Goal: Information Seeking & Learning: Learn about a topic

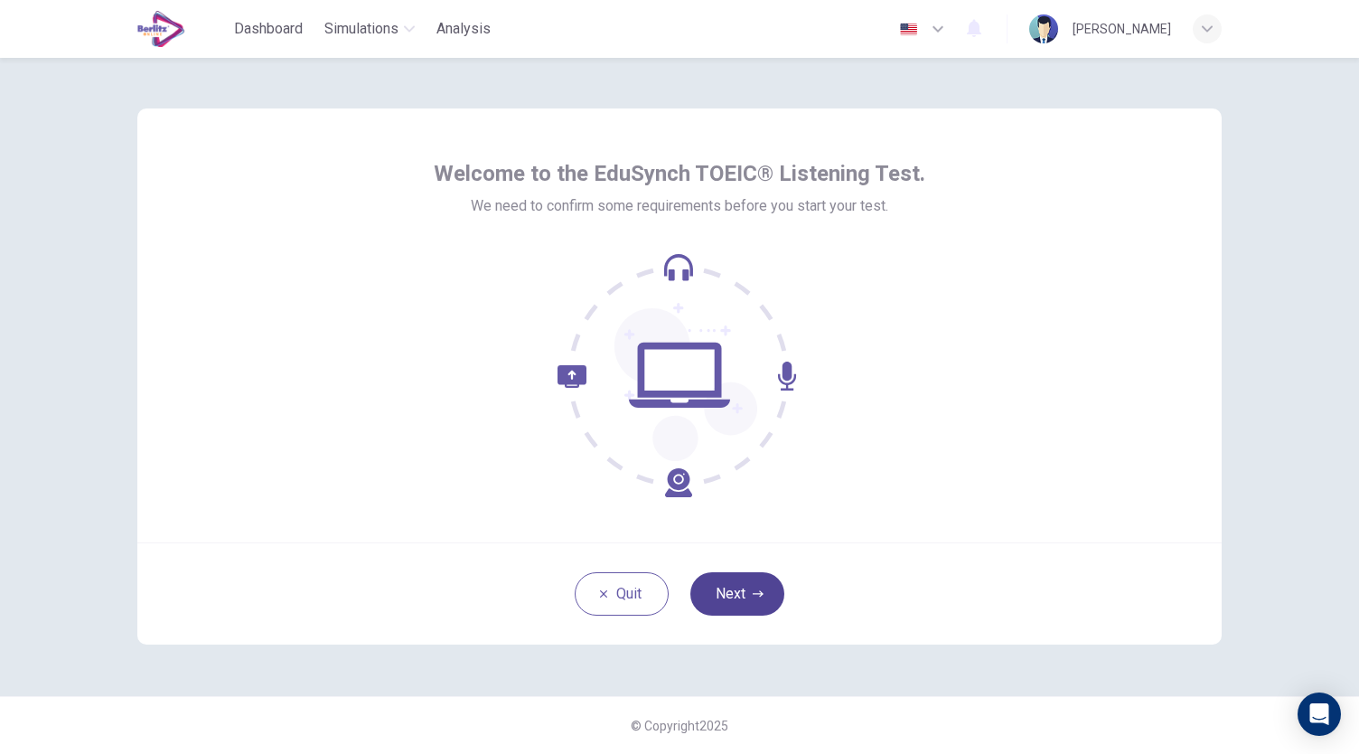
click at [758, 596] on icon "button" at bounding box center [758, 593] width 11 height 11
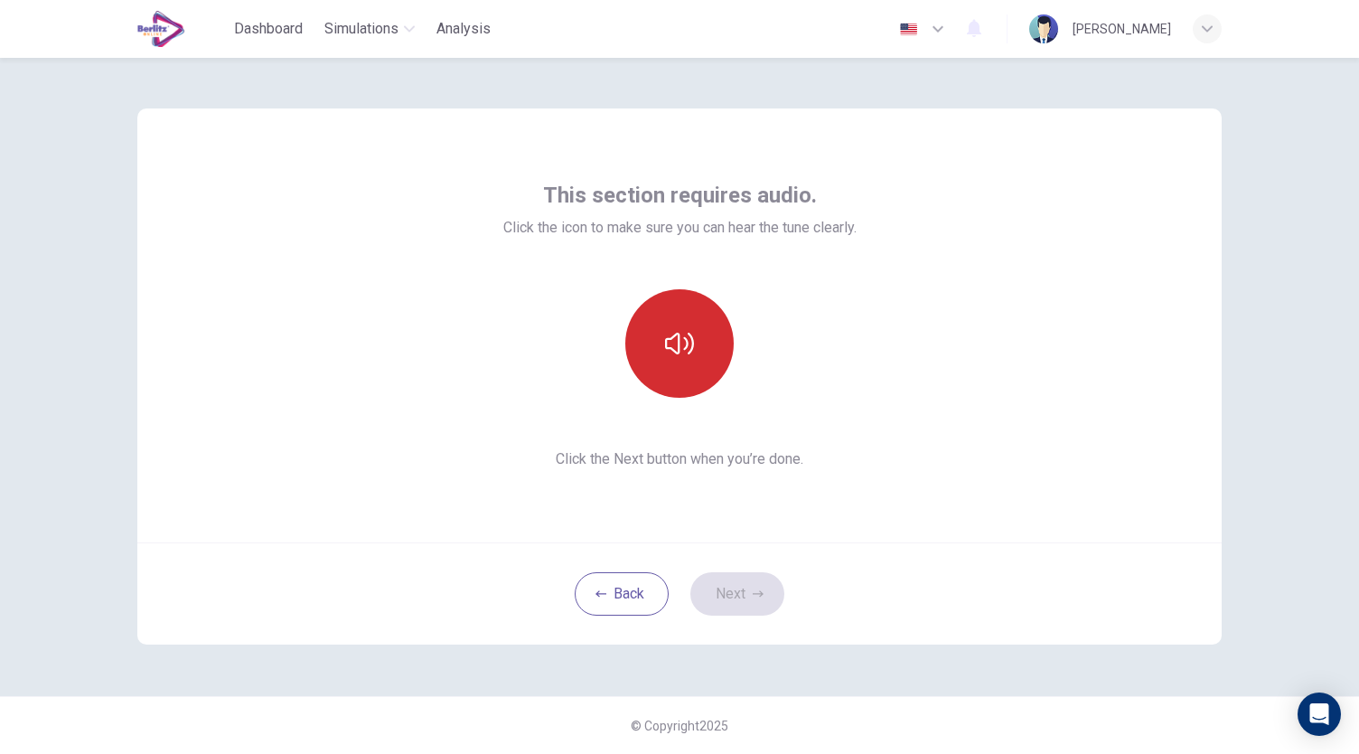
click at [680, 349] on icon "button" at bounding box center [679, 343] width 29 height 29
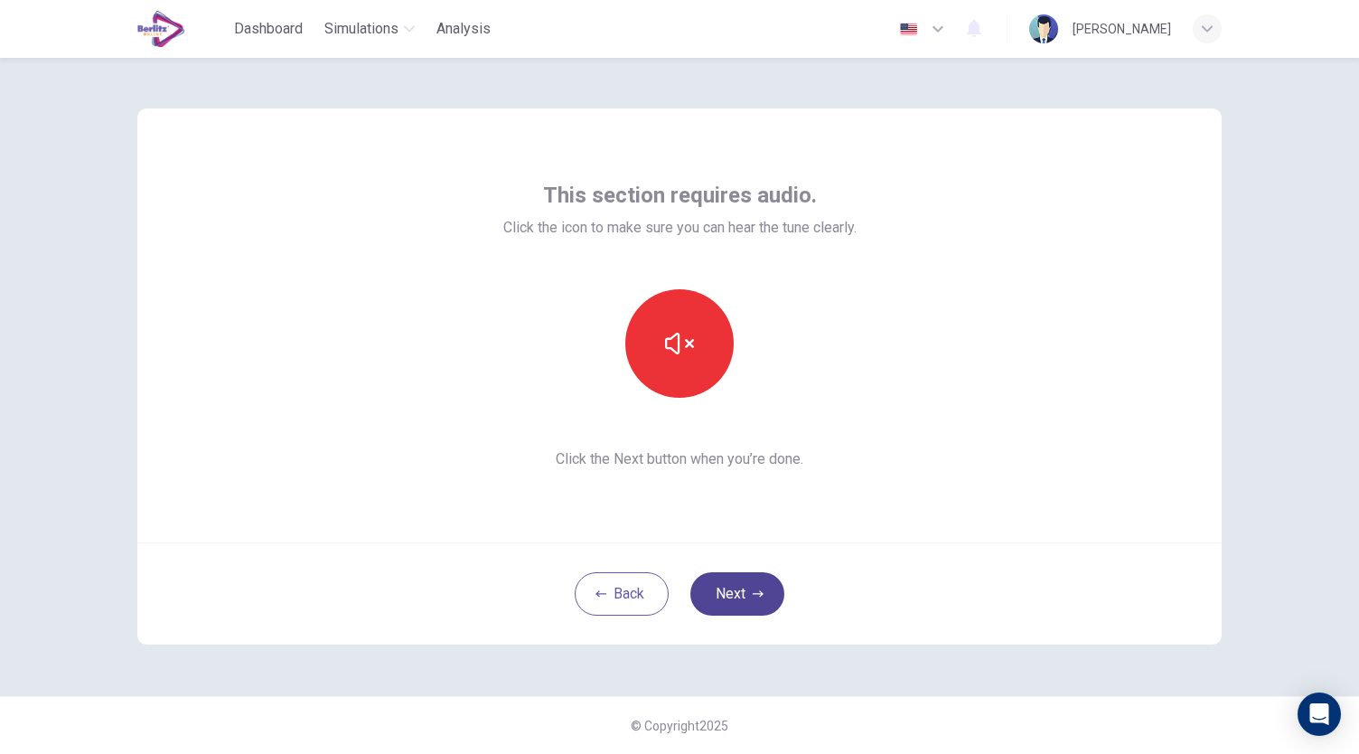
click at [746, 597] on button "Next" at bounding box center [737, 593] width 94 height 43
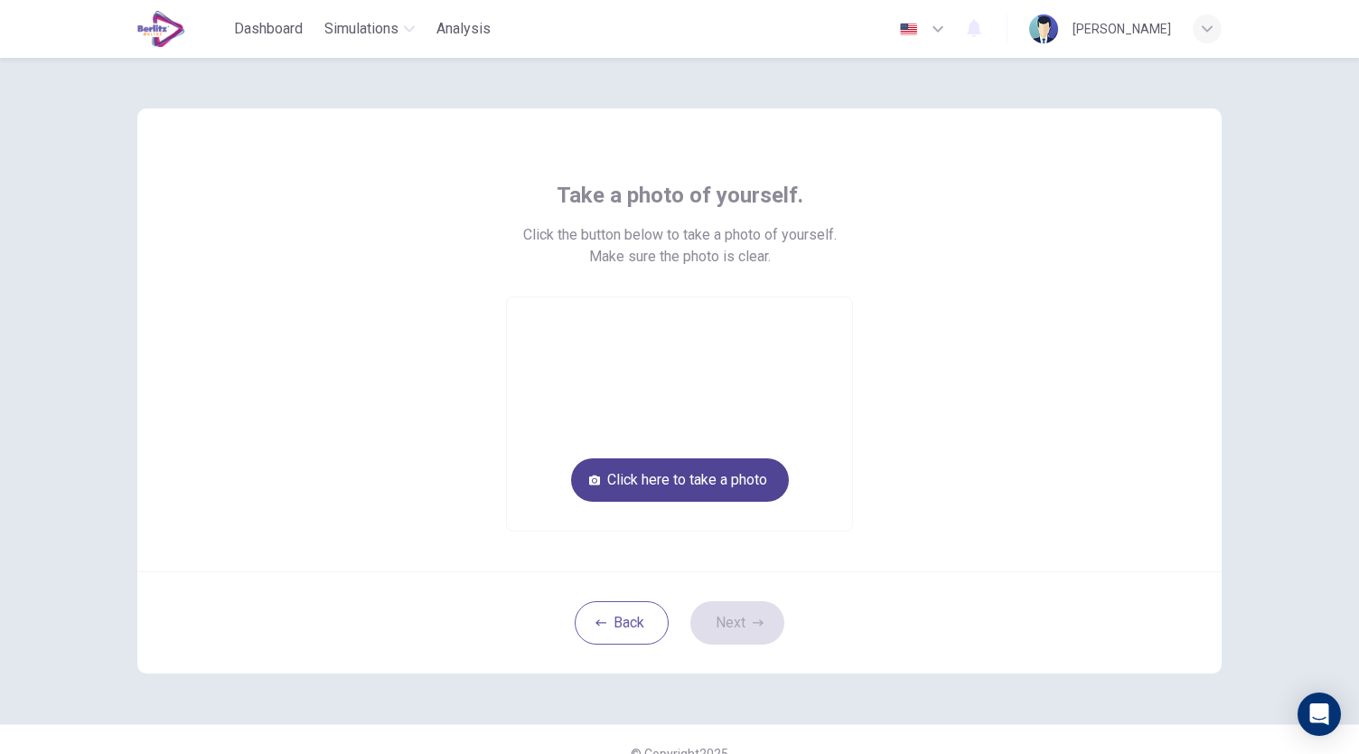
click at [716, 475] on button "Click here to take a photo" at bounding box center [680, 479] width 218 height 43
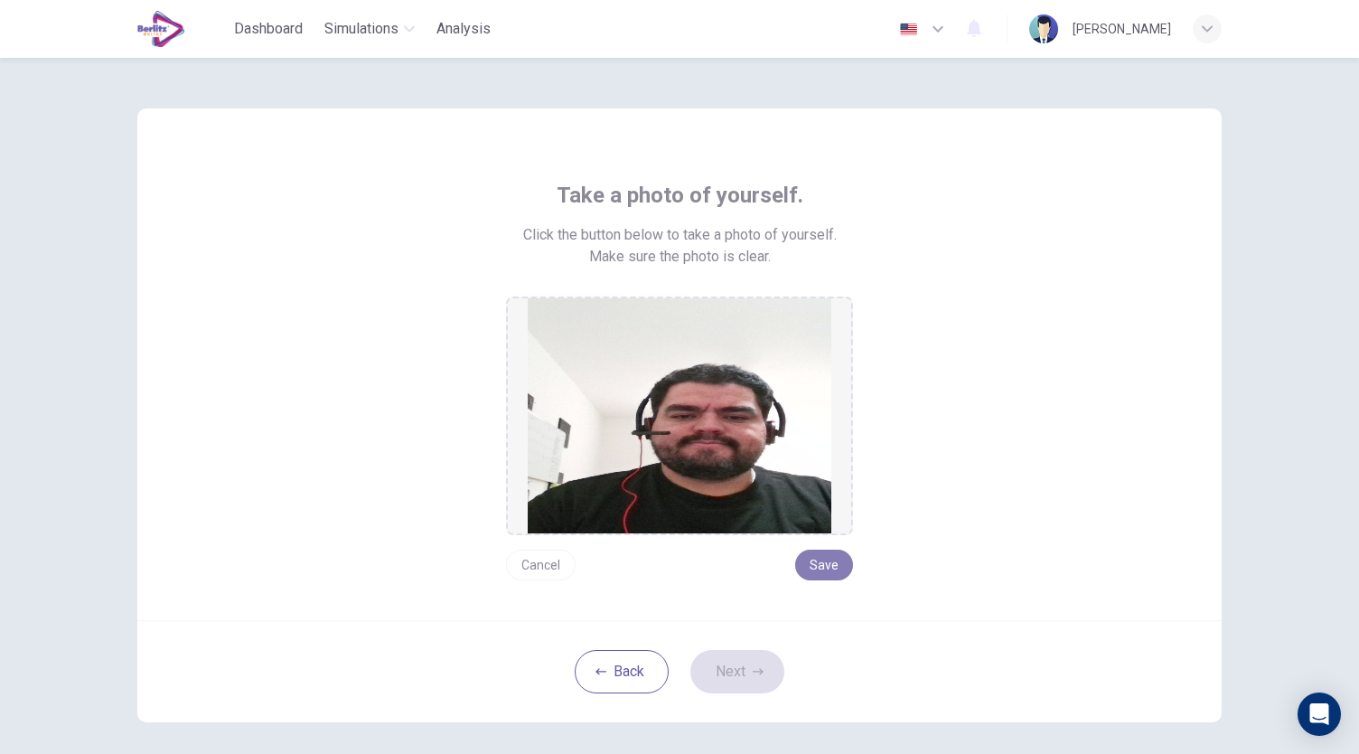
click at [814, 564] on button "Save" at bounding box center [824, 564] width 58 height 31
click at [739, 667] on button "Next" at bounding box center [737, 671] width 94 height 43
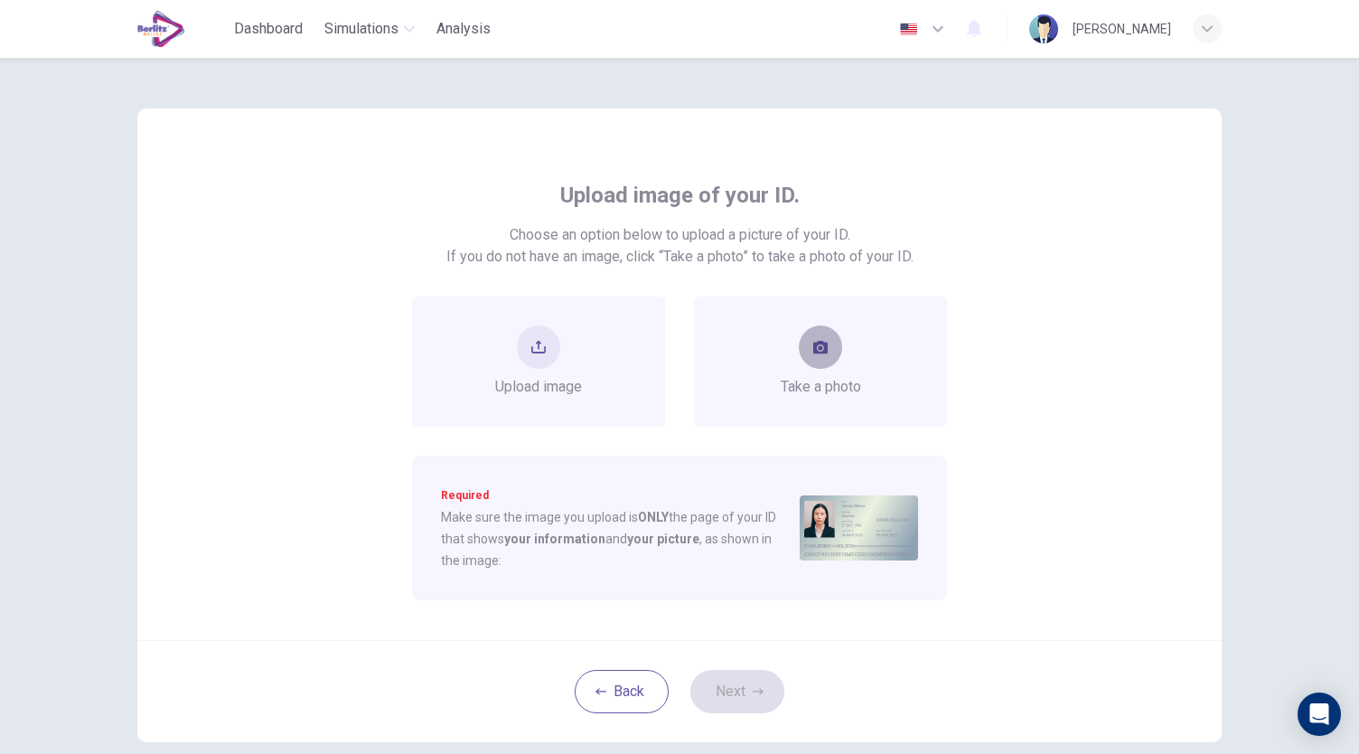
click at [829, 344] on button "take photo" at bounding box center [820, 346] width 43 height 43
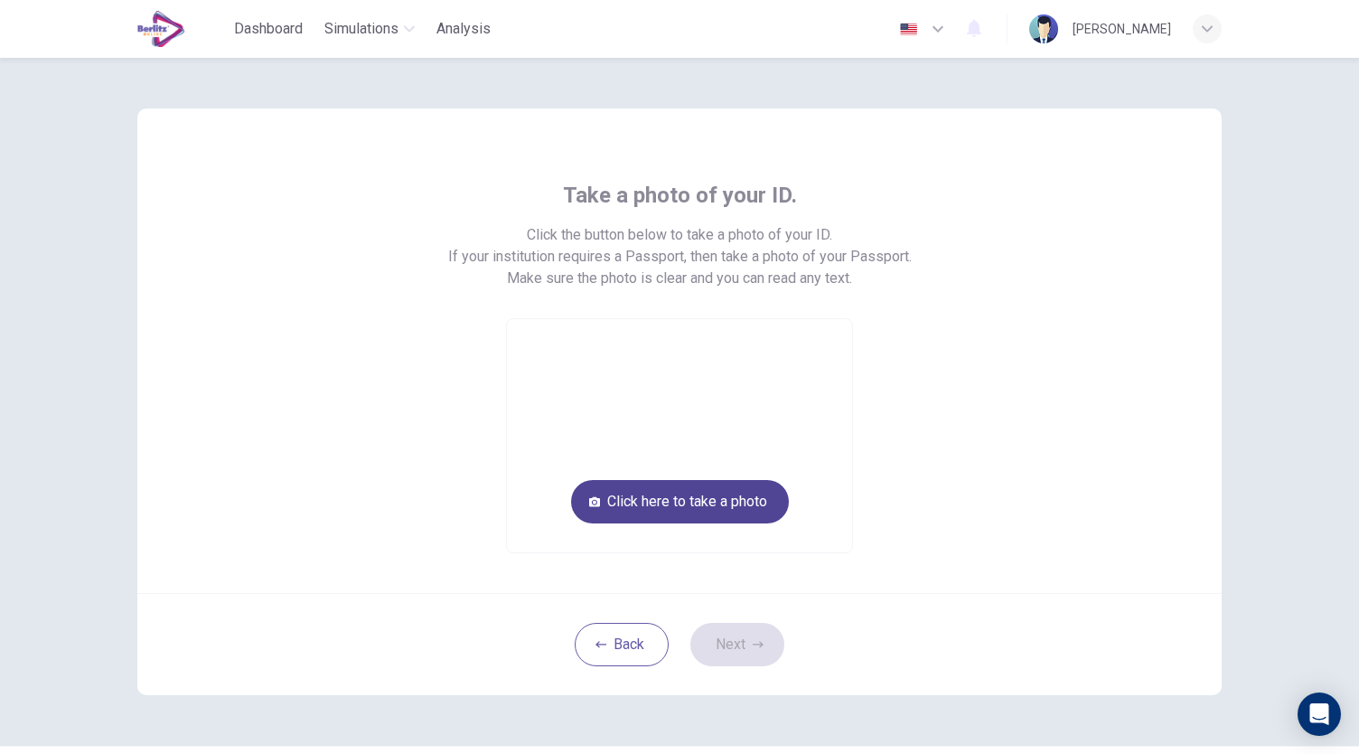
click at [730, 495] on button "Click here to take a photo" at bounding box center [680, 501] width 218 height 43
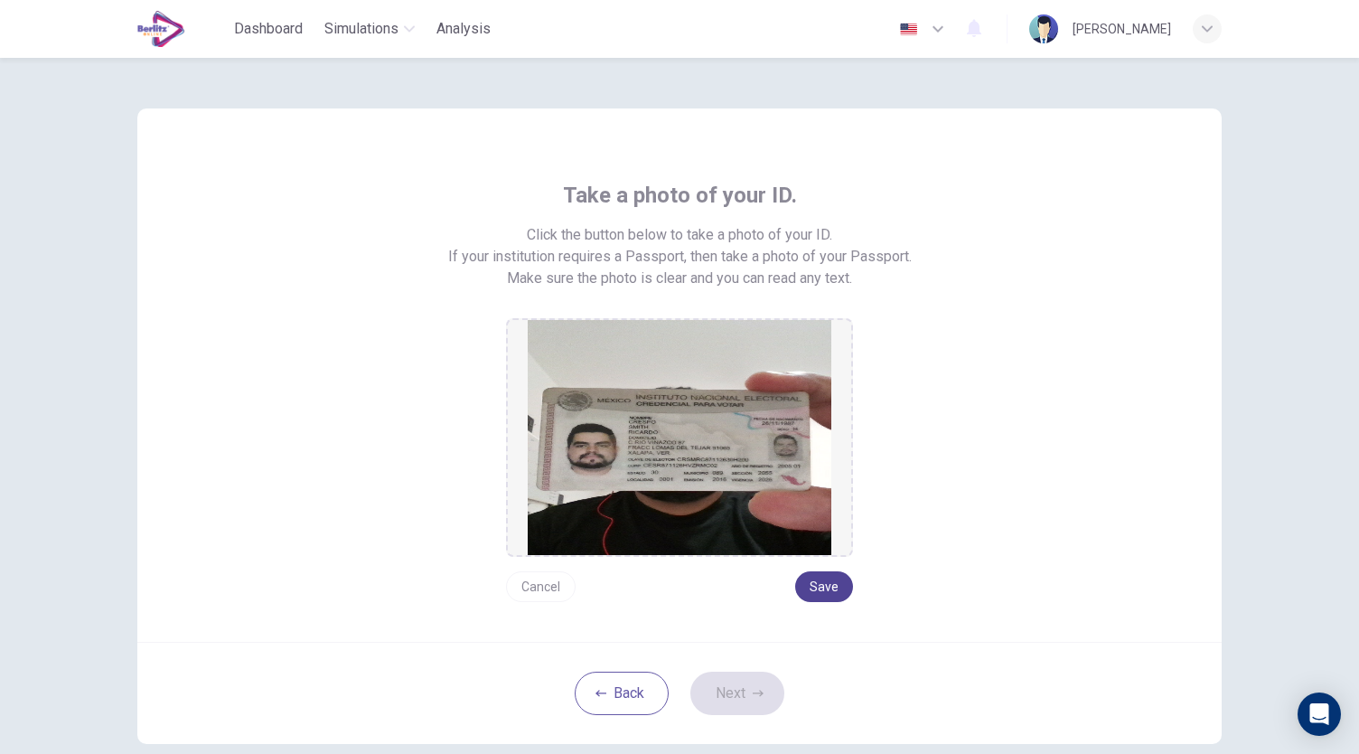
click at [808, 585] on button "Save" at bounding box center [824, 586] width 58 height 31
click at [729, 691] on button "Next" at bounding box center [737, 692] width 94 height 43
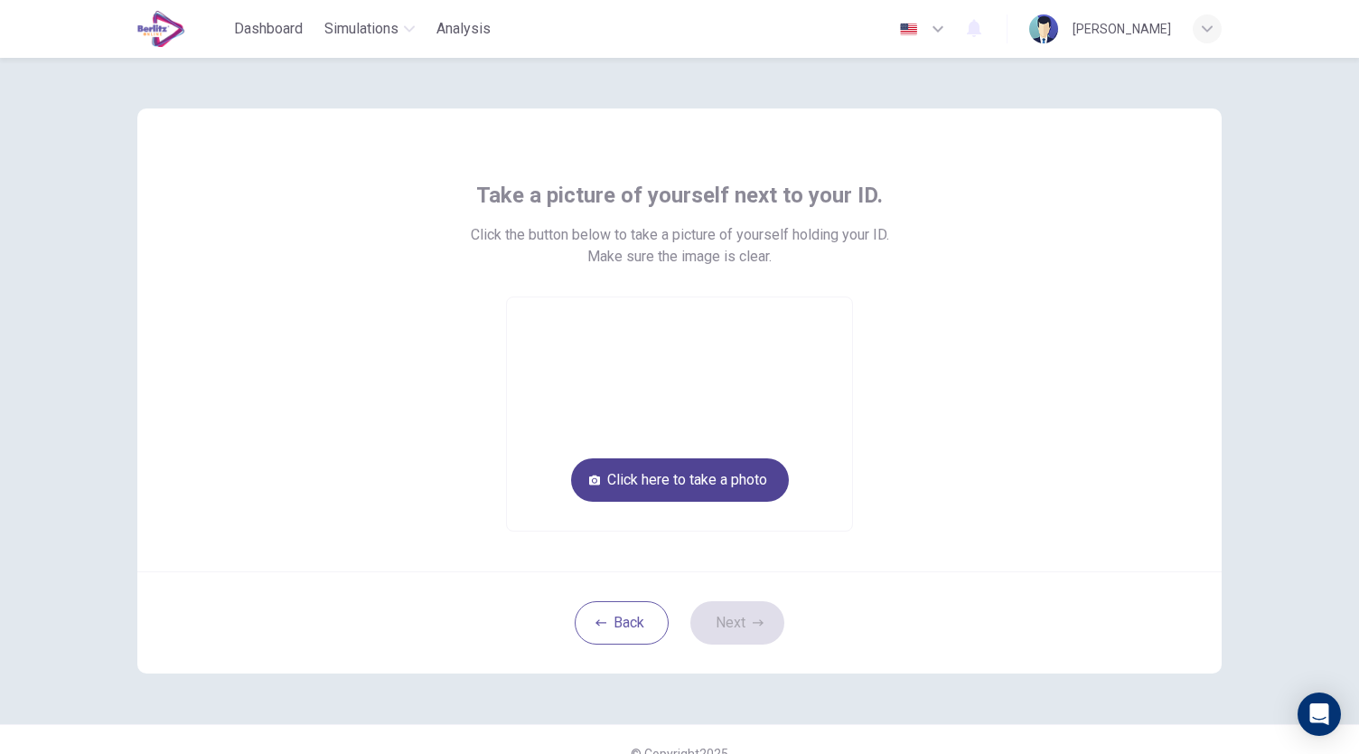
click at [678, 486] on button "Click here to take a photo" at bounding box center [680, 479] width 218 height 43
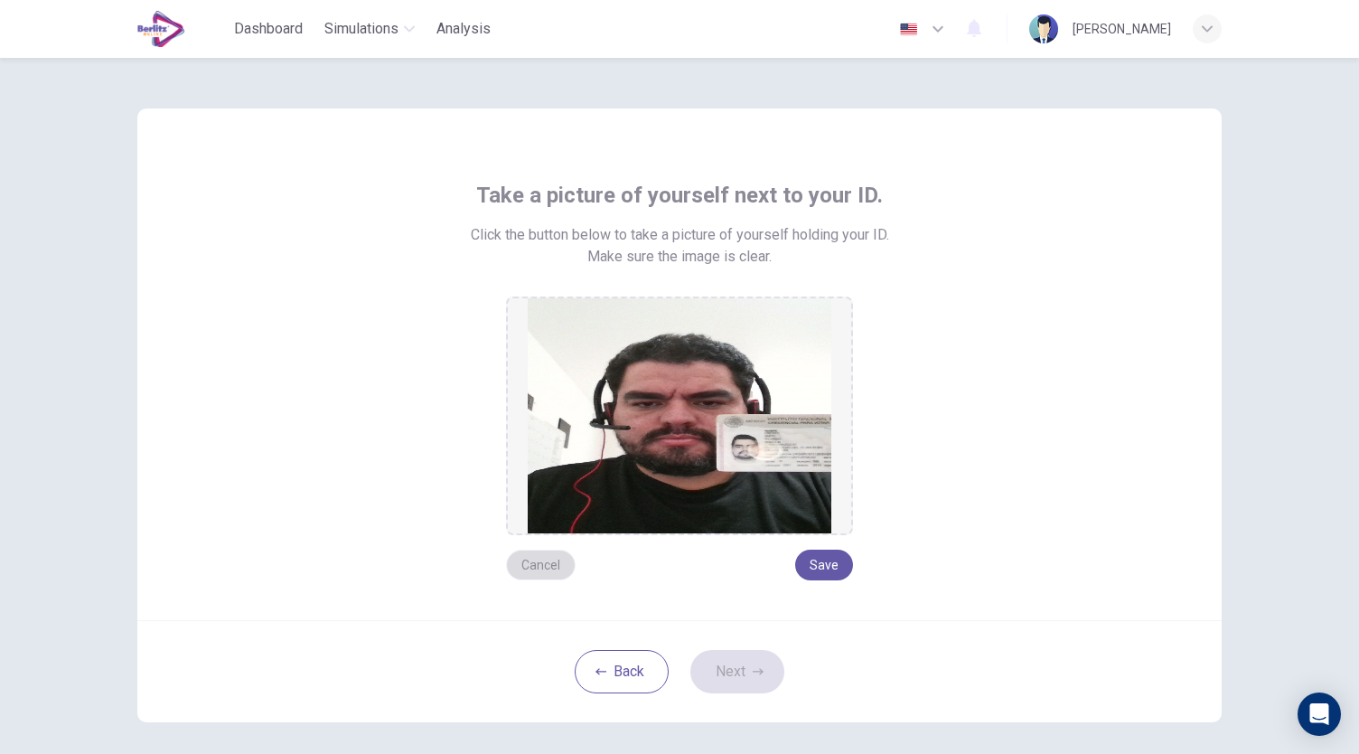
click at [542, 565] on button "Cancel" at bounding box center [541, 564] width 70 height 31
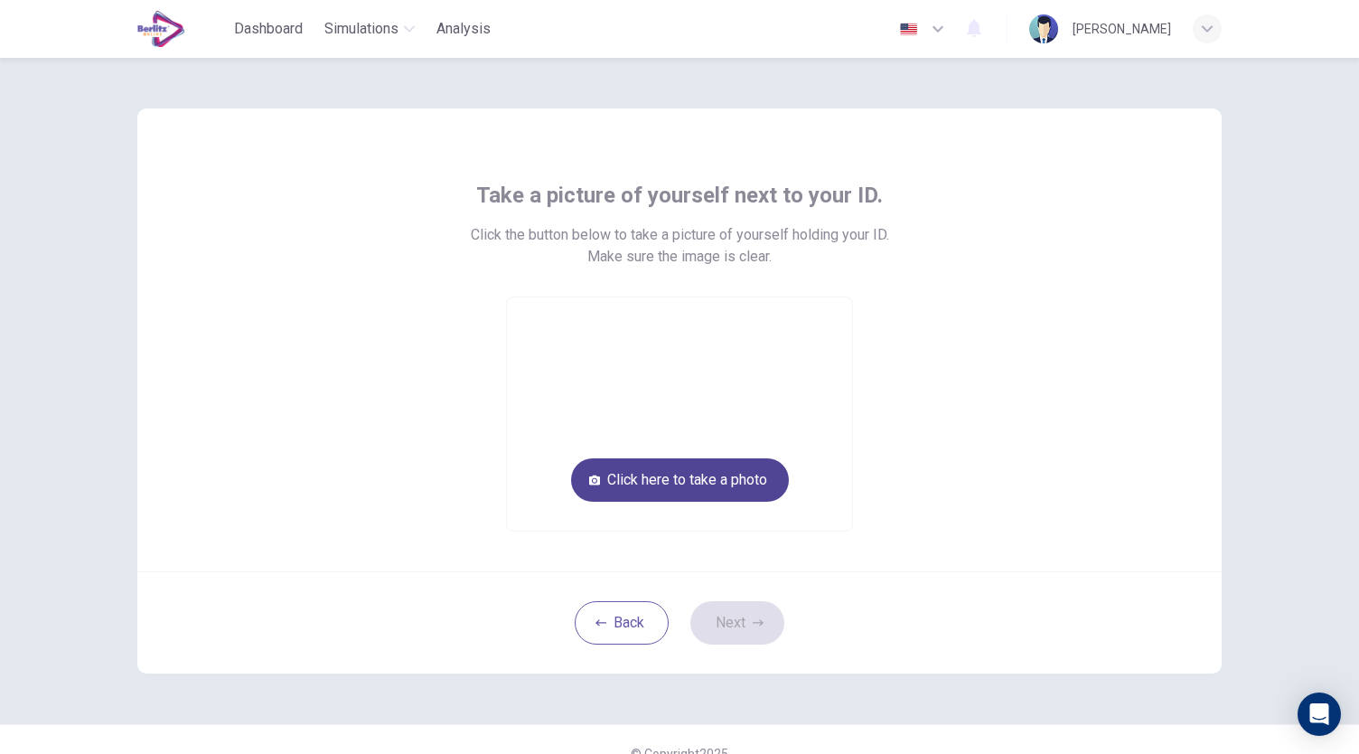
click at [649, 475] on button "Click here to take a photo" at bounding box center [680, 479] width 218 height 43
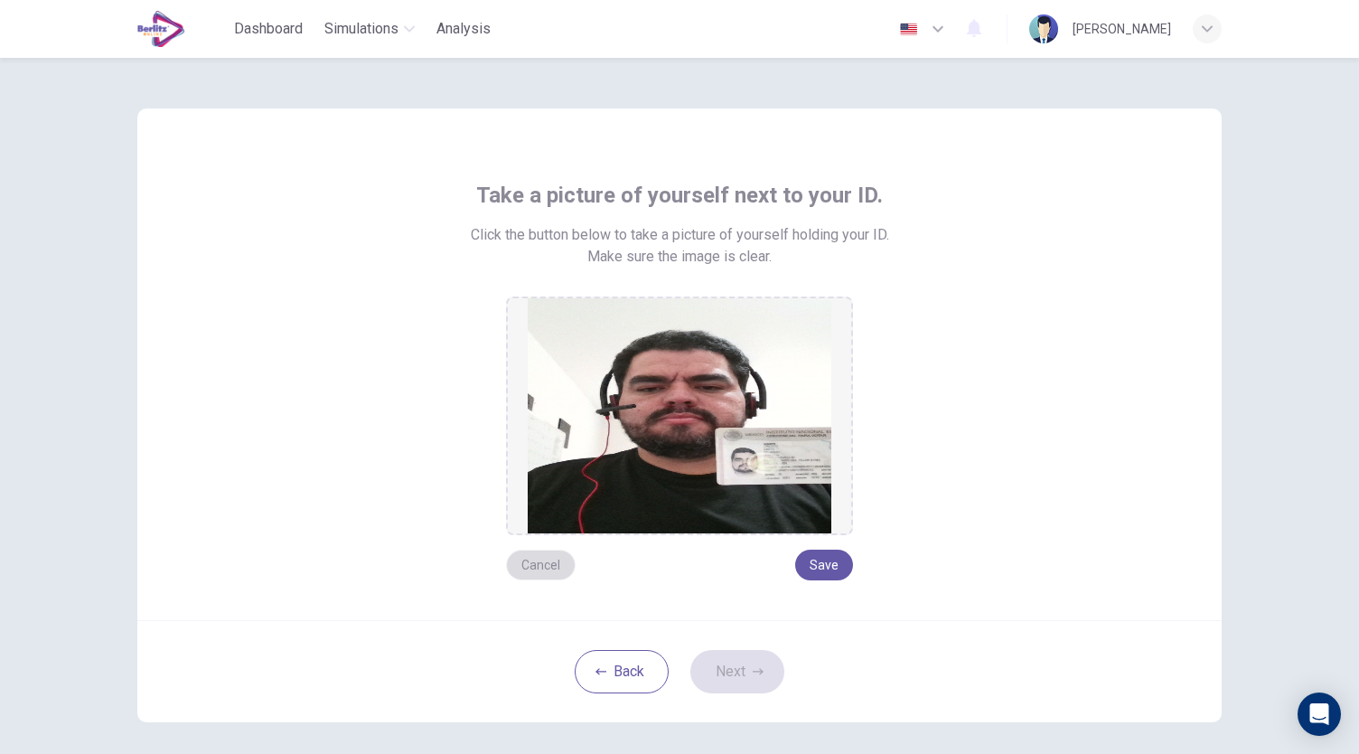
click at [555, 563] on button "Cancel" at bounding box center [541, 564] width 70 height 31
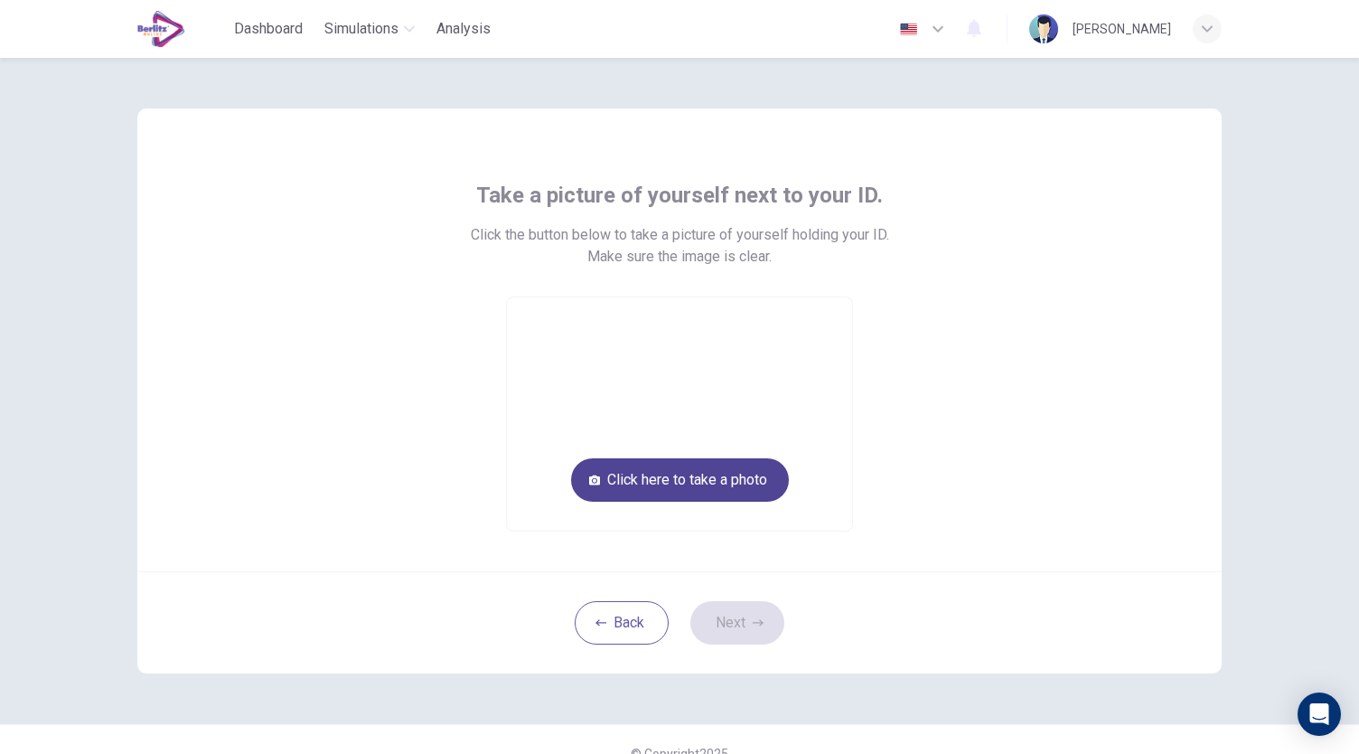
click at [658, 491] on button "Click here to take a photo" at bounding box center [680, 479] width 218 height 43
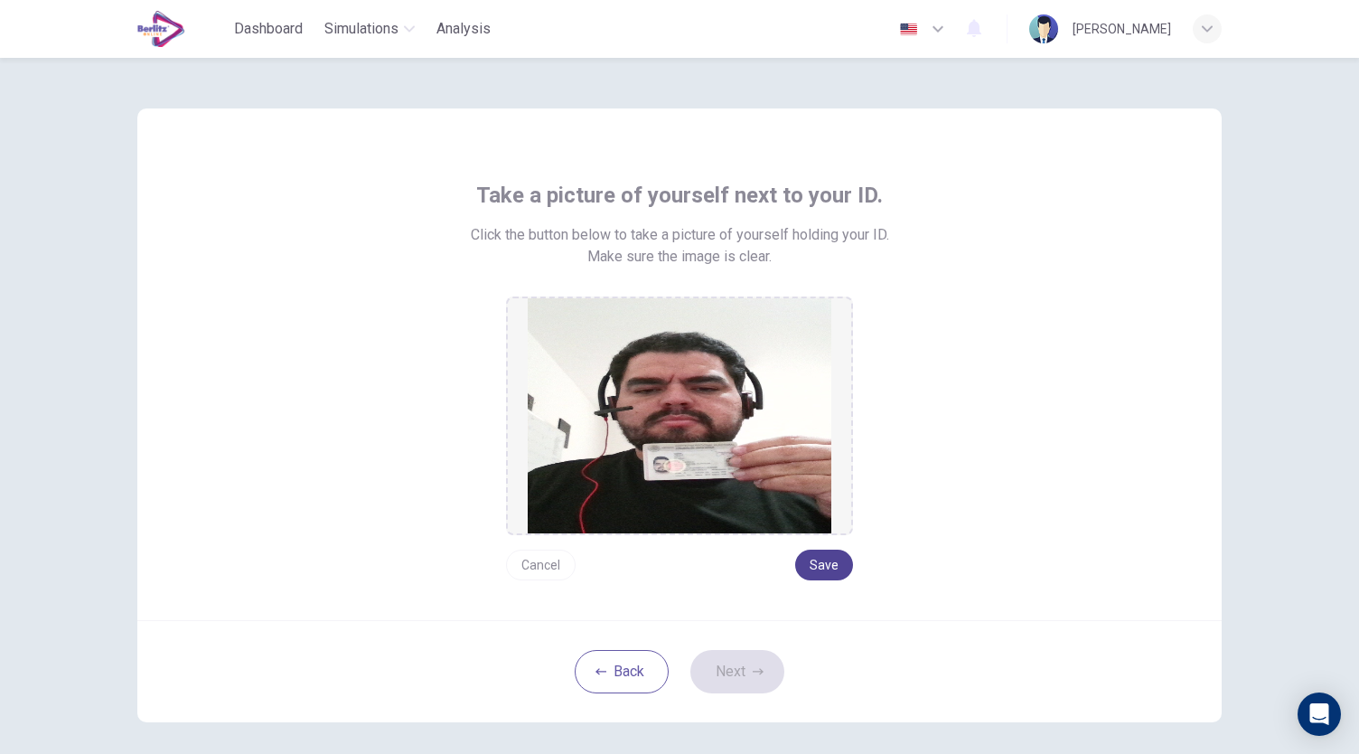
click at [826, 567] on button "Save" at bounding box center [824, 564] width 58 height 31
click at [737, 672] on button "Next" at bounding box center [737, 671] width 94 height 43
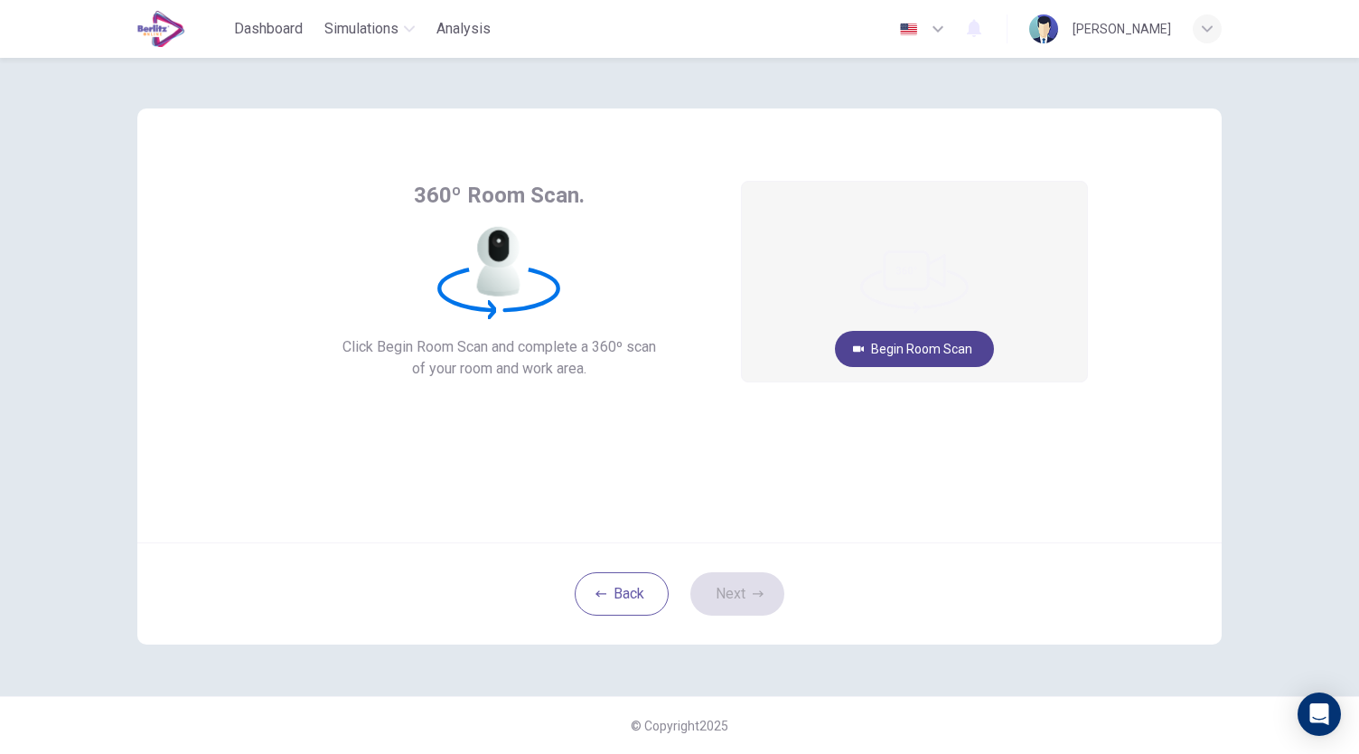
click at [900, 348] on button "Begin Room Scan" at bounding box center [914, 349] width 159 height 36
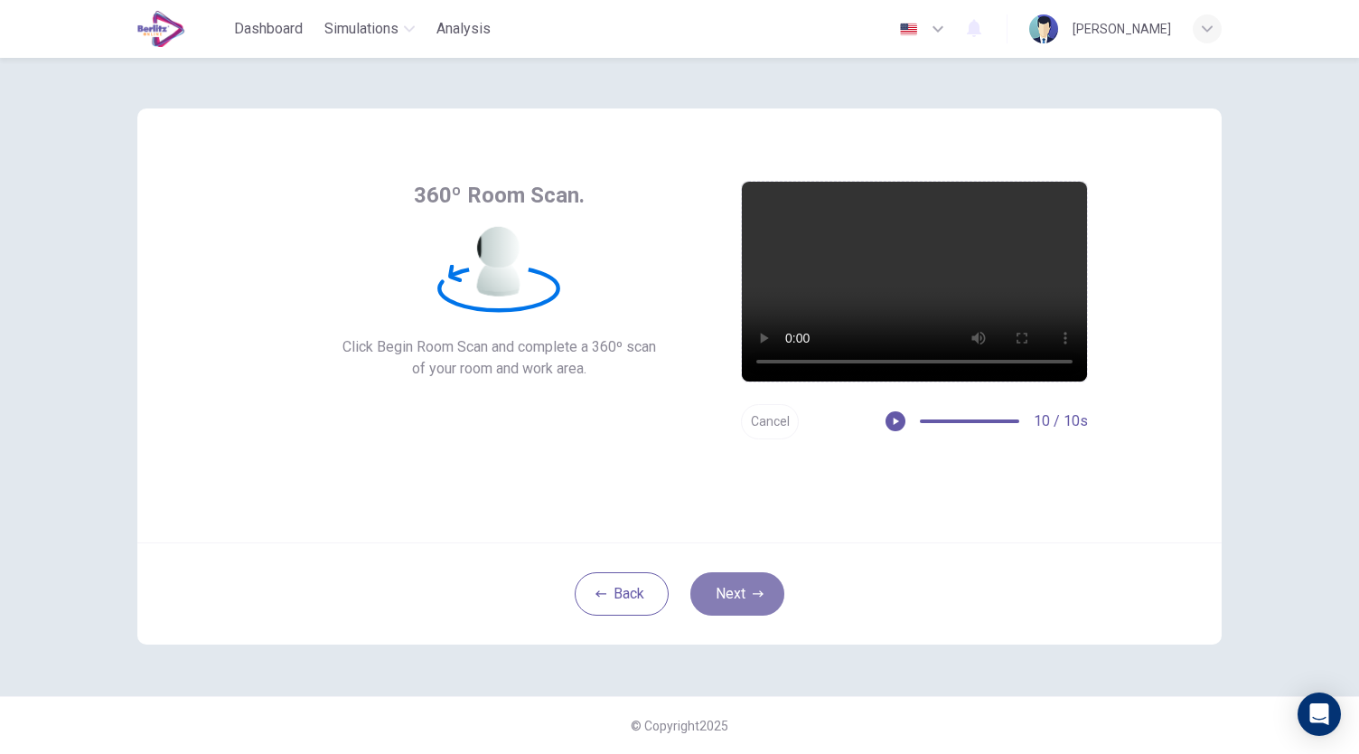
click at [754, 592] on icon "button" at bounding box center [758, 593] width 11 height 11
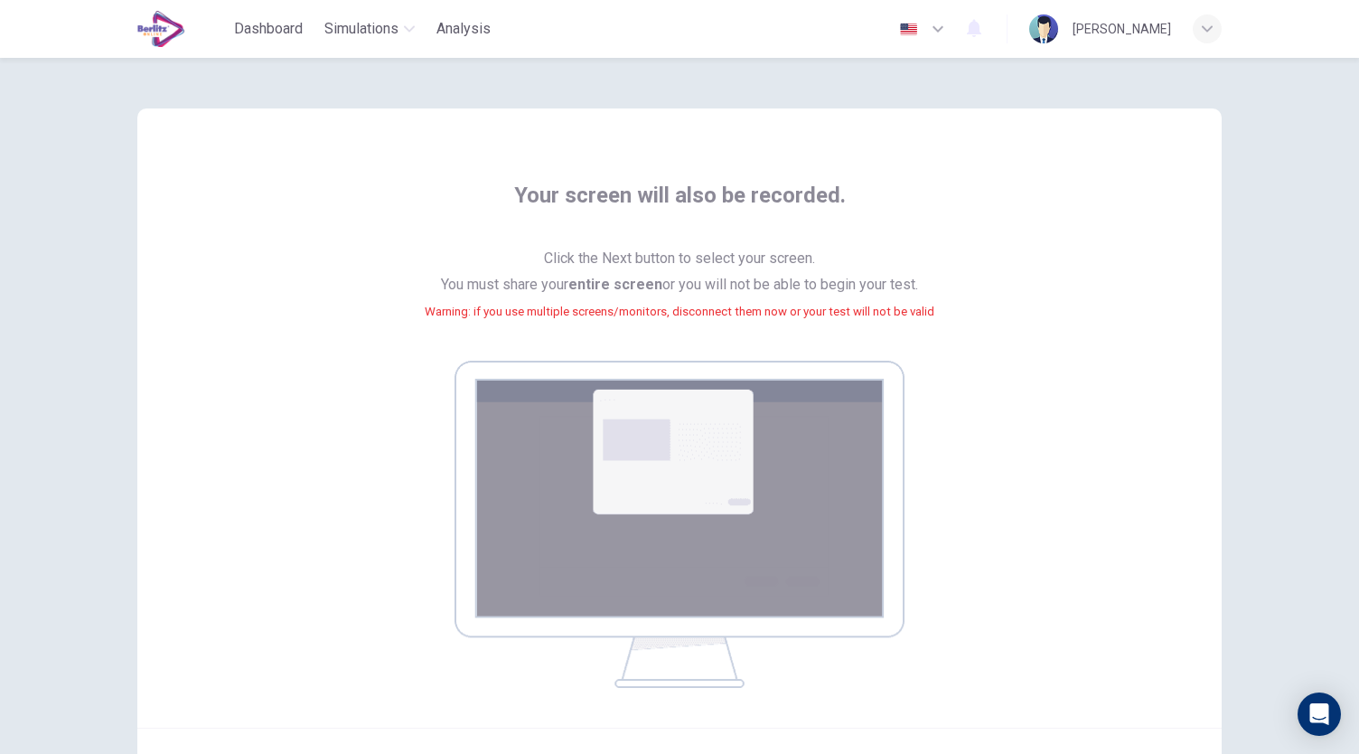
scroll to position [90, 0]
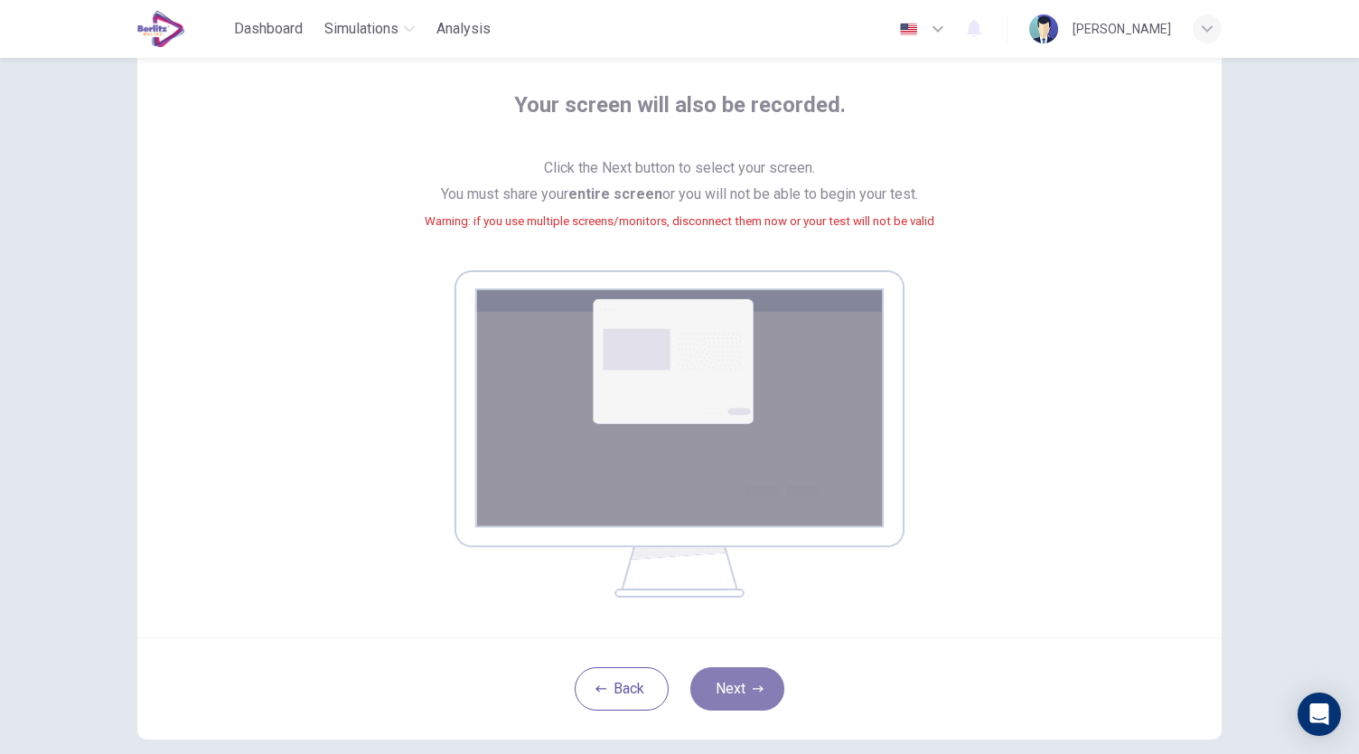
click at [736, 688] on button "Next" at bounding box center [737, 688] width 94 height 43
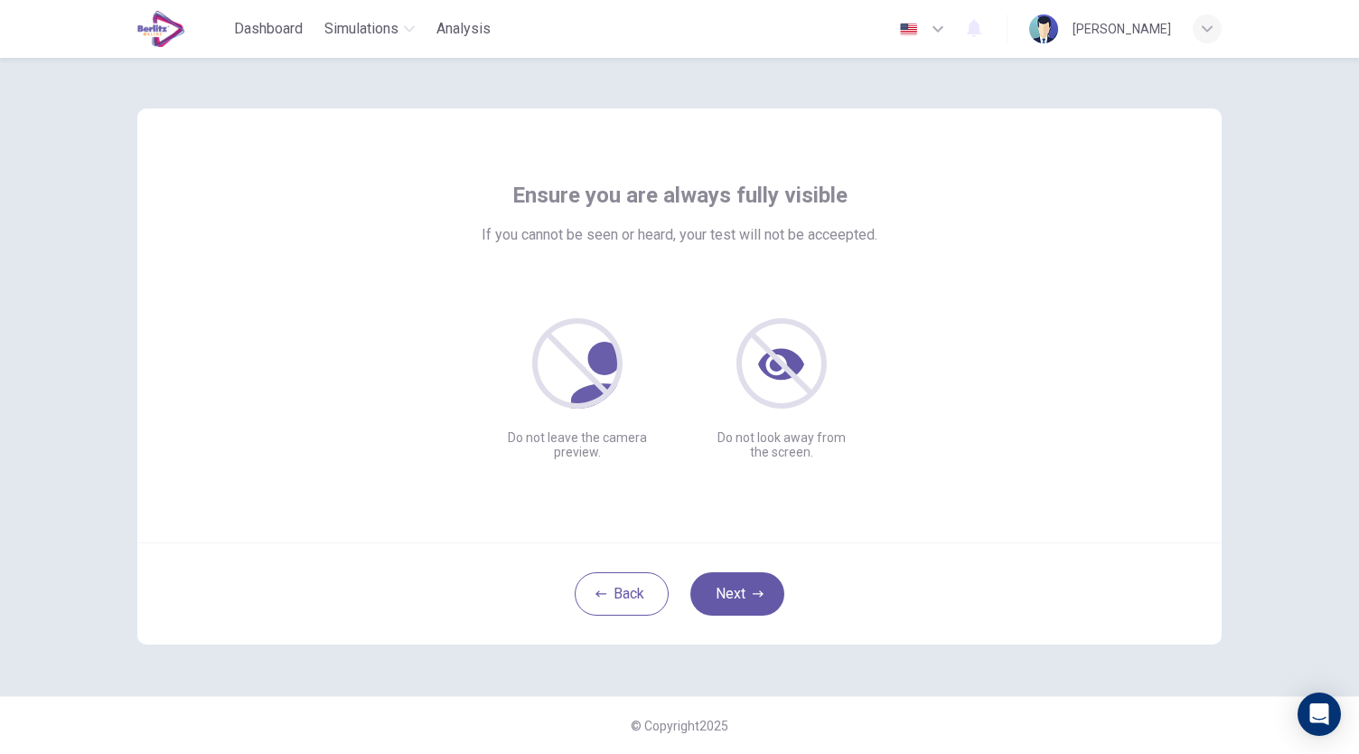
scroll to position [0, 0]
click at [741, 592] on button "Next" at bounding box center [737, 593] width 94 height 43
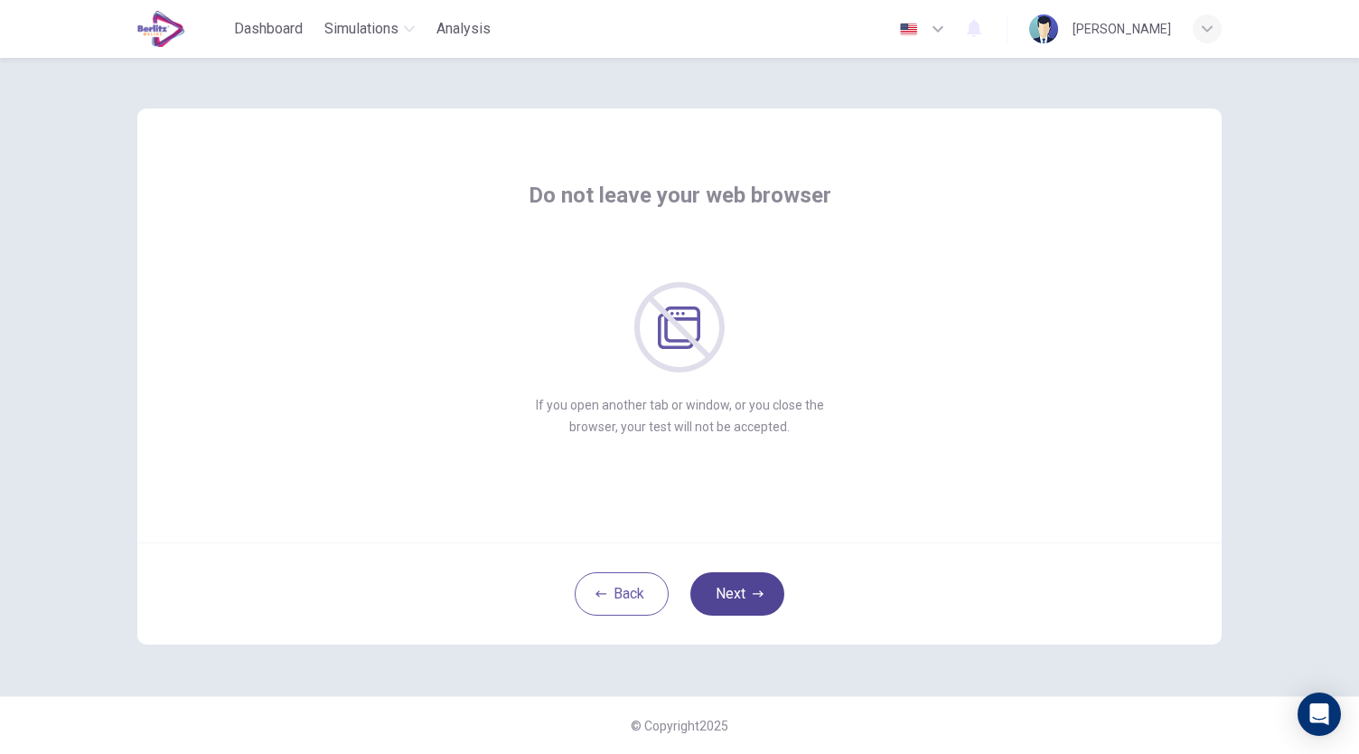
click at [741, 592] on button "Next" at bounding box center [737, 593] width 94 height 43
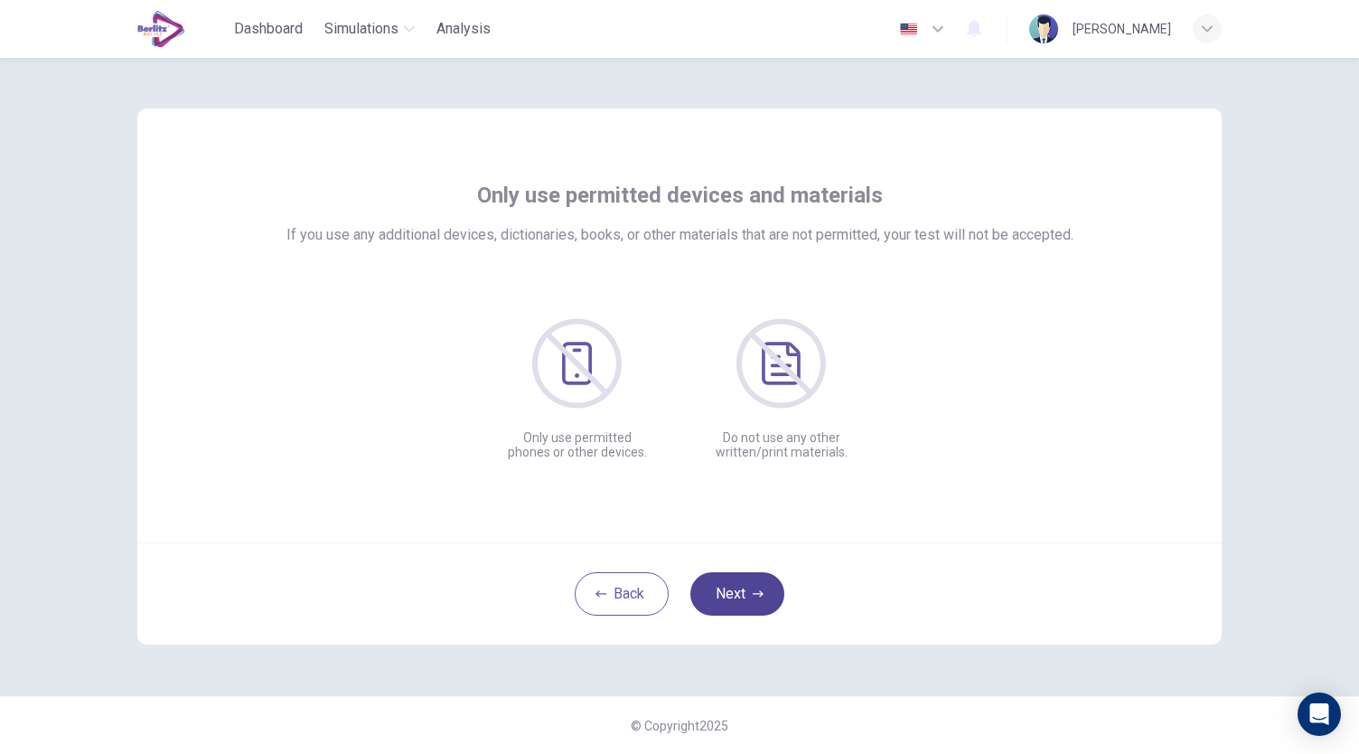
click at [741, 592] on button "Next" at bounding box center [737, 593] width 94 height 43
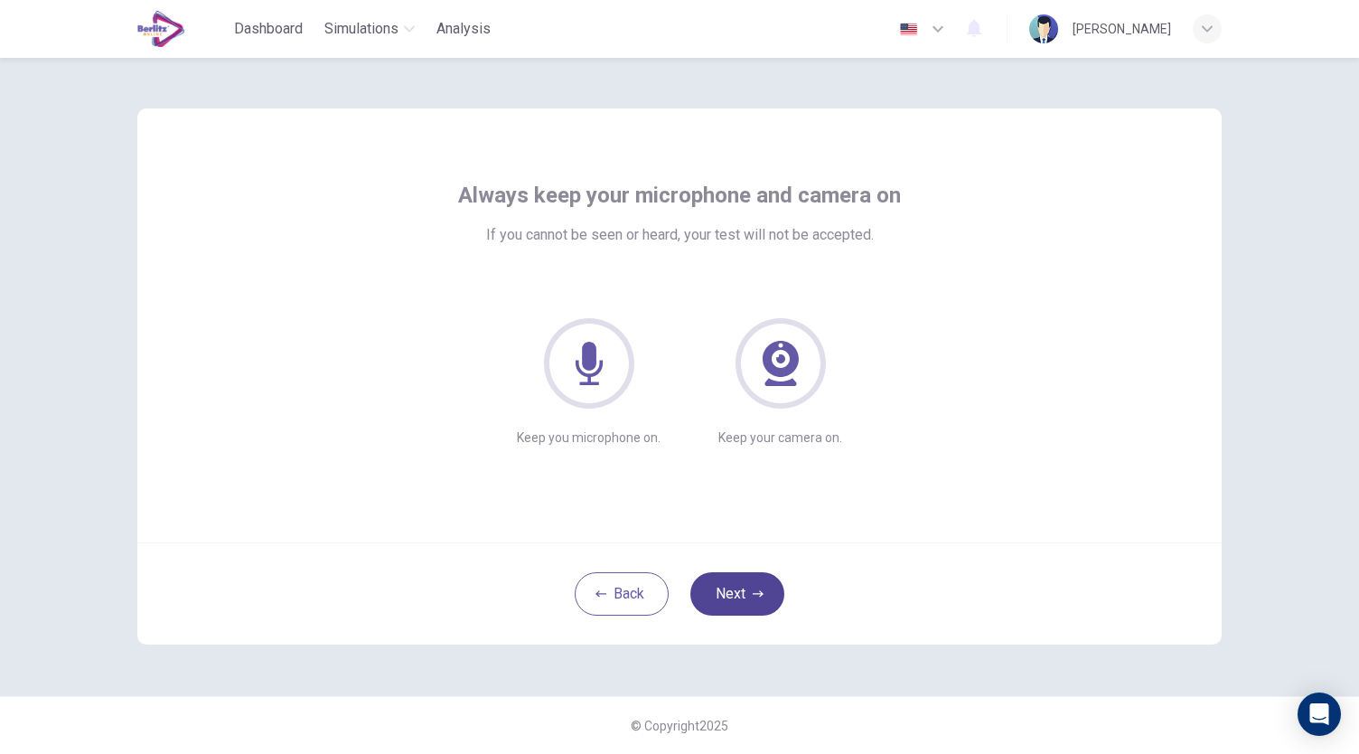
click at [747, 594] on button "Next" at bounding box center [737, 593] width 94 height 43
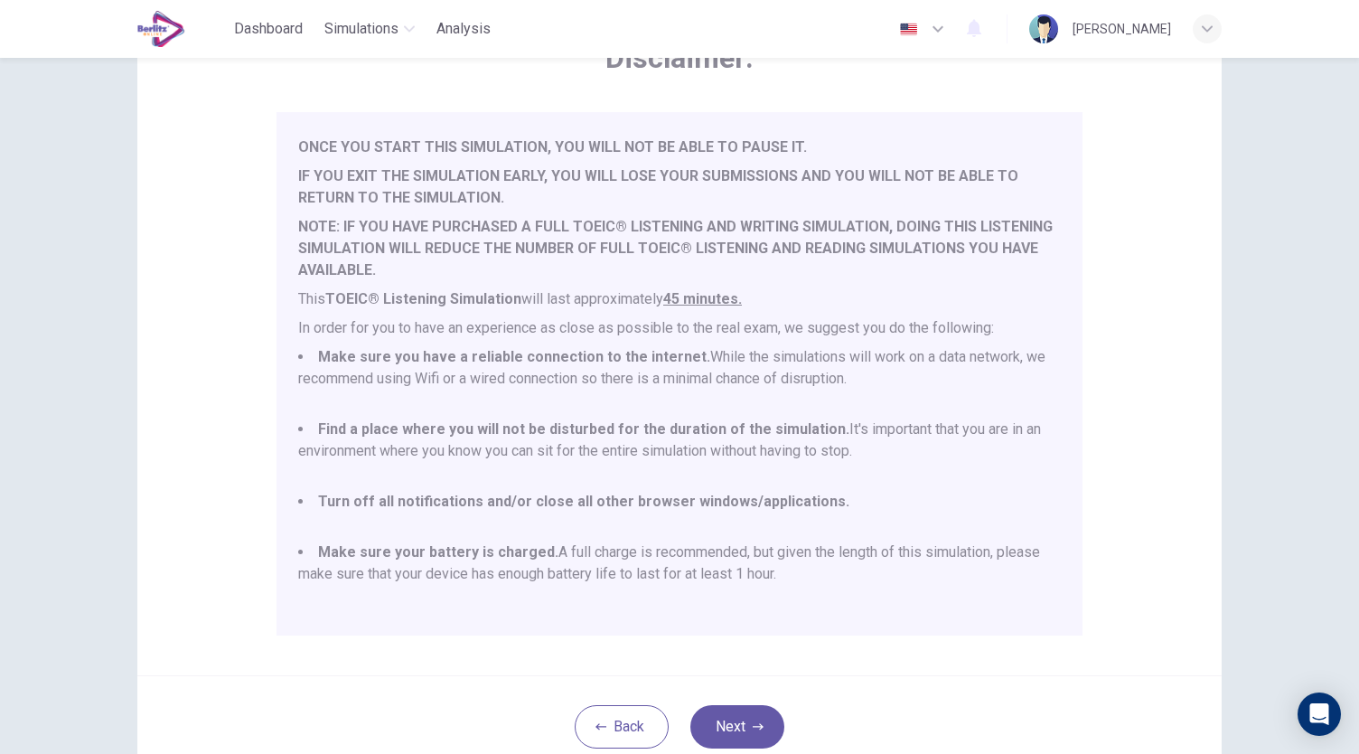
scroll to position [251, 0]
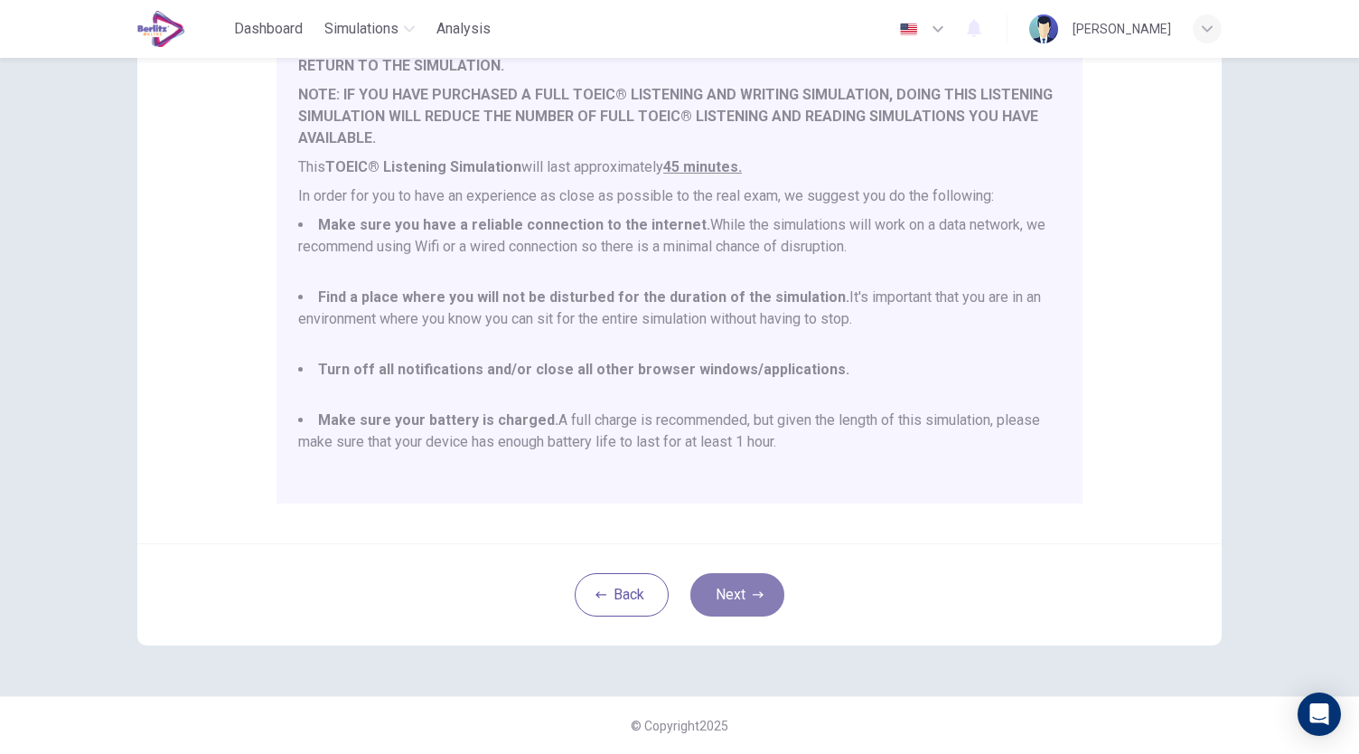
click at [731, 596] on button "Next" at bounding box center [737, 594] width 94 height 43
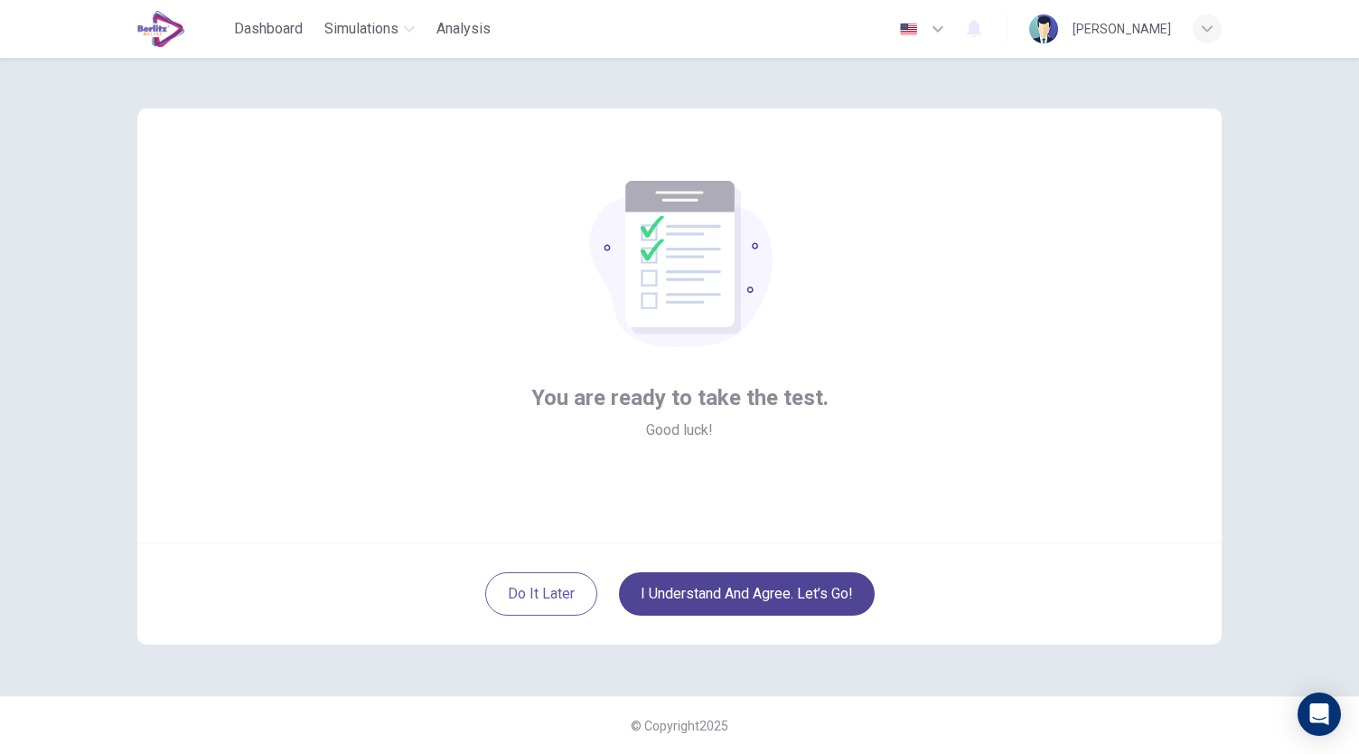
click at [757, 586] on button "I understand and agree. Let’s go!" at bounding box center [747, 593] width 256 height 43
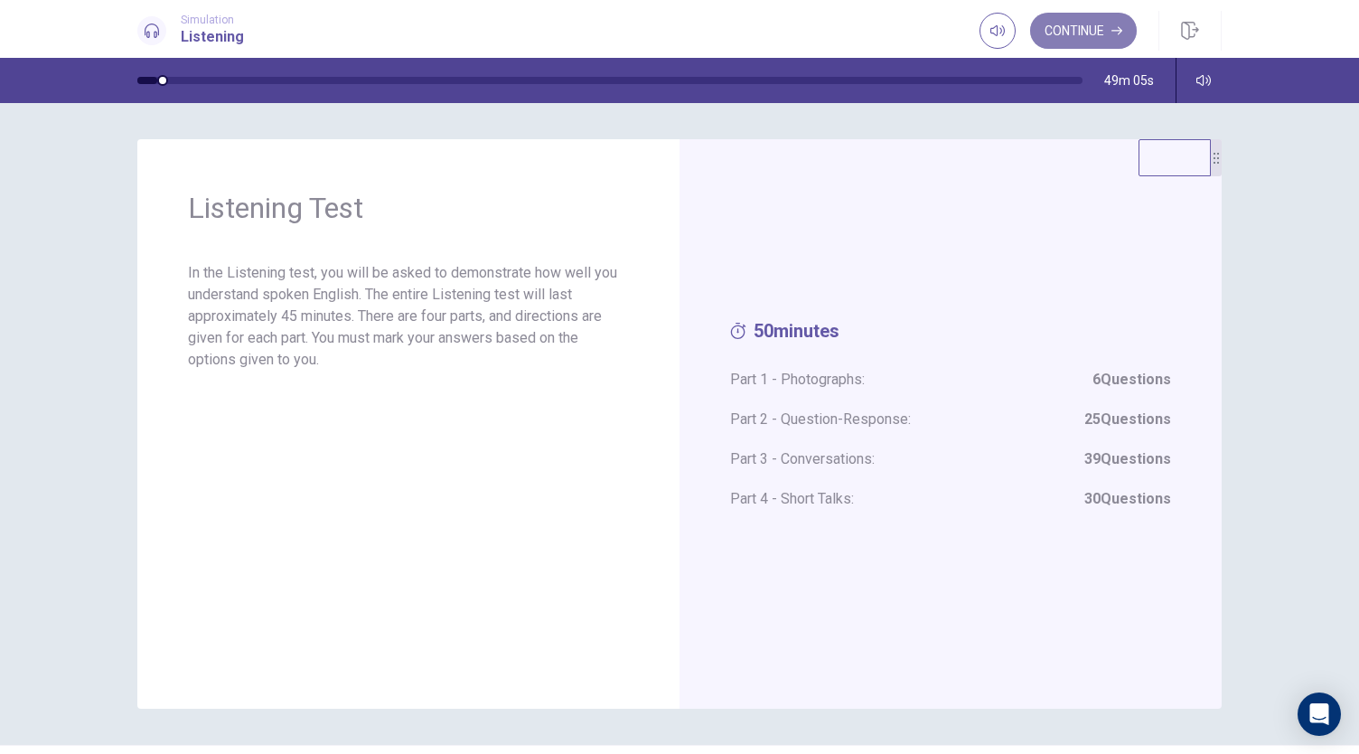
click at [1101, 27] on button "Continue" at bounding box center [1083, 31] width 107 height 36
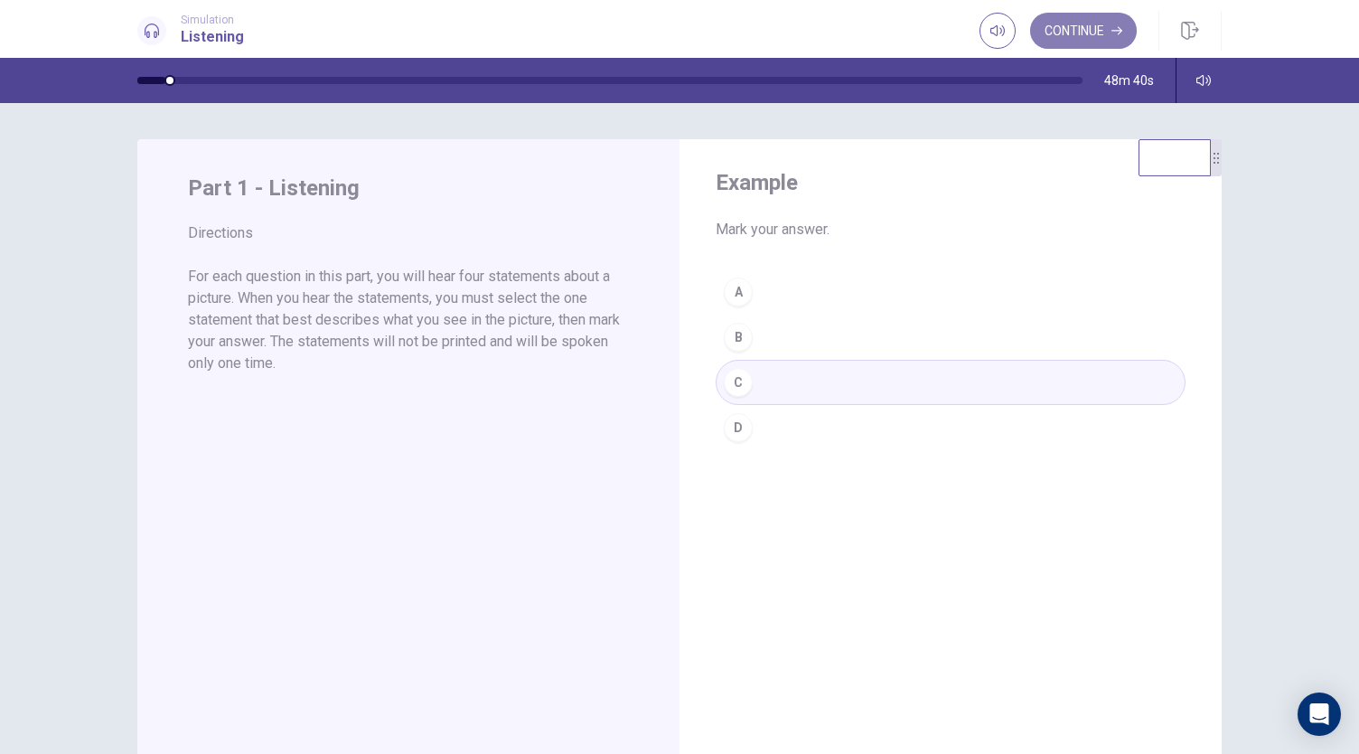
click at [1084, 17] on button "Continue" at bounding box center [1083, 31] width 107 height 36
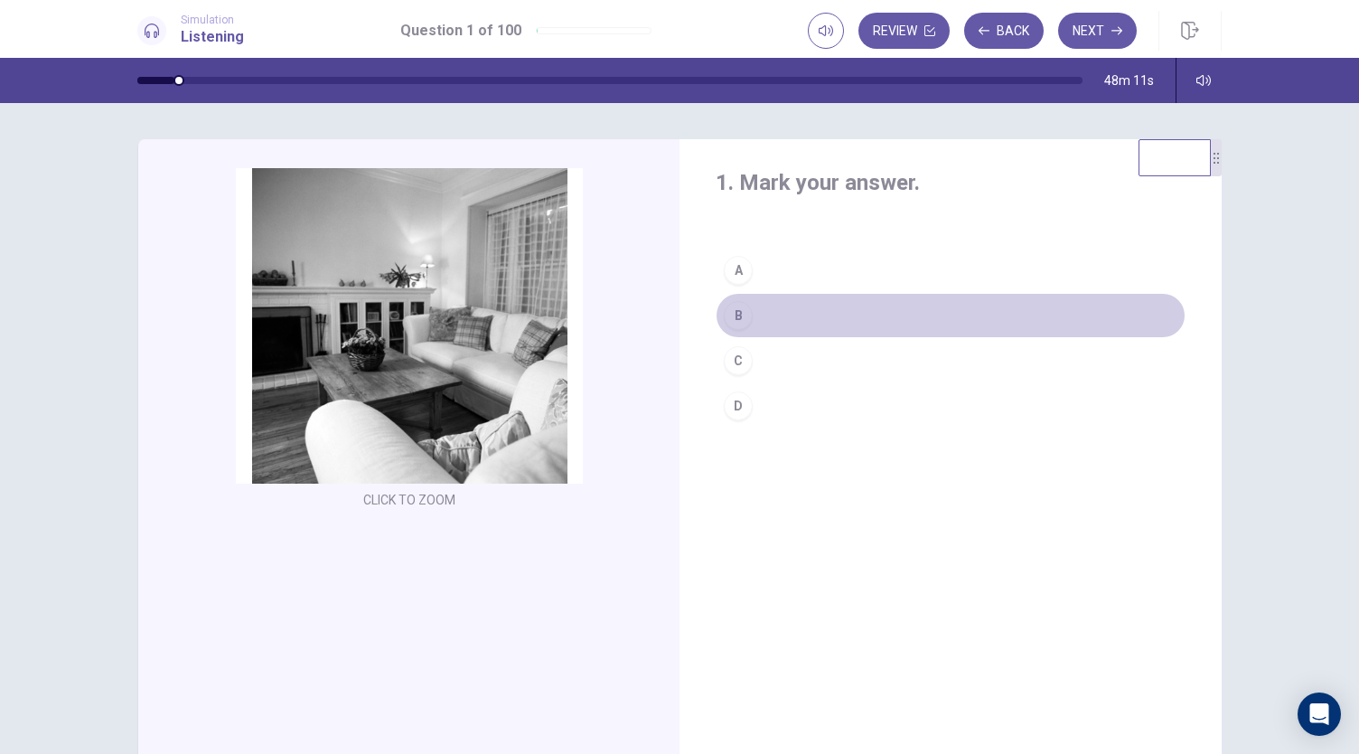
click at [732, 311] on div "B" at bounding box center [738, 315] width 29 height 29
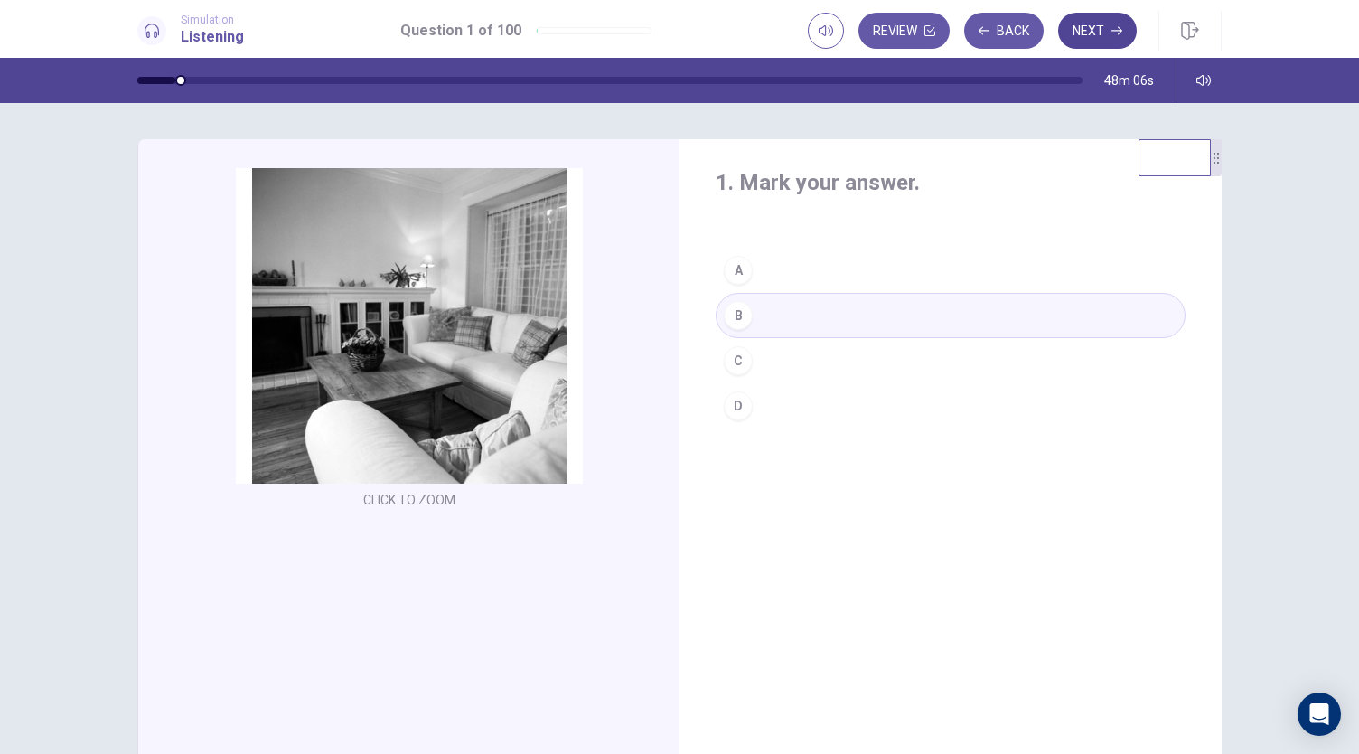
click at [1099, 26] on button "Next" at bounding box center [1097, 31] width 79 height 36
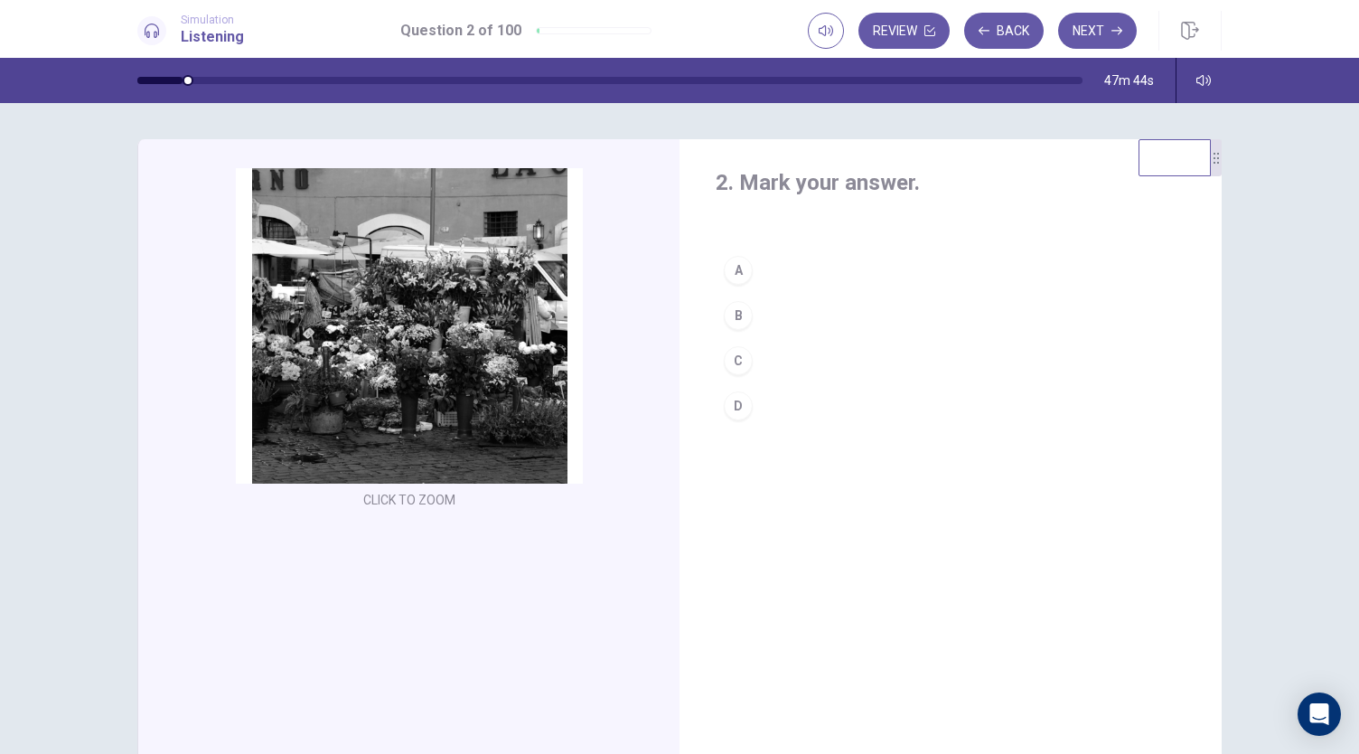
click at [737, 314] on div "B" at bounding box center [738, 315] width 29 height 29
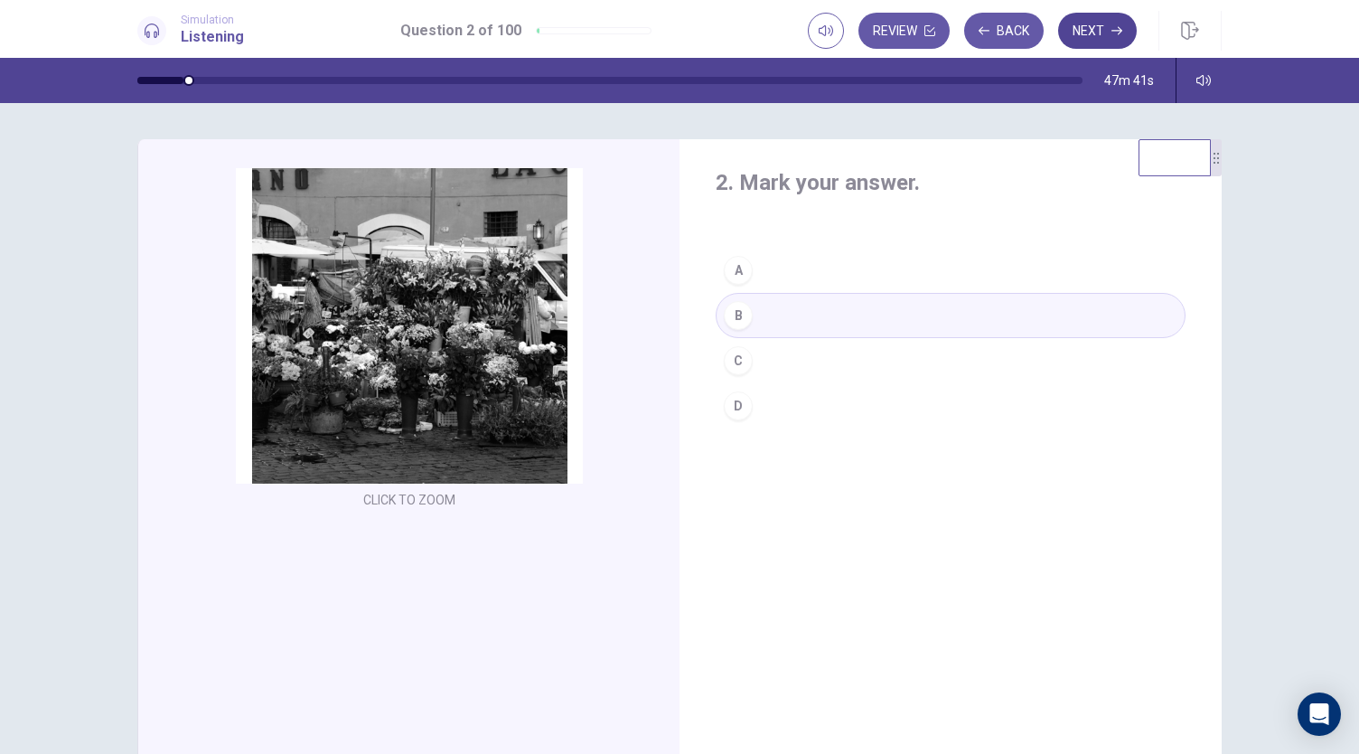
click at [1093, 34] on button "Next" at bounding box center [1097, 31] width 79 height 36
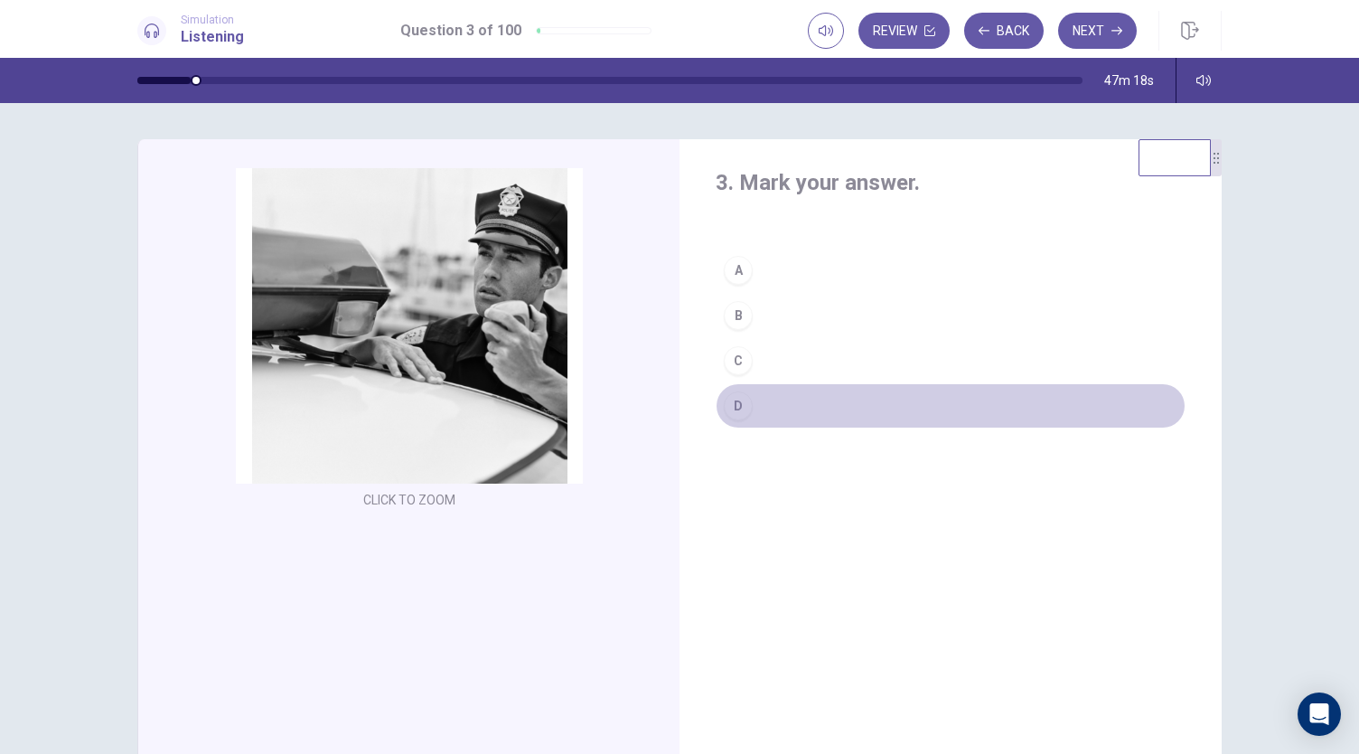
click at [734, 402] on div "D" at bounding box center [738, 405] width 29 height 29
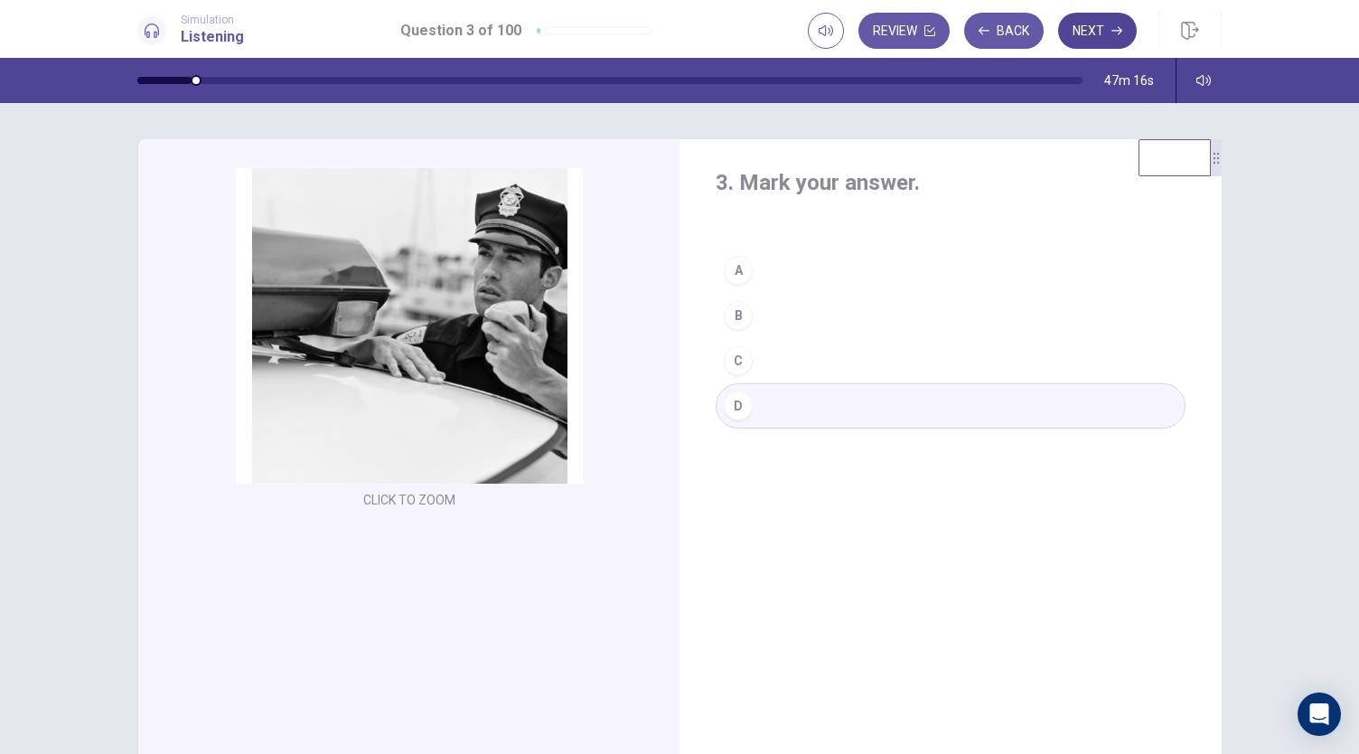
click at [1108, 26] on button "Next" at bounding box center [1097, 31] width 79 height 36
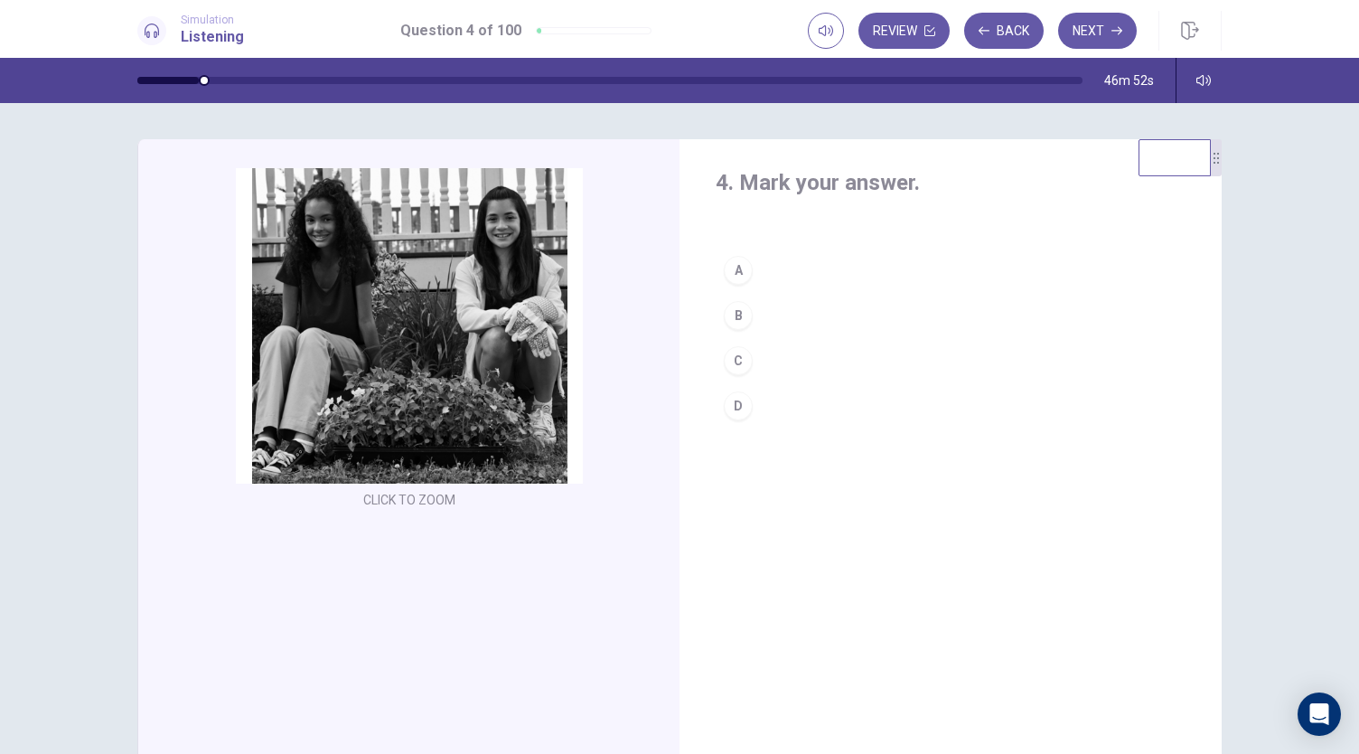
click at [733, 315] on div "B" at bounding box center [738, 315] width 29 height 29
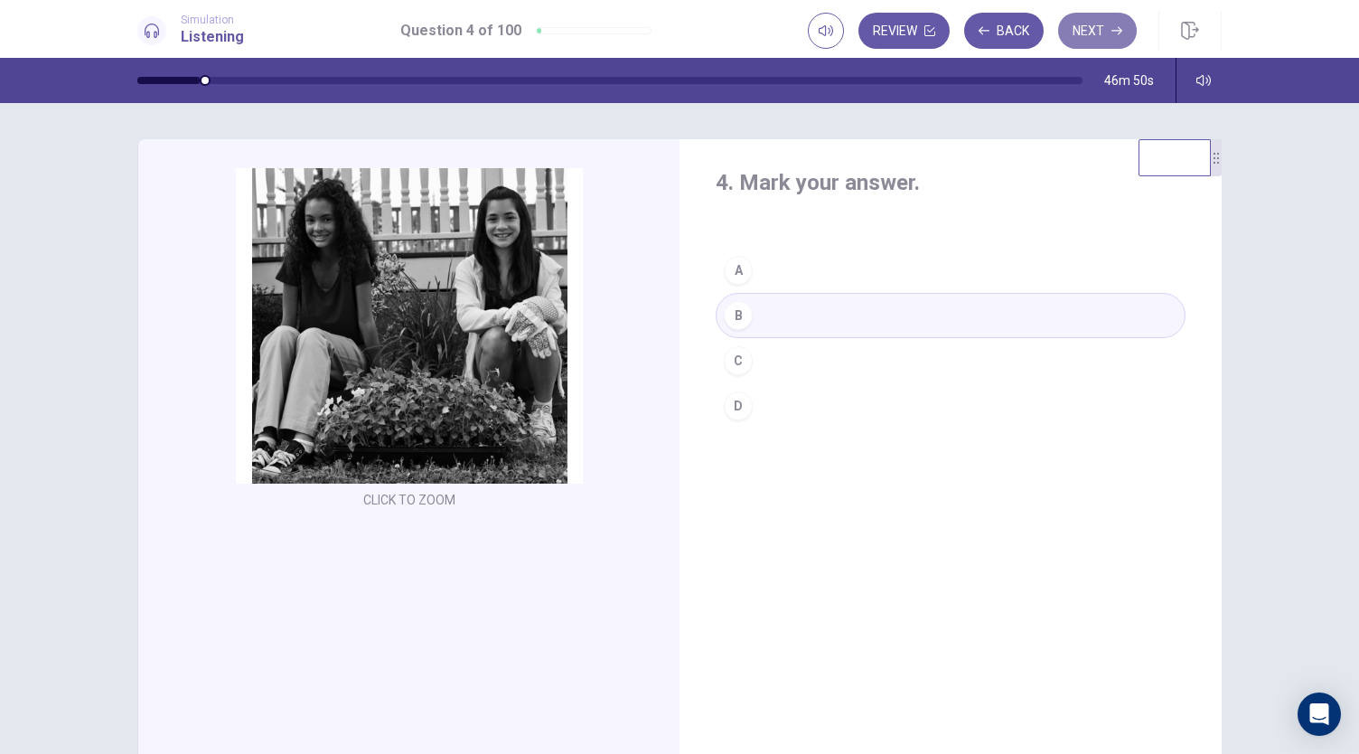
click at [1101, 28] on button "Next" at bounding box center [1097, 31] width 79 height 36
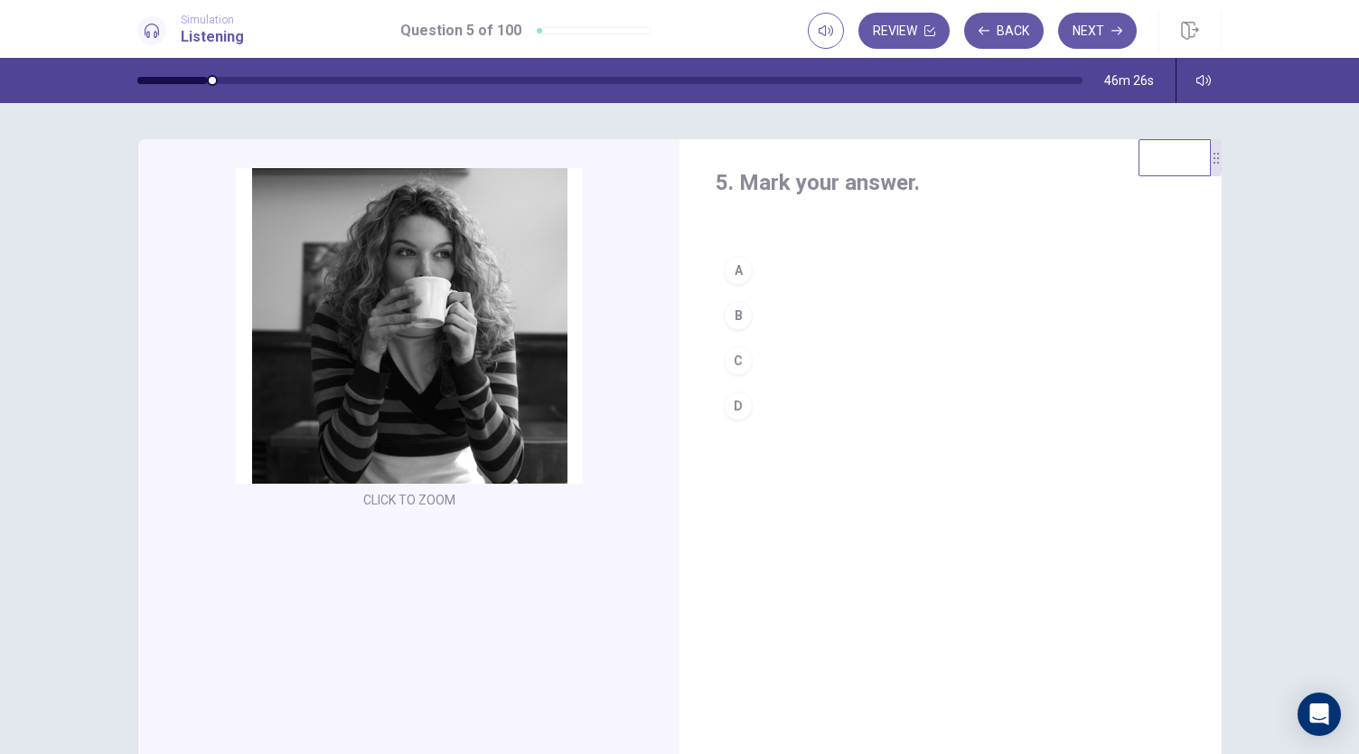
click at [735, 267] on div "A" at bounding box center [738, 270] width 29 height 29
click at [1108, 33] on button "Next" at bounding box center [1097, 31] width 79 height 36
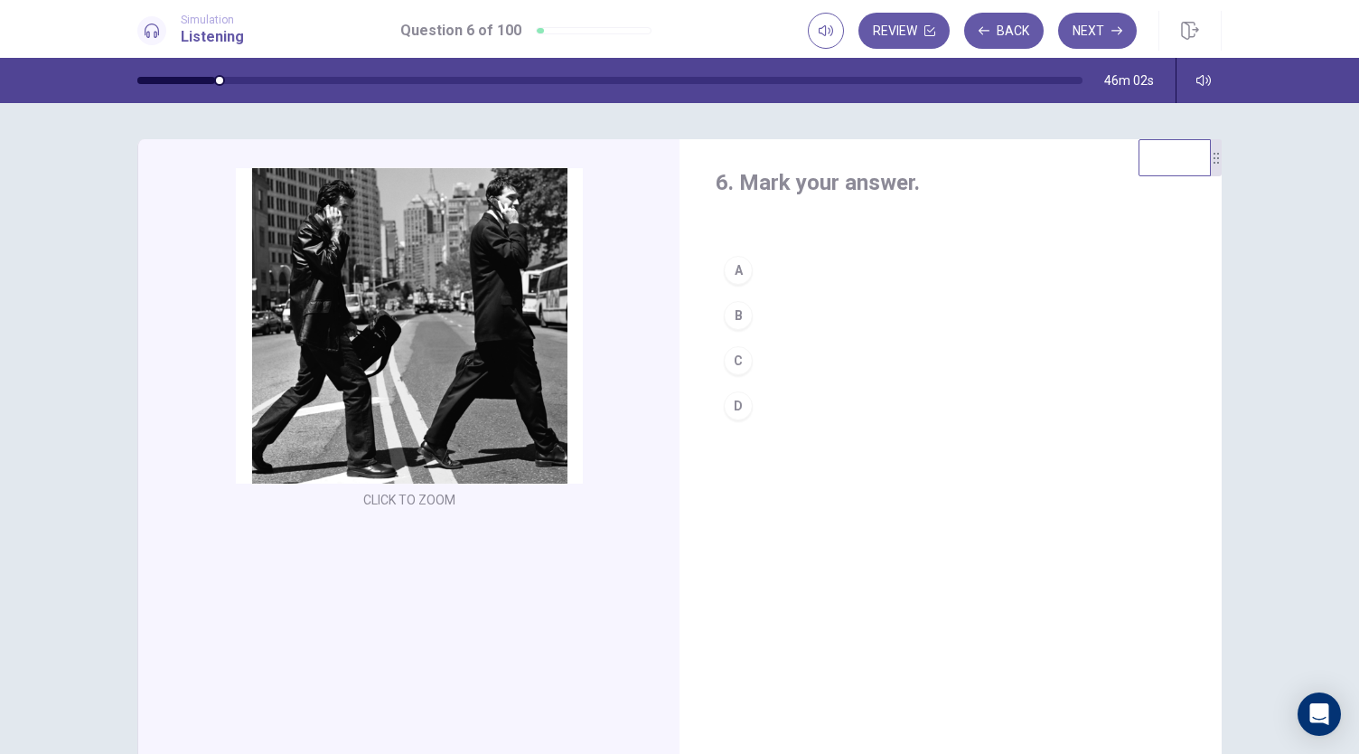
click at [734, 315] on div "B" at bounding box center [738, 315] width 29 height 29
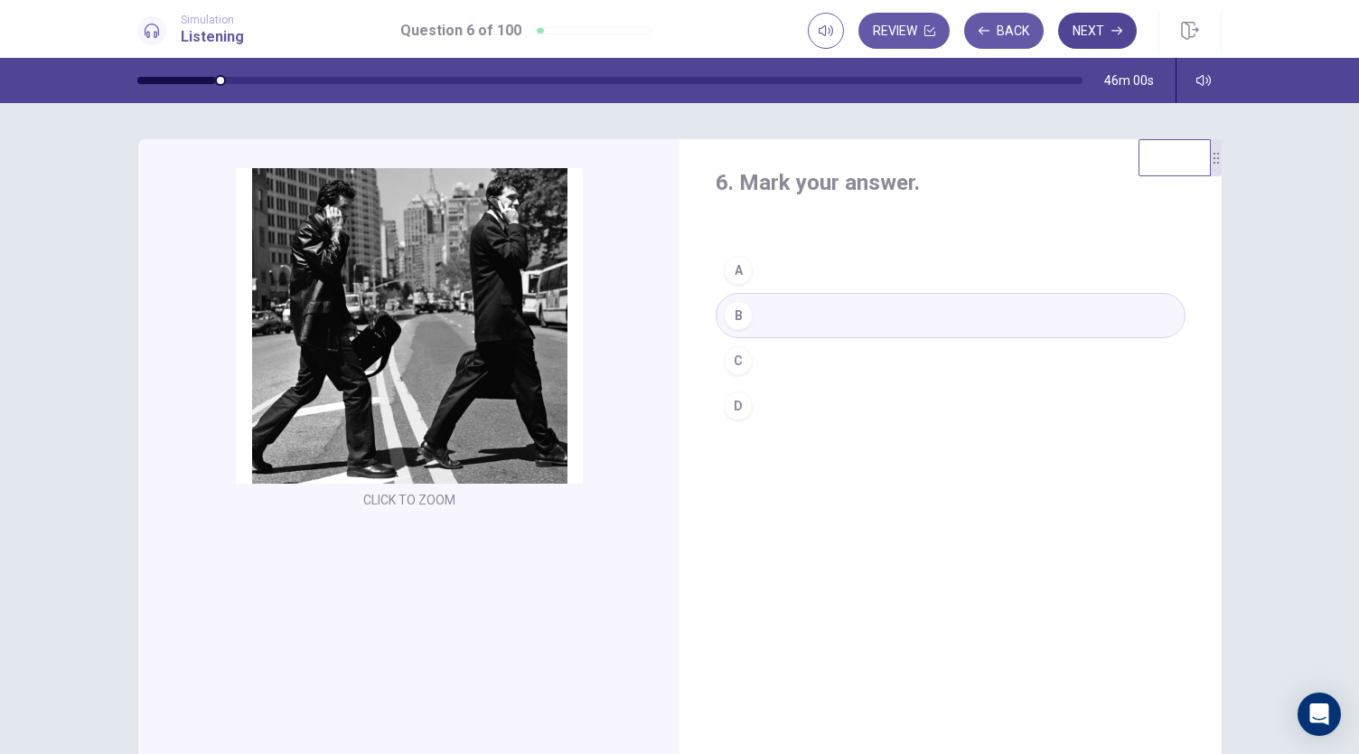
click at [1107, 28] on button "Next" at bounding box center [1097, 31] width 79 height 36
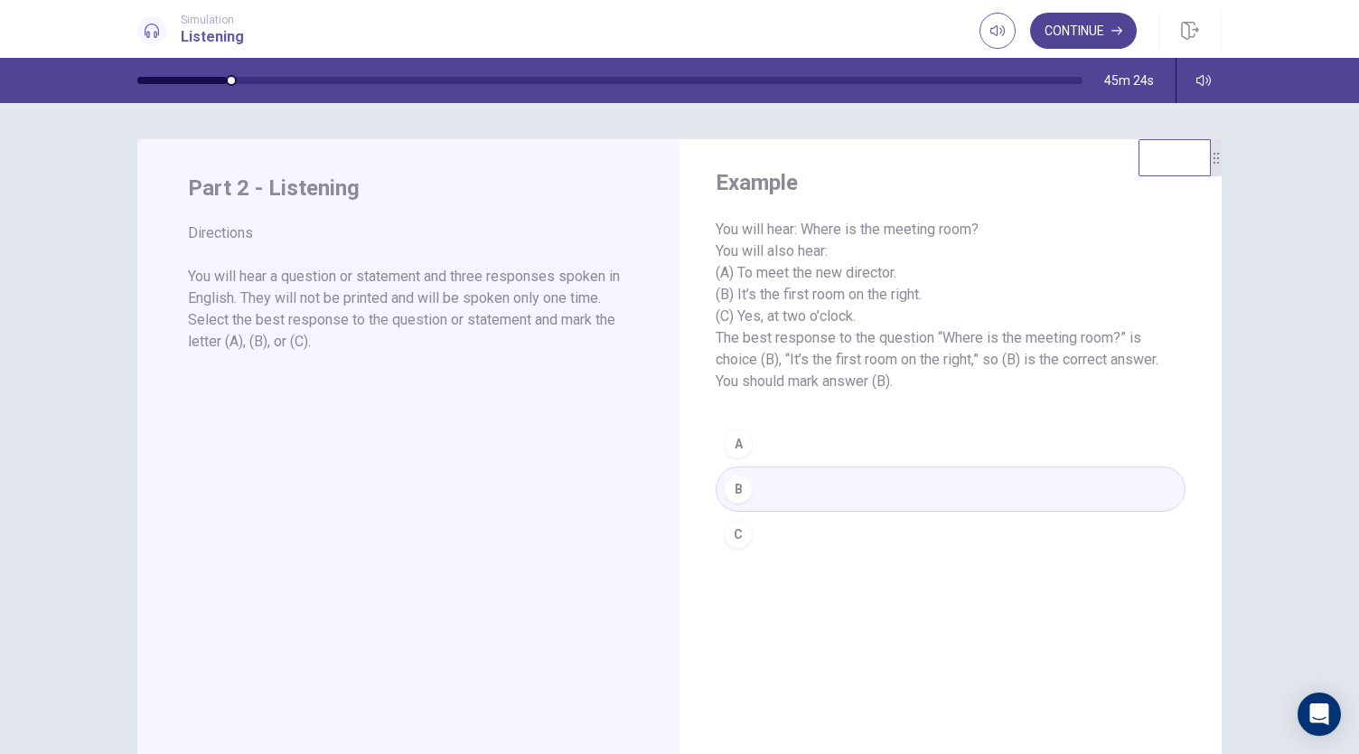
click at [1055, 37] on button "Continue" at bounding box center [1083, 31] width 107 height 36
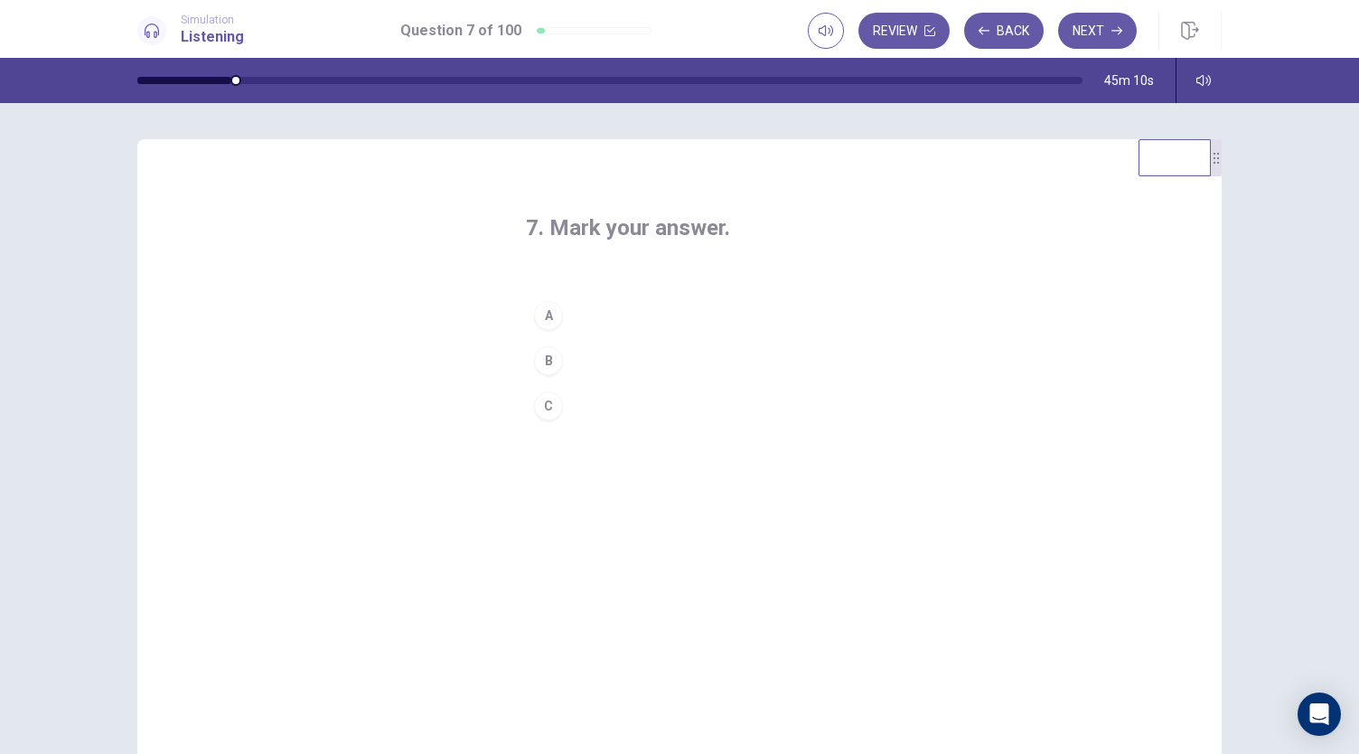
click at [542, 315] on div "A" at bounding box center [548, 315] width 29 height 29
click at [1084, 32] on button "Next" at bounding box center [1097, 31] width 79 height 36
click at [553, 406] on div "C" at bounding box center [548, 405] width 29 height 29
click at [1095, 32] on button "Next" at bounding box center [1097, 31] width 79 height 36
click at [540, 357] on div "B" at bounding box center [548, 360] width 29 height 29
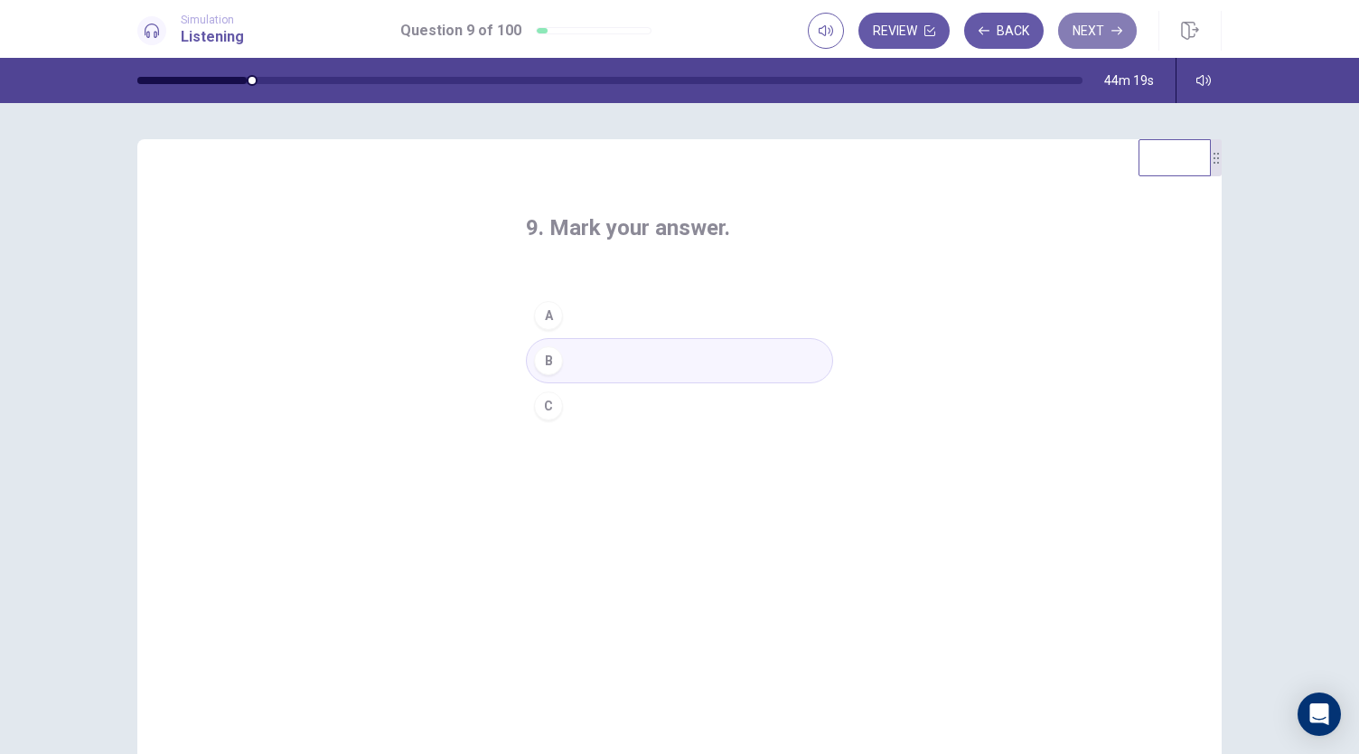
click at [1084, 28] on button "Next" at bounding box center [1097, 31] width 79 height 36
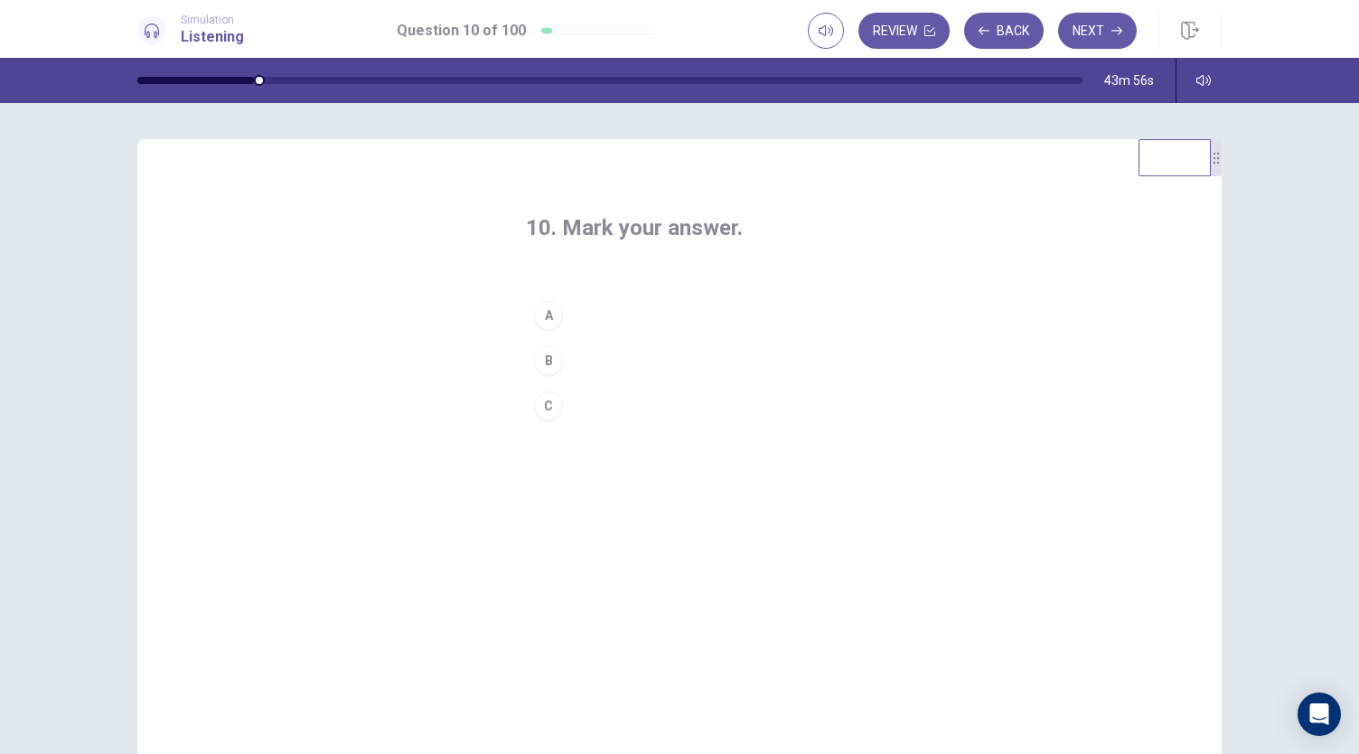
click at [541, 357] on div "B" at bounding box center [548, 360] width 29 height 29
click at [1090, 25] on button "Next" at bounding box center [1097, 31] width 79 height 36
click at [540, 408] on div "C" at bounding box center [548, 405] width 29 height 29
click at [1091, 30] on button "Next" at bounding box center [1097, 31] width 79 height 36
click at [544, 403] on div "C" at bounding box center [548, 405] width 29 height 29
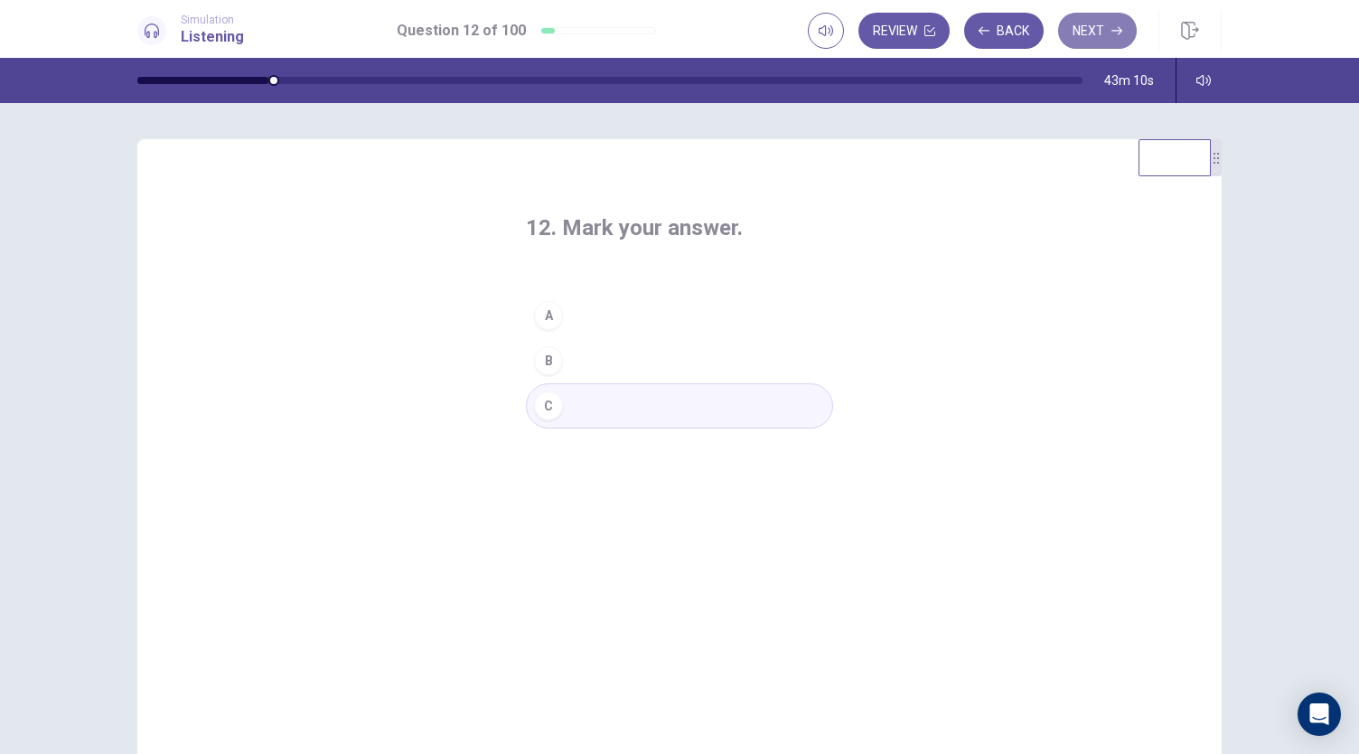
click at [1093, 34] on button "Next" at bounding box center [1097, 31] width 79 height 36
click at [540, 317] on div "A" at bounding box center [548, 315] width 29 height 29
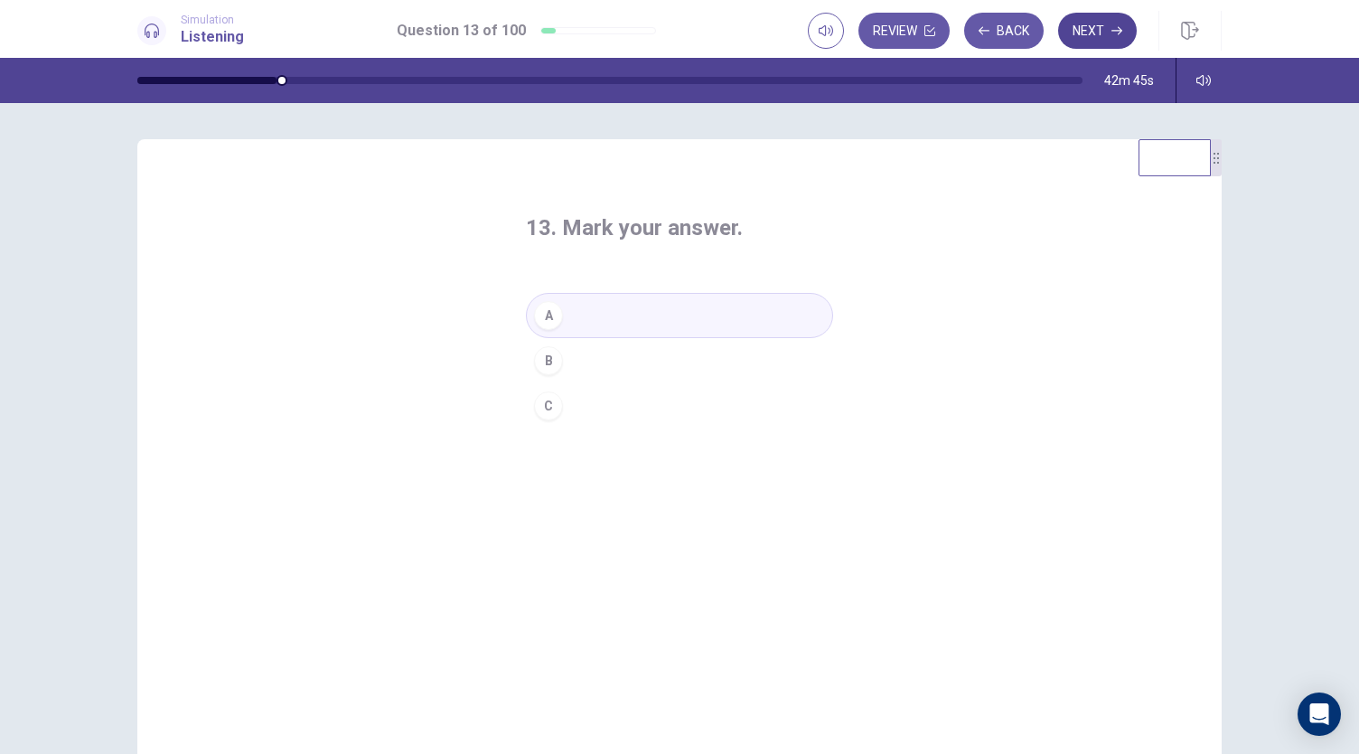
click at [1093, 30] on button "Next" at bounding box center [1097, 31] width 79 height 36
click at [542, 403] on div "C" at bounding box center [548, 405] width 29 height 29
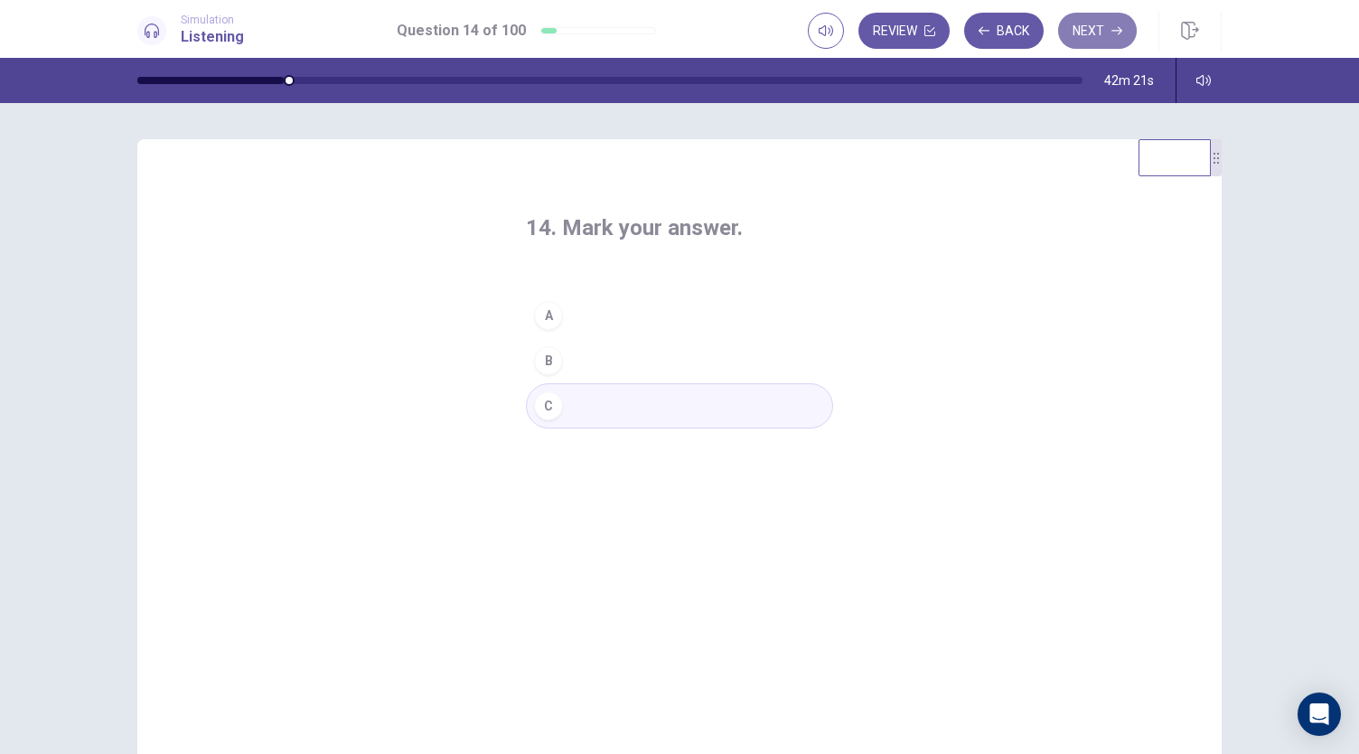
click at [1099, 32] on button "Next" at bounding box center [1097, 31] width 79 height 36
click at [543, 318] on div "A" at bounding box center [548, 315] width 29 height 29
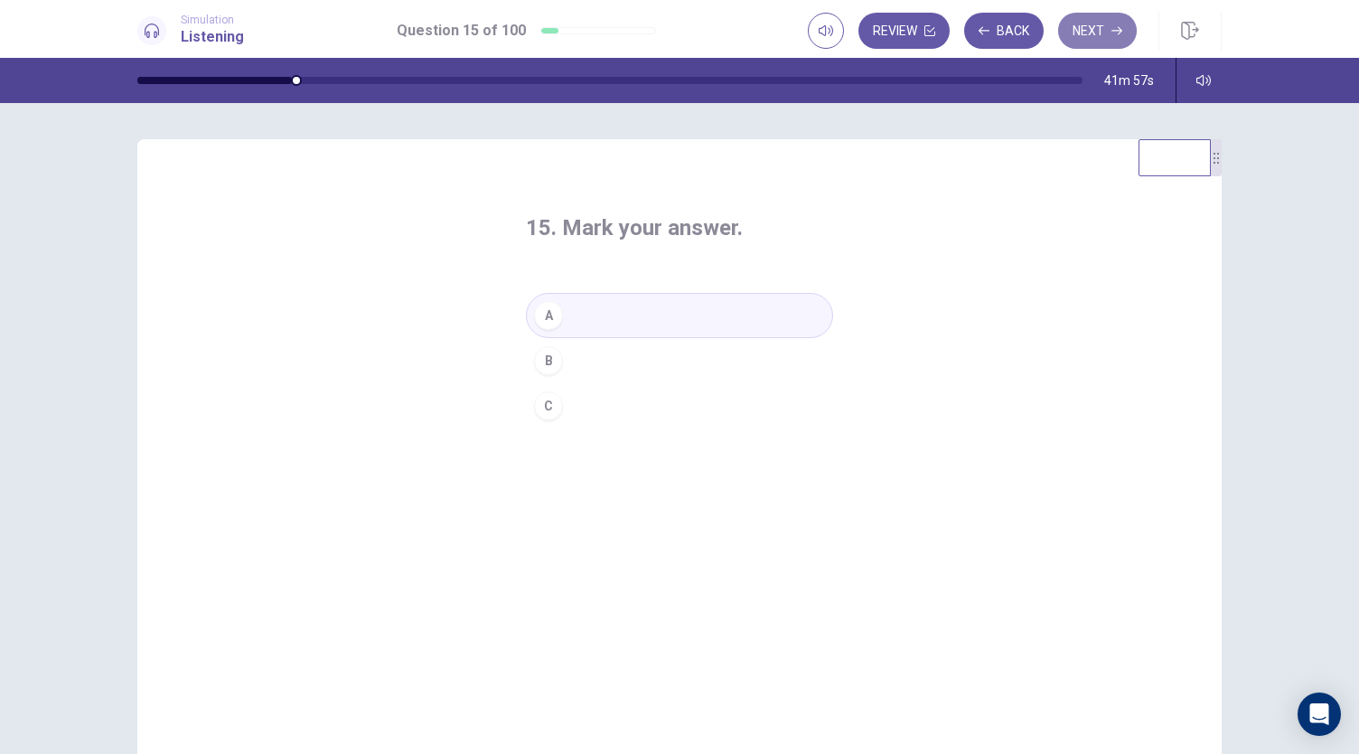
click at [1102, 33] on button "Next" at bounding box center [1097, 31] width 79 height 36
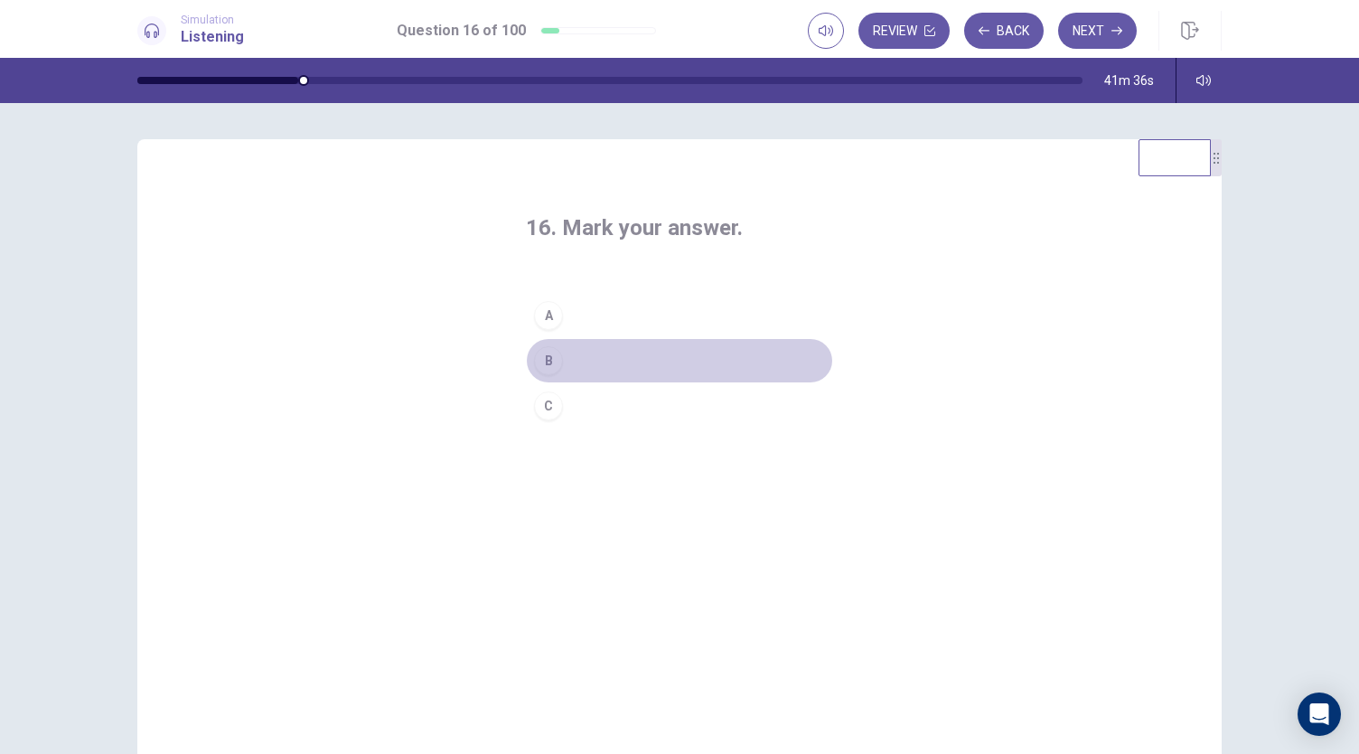
click at [538, 359] on div "B" at bounding box center [548, 360] width 29 height 29
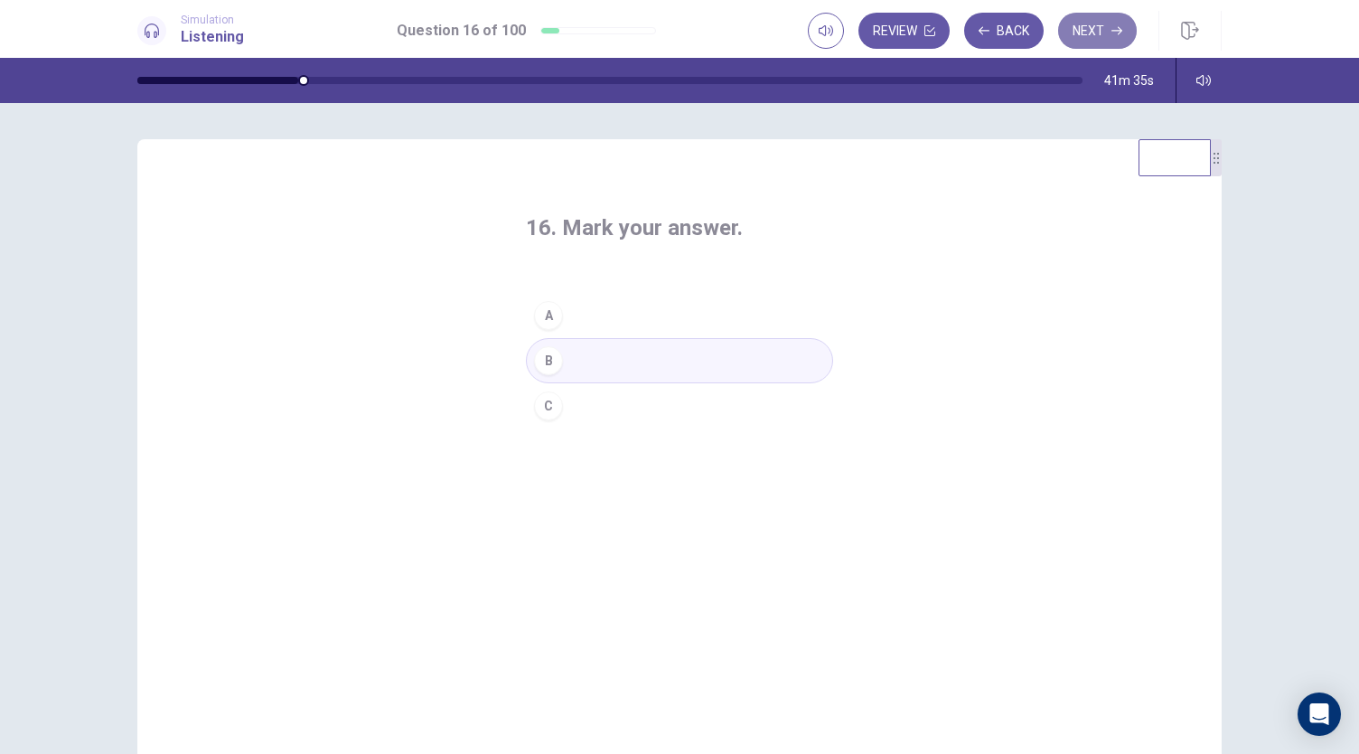
click at [1095, 25] on button "Next" at bounding box center [1097, 31] width 79 height 36
click at [539, 317] on div "A" at bounding box center [548, 315] width 29 height 29
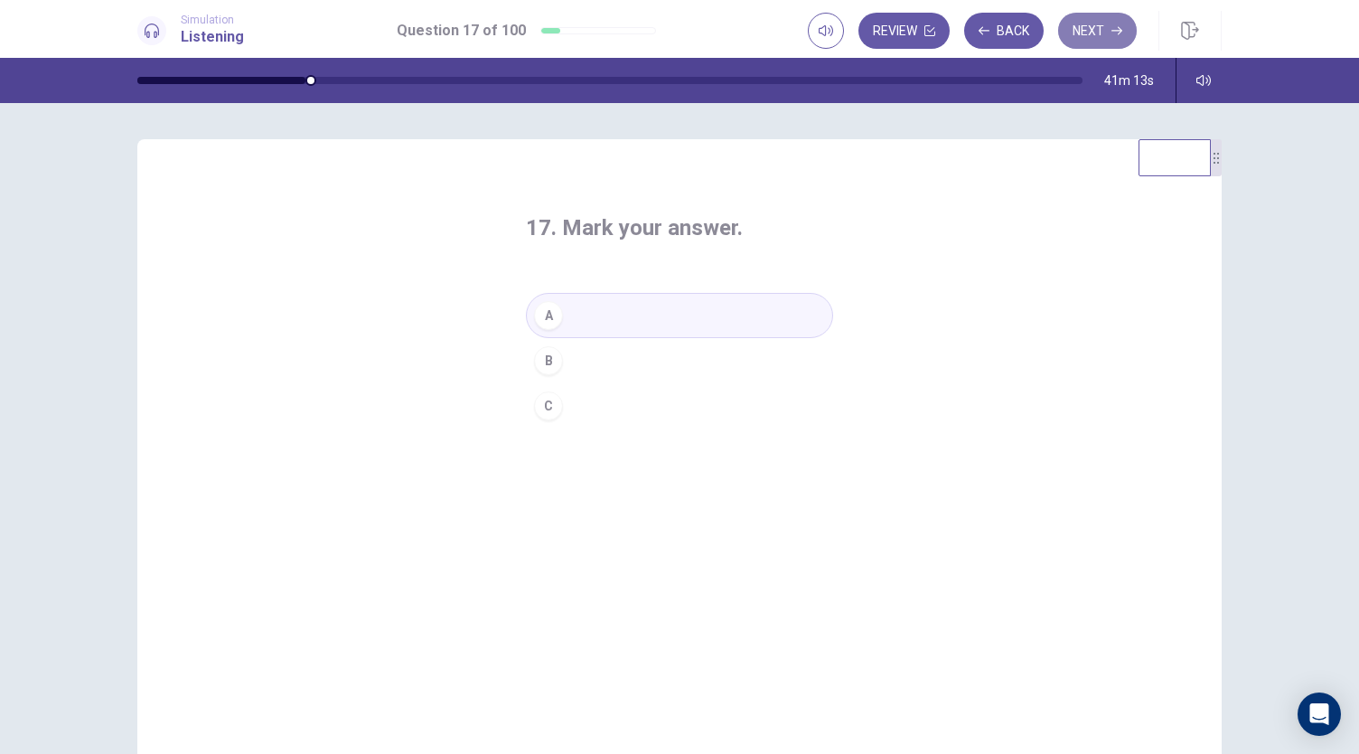
click at [1092, 35] on button "Next" at bounding box center [1097, 31] width 79 height 36
click at [538, 315] on div "A" at bounding box center [548, 315] width 29 height 29
click at [1091, 35] on button "Next" at bounding box center [1097, 31] width 79 height 36
click at [537, 315] on div "A" at bounding box center [548, 315] width 29 height 29
click at [1090, 32] on button "Next" at bounding box center [1097, 31] width 79 height 36
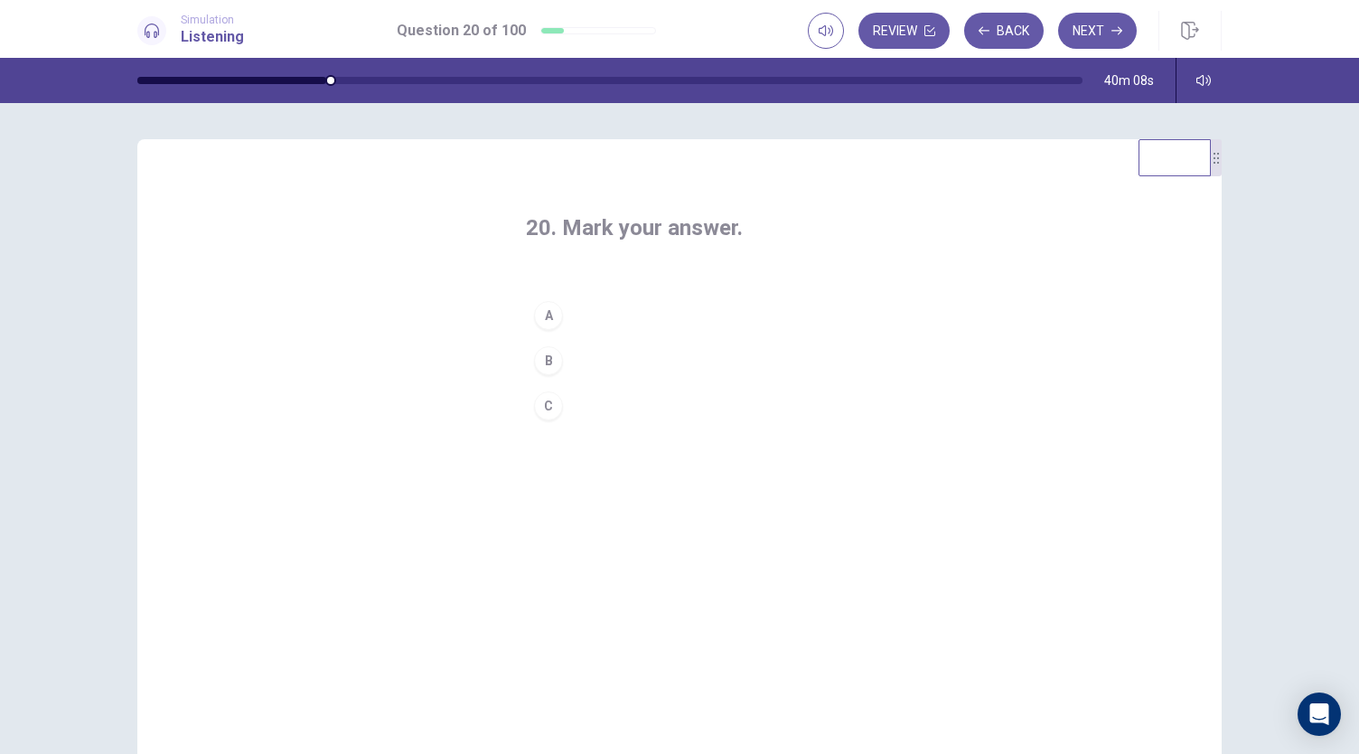
click at [541, 404] on div "C" at bounding box center [548, 405] width 29 height 29
click at [1099, 32] on button "Next" at bounding box center [1097, 31] width 79 height 36
click at [539, 360] on div "B" at bounding box center [548, 360] width 29 height 29
click at [1097, 23] on button "Next" at bounding box center [1097, 31] width 79 height 36
click at [538, 359] on div "B" at bounding box center [548, 360] width 29 height 29
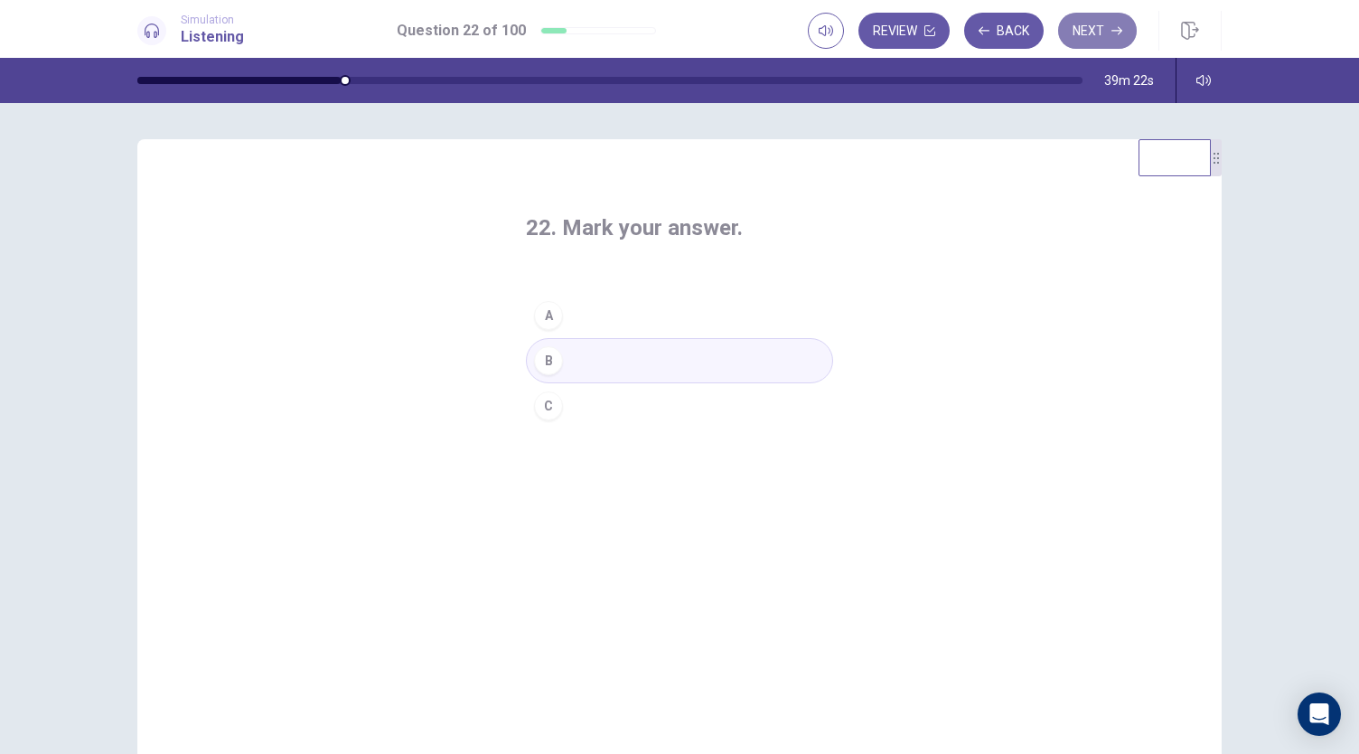
click at [1109, 26] on button "Next" at bounding box center [1097, 31] width 79 height 36
click at [540, 358] on div "B" at bounding box center [548, 360] width 29 height 29
click at [1084, 33] on button "Next" at bounding box center [1097, 31] width 79 height 36
click at [540, 409] on div "C" at bounding box center [548, 405] width 29 height 29
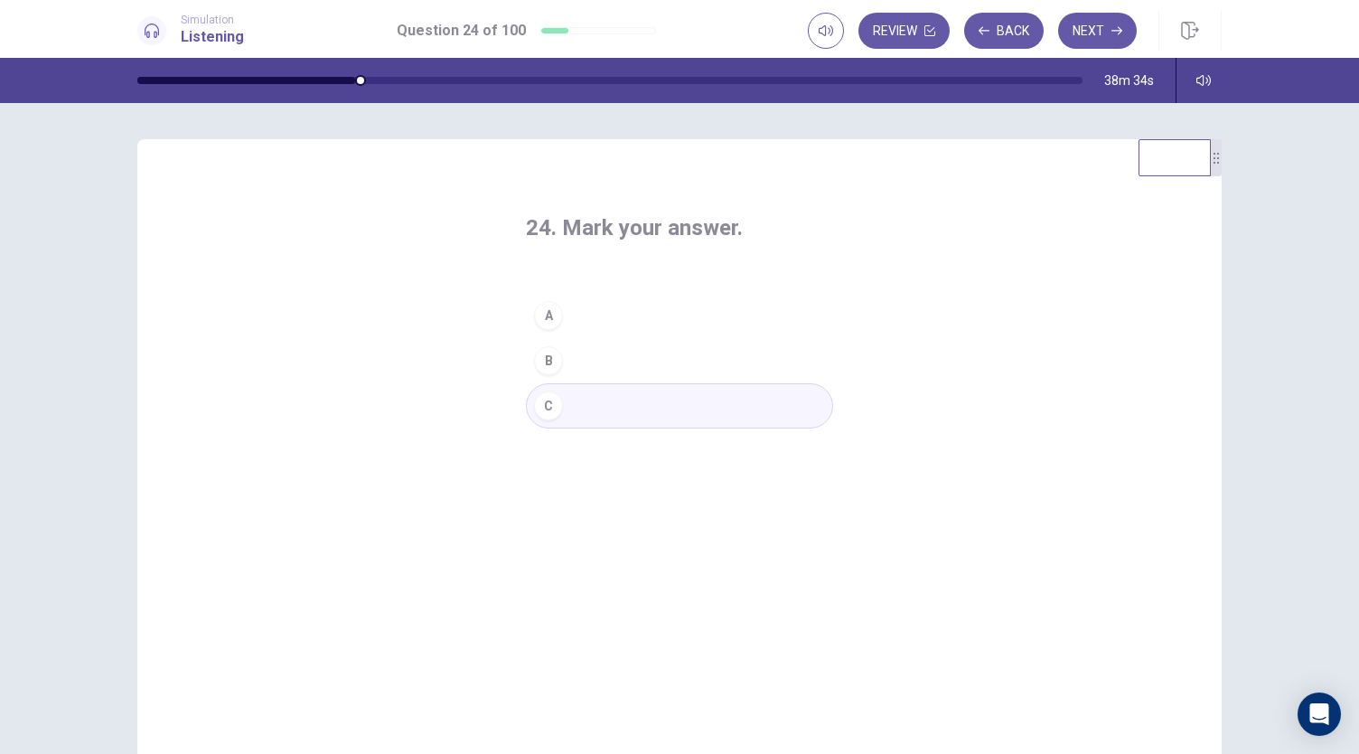
click at [540, 364] on div "B" at bounding box center [548, 360] width 29 height 29
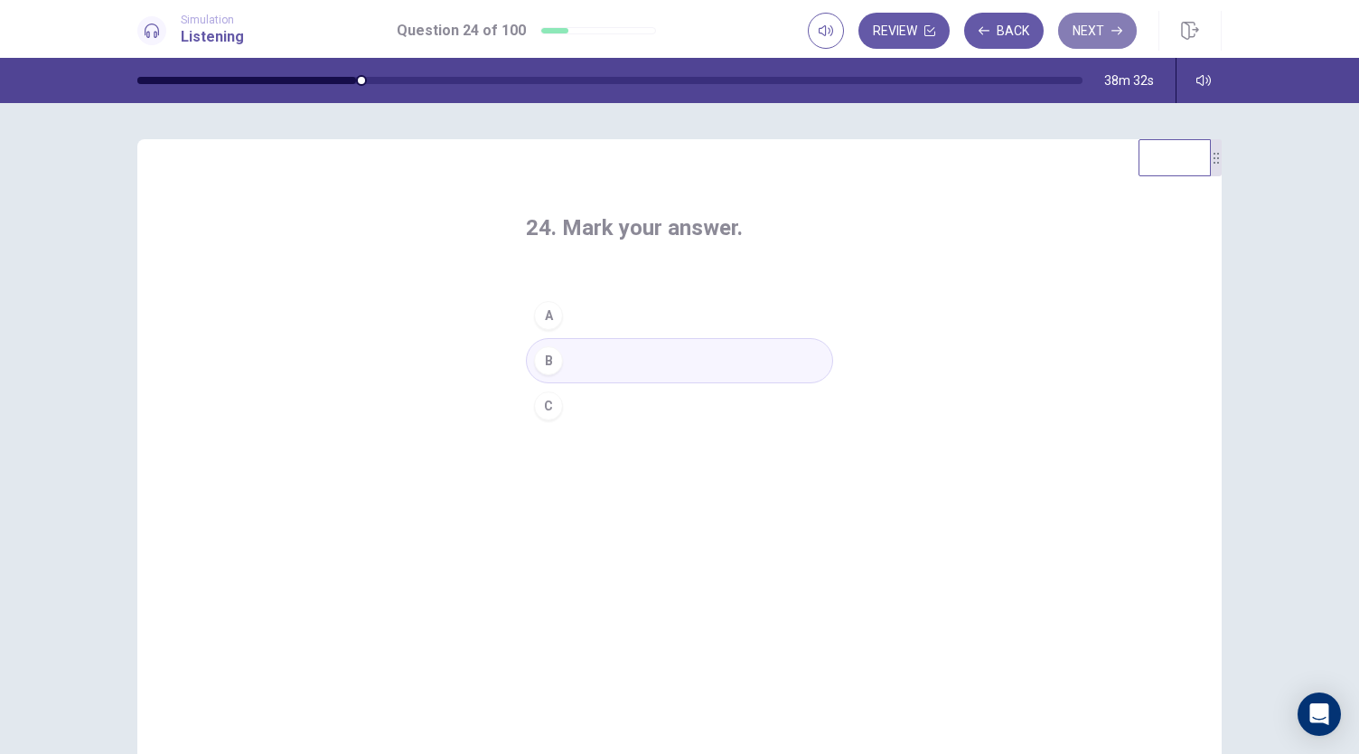
click at [1102, 35] on button "Next" at bounding box center [1097, 31] width 79 height 36
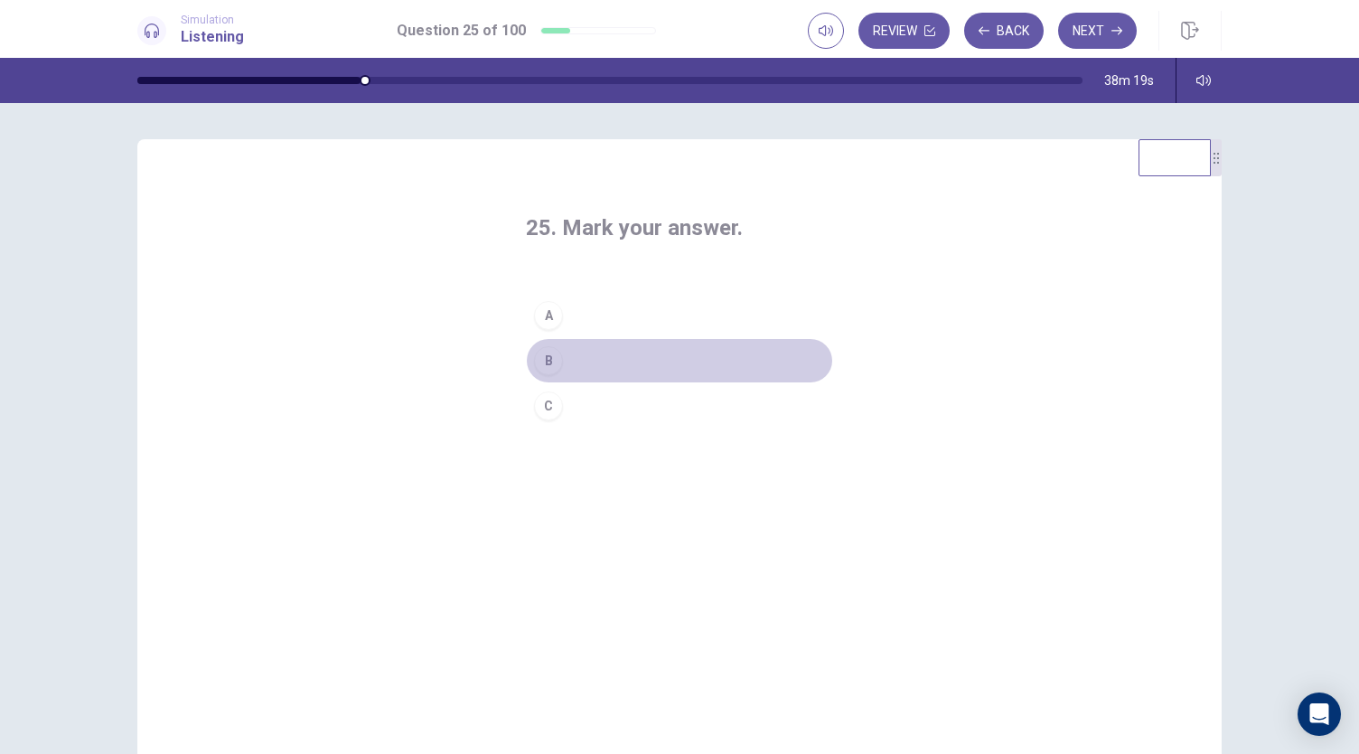
click at [536, 360] on div "B" at bounding box center [548, 360] width 29 height 29
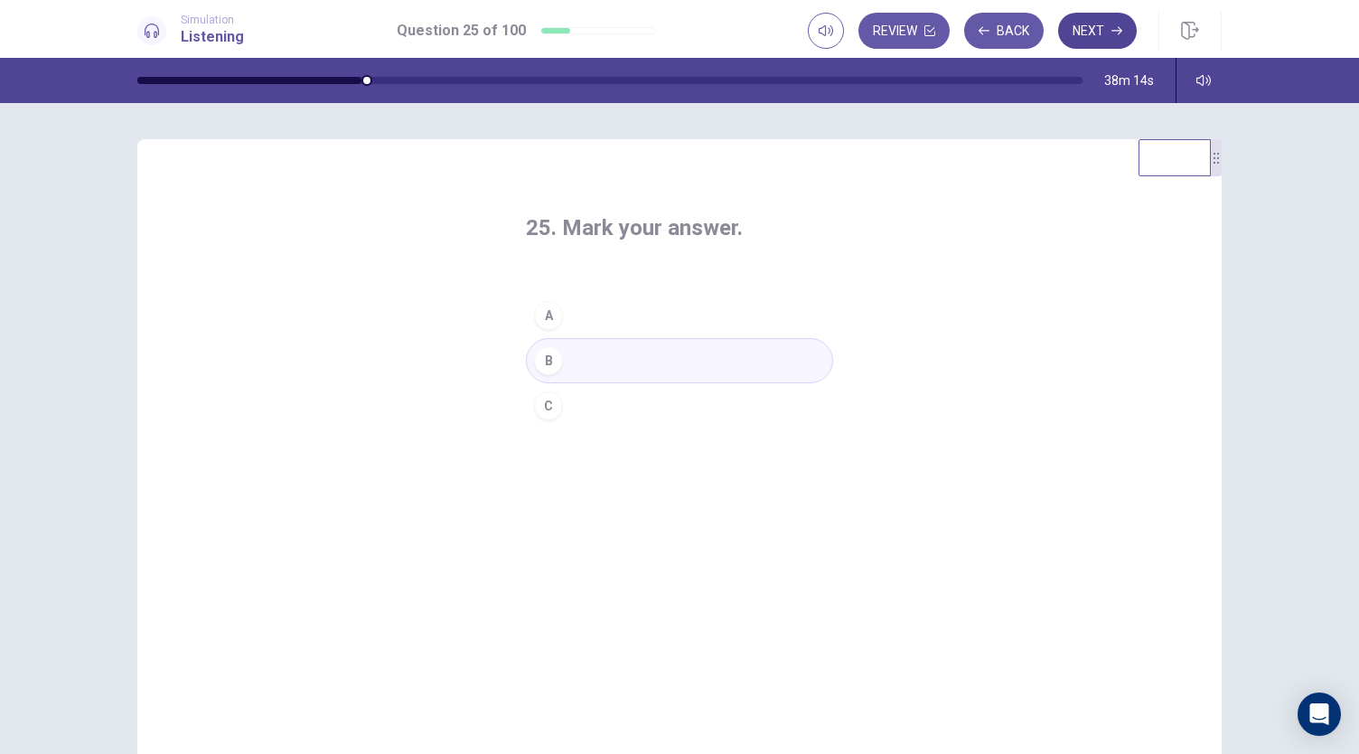
click at [1095, 33] on button "Next" at bounding box center [1097, 31] width 79 height 36
click at [537, 315] on div "A" at bounding box center [548, 315] width 29 height 29
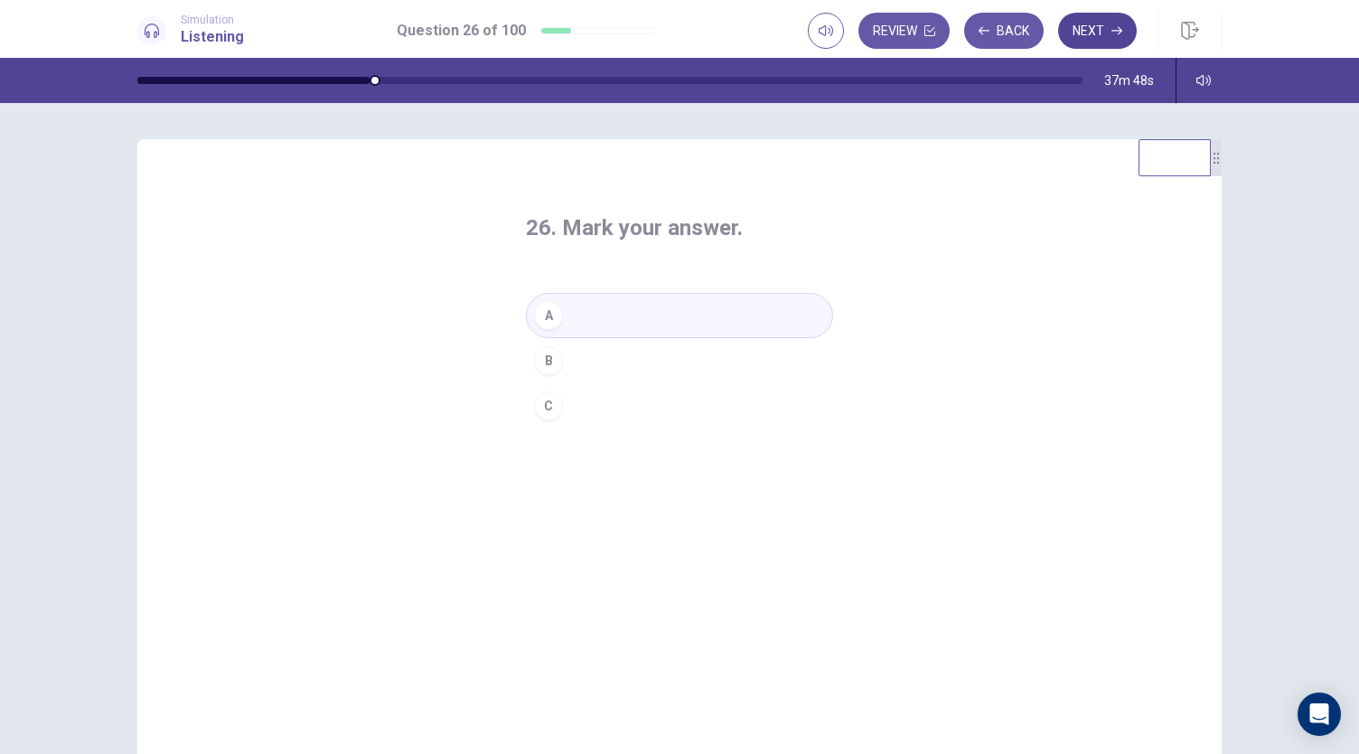
click at [1116, 29] on icon "button" at bounding box center [1116, 30] width 11 height 11
click at [537, 315] on div "A" at bounding box center [548, 315] width 29 height 29
click at [1099, 30] on button "Next" at bounding box center [1097, 31] width 79 height 36
click at [537, 360] on div "B" at bounding box center [548, 360] width 29 height 29
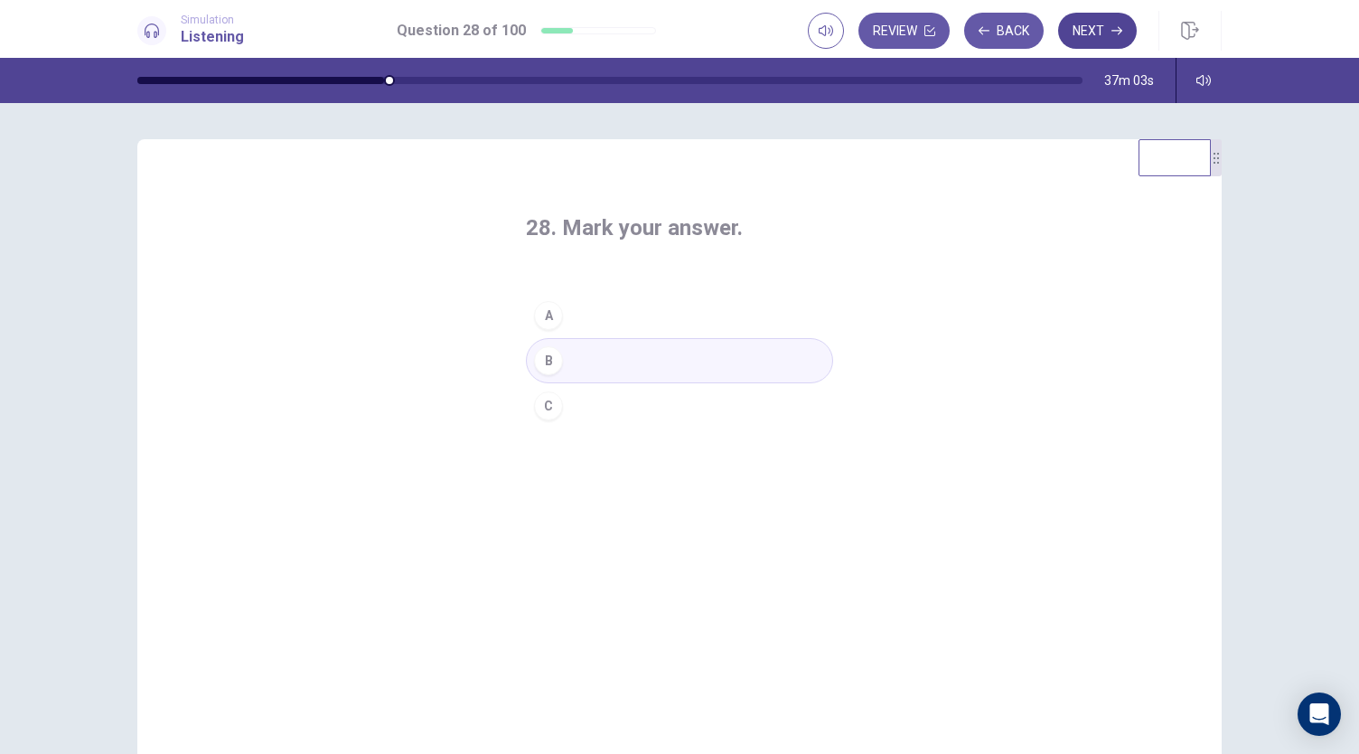
click at [1104, 32] on button "Next" at bounding box center [1097, 31] width 79 height 36
click at [537, 404] on div "C" at bounding box center [548, 405] width 29 height 29
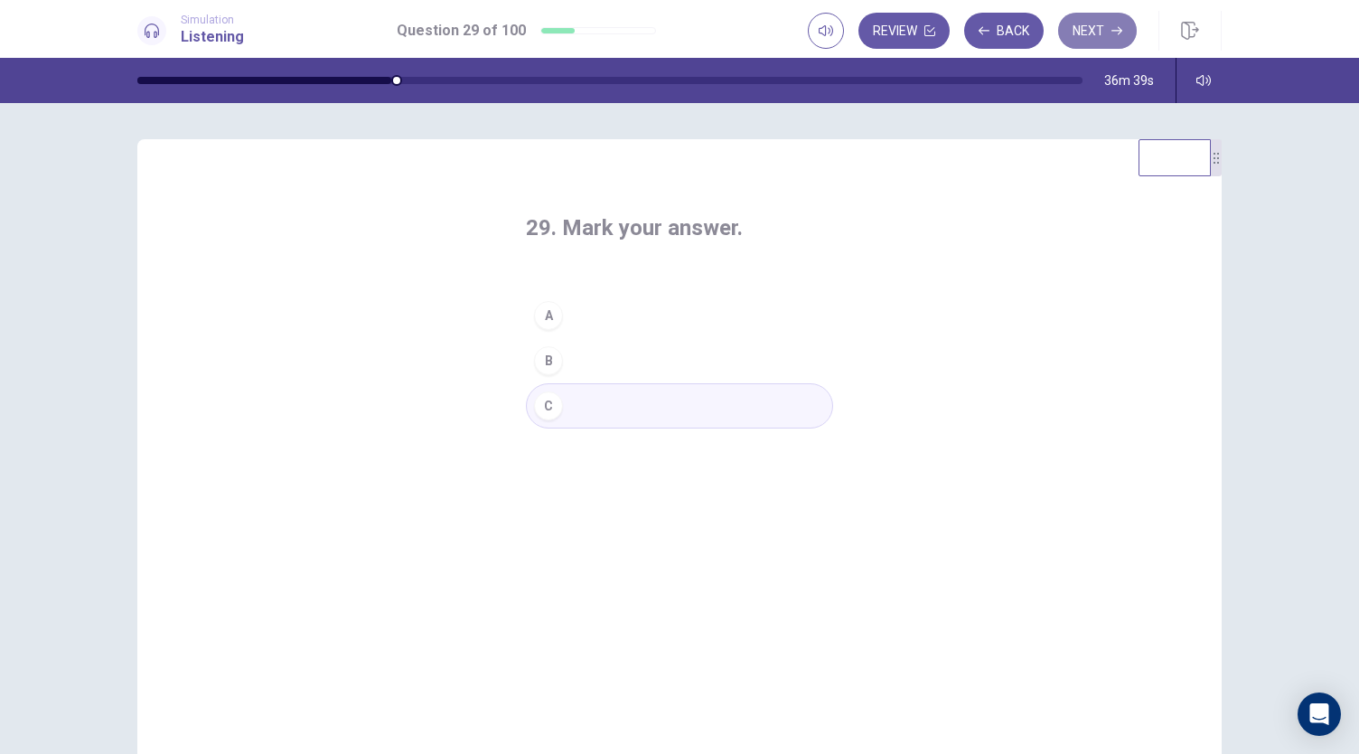
click at [1109, 37] on button "Next" at bounding box center [1097, 31] width 79 height 36
click at [535, 315] on div "A" at bounding box center [548, 315] width 29 height 29
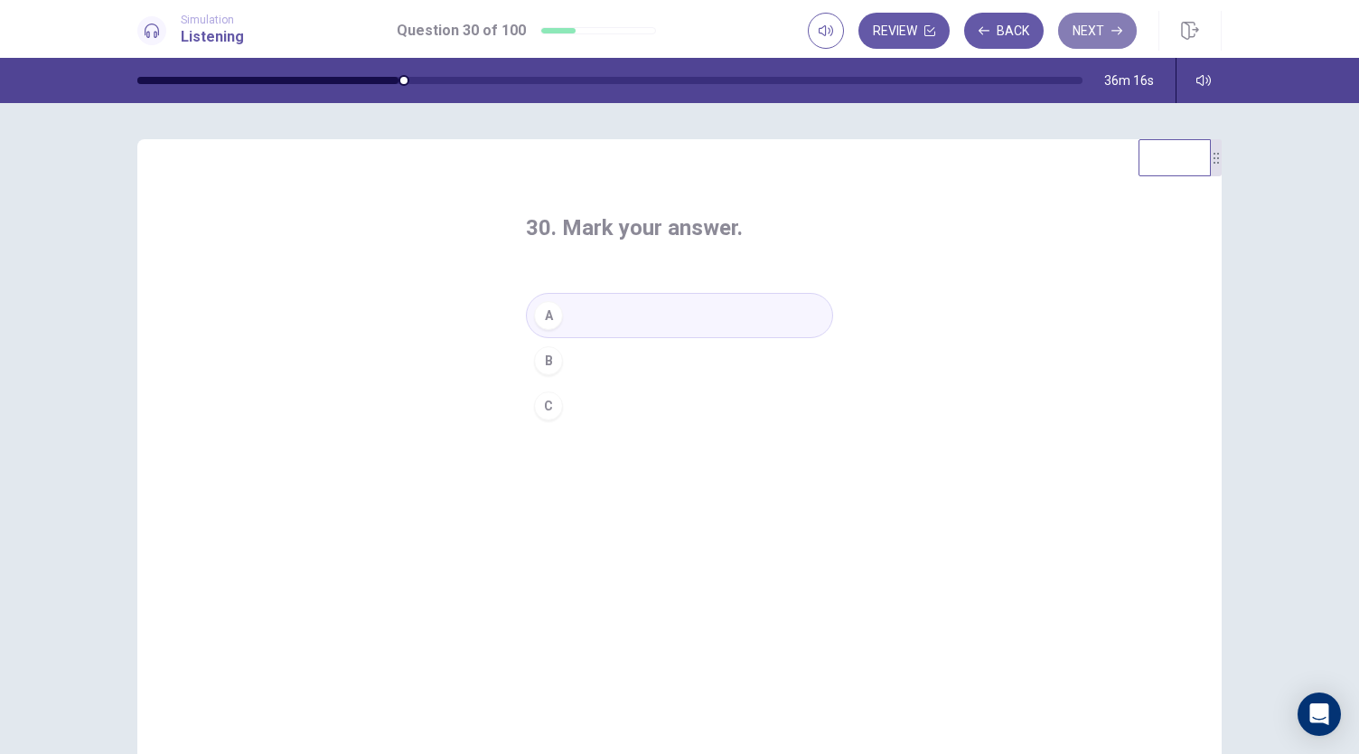
click at [1083, 31] on button "Next" at bounding box center [1097, 31] width 79 height 36
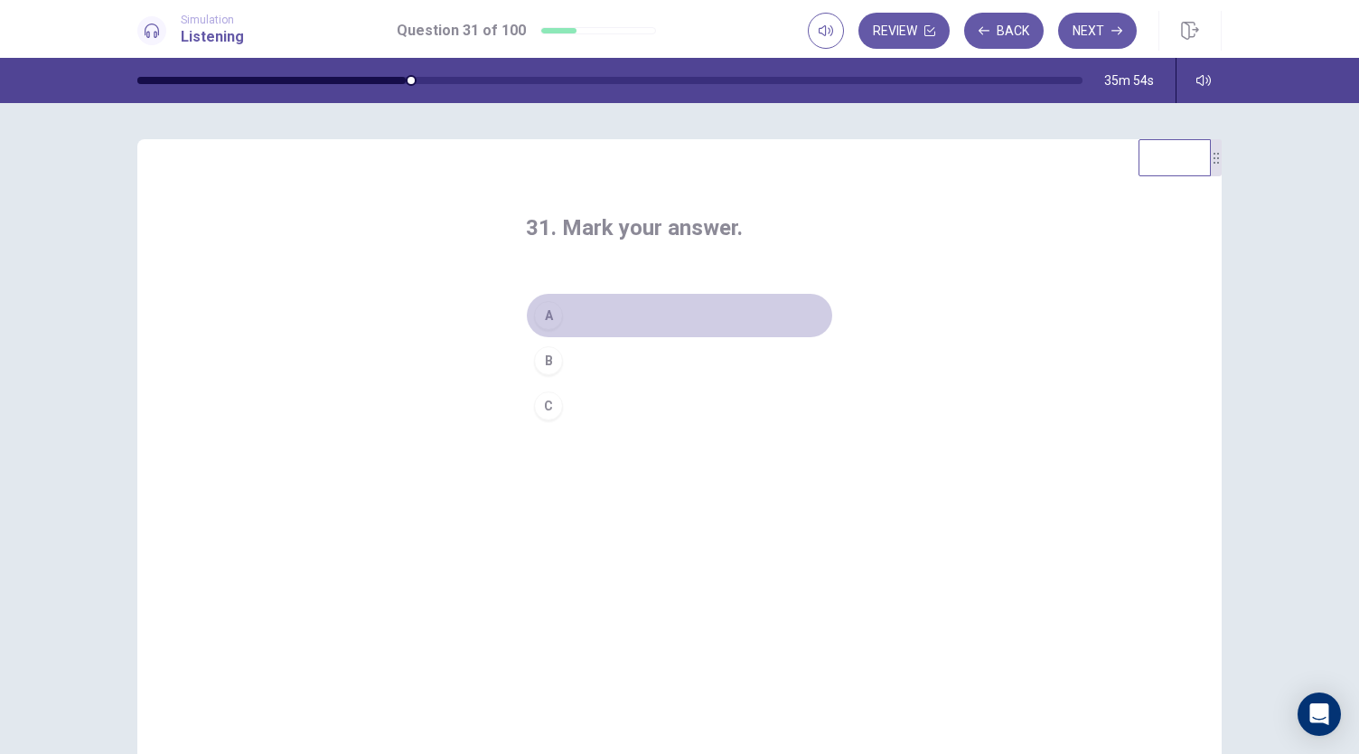
click at [535, 316] on div "A" at bounding box center [548, 315] width 29 height 29
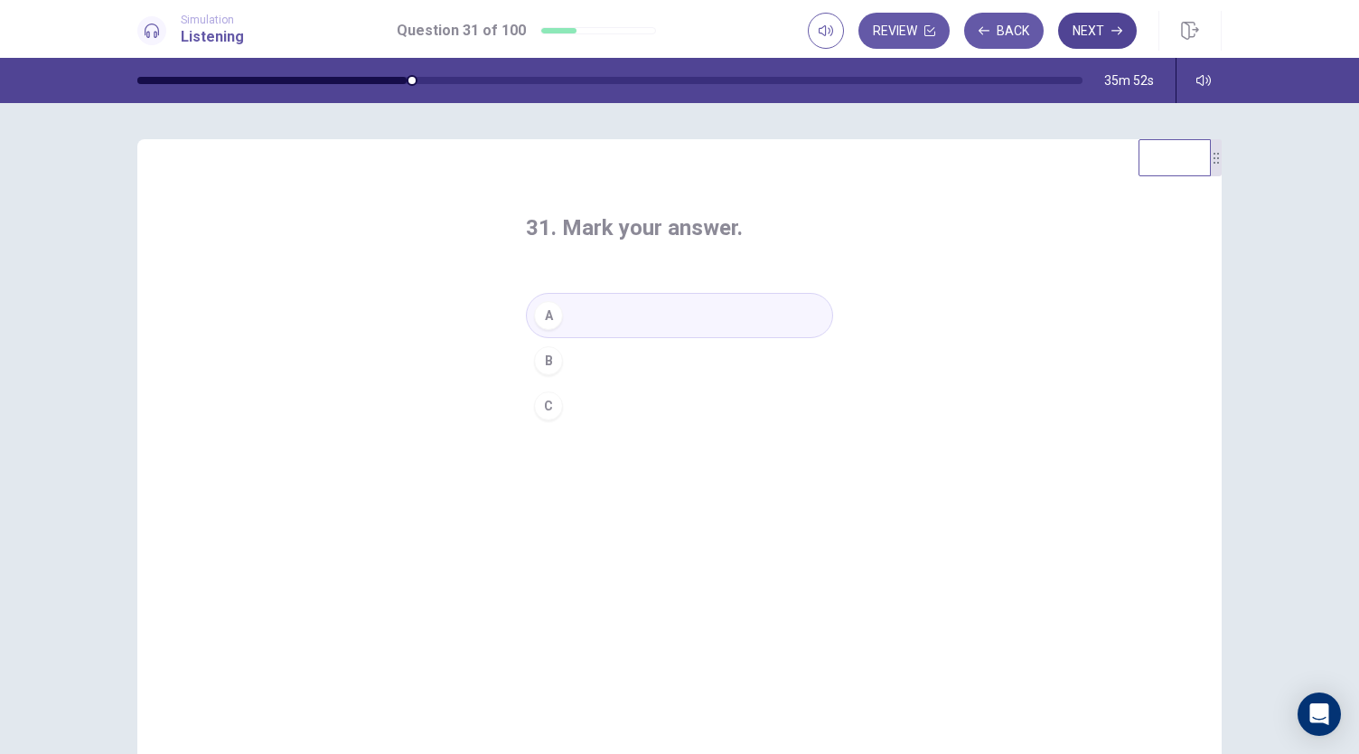
click at [1116, 24] on button "Next" at bounding box center [1097, 31] width 79 height 36
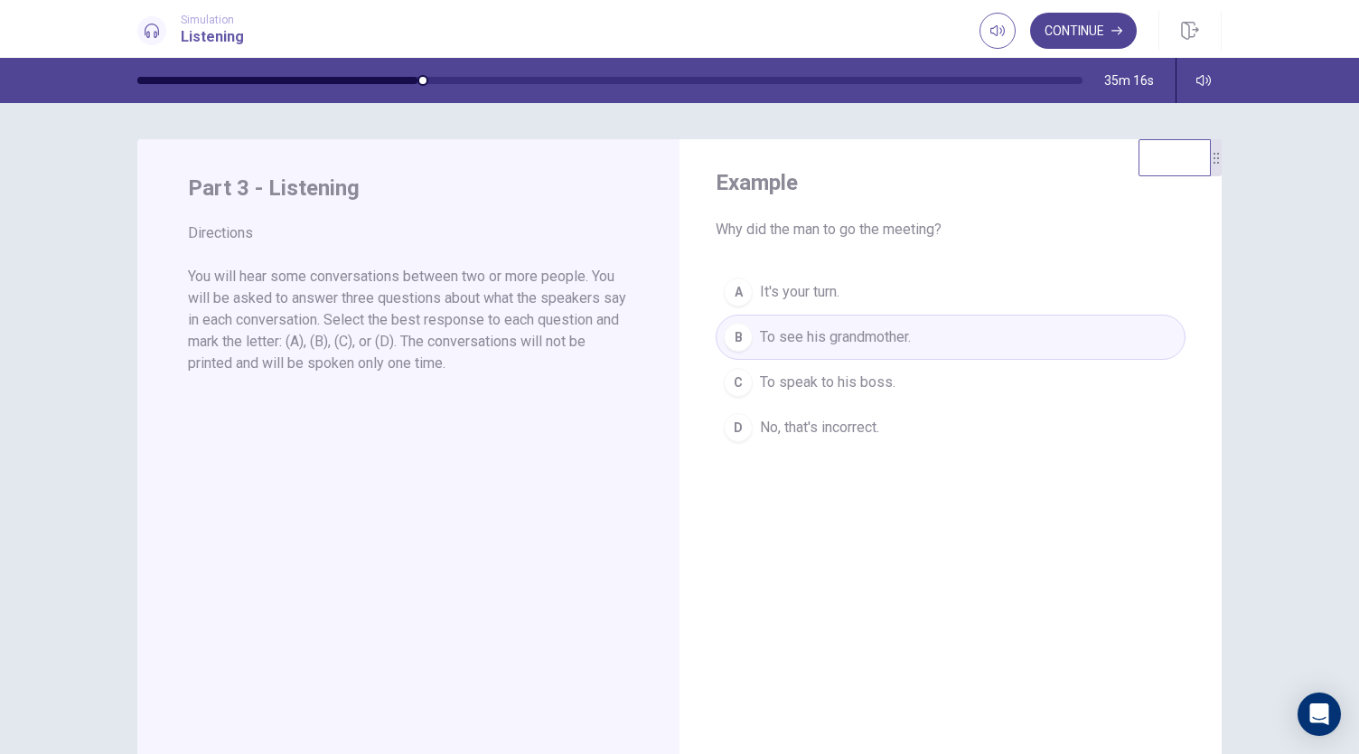
click at [1084, 31] on button "Continue" at bounding box center [1083, 31] width 107 height 36
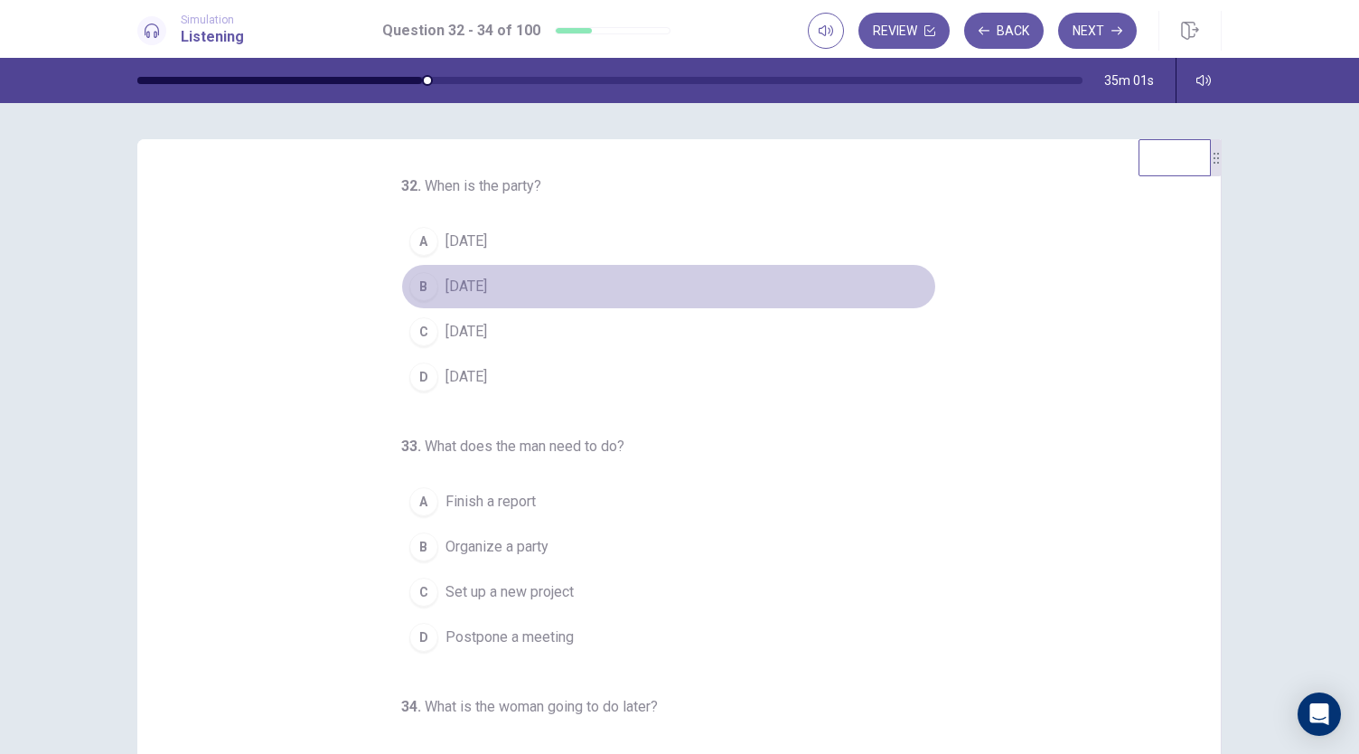
click at [416, 281] on div "B" at bounding box center [423, 286] width 29 height 29
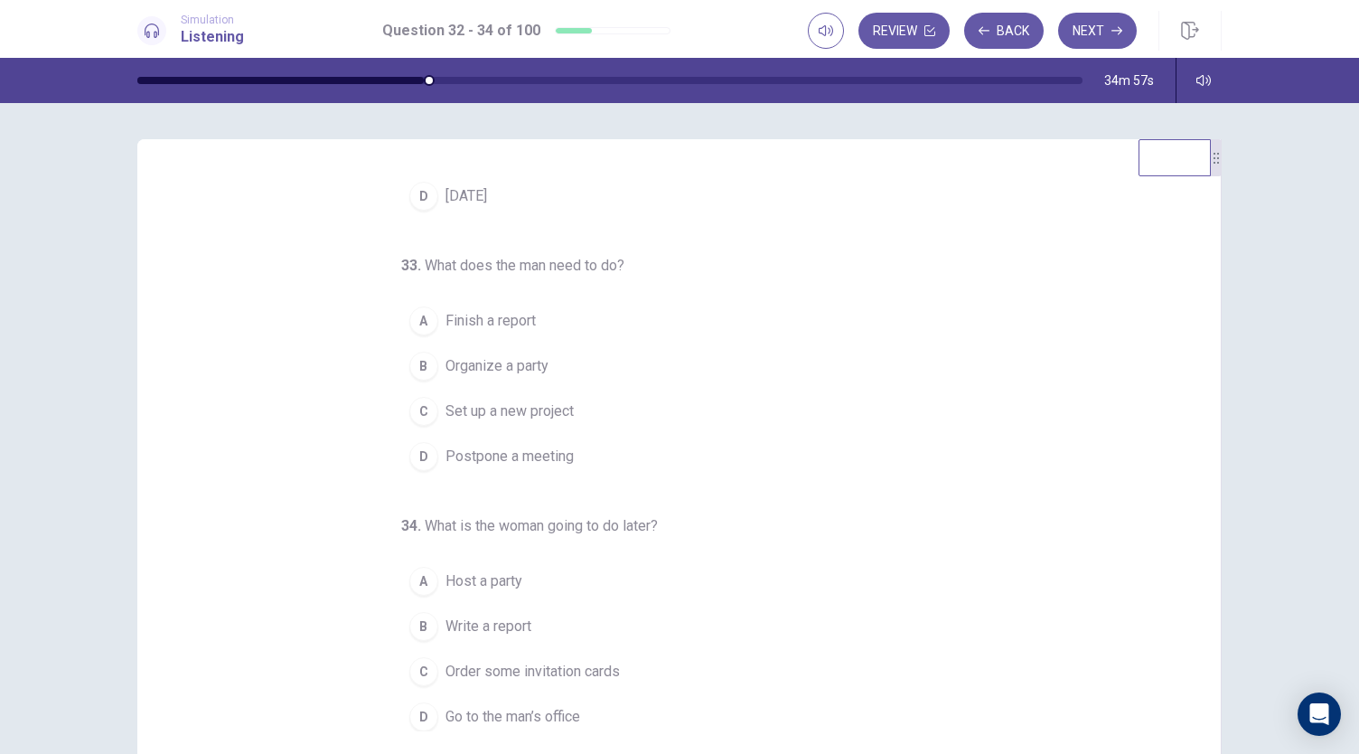
scroll to position [90, 0]
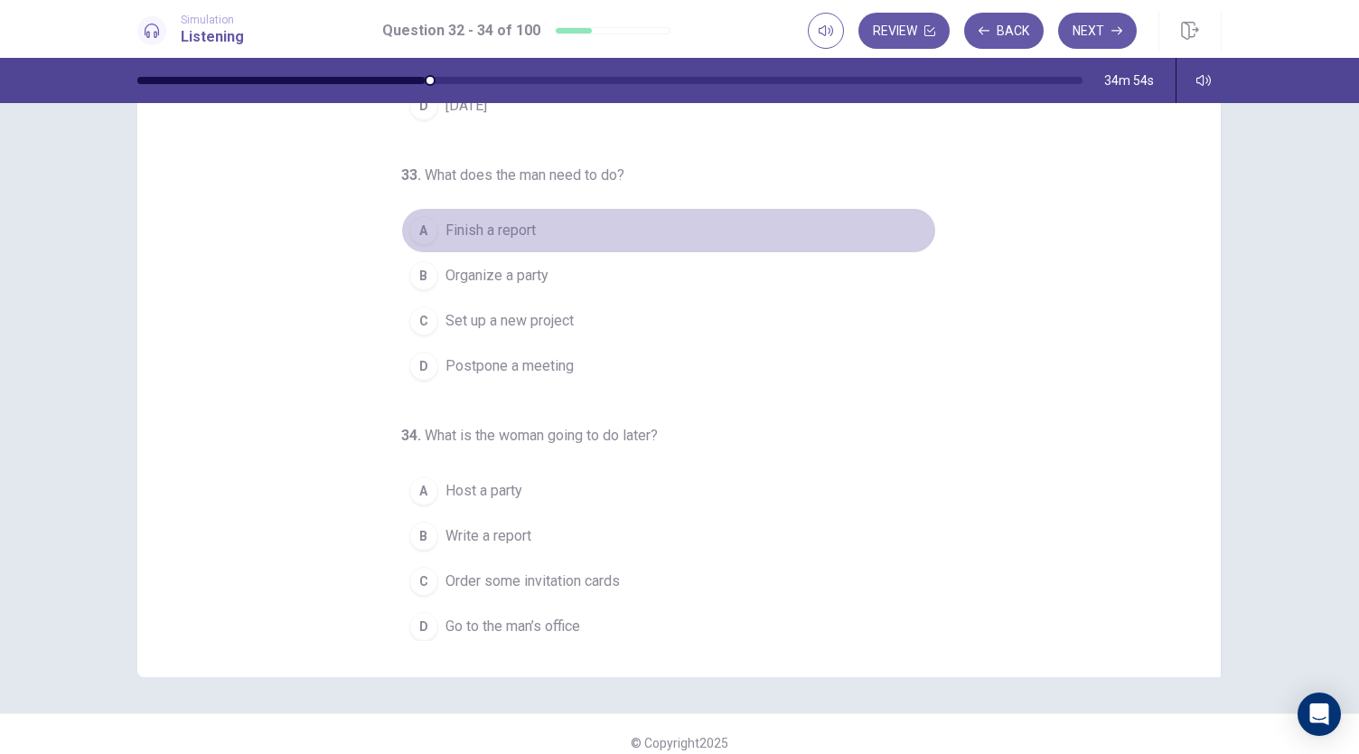
click at [410, 226] on div "A" at bounding box center [423, 230] width 29 height 29
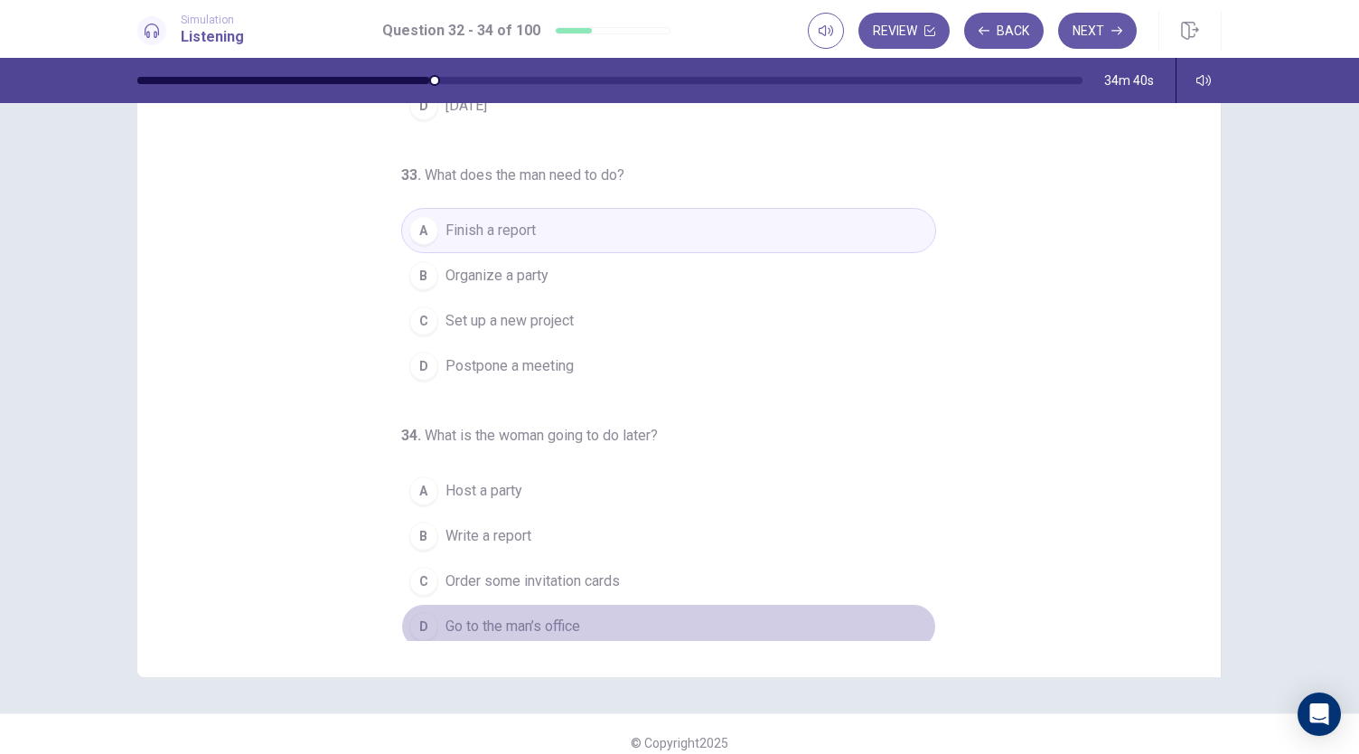
click at [418, 622] on div "D" at bounding box center [423, 626] width 29 height 29
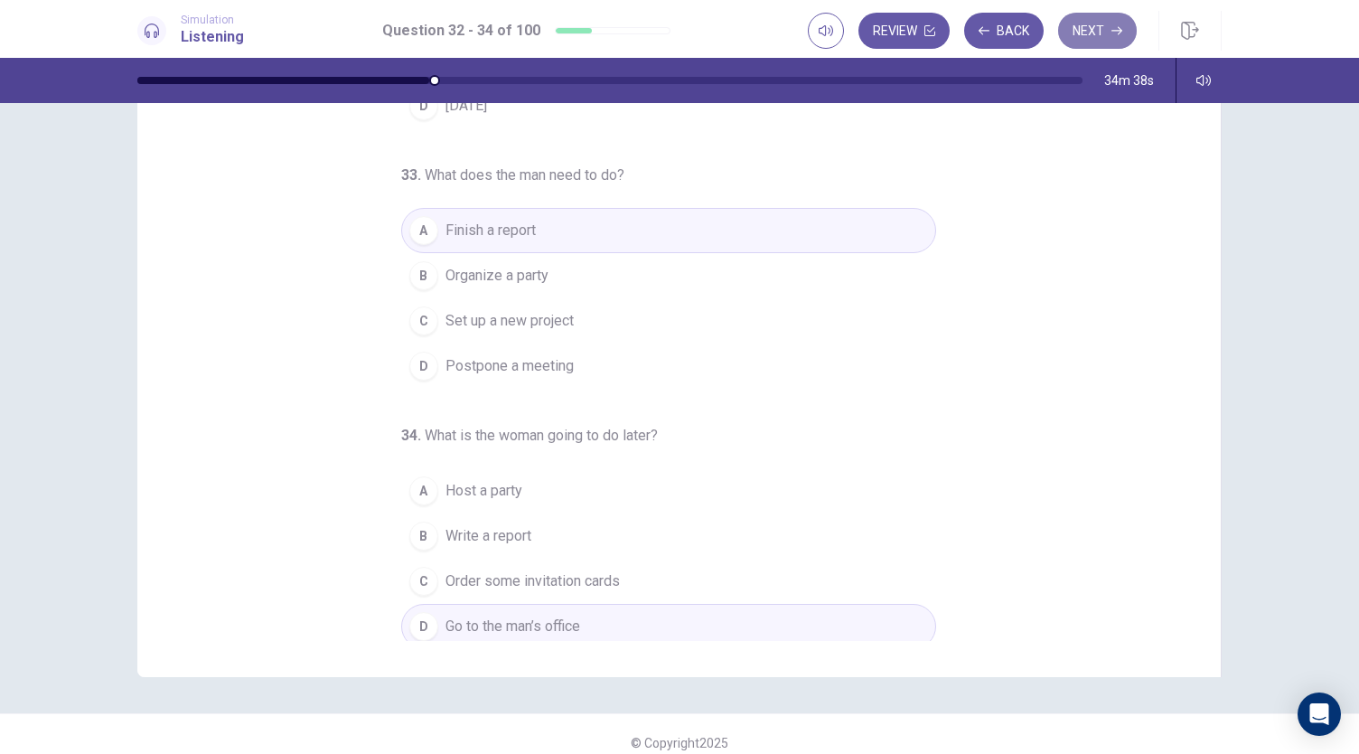
click at [1104, 24] on button "Next" at bounding box center [1097, 31] width 79 height 36
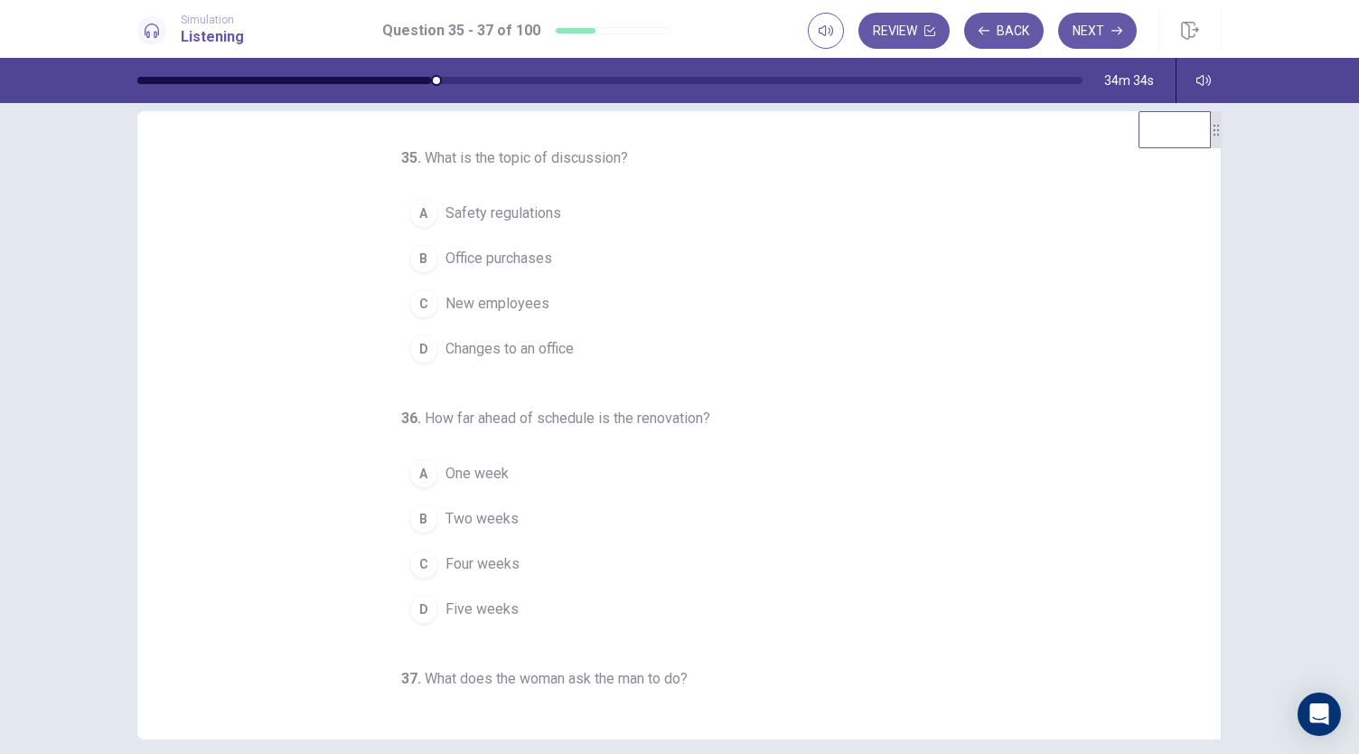
scroll to position [0, 0]
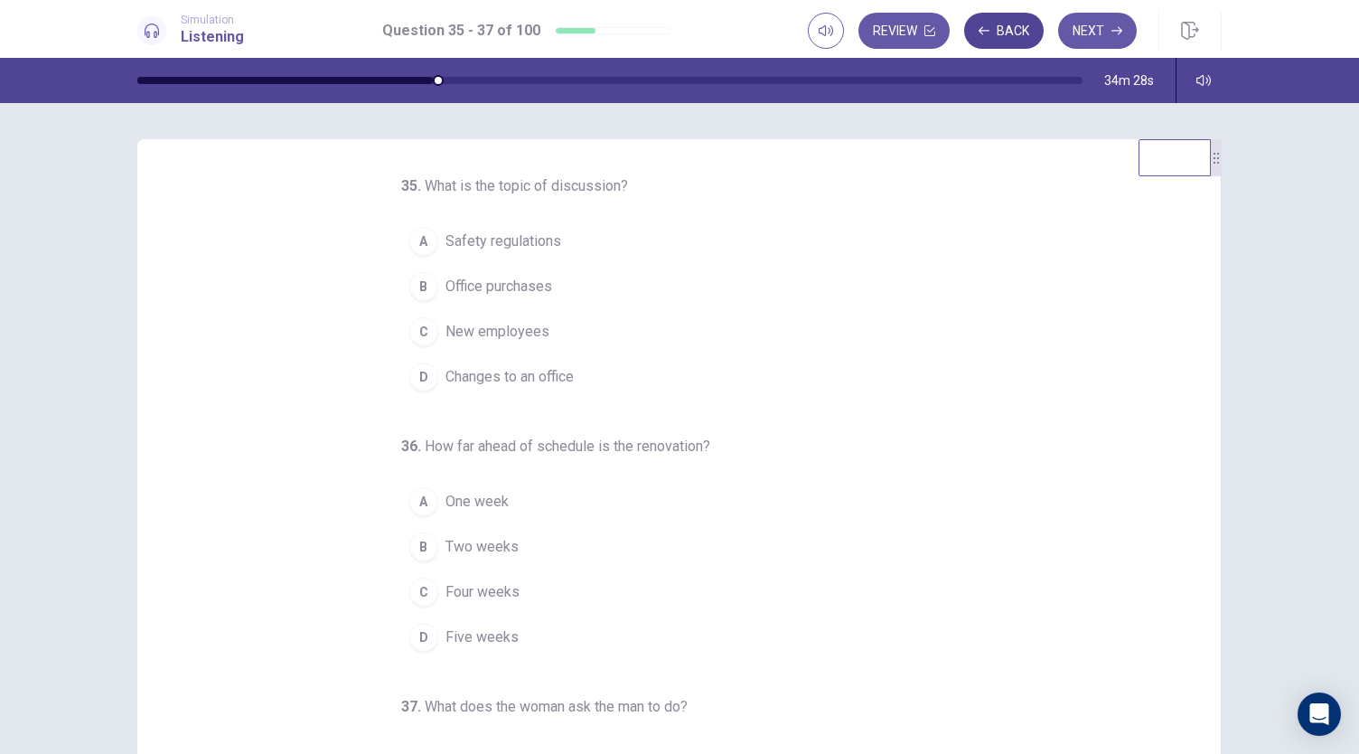
click at [1012, 28] on button "Back" at bounding box center [1004, 31] width 80 height 36
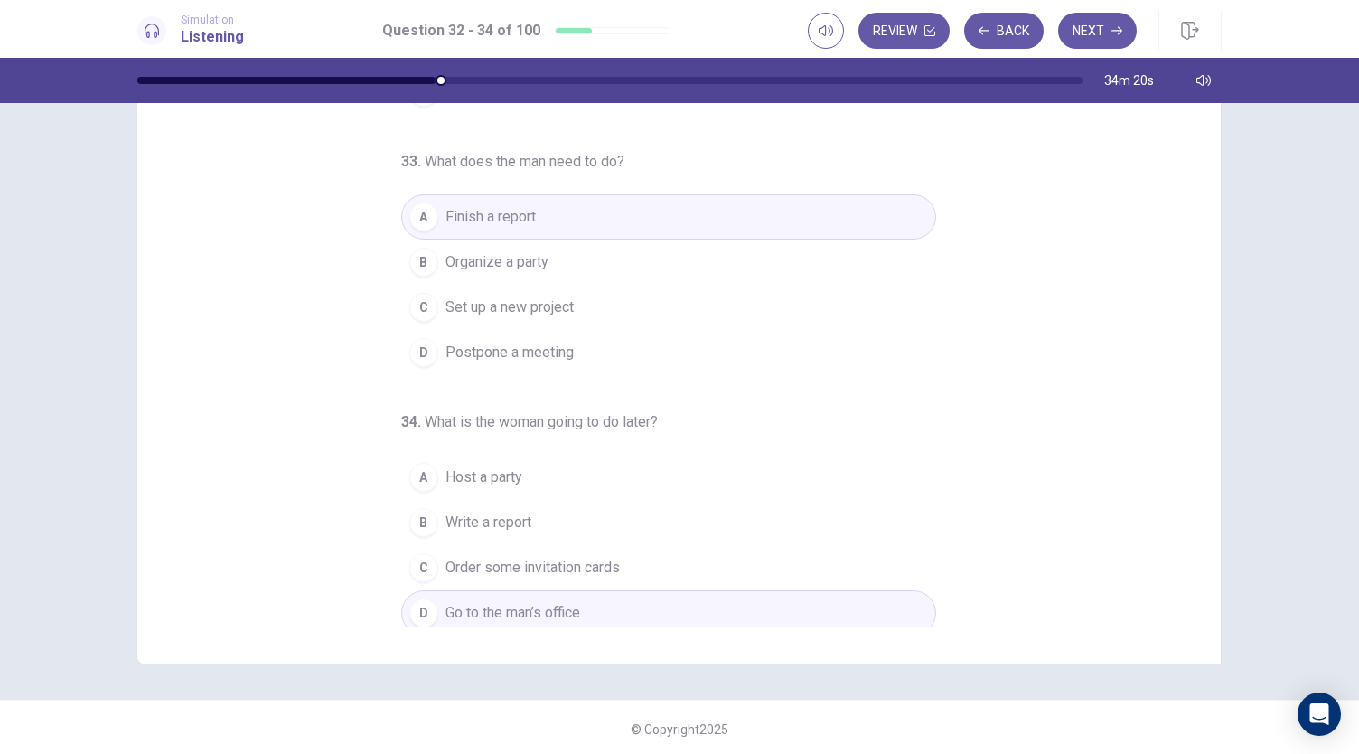
scroll to position [108, 0]
click at [1092, 33] on button "Next" at bounding box center [1097, 31] width 79 height 36
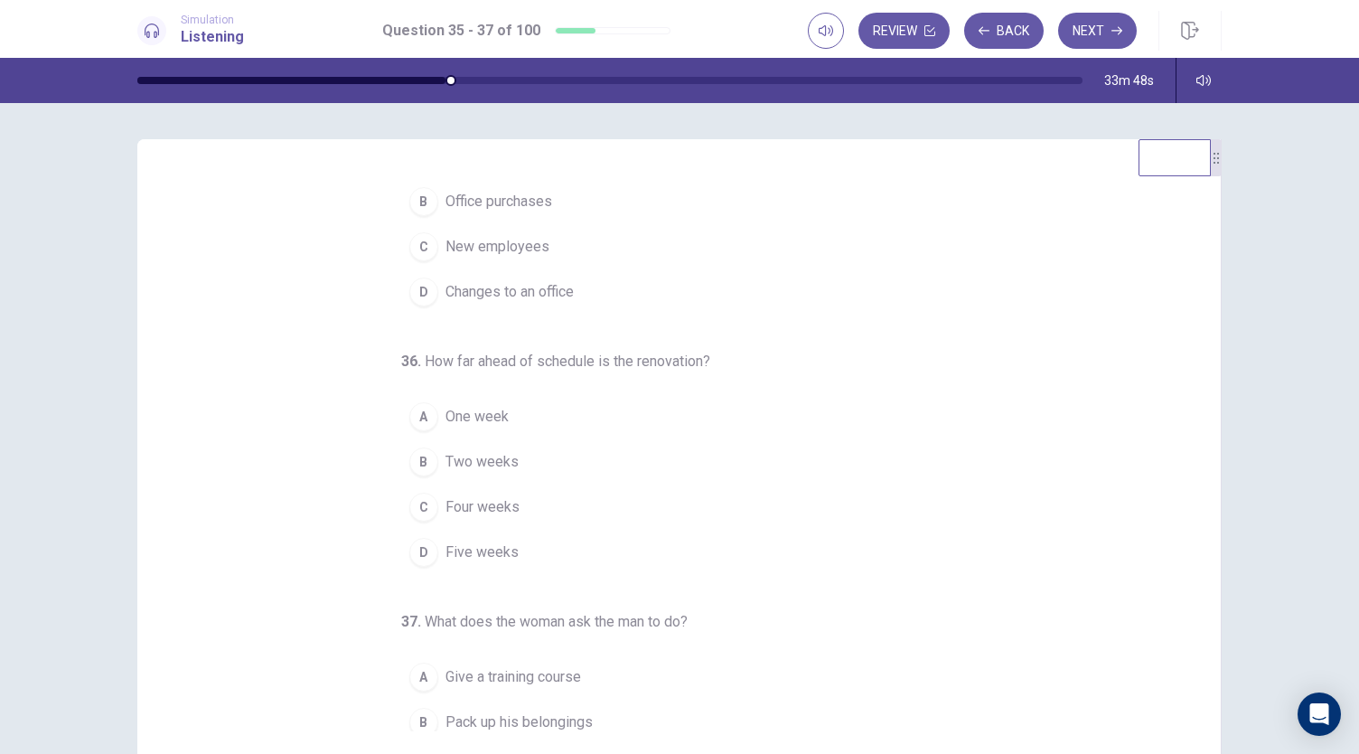
scroll to position [0, 0]
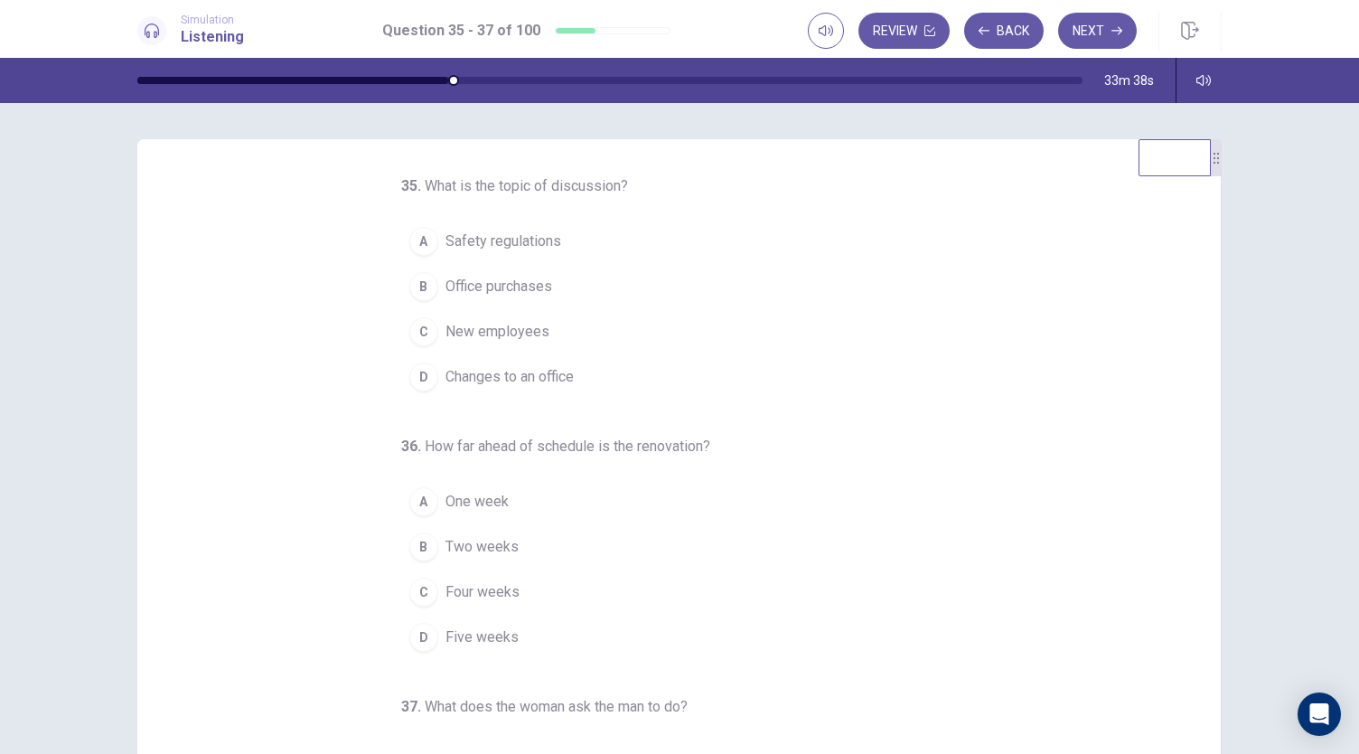
click at [409, 372] on div "D" at bounding box center [423, 376] width 29 height 29
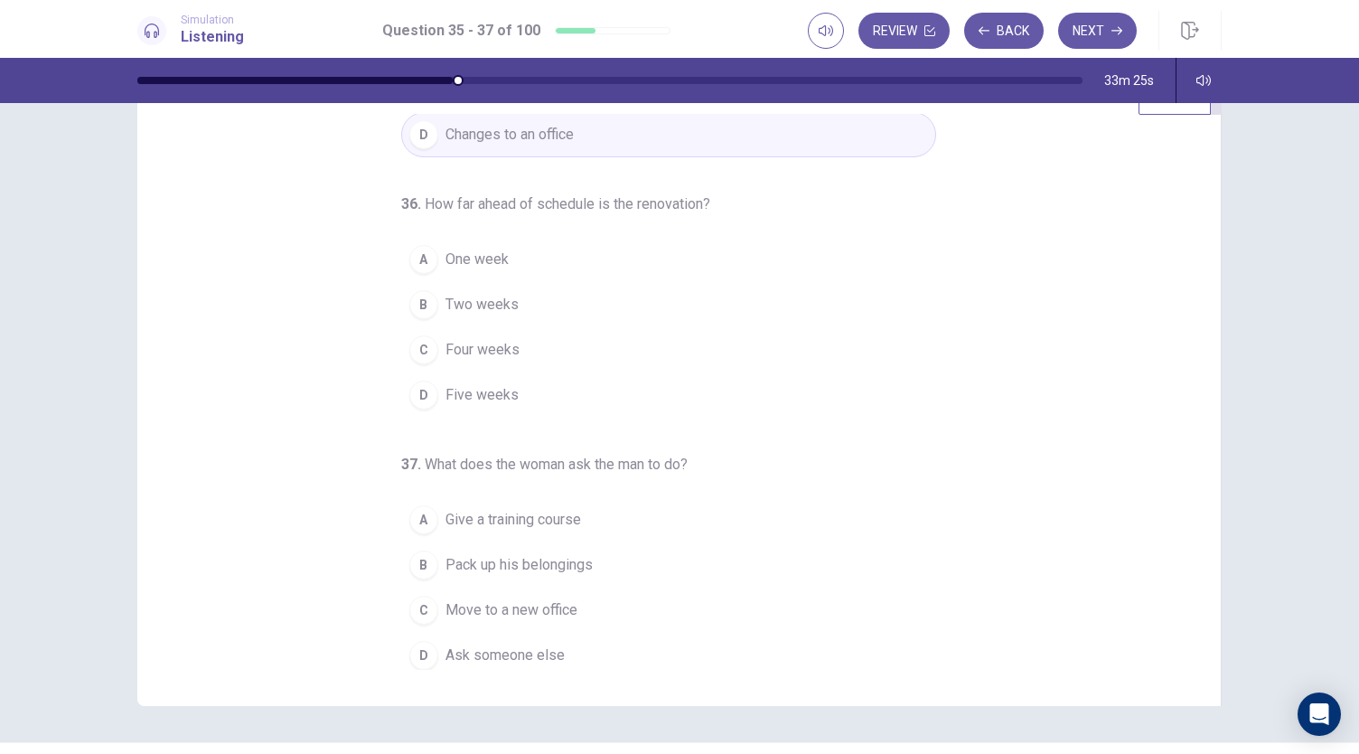
scroll to position [90, 0]
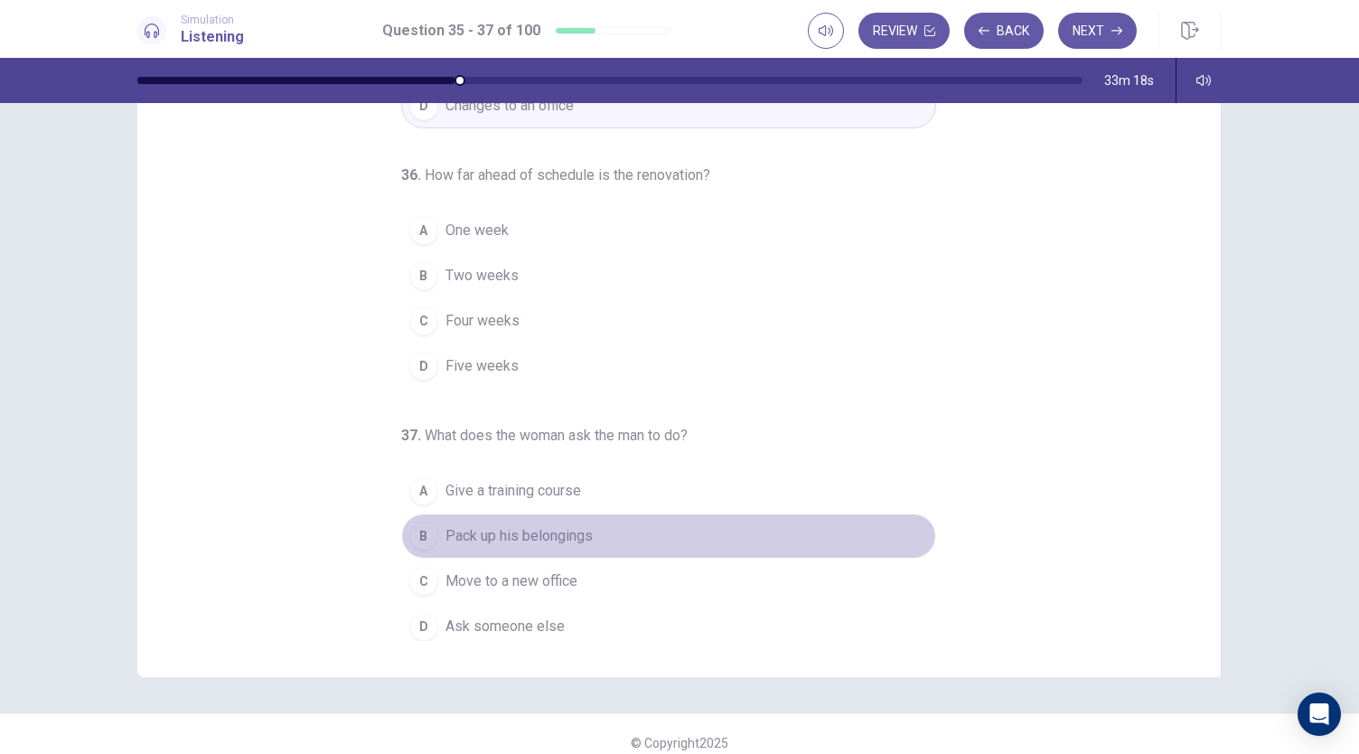
click at [417, 530] on div "B" at bounding box center [423, 535] width 29 height 29
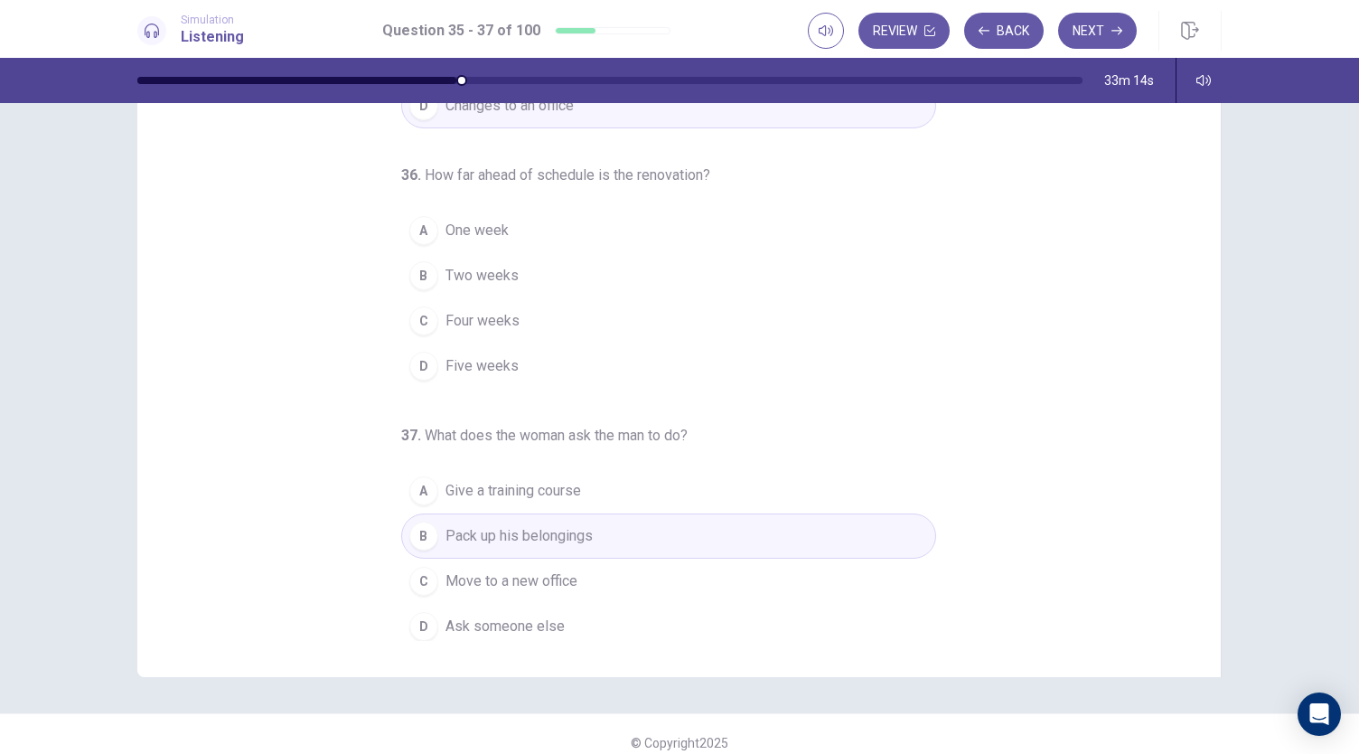
click at [417, 230] on div "A" at bounding box center [423, 230] width 29 height 29
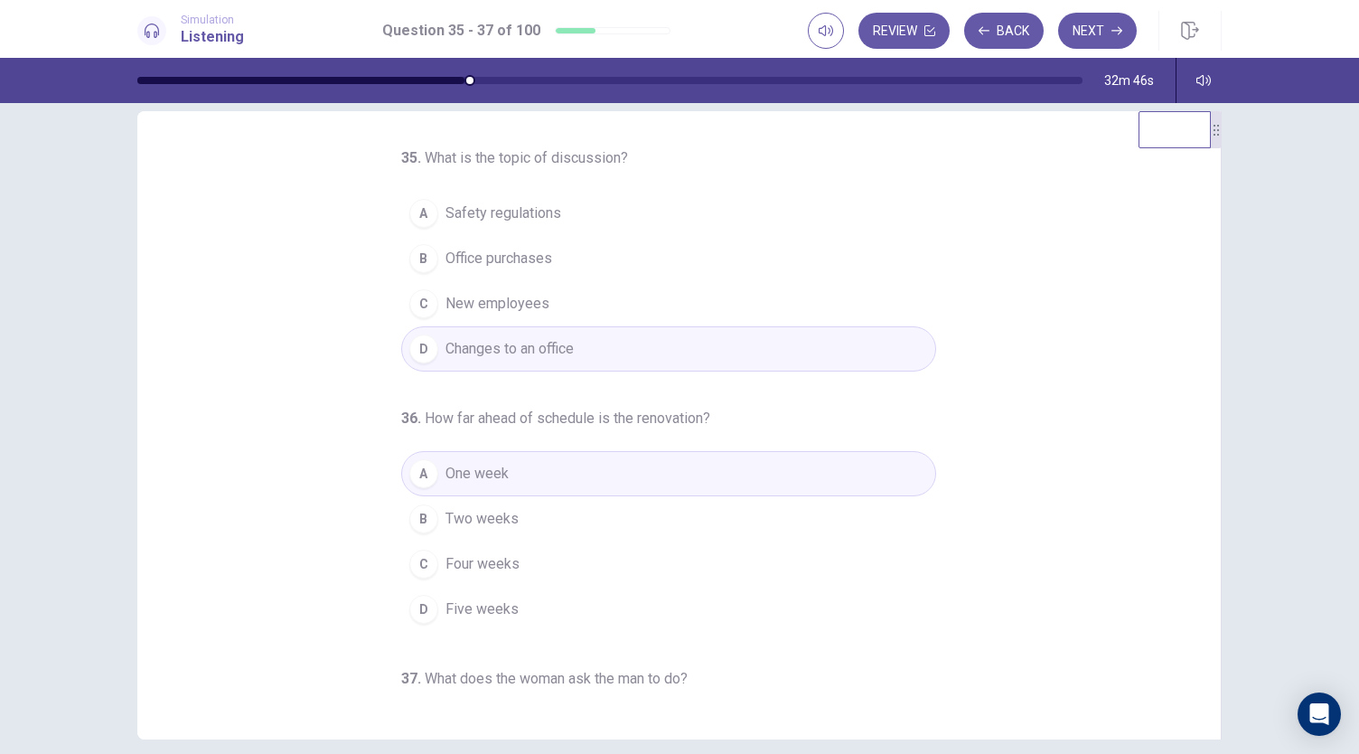
scroll to position [0, 0]
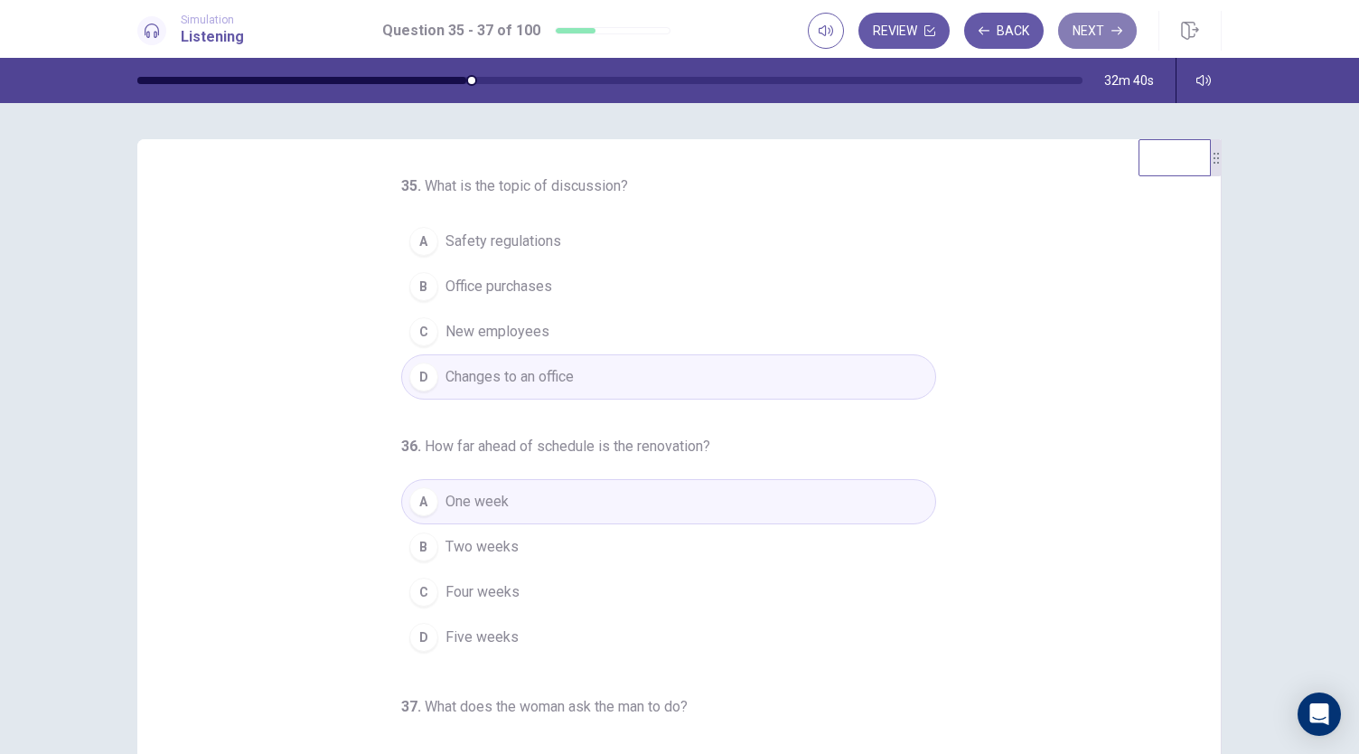
click at [1091, 35] on button "Next" at bounding box center [1097, 31] width 79 height 36
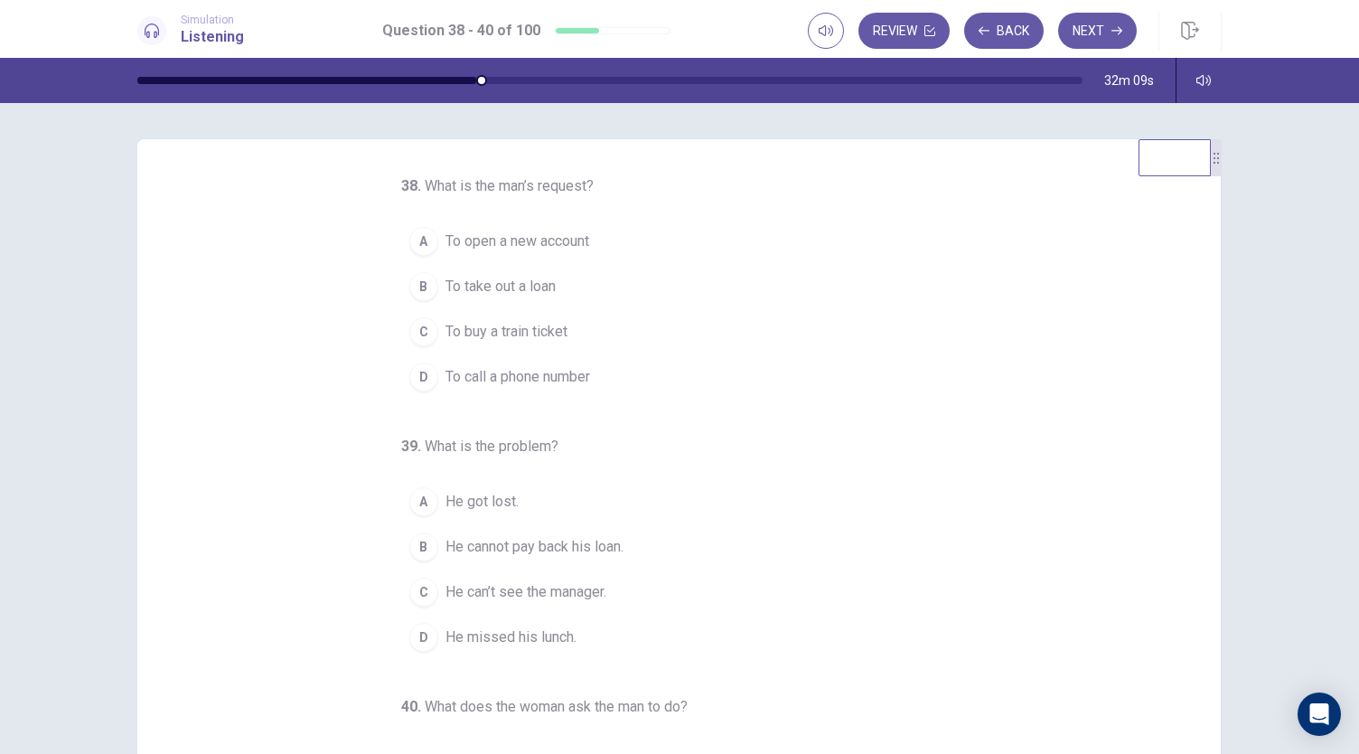
click at [411, 284] on div "B" at bounding box center [423, 286] width 29 height 29
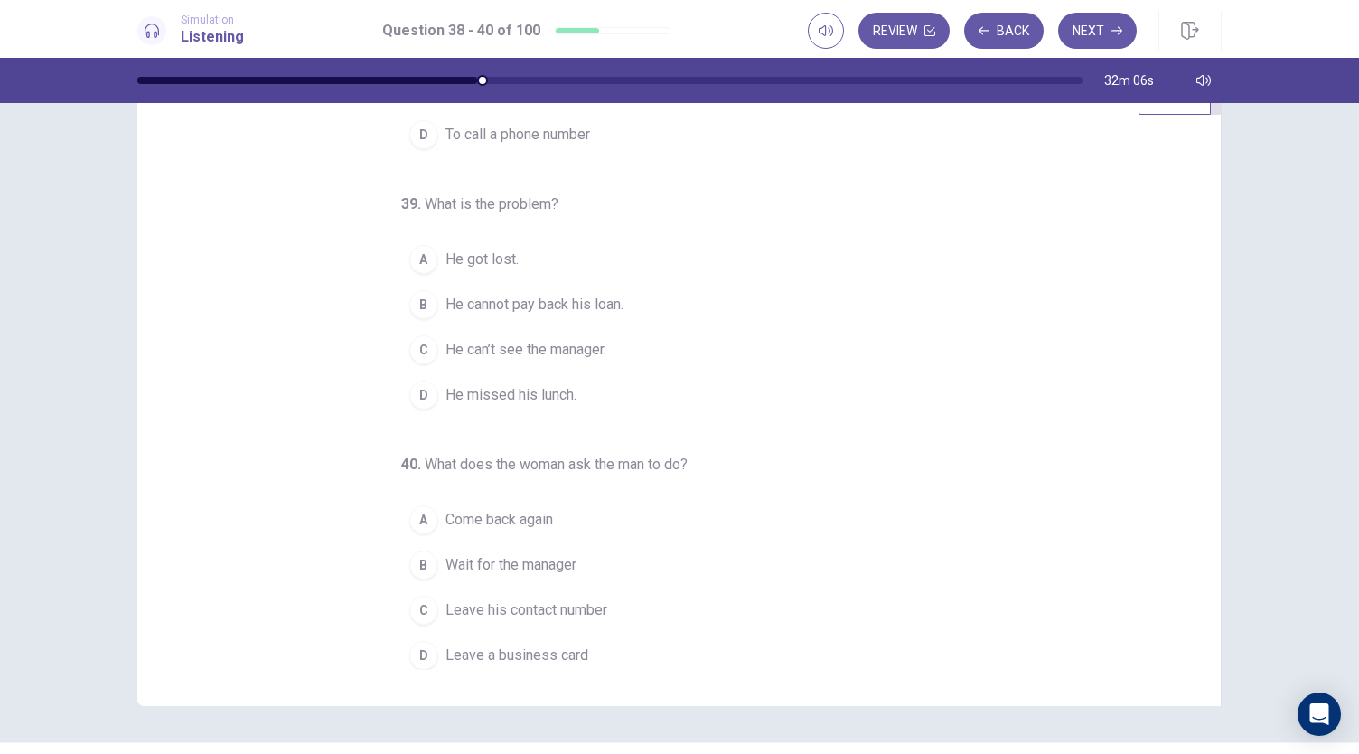
scroll to position [90, 0]
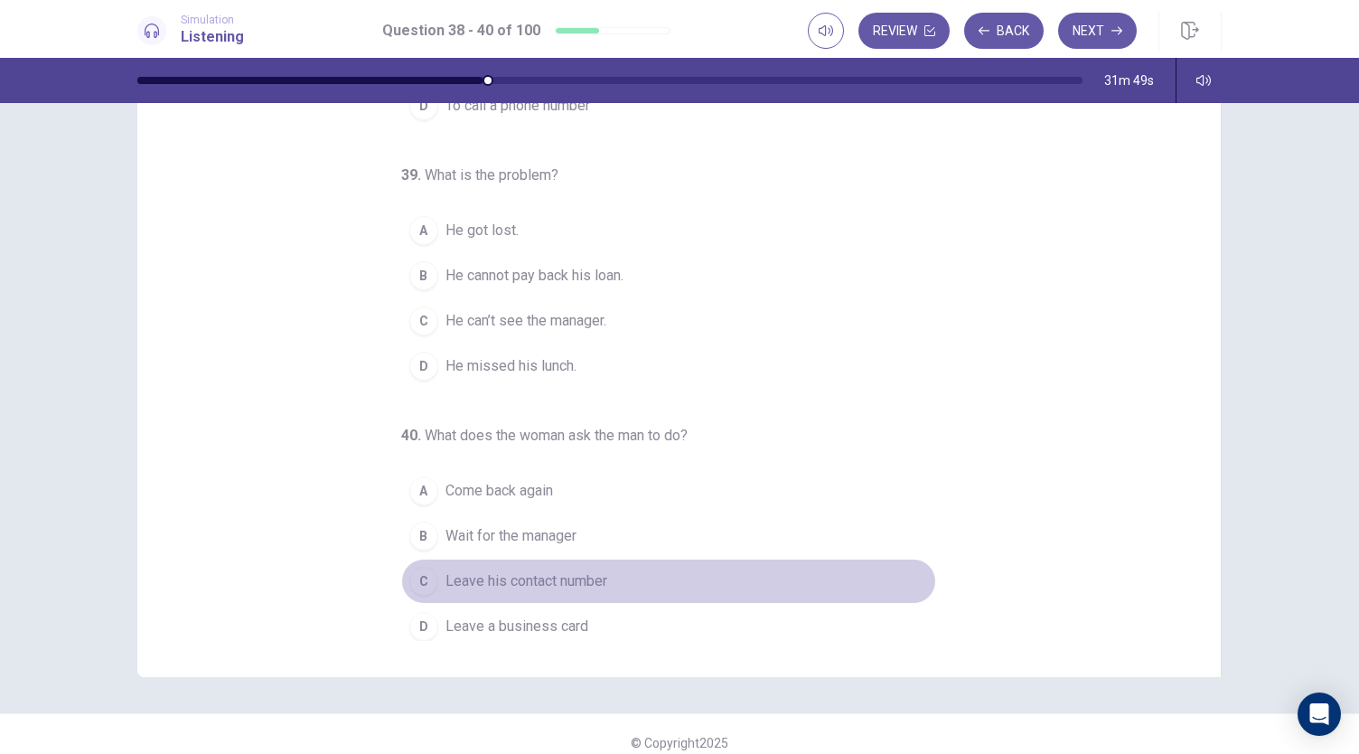
click at [418, 575] on div "C" at bounding box center [423, 581] width 29 height 29
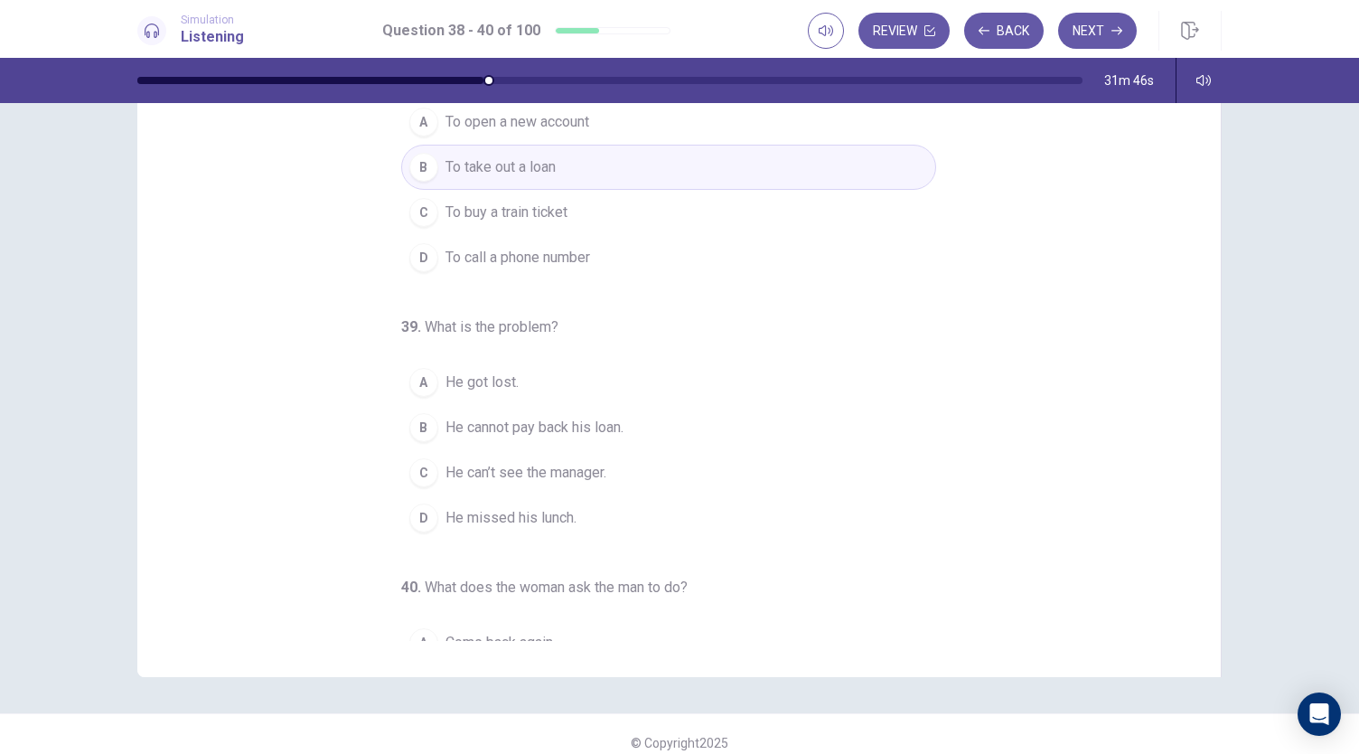
scroll to position [0, 0]
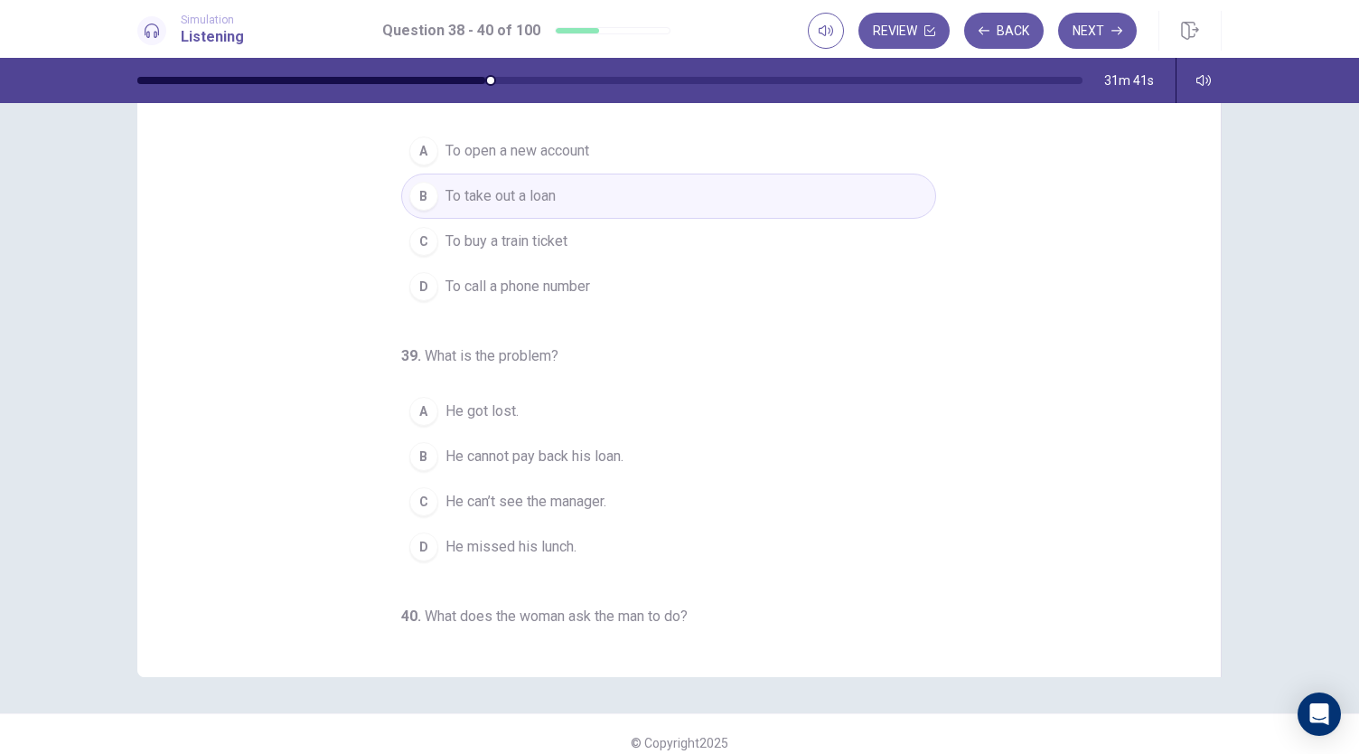
click at [419, 499] on div "C" at bounding box center [423, 501] width 29 height 29
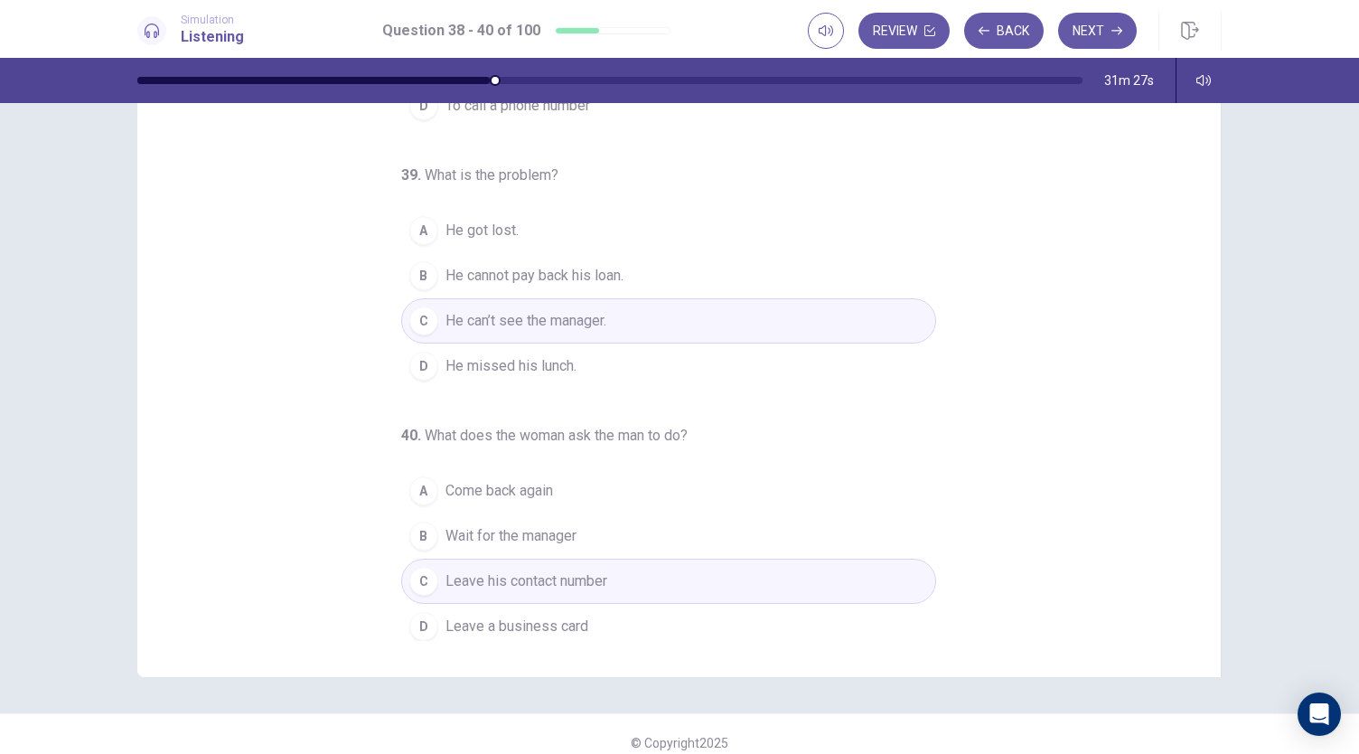
scroll to position [108, 0]
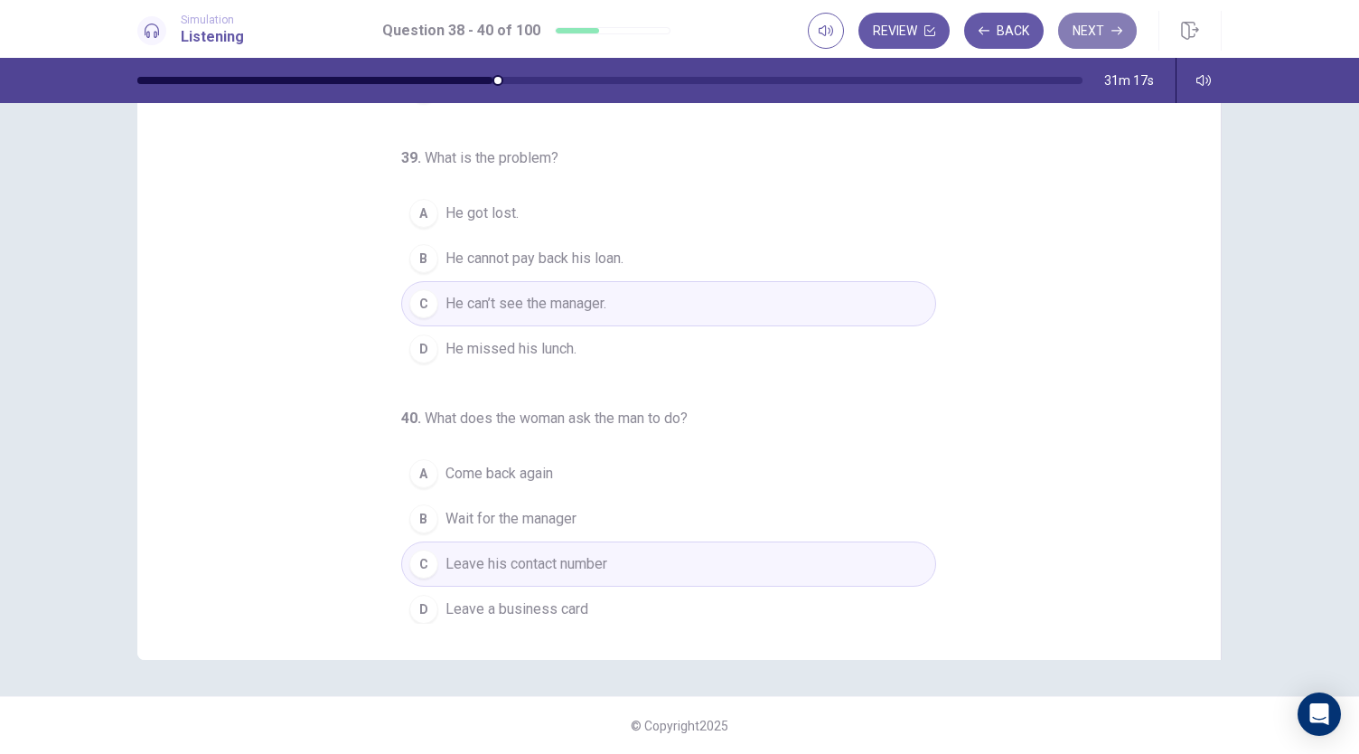
click at [1100, 27] on button "Next" at bounding box center [1097, 31] width 79 height 36
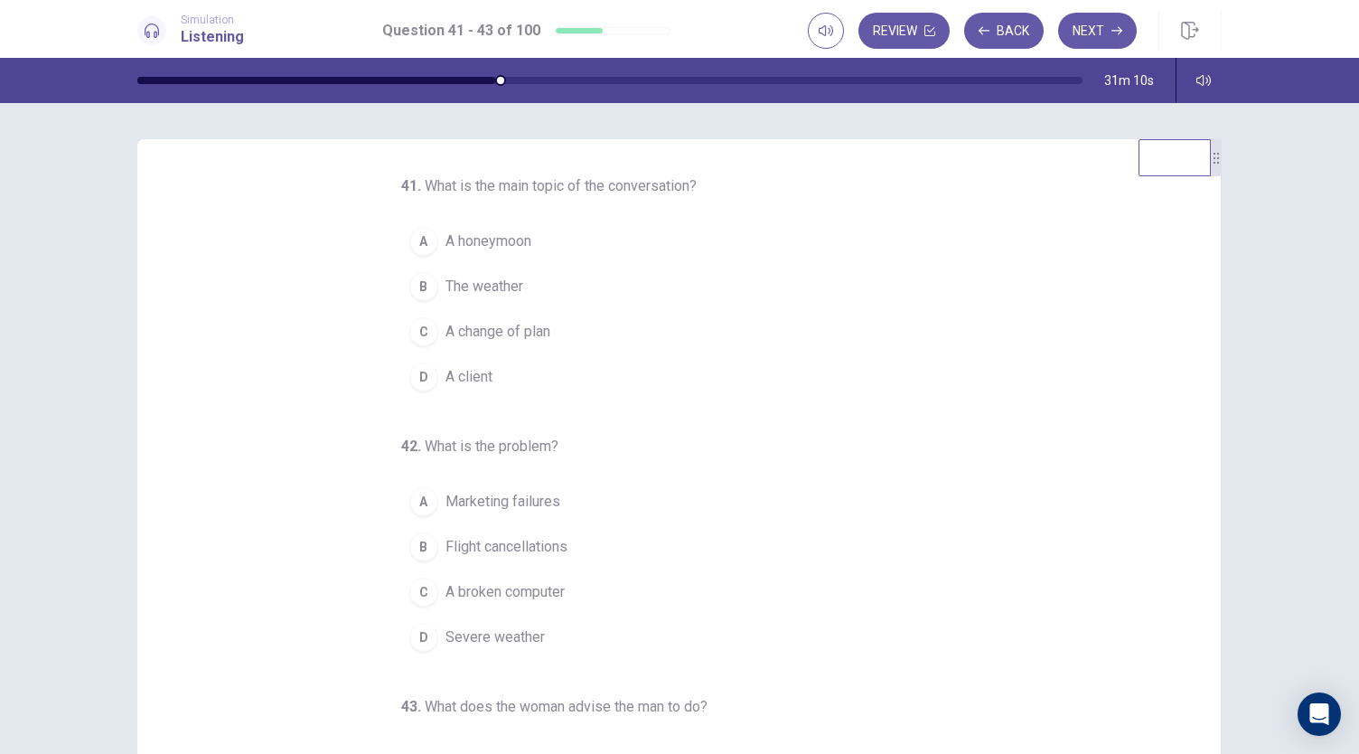
scroll to position [0, 0]
click at [414, 329] on div "C" at bounding box center [423, 331] width 29 height 29
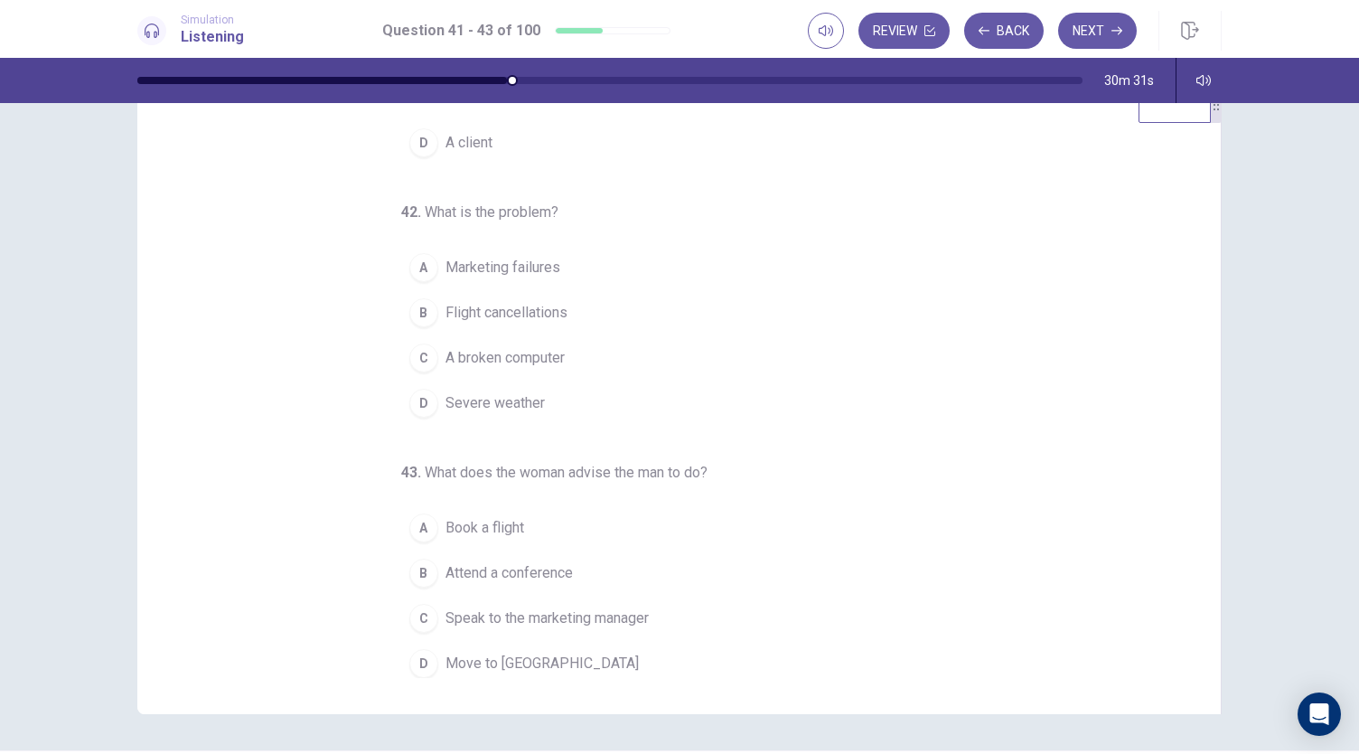
scroll to position [90, 0]
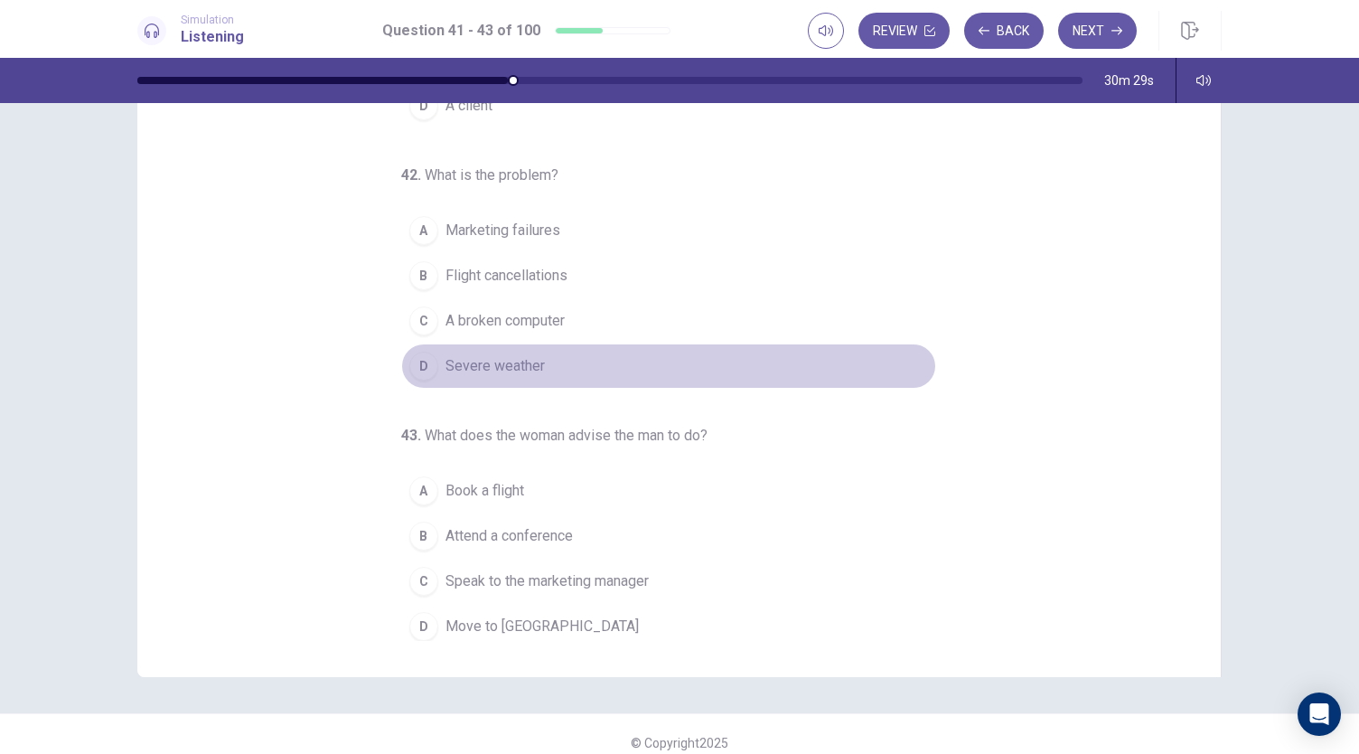
click at [410, 358] on div "D" at bounding box center [423, 366] width 29 height 29
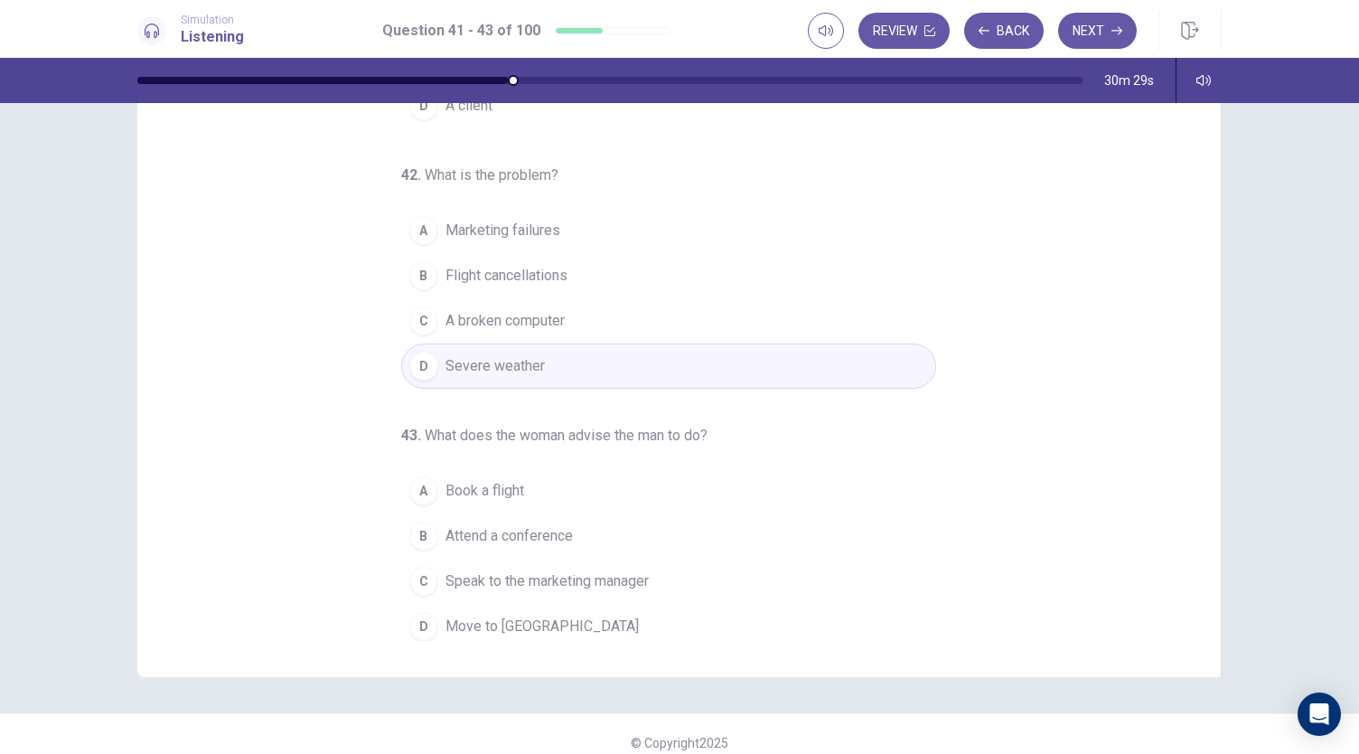
scroll to position [108, 0]
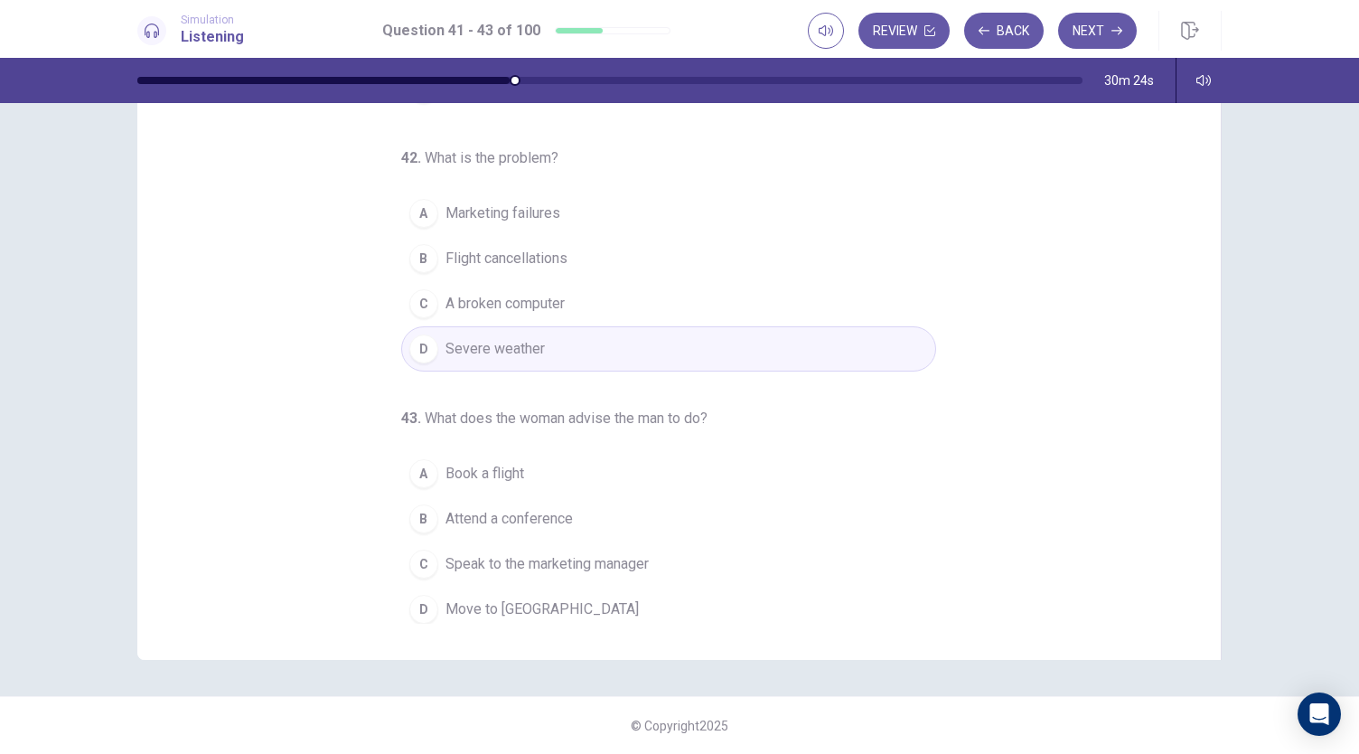
click at [416, 562] on div "C" at bounding box center [423, 563] width 29 height 29
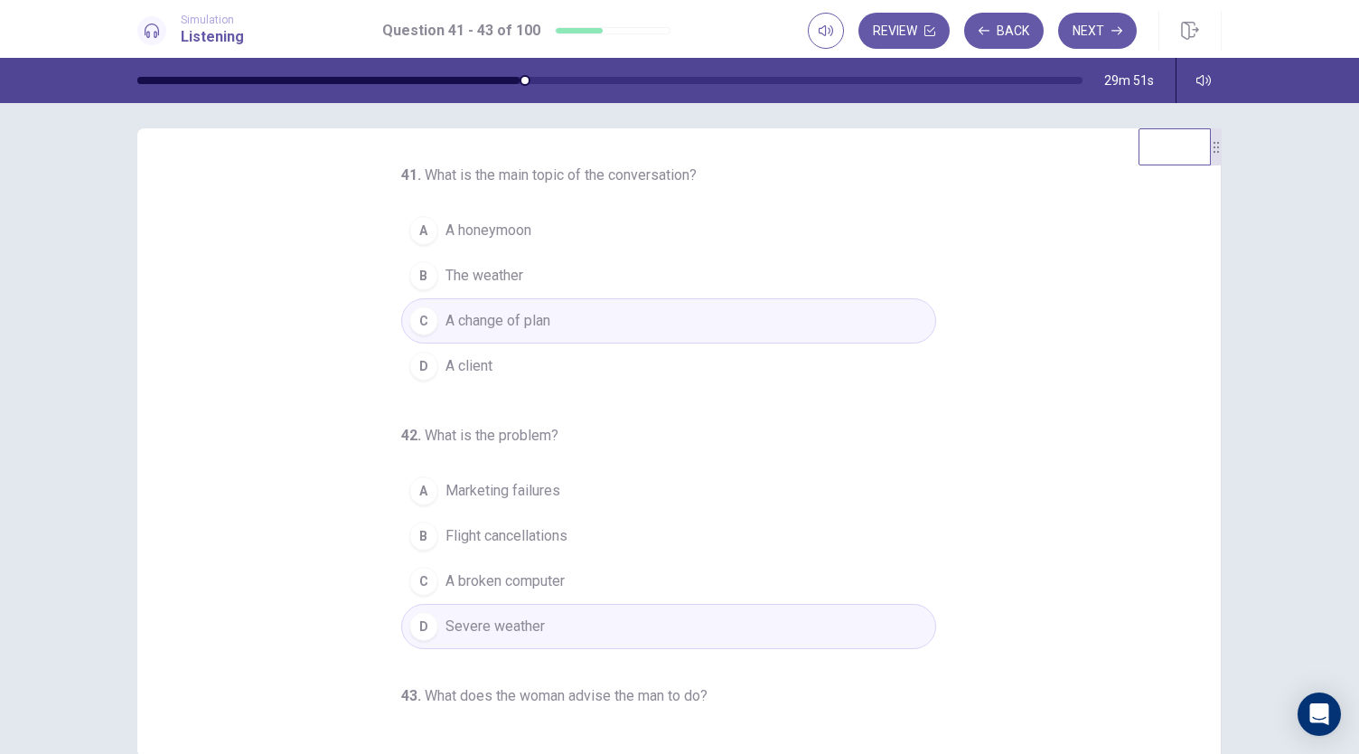
scroll to position [0, 0]
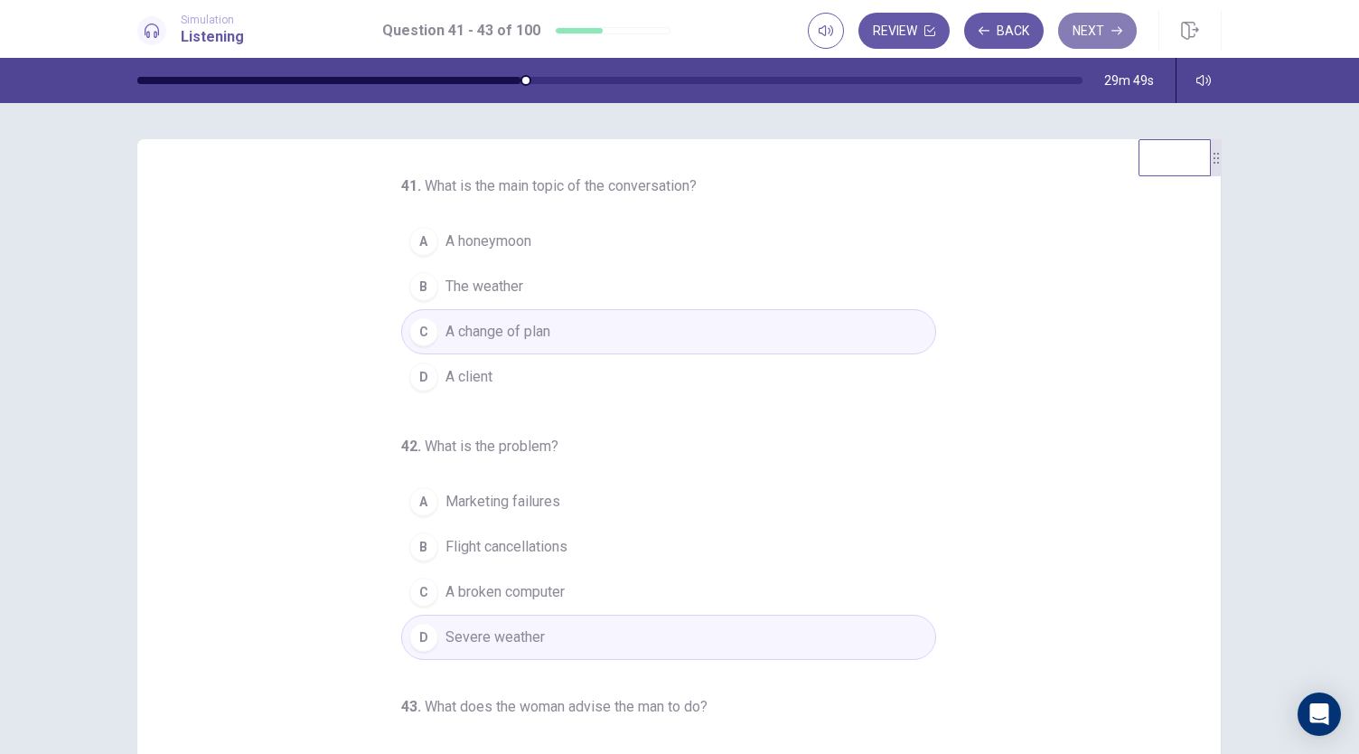
click at [1111, 22] on button "Next" at bounding box center [1097, 31] width 79 height 36
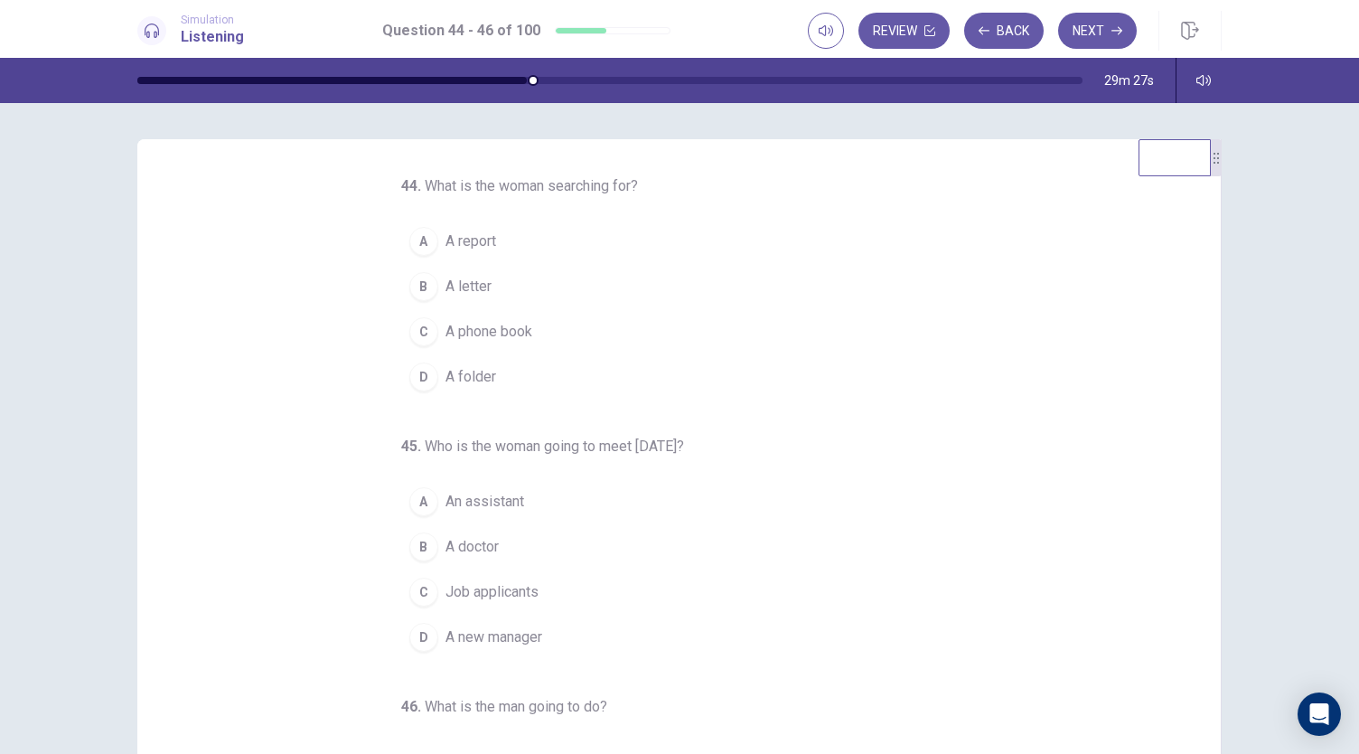
click at [410, 378] on div "D" at bounding box center [423, 376] width 29 height 29
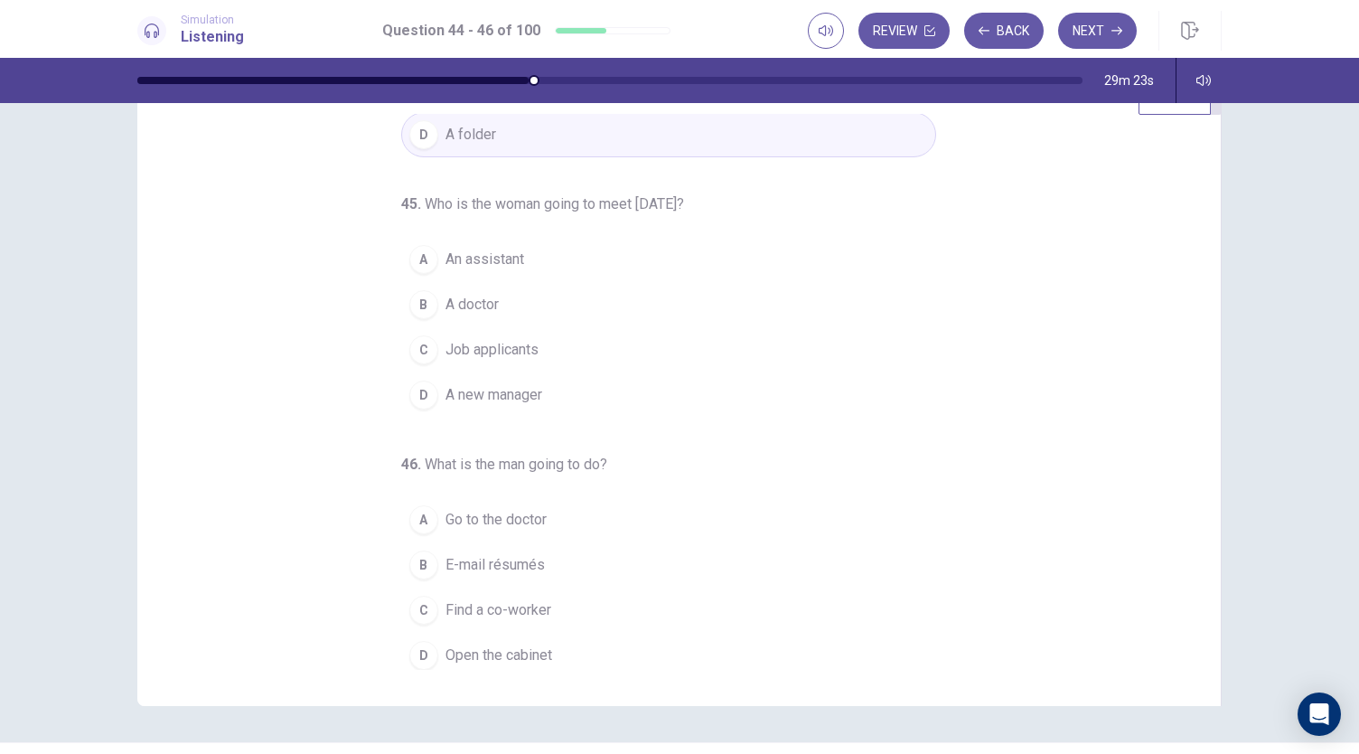
scroll to position [90, 0]
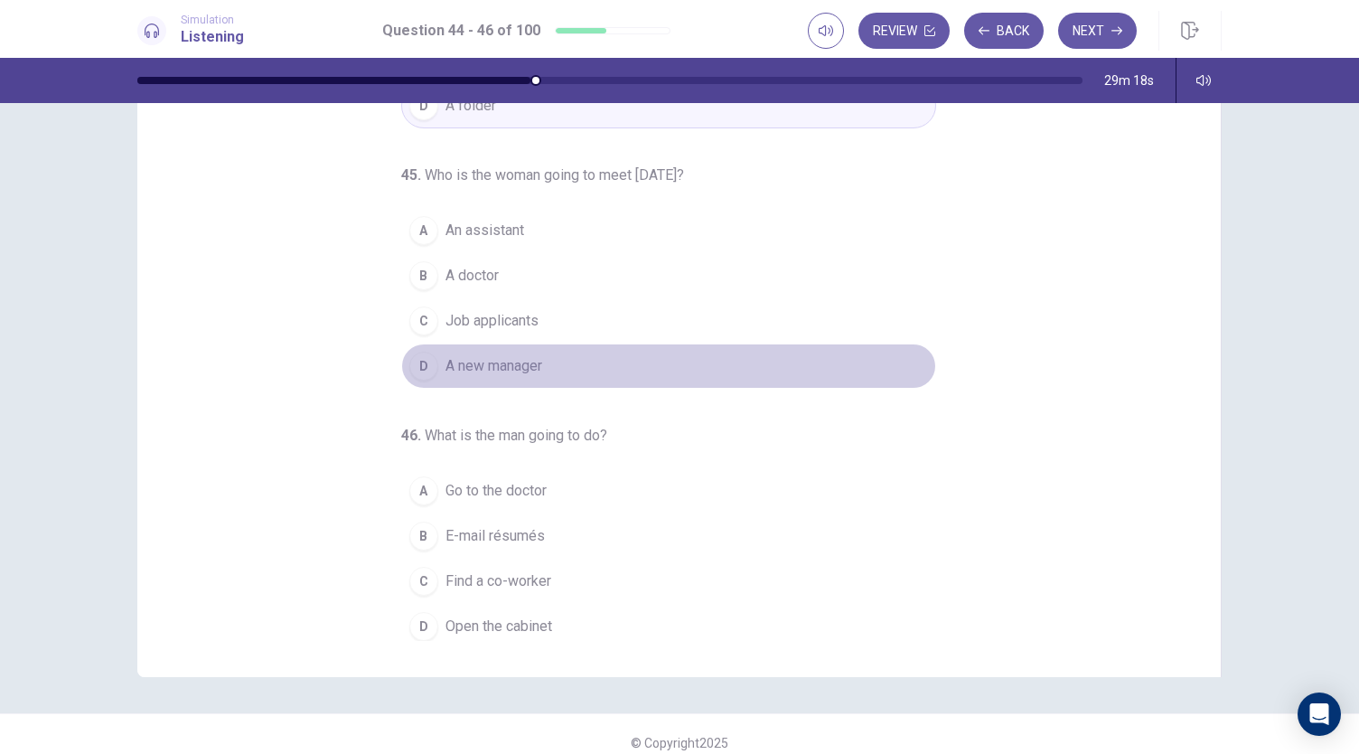
click at [412, 362] on div "D" at bounding box center [423, 366] width 29 height 29
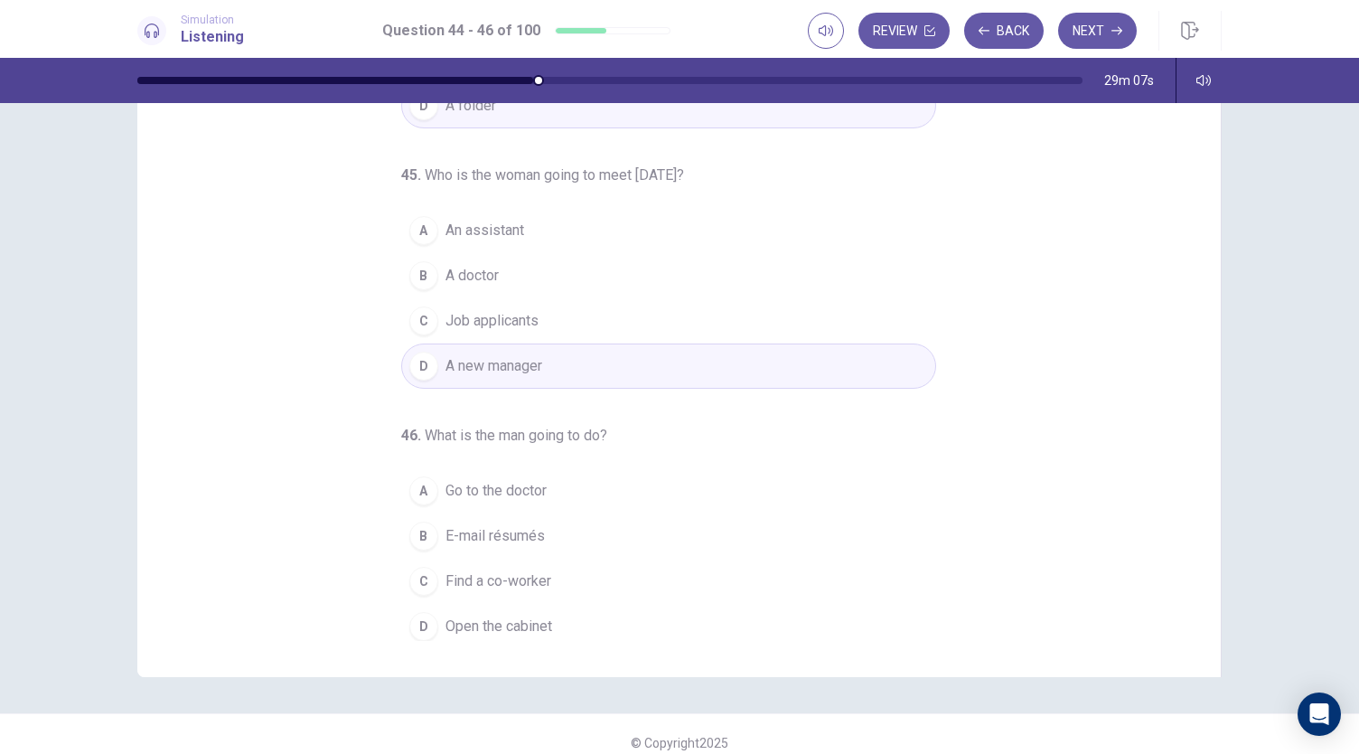
click at [409, 482] on div "A" at bounding box center [423, 490] width 29 height 29
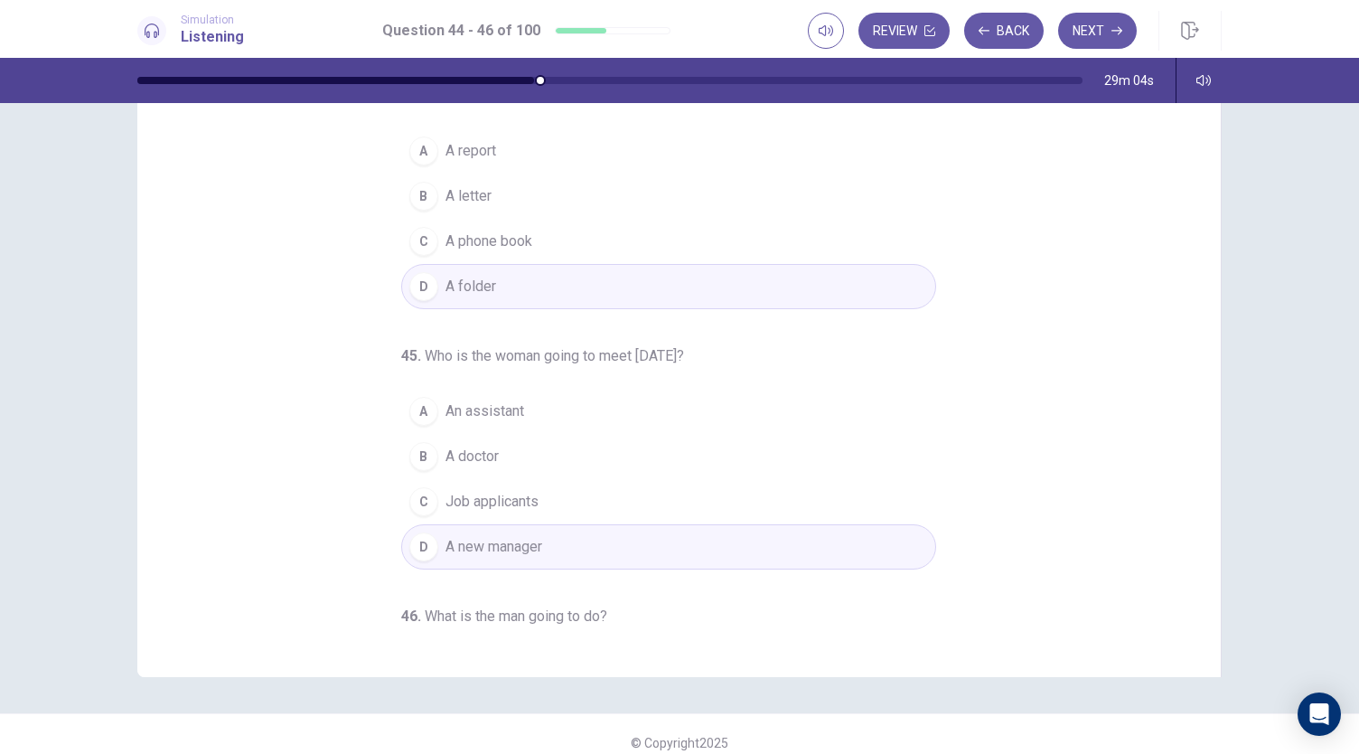
scroll to position [0, 0]
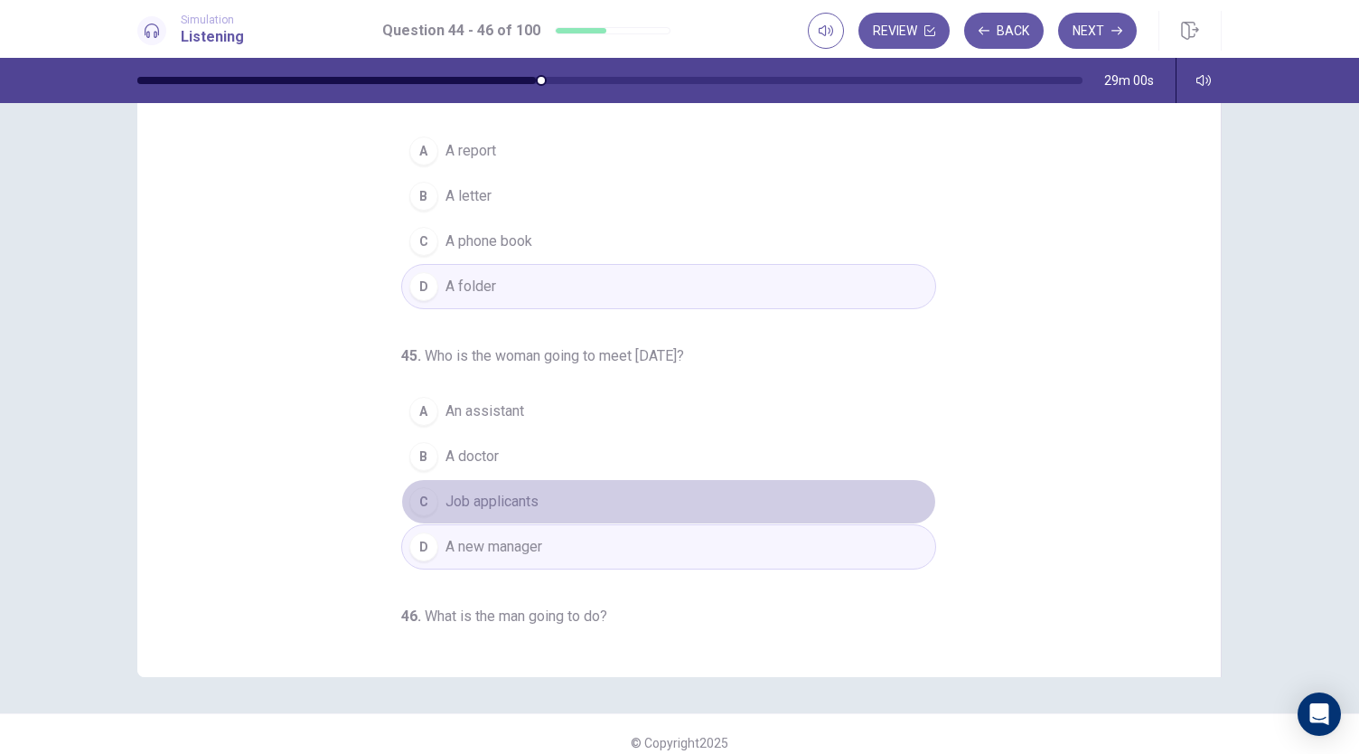
click at [419, 495] on div "C" at bounding box center [423, 501] width 29 height 29
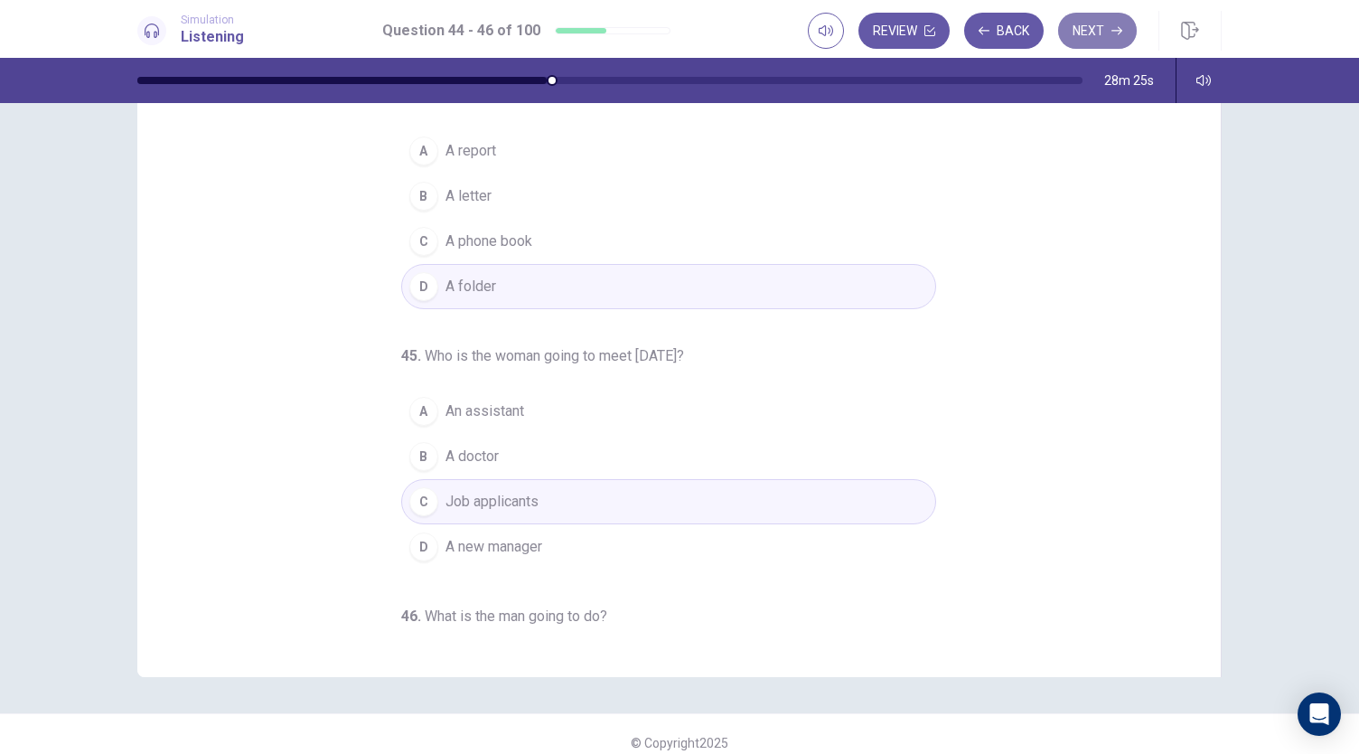
click at [1104, 31] on button "Next" at bounding box center [1097, 31] width 79 height 36
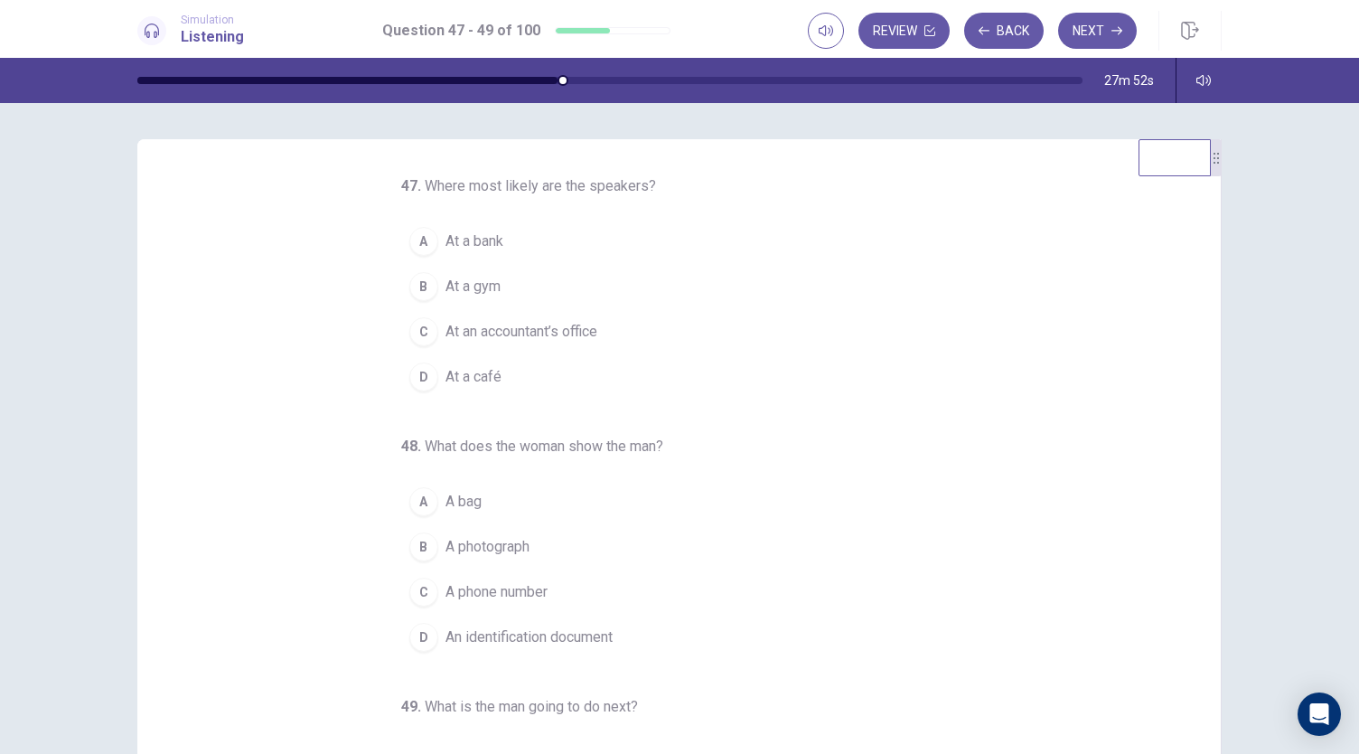
click at [426, 635] on div "D" at bounding box center [423, 637] width 29 height 29
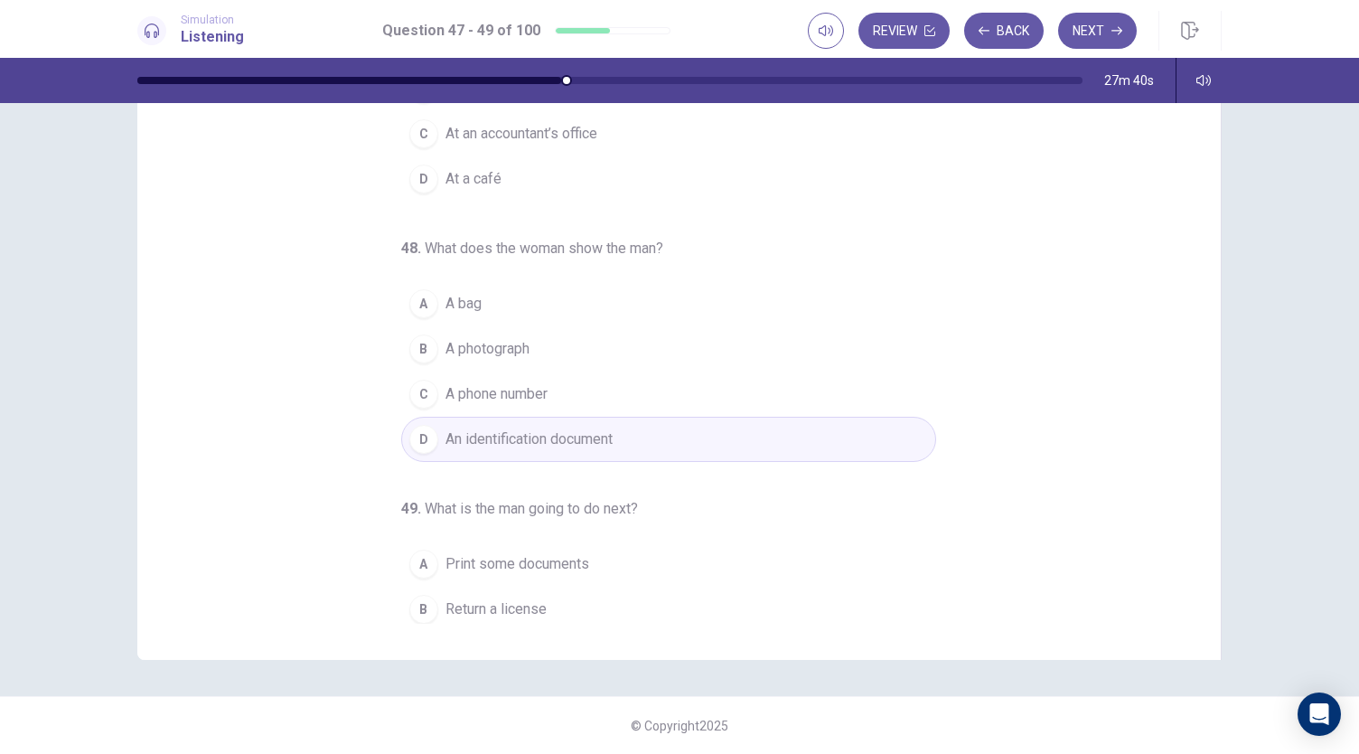
scroll to position [181, 0]
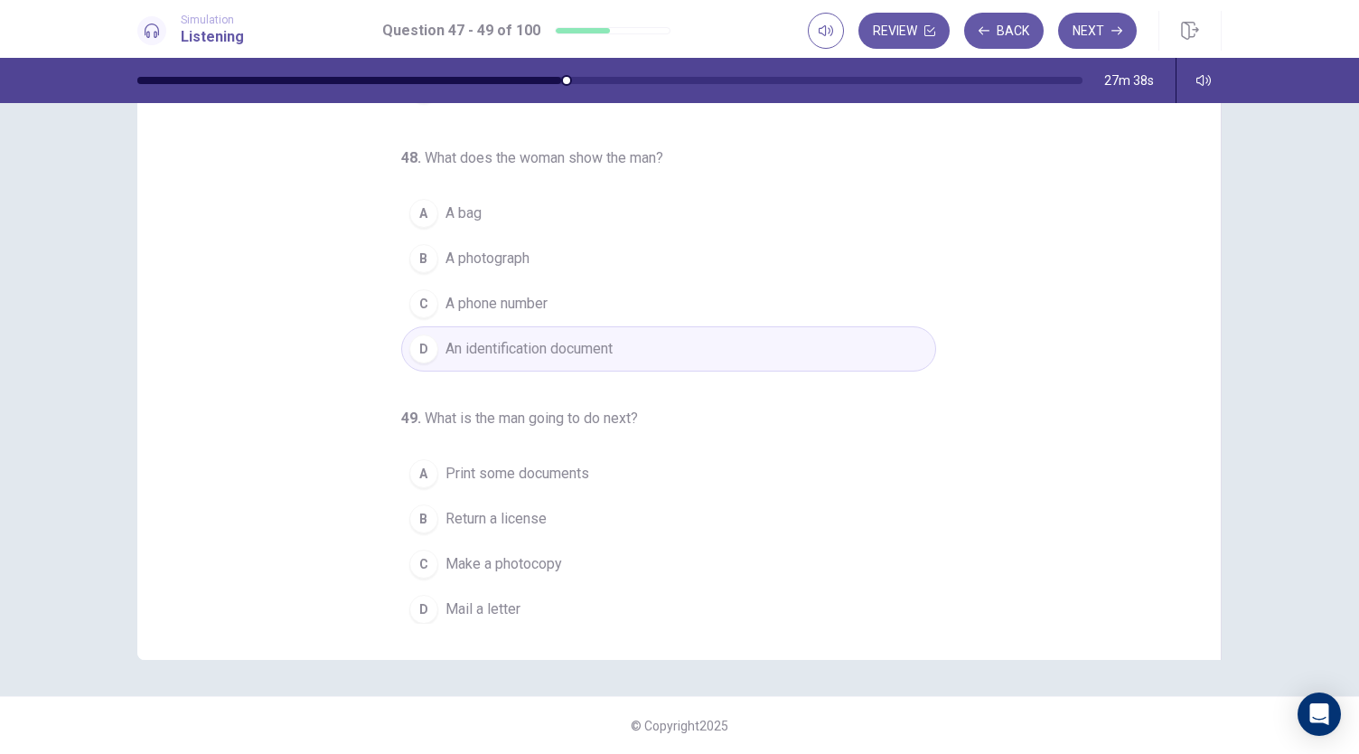
click at [422, 558] on div "C" at bounding box center [423, 563] width 29 height 29
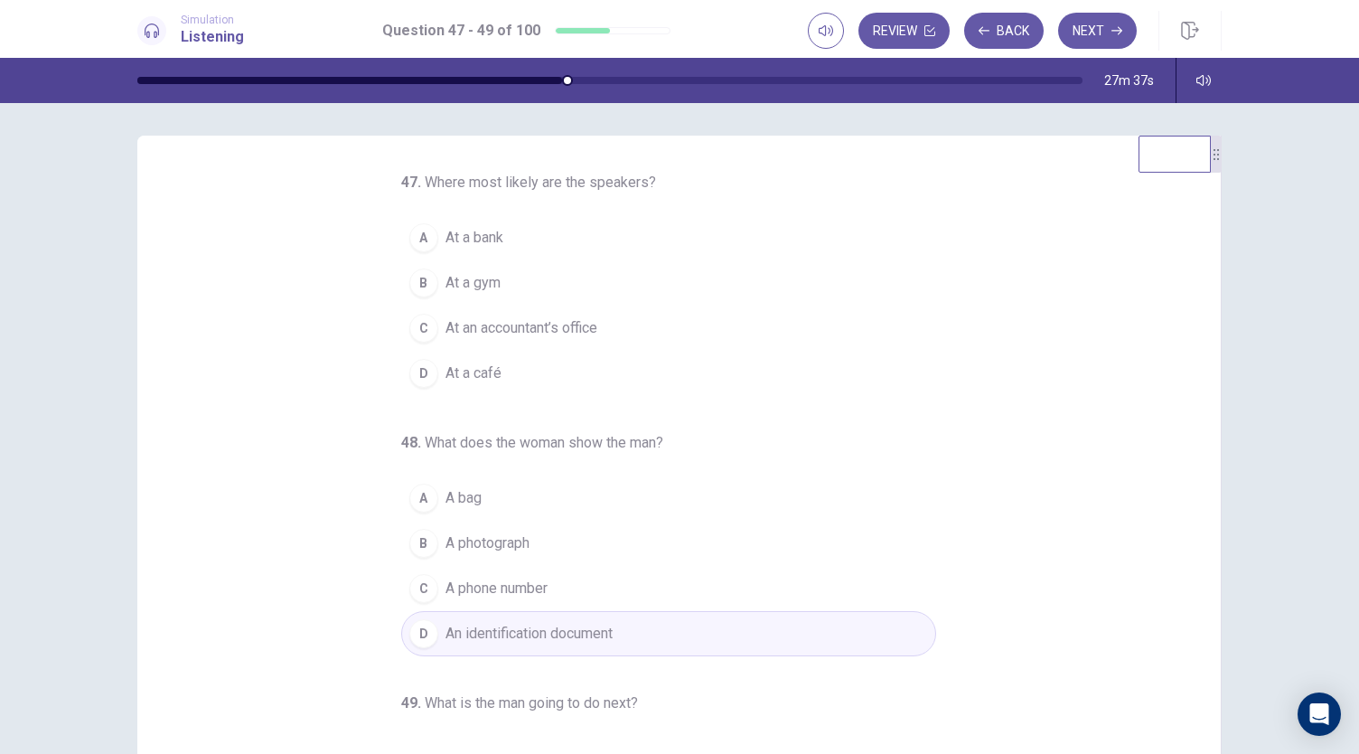
scroll to position [0, 0]
click at [416, 233] on div "A" at bounding box center [423, 241] width 29 height 29
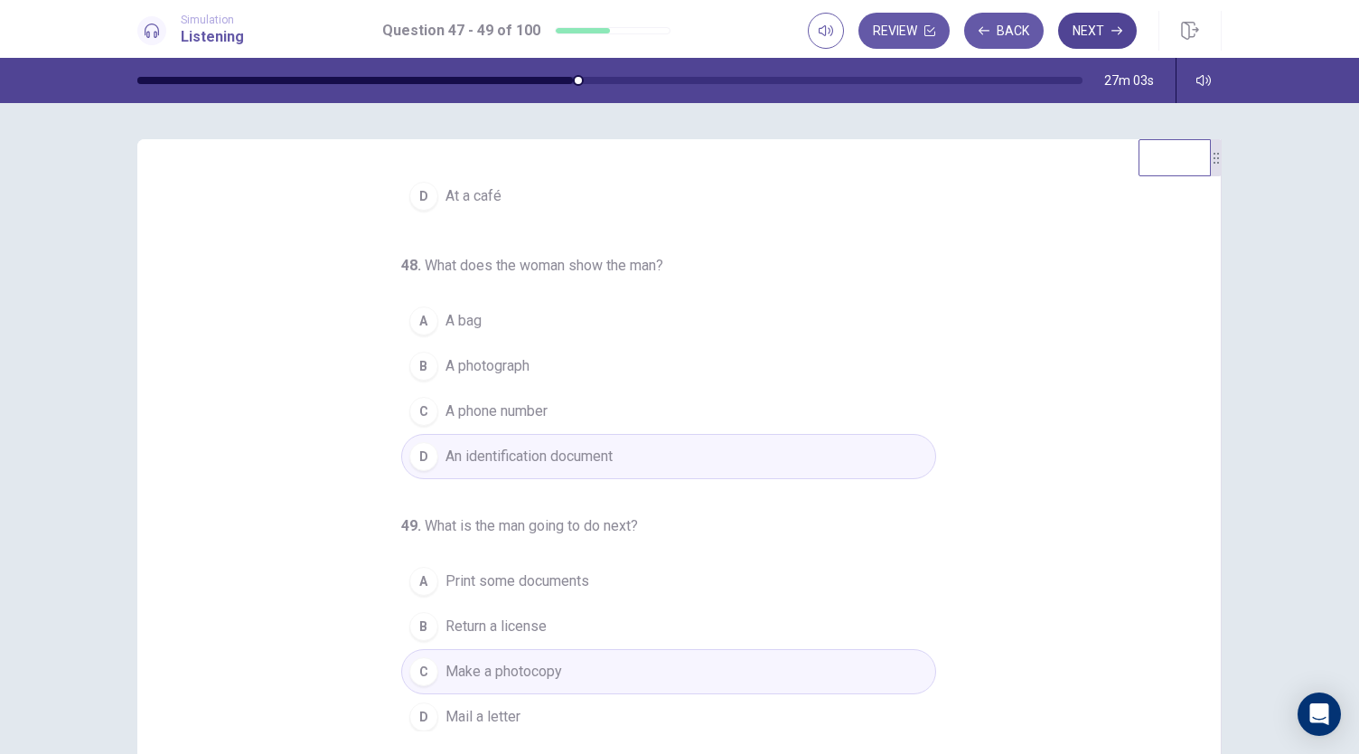
click at [1090, 30] on button "Next" at bounding box center [1097, 31] width 79 height 36
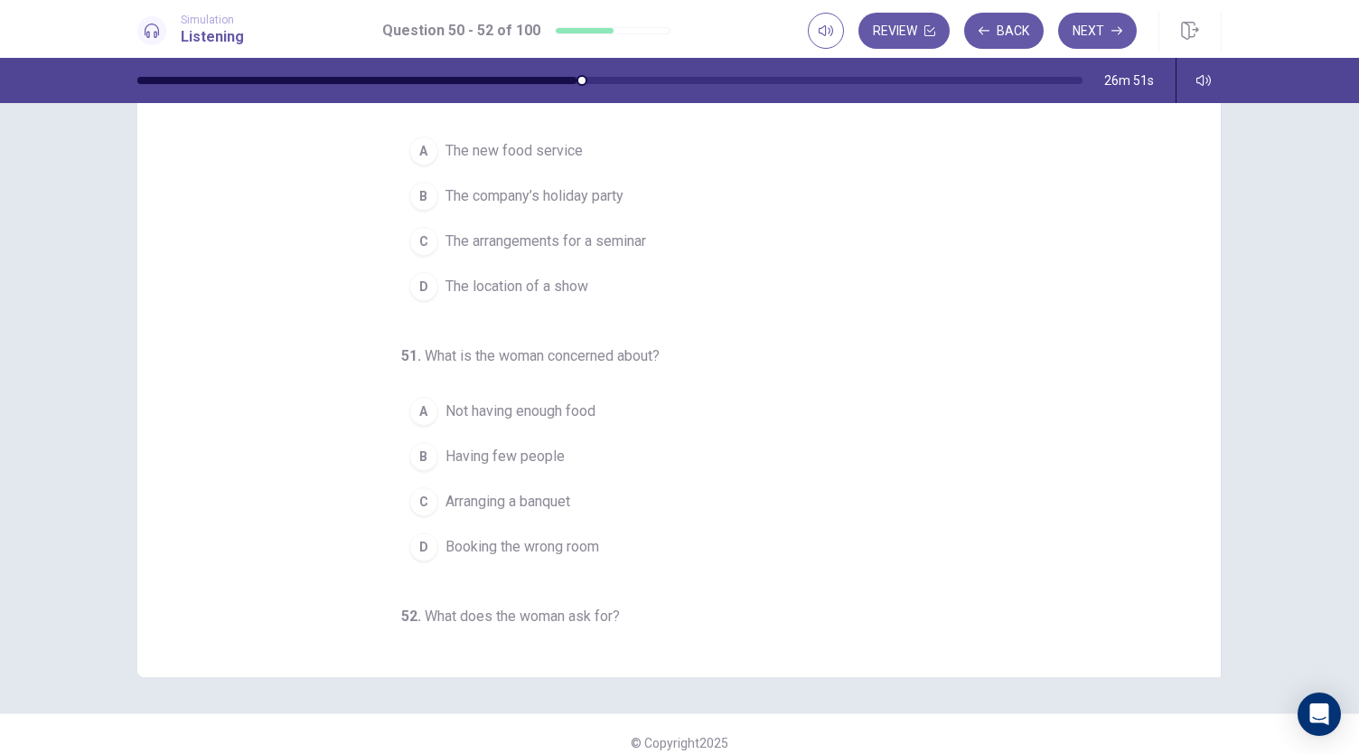
scroll to position [0, 0]
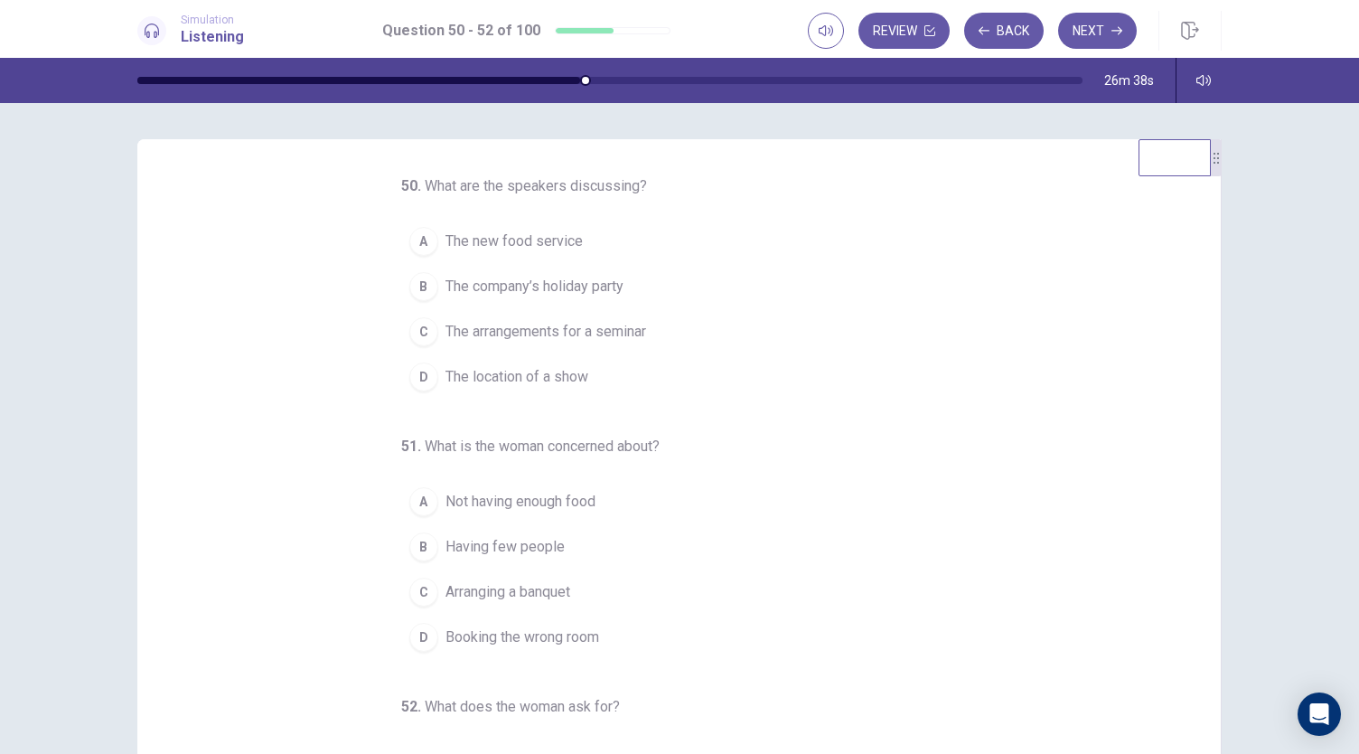
click at [412, 330] on div "C" at bounding box center [423, 331] width 29 height 29
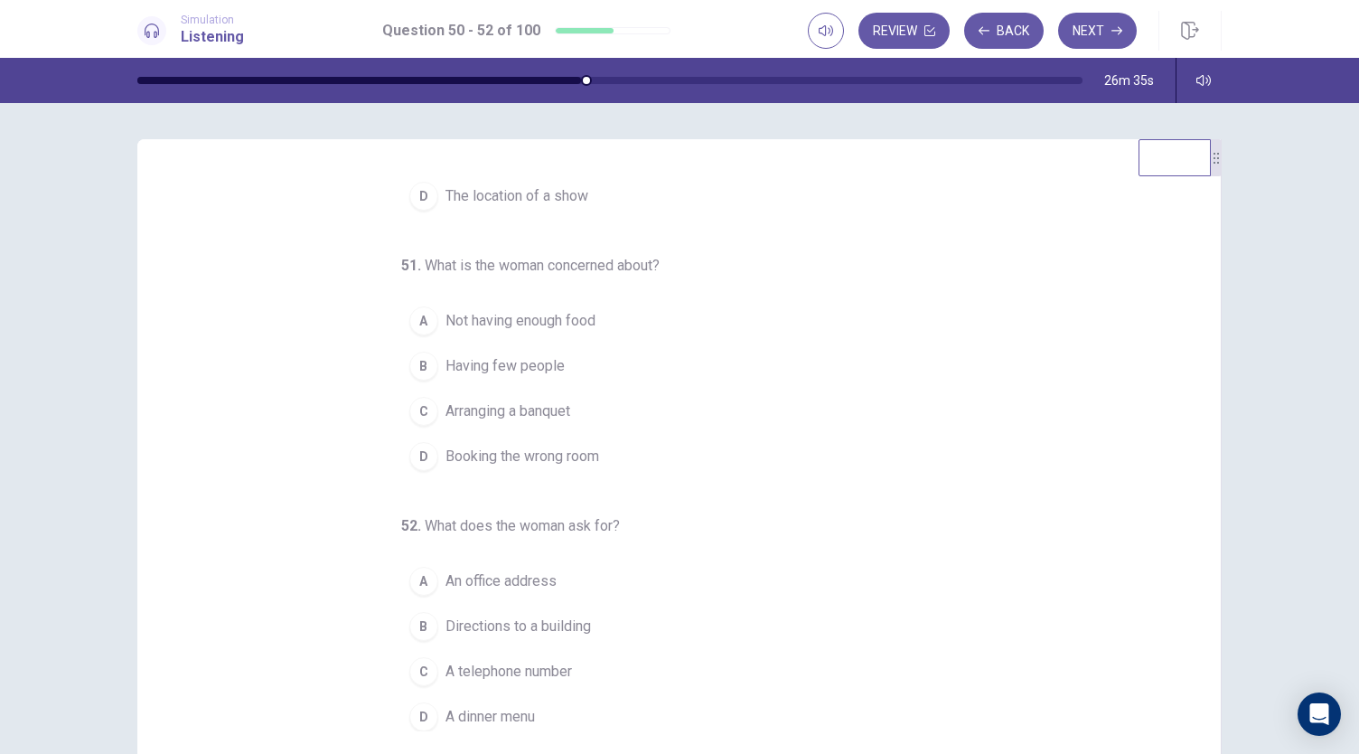
scroll to position [181, 0]
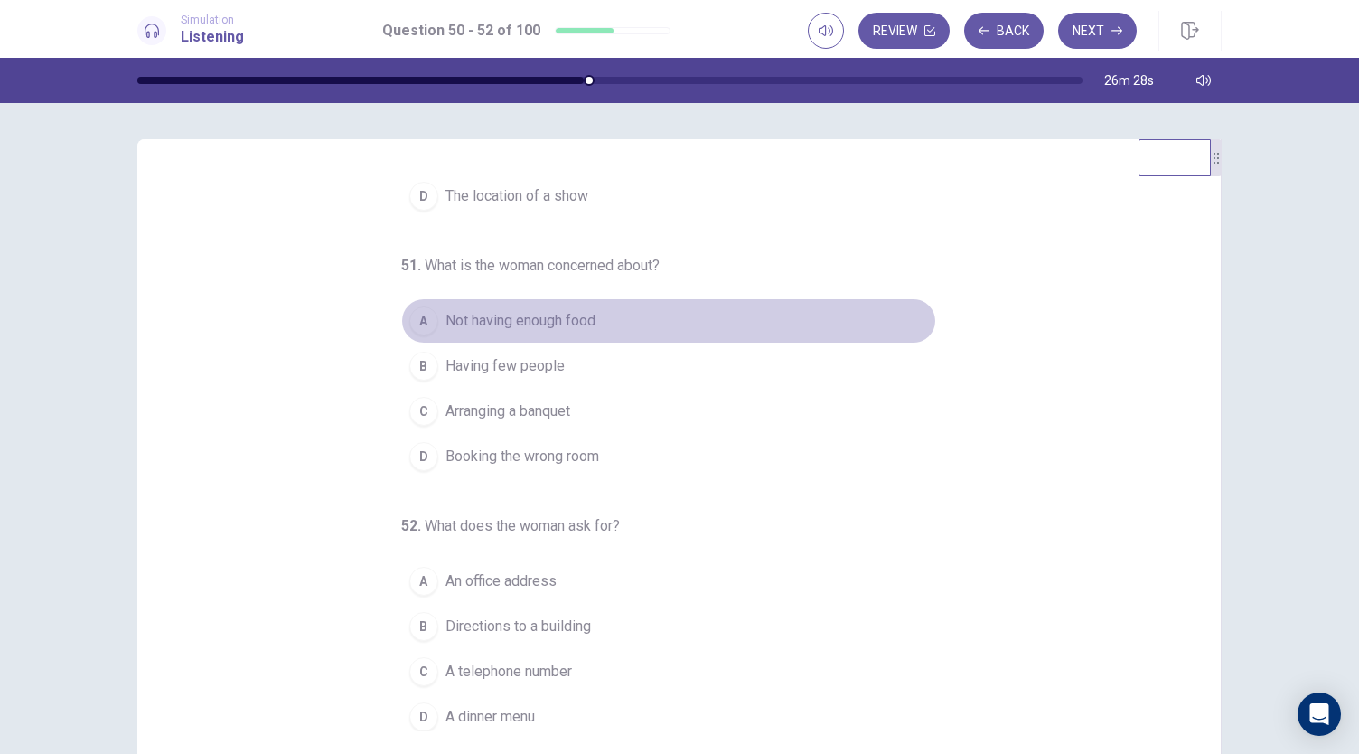
click at [410, 311] on div "A" at bounding box center [423, 320] width 29 height 29
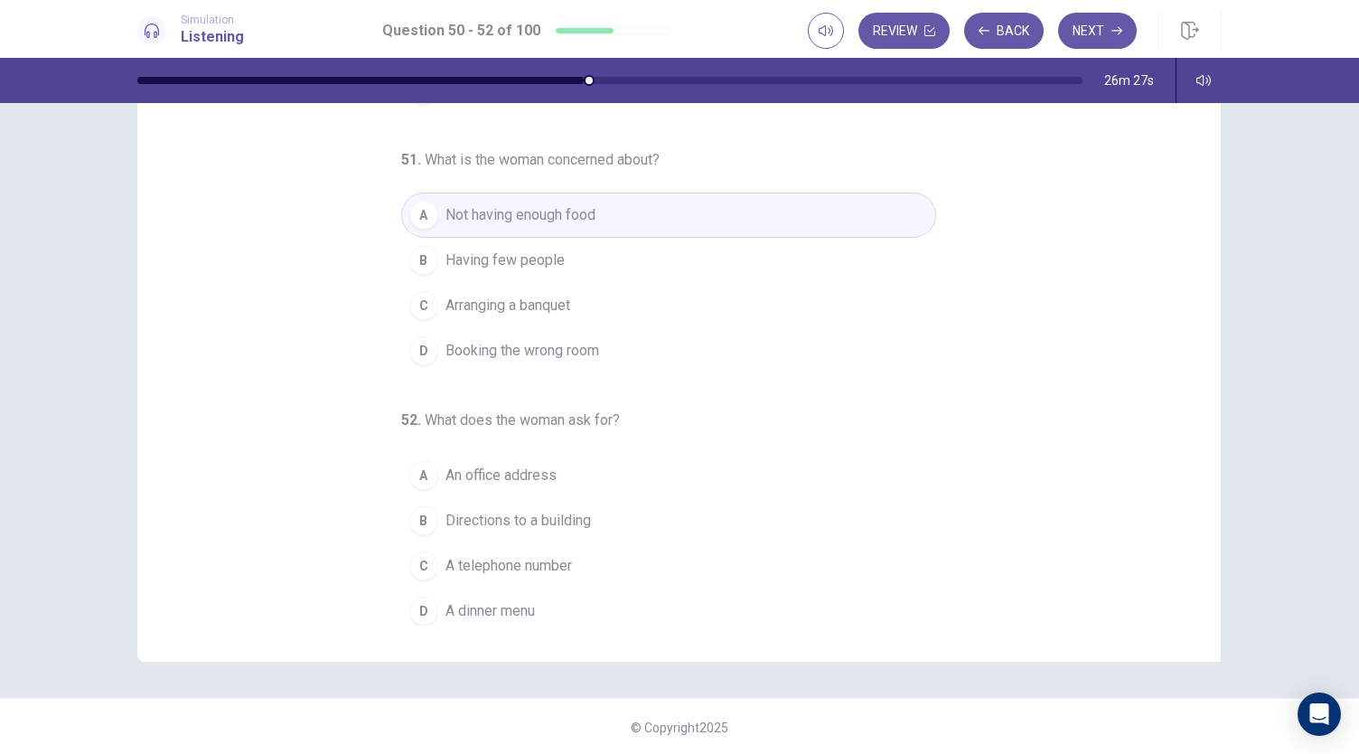
scroll to position [108, 0]
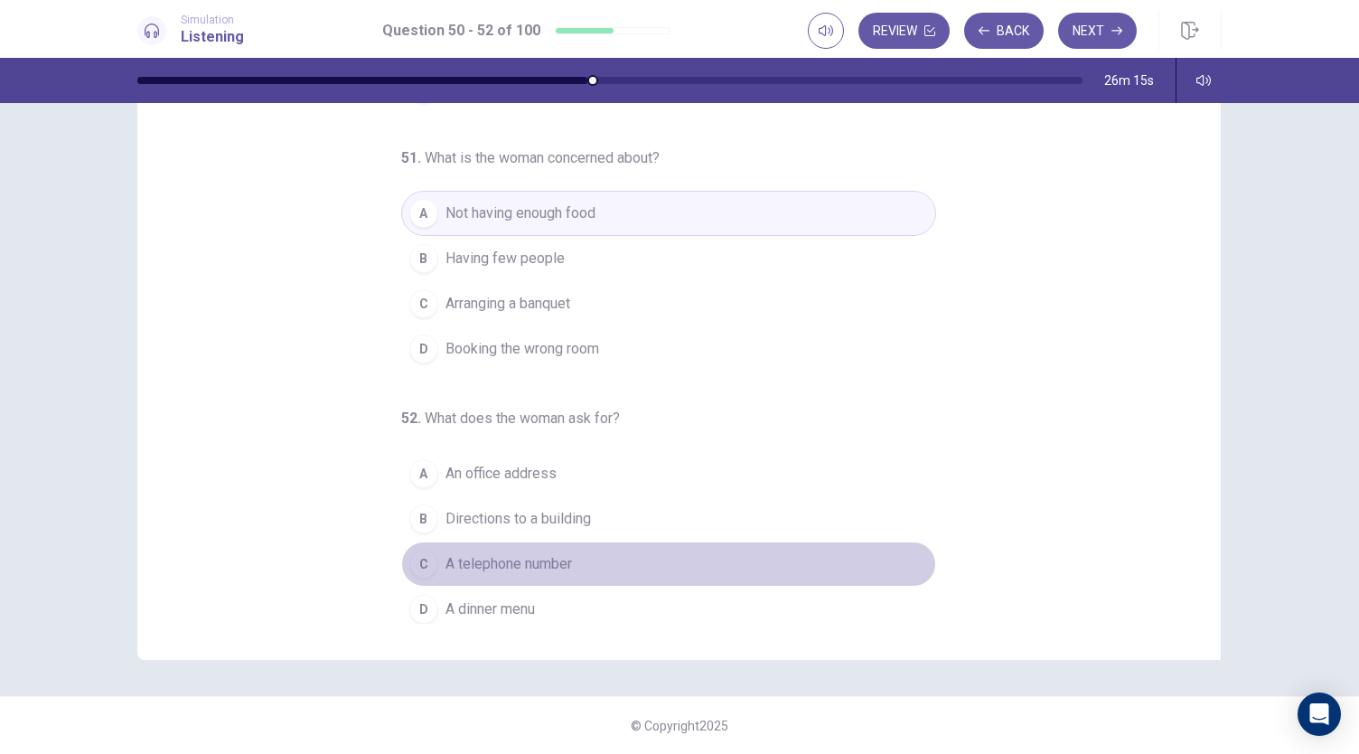
click at [419, 558] on div "C" at bounding box center [423, 563] width 29 height 29
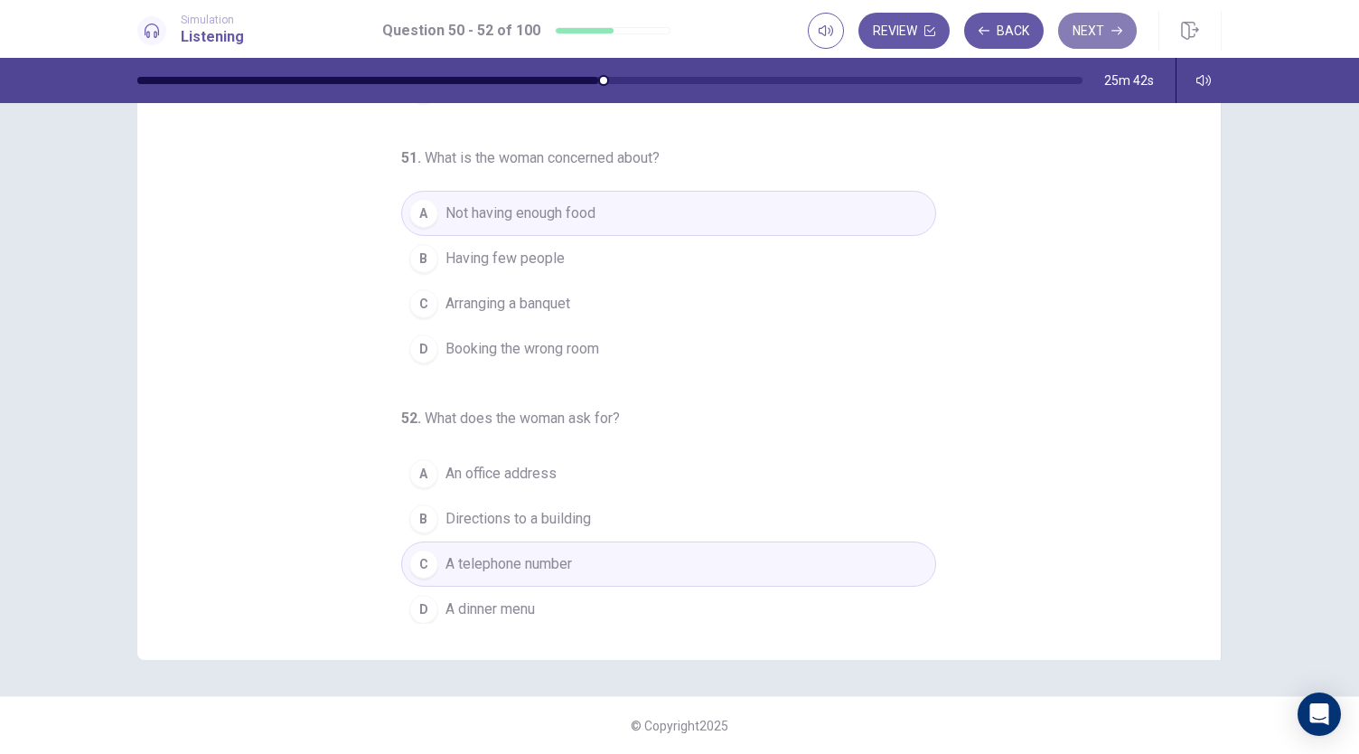
click at [1086, 32] on button "Next" at bounding box center [1097, 31] width 79 height 36
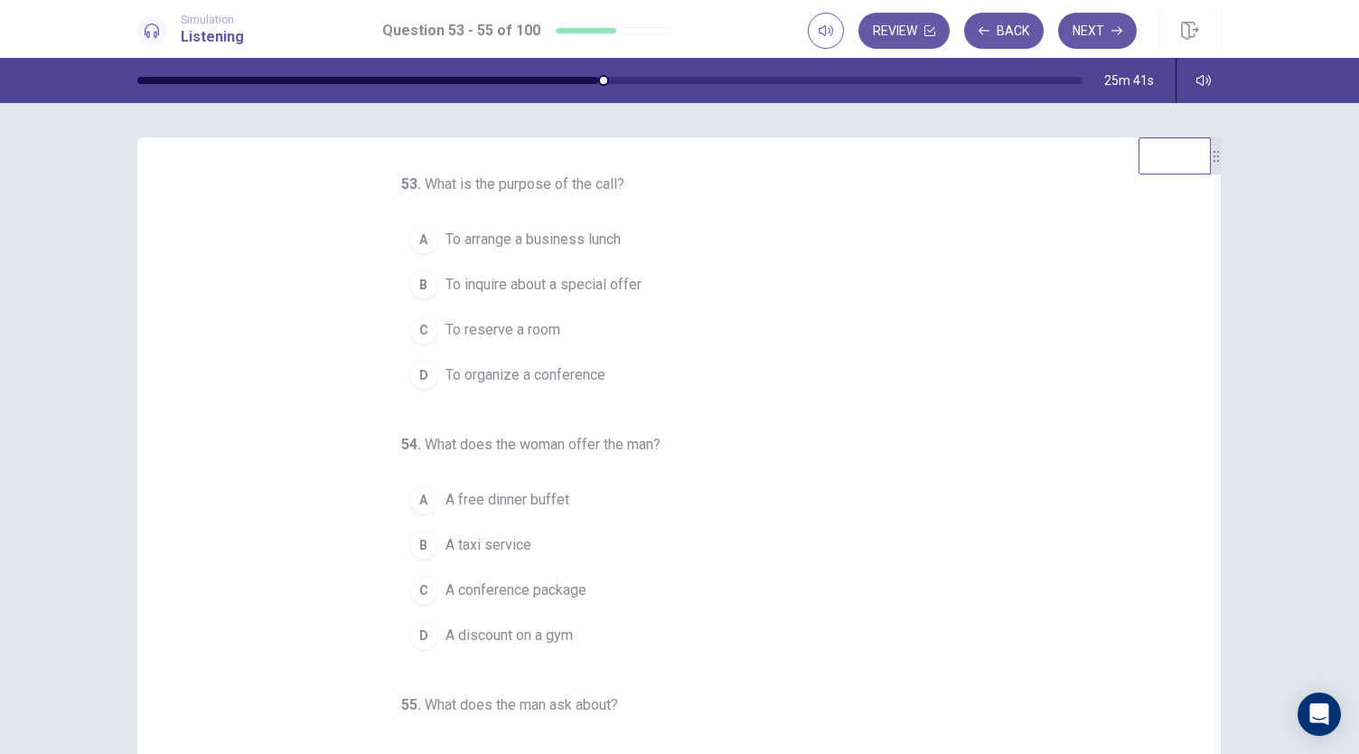
scroll to position [0, 0]
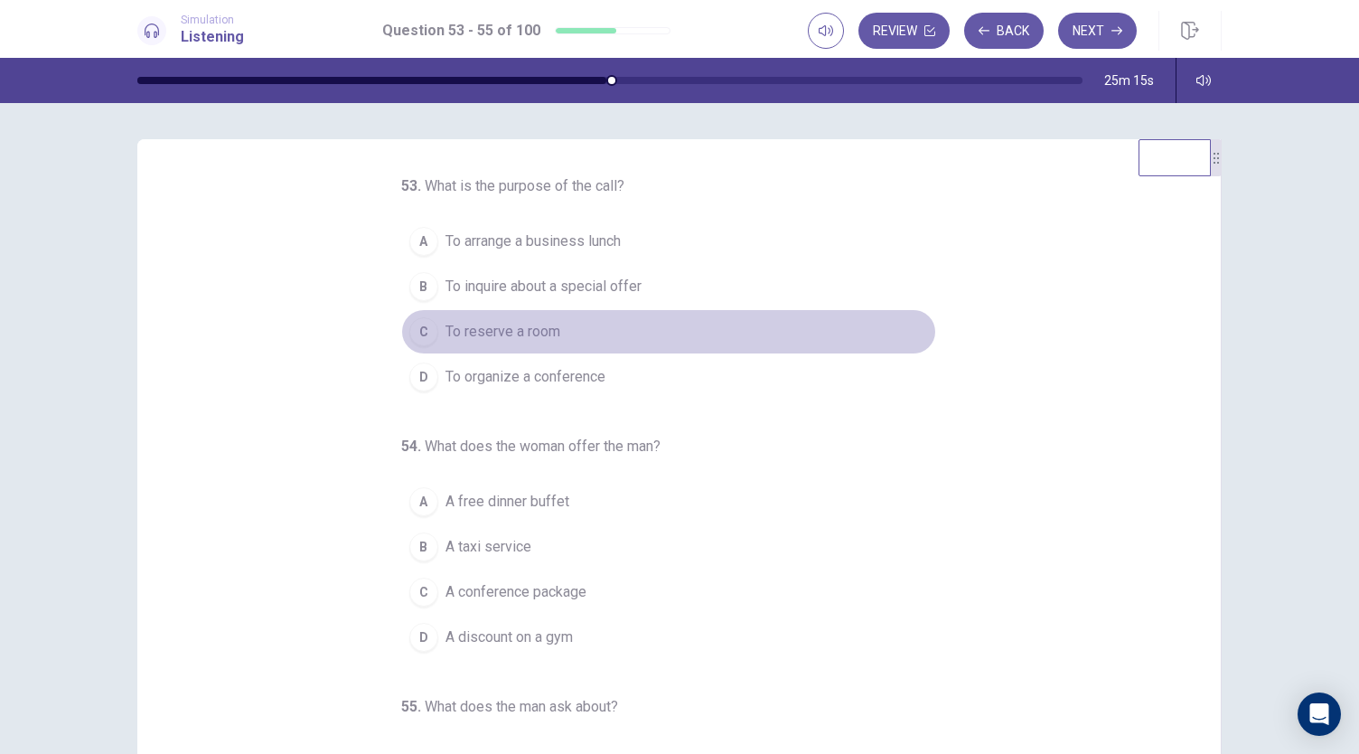
click at [414, 331] on div "C" at bounding box center [423, 331] width 29 height 29
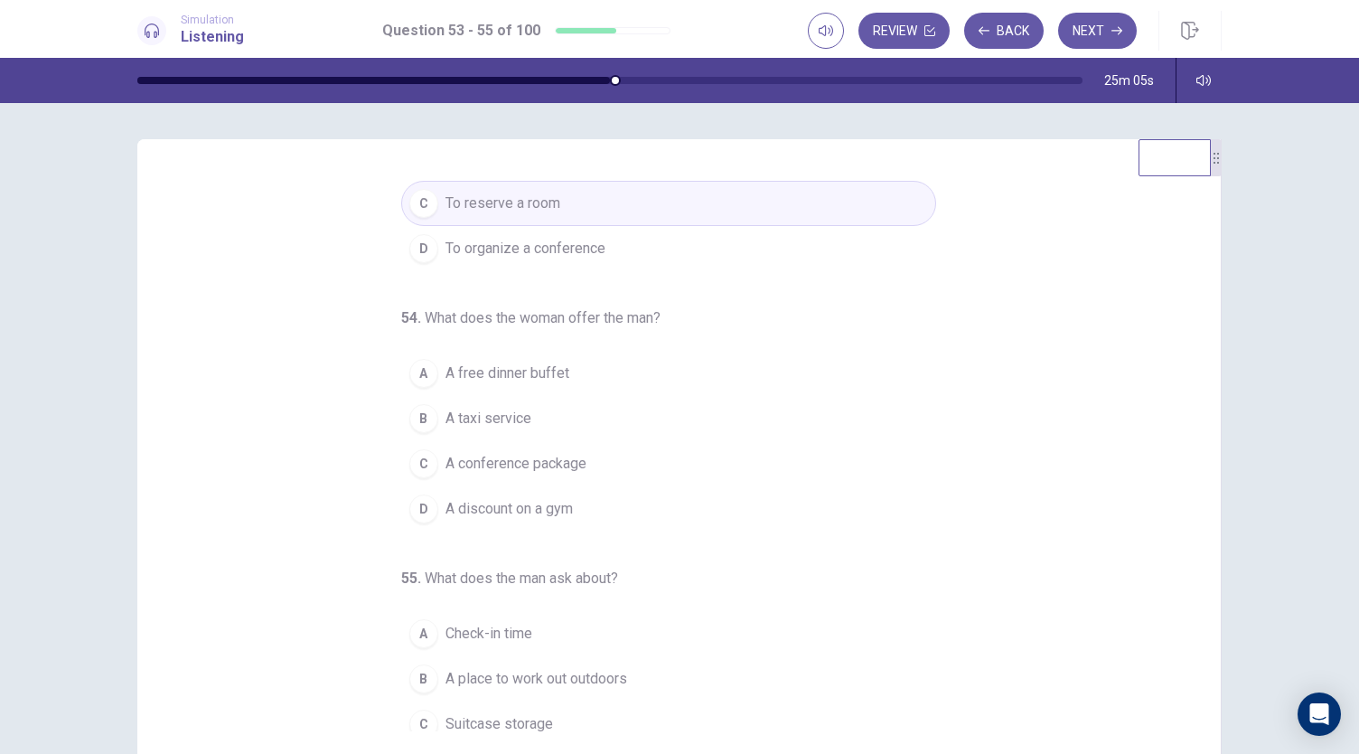
scroll to position [181, 0]
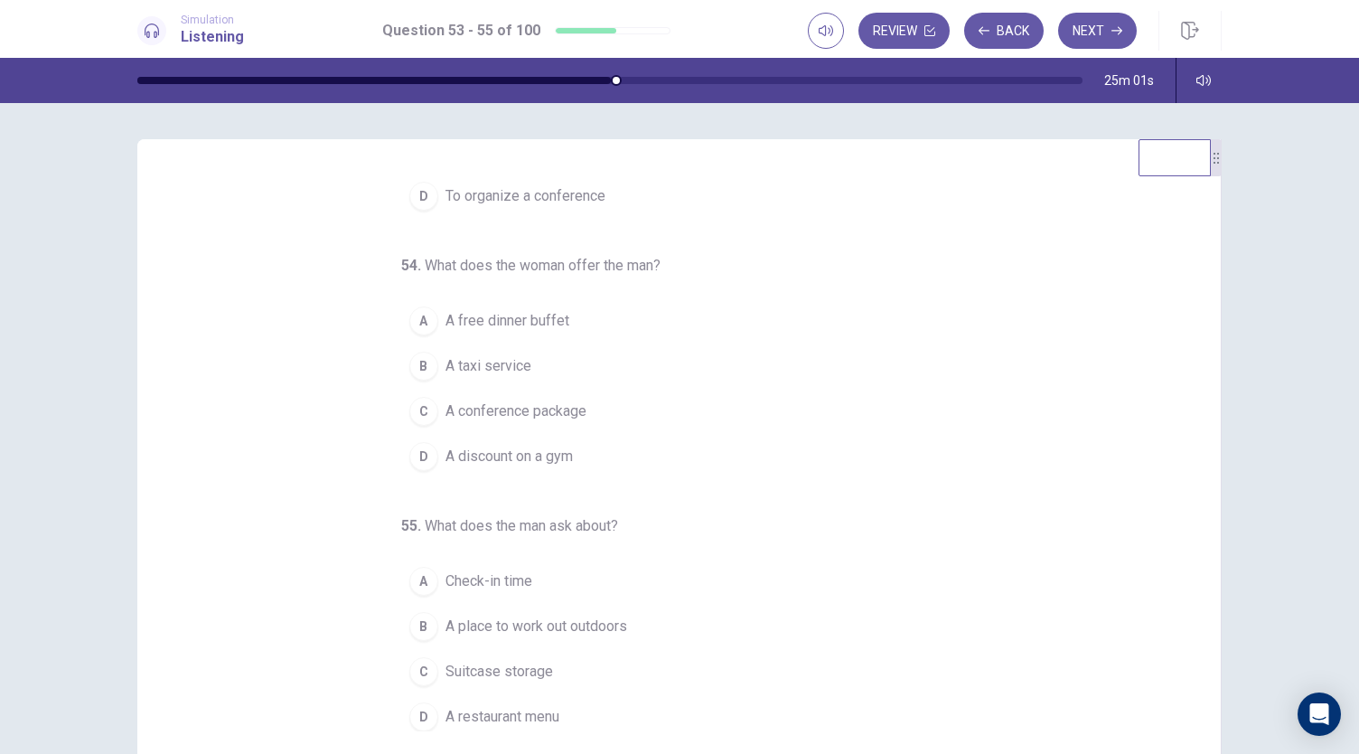
click at [415, 411] on div "C" at bounding box center [423, 411] width 29 height 29
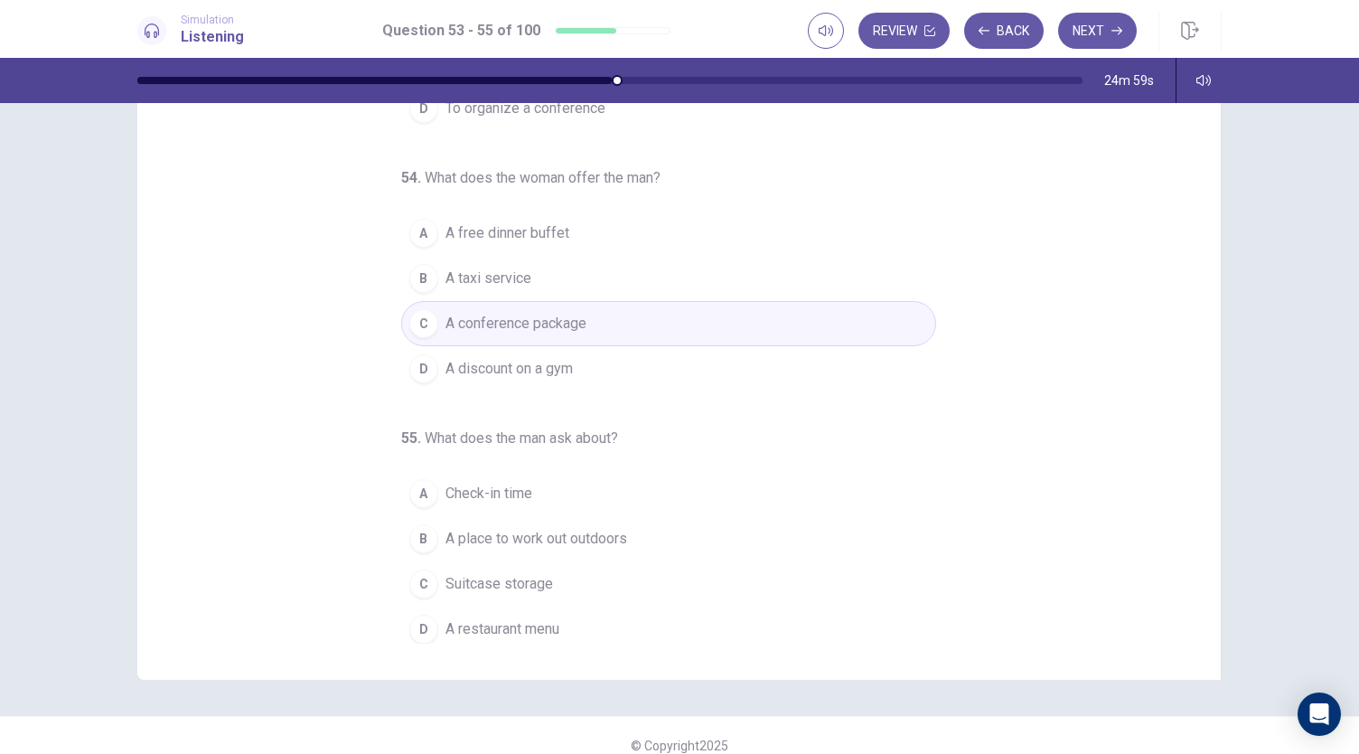
scroll to position [108, 0]
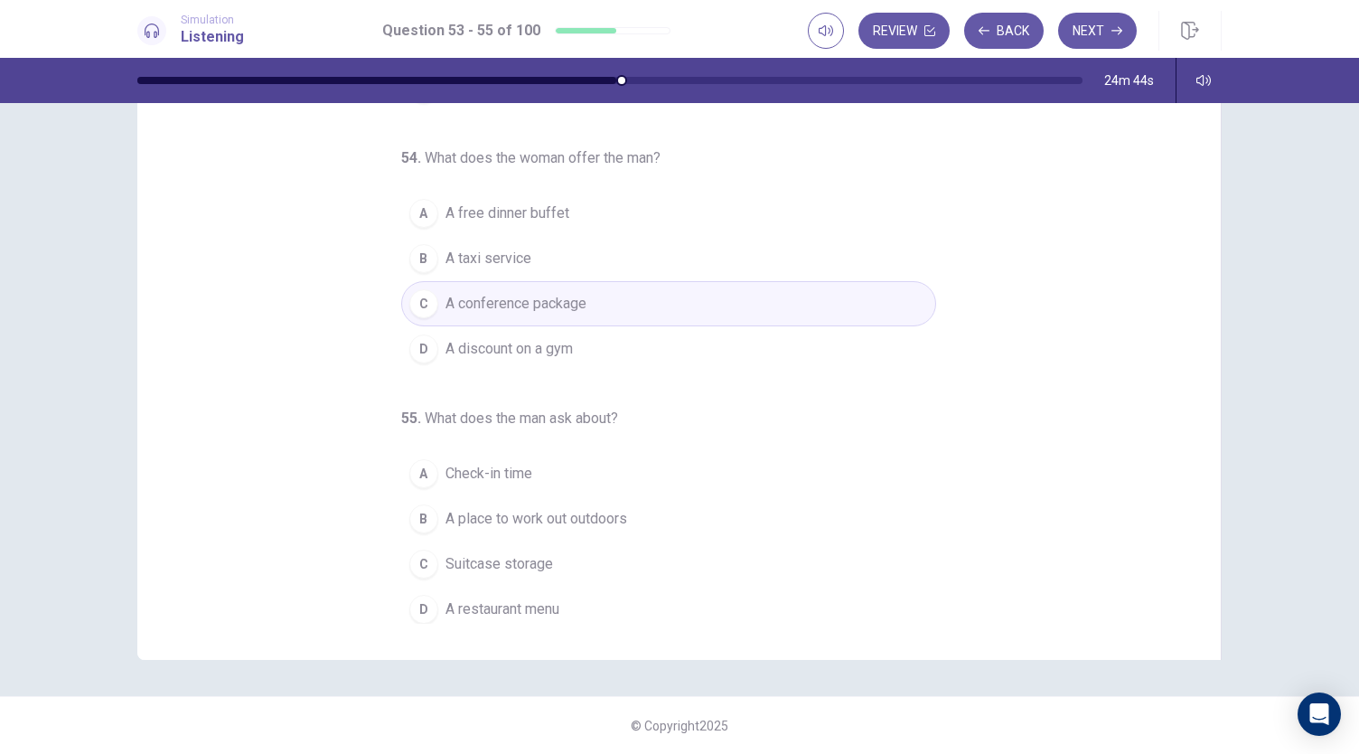
click at [417, 509] on div "B" at bounding box center [423, 518] width 29 height 29
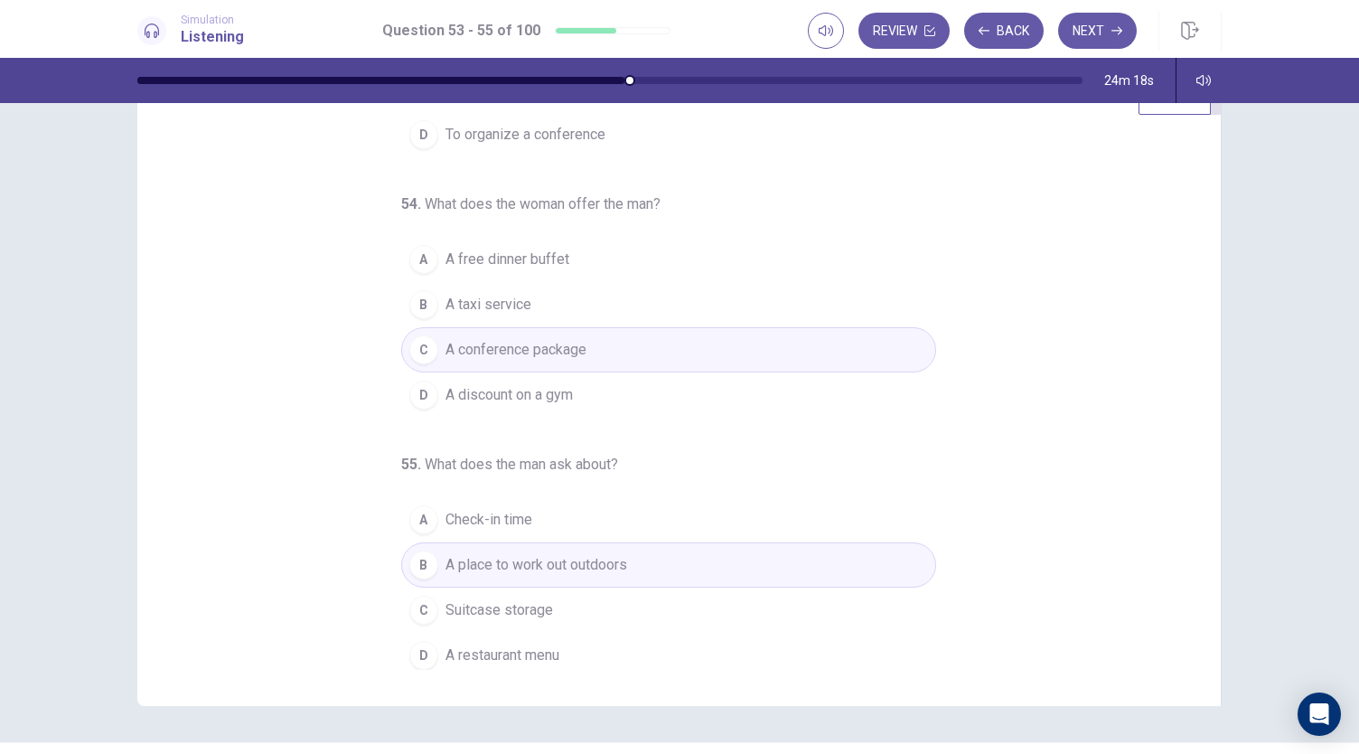
scroll to position [90, 0]
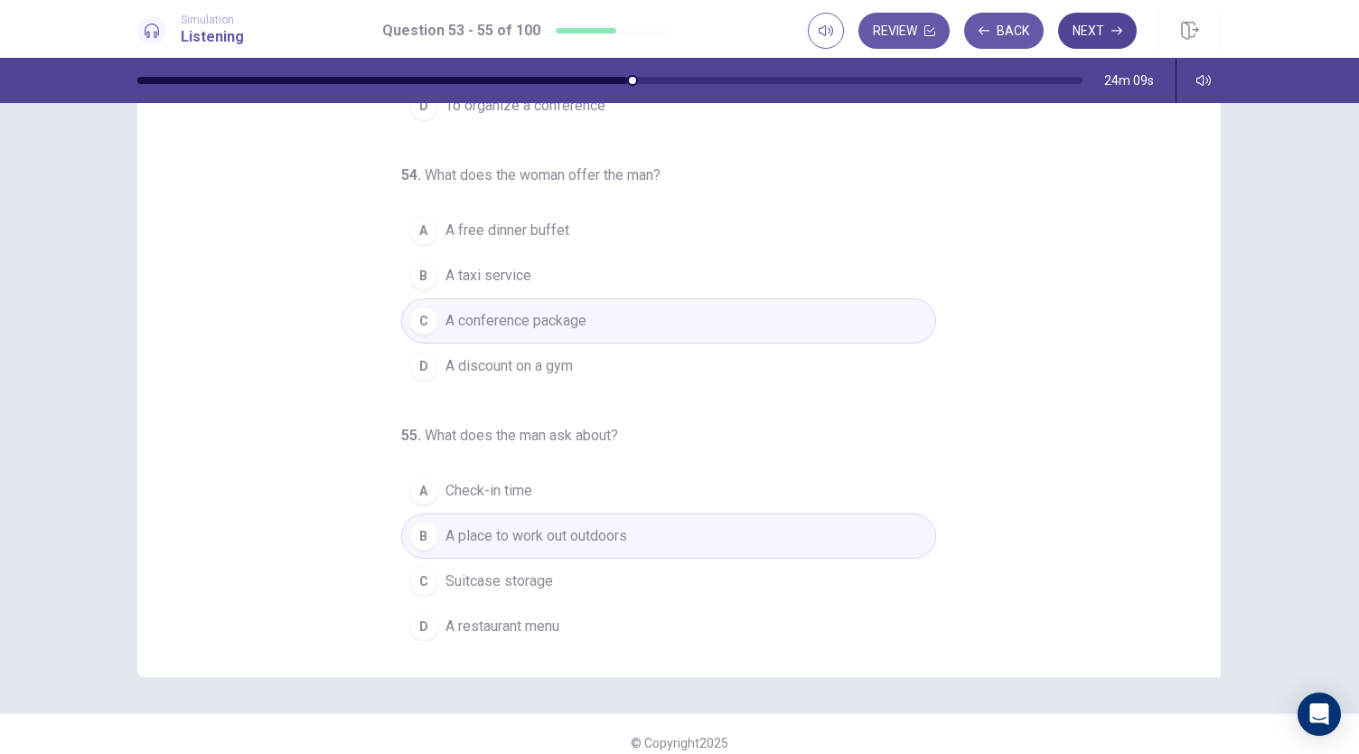
click at [1111, 30] on icon "button" at bounding box center [1116, 30] width 11 height 11
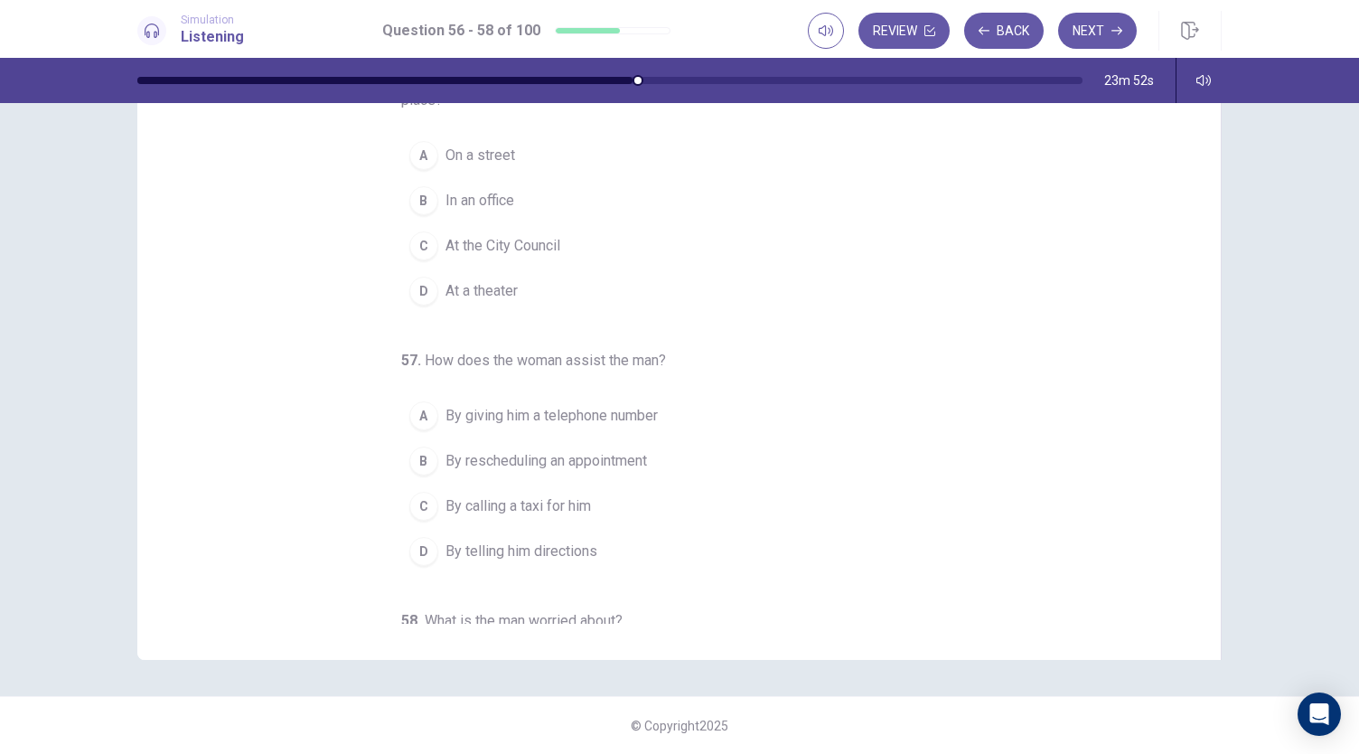
scroll to position [17, 0]
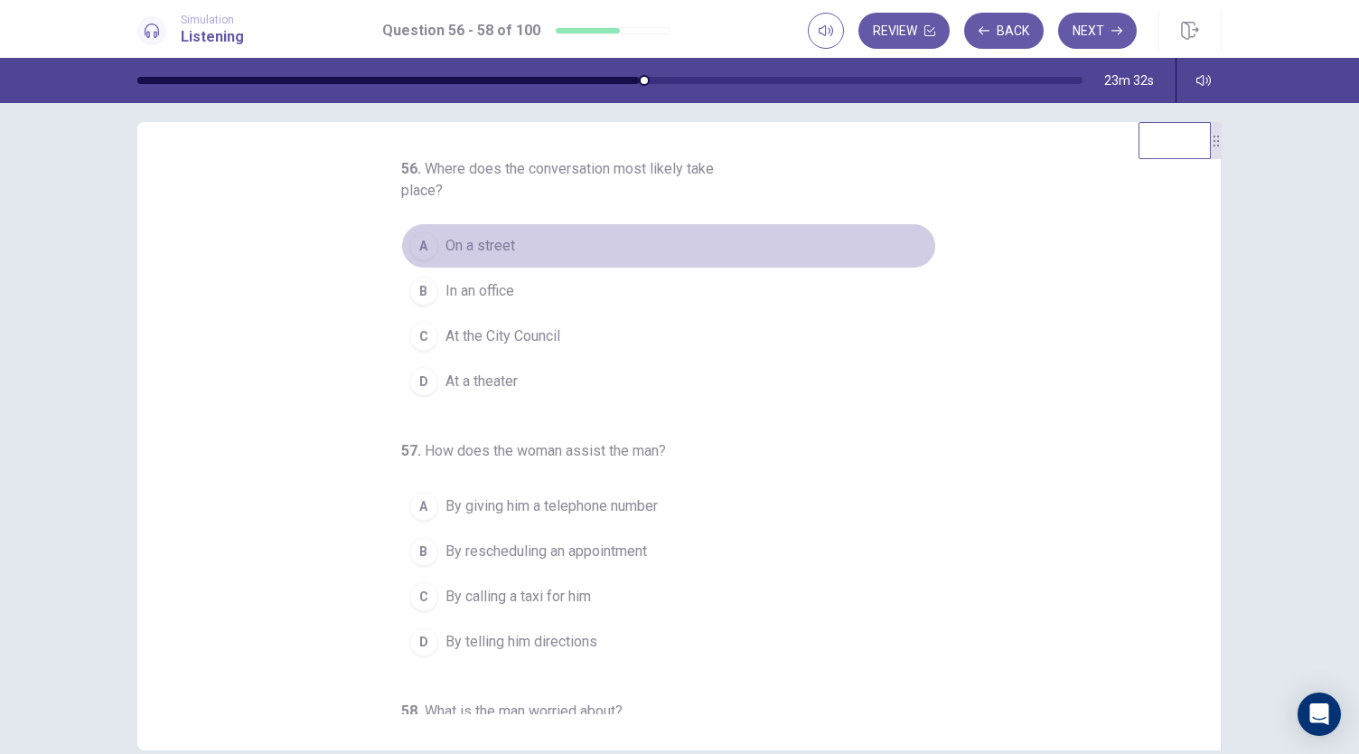
click at [448, 243] on span "On a street" at bounding box center [481, 246] width 70 height 22
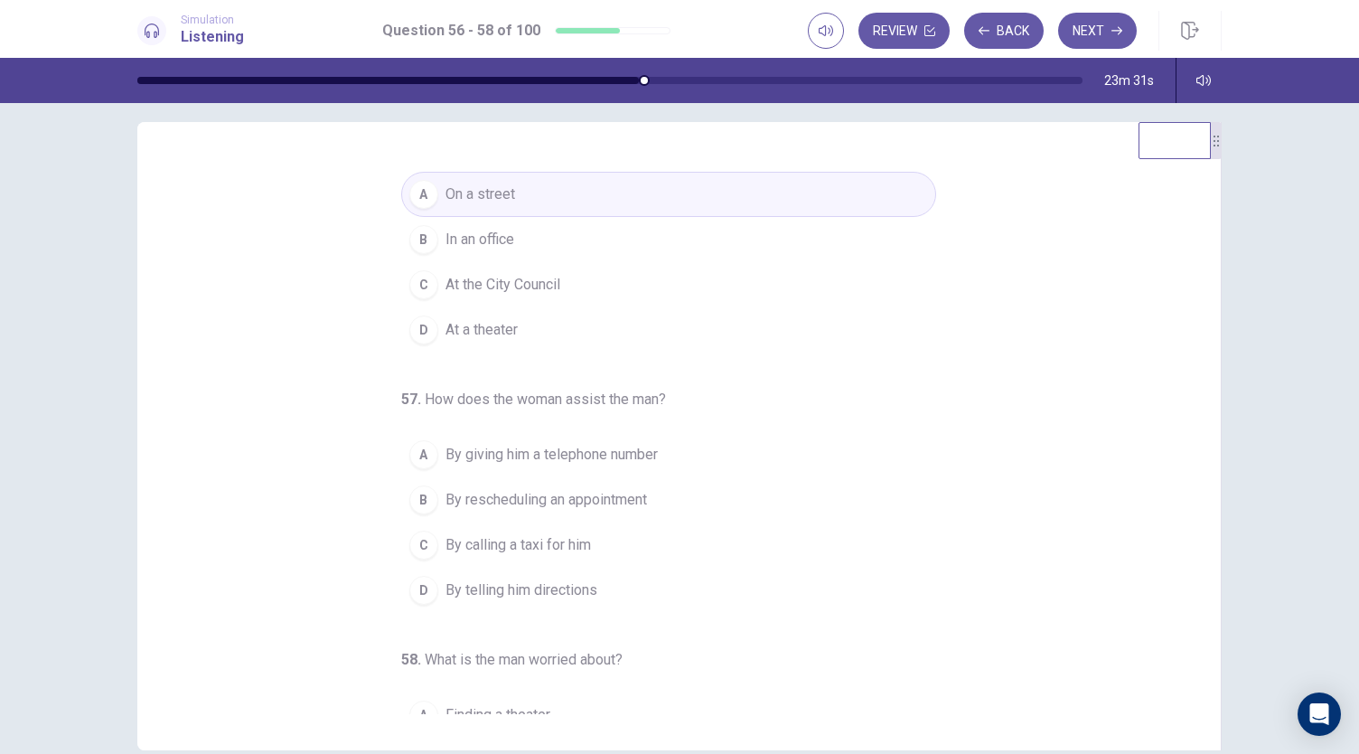
scroll to position [90, 0]
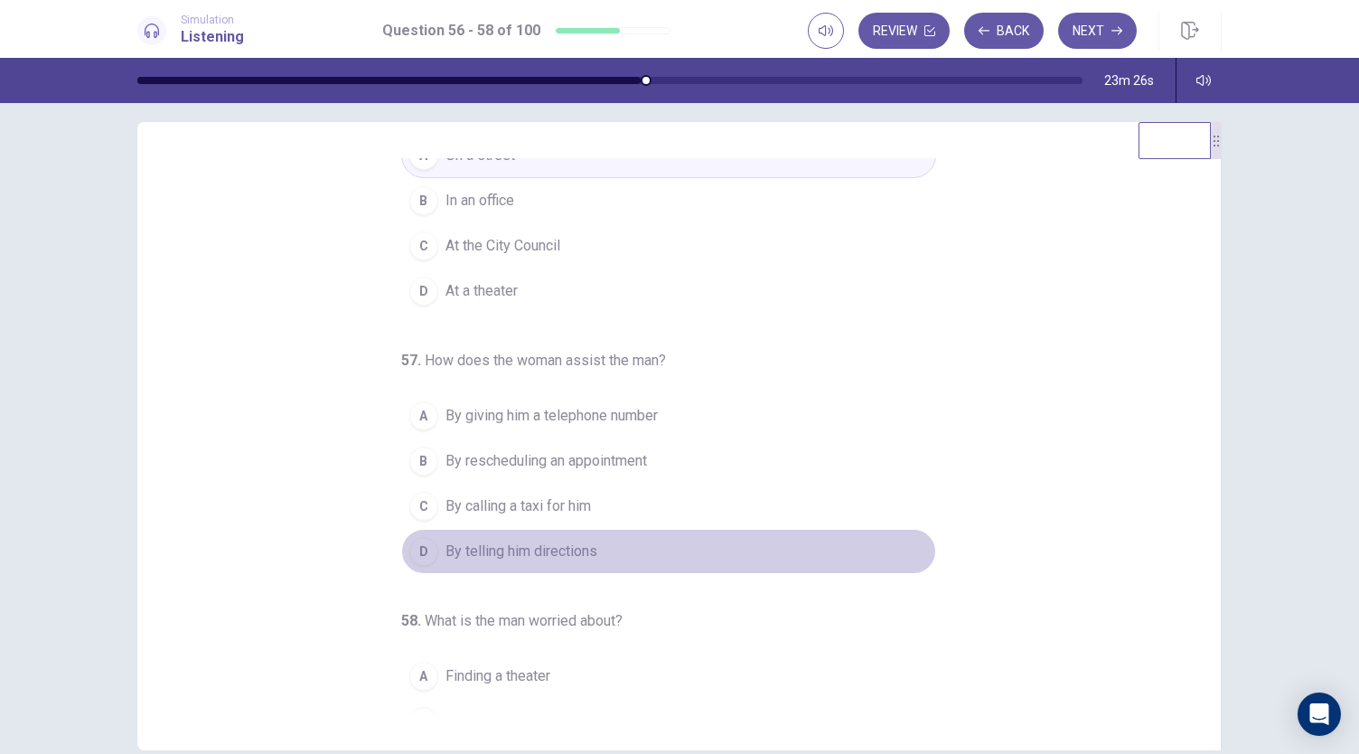
click at [467, 547] on span "By telling him directions" at bounding box center [522, 551] width 152 height 22
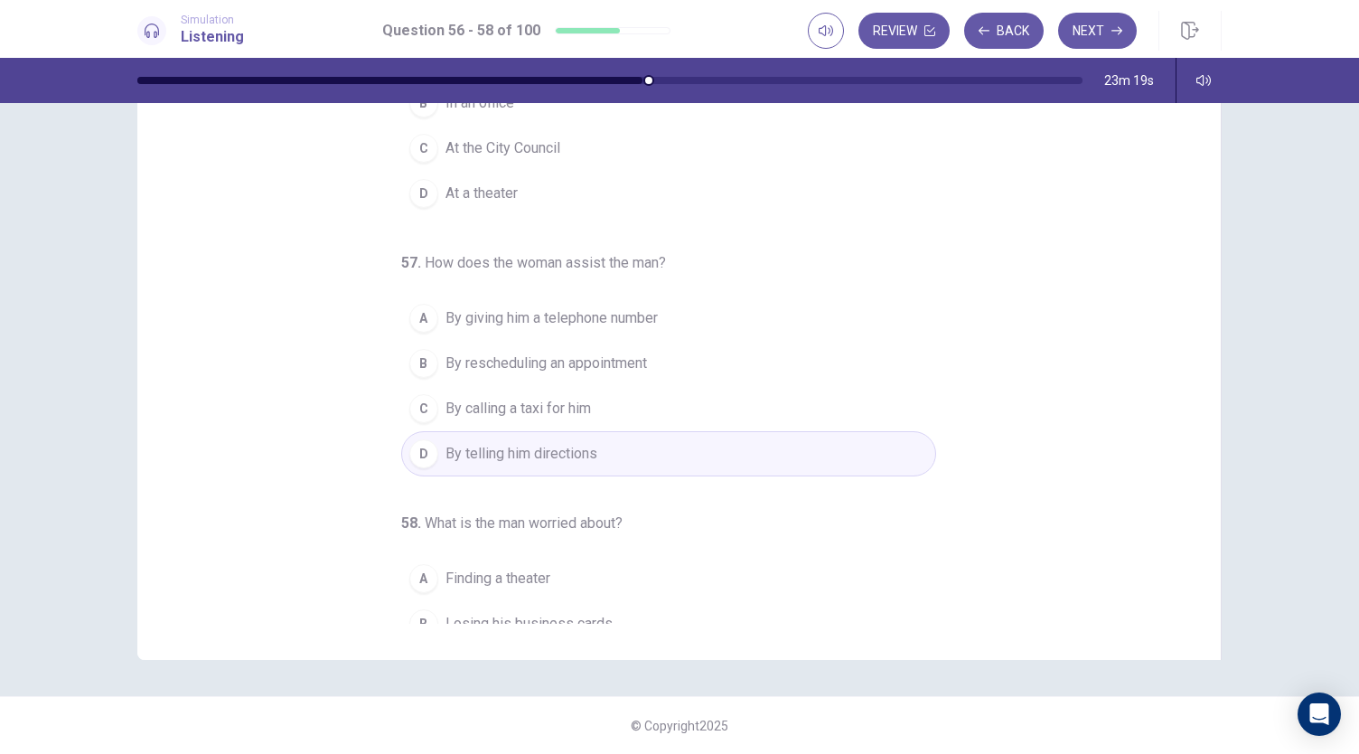
scroll to position [202, 0]
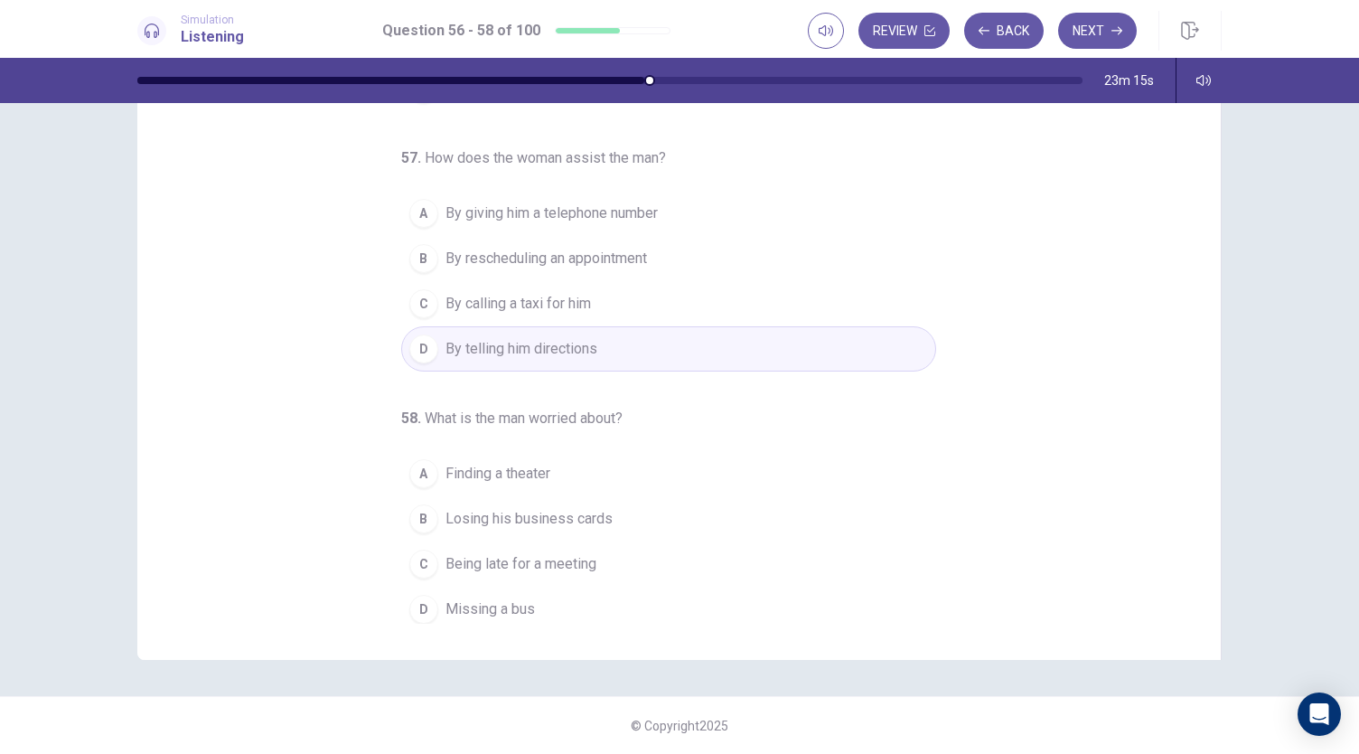
click at [417, 552] on div "C" at bounding box center [423, 563] width 29 height 29
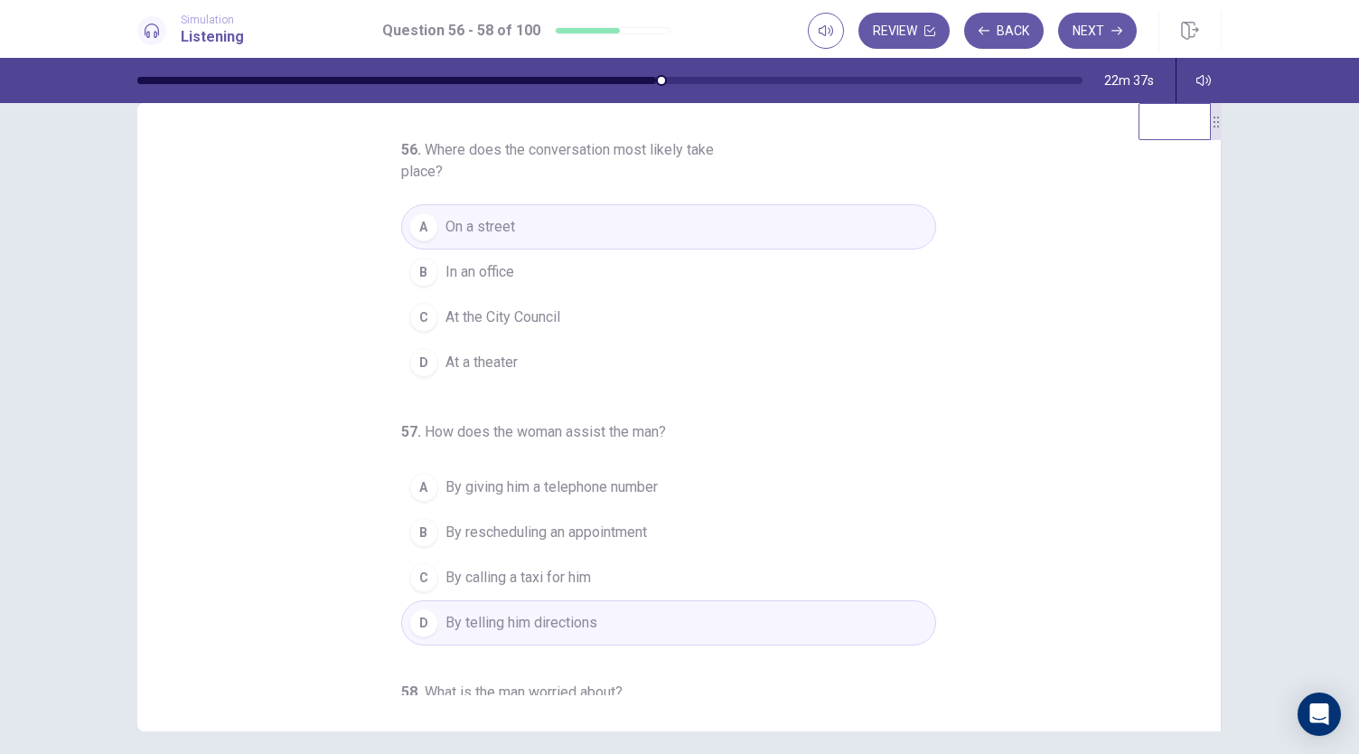
scroll to position [0, 0]
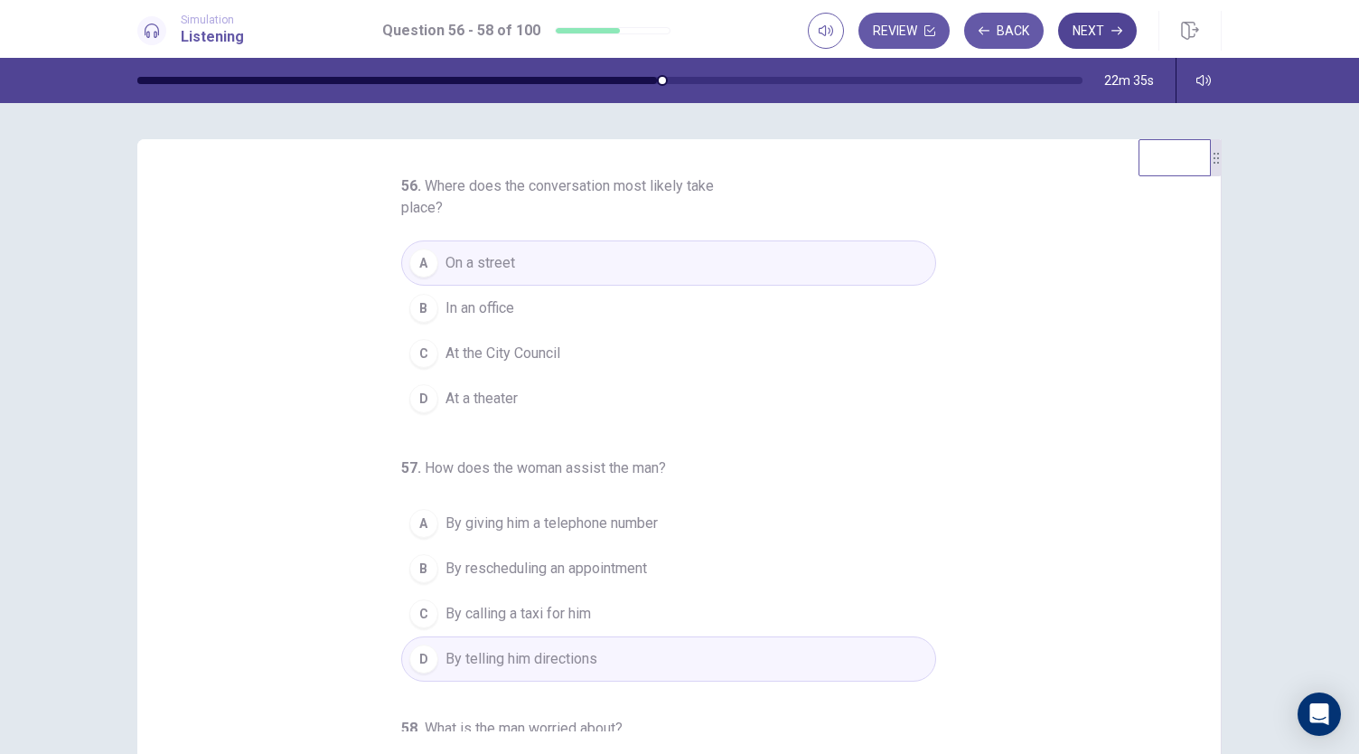
click at [1080, 34] on button "Next" at bounding box center [1097, 31] width 79 height 36
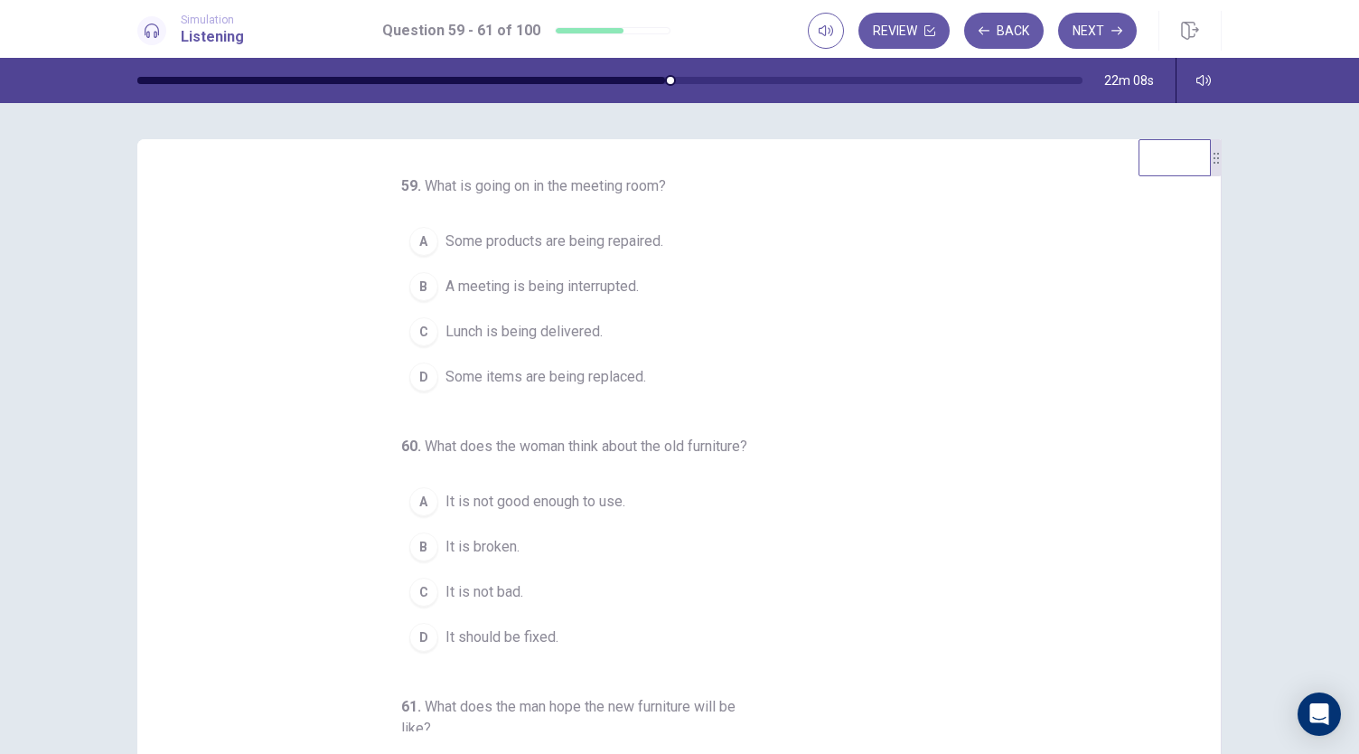
click at [412, 374] on div "D" at bounding box center [423, 376] width 29 height 29
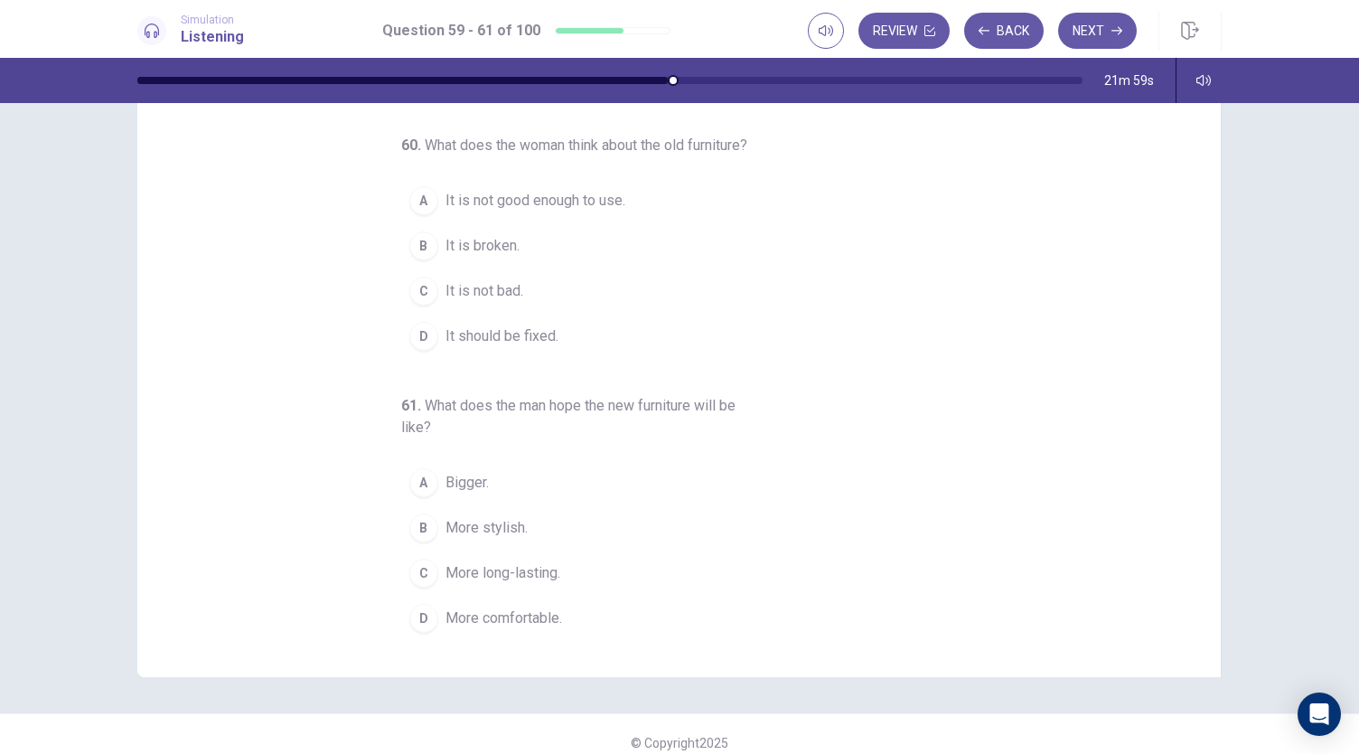
scroll to position [108, 0]
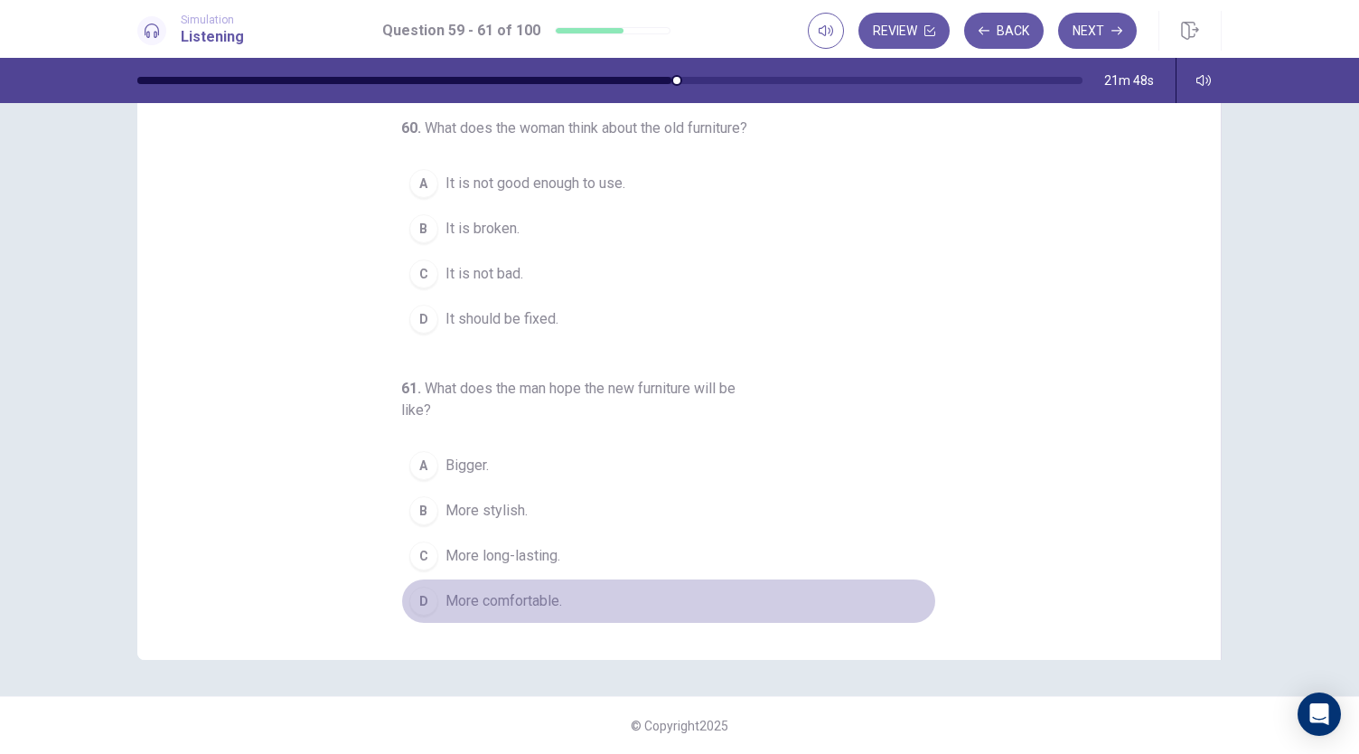
click at [422, 607] on div "D" at bounding box center [423, 600] width 29 height 29
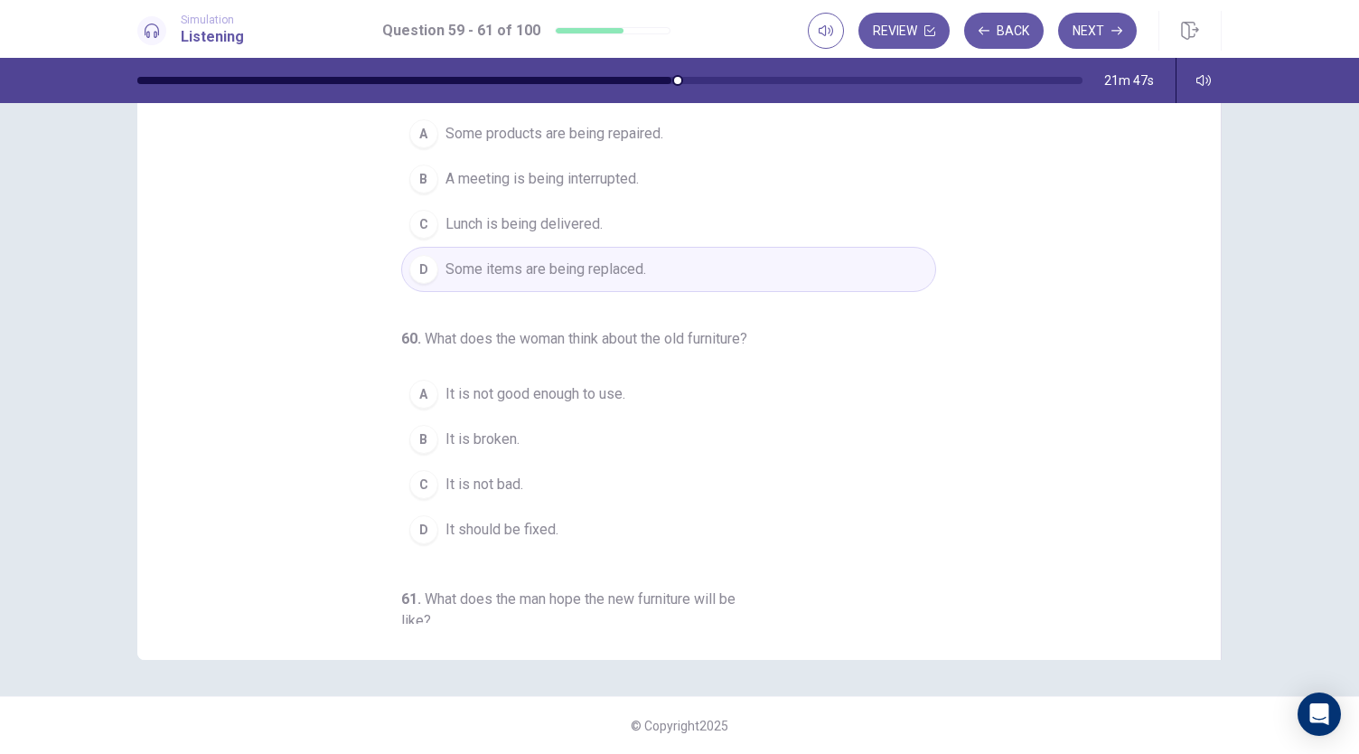
scroll to position [90, 0]
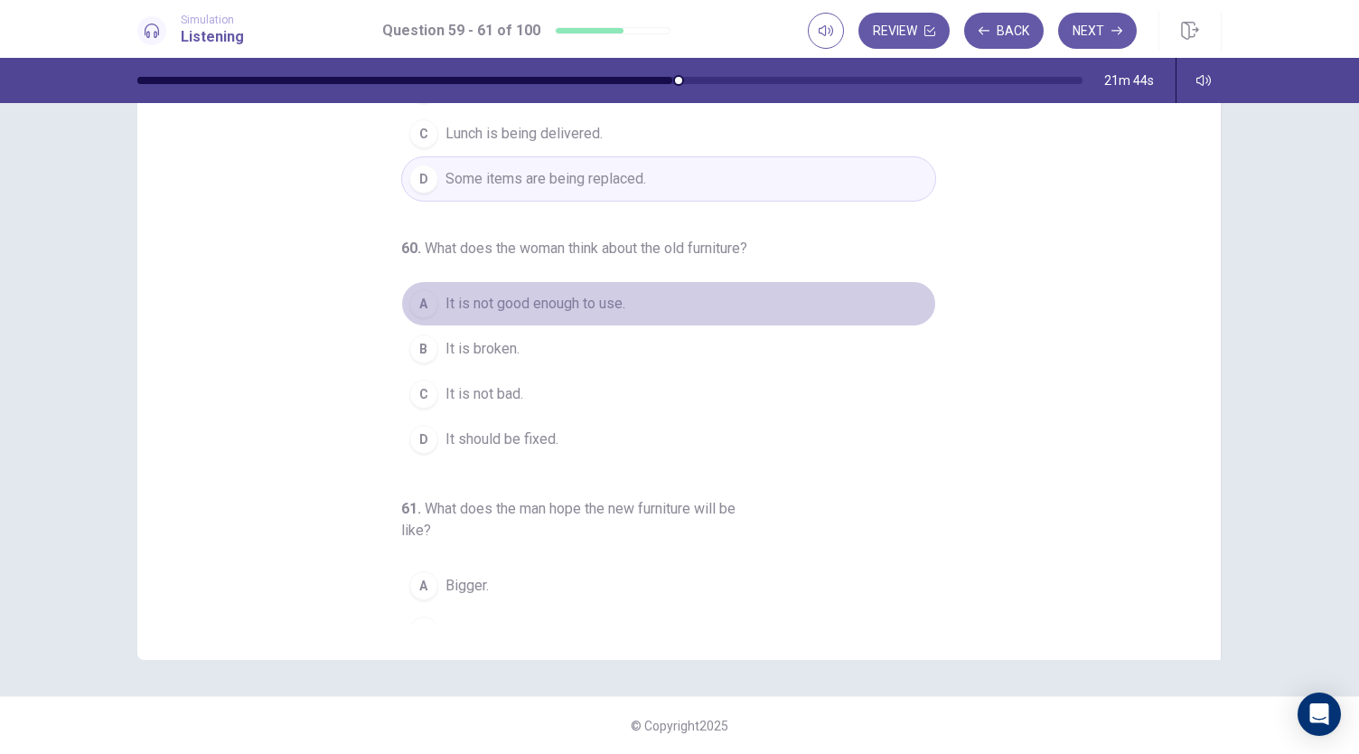
click at [409, 318] on div "A" at bounding box center [423, 303] width 29 height 29
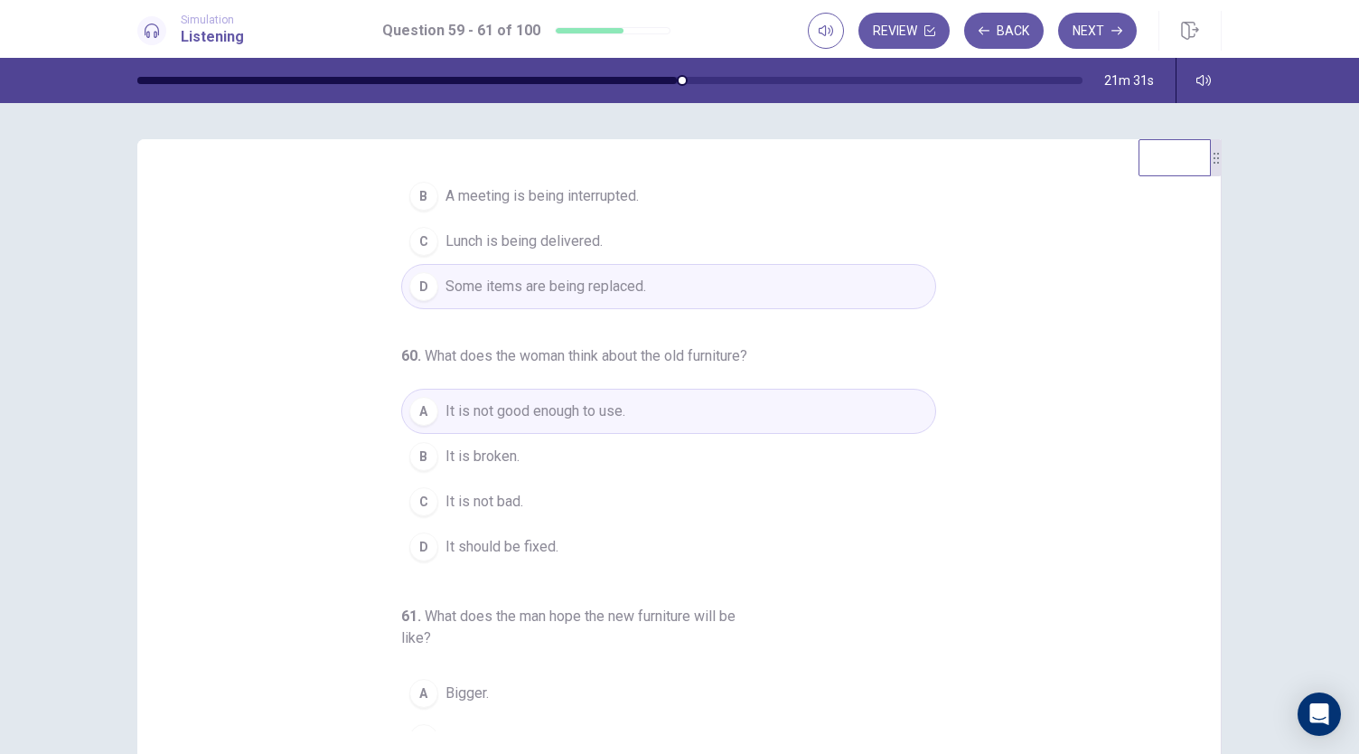
scroll to position [181, 0]
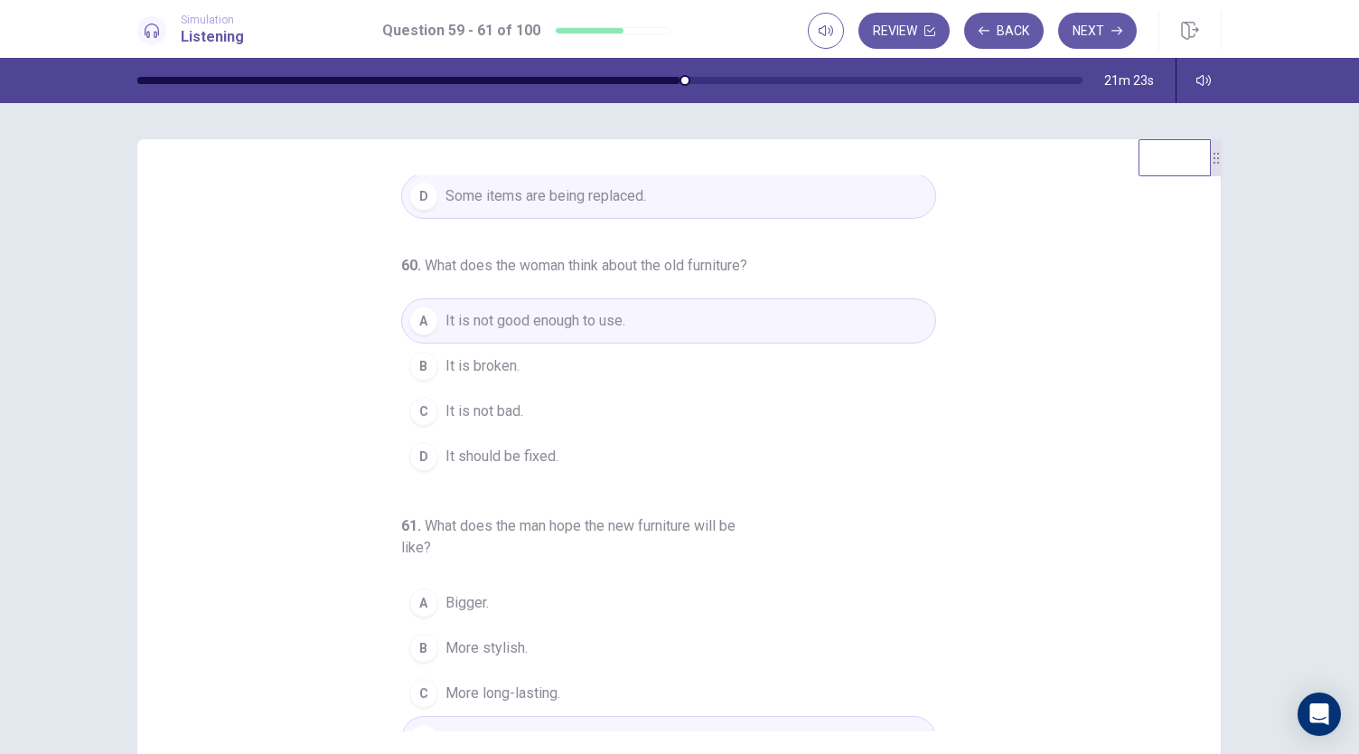
click at [412, 426] on div "C" at bounding box center [423, 411] width 29 height 29
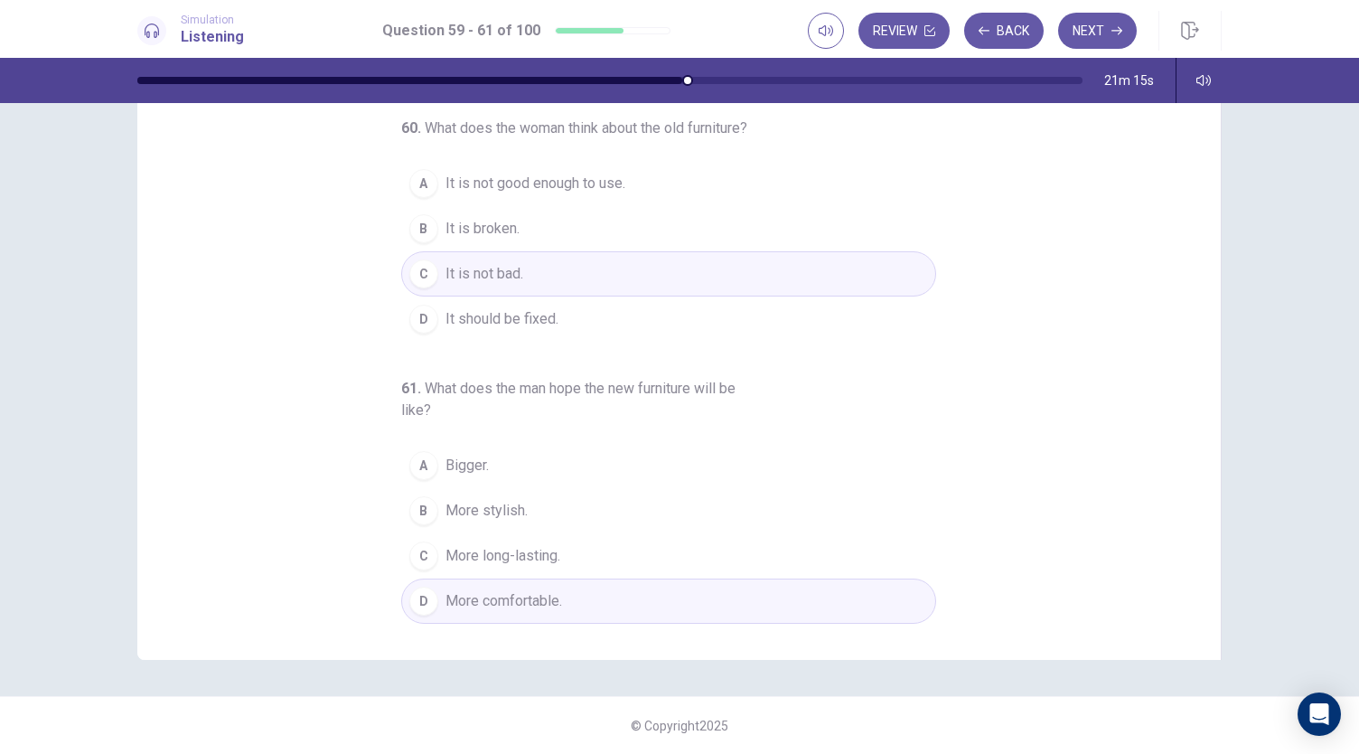
scroll to position [0, 0]
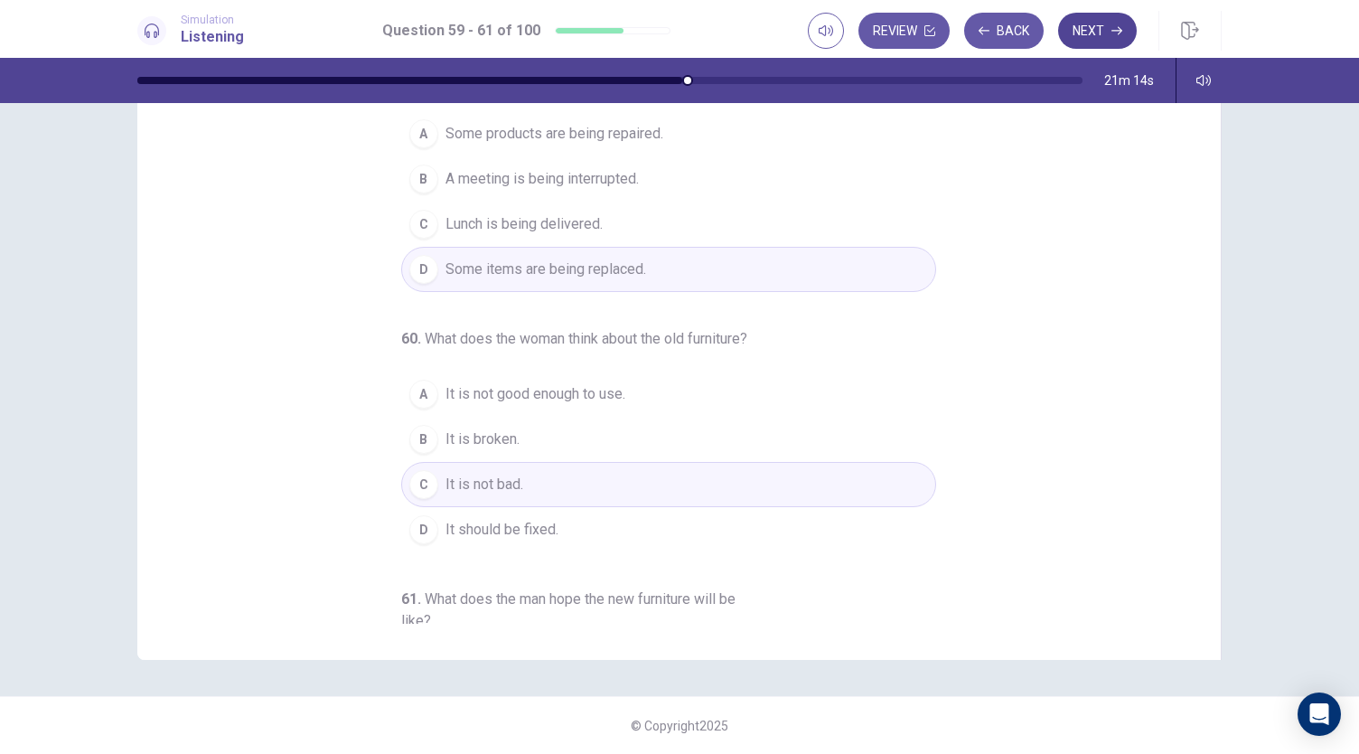
click at [1090, 23] on button "Next" at bounding box center [1097, 31] width 79 height 36
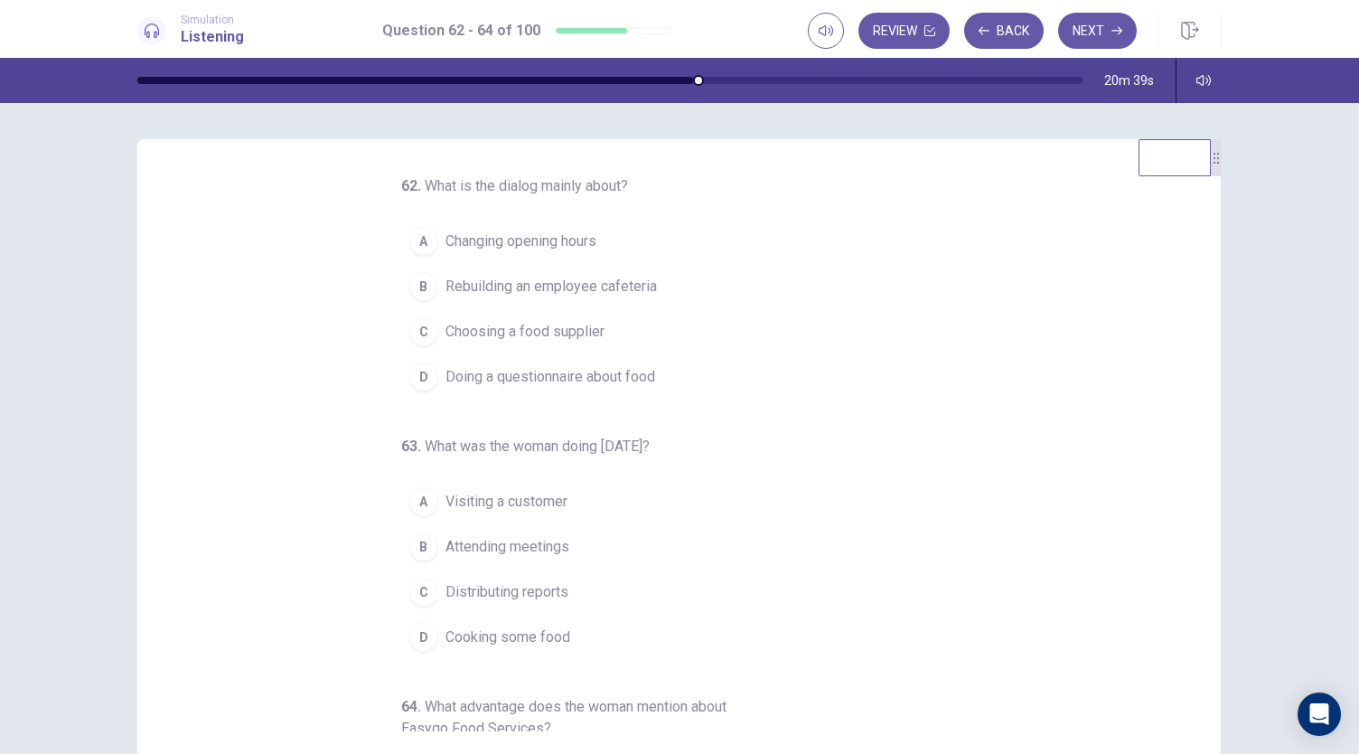
click at [412, 336] on div "C" at bounding box center [423, 331] width 29 height 29
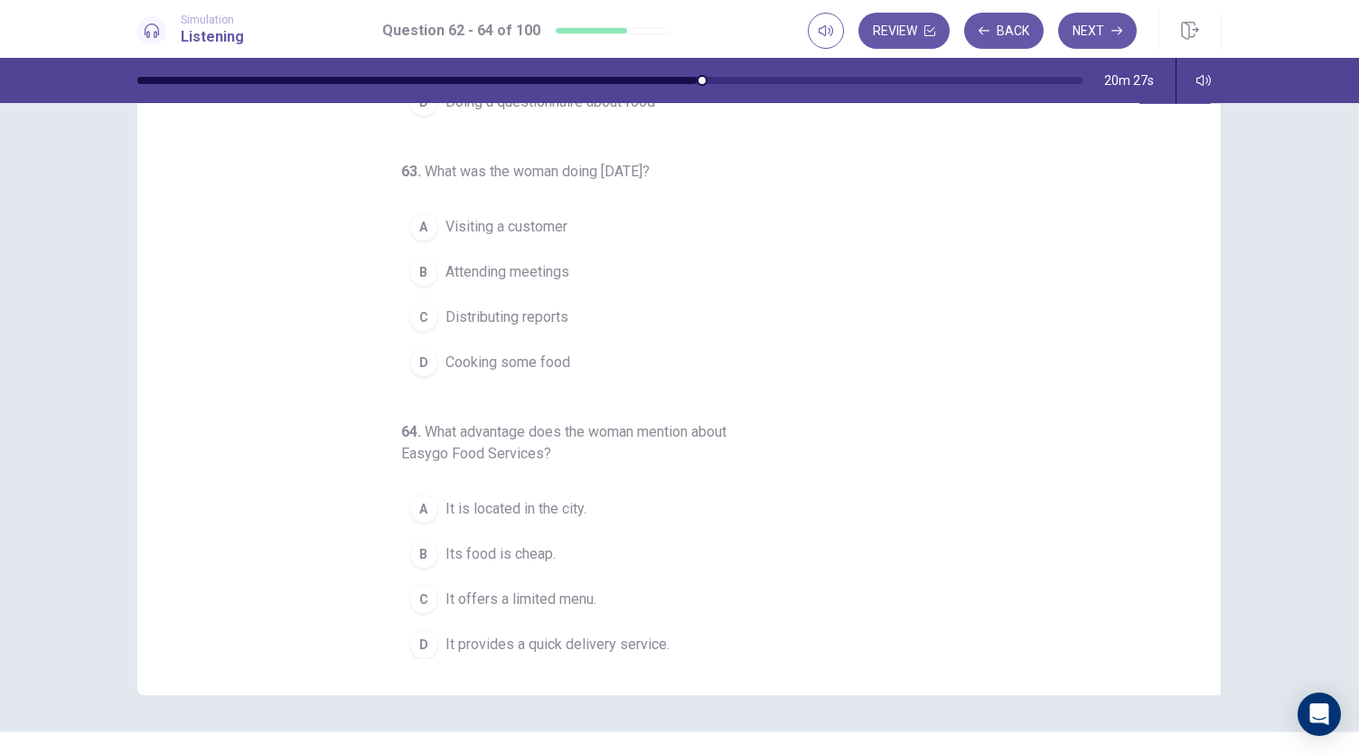
scroll to position [90, 0]
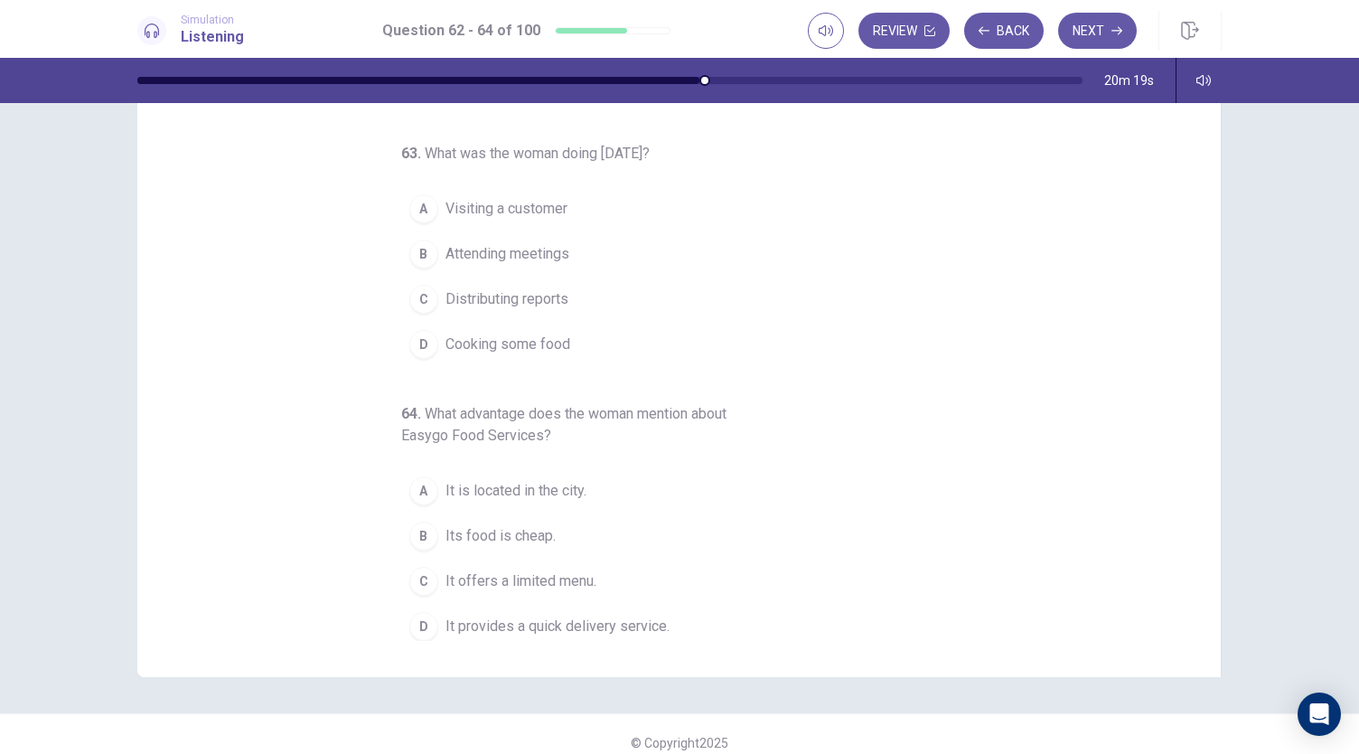
click at [415, 574] on div "C" at bounding box center [423, 581] width 29 height 29
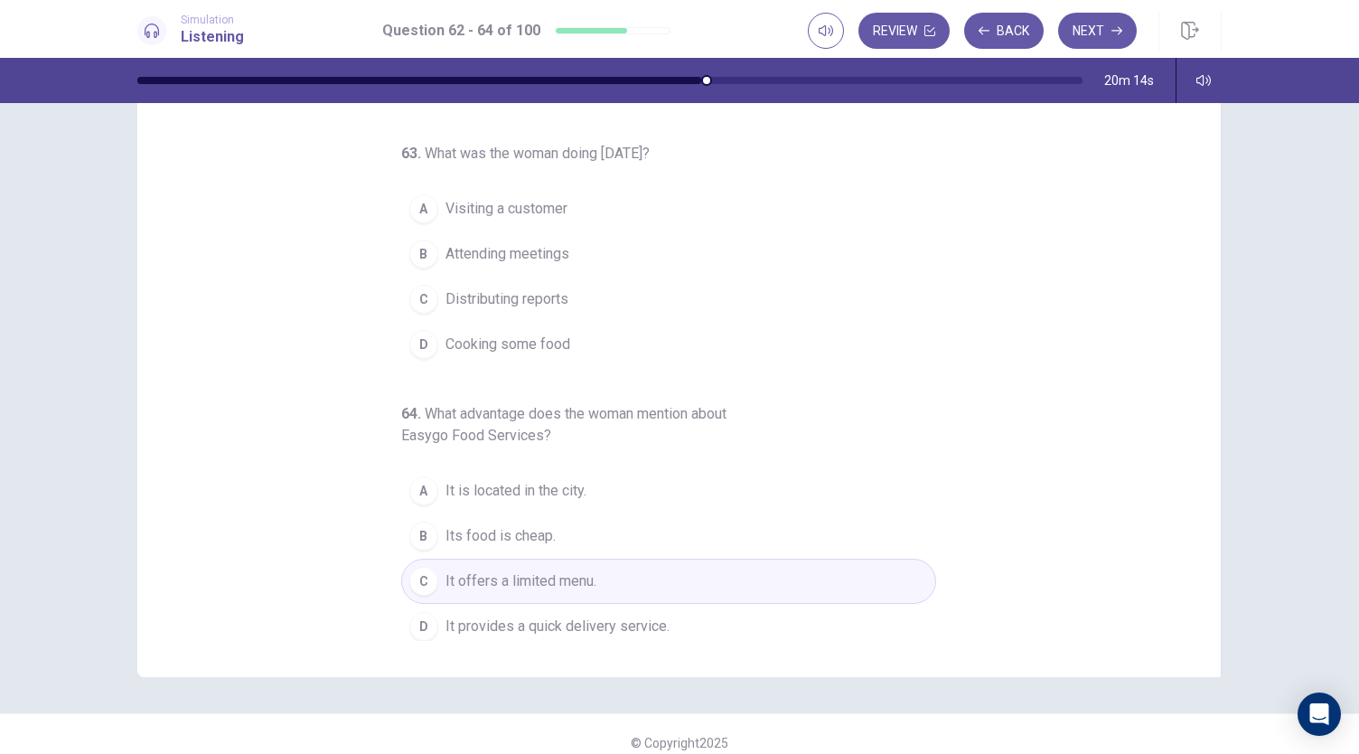
click at [413, 250] on div "B" at bounding box center [423, 253] width 29 height 29
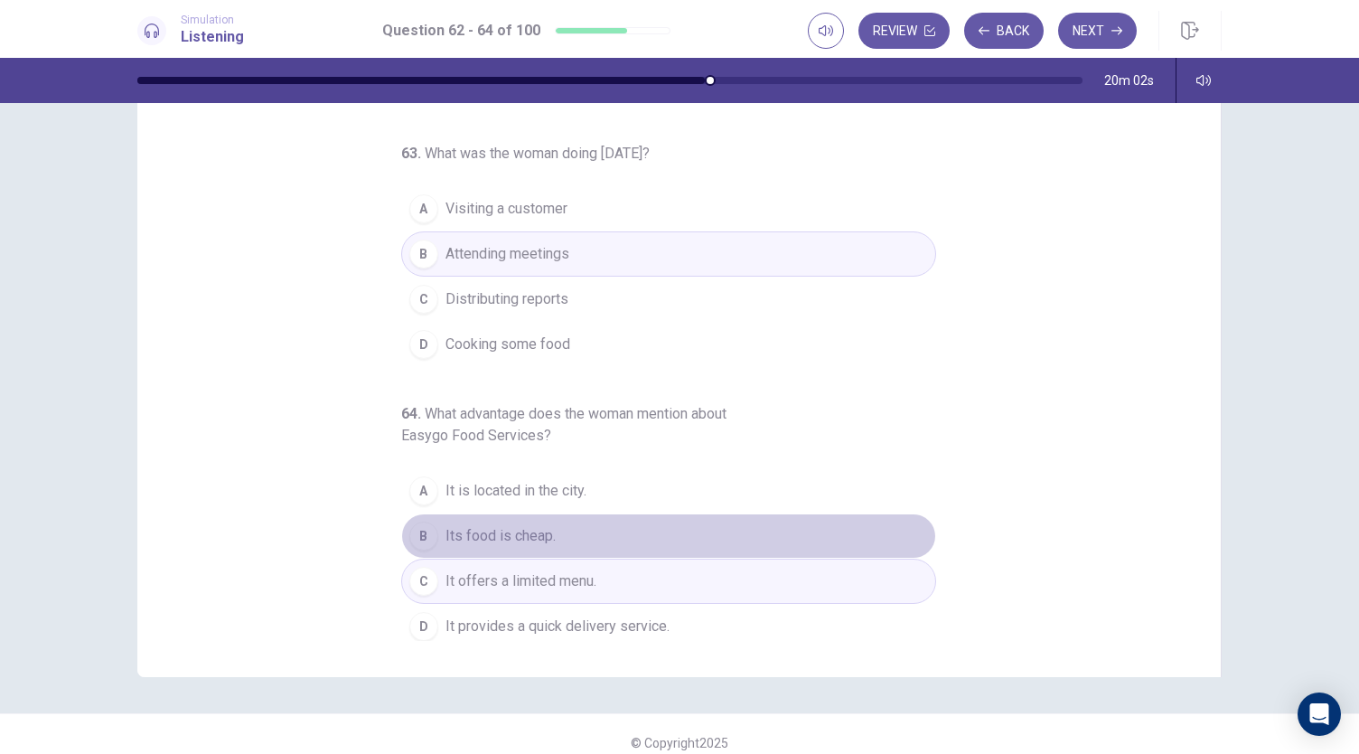
click at [411, 530] on div "B" at bounding box center [423, 535] width 29 height 29
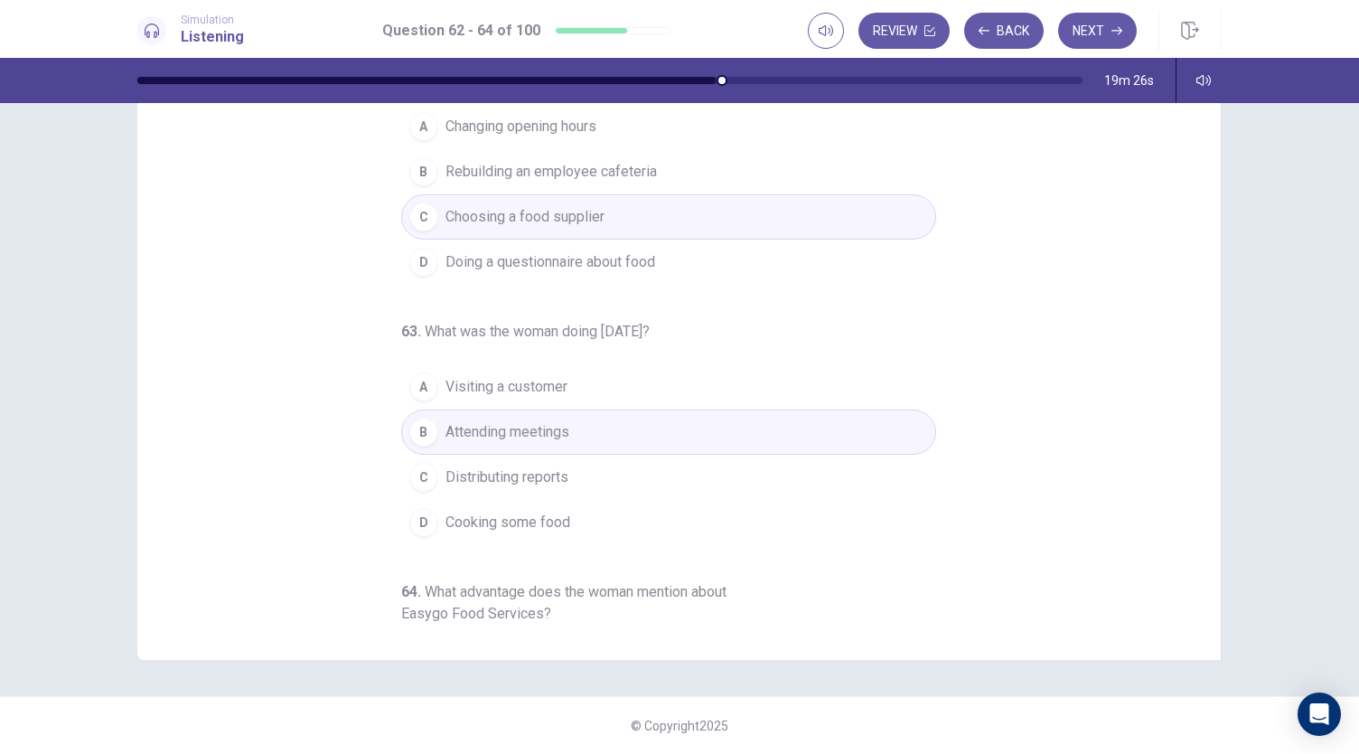
scroll to position [0, 0]
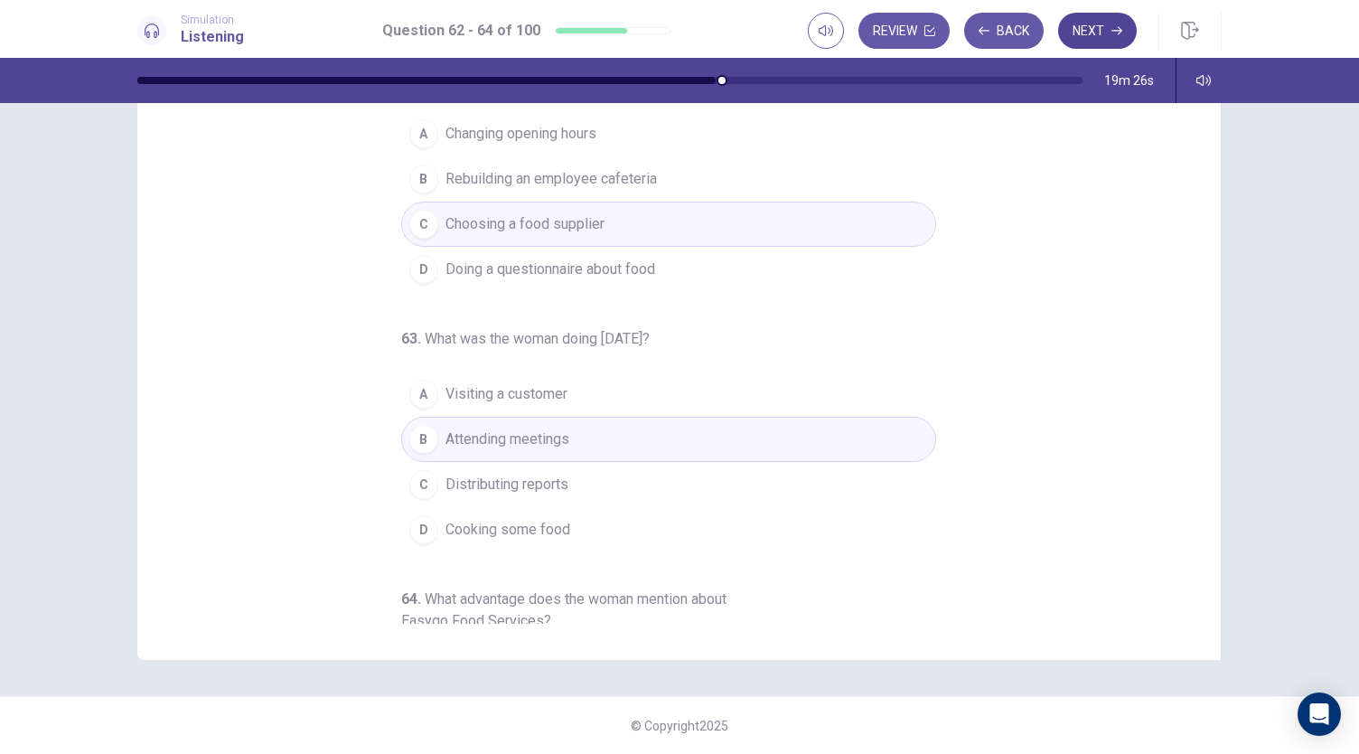
click at [1080, 33] on button "Next" at bounding box center [1097, 31] width 79 height 36
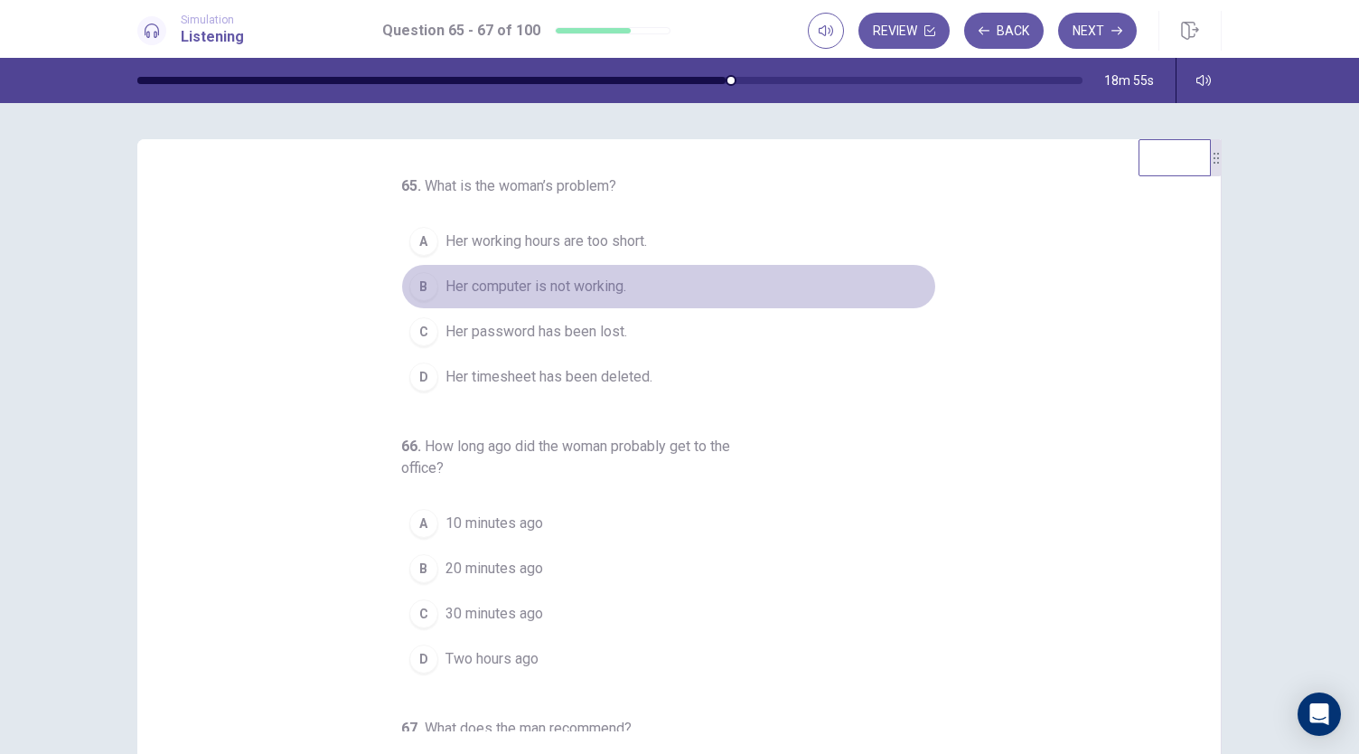
click at [417, 282] on div "B" at bounding box center [423, 286] width 29 height 29
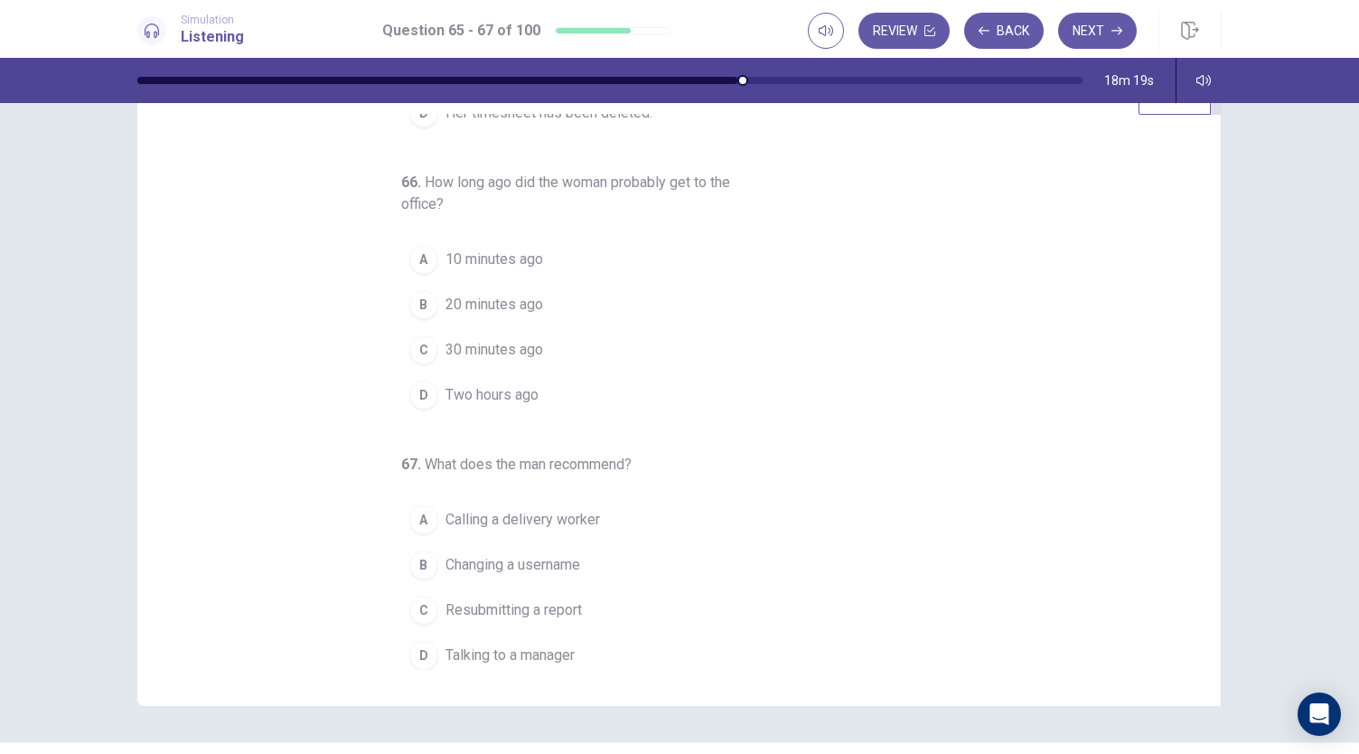
scroll to position [108, 0]
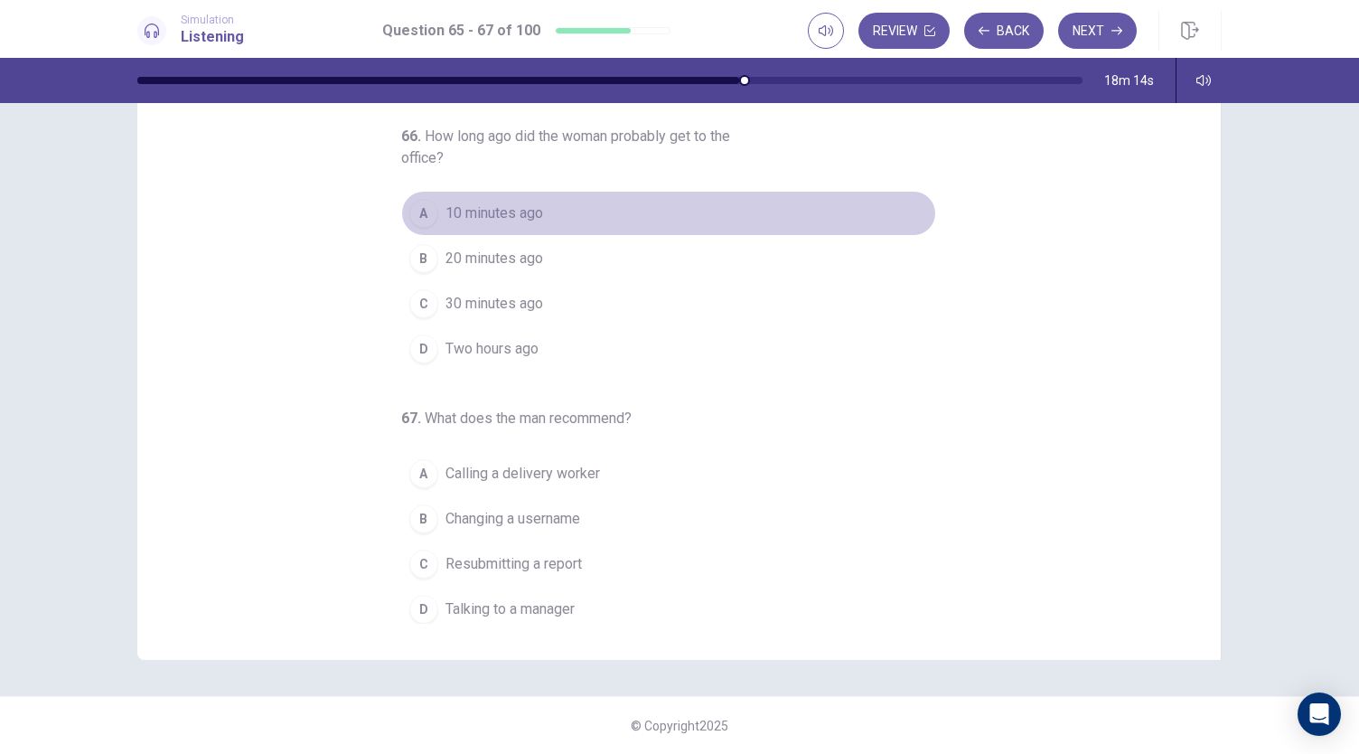
click at [423, 202] on div "A" at bounding box center [423, 213] width 29 height 29
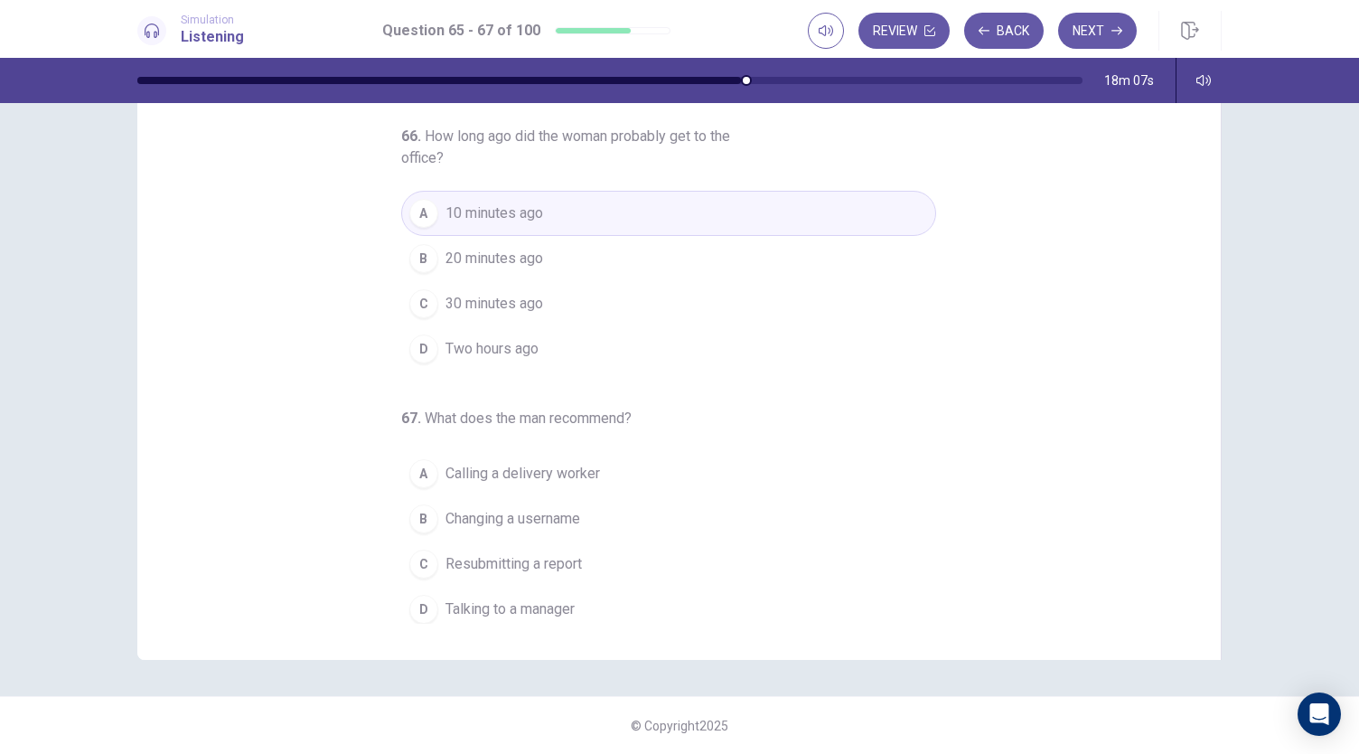
click at [419, 597] on div "D" at bounding box center [423, 609] width 29 height 29
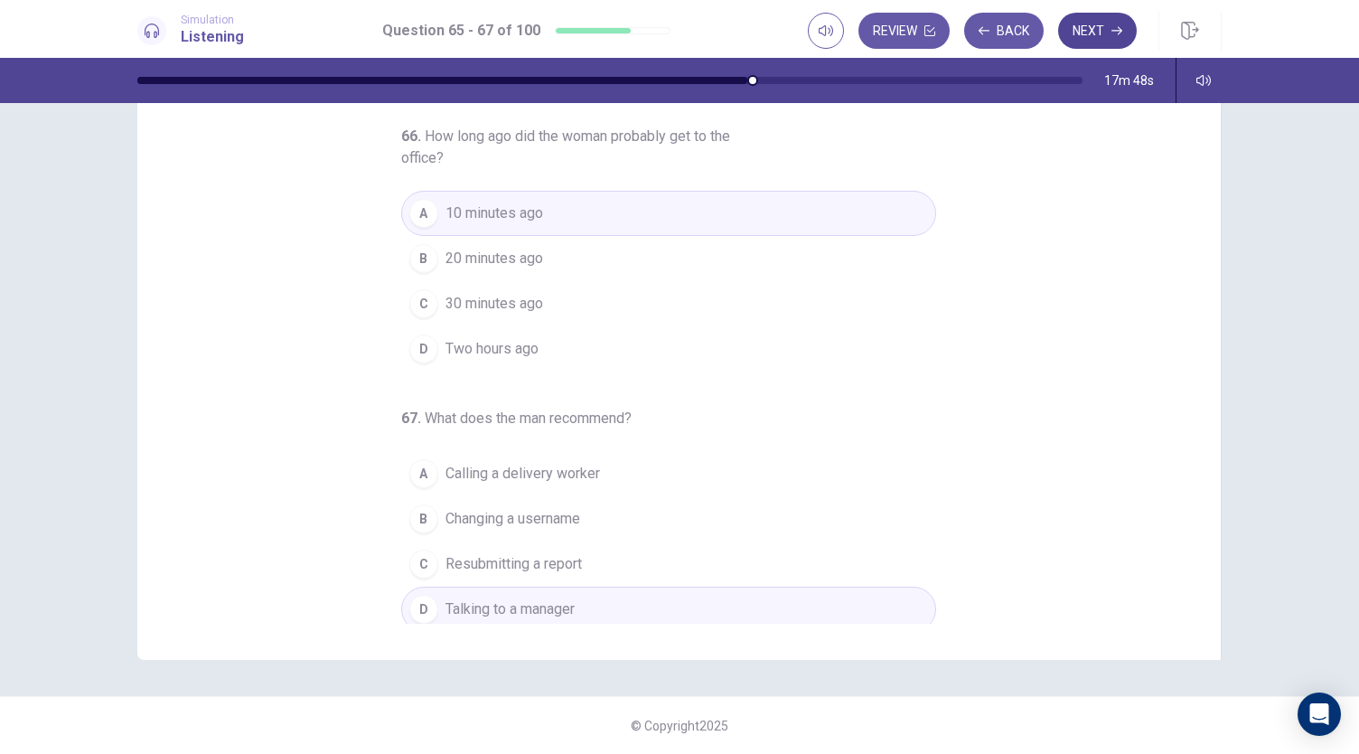
click at [1104, 30] on button "Next" at bounding box center [1097, 31] width 79 height 36
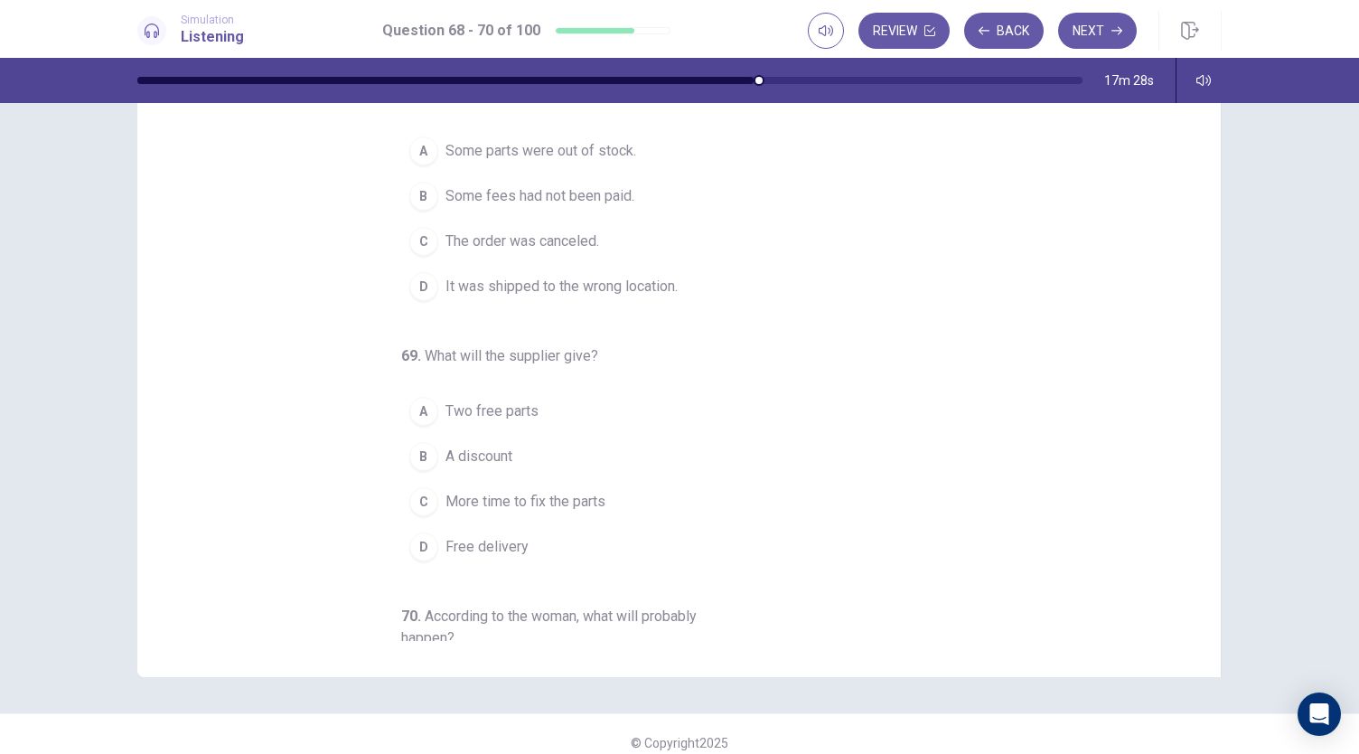
scroll to position [0, 0]
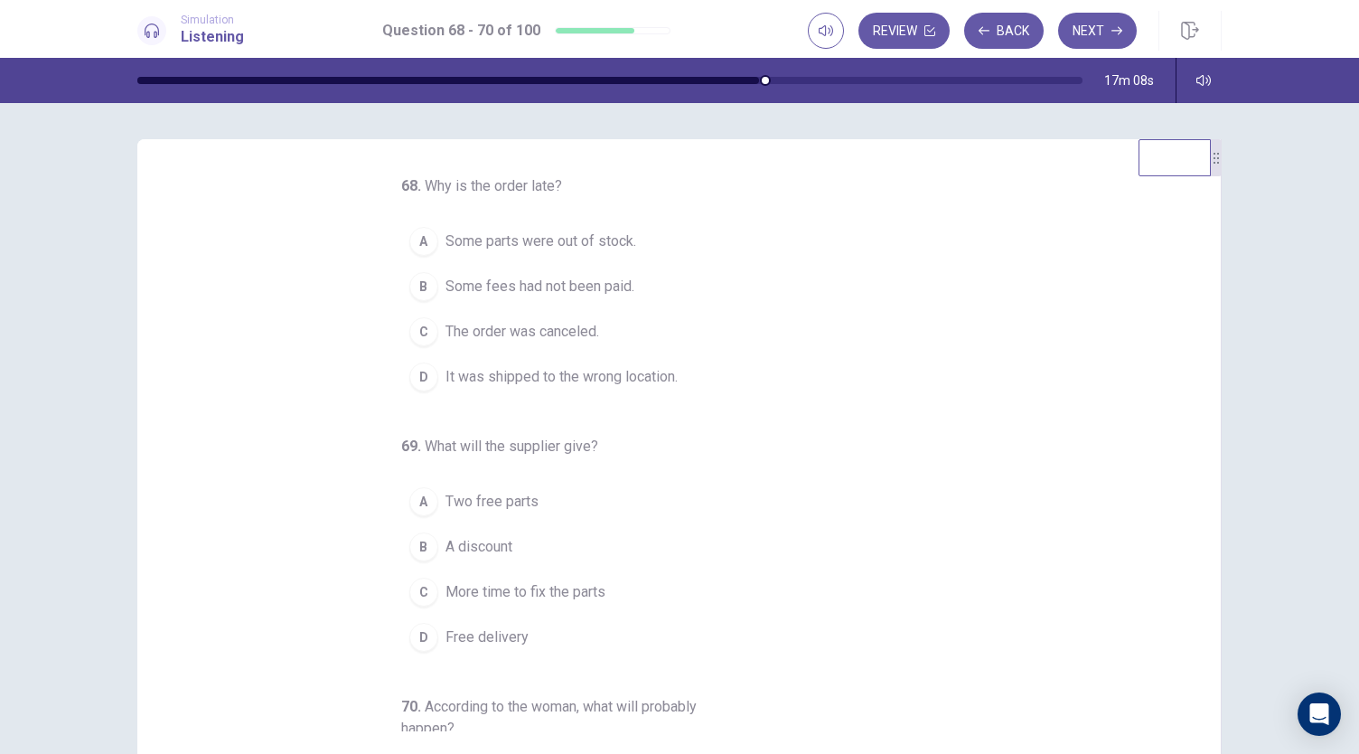
click at [414, 372] on div "D" at bounding box center [423, 376] width 29 height 29
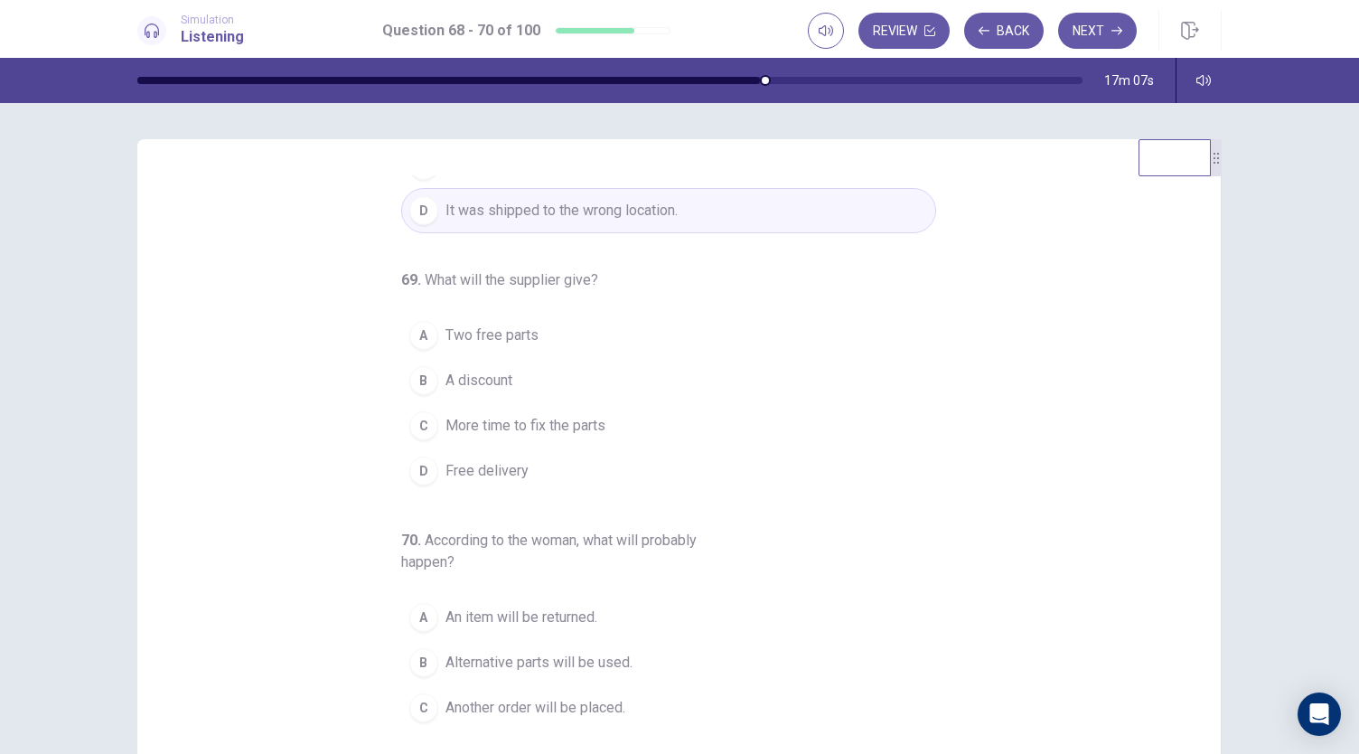
scroll to position [181, 0]
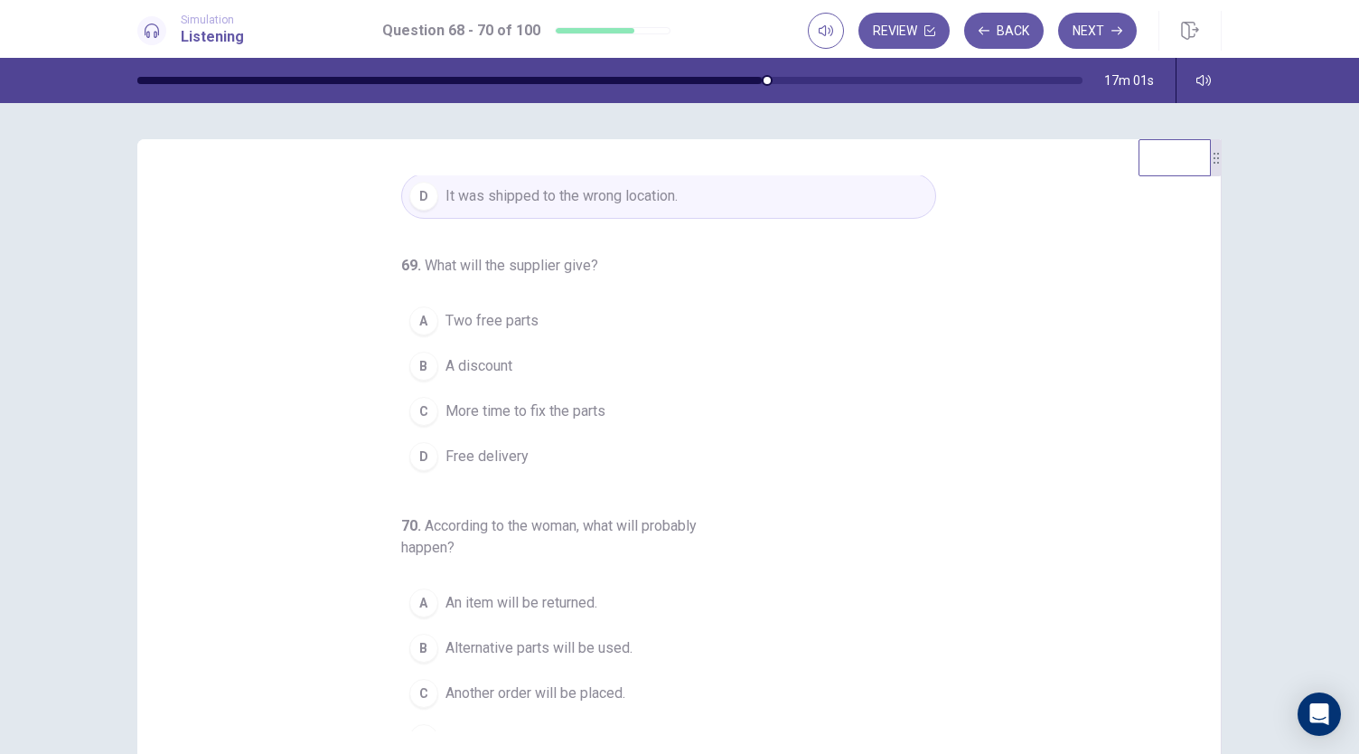
click at [414, 368] on div "B" at bounding box center [423, 366] width 29 height 29
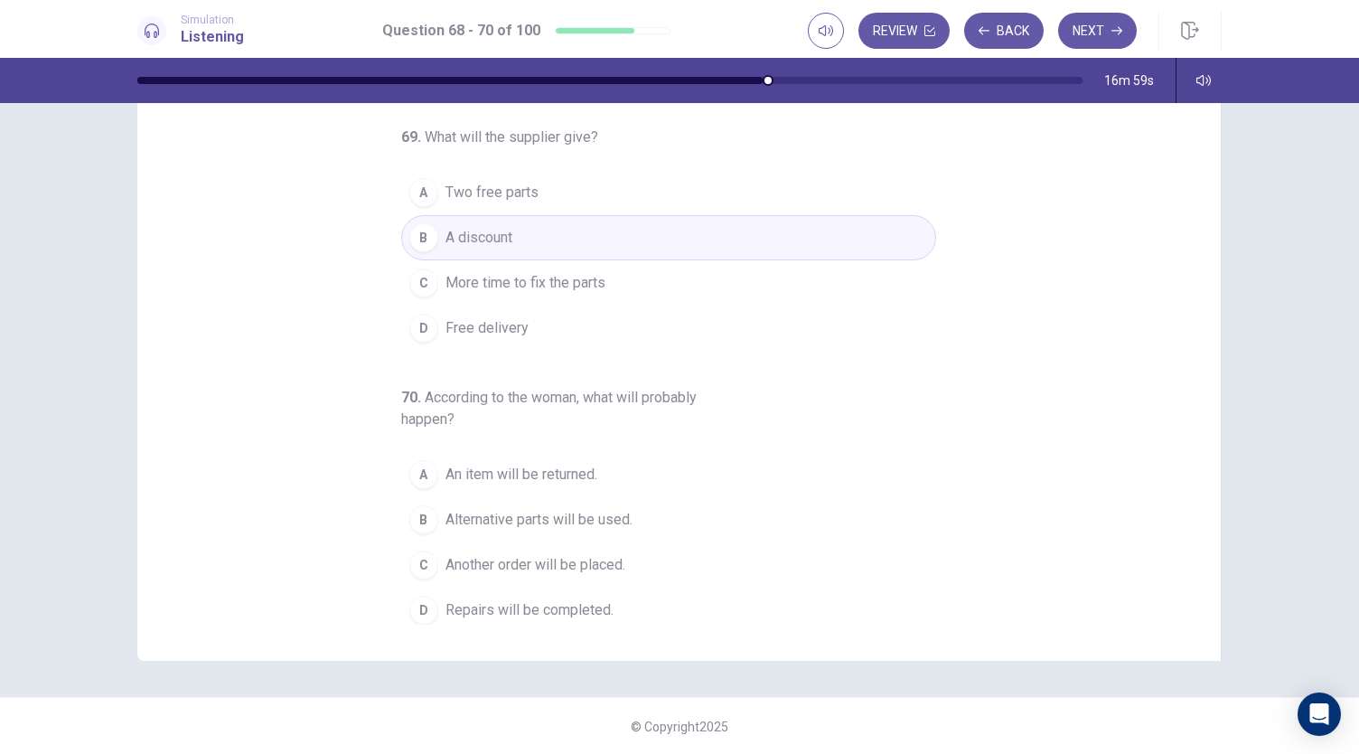
scroll to position [108, 0]
click at [420, 597] on div "D" at bounding box center [423, 609] width 29 height 29
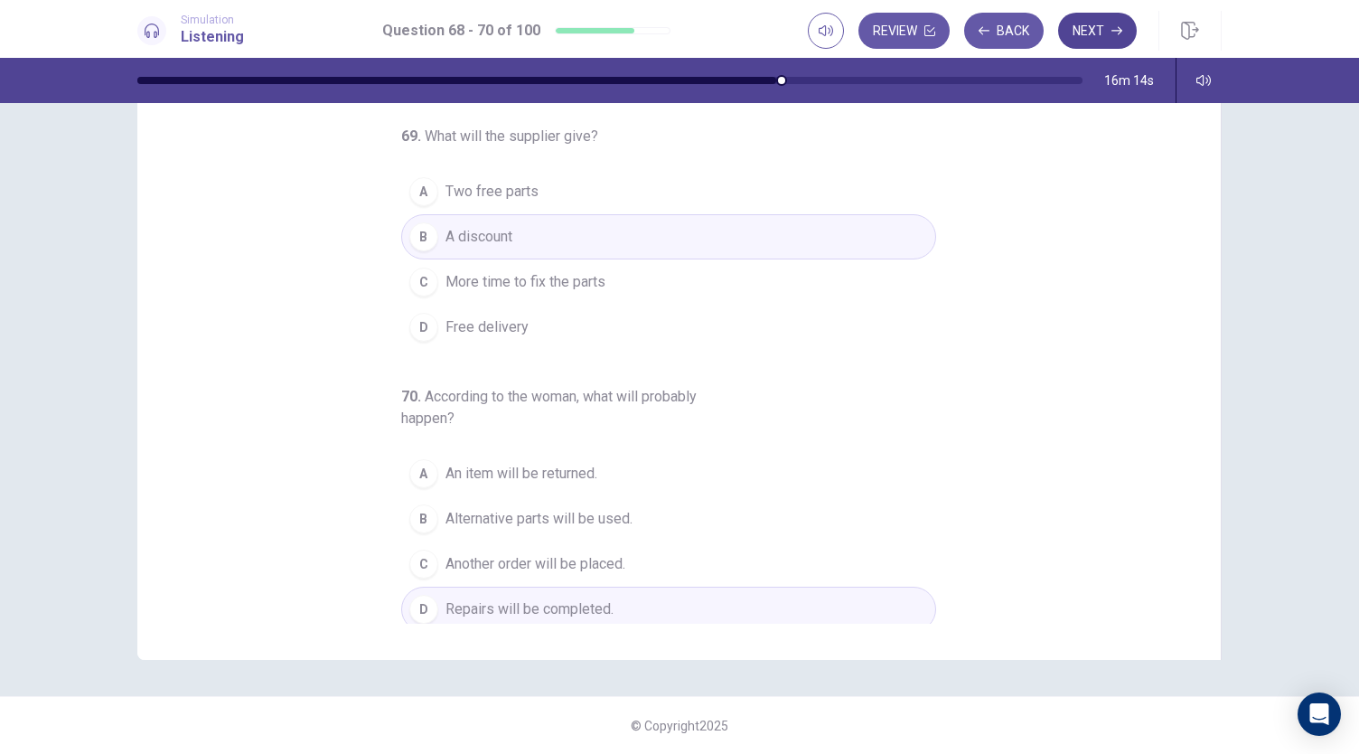
click at [1086, 25] on button "Next" at bounding box center [1097, 31] width 79 height 36
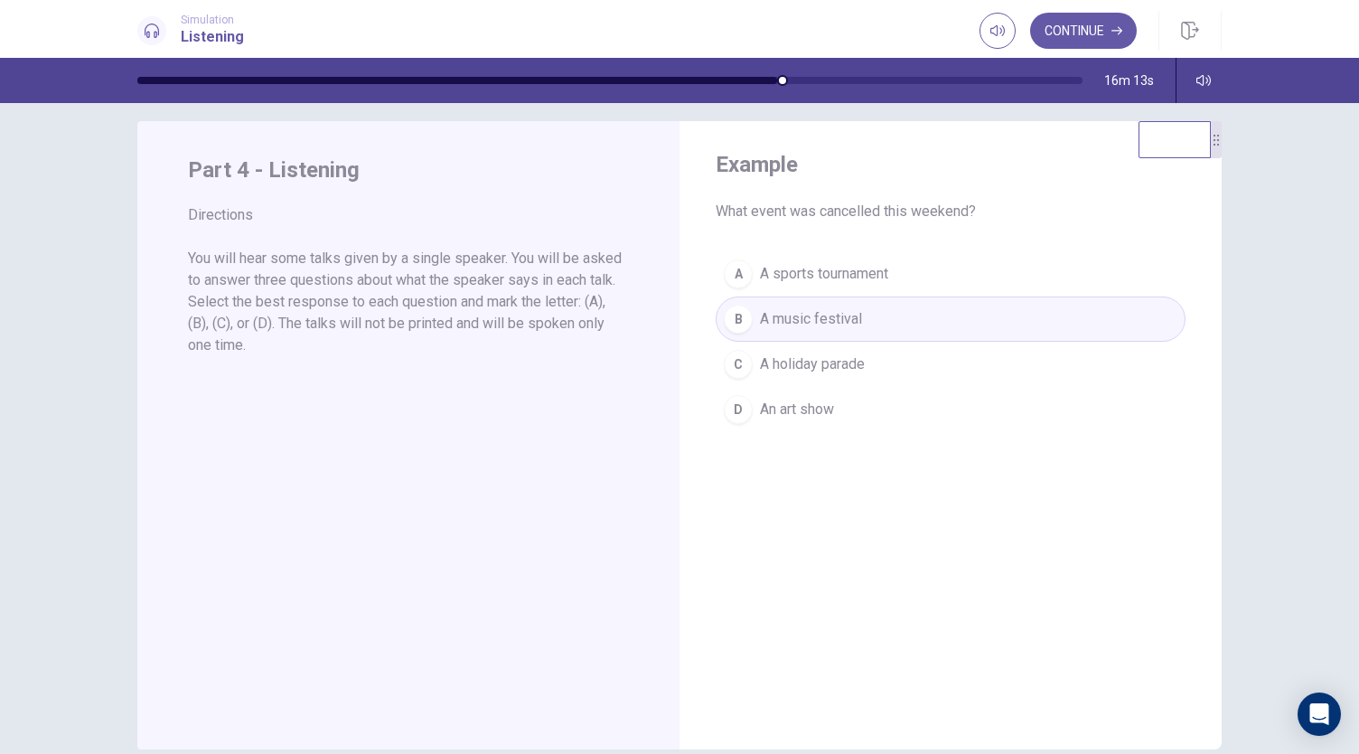
scroll to position [0, 0]
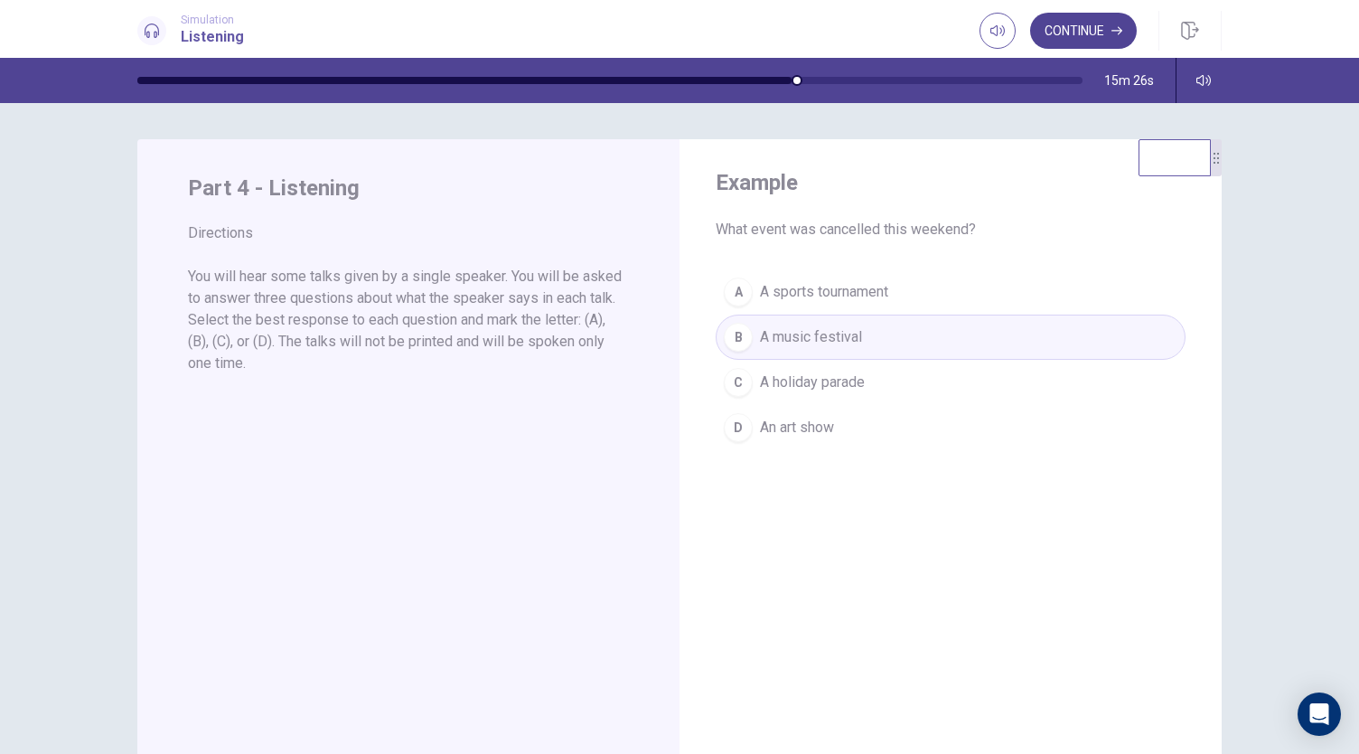
click at [1088, 26] on button "Continue" at bounding box center [1083, 31] width 107 height 36
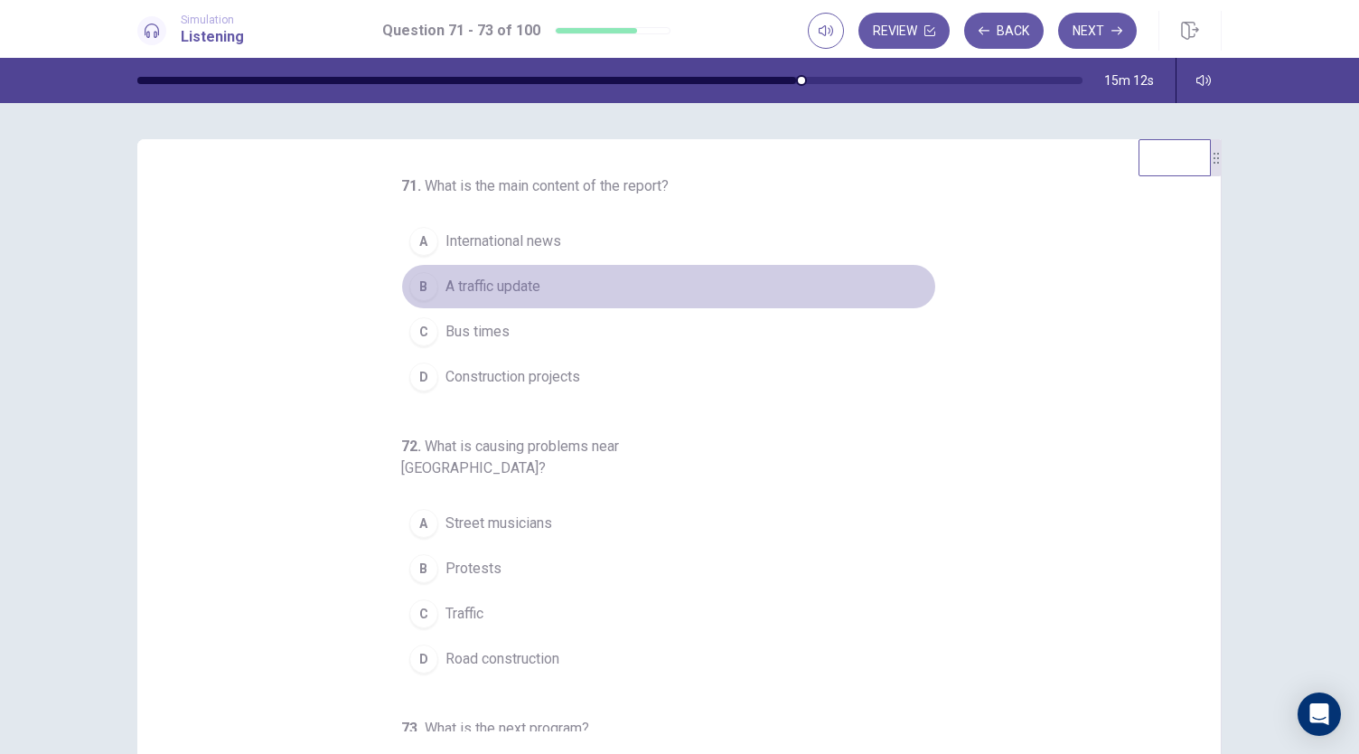
click at [409, 283] on div "B" at bounding box center [423, 286] width 29 height 29
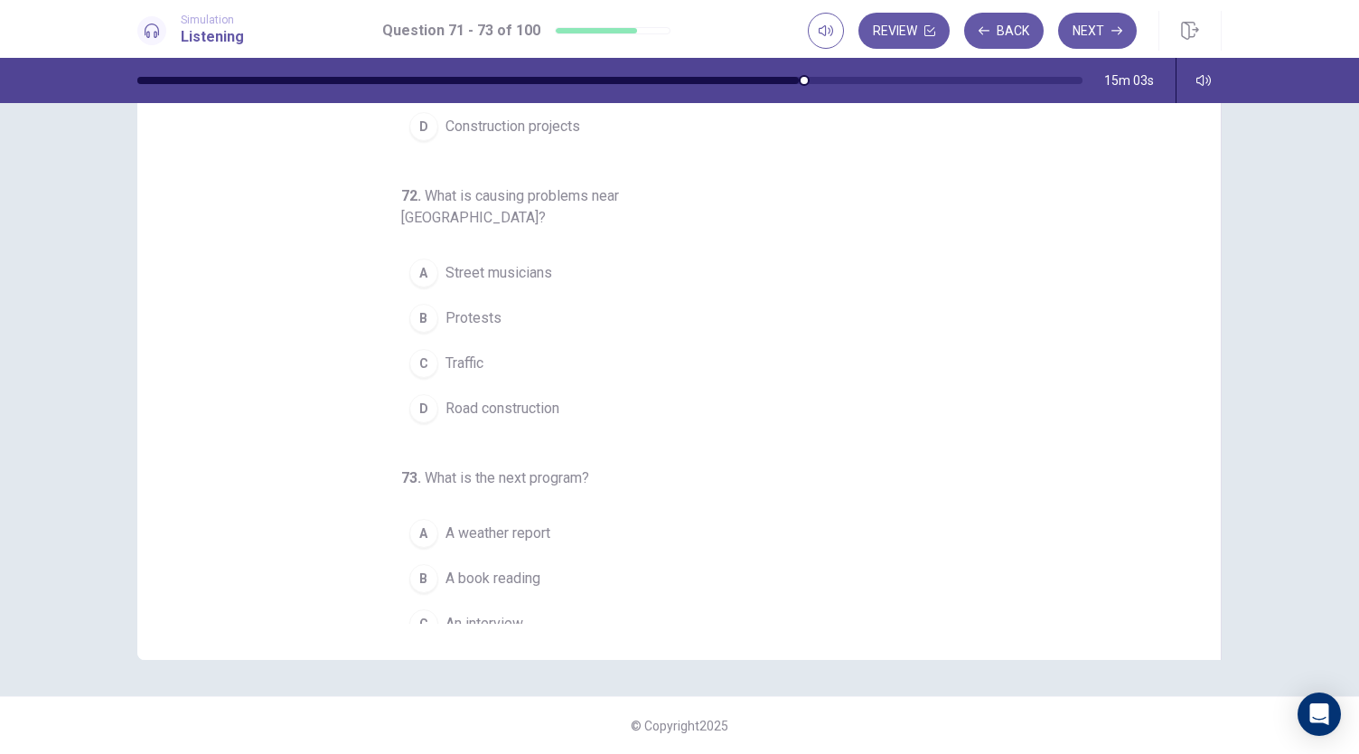
scroll to position [181, 0]
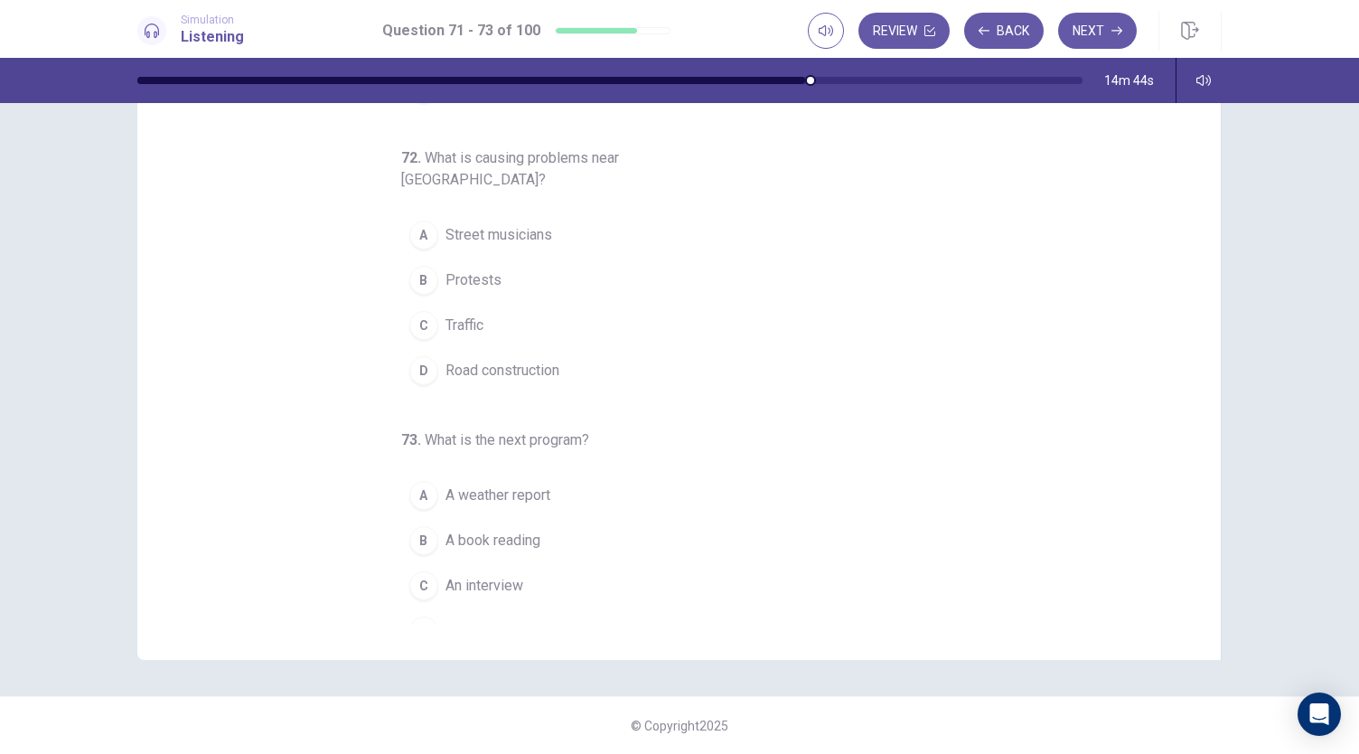
click at [412, 356] on div "D" at bounding box center [423, 370] width 29 height 29
click at [414, 571] on div "C" at bounding box center [423, 585] width 29 height 29
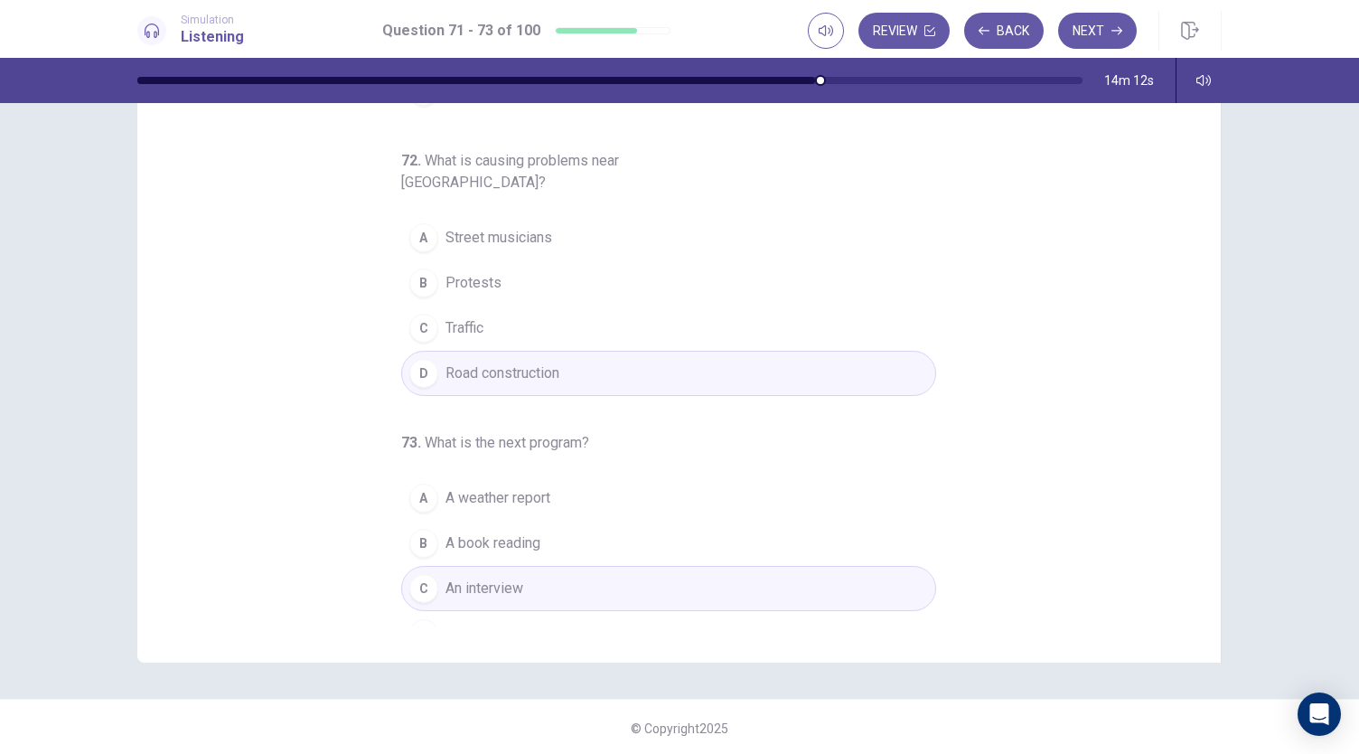
scroll to position [108, 0]
click at [1099, 30] on button "Next" at bounding box center [1097, 31] width 79 height 36
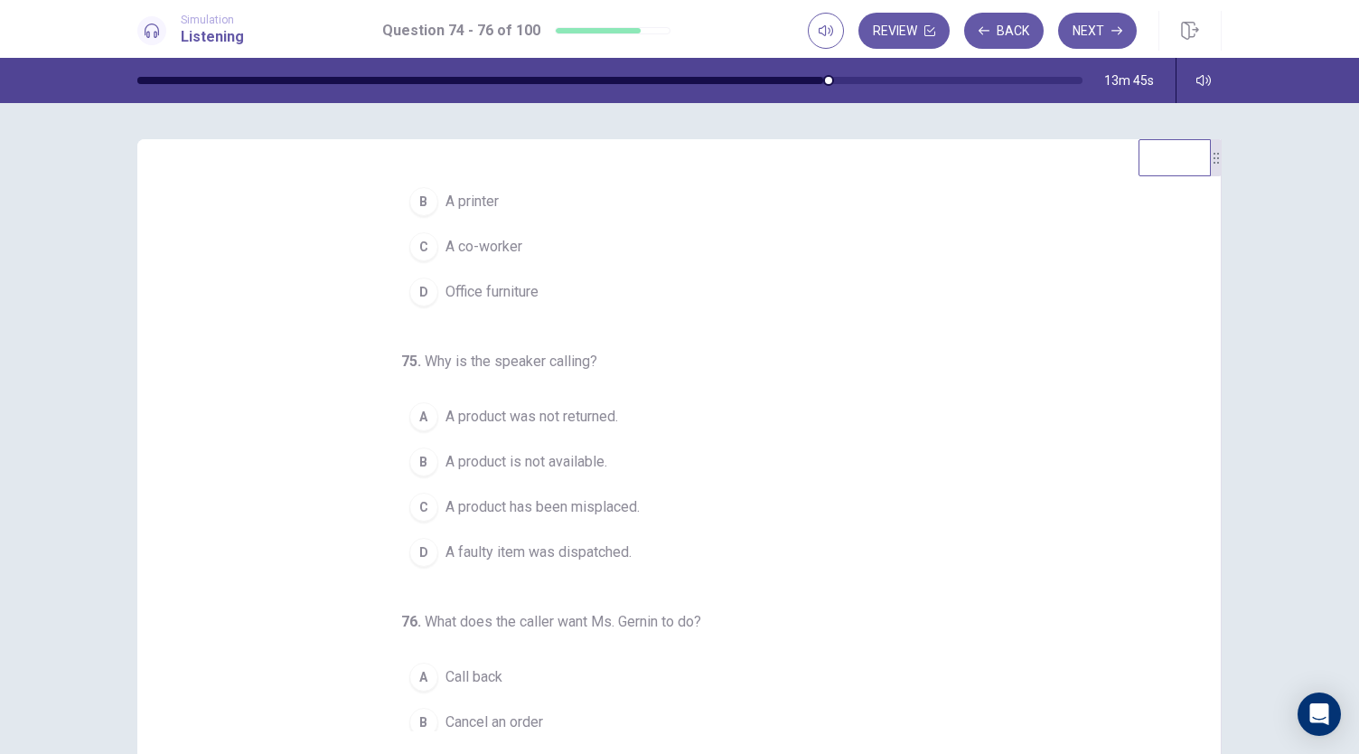
scroll to position [0, 0]
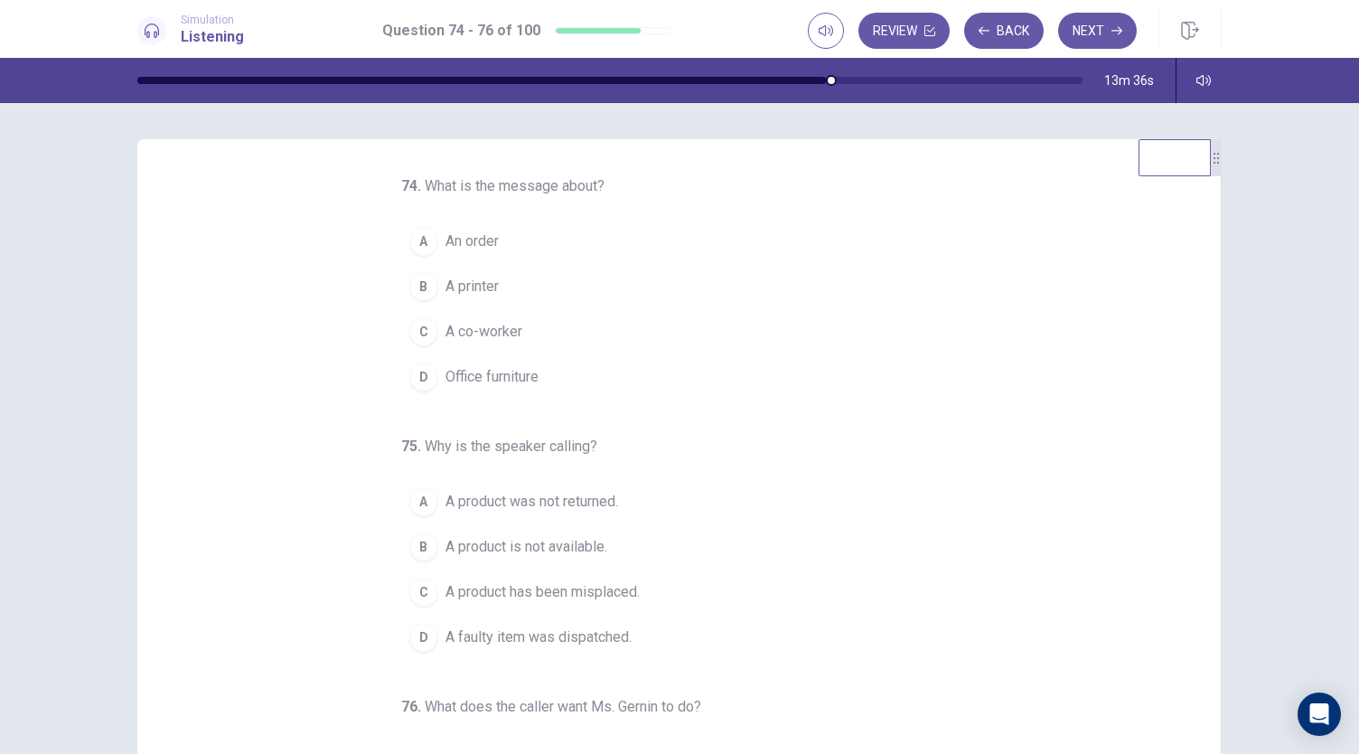
click at [417, 242] on div "A" at bounding box center [423, 241] width 29 height 29
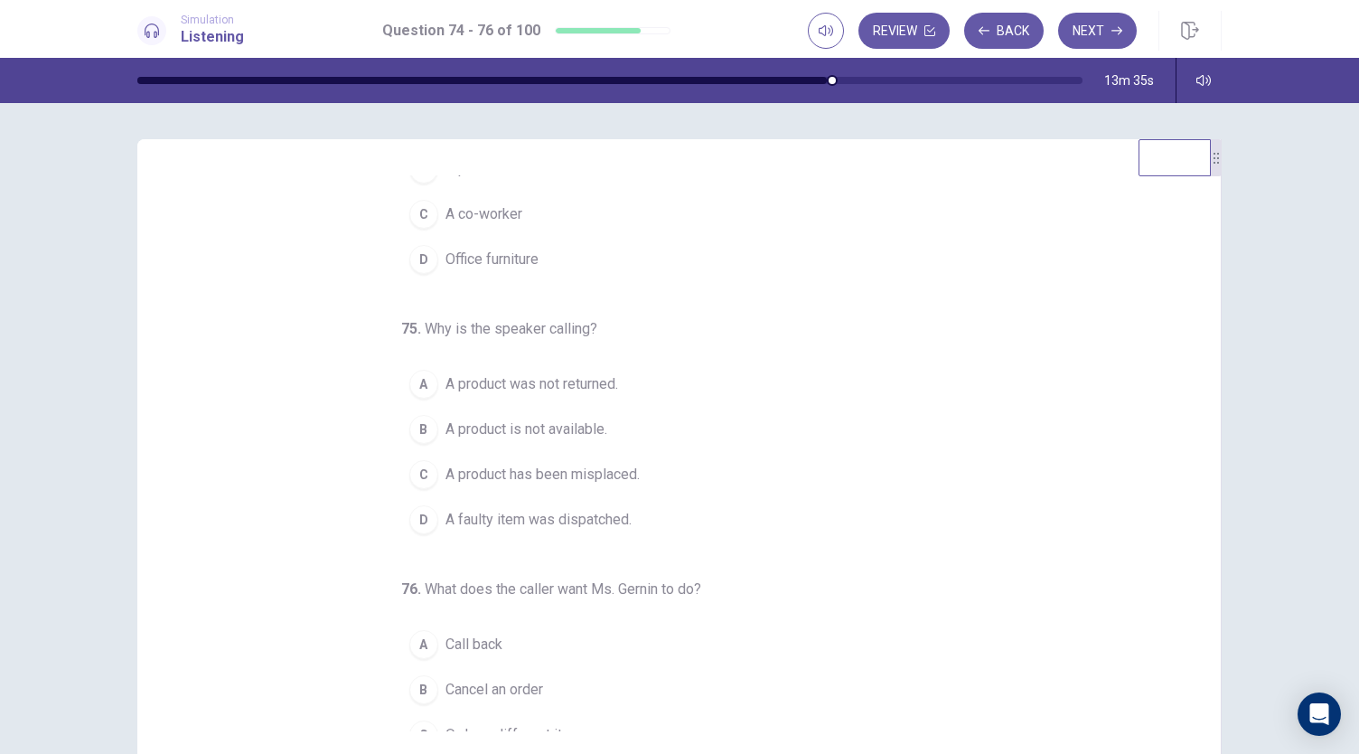
scroll to position [181, 0]
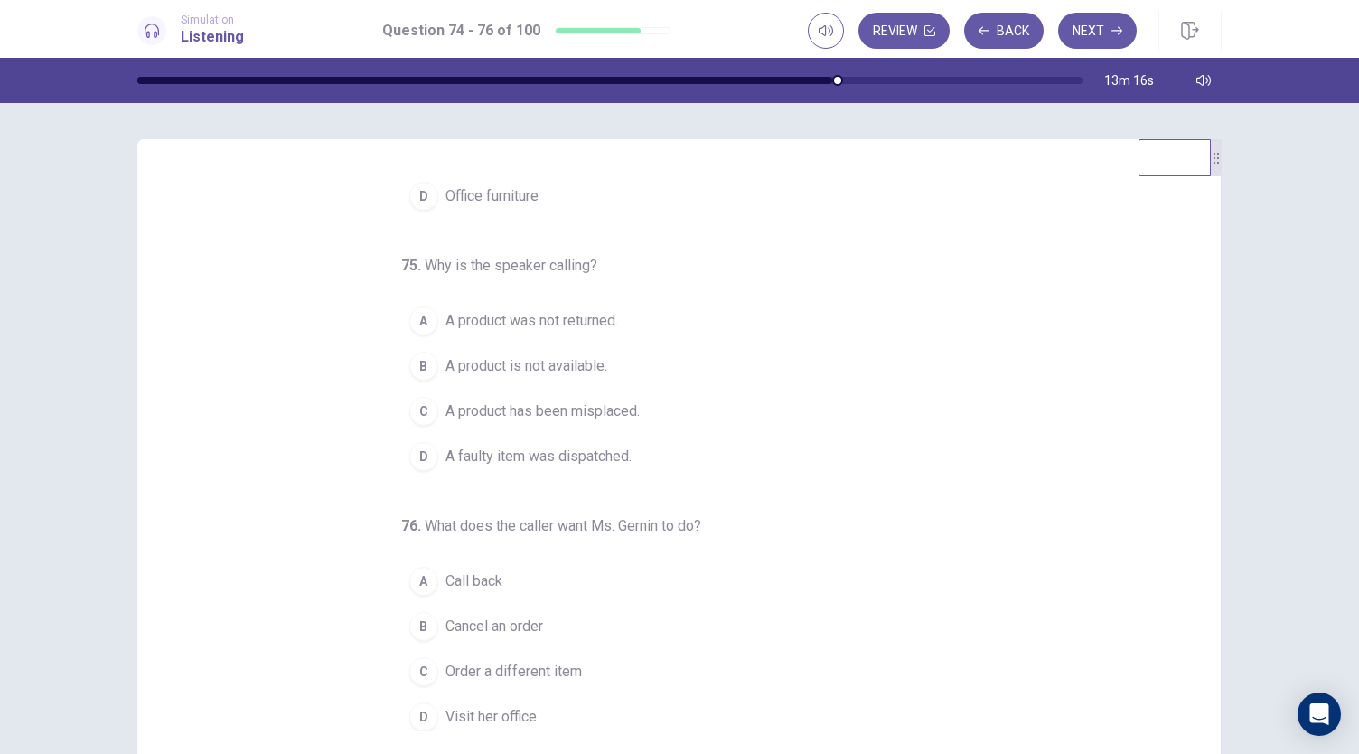
click at [413, 364] on div "B" at bounding box center [423, 366] width 29 height 29
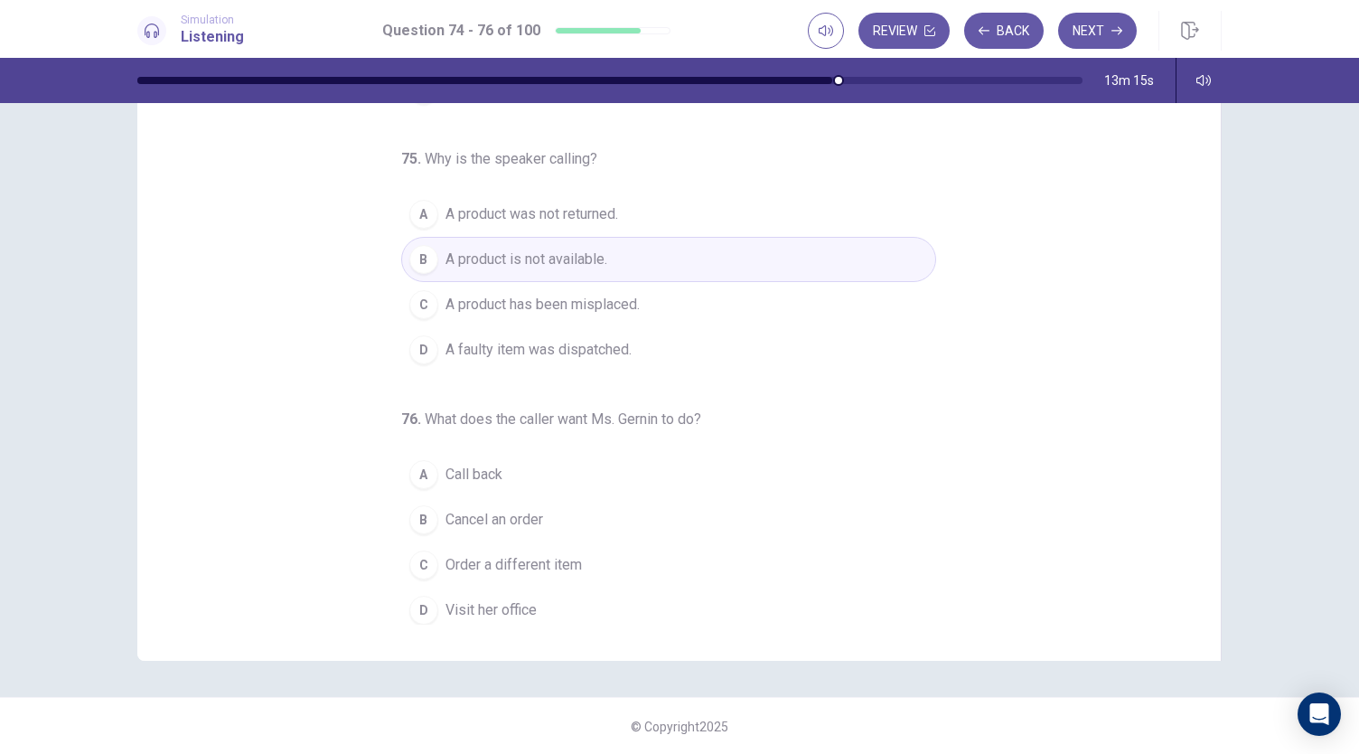
scroll to position [108, 0]
click at [415, 469] on div "A" at bounding box center [423, 473] width 29 height 29
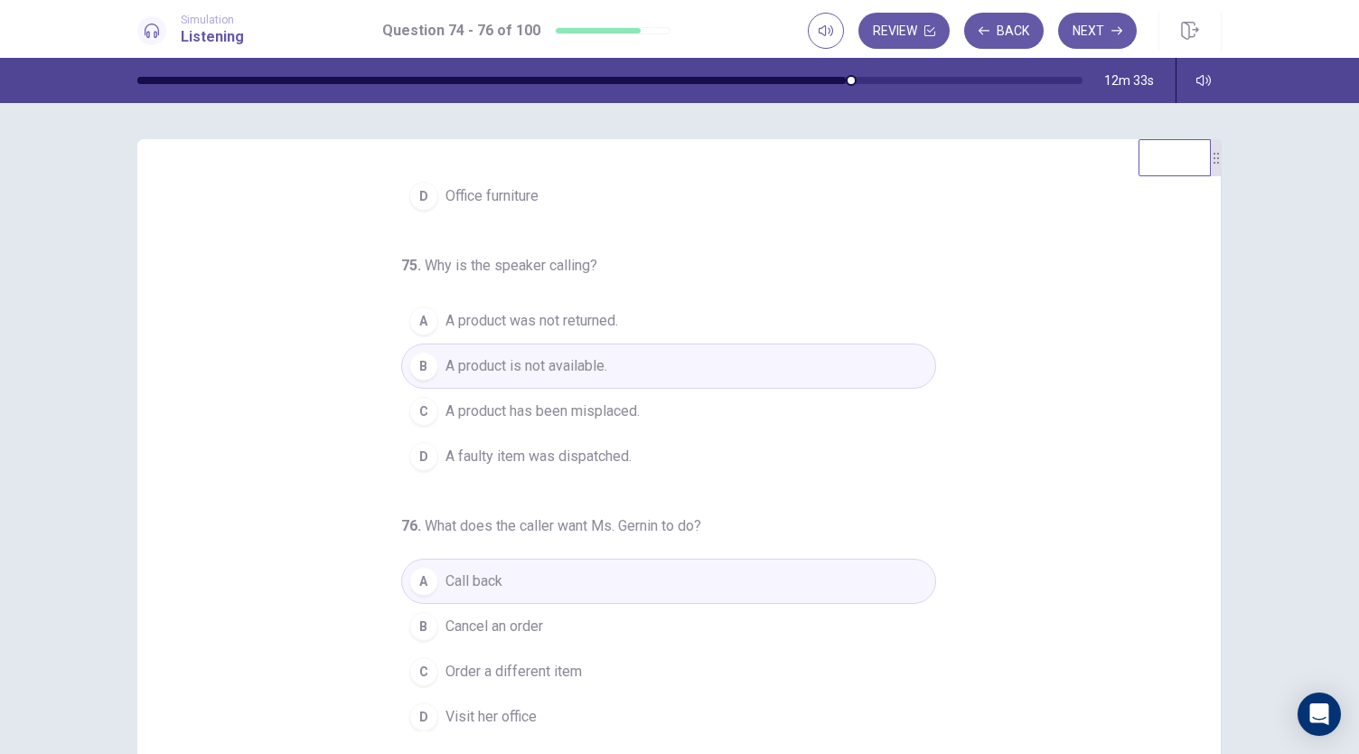
scroll to position [181, 0]
click at [1097, 28] on button "Next" at bounding box center [1097, 31] width 79 height 36
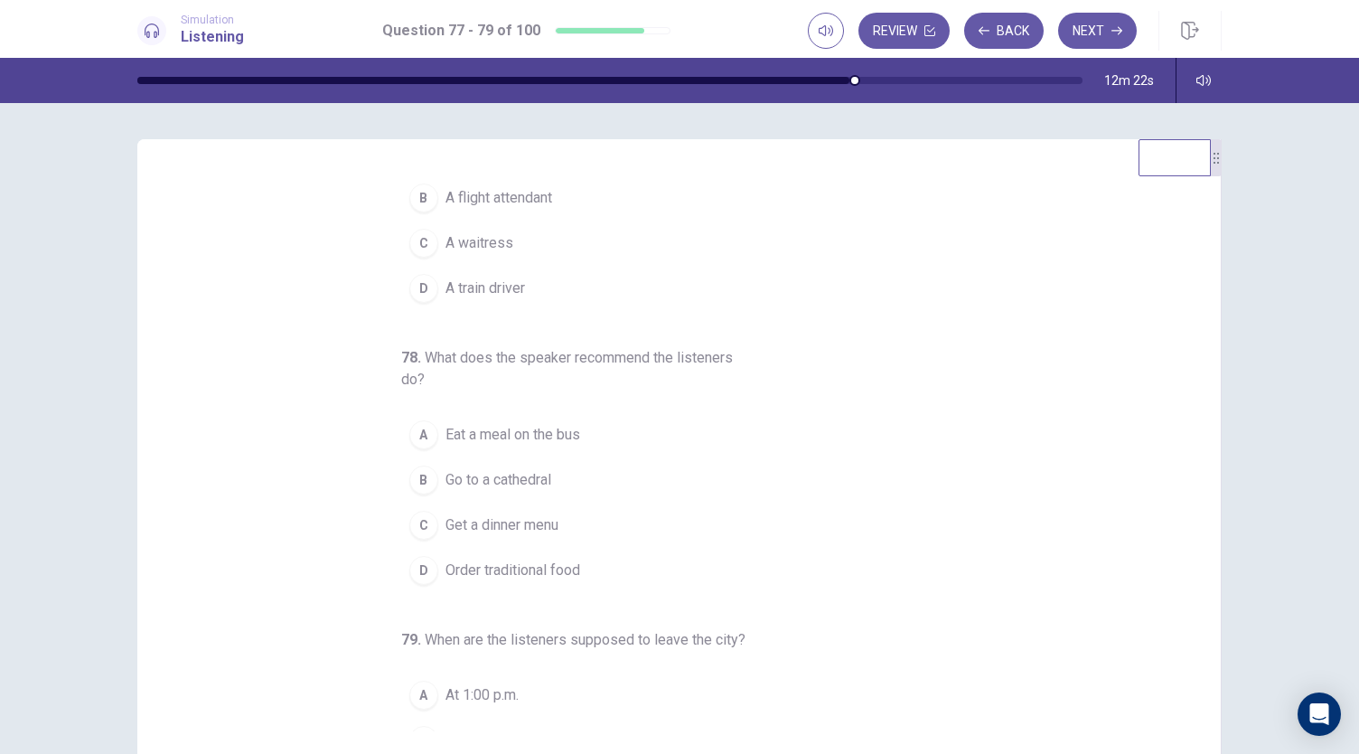
scroll to position [0, 0]
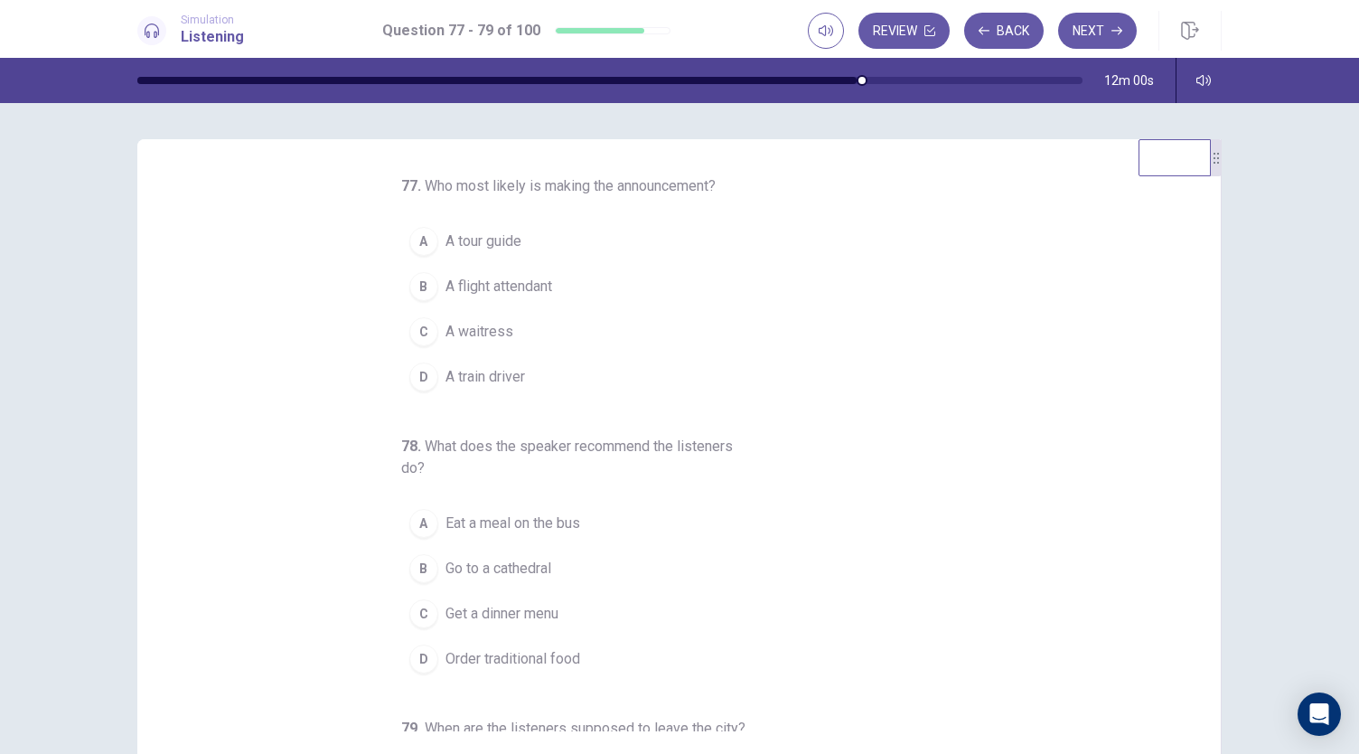
click at [411, 240] on div "A" at bounding box center [423, 241] width 29 height 29
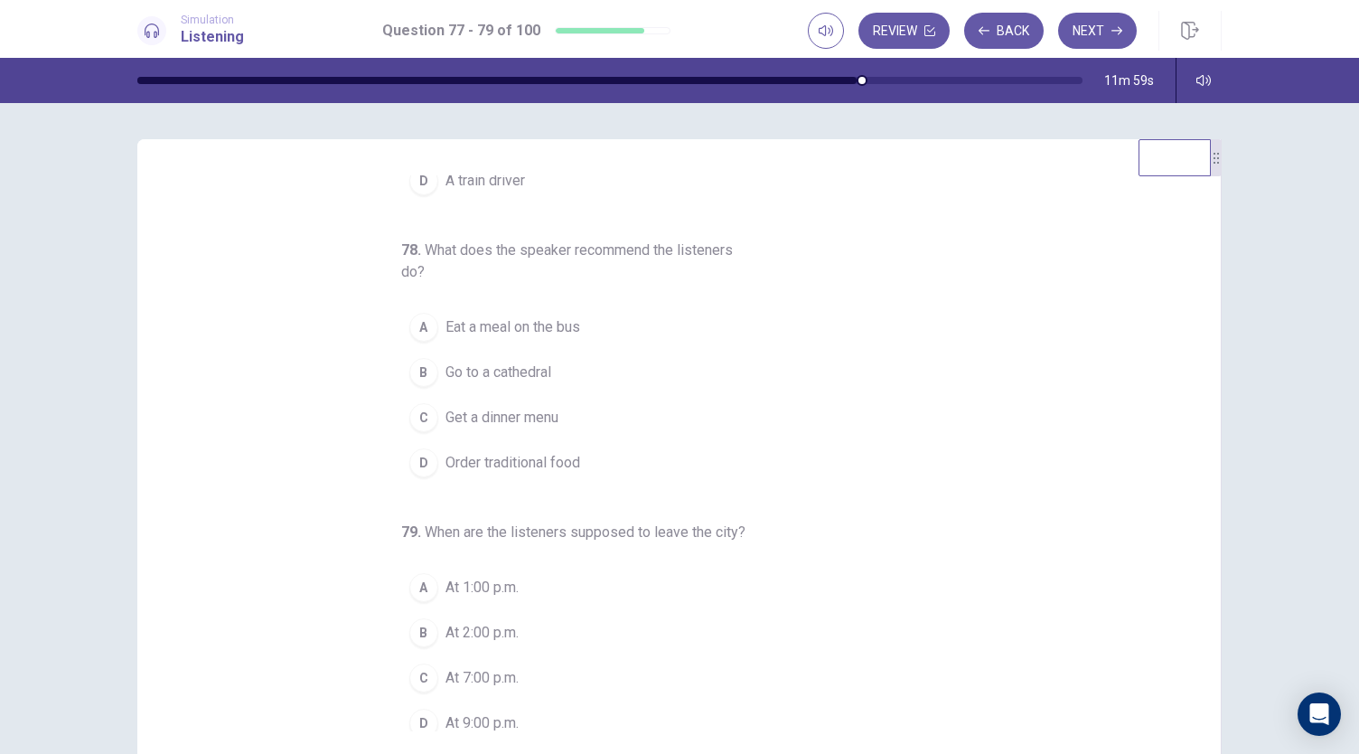
scroll to position [202, 0]
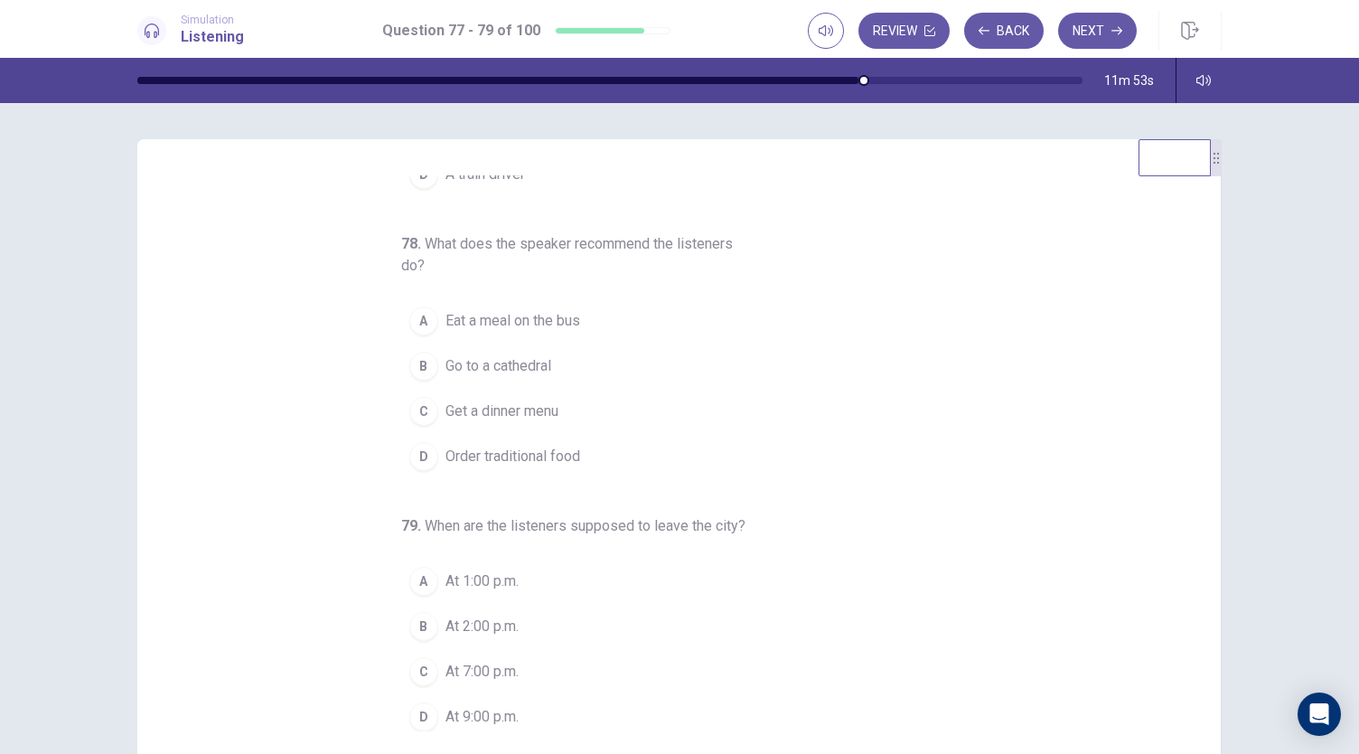
click at [419, 453] on div "D" at bounding box center [423, 456] width 29 height 29
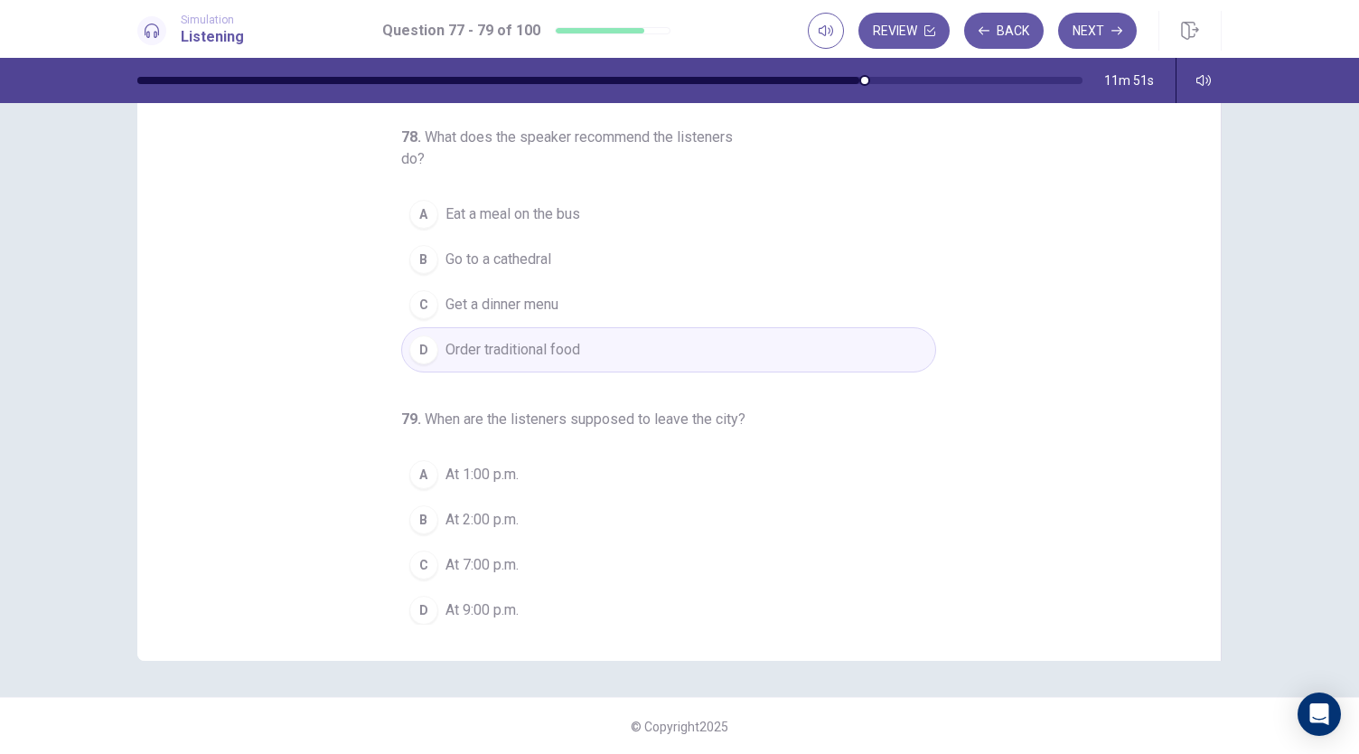
scroll to position [108, 0]
click at [415, 553] on div "C" at bounding box center [423, 563] width 29 height 29
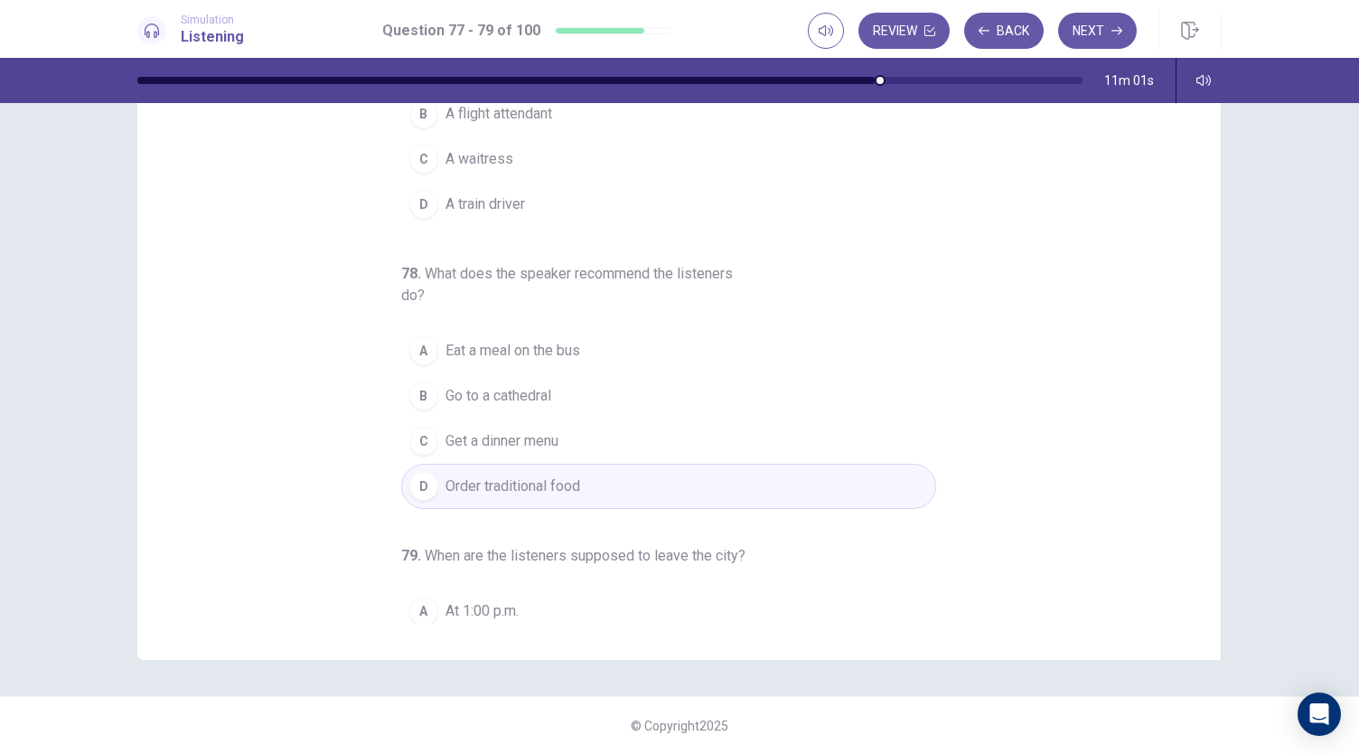
scroll to position [0, 0]
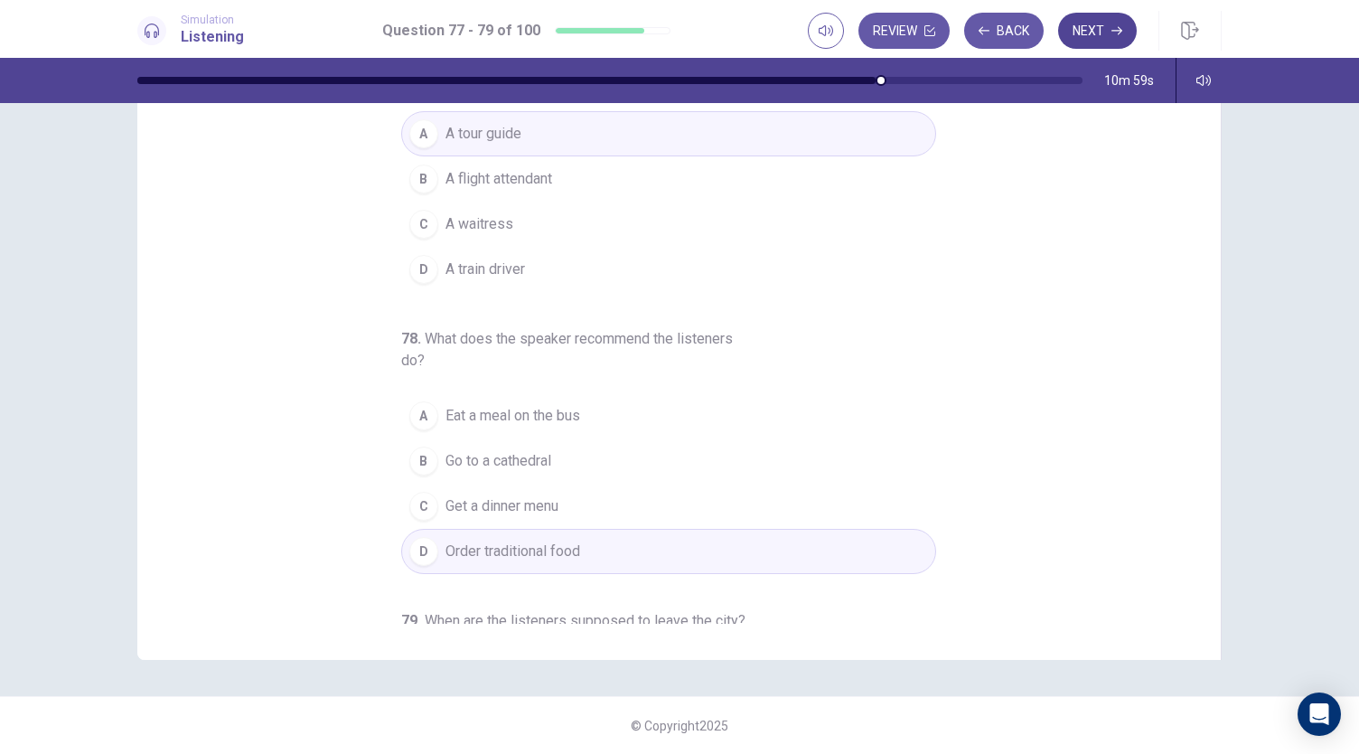
click at [1095, 28] on button "Next" at bounding box center [1097, 31] width 79 height 36
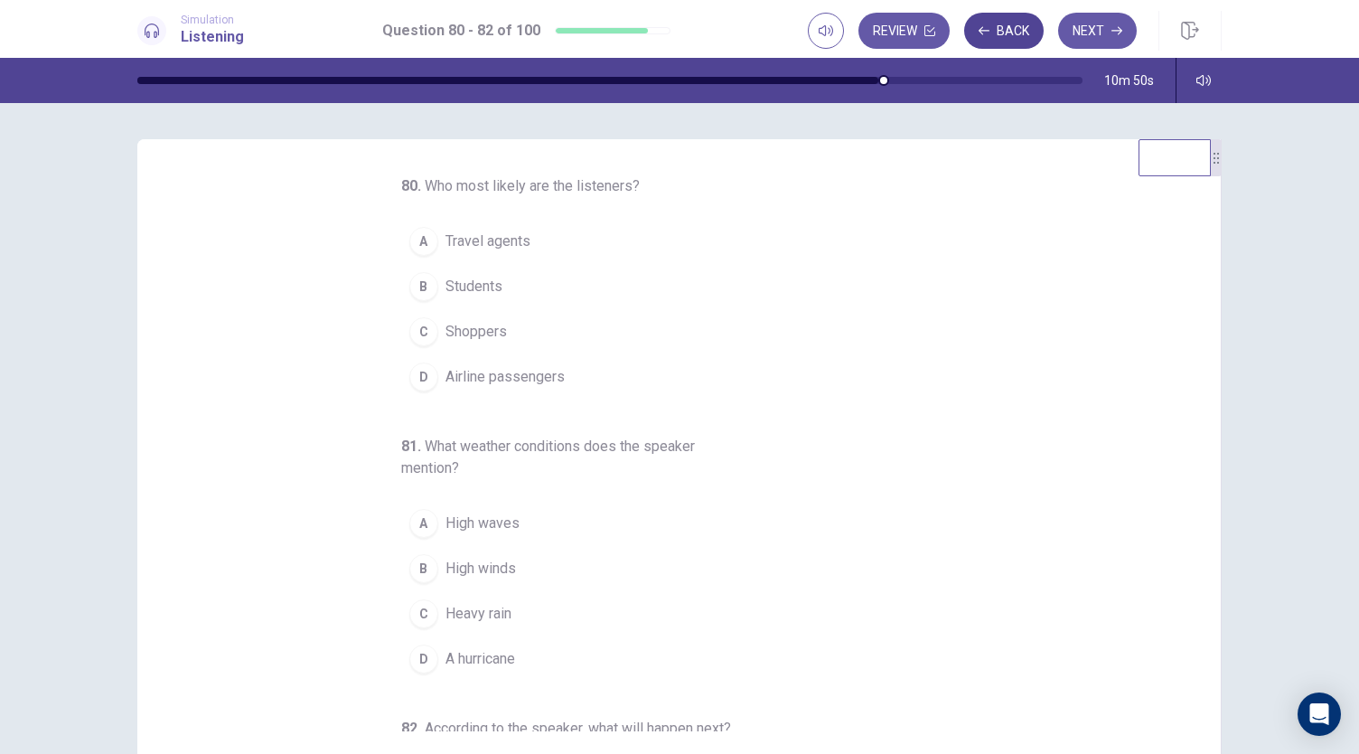
click at [1002, 37] on button "Back" at bounding box center [1004, 31] width 80 height 36
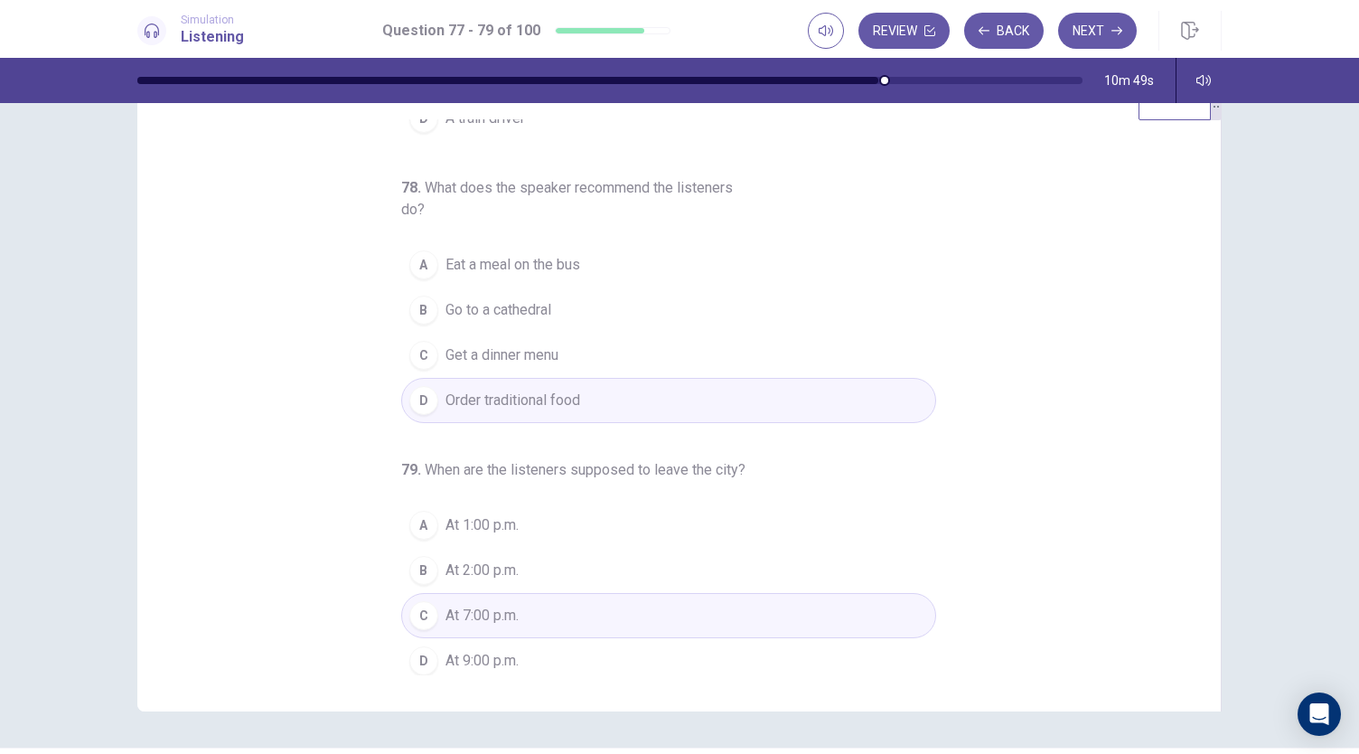
scroll to position [108, 0]
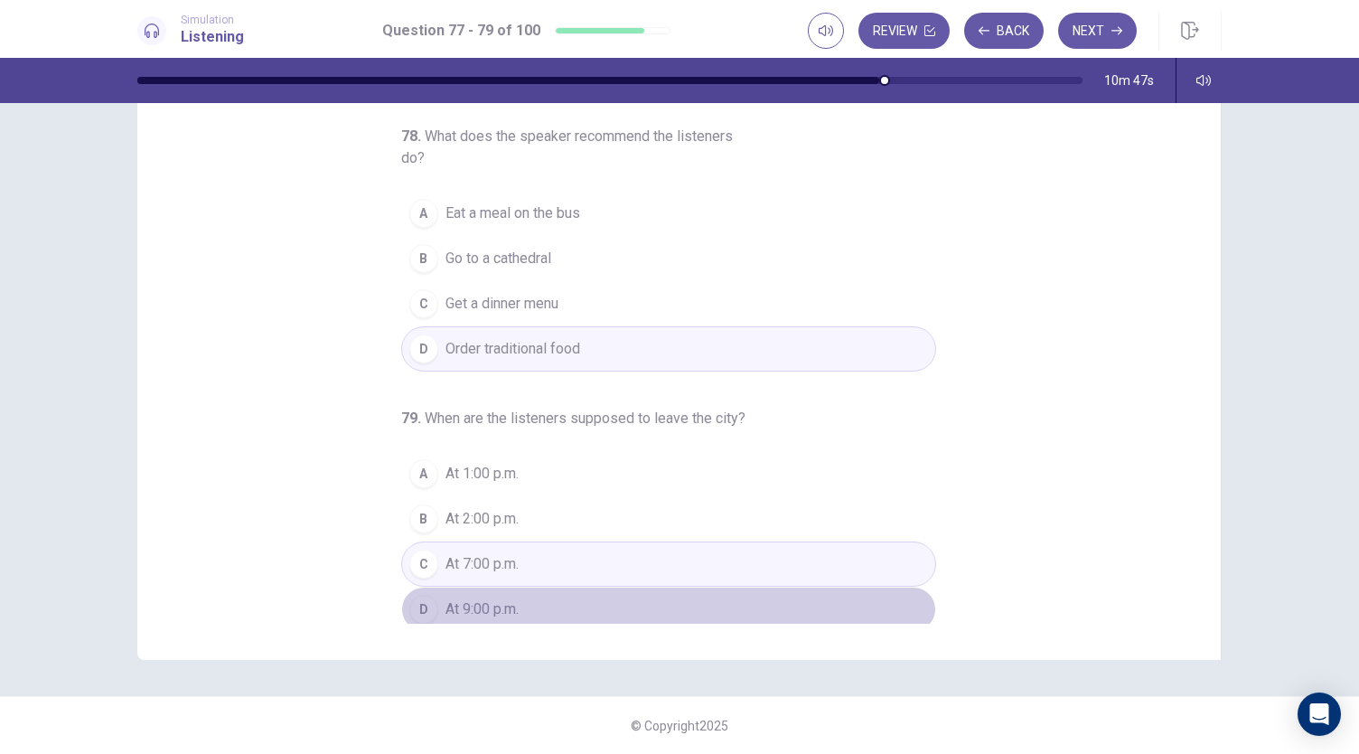
click at [420, 606] on div "D" at bounding box center [423, 609] width 29 height 29
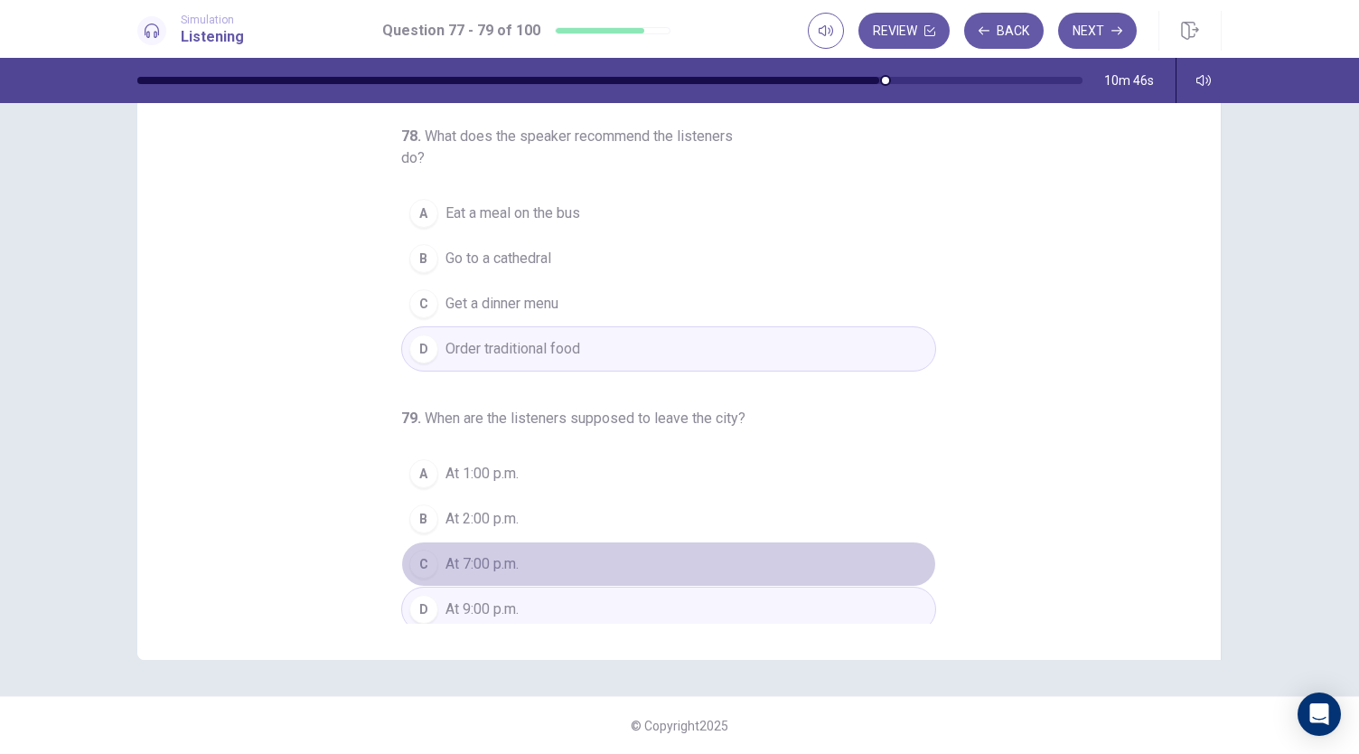
click at [446, 561] on span "At 7:00 p.m." at bounding box center [482, 564] width 73 height 22
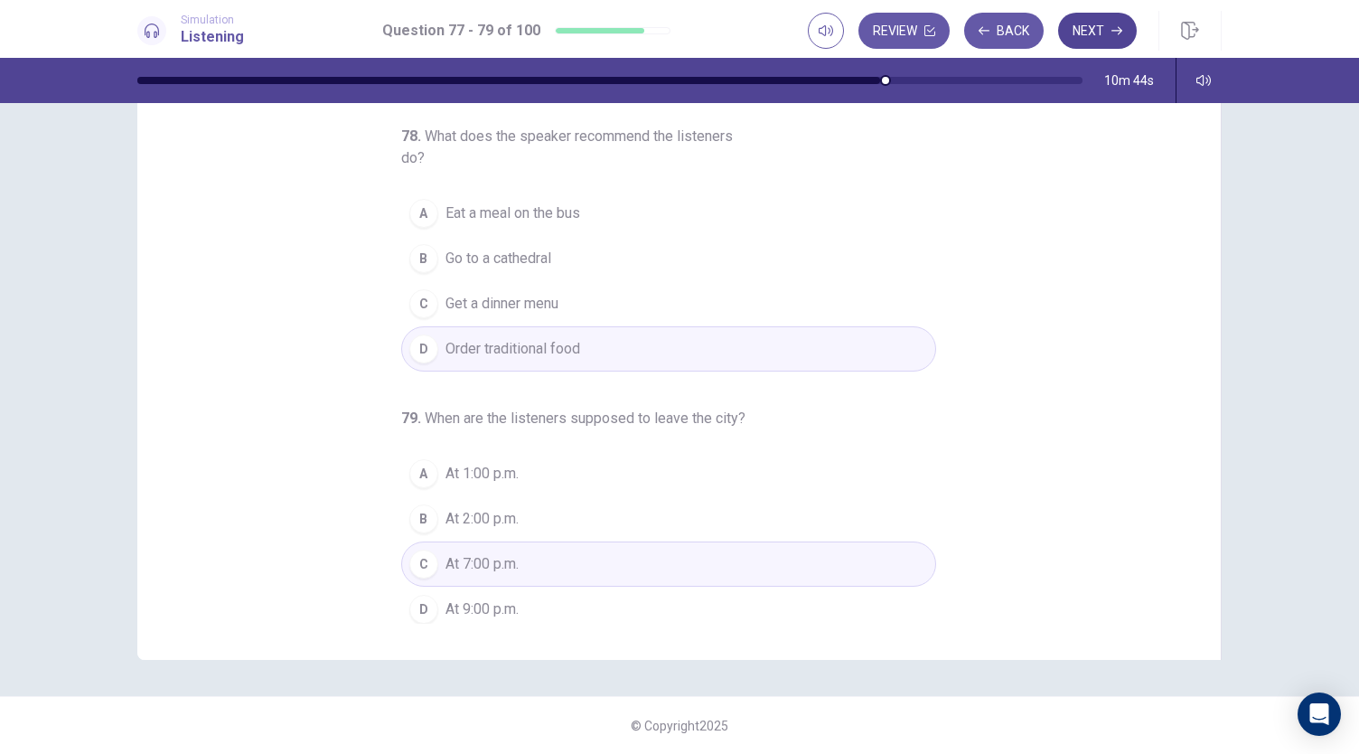
click at [1116, 33] on icon "button" at bounding box center [1116, 30] width 11 height 11
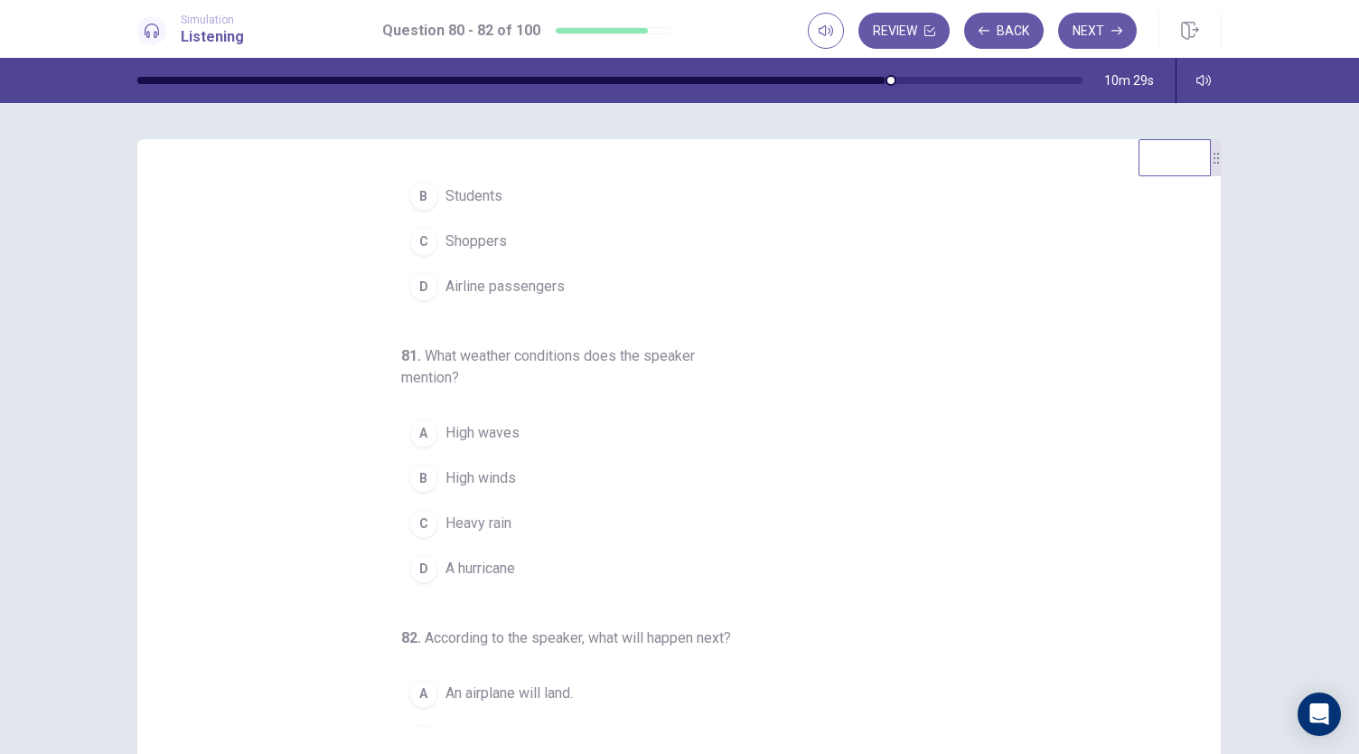
scroll to position [181, 0]
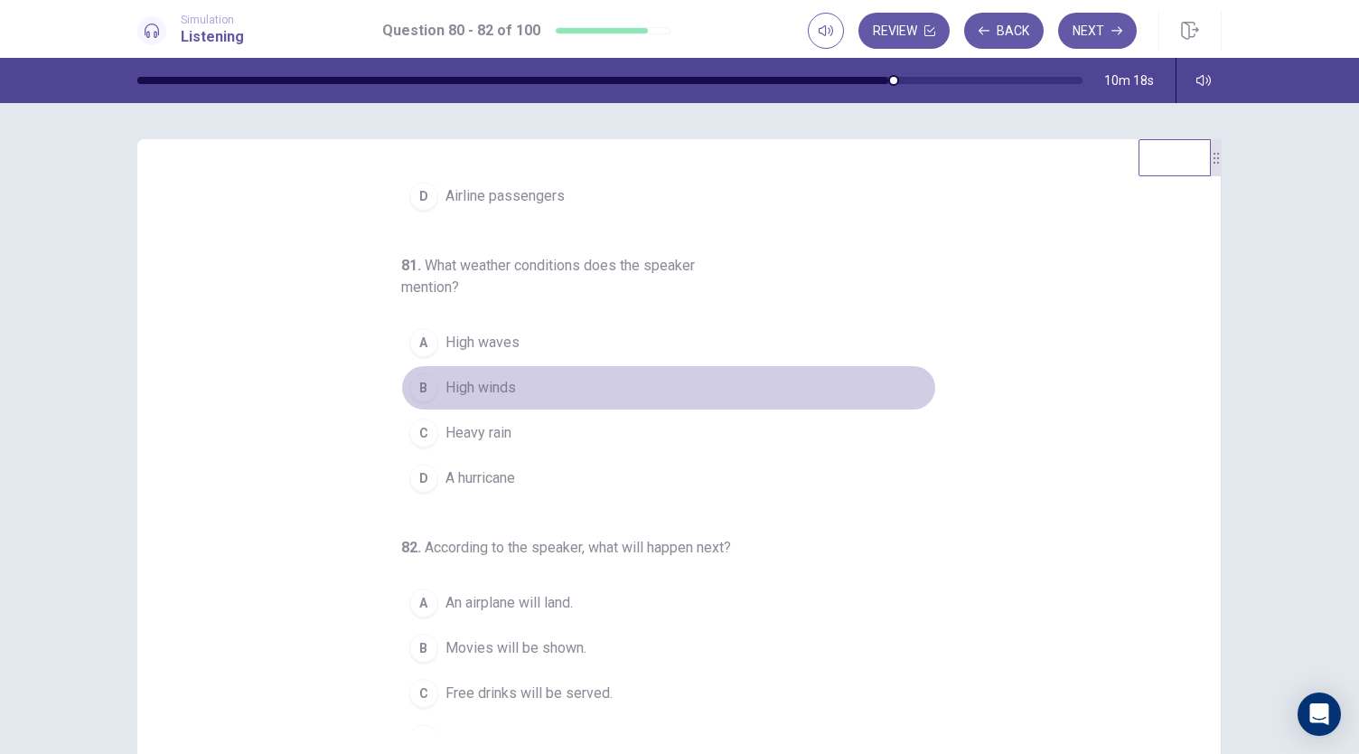
click at [424, 385] on div "B" at bounding box center [423, 387] width 29 height 29
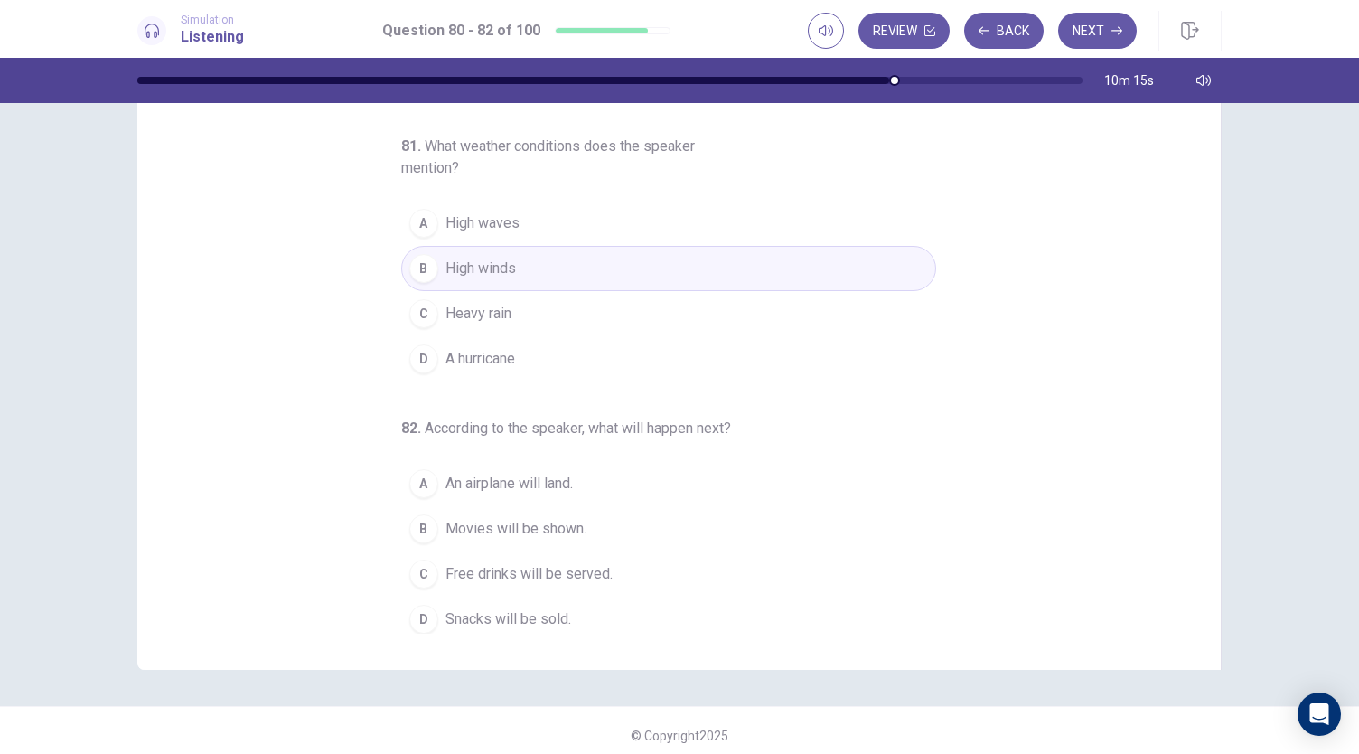
scroll to position [108, 0]
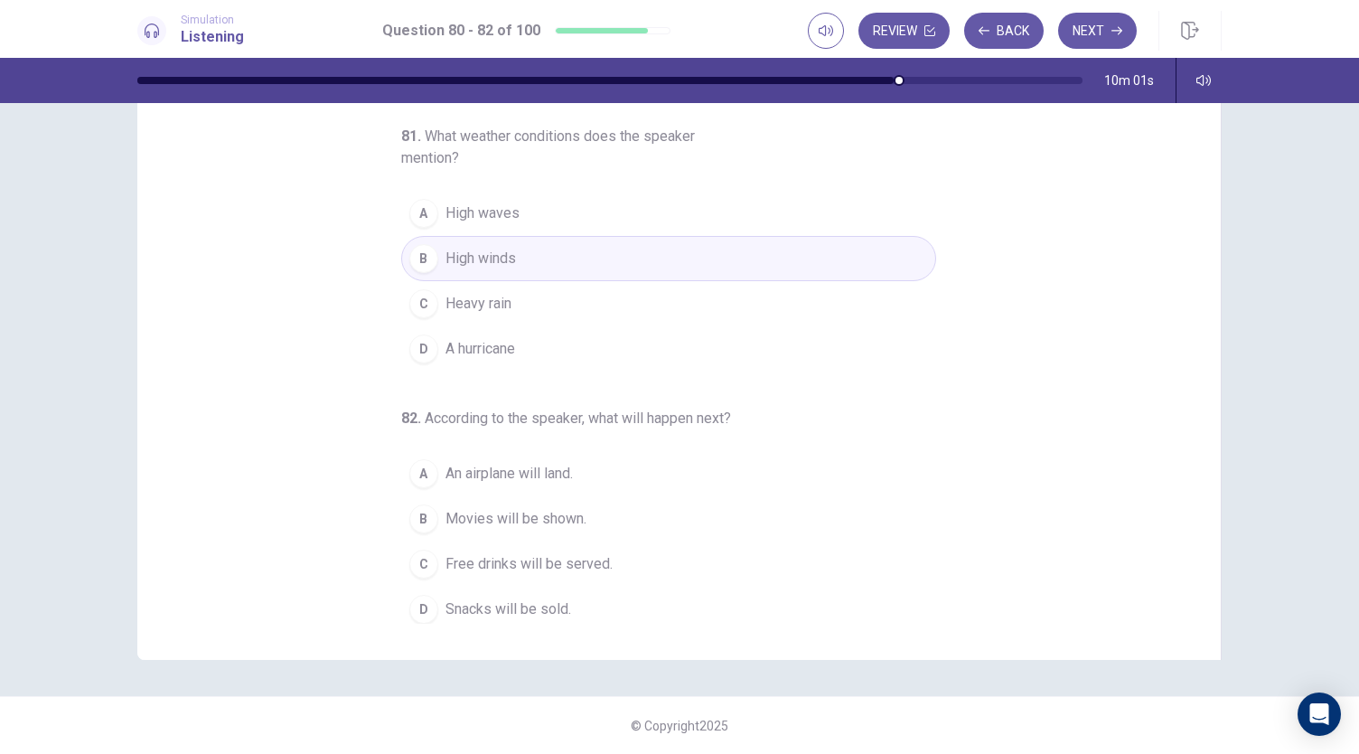
click at [410, 558] on div "C" at bounding box center [423, 563] width 29 height 29
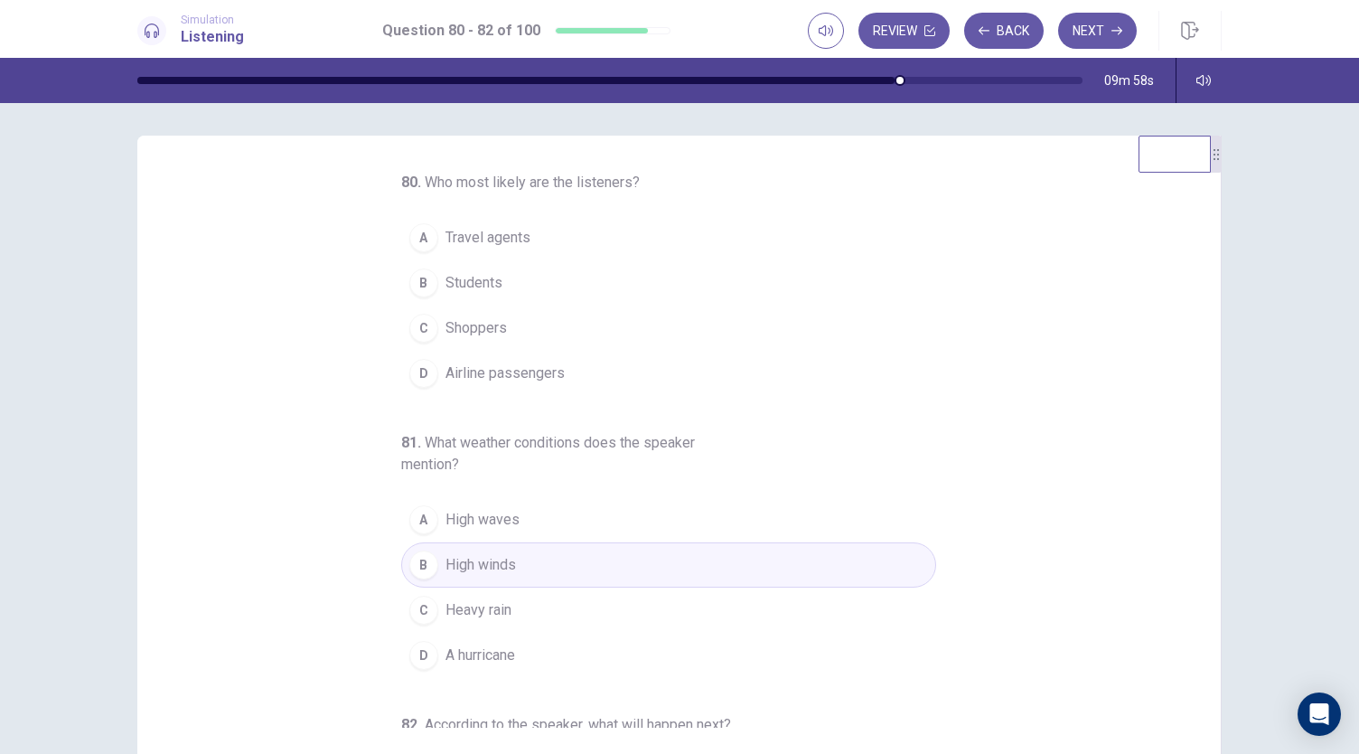
scroll to position [0, 0]
click at [427, 380] on div "D" at bounding box center [423, 376] width 29 height 29
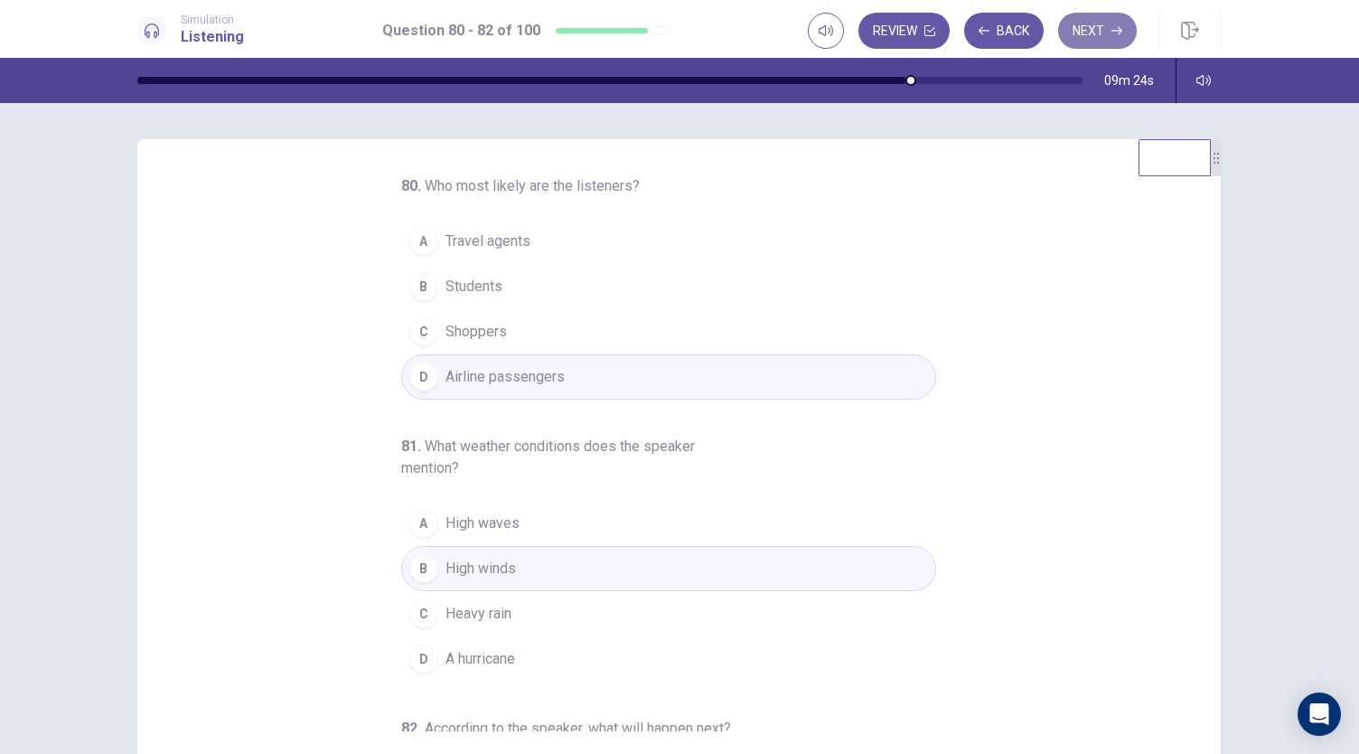
click at [1091, 27] on button "Next" at bounding box center [1097, 31] width 79 height 36
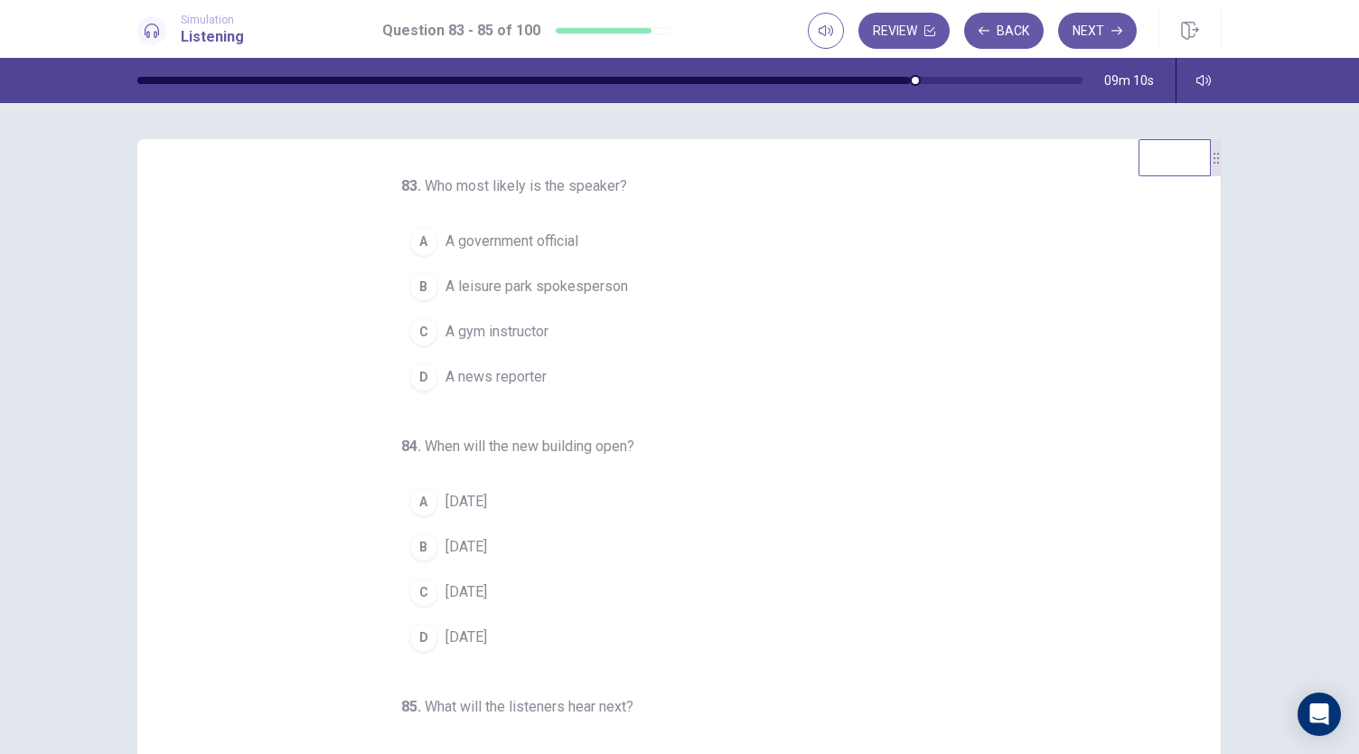
click at [410, 374] on div "D" at bounding box center [423, 376] width 29 height 29
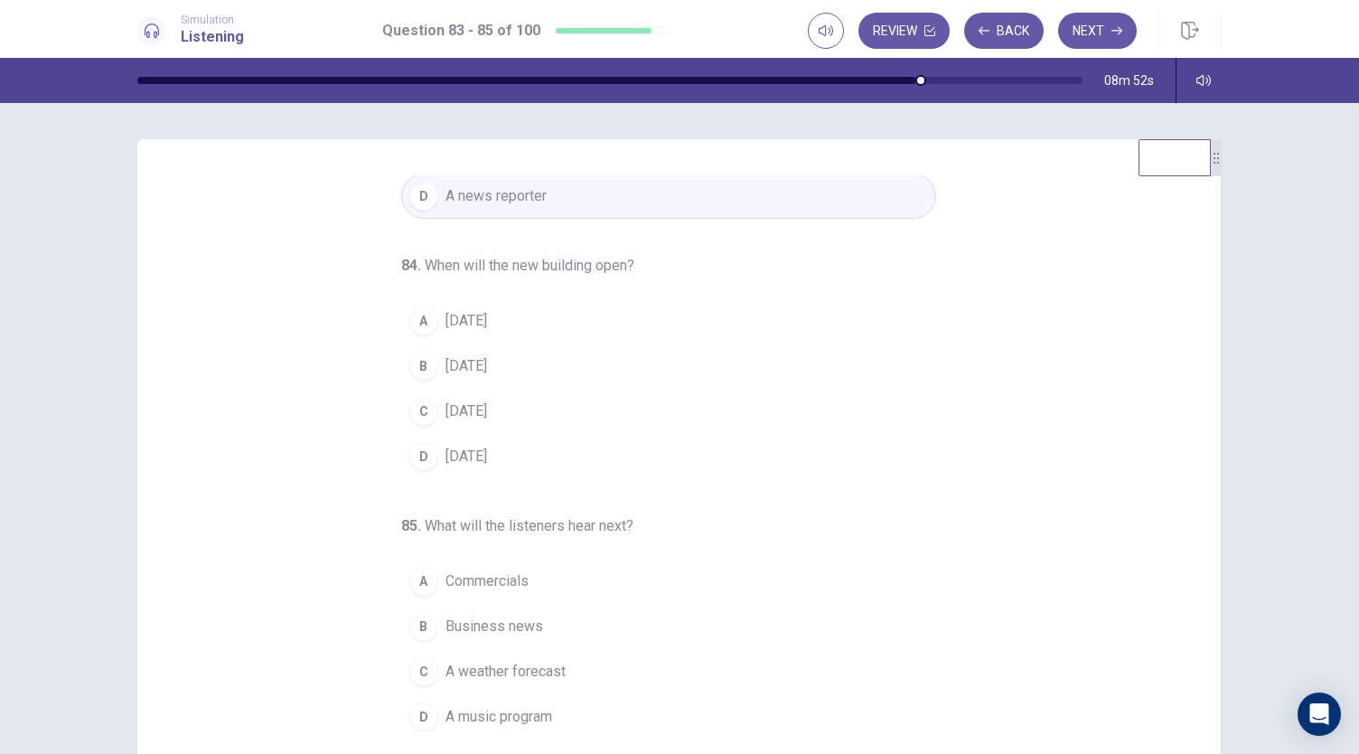
scroll to position [90, 0]
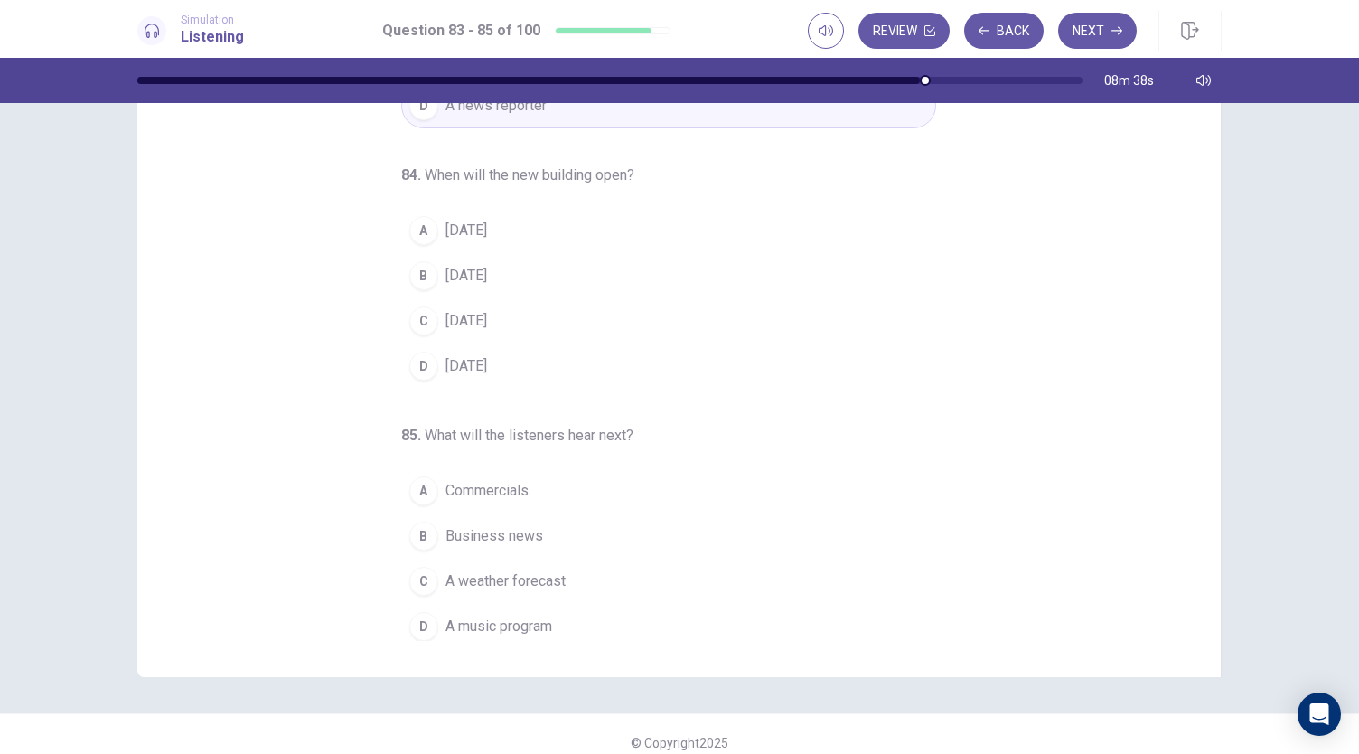
click at [410, 226] on div "A" at bounding box center [423, 230] width 29 height 29
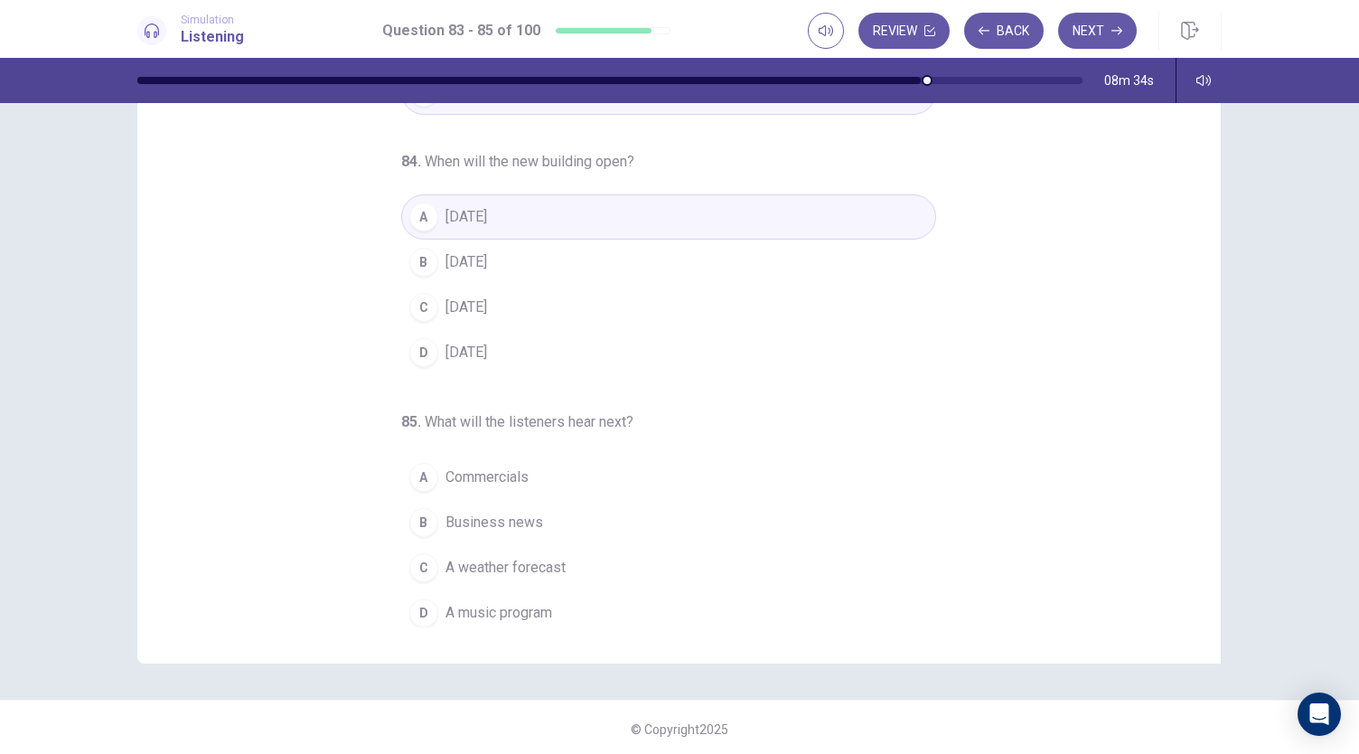
scroll to position [108, 0]
click at [423, 553] on div "C" at bounding box center [423, 563] width 29 height 29
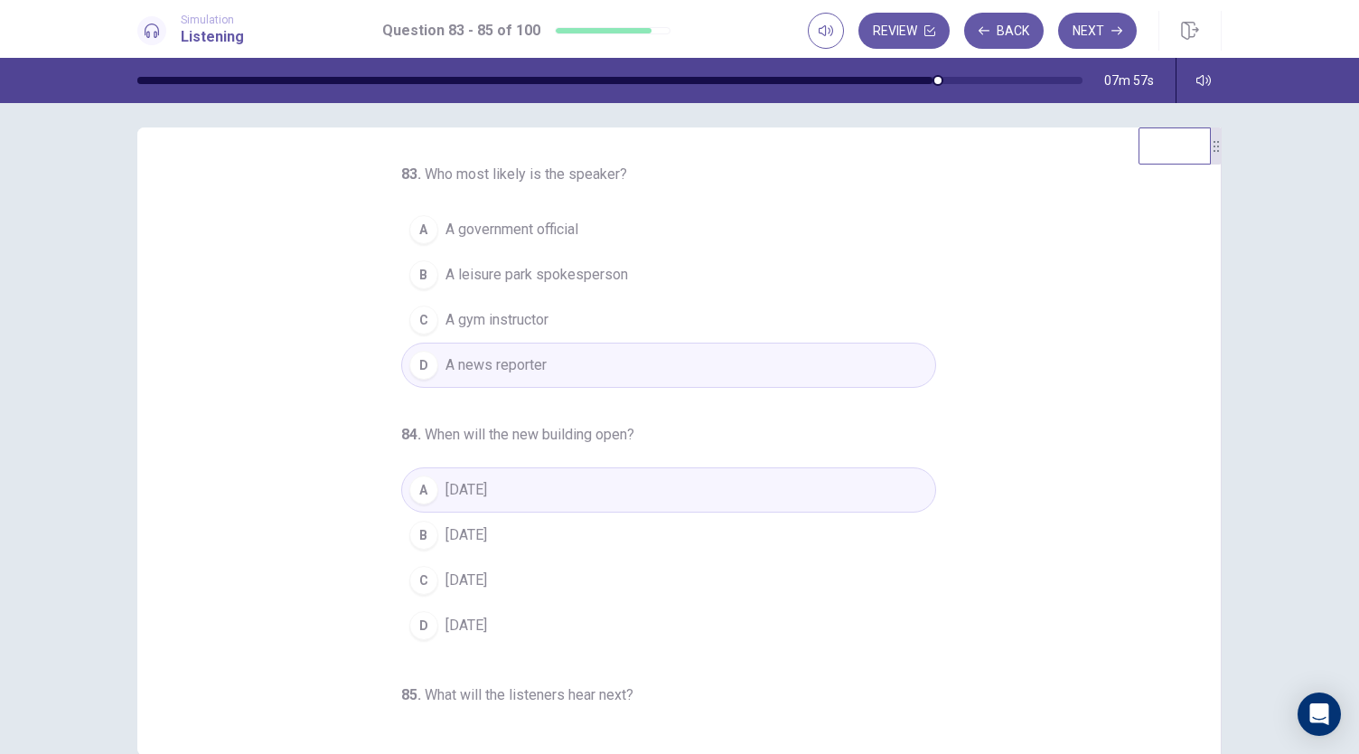
scroll to position [0, 0]
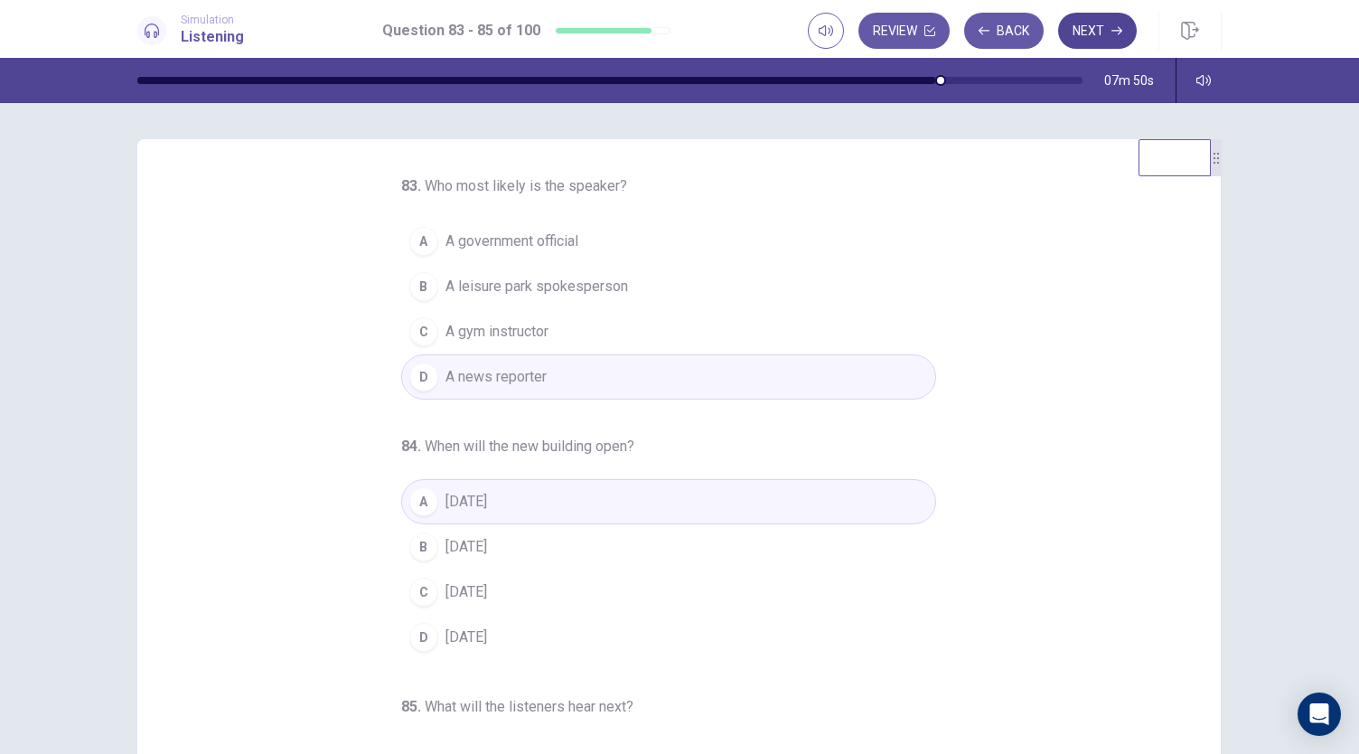
click at [1093, 28] on button "Next" at bounding box center [1097, 31] width 79 height 36
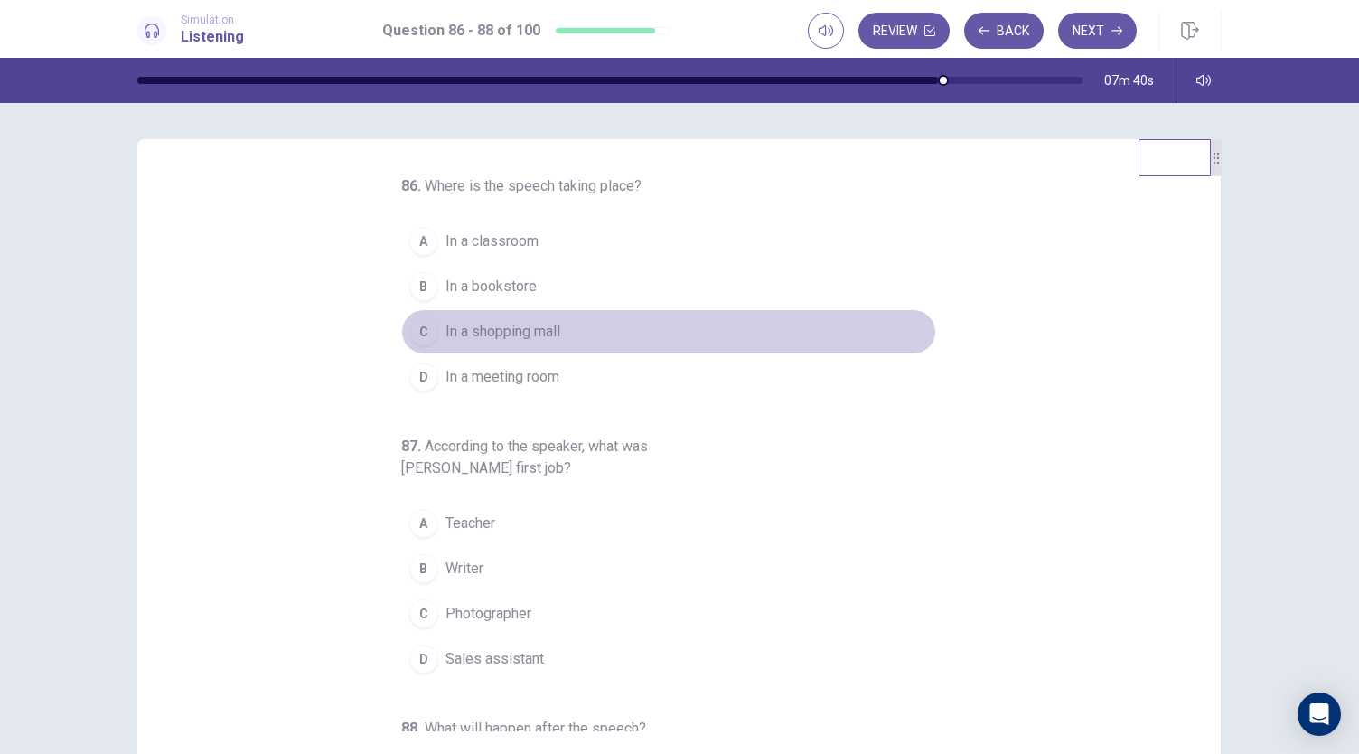
click at [416, 329] on div "C" at bounding box center [423, 331] width 29 height 29
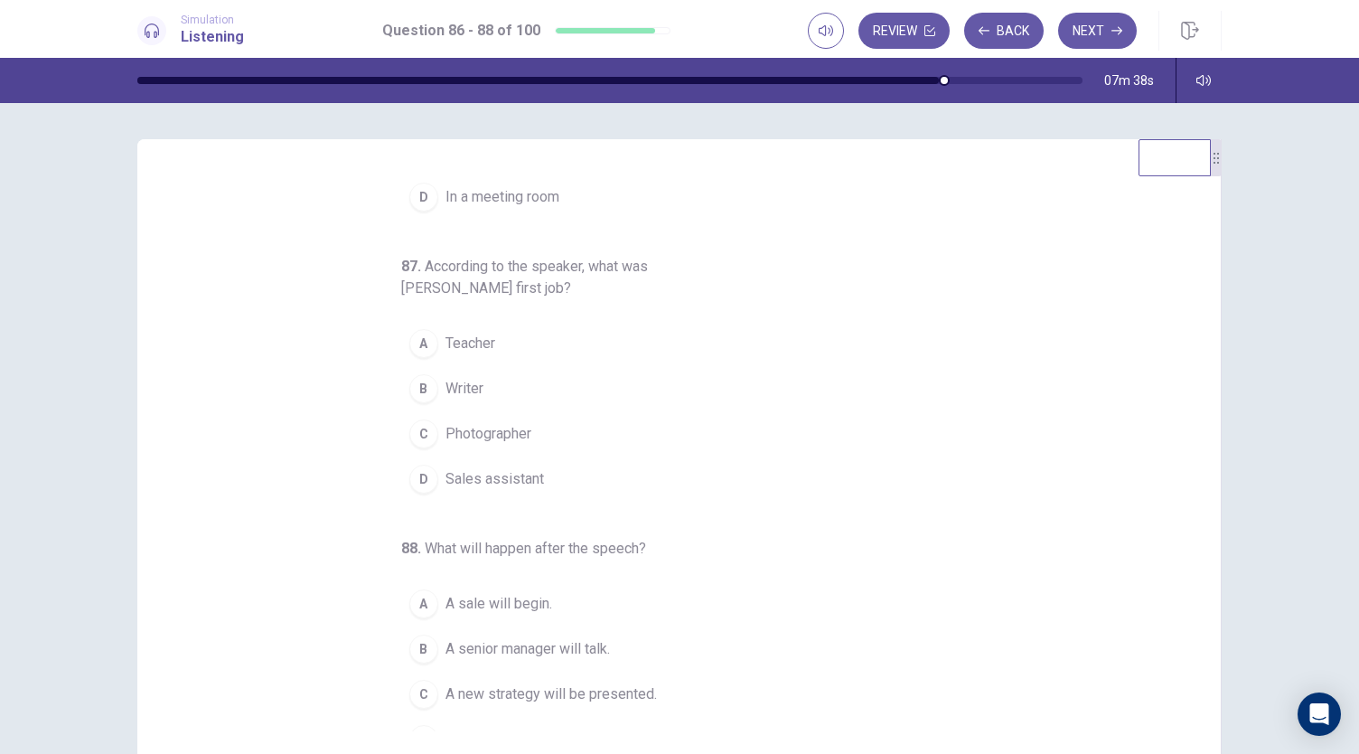
scroll to position [202, 0]
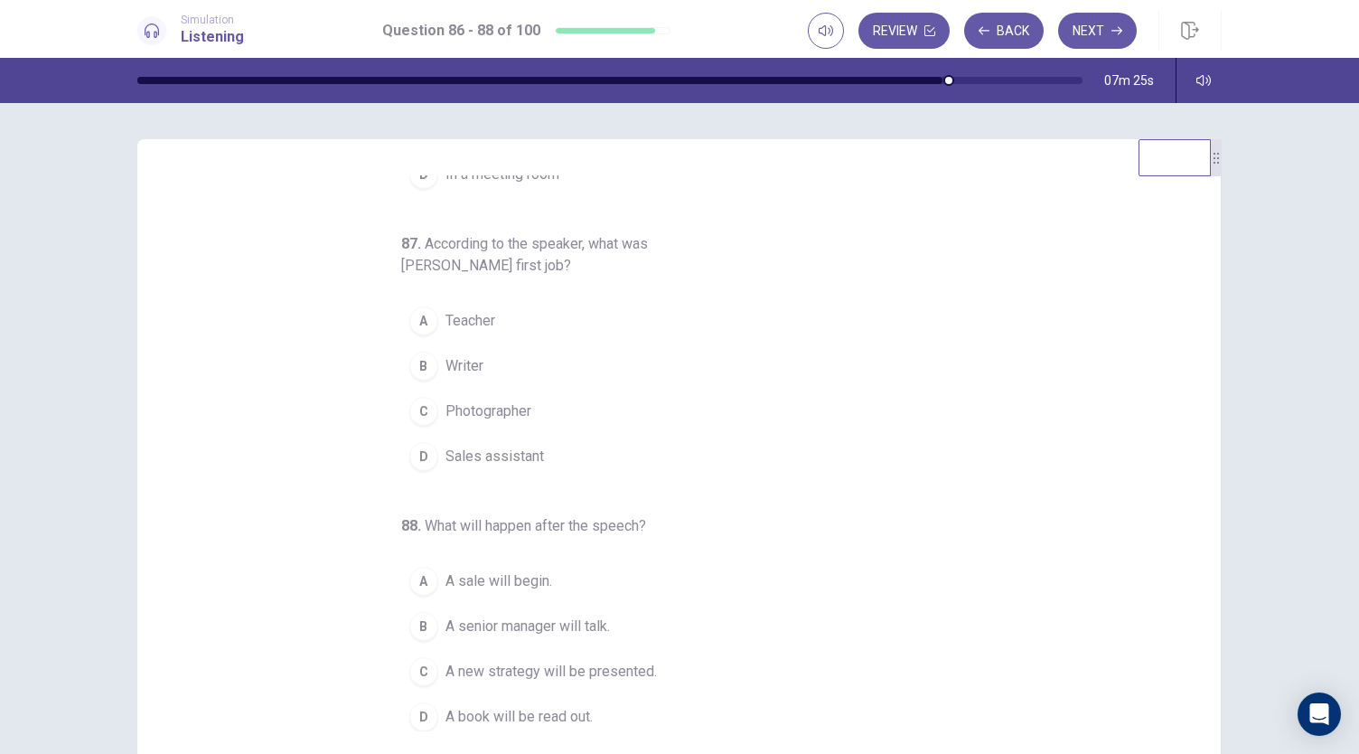
click at [414, 309] on div "A" at bounding box center [423, 320] width 29 height 29
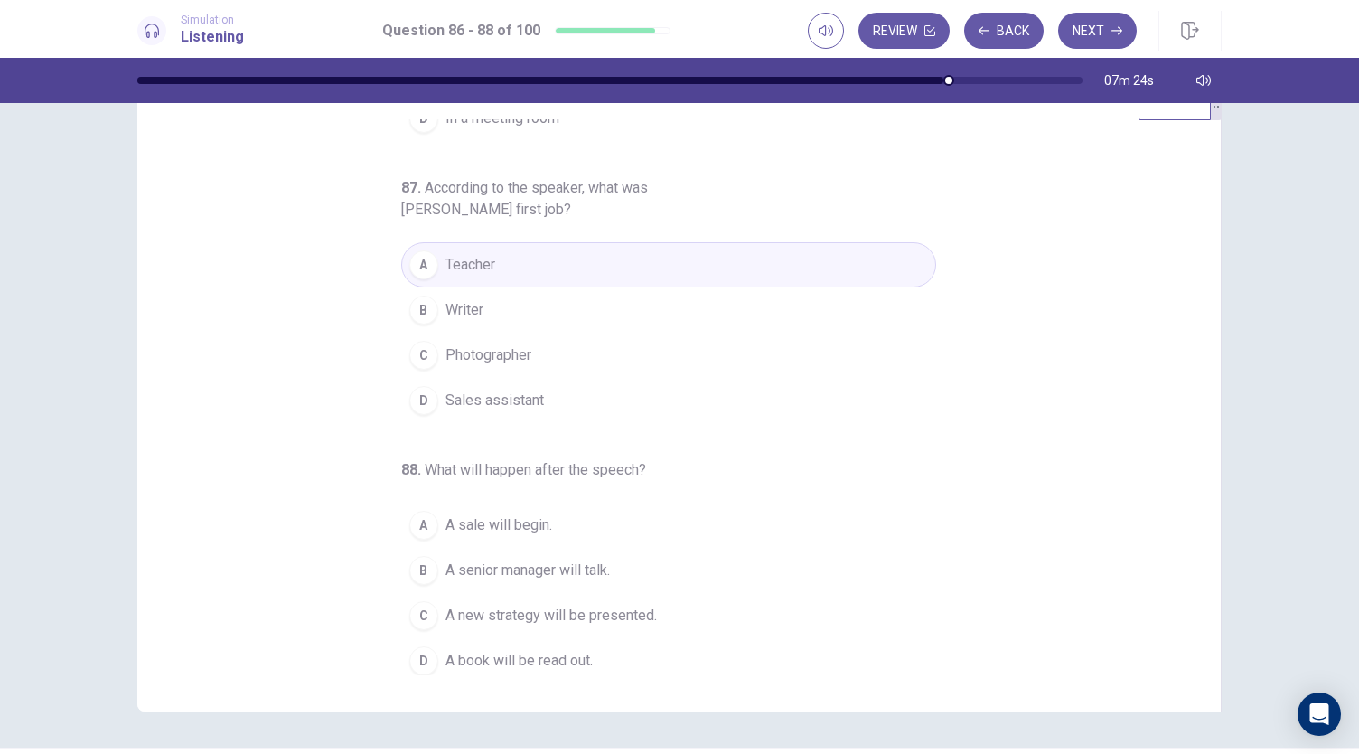
scroll to position [108, 0]
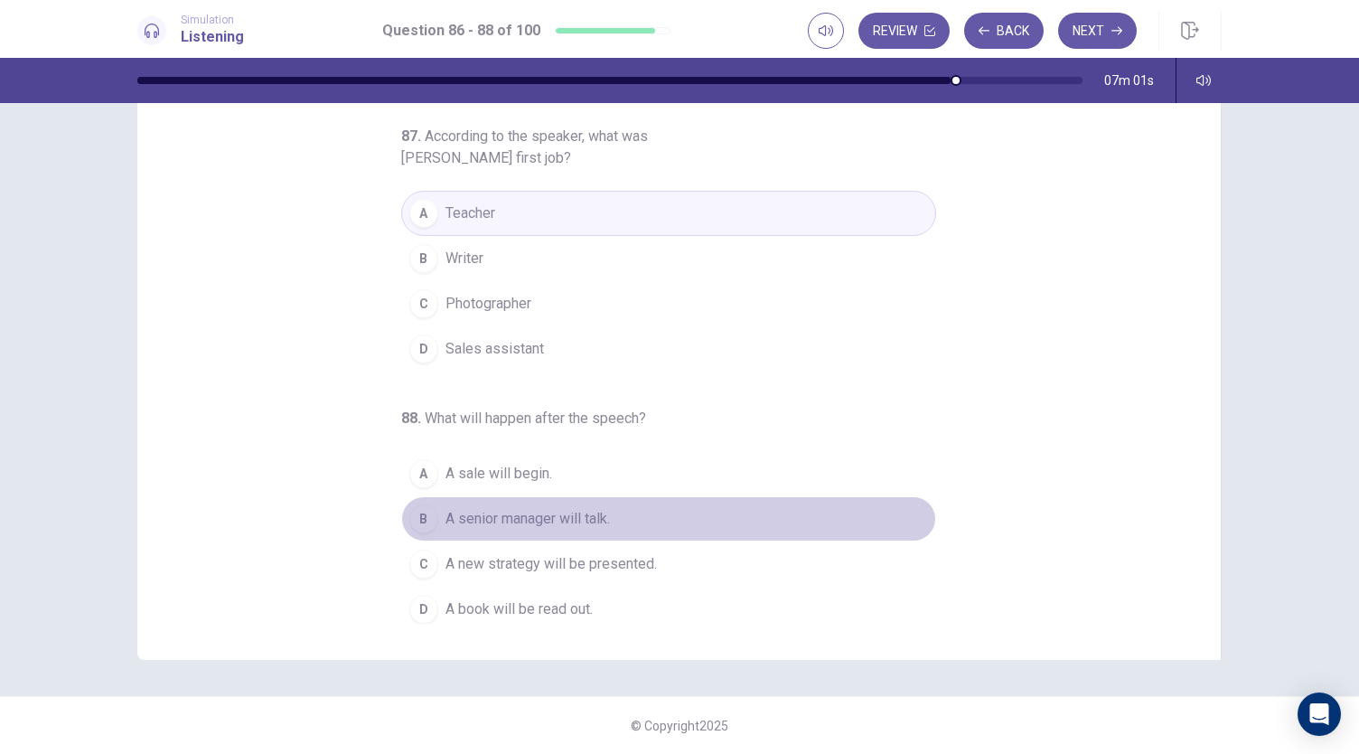
click at [409, 506] on div "B" at bounding box center [423, 518] width 29 height 29
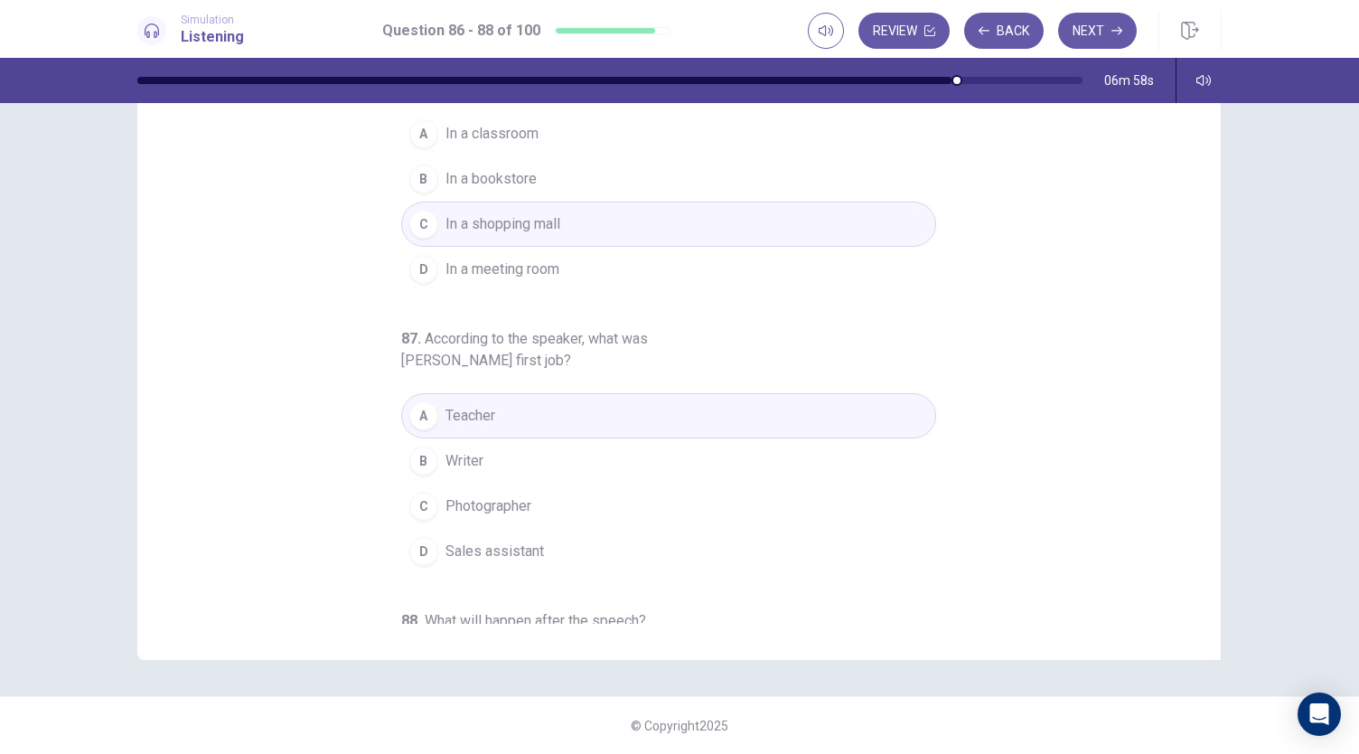
scroll to position [0, 0]
click at [427, 263] on div "D" at bounding box center [423, 269] width 29 height 29
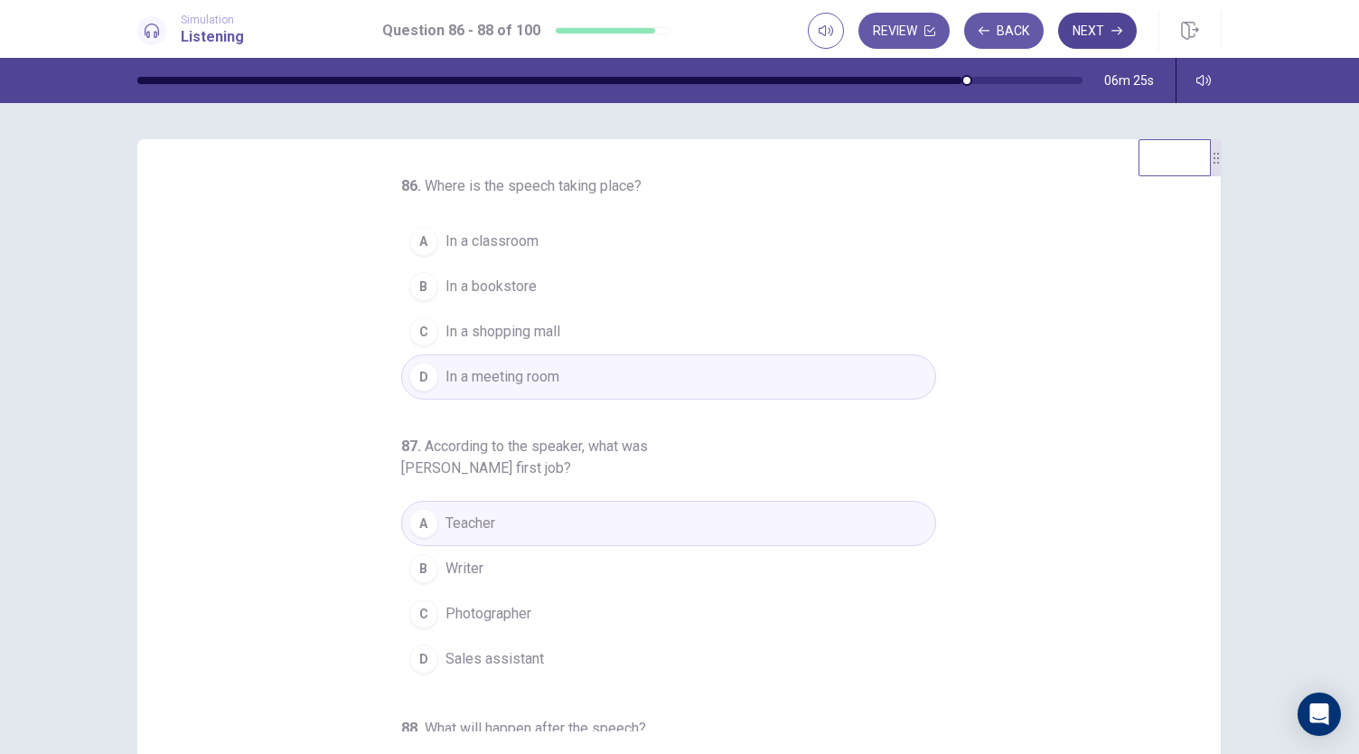
click at [1120, 25] on icon "button" at bounding box center [1116, 30] width 11 height 11
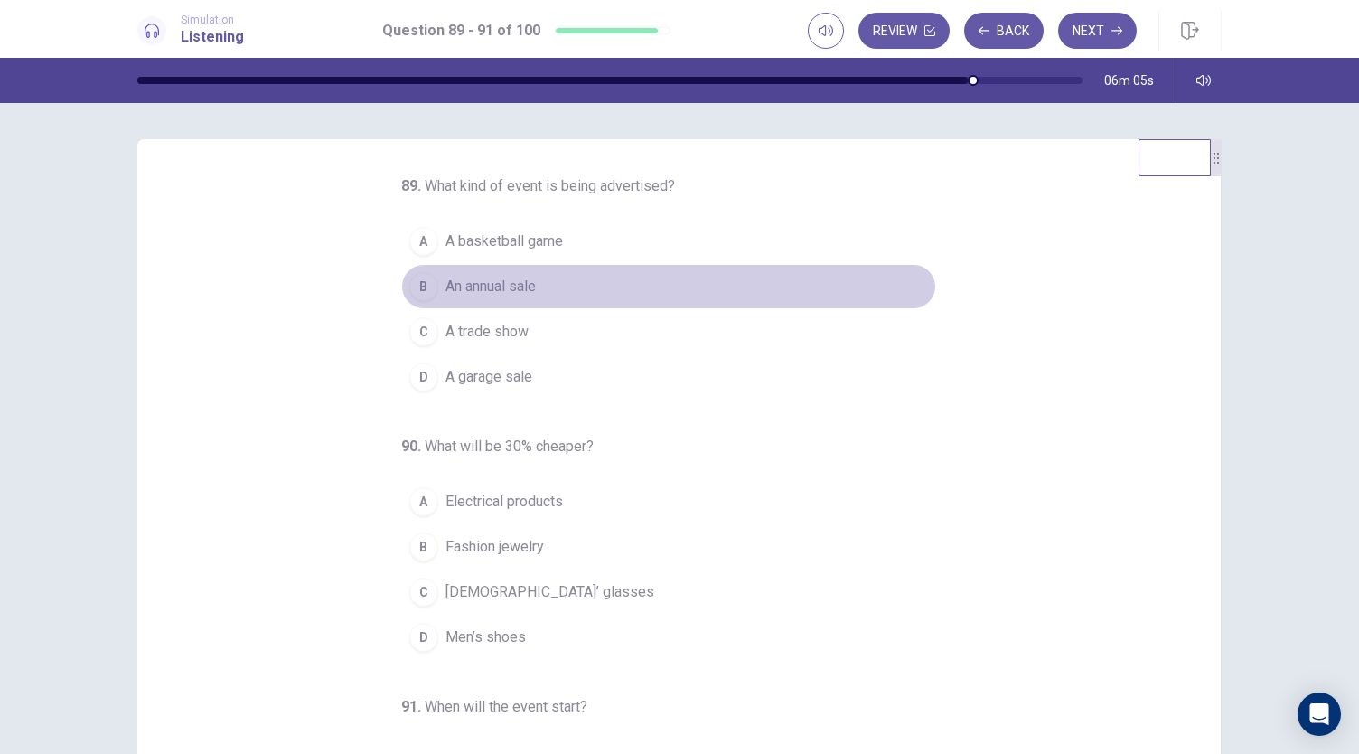
click at [413, 286] on div "B" at bounding box center [423, 286] width 29 height 29
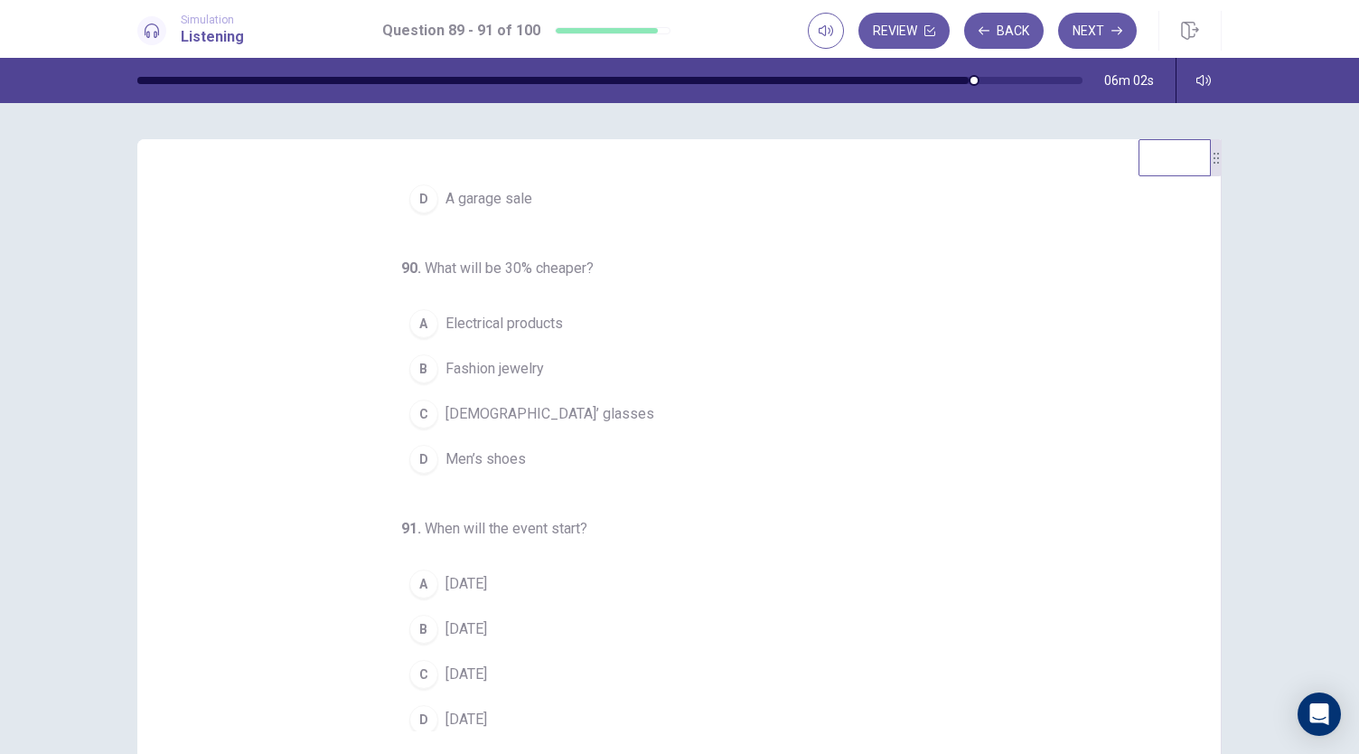
scroll to position [181, 0]
click at [417, 309] on div "A" at bounding box center [423, 320] width 29 height 29
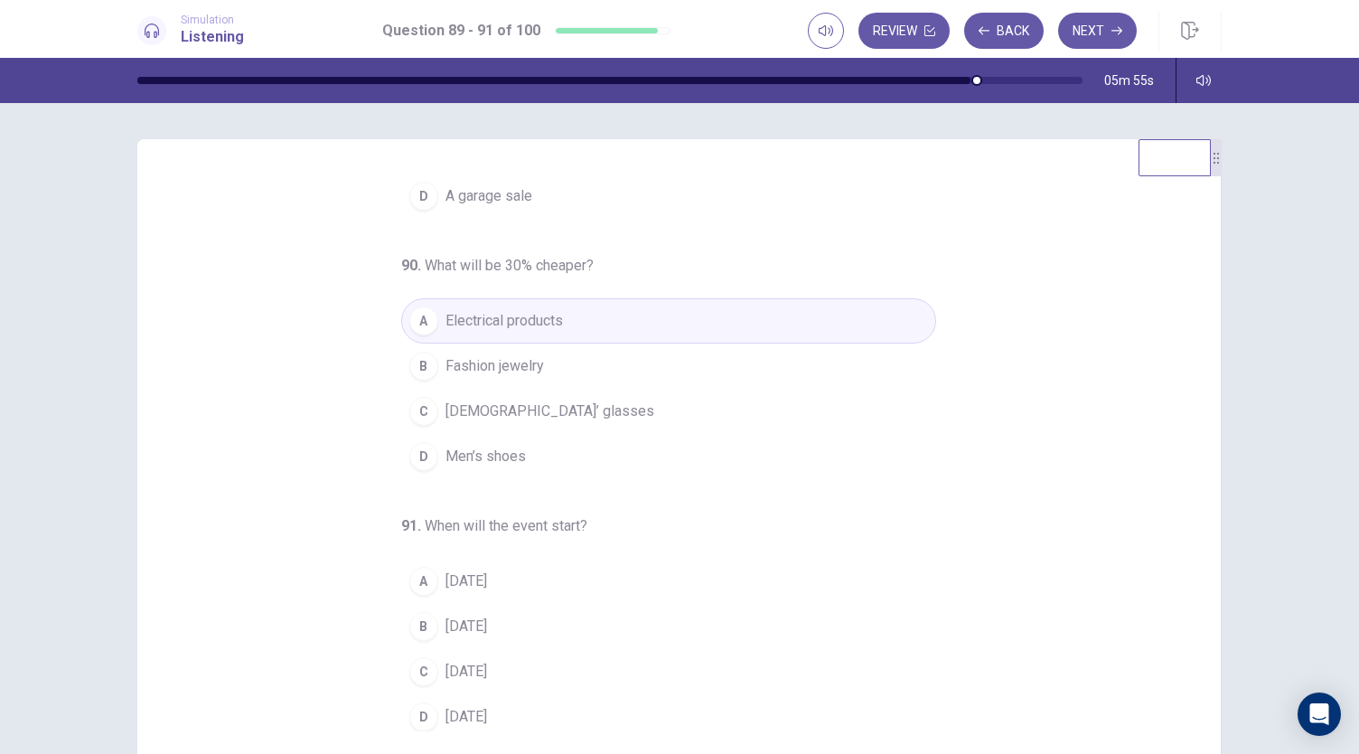
scroll to position [108, 0]
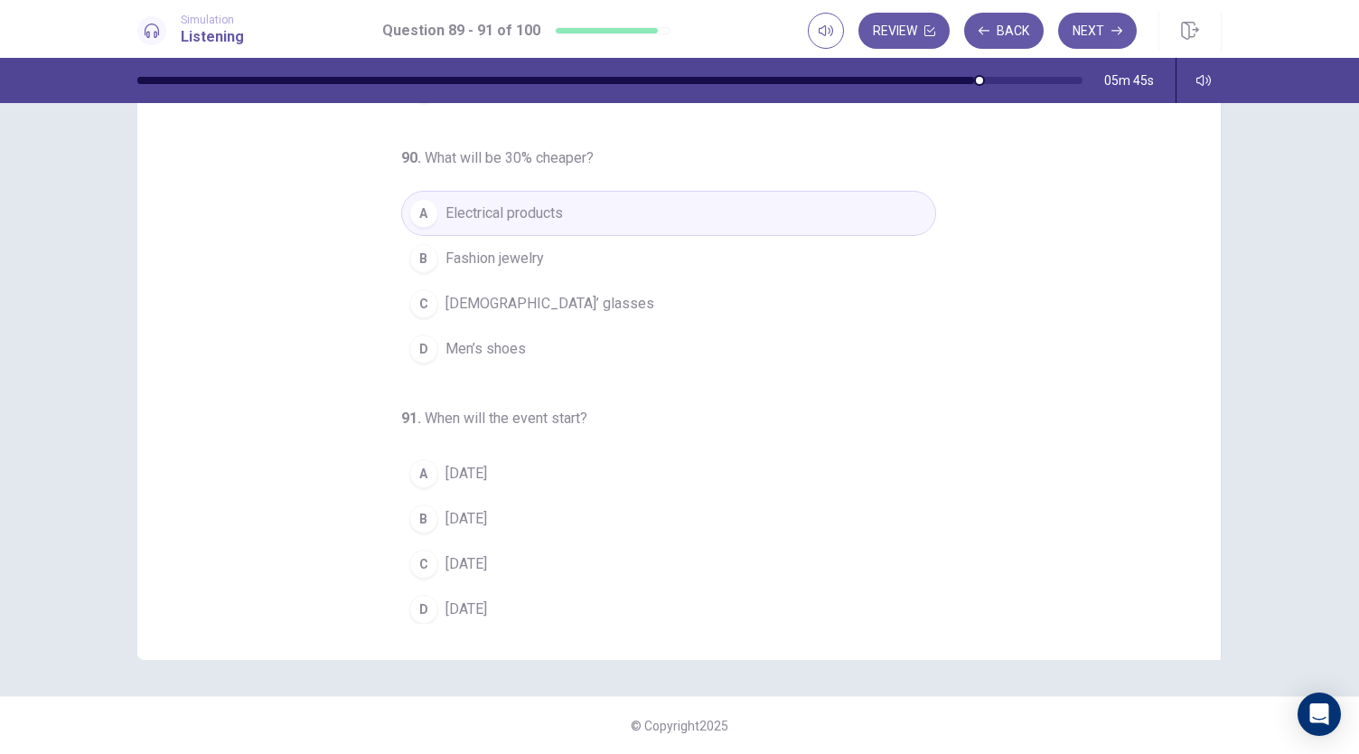
click at [415, 469] on div "A" at bounding box center [423, 473] width 29 height 29
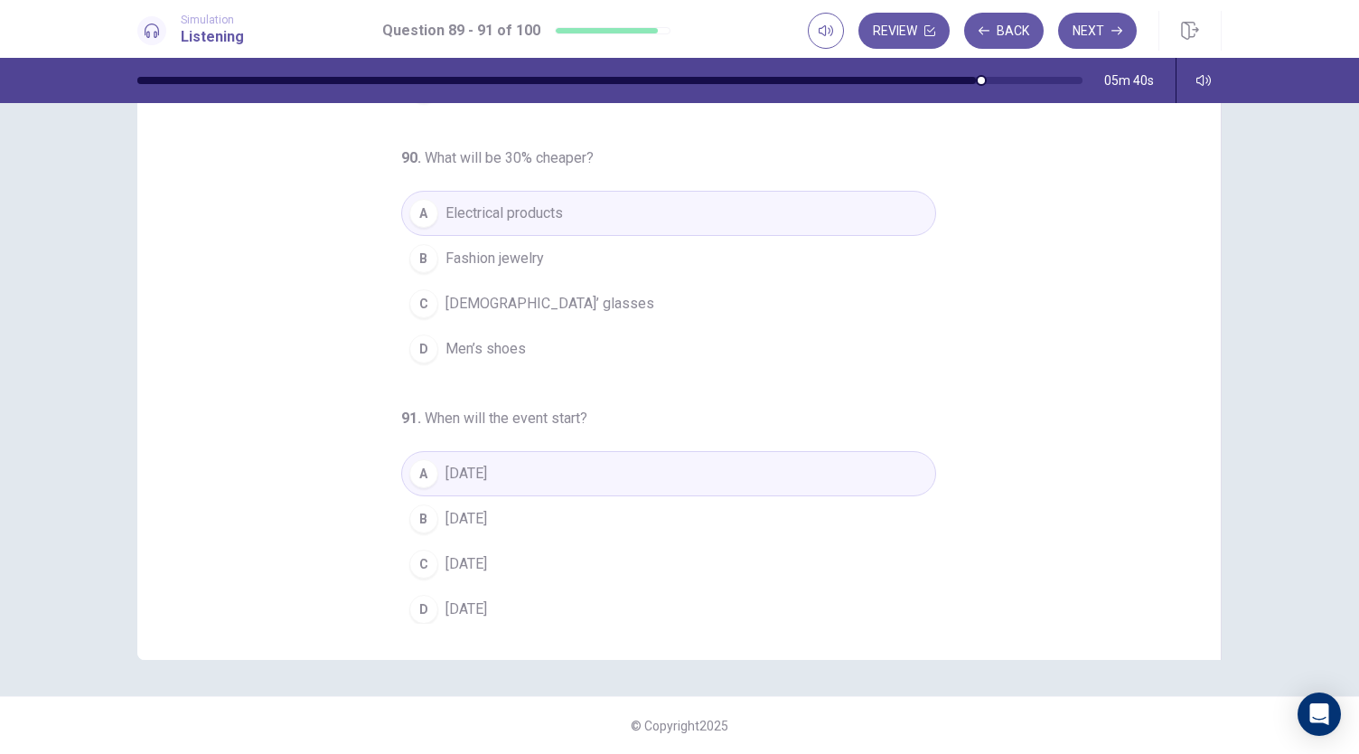
click at [417, 513] on div "B" at bounding box center [423, 518] width 29 height 29
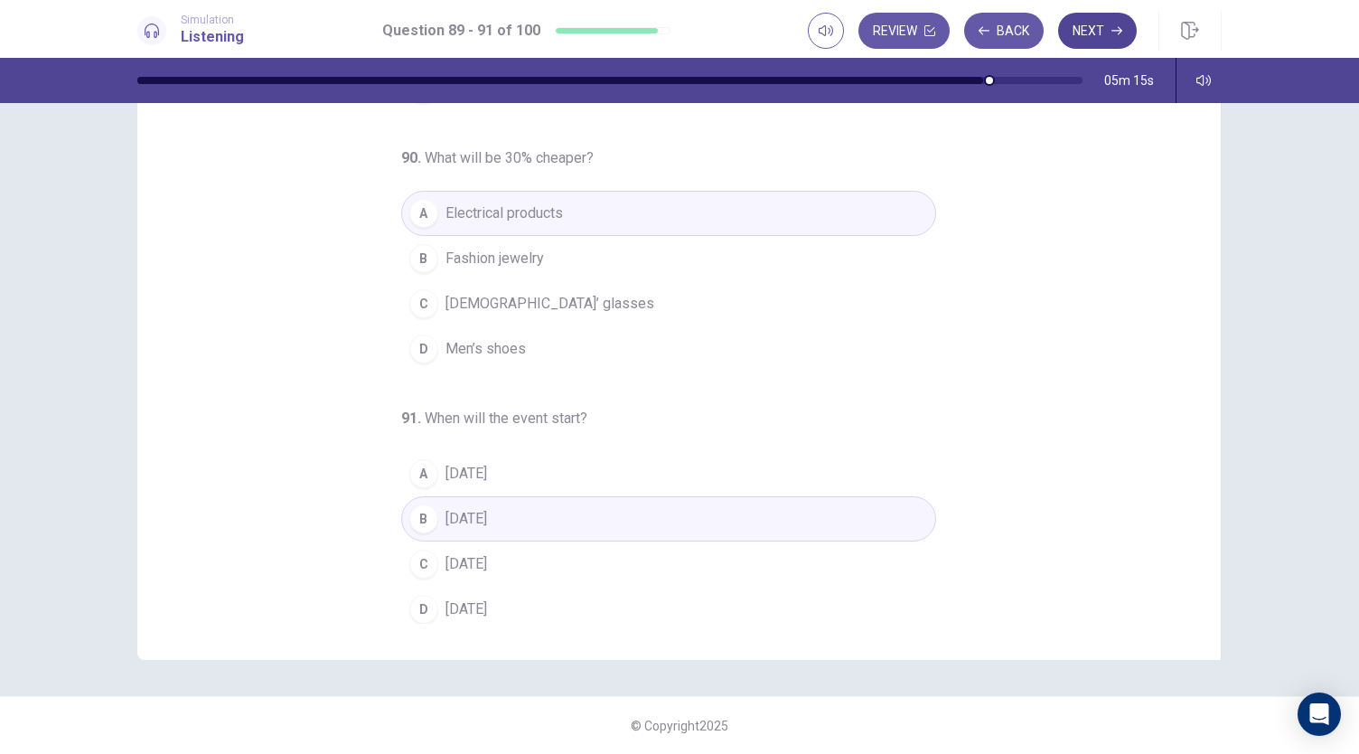
click at [1108, 24] on button "Next" at bounding box center [1097, 31] width 79 height 36
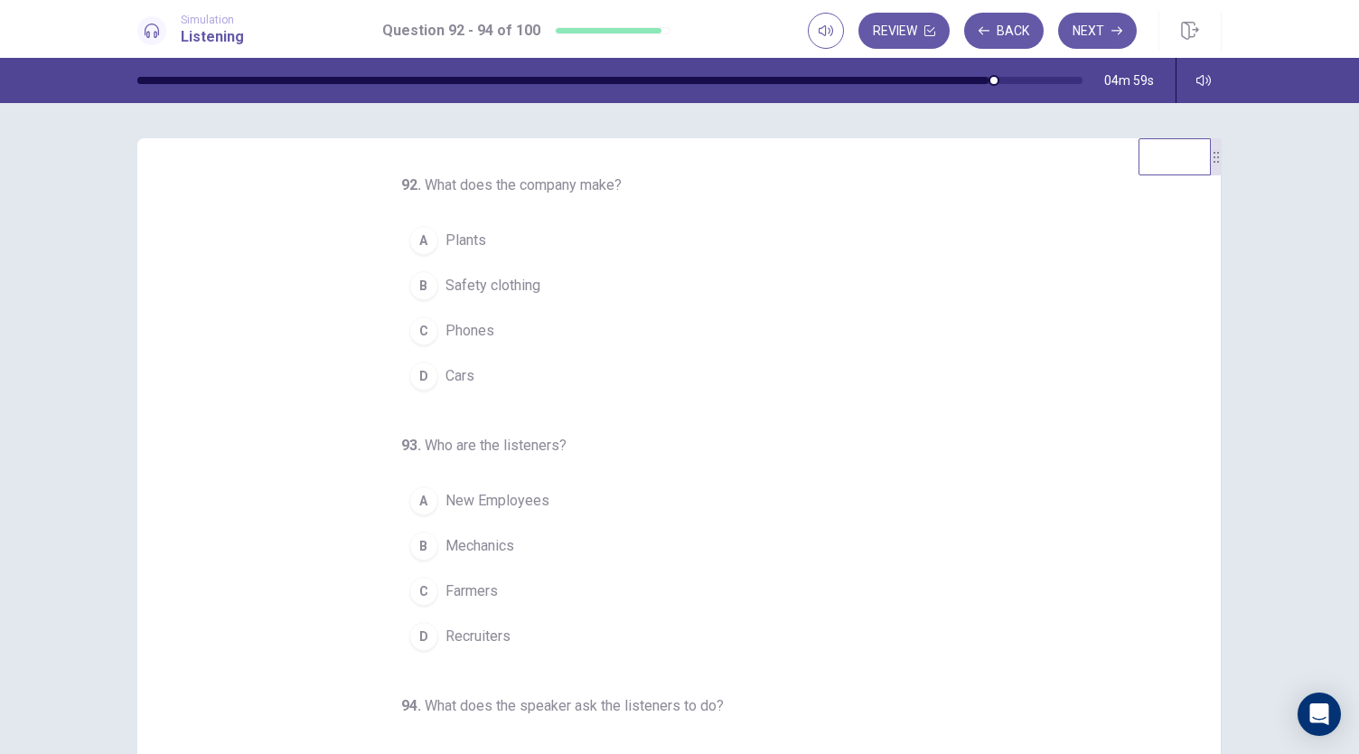
scroll to position [0, 0]
click at [416, 377] on div "D" at bounding box center [423, 376] width 29 height 29
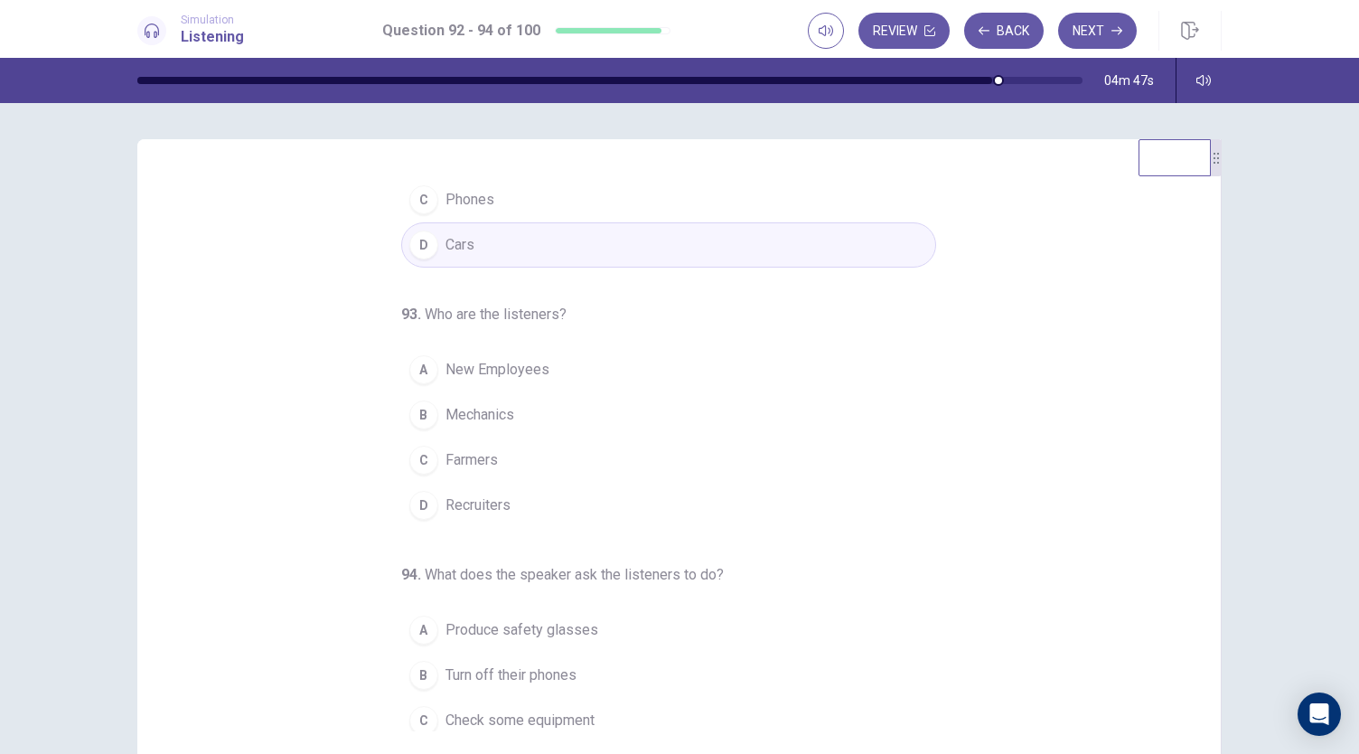
scroll to position [181, 0]
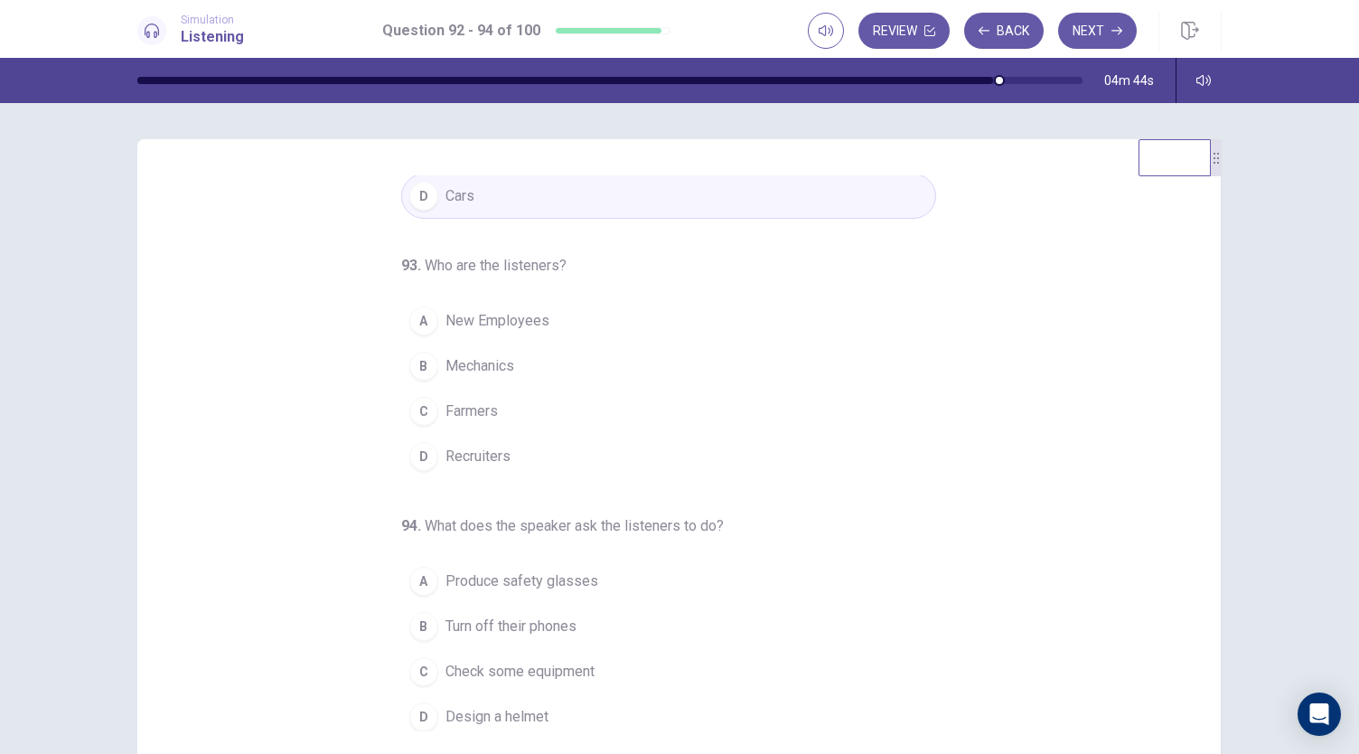
click at [410, 320] on div "A" at bounding box center [423, 320] width 29 height 29
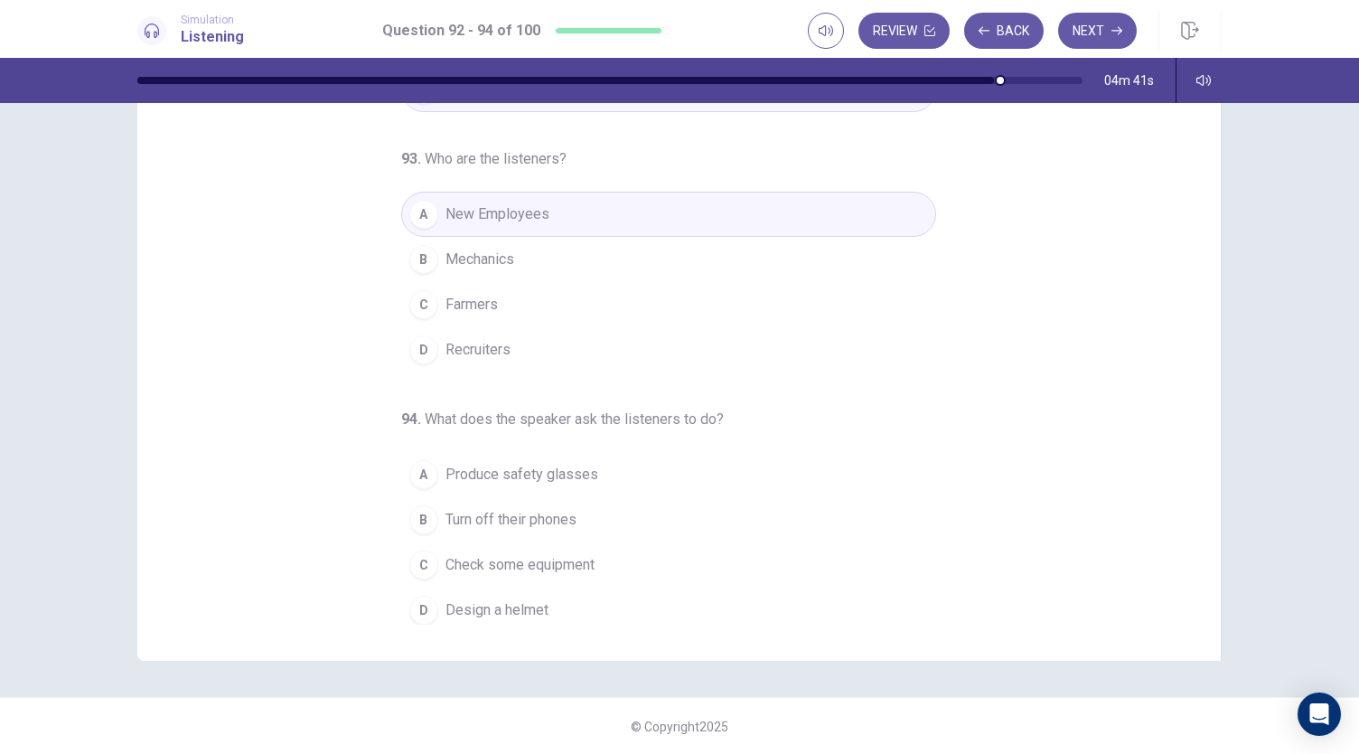
scroll to position [108, 0]
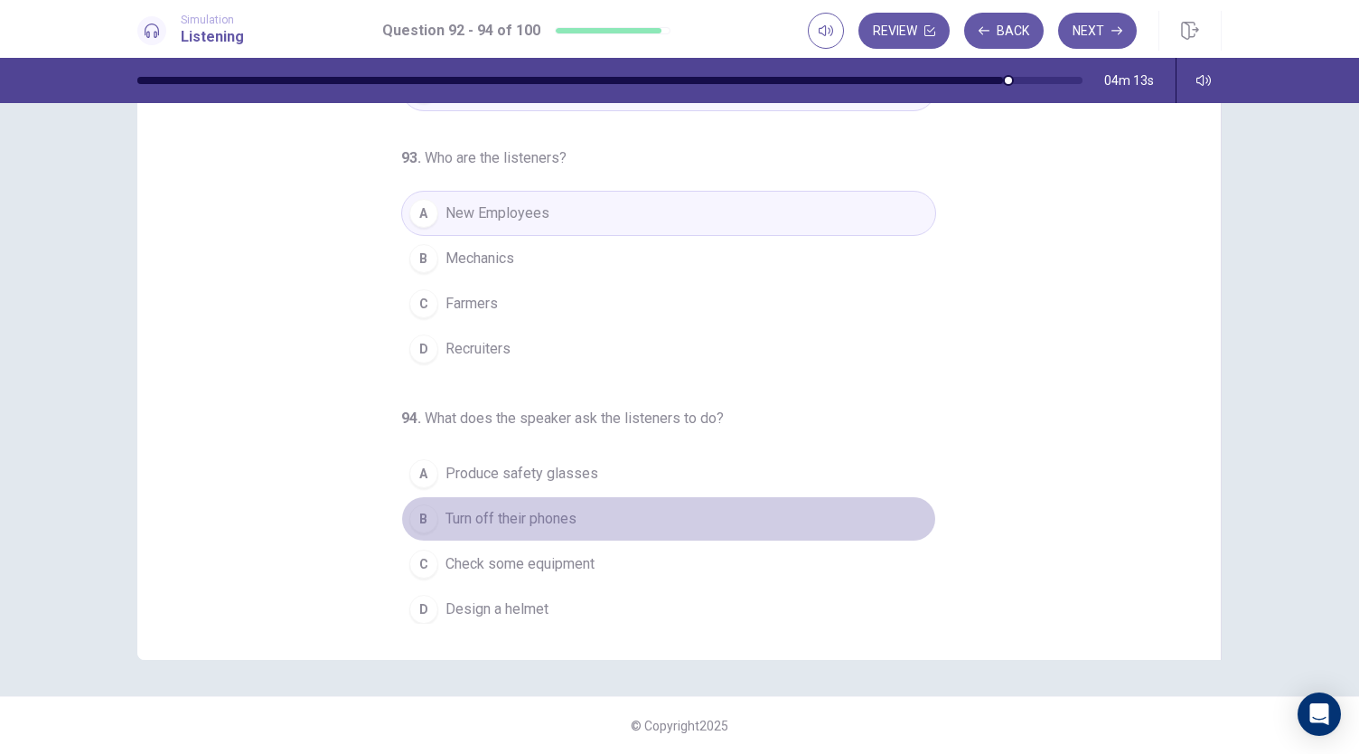
click at [413, 512] on div "B" at bounding box center [423, 518] width 29 height 29
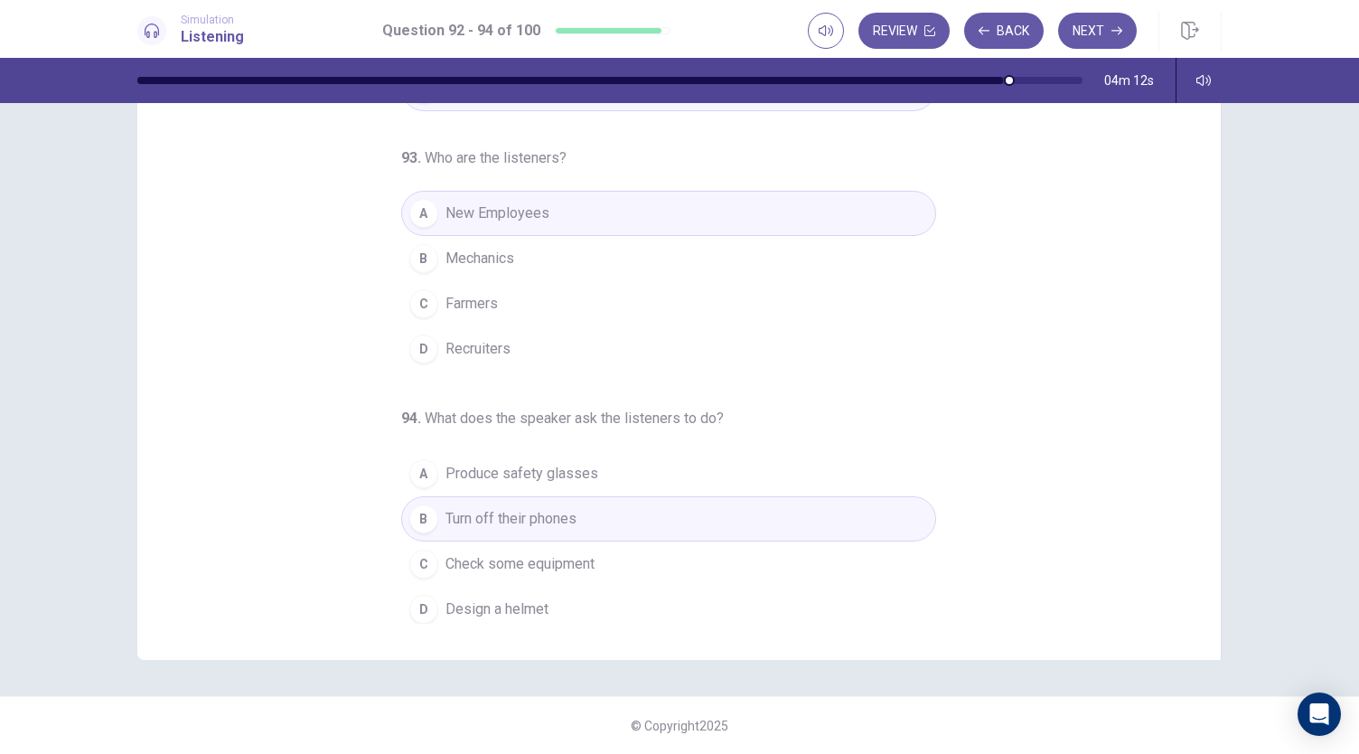
click at [420, 474] on div "A" at bounding box center [423, 473] width 29 height 29
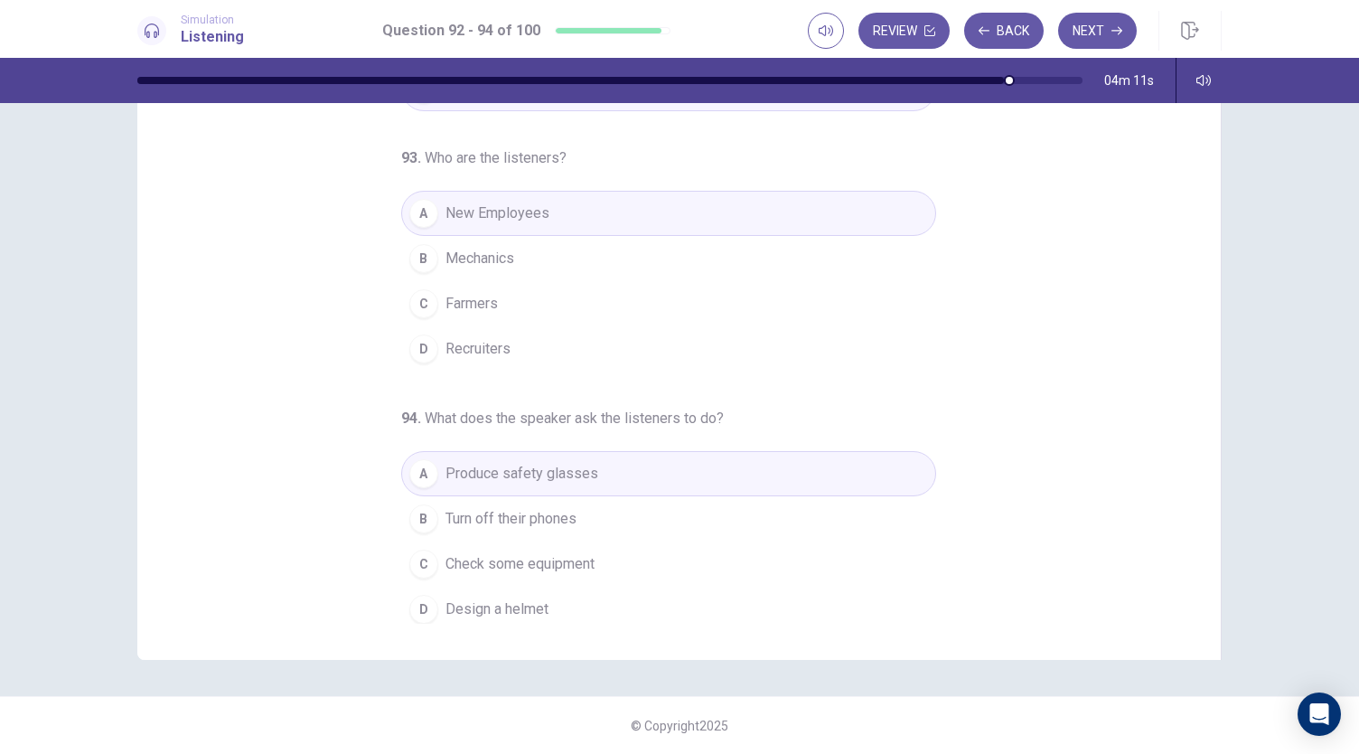
click at [411, 514] on div "B" at bounding box center [423, 518] width 29 height 29
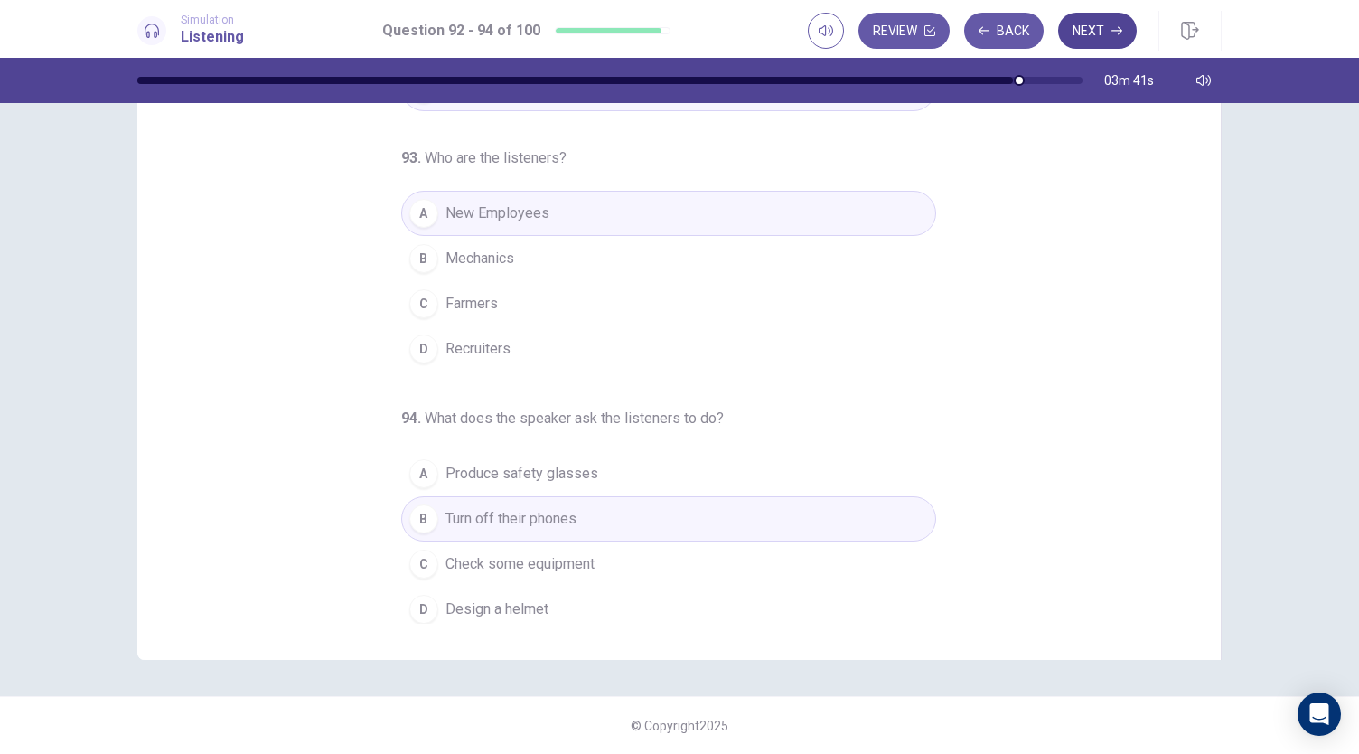
click at [1095, 32] on button "Next" at bounding box center [1097, 31] width 79 height 36
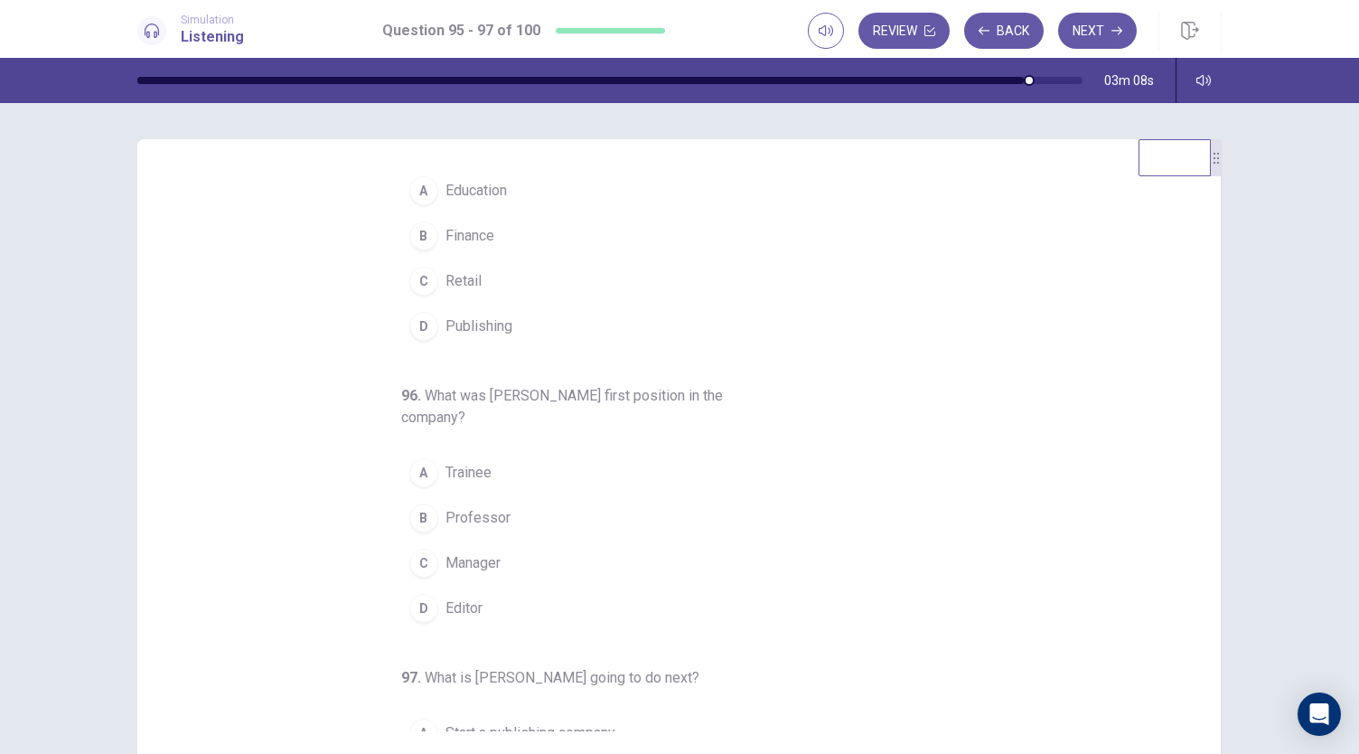
scroll to position [90, 0]
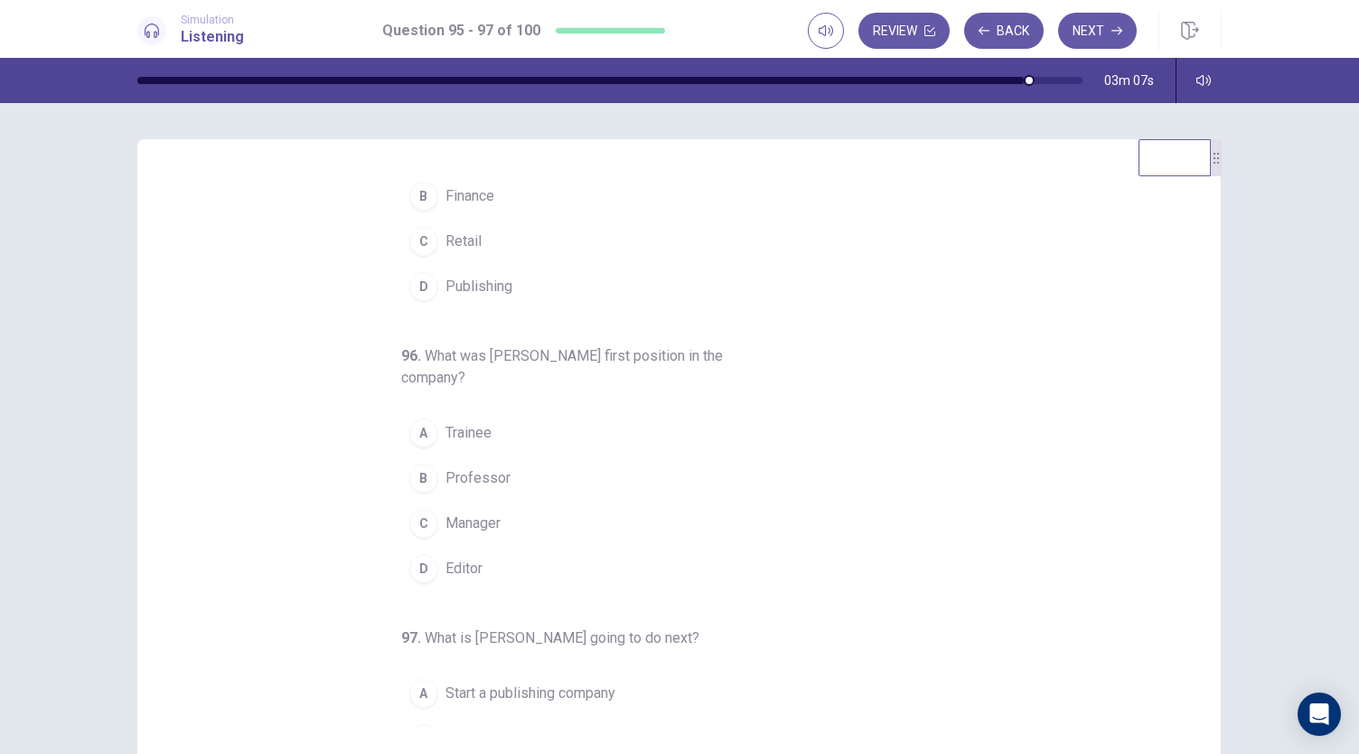
click at [455, 425] on span "Trainee" at bounding box center [469, 433] width 46 height 22
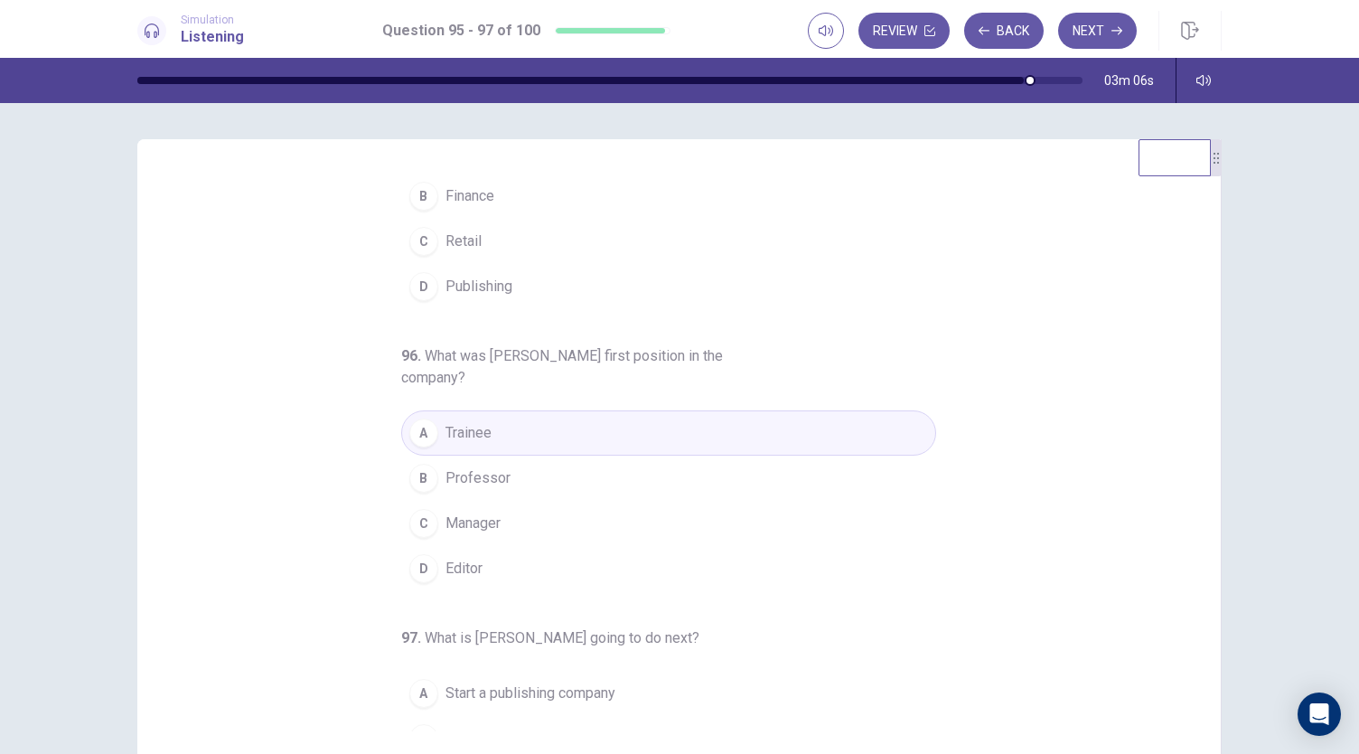
scroll to position [0, 0]
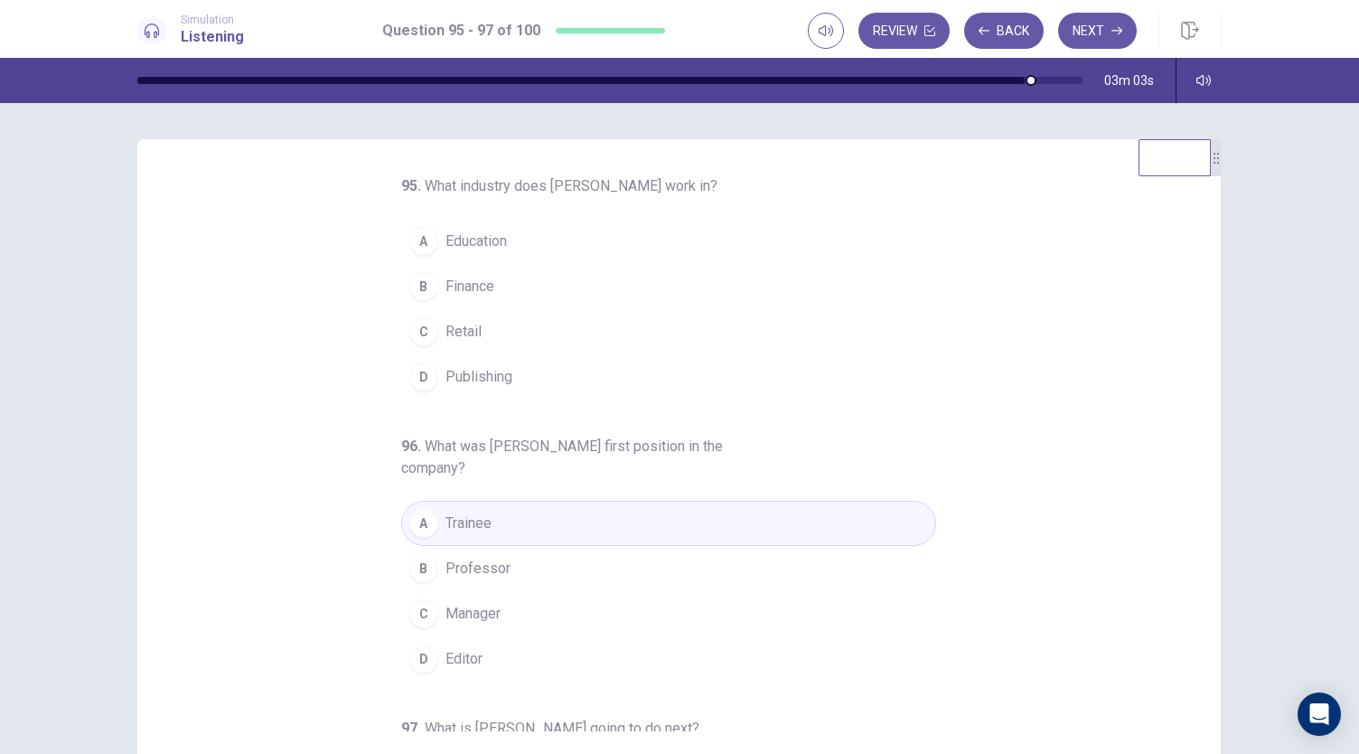
click at [446, 333] on span "Retail" at bounding box center [464, 332] width 36 height 22
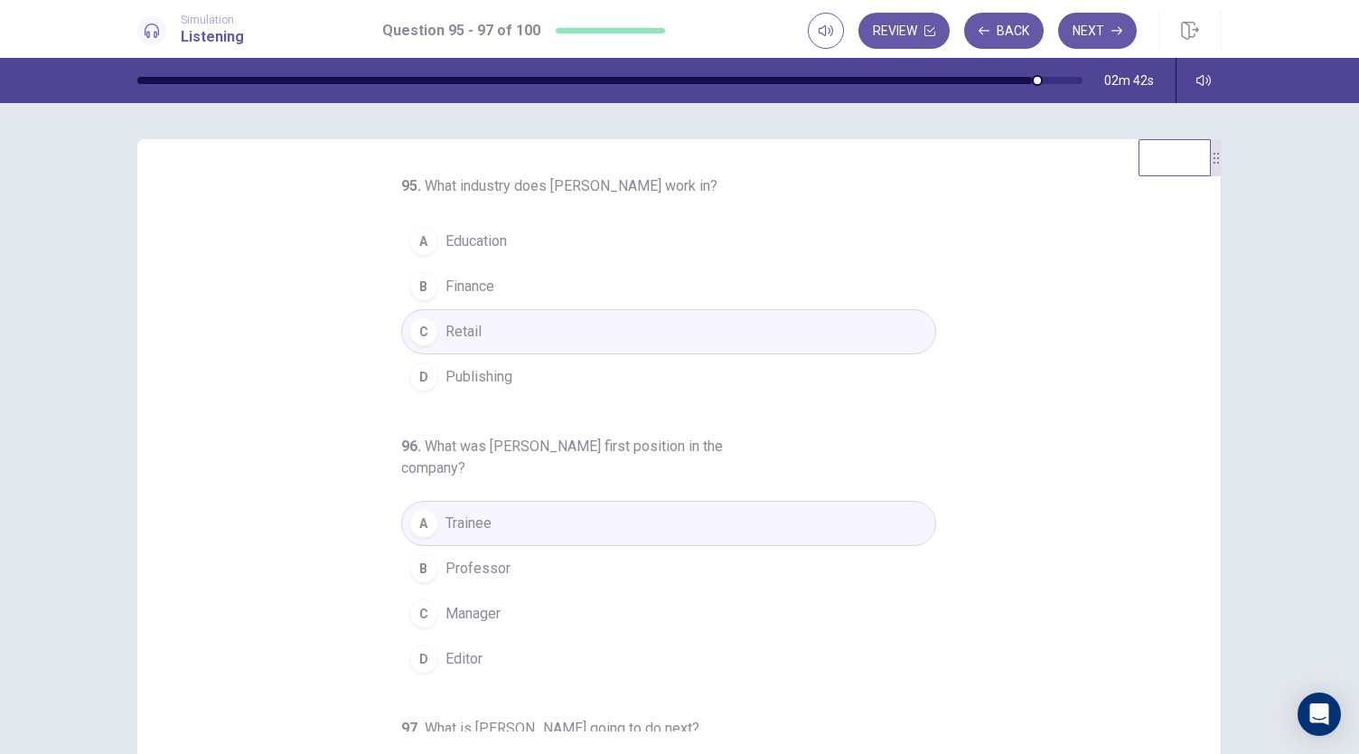
click at [452, 281] on span "Finance" at bounding box center [470, 287] width 49 height 22
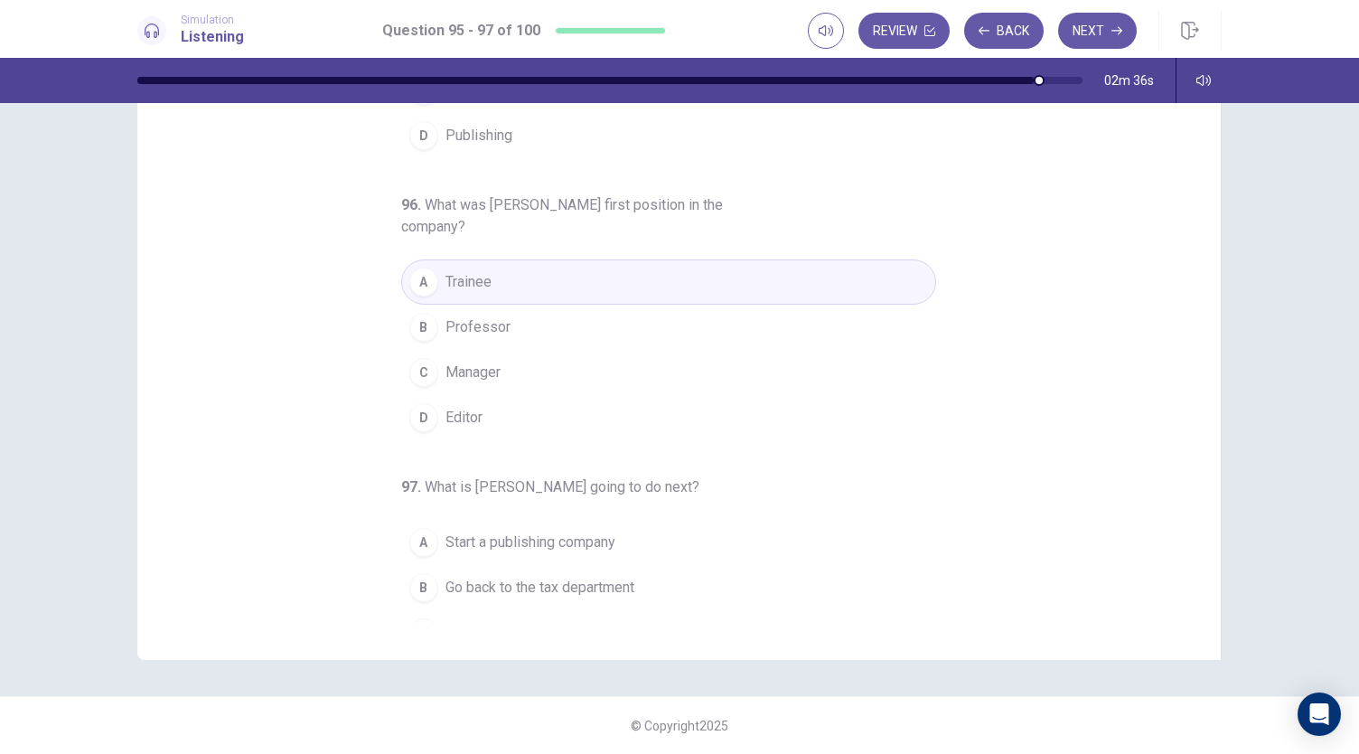
scroll to position [202, 0]
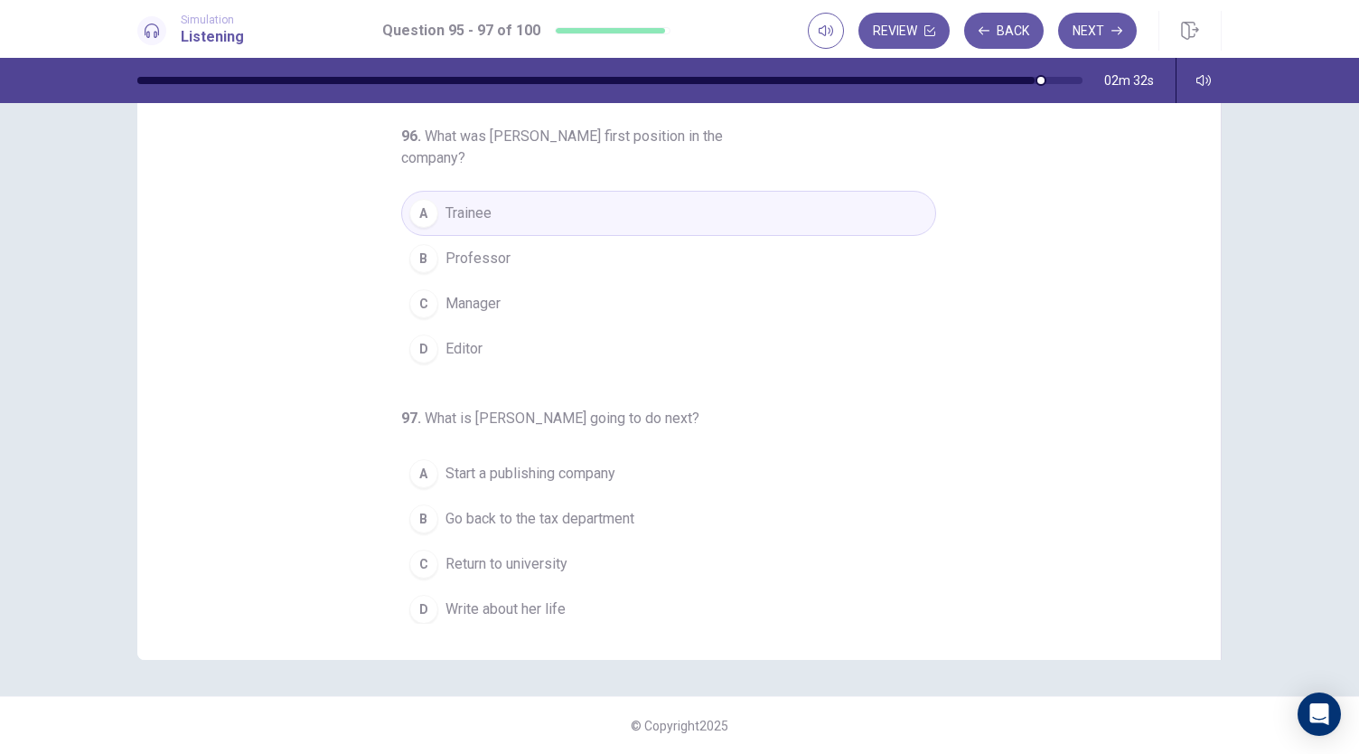
click at [497, 599] on span "Write about her life" at bounding box center [506, 609] width 120 height 22
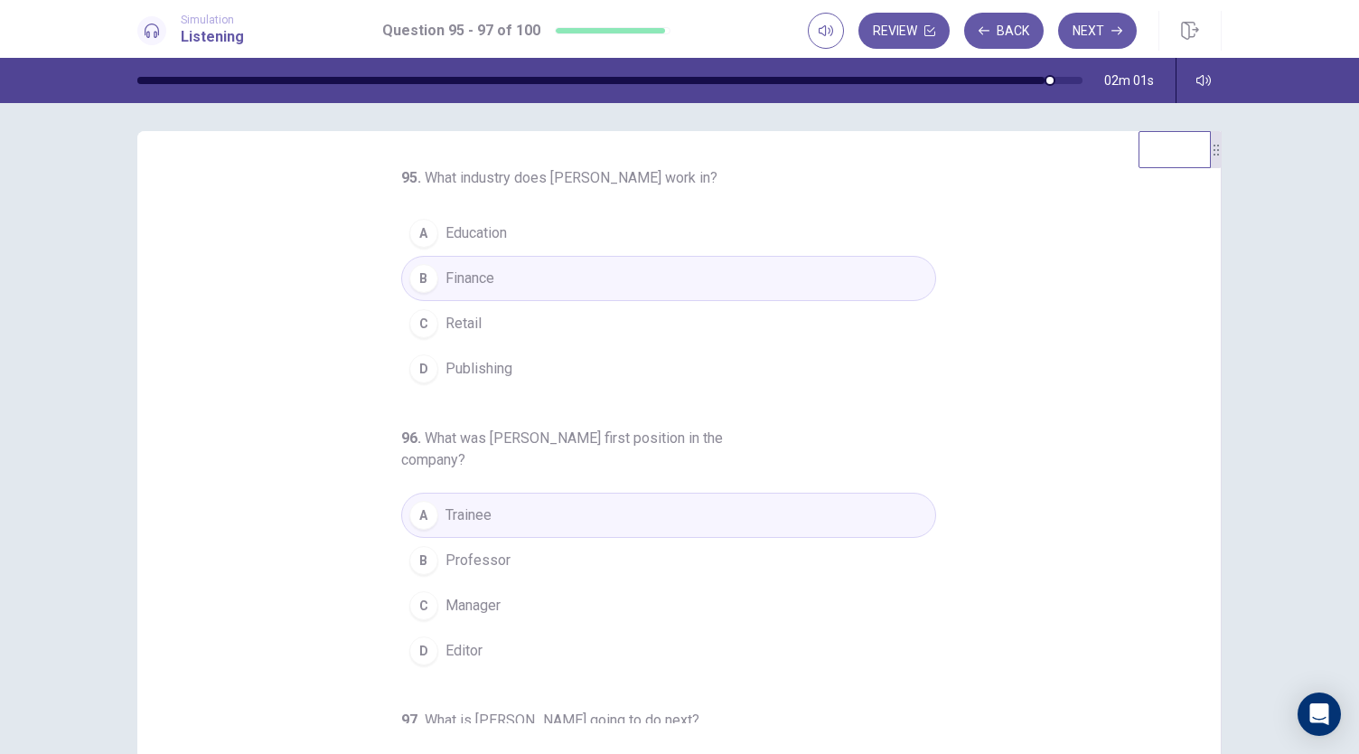
scroll to position [0, 0]
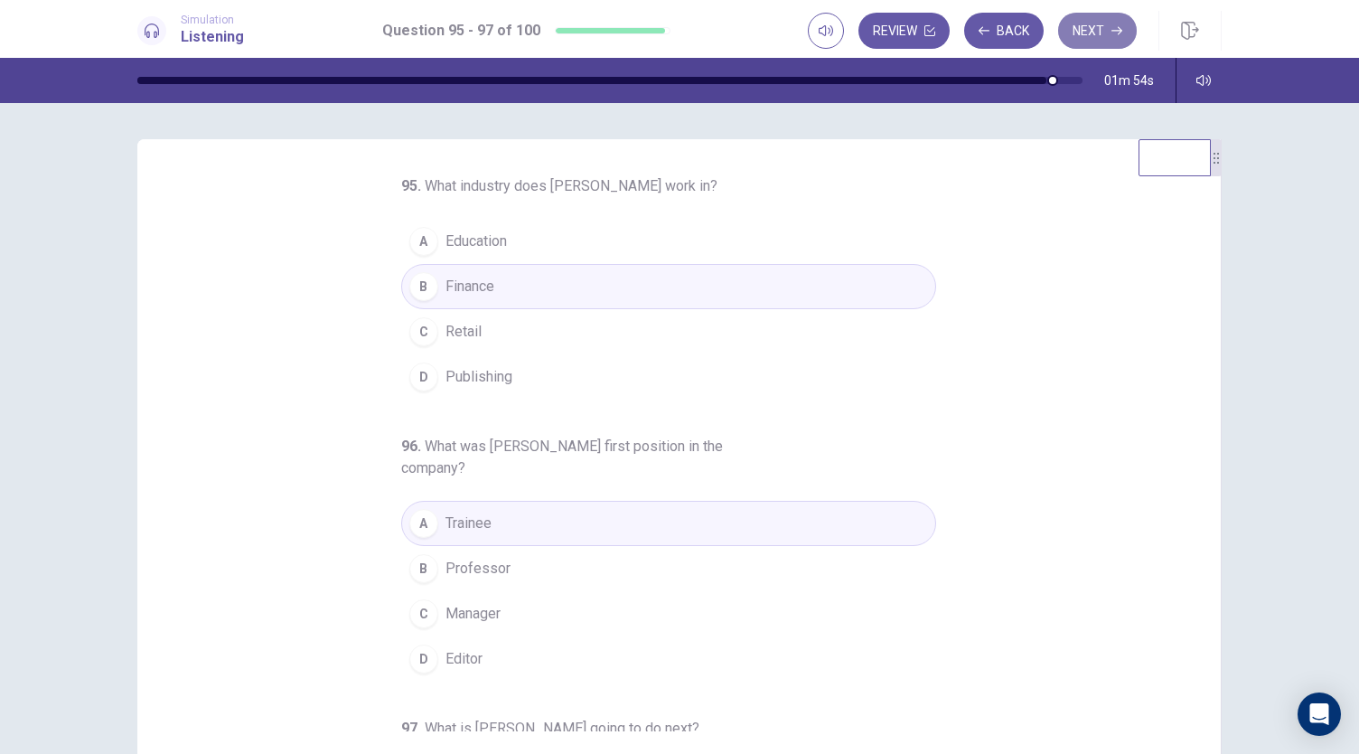
click at [1101, 28] on button "Next" at bounding box center [1097, 31] width 79 height 36
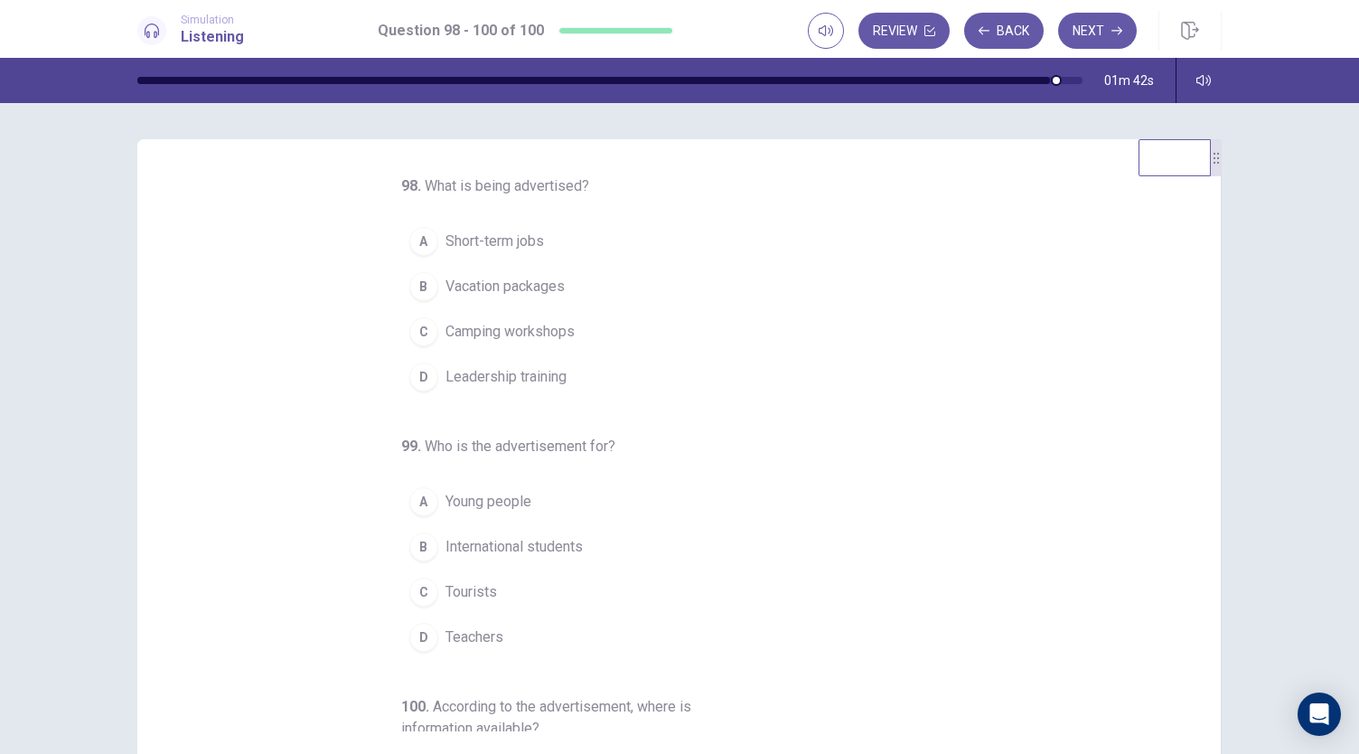
click at [421, 238] on div "A" at bounding box center [423, 241] width 29 height 29
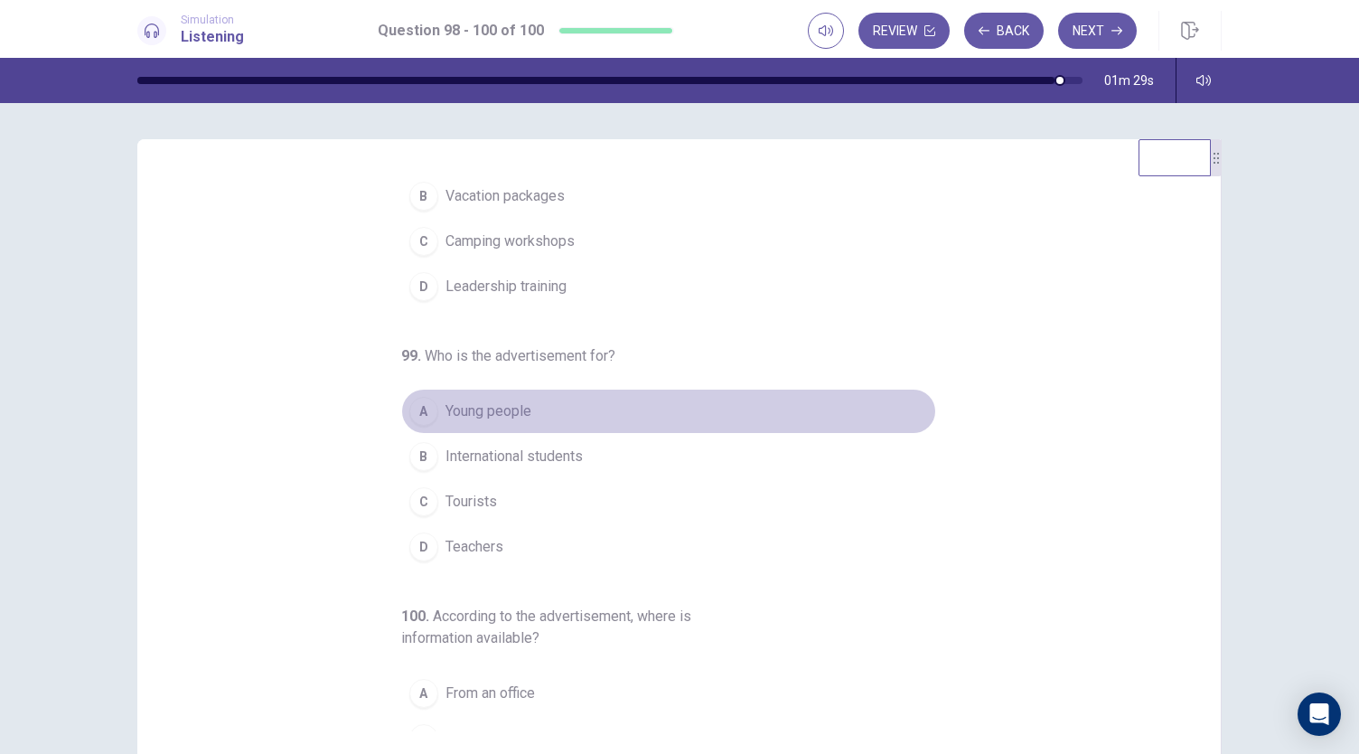
click at [409, 409] on div "A" at bounding box center [423, 411] width 29 height 29
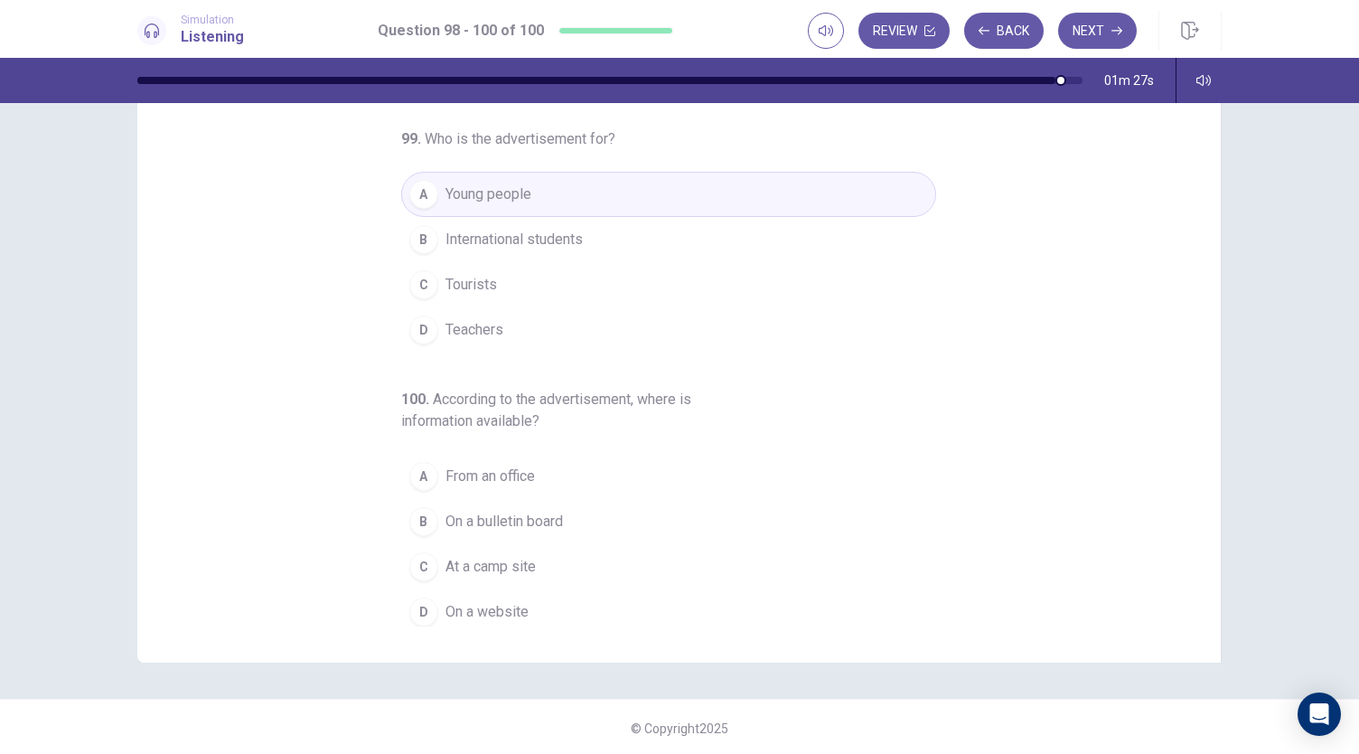
scroll to position [108, 0]
click at [414, 604] on div "D" at bounding box center [423, 609] width 29 height 29
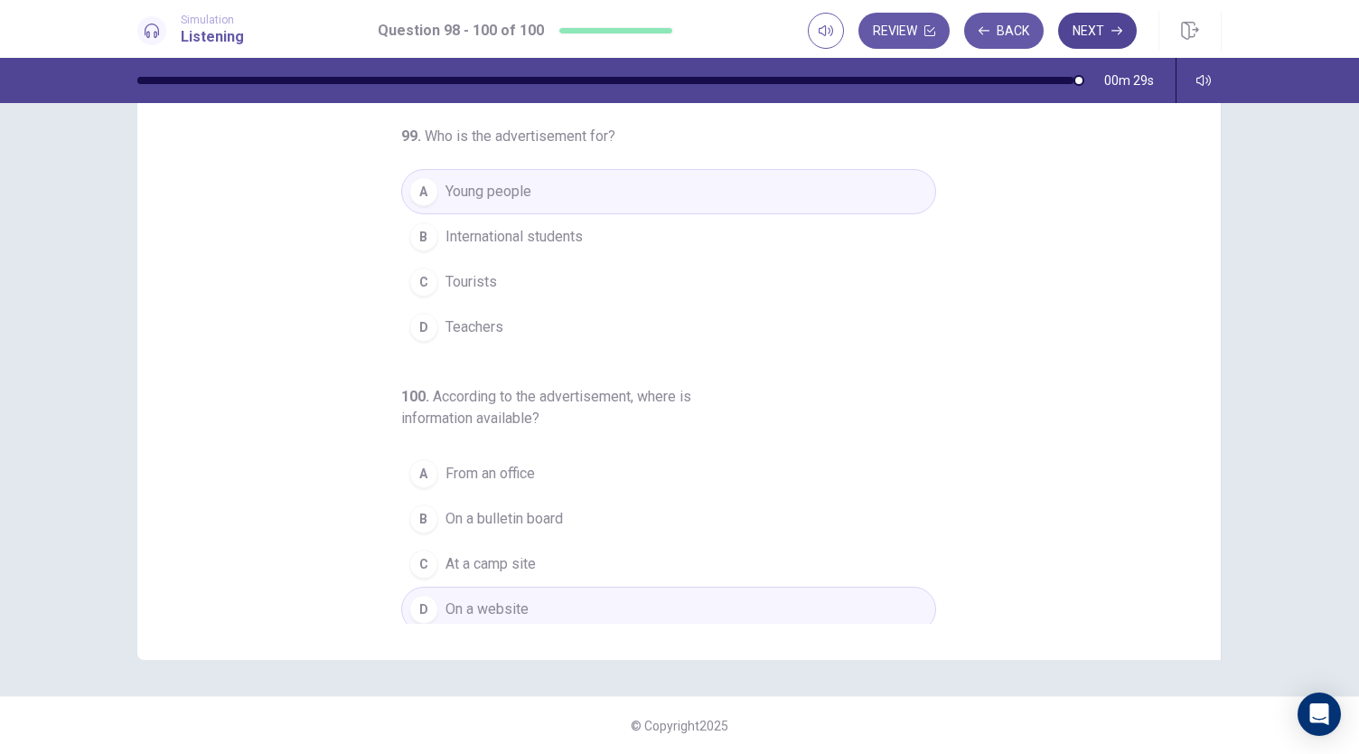
click at [1090, 32] on button "Next" at bounding box center [1097, 31] width 79 height 36
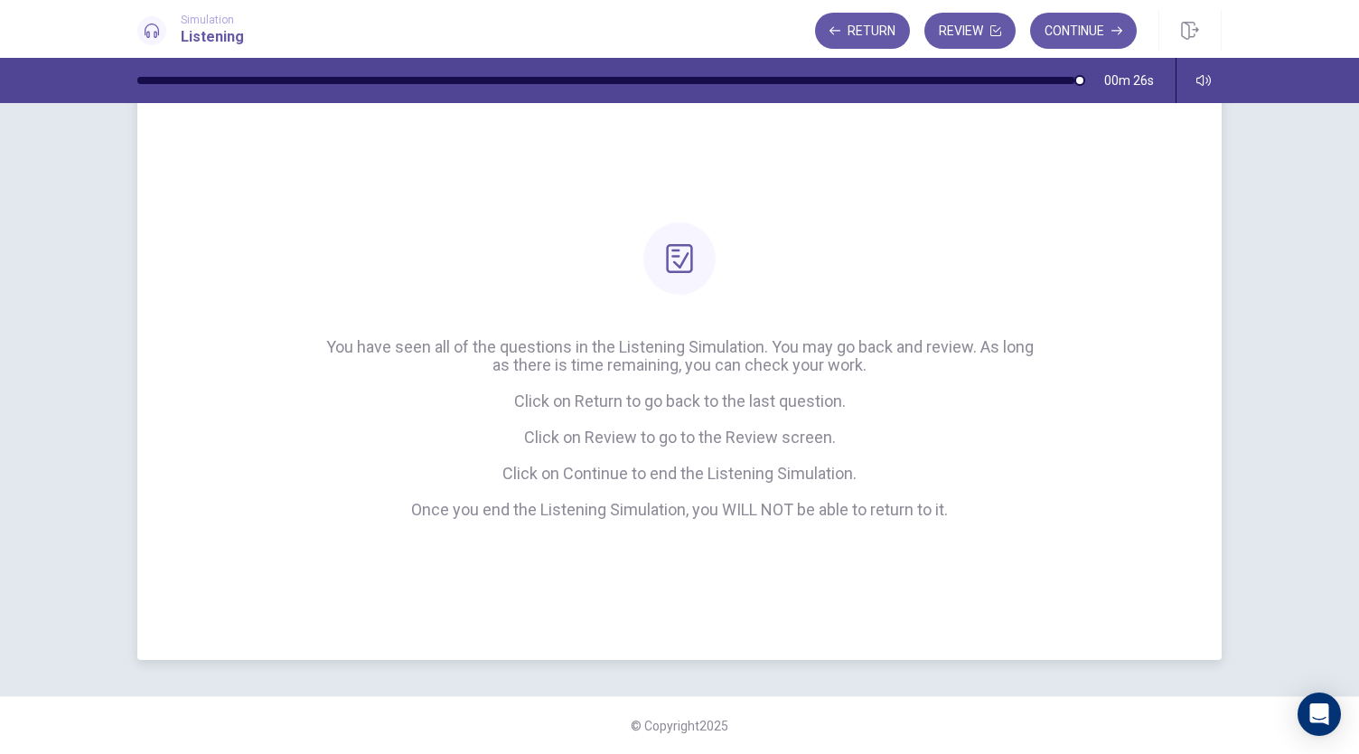
scroll to position [0, 0]
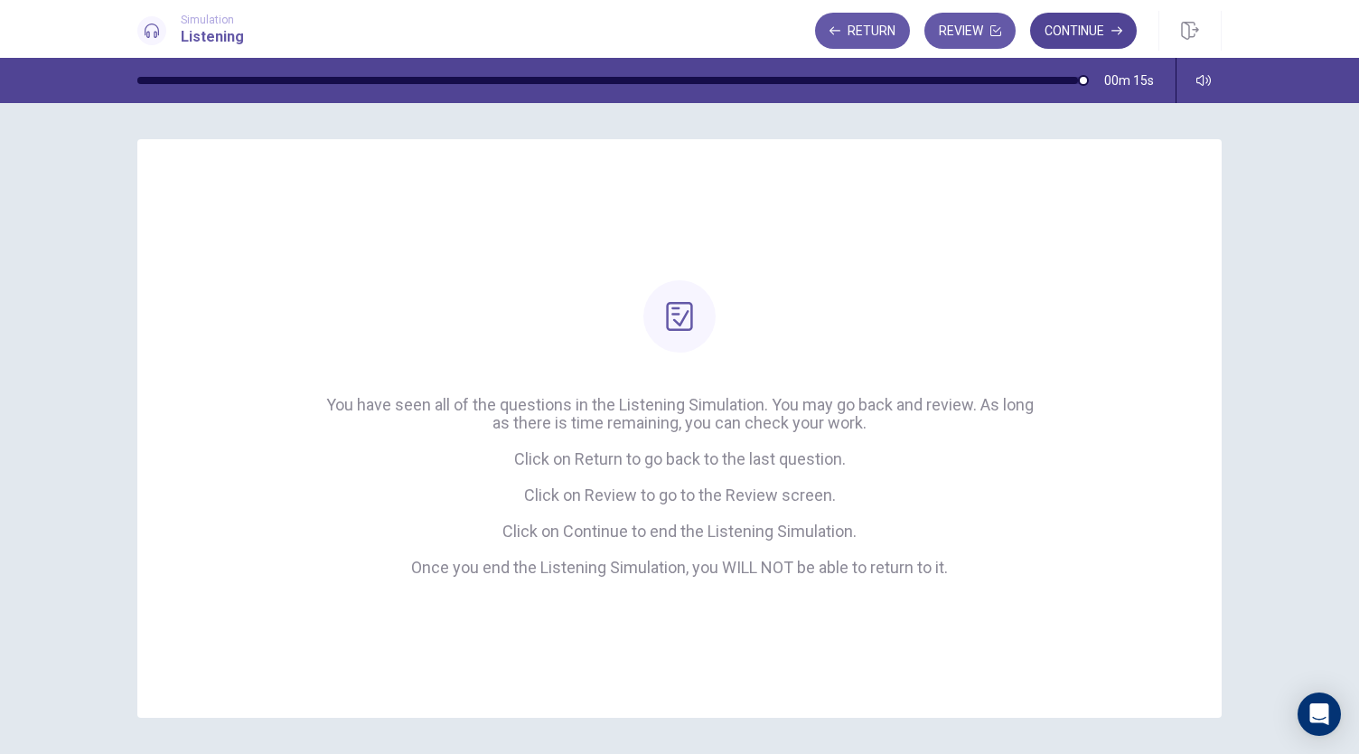
click at [1067, 31] on button "Continue" at bounding box center [1083, 31] width 107 height 36
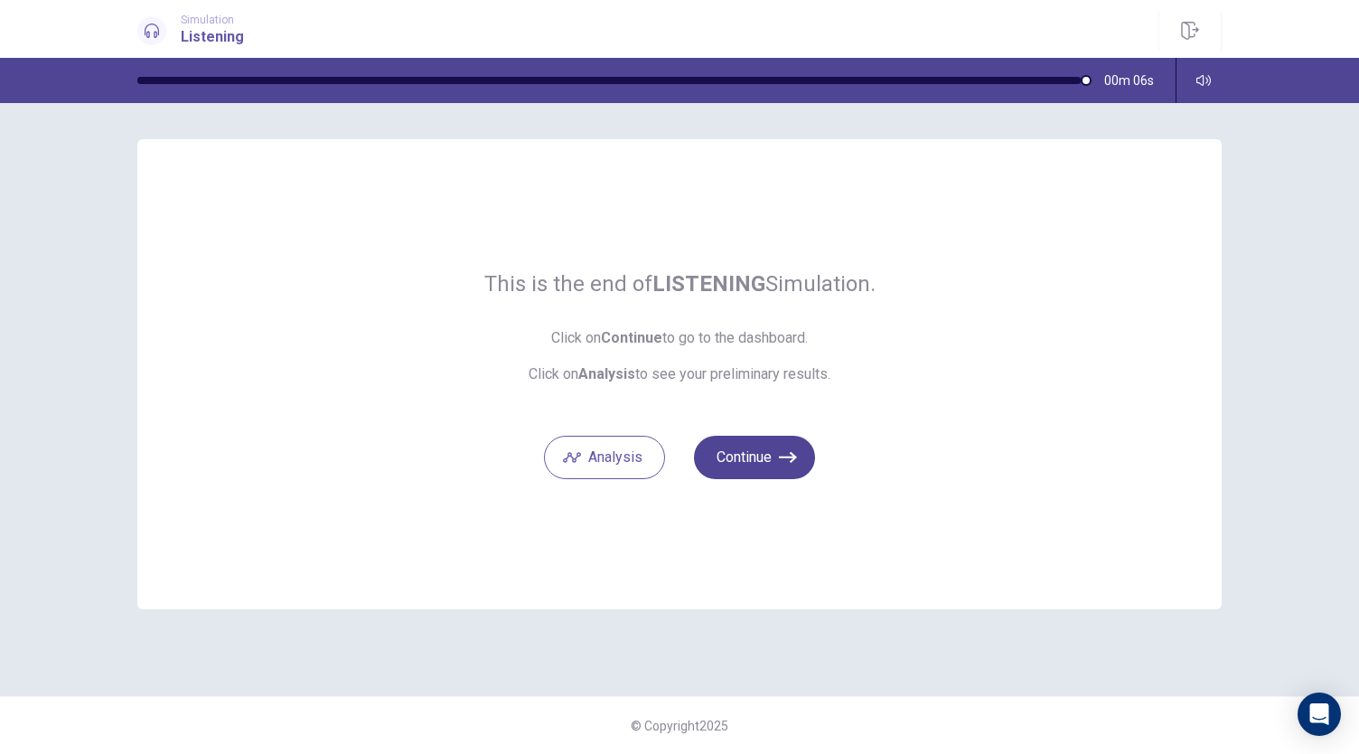
click at [750, 455] on button "Continue" at bounding box center [754, 457] width 121 height 43
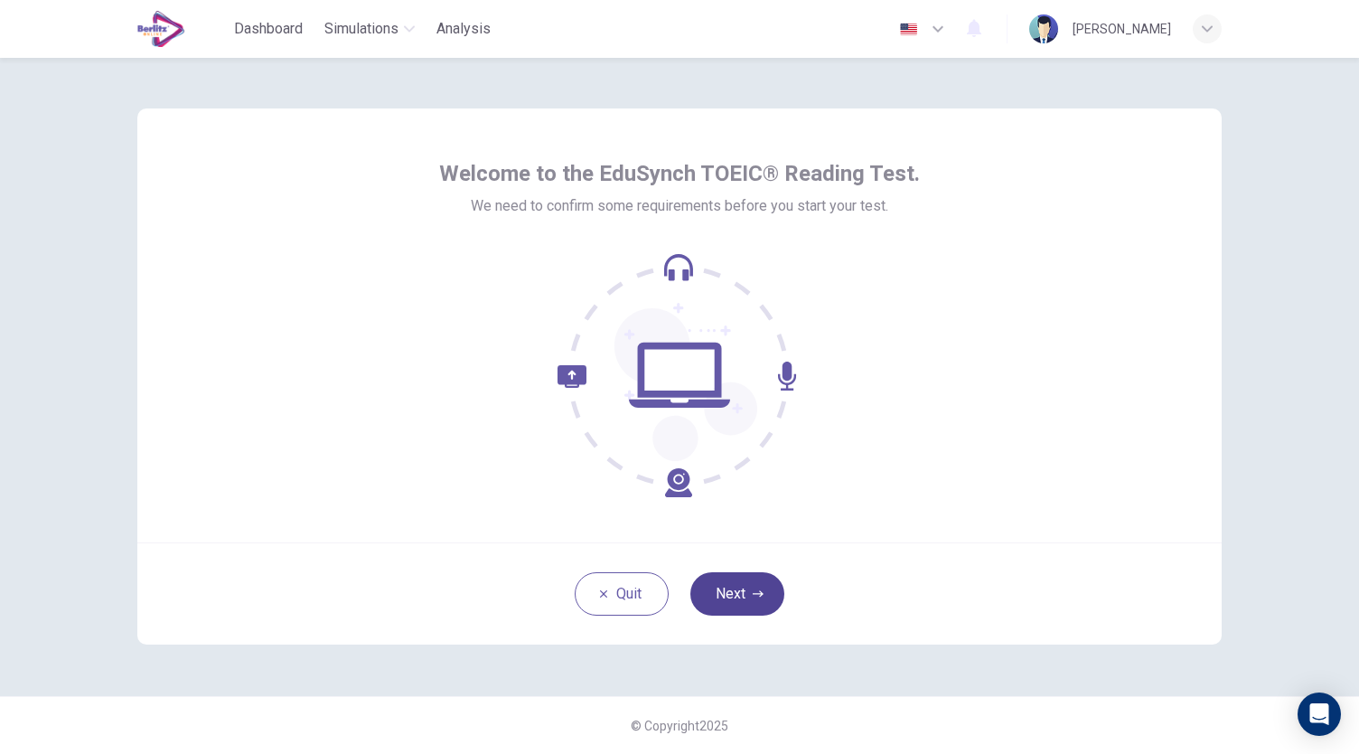
click at [746, 596] on button "Next" at bounding box center [737, 593] width 94 height 43
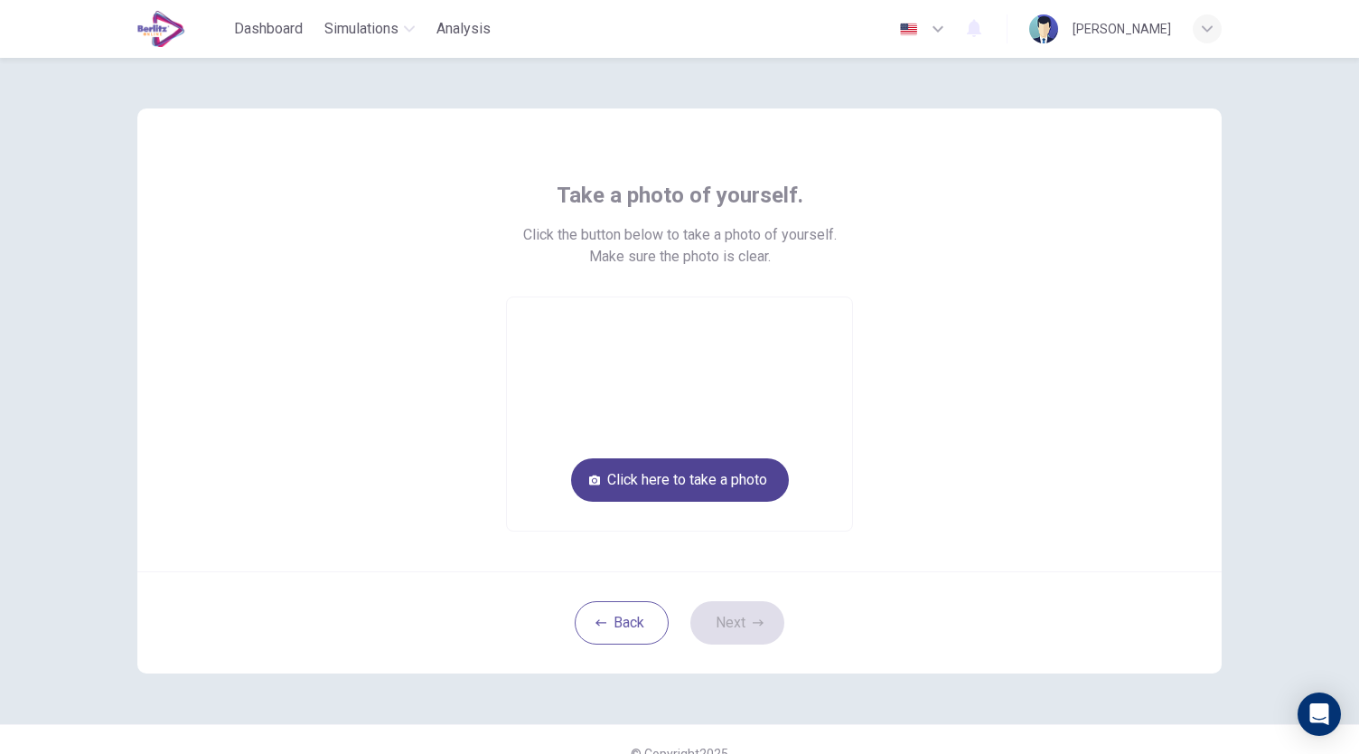
click at [695, 478] on button "Click here to take a photo" at bounding box center [680, 479] width 218 height 43
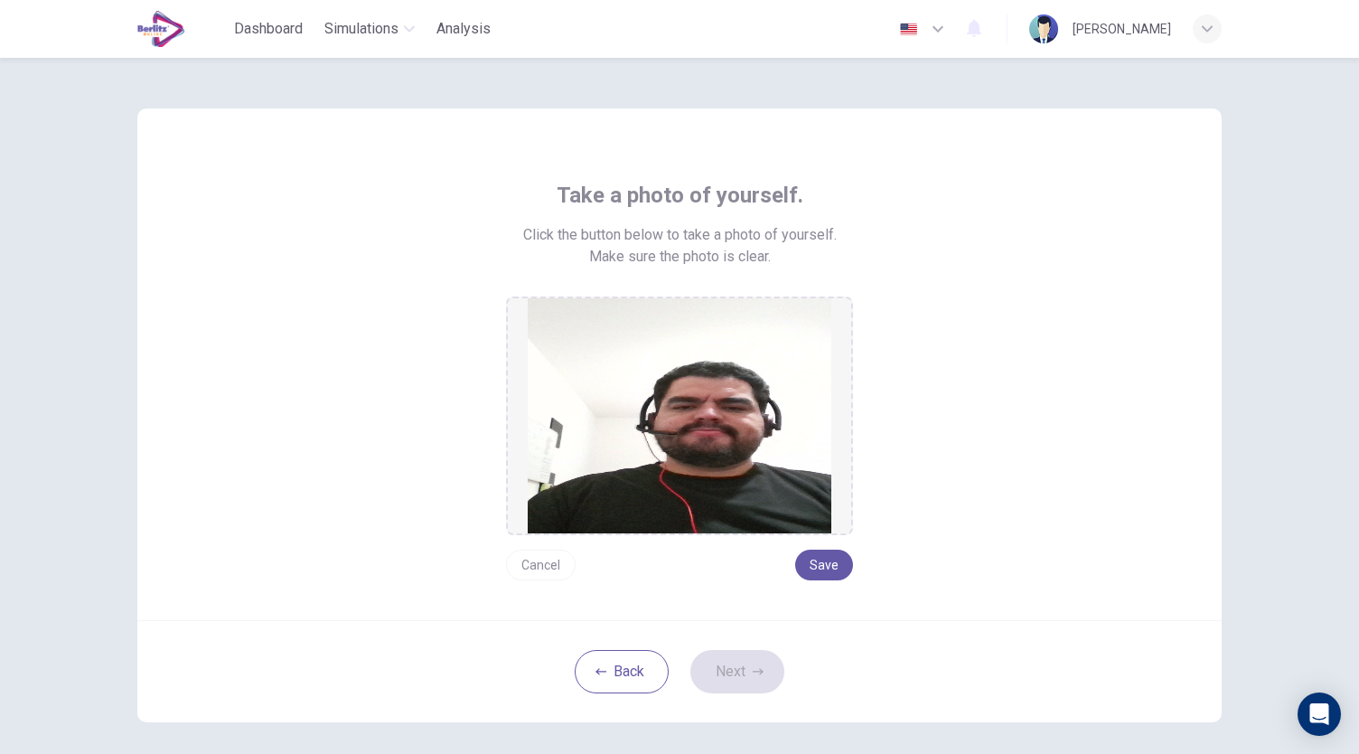
click at [528, 563] on button "Cancel" at bounding box center [541, 564] width 70 height 31
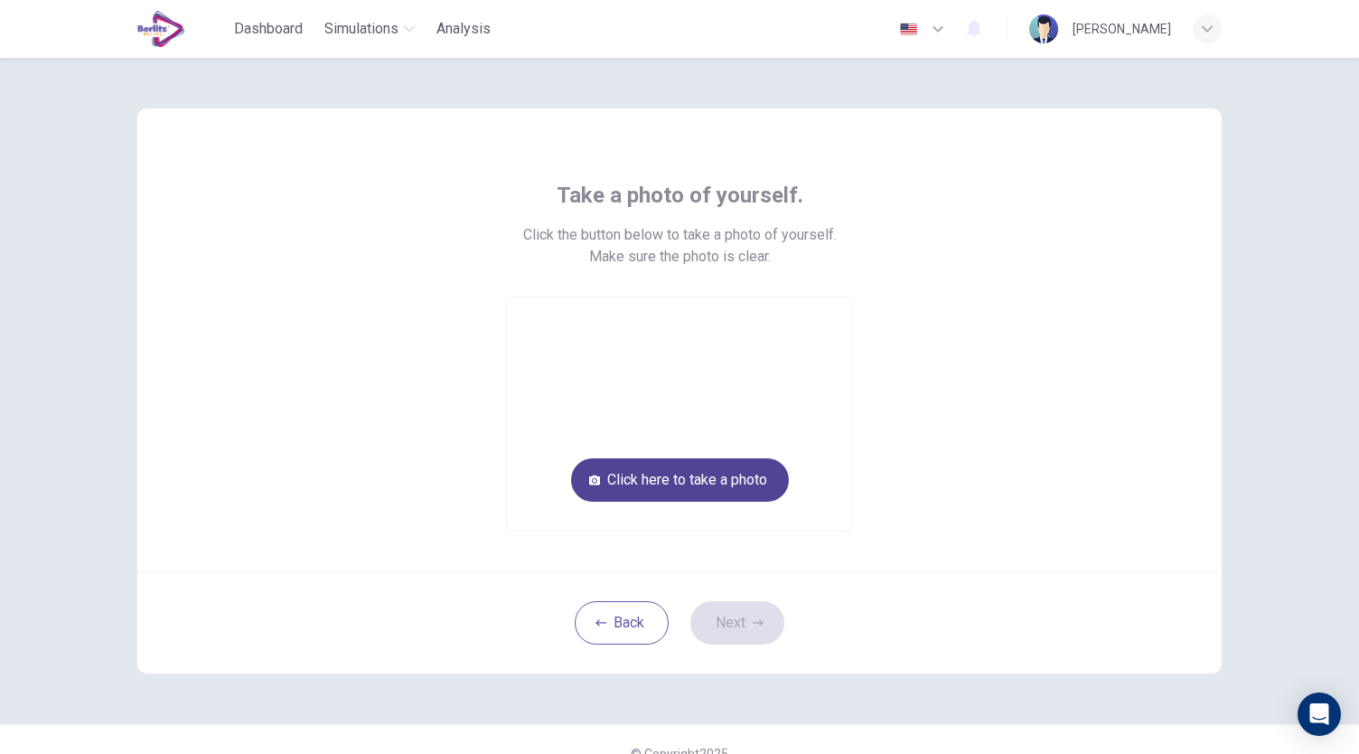
click at [714, 478] on button "Click here to take a photo" at bounding box center [680, 479] width 218 height 43
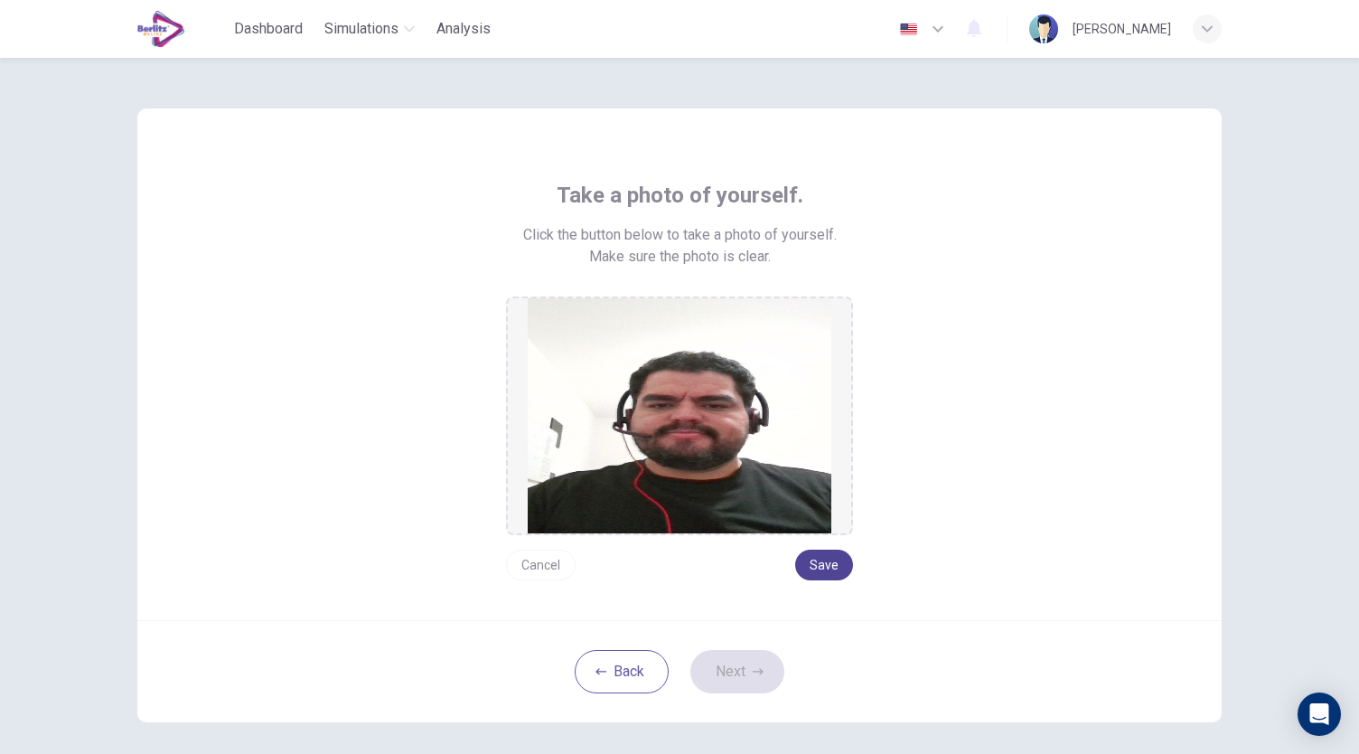
click at [830, 569] on button "Save" at bounding box center [824, 564] width 58 height 31
click at [711, 670] on button "Next" at bounding box center [737, 671] width 94 height 43
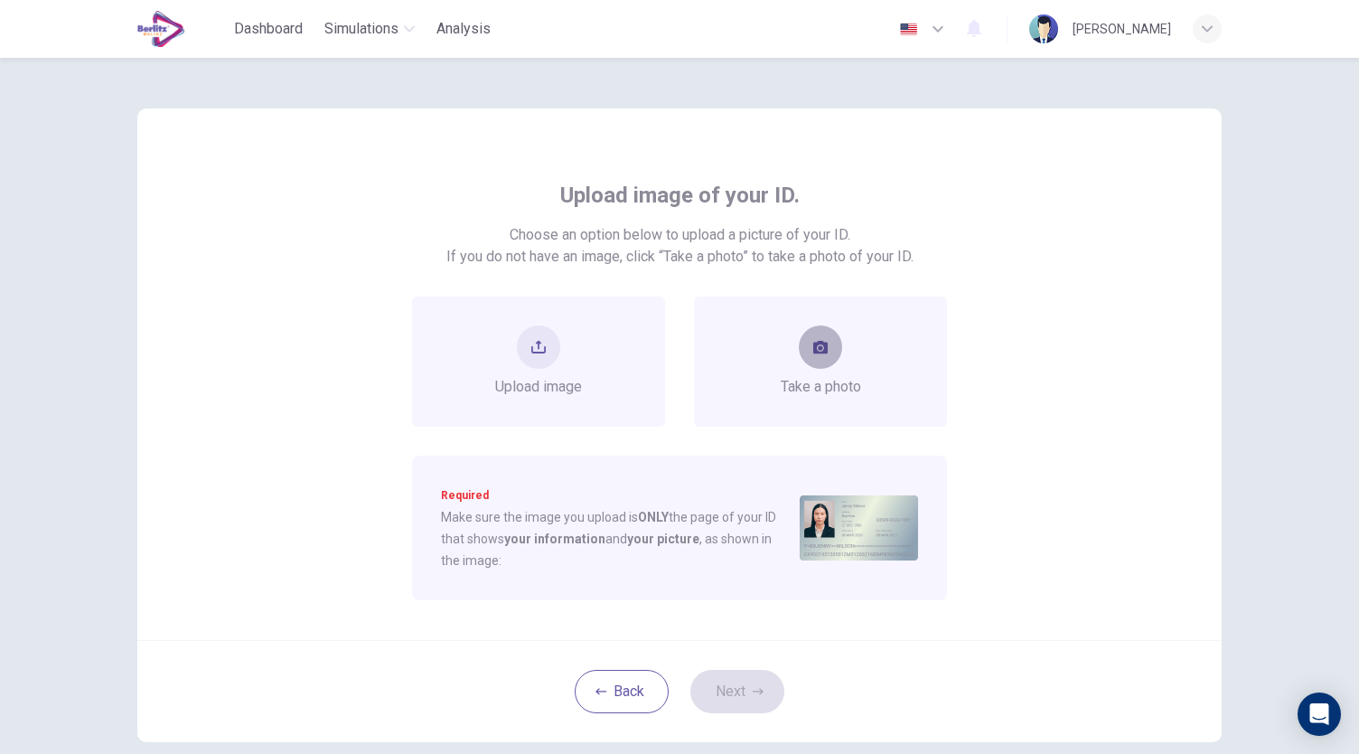
click at [808, 342] on button "take photo" at bounding box center [820, 346] width 43 height 43
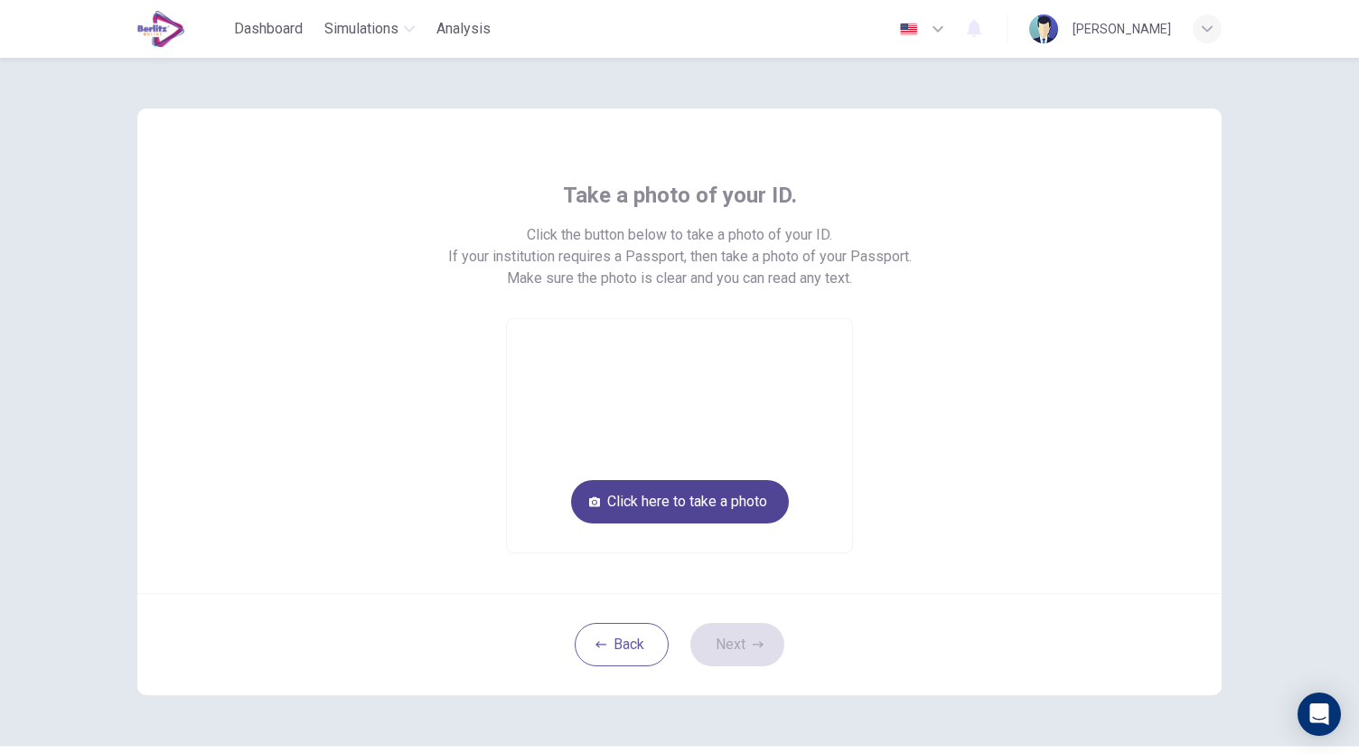
click at [745, 502] on button "Click here to take a photo" at bounding box center [680, 501] width 218 height 43
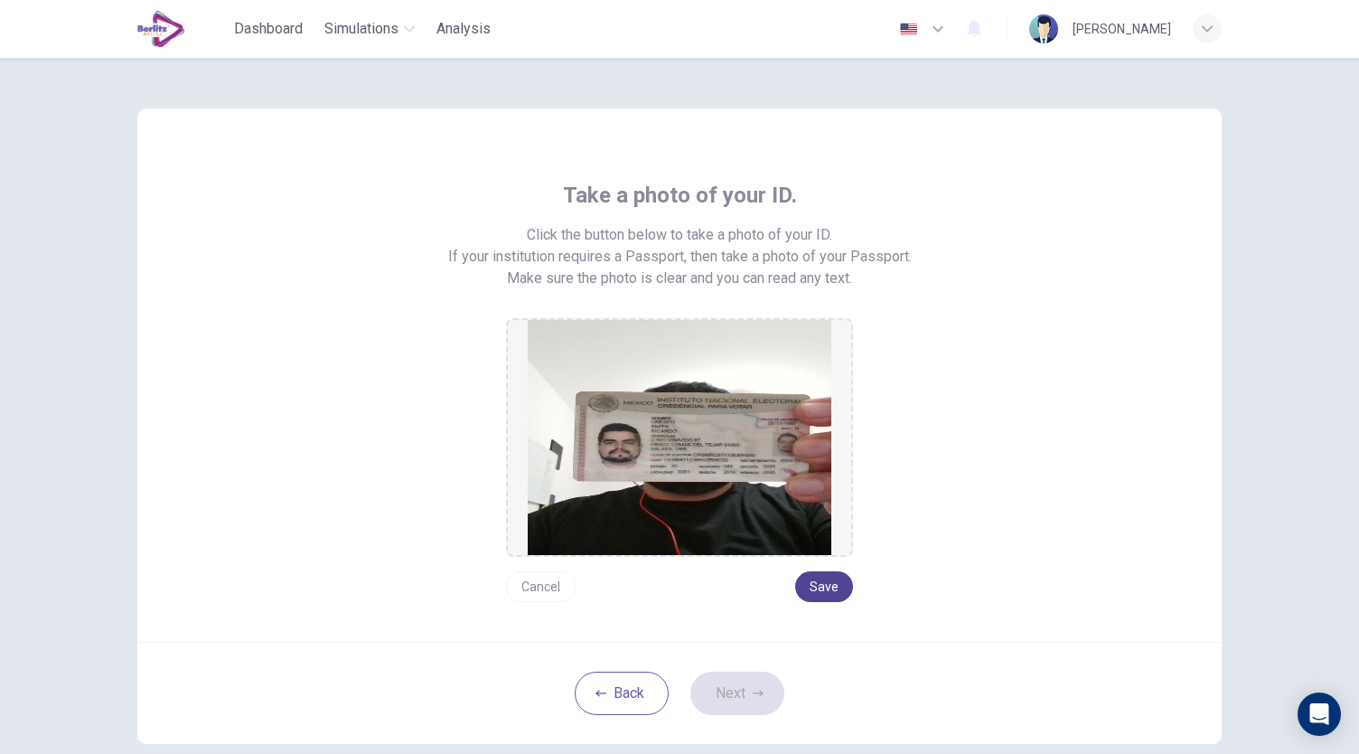
click at [815, 582] on button "Save" at bounding box center [824, 586] width 58 height 31
click at [734, 692] on button "Next" at bounding box center [737, 692] width 94 height 43
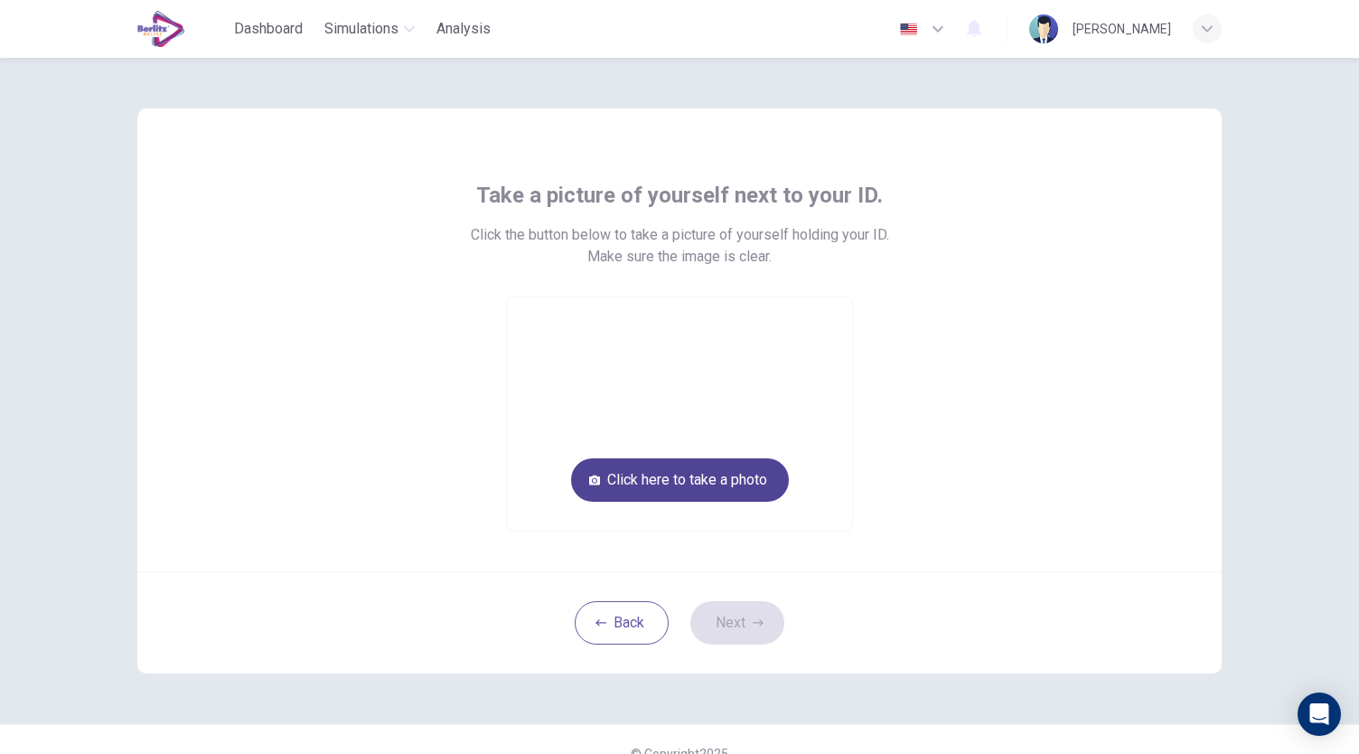
click at [721, 479] on button "Click here to take a photo" at bounding box center [680, 479] width 218 height 43
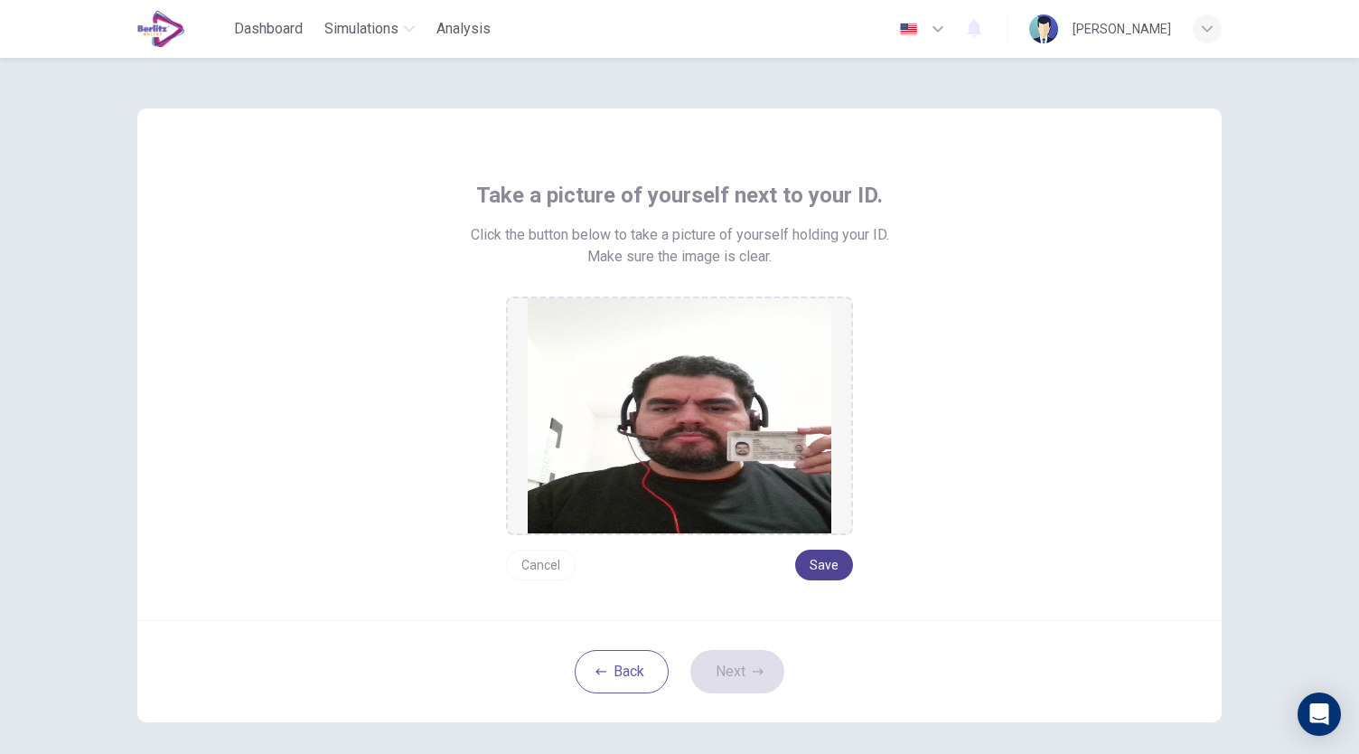
click at [815, 565] on button "Save" at bounding box center [824, 564] width 58 height 31
click at [736, 664] on button "Next" at bounding box center [737, 671] width 94 height 43
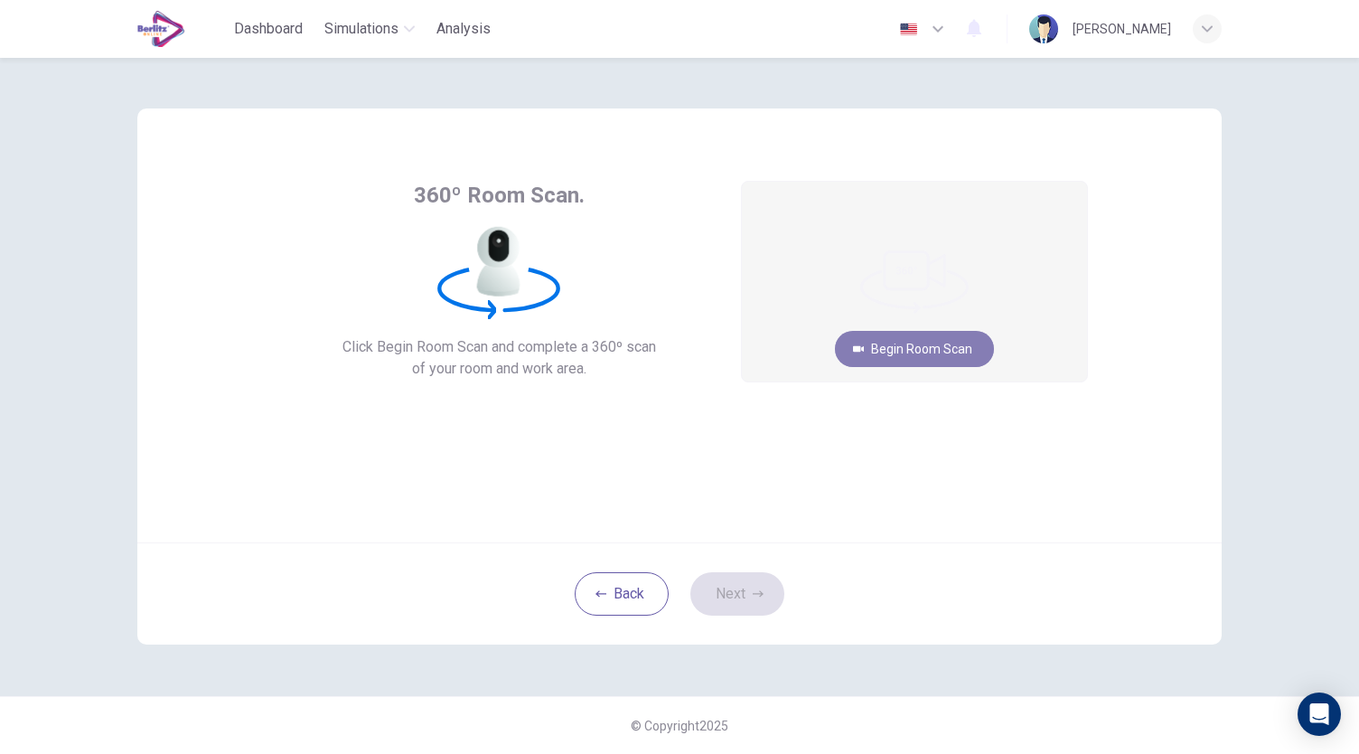
click at [892, 352] on button "Begin Room Scan" at bounding box center [914, 349] width 159 height 36
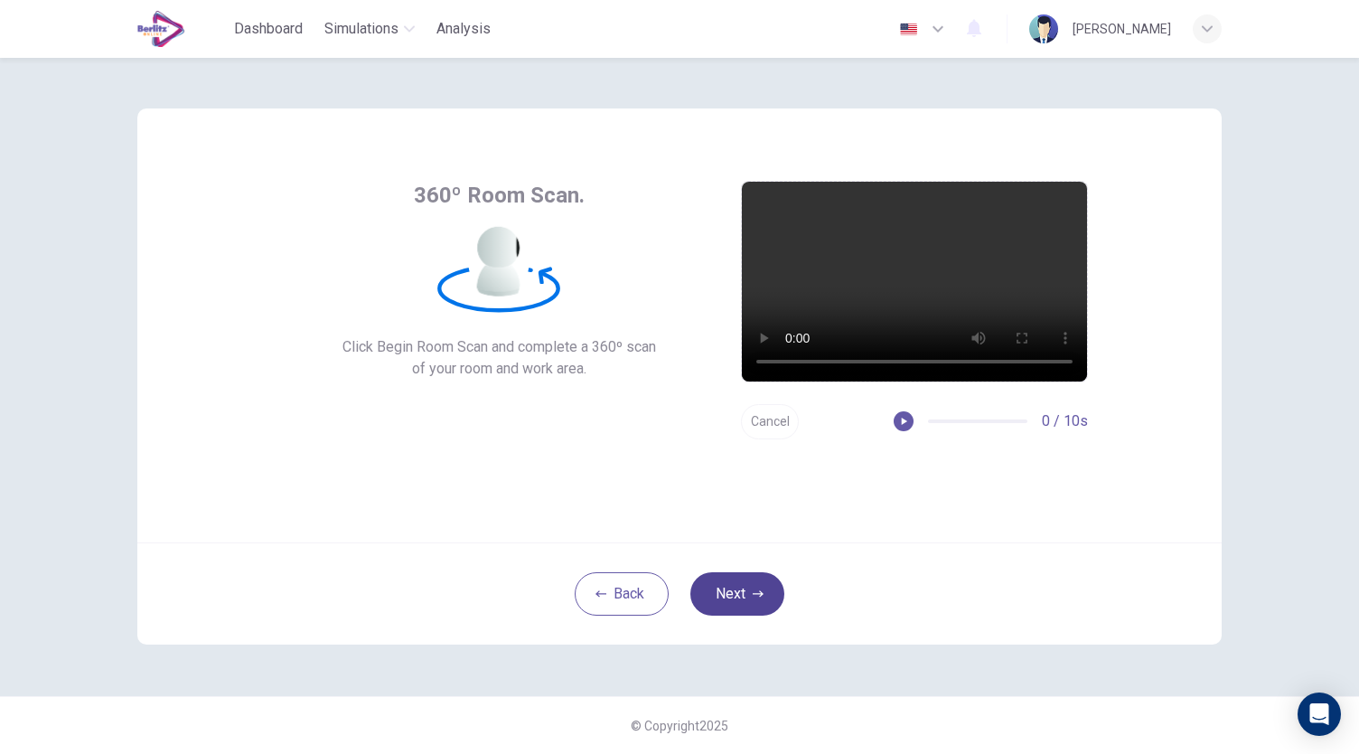
click at [736, 596] on button "Next" at bounding box center [737, 593] width 94 height 43
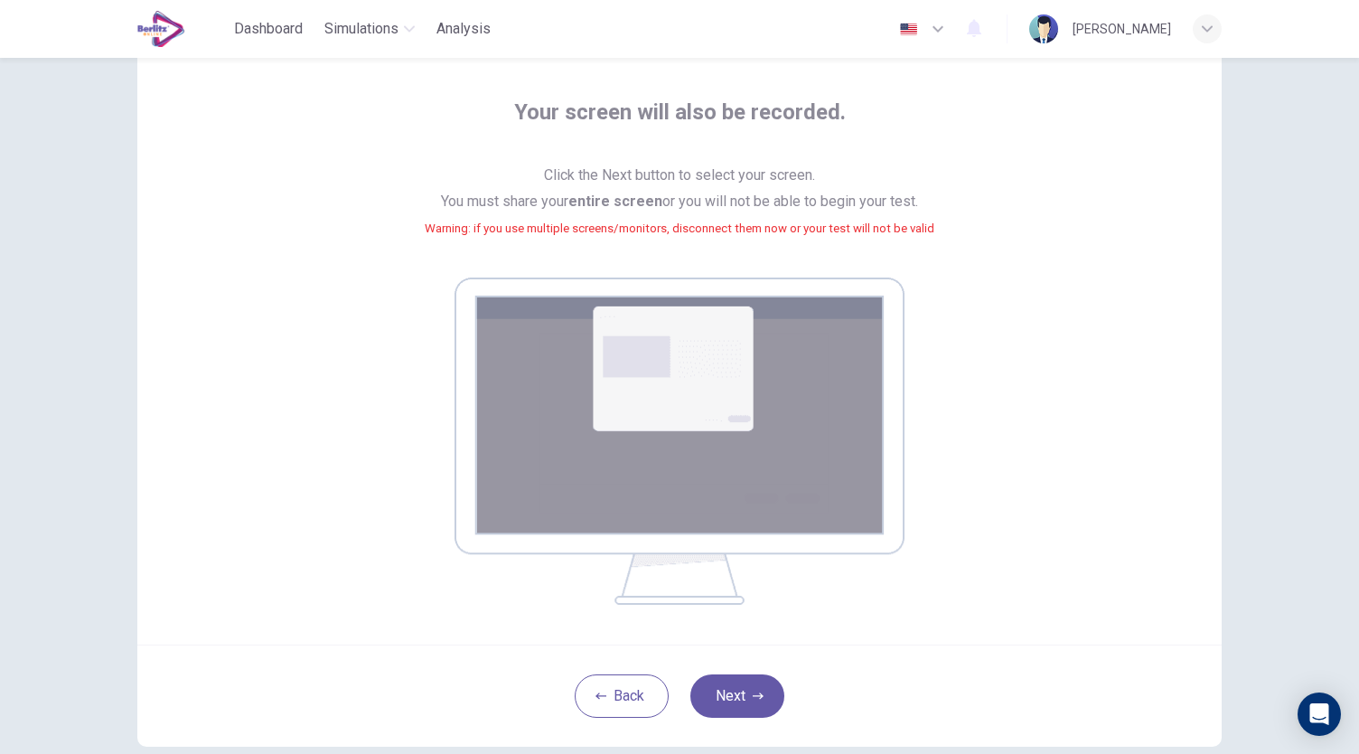
scroll to position [181, 0]
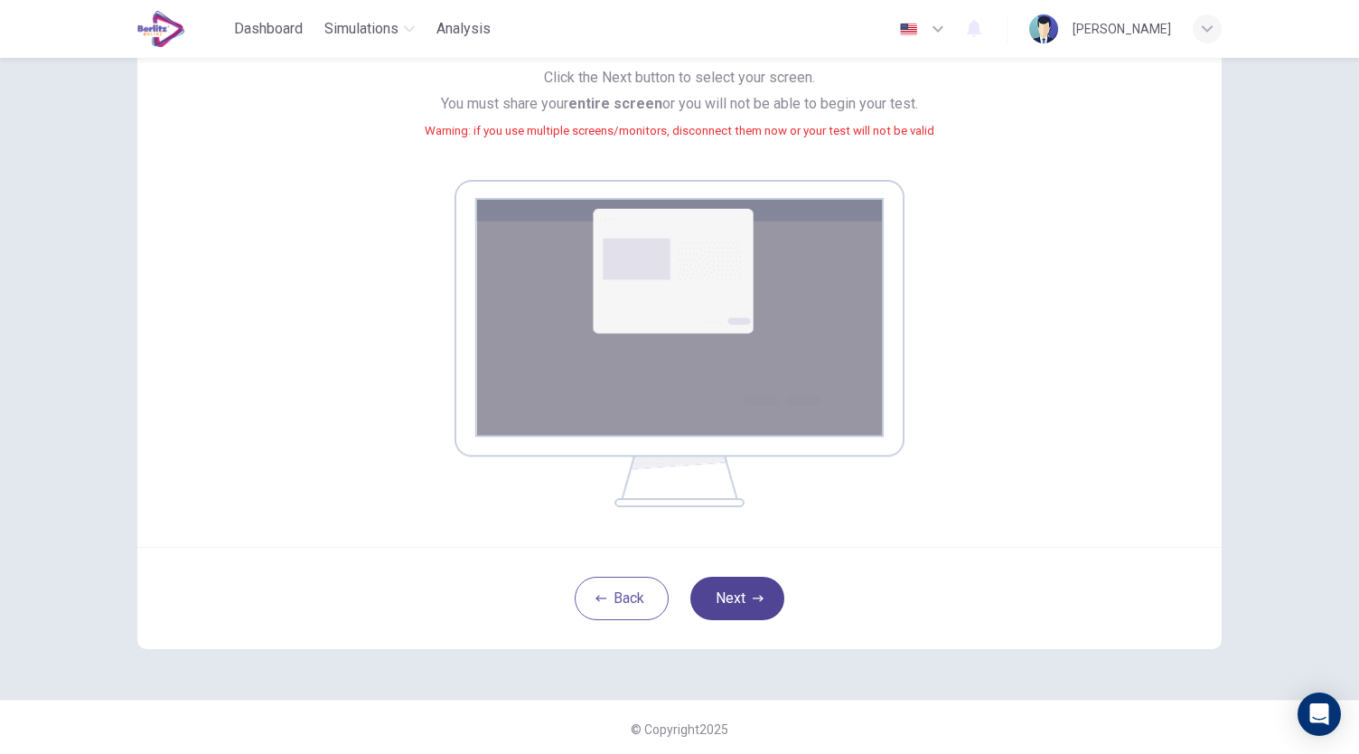
click at [732, 608] on button "Next" at bounding box center [737, 598] width 94 height 43
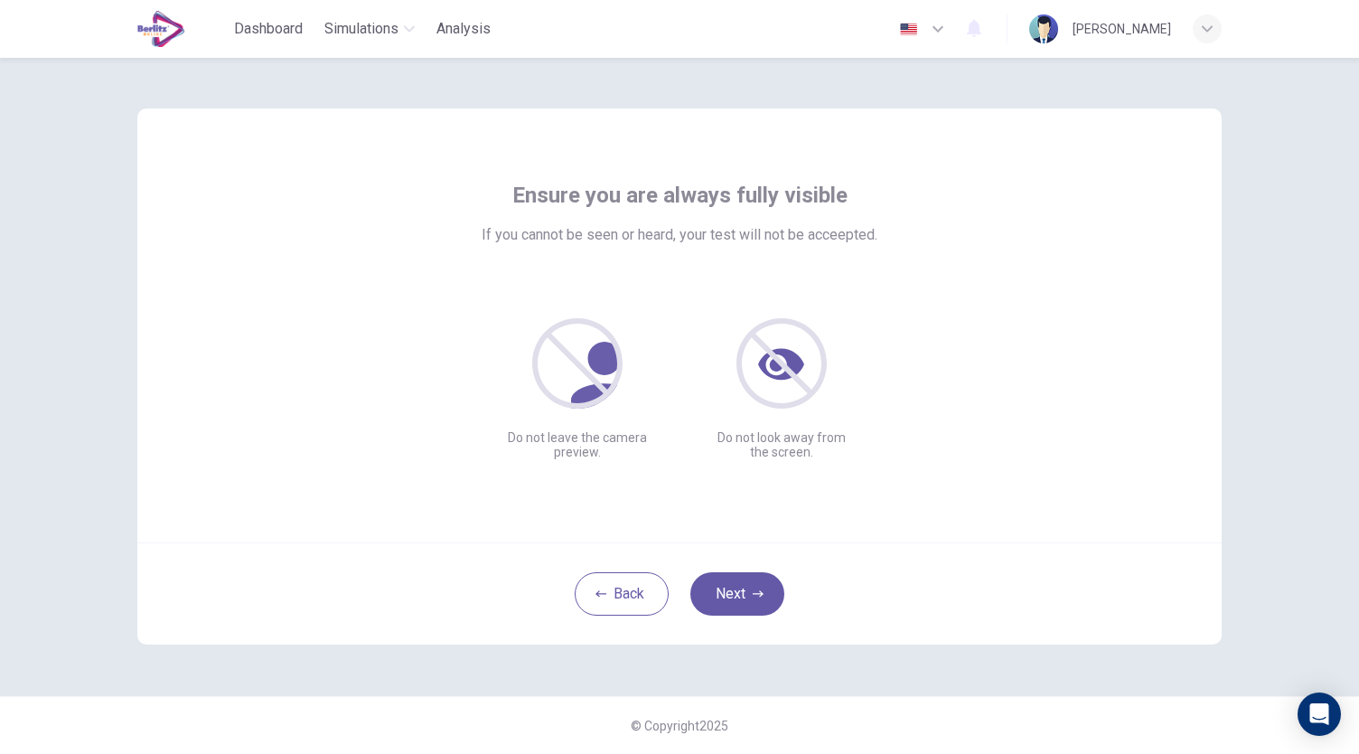
scroll to position [0, 0]
click at [758, 585] on button "Next" at bounding box center [737, 593] width 94 height 43
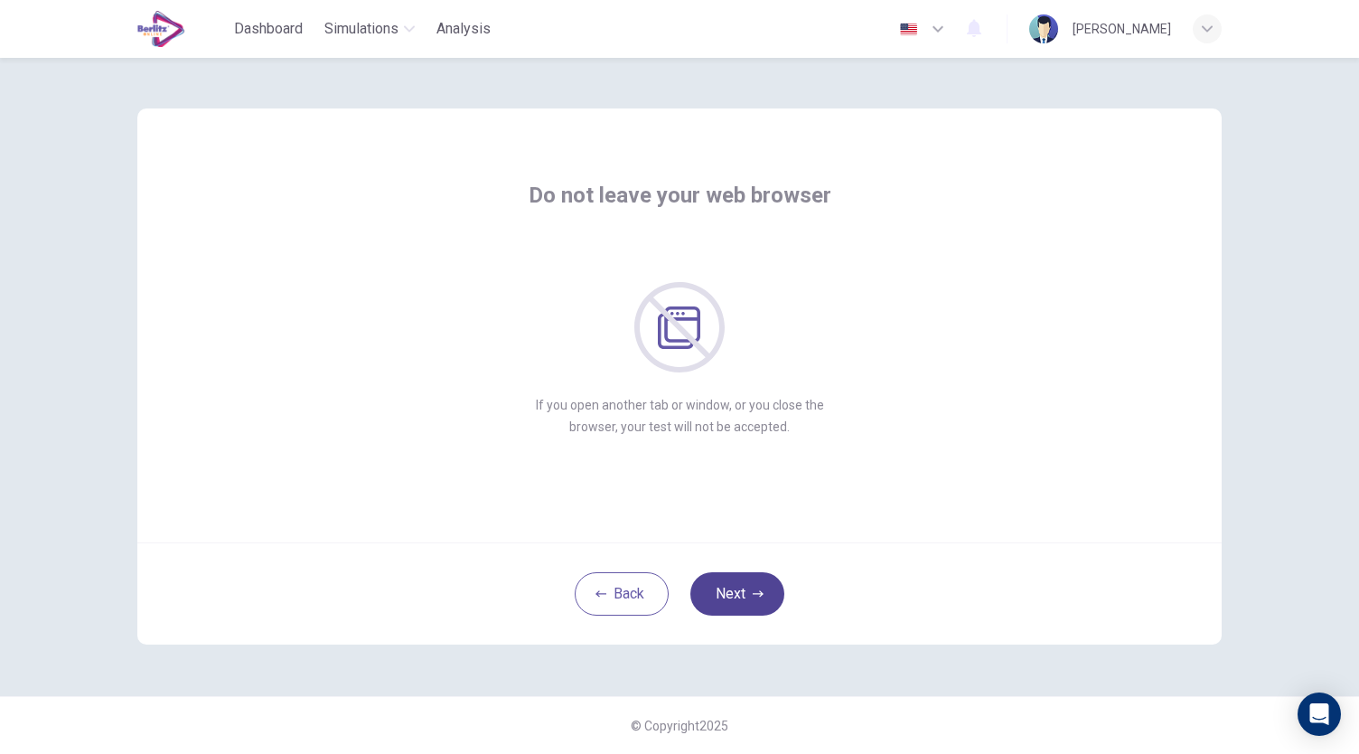
click at [758, 585] on button "Next" at bounding box center [737, 593] width 94 height 43
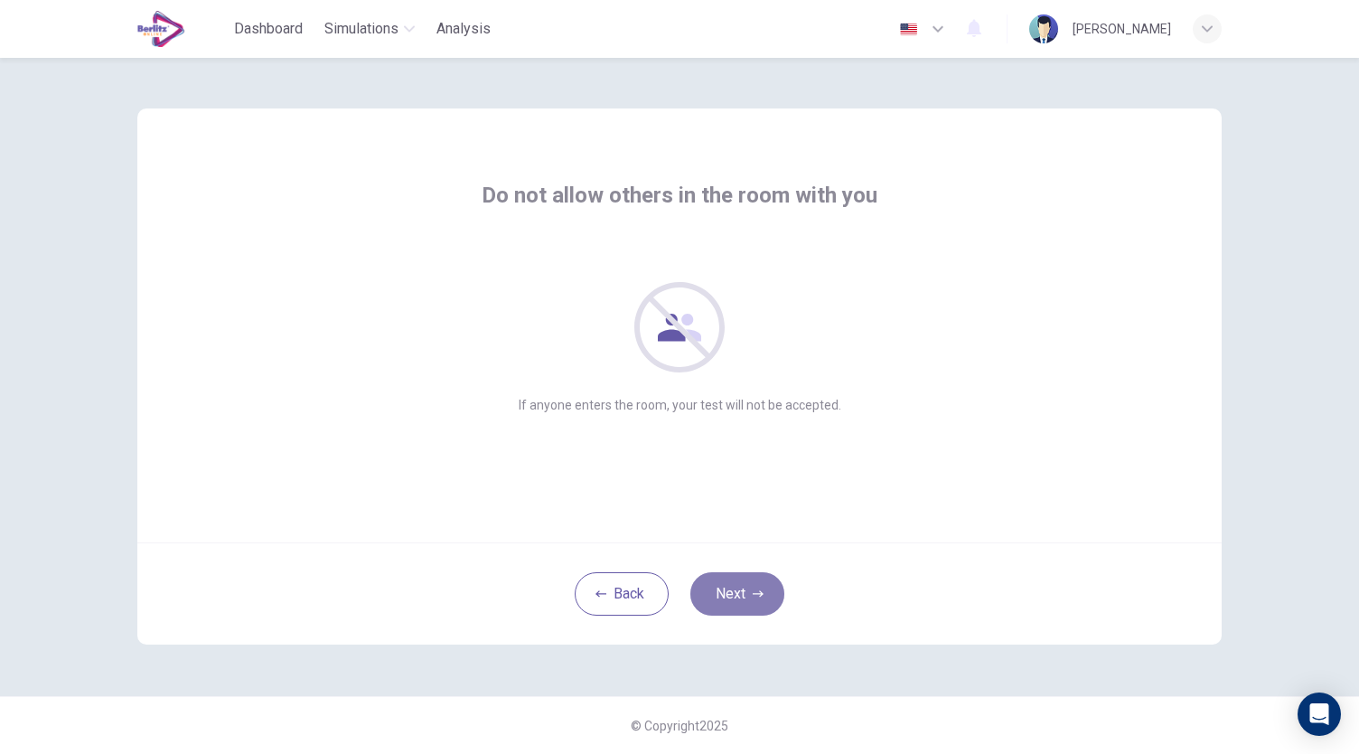
click at [758, 585] on button "Next" at bounding box center [737, 593] width 94 height 43
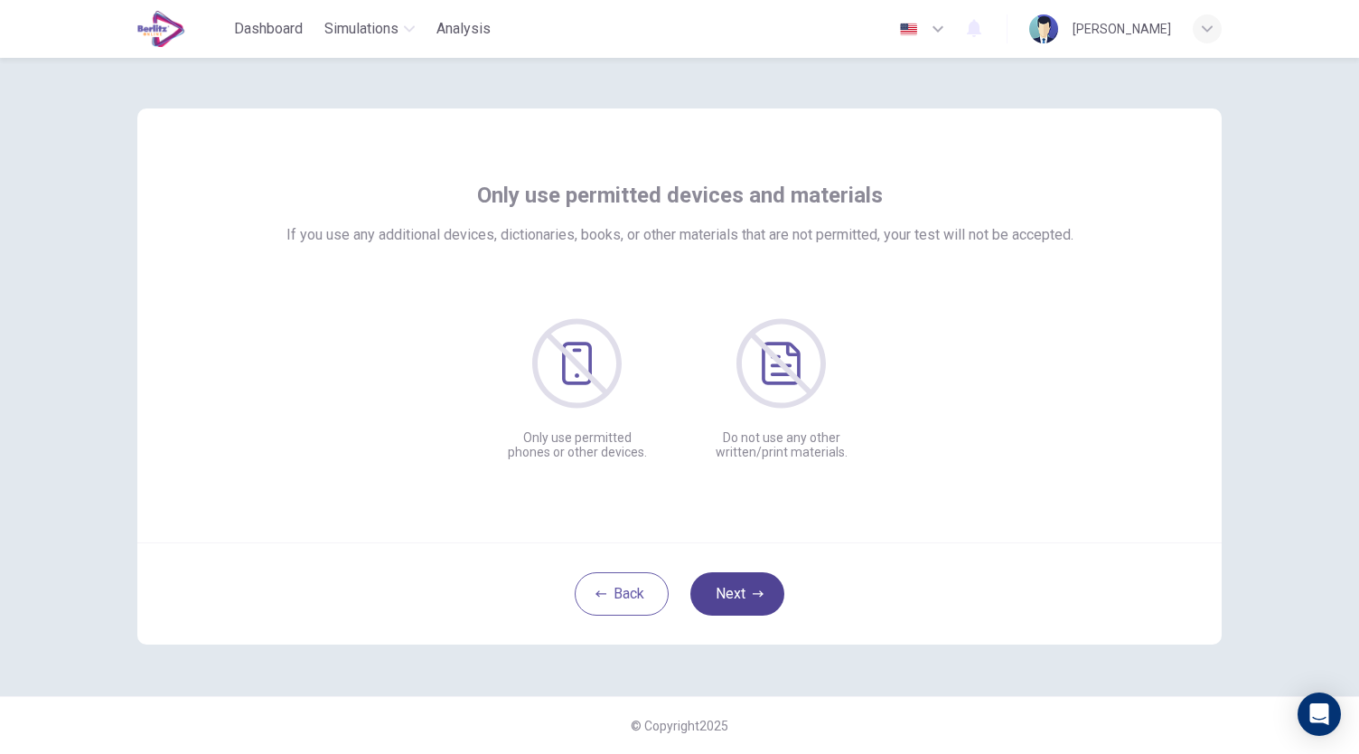
click at [758, 585] on button "Next" at bounding box center [737, 593] width 94 height 43
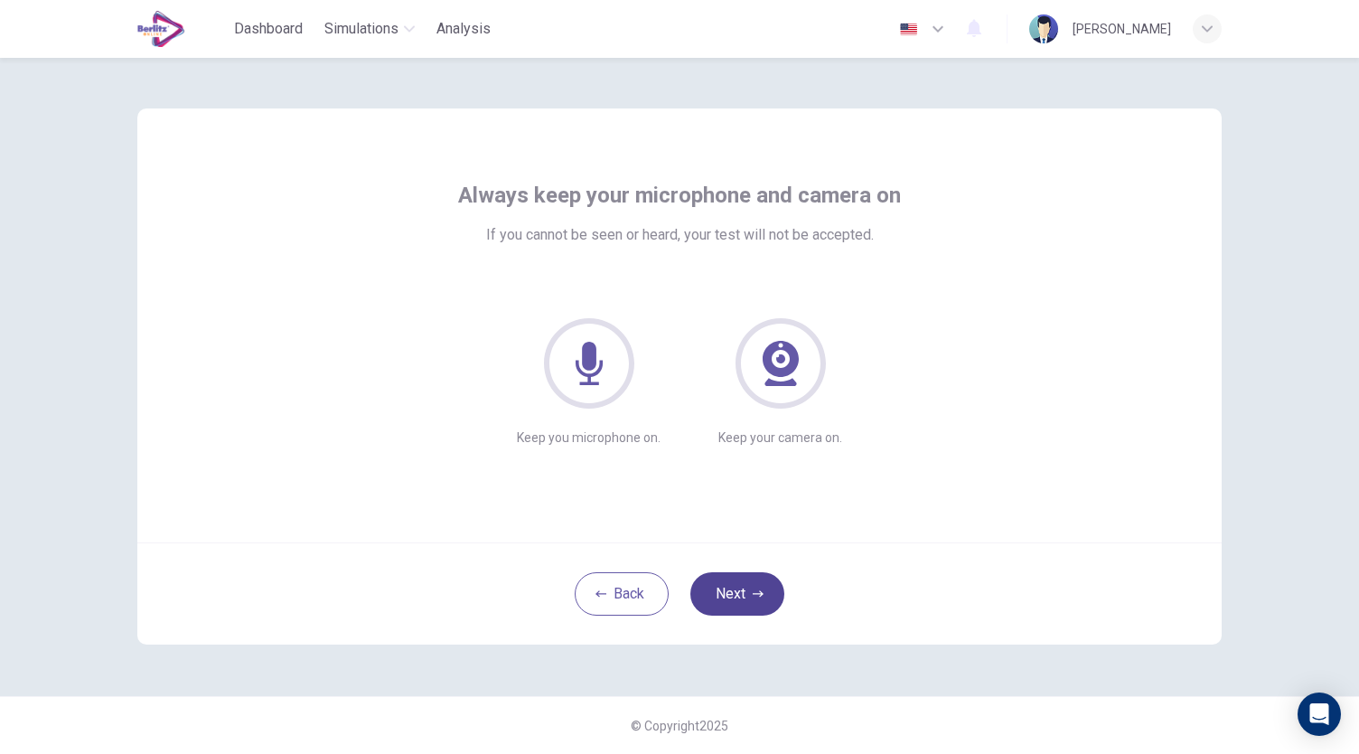
click at [758, 585] on button "Next" at bounding box center [737, 593] width 94 height 43
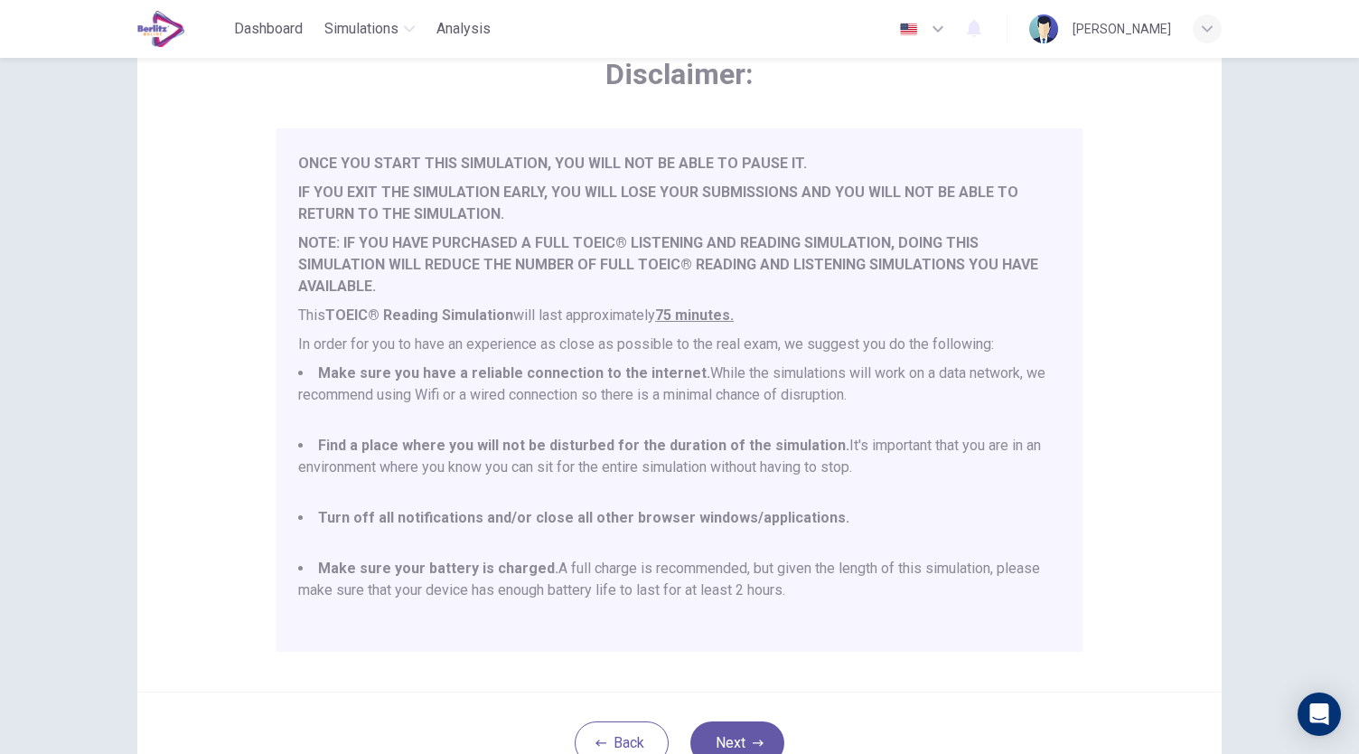
scroll to position [251, 0]
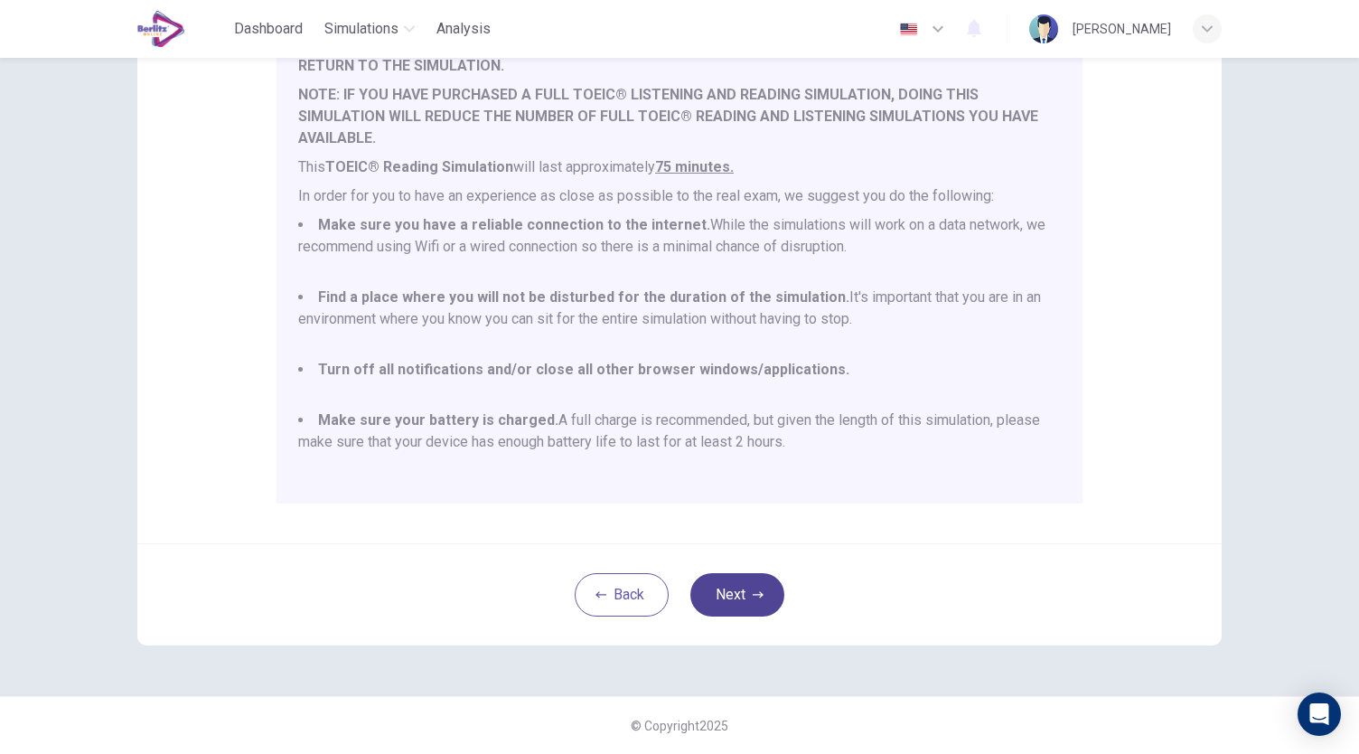
click at [755, 589] on icon "button" at bounding box center [758, 594] width 11 height 11
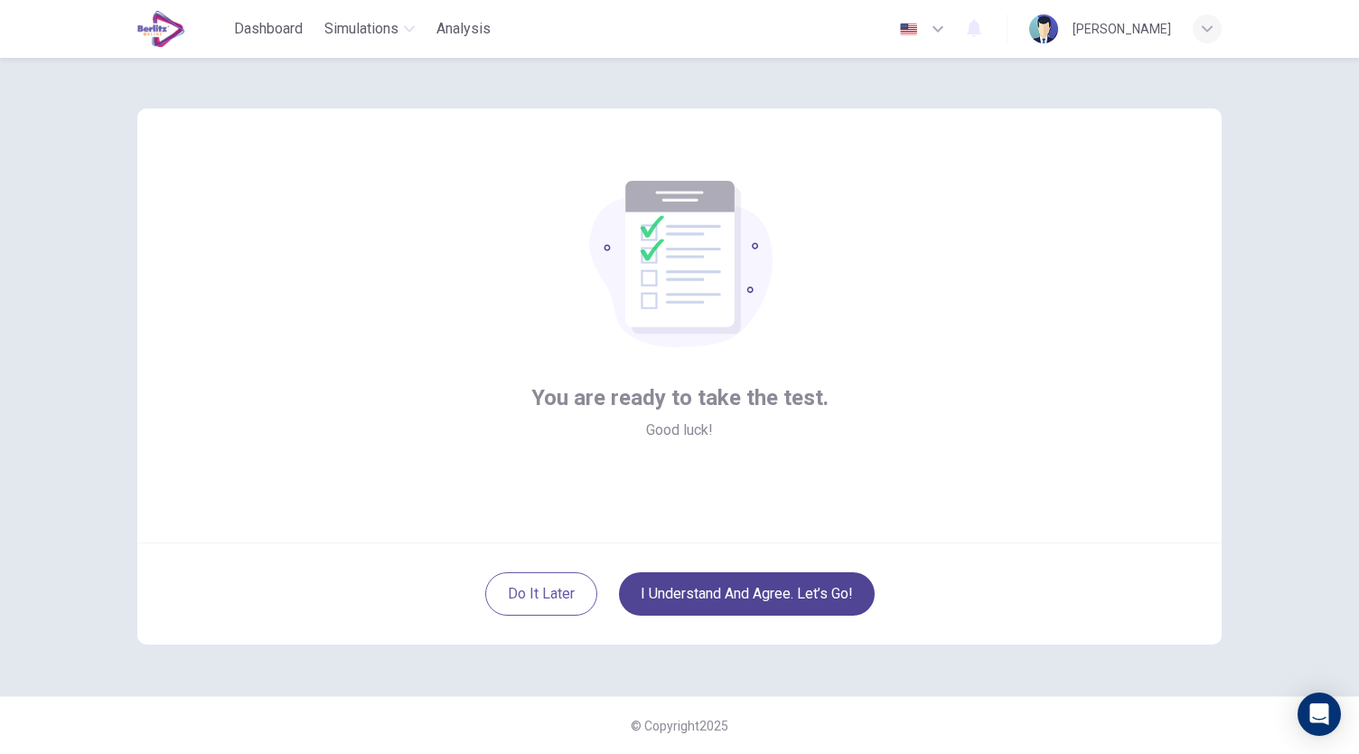
scroll to position [0, 0]
click at [752, 589] on button "I understand and agree. Let’s go!" at bounding box center [747, 593] width 256 height 43
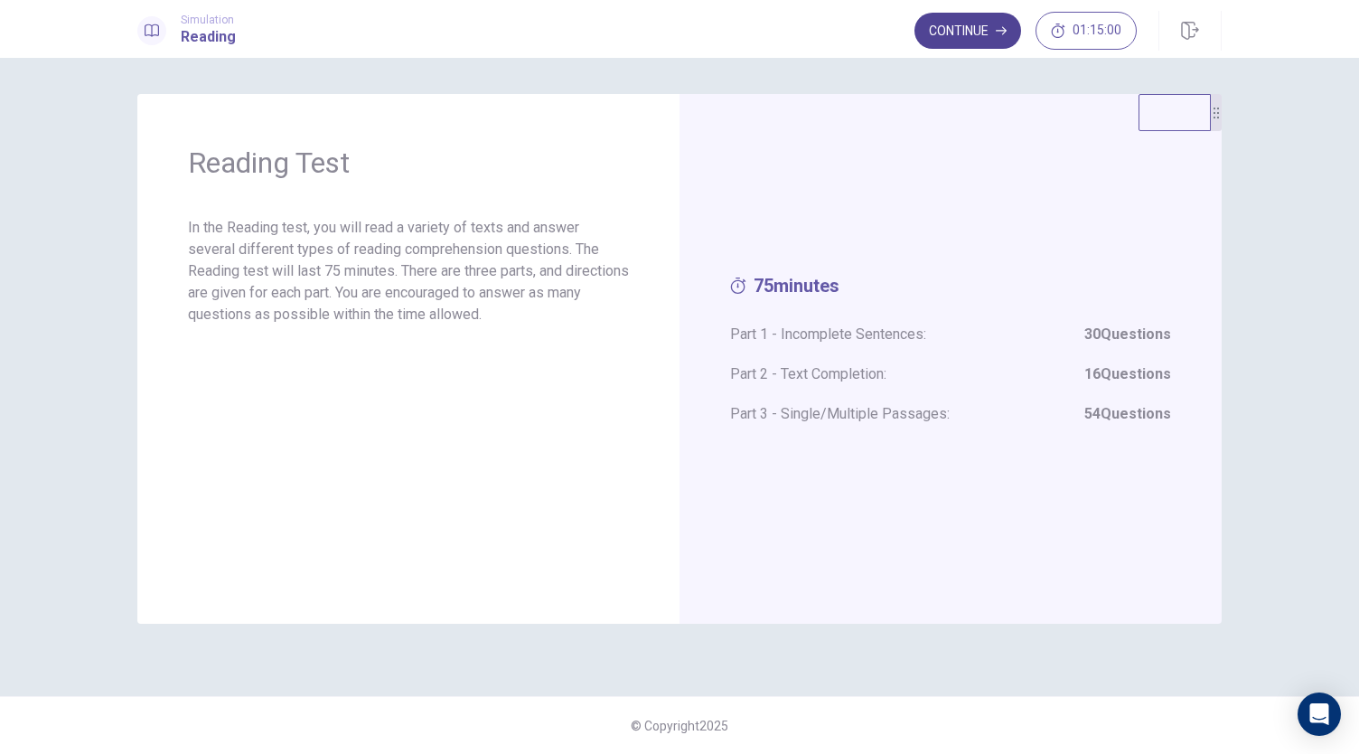
click at [985, 23] on button "Continue" at bounding box center [967, 31] width 107 height 36
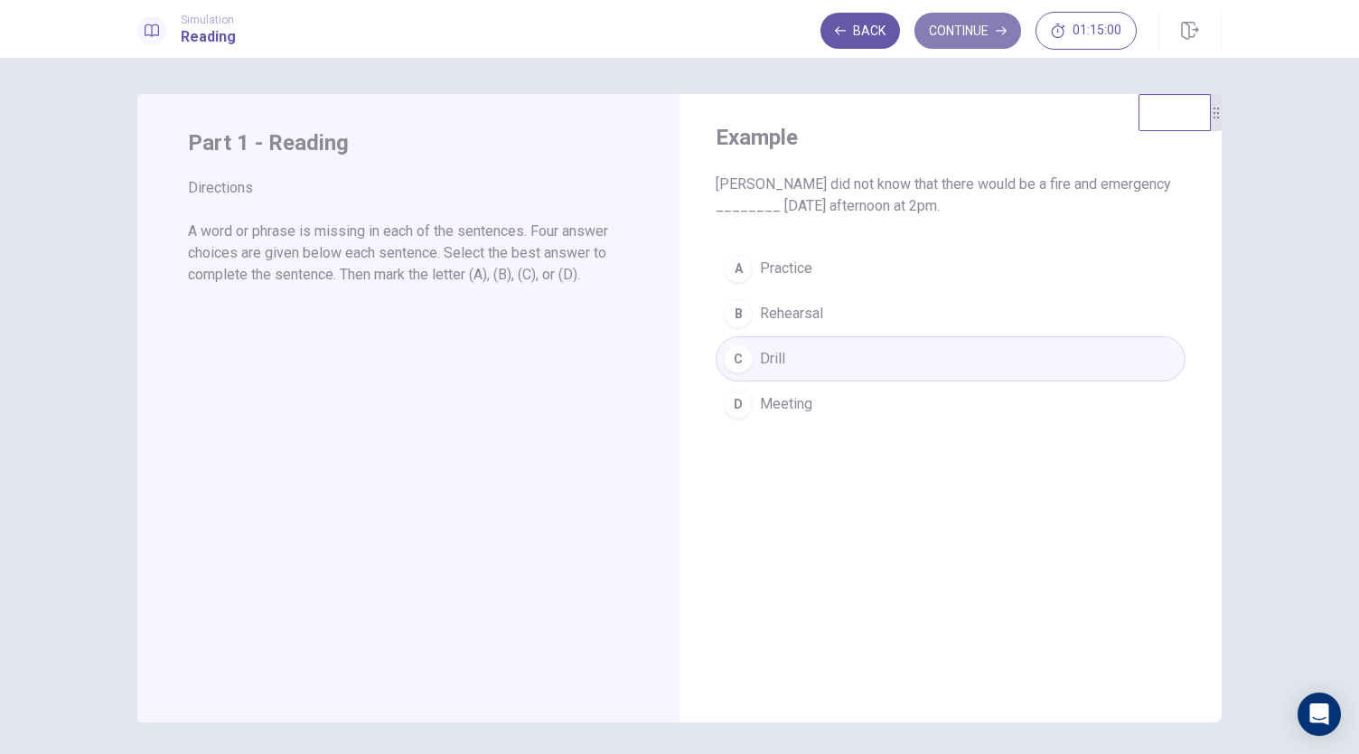
click at [966, 31] on button "Continue" at bounding box center [967, 31] width 107 height 36
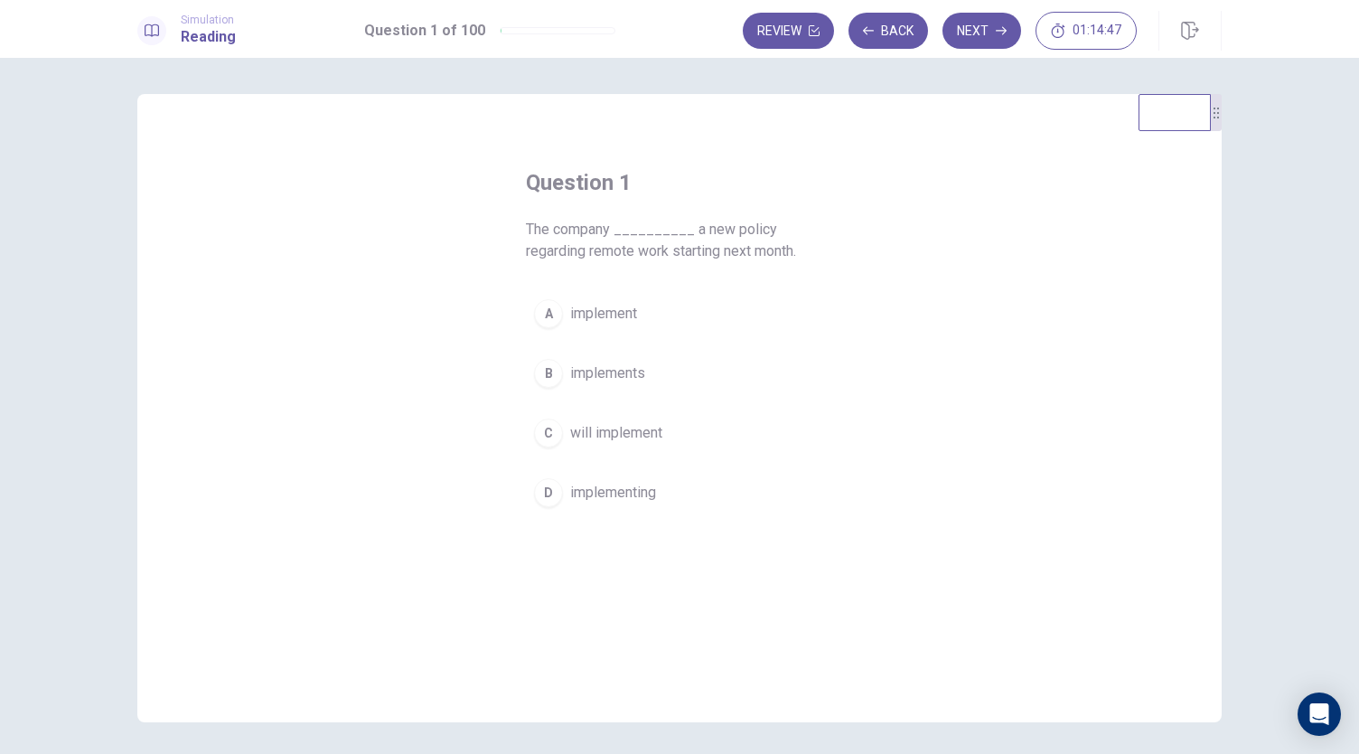
click at [577, 370] on span "implements" at bounding box center [607, 373] width 75 height 22
click at [985, 26] on button "Next" at bounding box center [982, 31] width 79 height 36
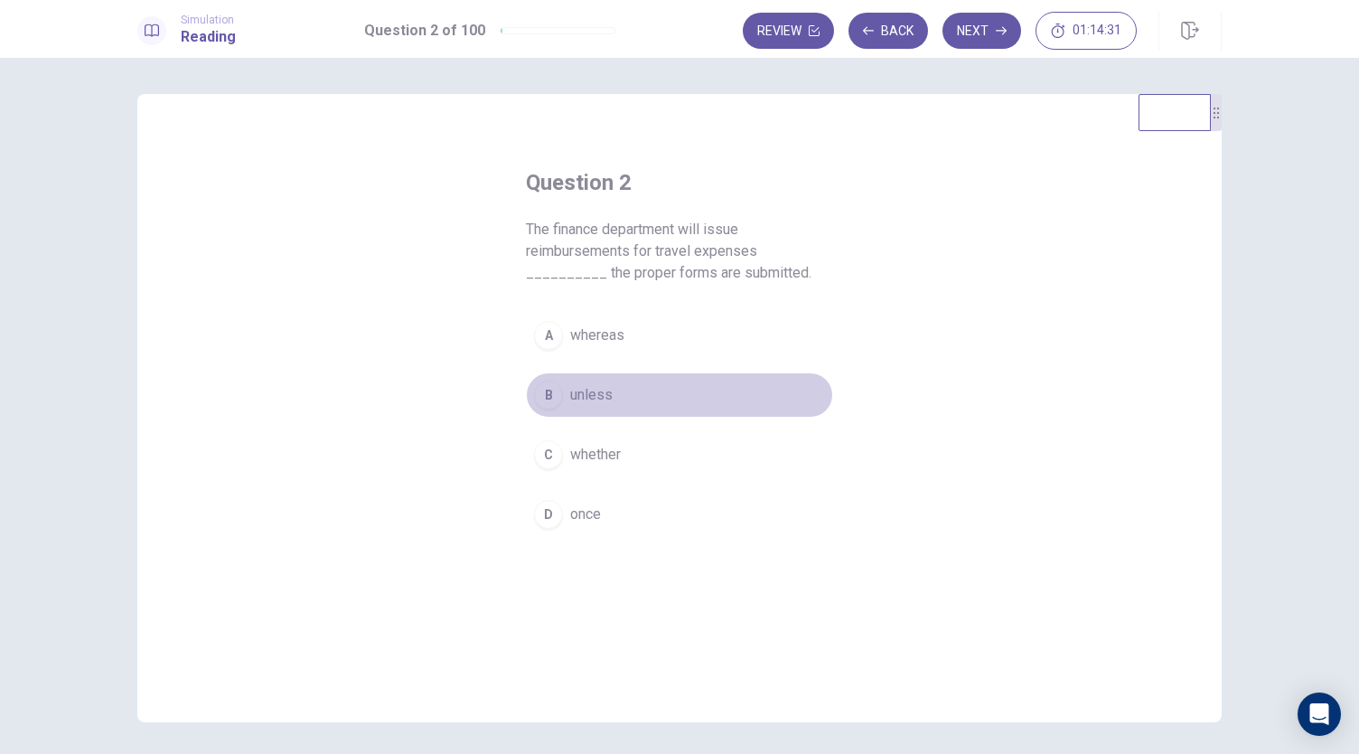
click at [550, 396] on div "B" at bounding box center [548, 394] width 29 height 29
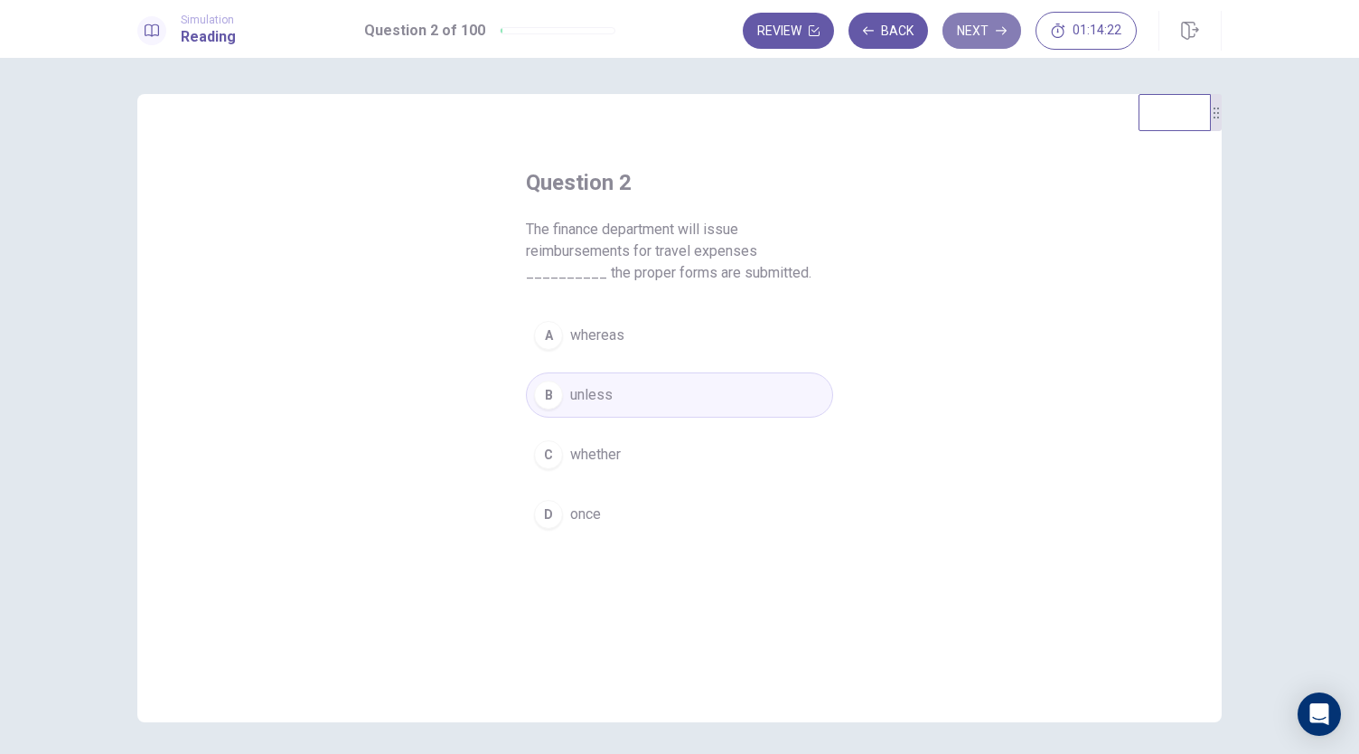
click at [984, 28] on button "Next" at bounding box center [982, 31] width 79 height 36
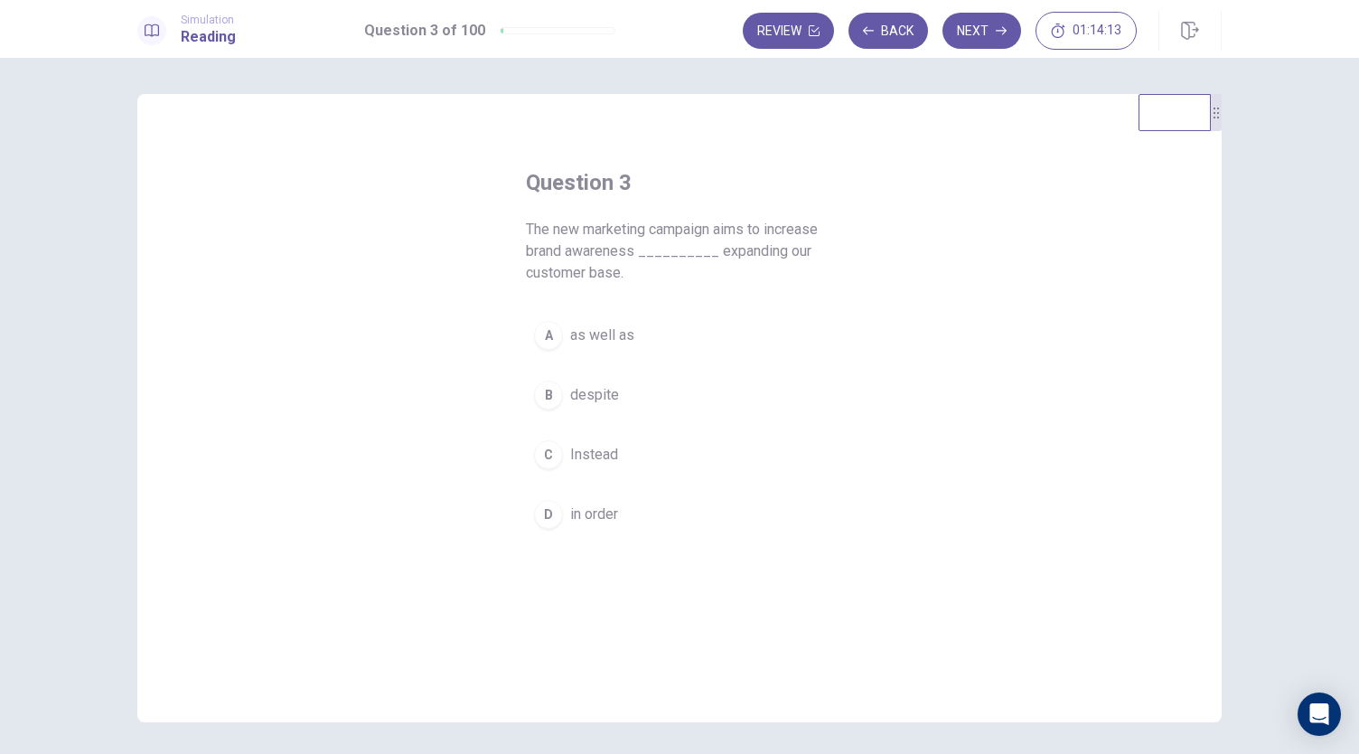
click at [562, 329] on button "A as well as" at bounding box center [679, 335] width 307 height 45
click at [993, 34] on button "Next" at bounding box center [982, 31] width 79 height 36
click at [542, 366] on div "B" at bounding box center [548, 373] width 29 height 29
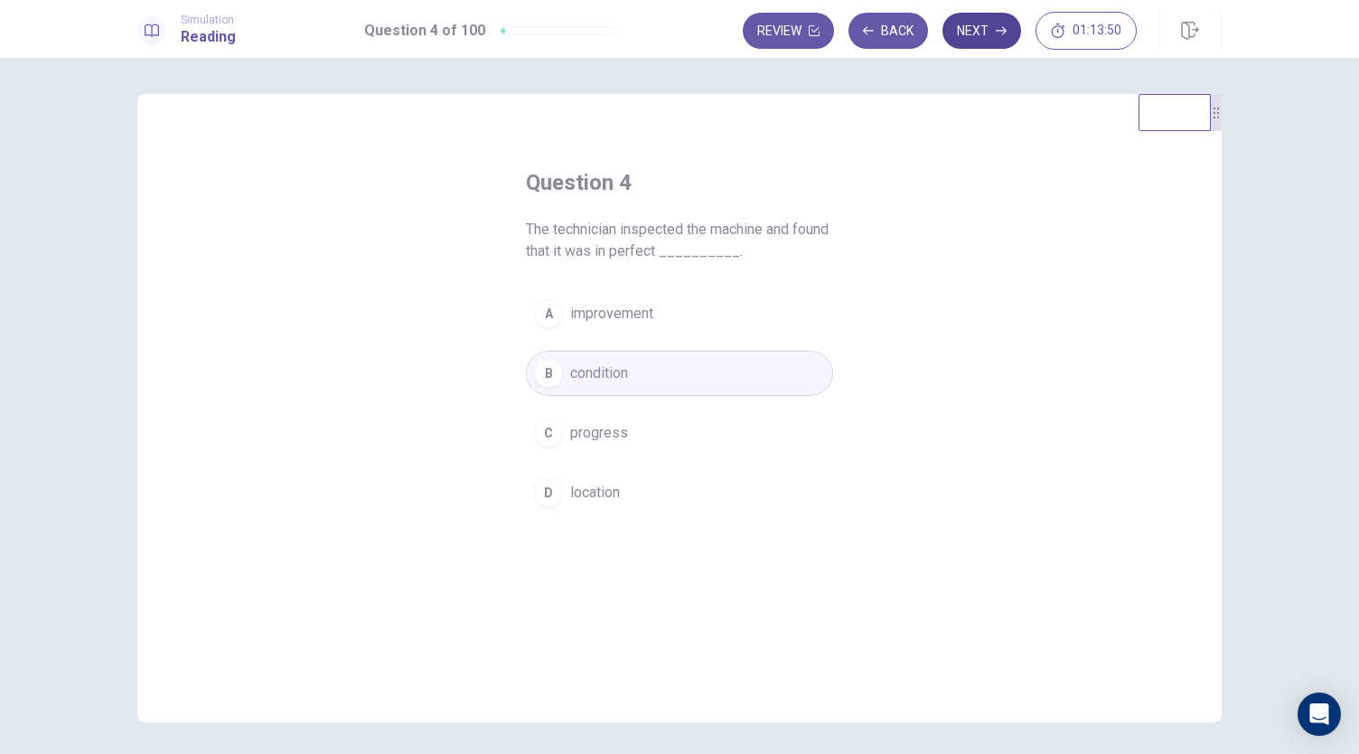
click at [995, 33] on button "Next" at bounding box center [982, 31] width 79 height 36
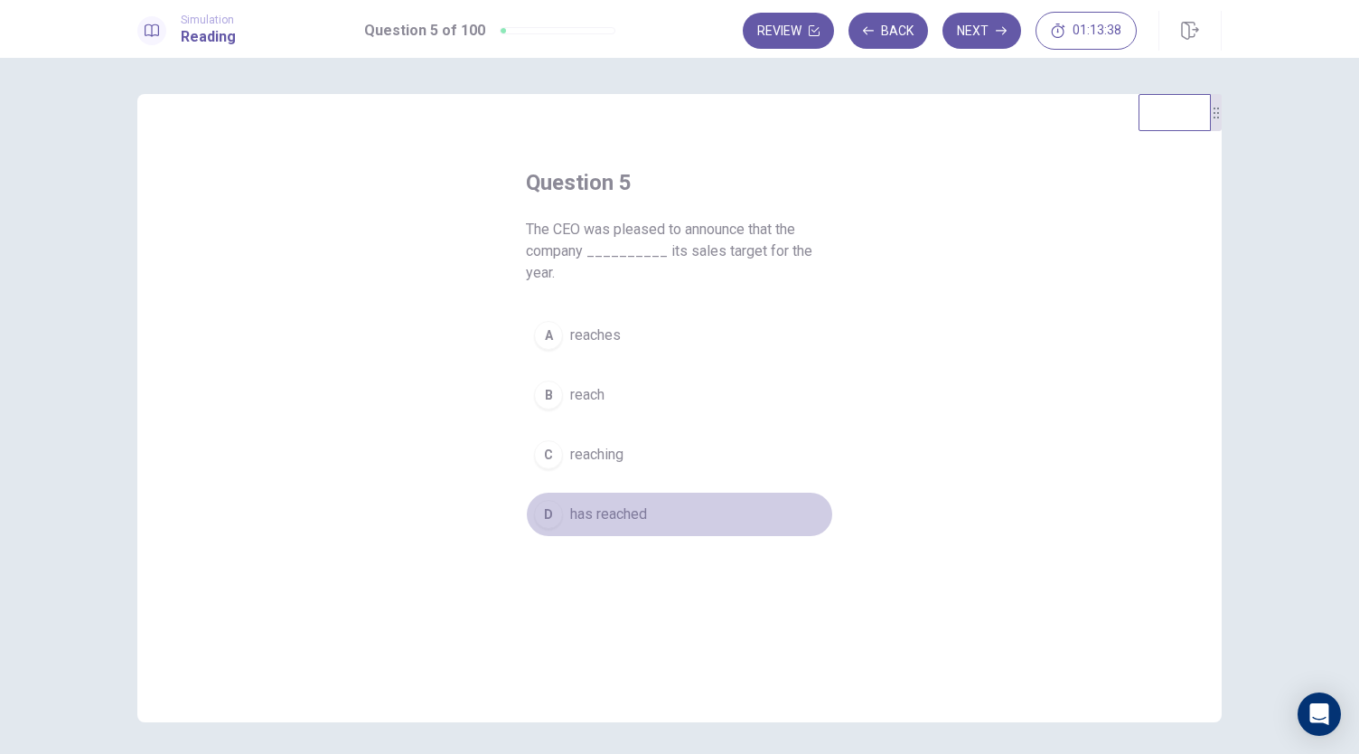
click at [552, 500] on div "D" at bounding box center [548, 514] width 29 height 29
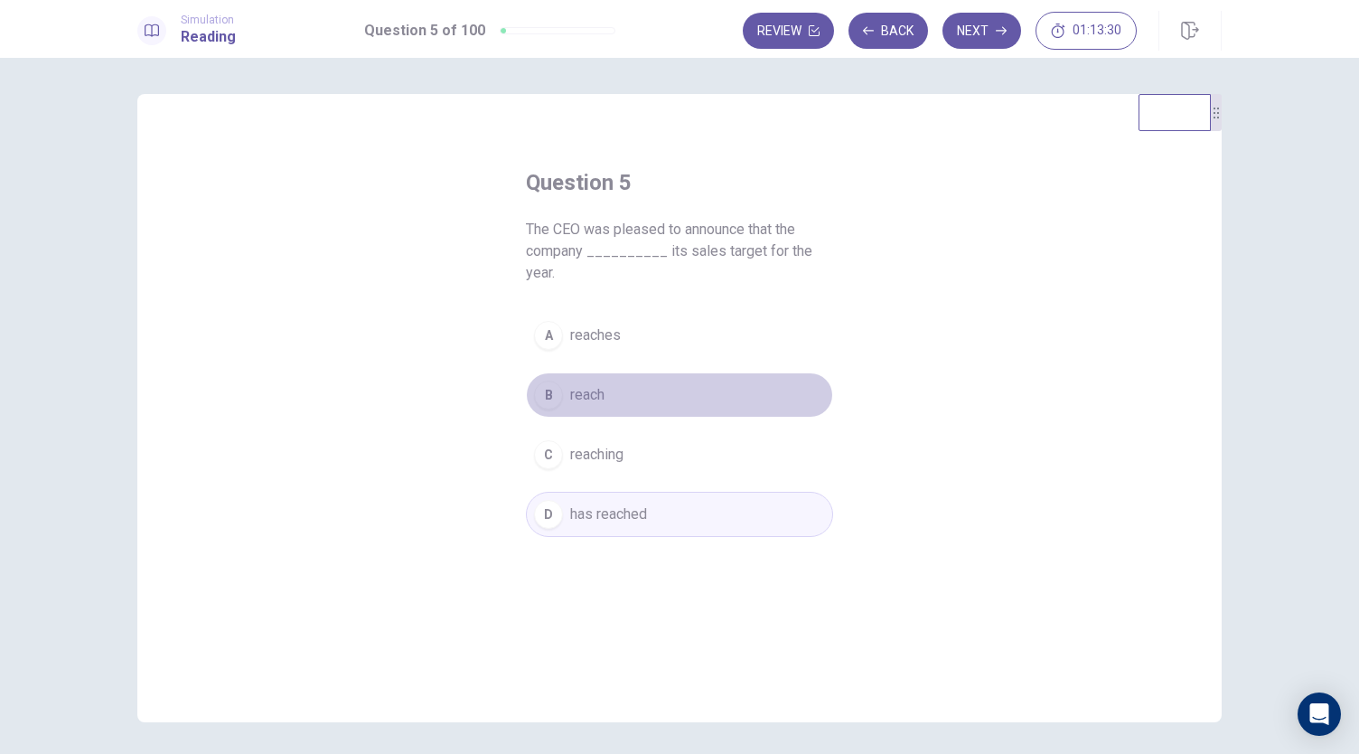
click at [551, 380] on div "B" at bounding box center [548, 394] width 29 height 29
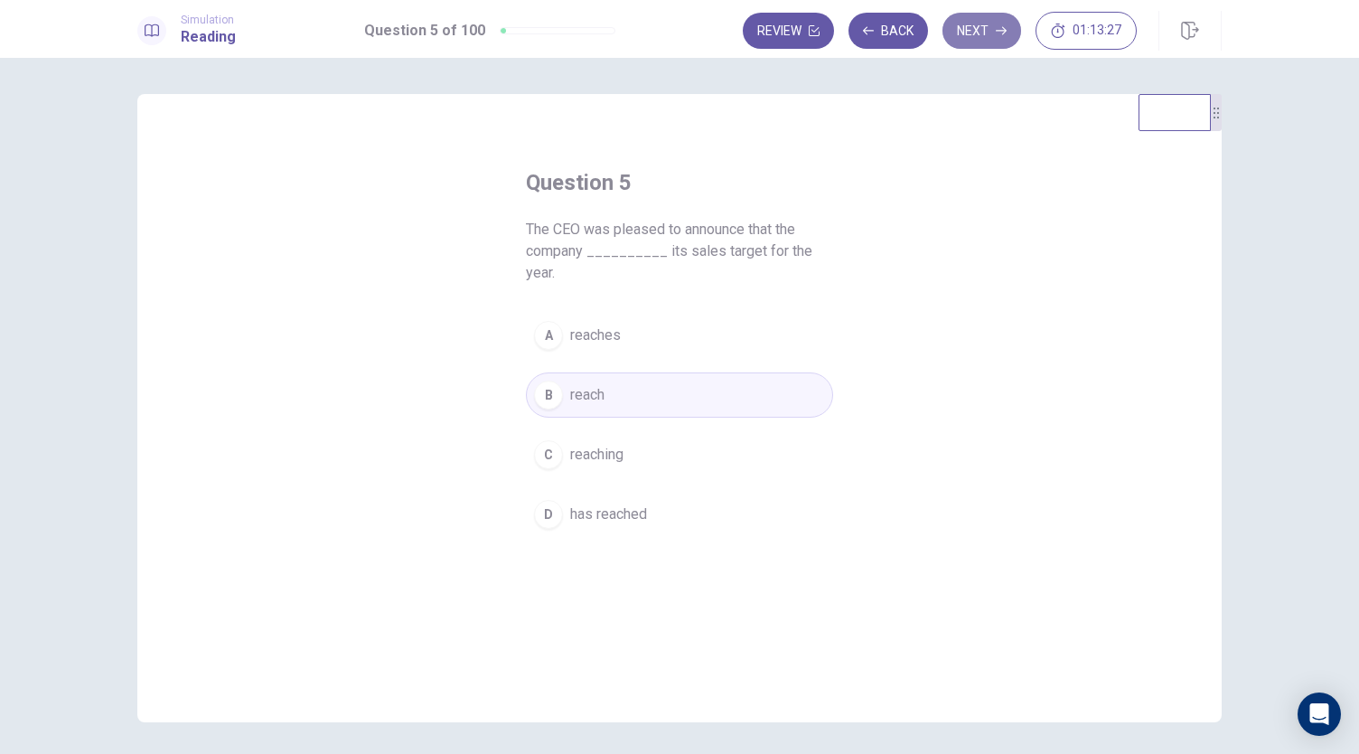
click at [971, 36] on button "Next" at bounding box center [982, 31] width 79 height 36
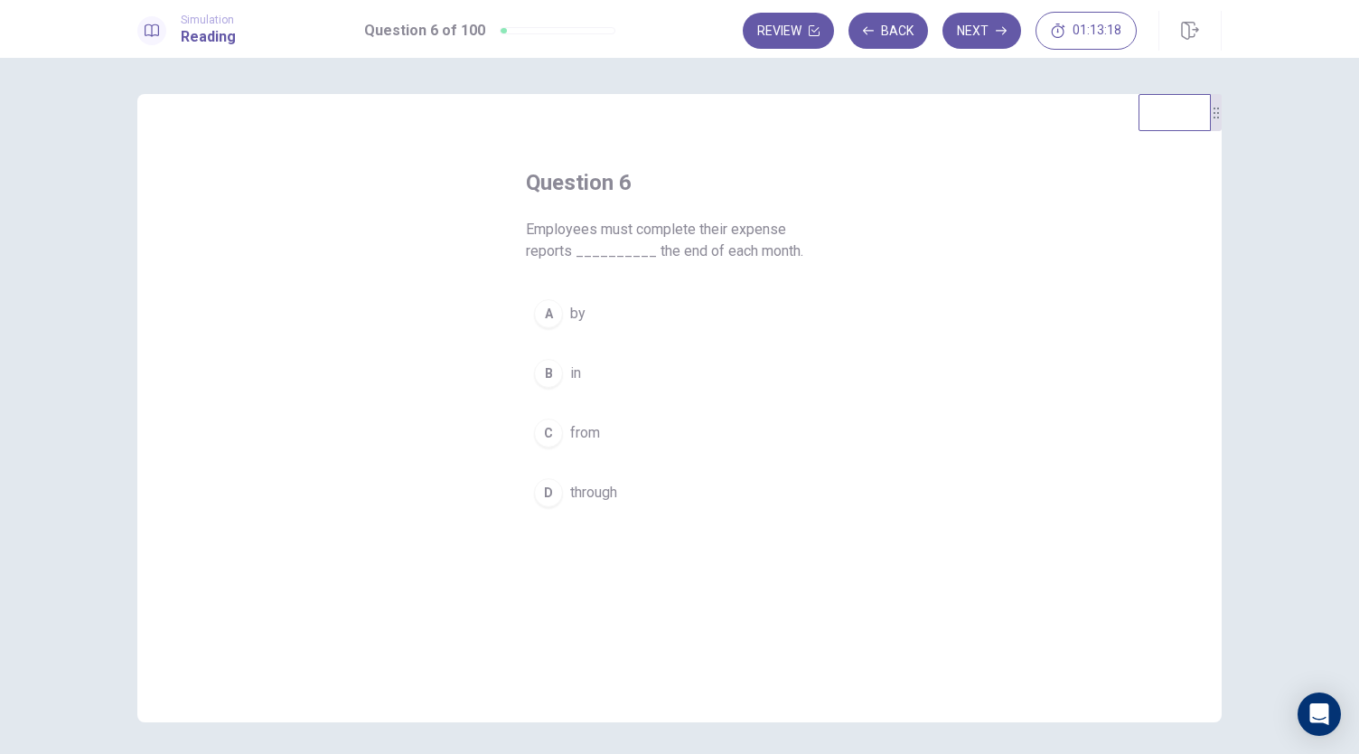
click at [549, 317] on div "A" at bounding box center [548, 313] width 29 height 29
click at [988, 30] on button "Next" at bounding box center [982, 31] width 79 height 36
click at [549, 492] on div "D" at bounding box center [548, 492] width 29 height 29
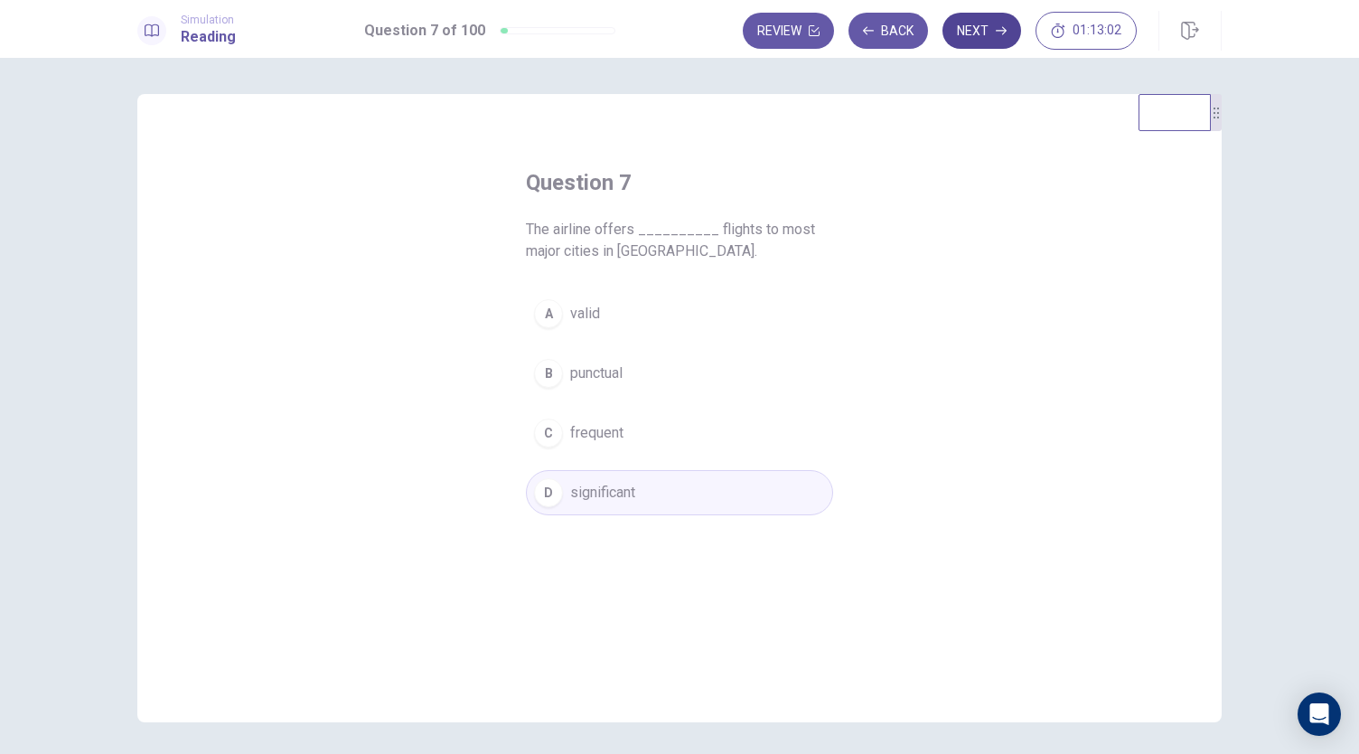
click at [972, 28] on button "Next" at bounding box center [982, 31] width 79 height 36
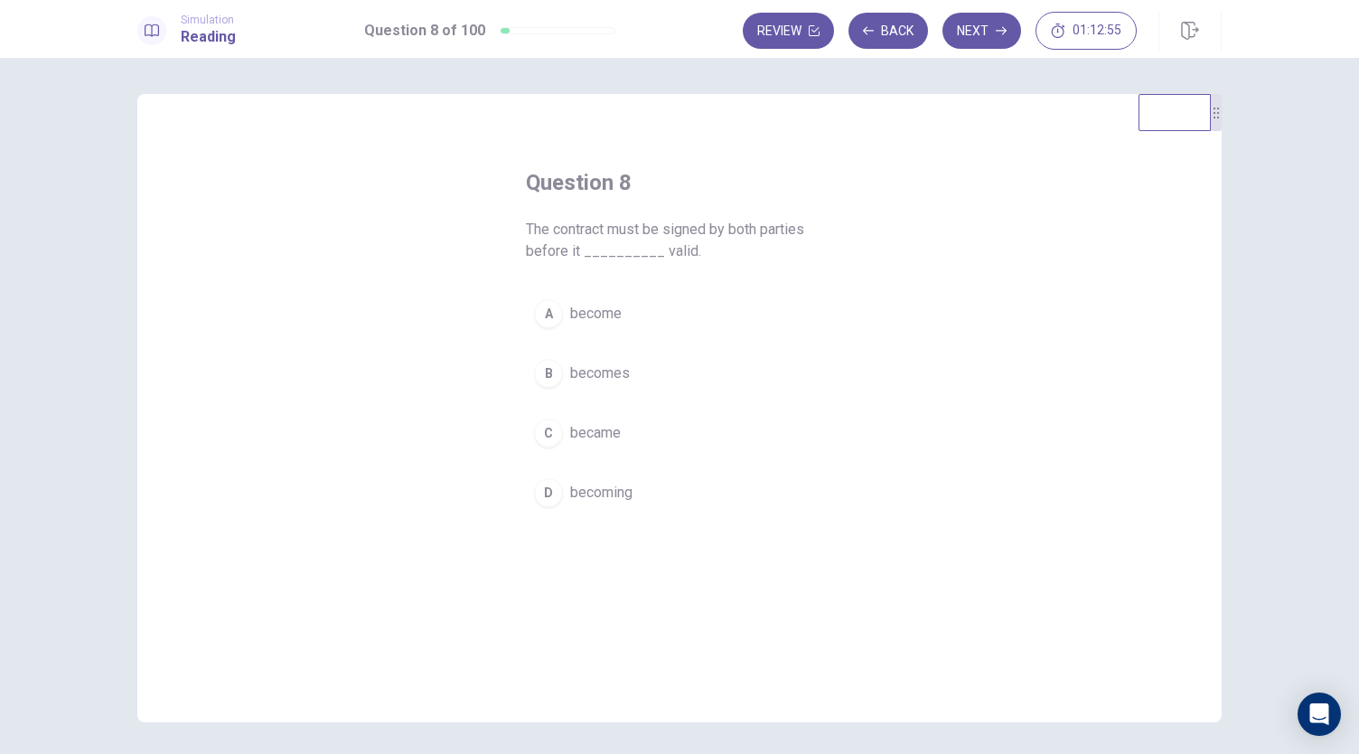
click at [547, 435] on div "C" at bounding box center [548, 432] width 29 height 29
click at [977, 32] on button "Next" at bounding box center [982, 31] width 79 height 36
click at [543, 373] on div "B" at bounding box center [548, 373] width 29 height 29
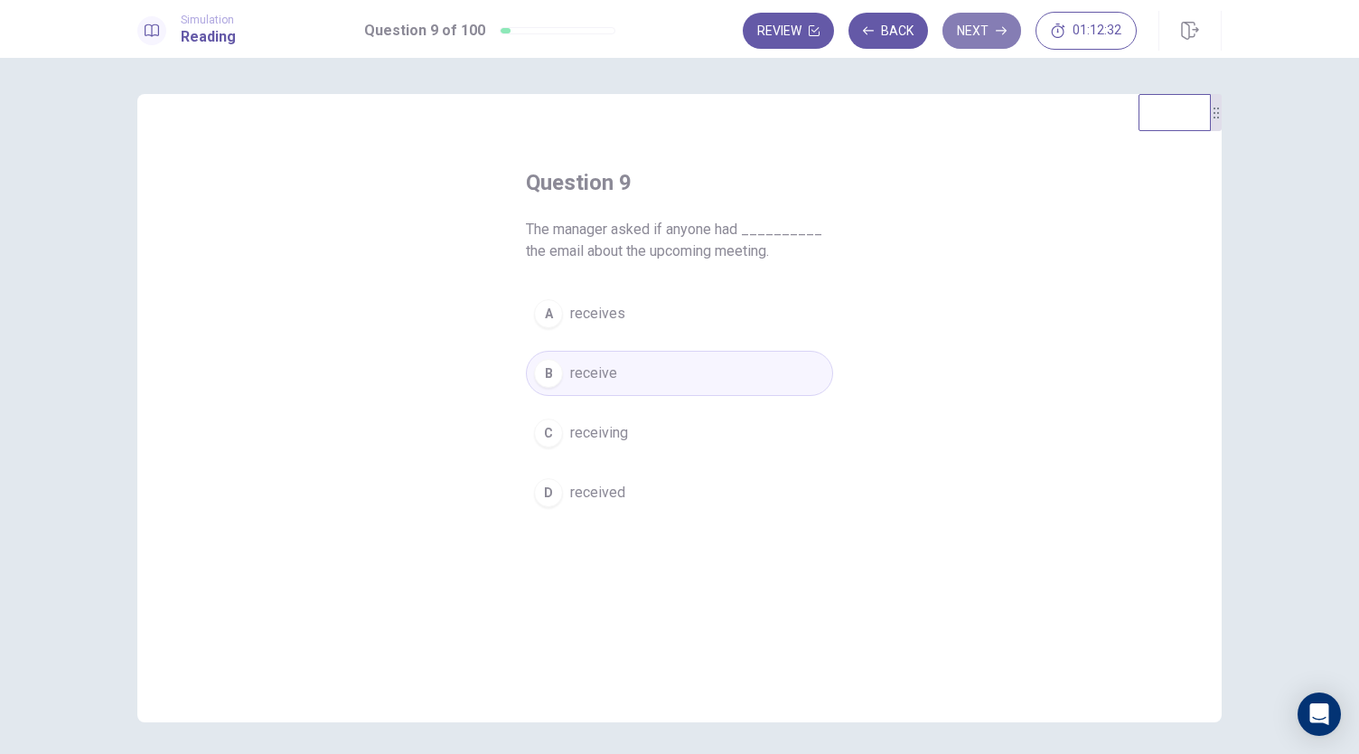
click at [986, 31] on button "Next" at bounding box center [982, 31] width 79 height 36
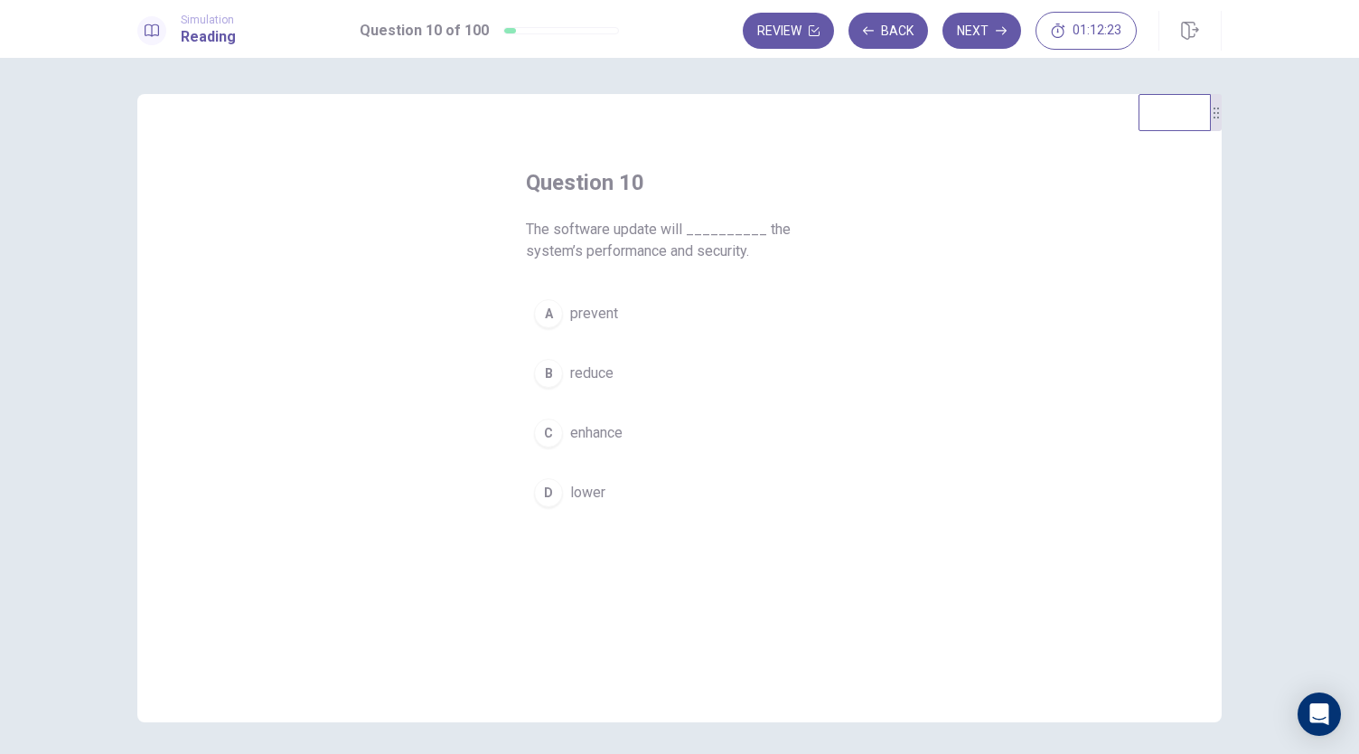
click at [542, 431] on div "C" at bounding box center [548, 432] width 29 height 29
click at [980, 30] on button "Next" at bounding box center [982, 31] width 79 height 36
click at [549, 376] on div "B" at bounding box center [548, 373] width 29 height 29
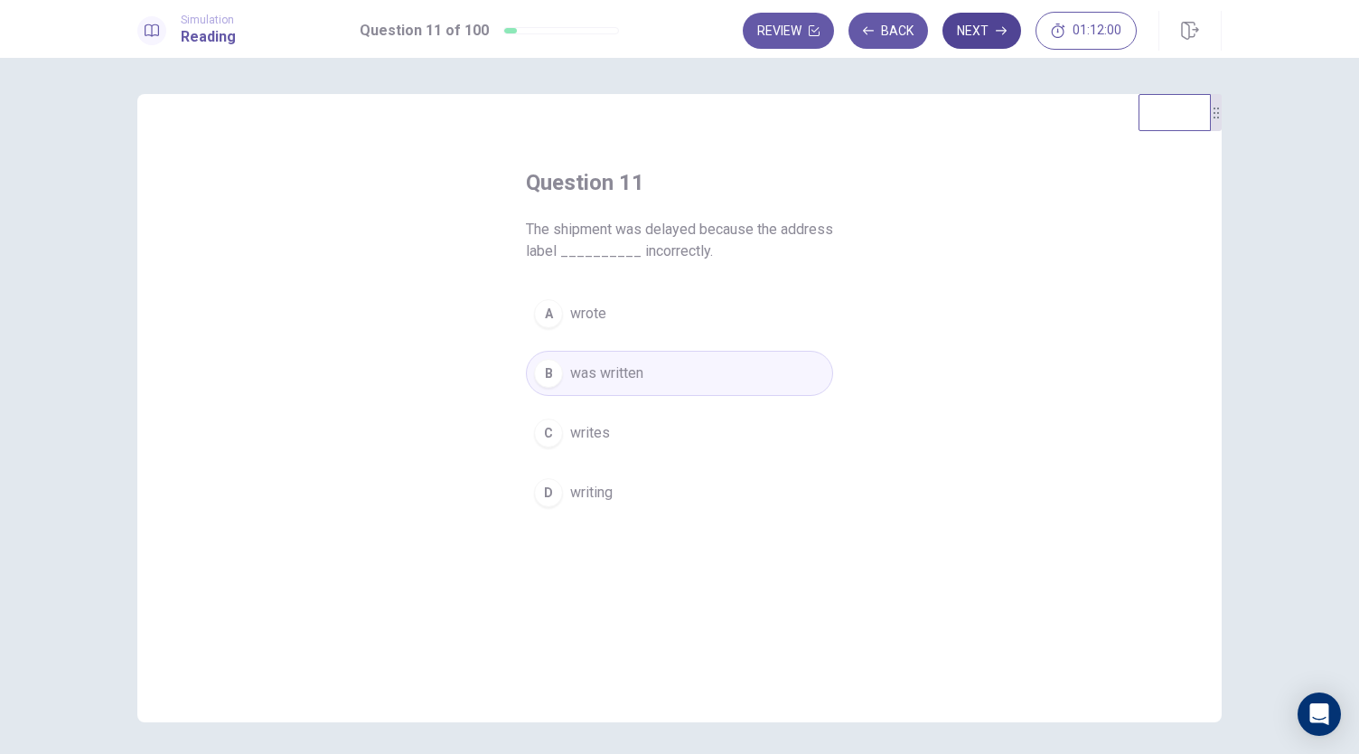
click at [976, 27] on button "Next" at bounding box center [982, 31] width 79 height 36
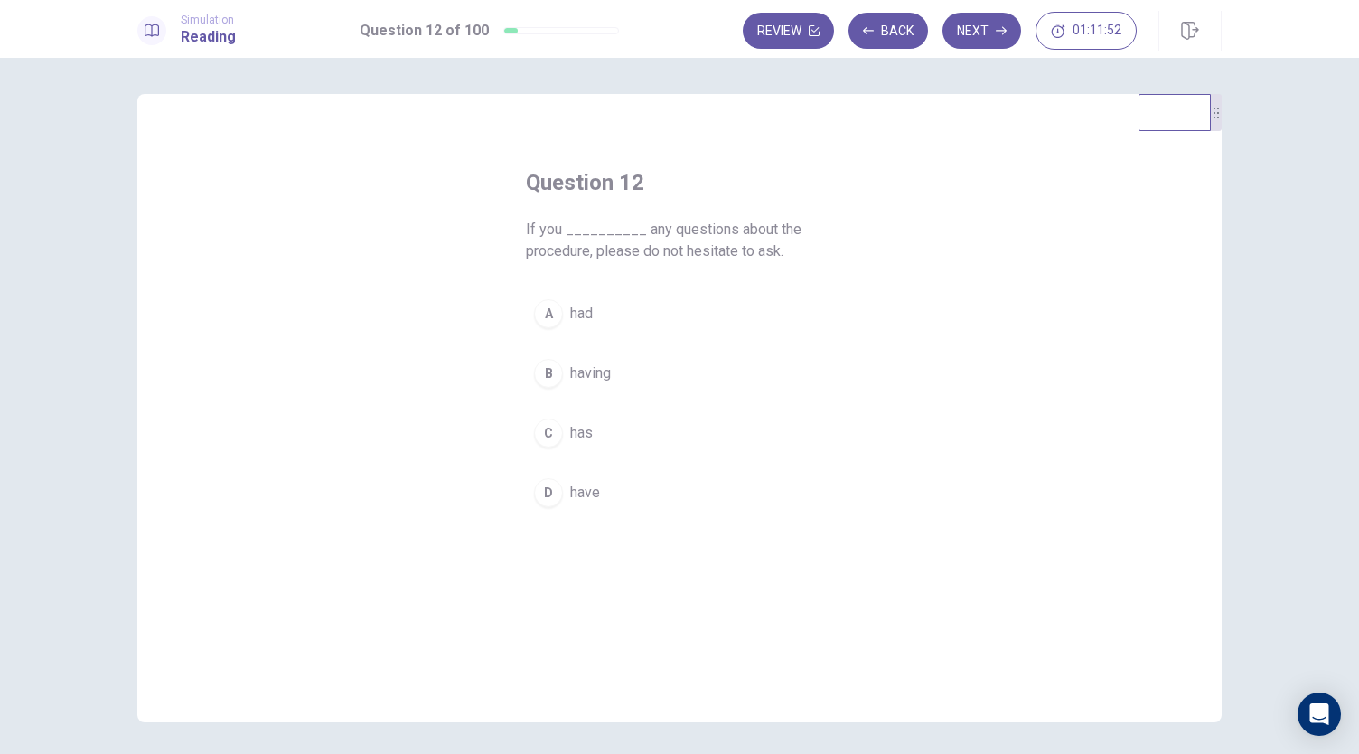
click at [539, 310] on div "A" at bounding box center [548, 313] width 29 height 29
click at [549, 429] on div "C" at bounding box center [548, 432] width 29 height 29
click at [553, 484] on div "D" at bounding box center [548, 492] width 29 height 29
click at [978, 28] on button "Next" at bounding box center [982, 31] width 79 height 36
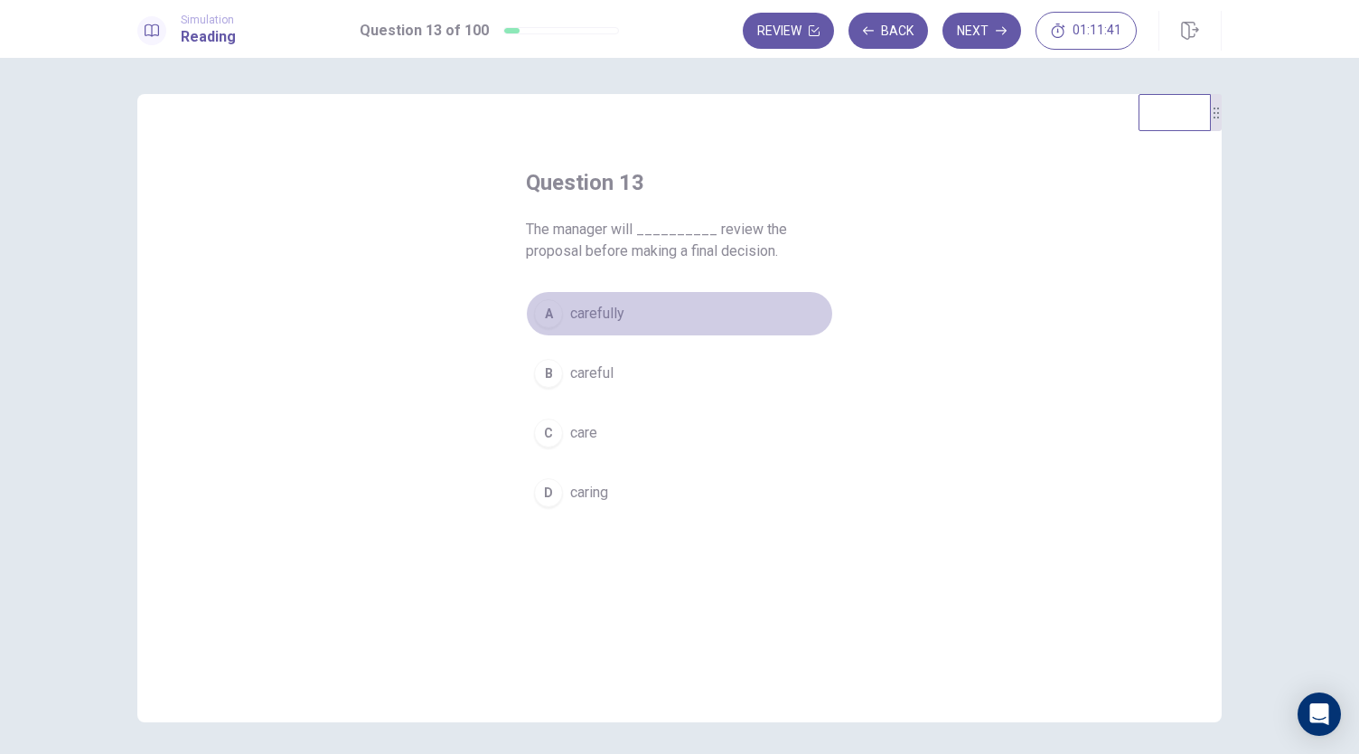
click at [546, 309] on div "A" at bounding box center [548, 313] width 29 height 29
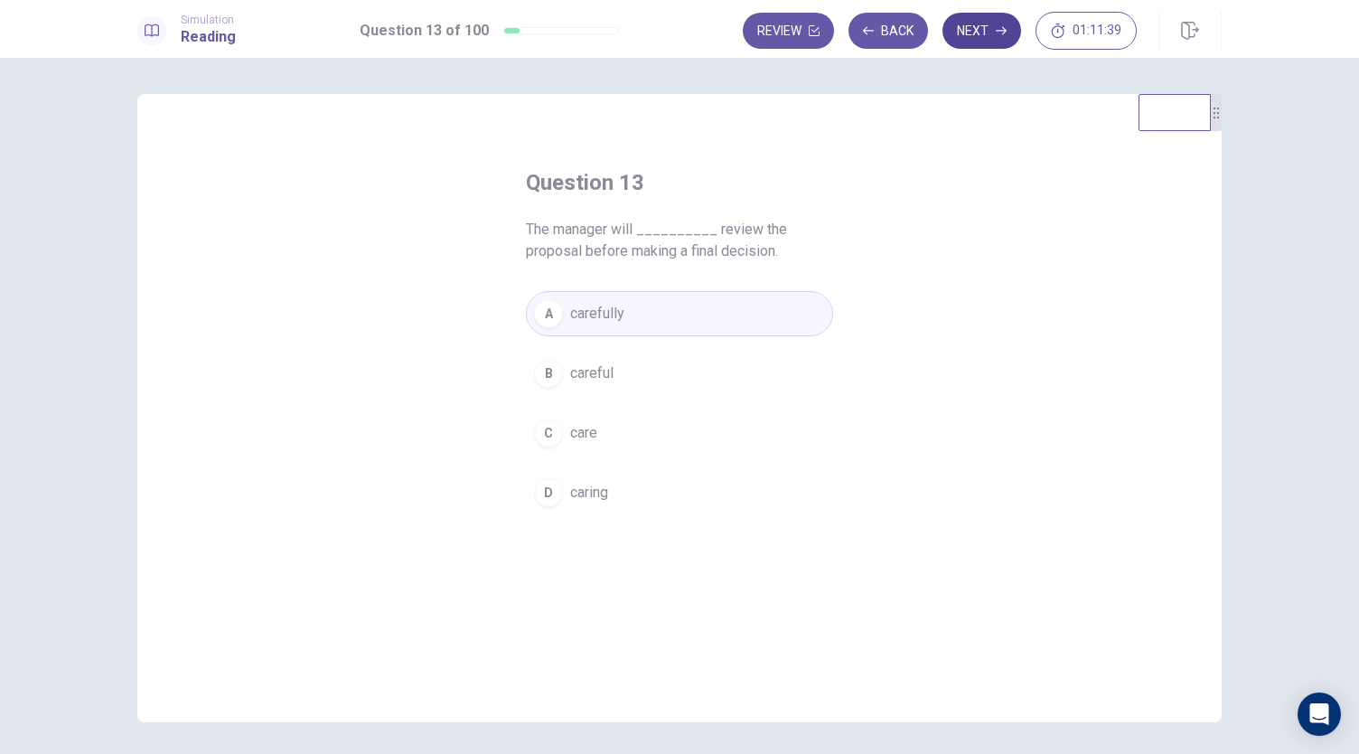
click at [992, 24] on button "Next" at bounding box center [982, 31] width 79 height 36
click at [541, 431] on div "C" at bounding box center [548, 432] width 29 height 29
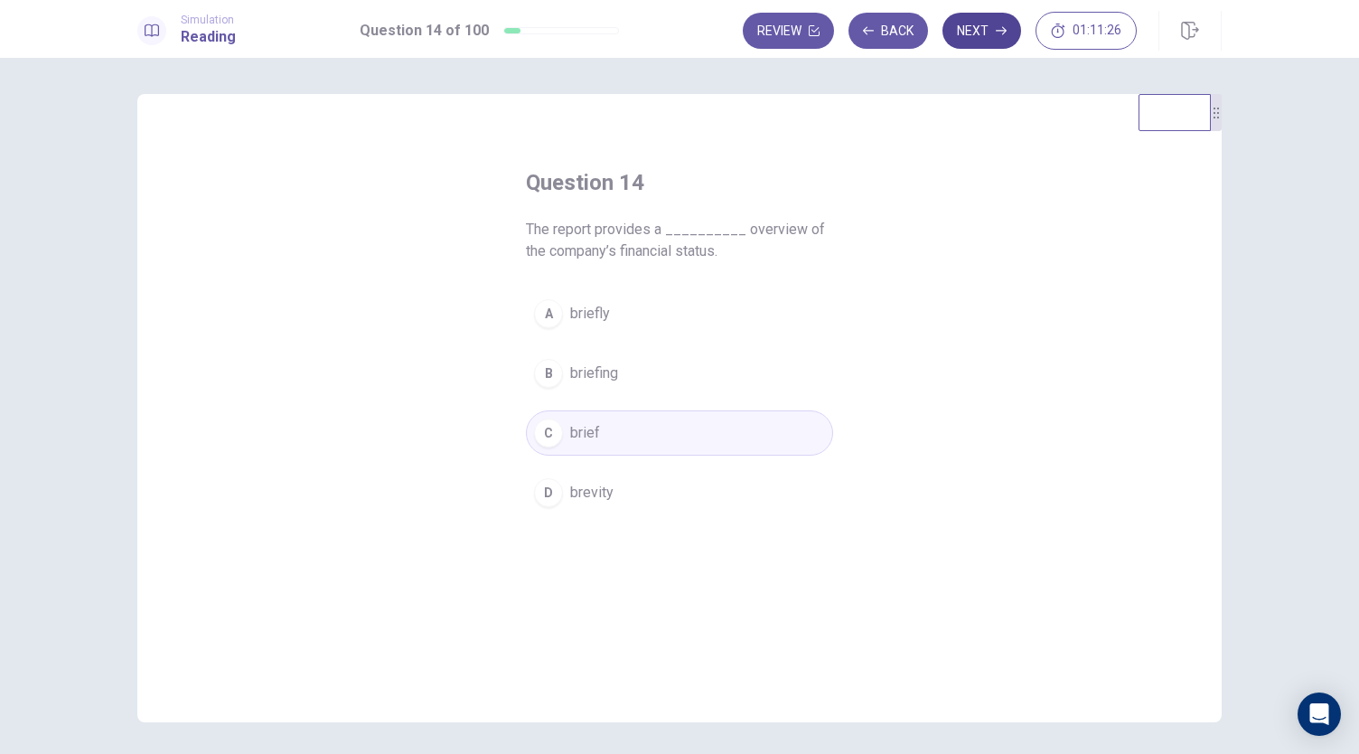
click at [967, 35] on button "Next" at bounding box center [982, 31] width 79 height 36
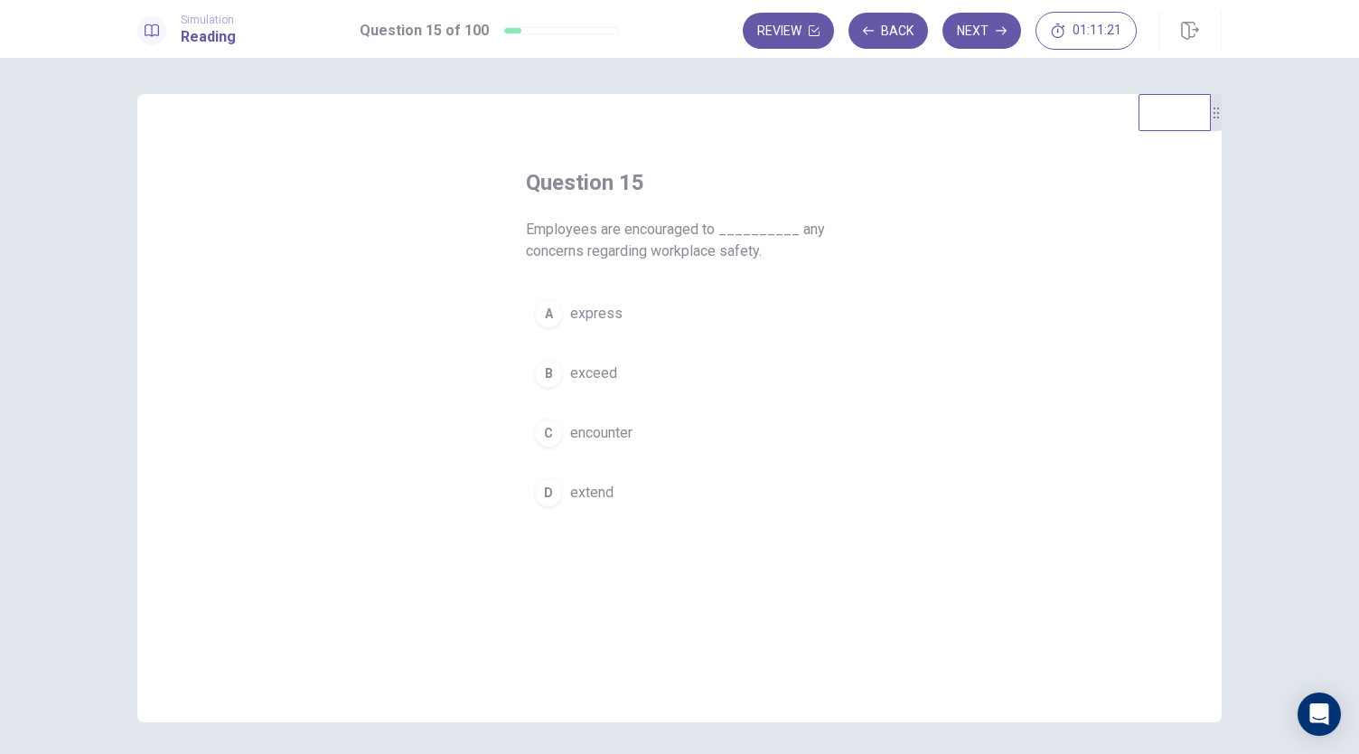
click at [546, 313] on div "A" at bounding box center [548, 313] width 29 height 29
click at [972, 28] on button "Next" at bounding box center [982, 31] width 79 height 36
click at [546, 374] on div "B" at bounding box center [548, 373] width 29 height 29
click at [591, 315] on span "creativity" at bounding box center [599, 314] width 58 height 22
click at [980, 32] on button "Next" at bounding box center [982, 31] width 79 height 36
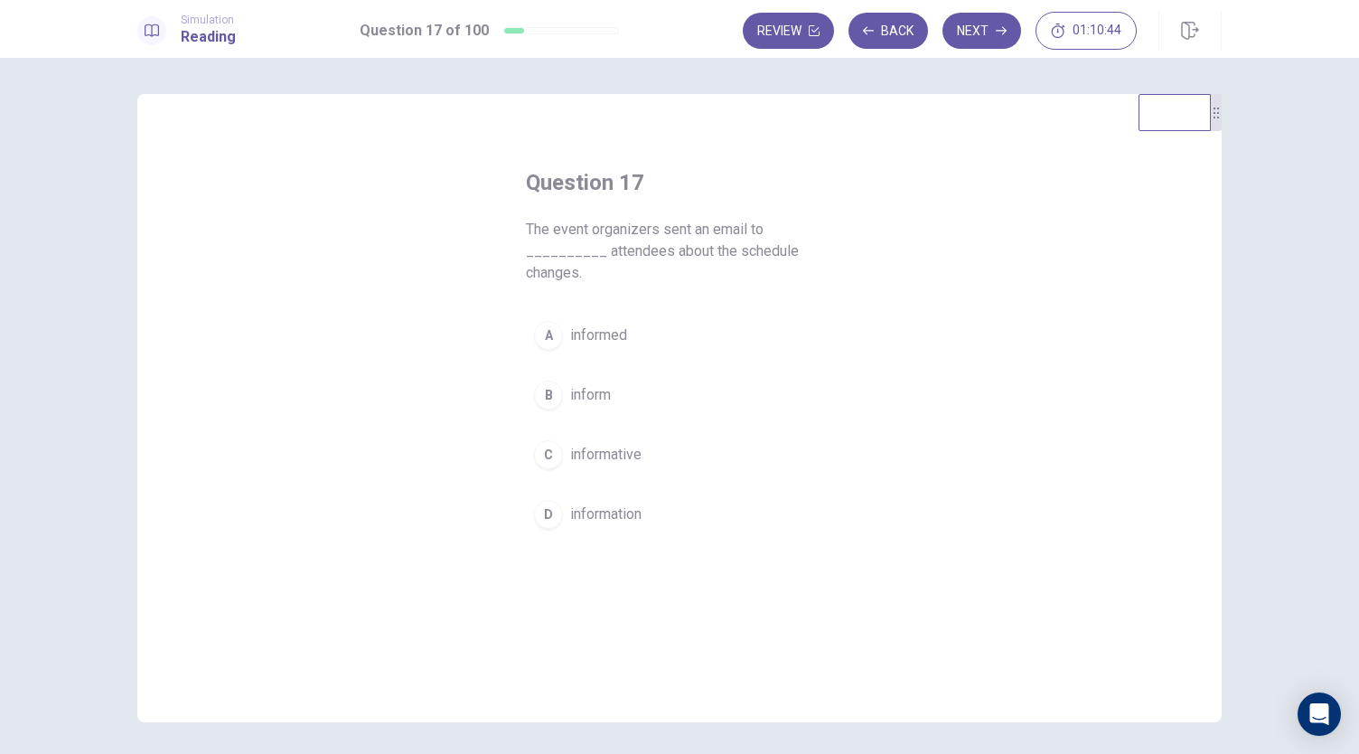
click at [587, 395] on span "inform" at bounding box center [590, 395] width 41 height 22
click at [983, 35] on button "Next" at bounding box center [982, 31] width 79 height 36
click at [609, 429] on span "user-friendly" at bounding box center [610, 433] width 81 height 22
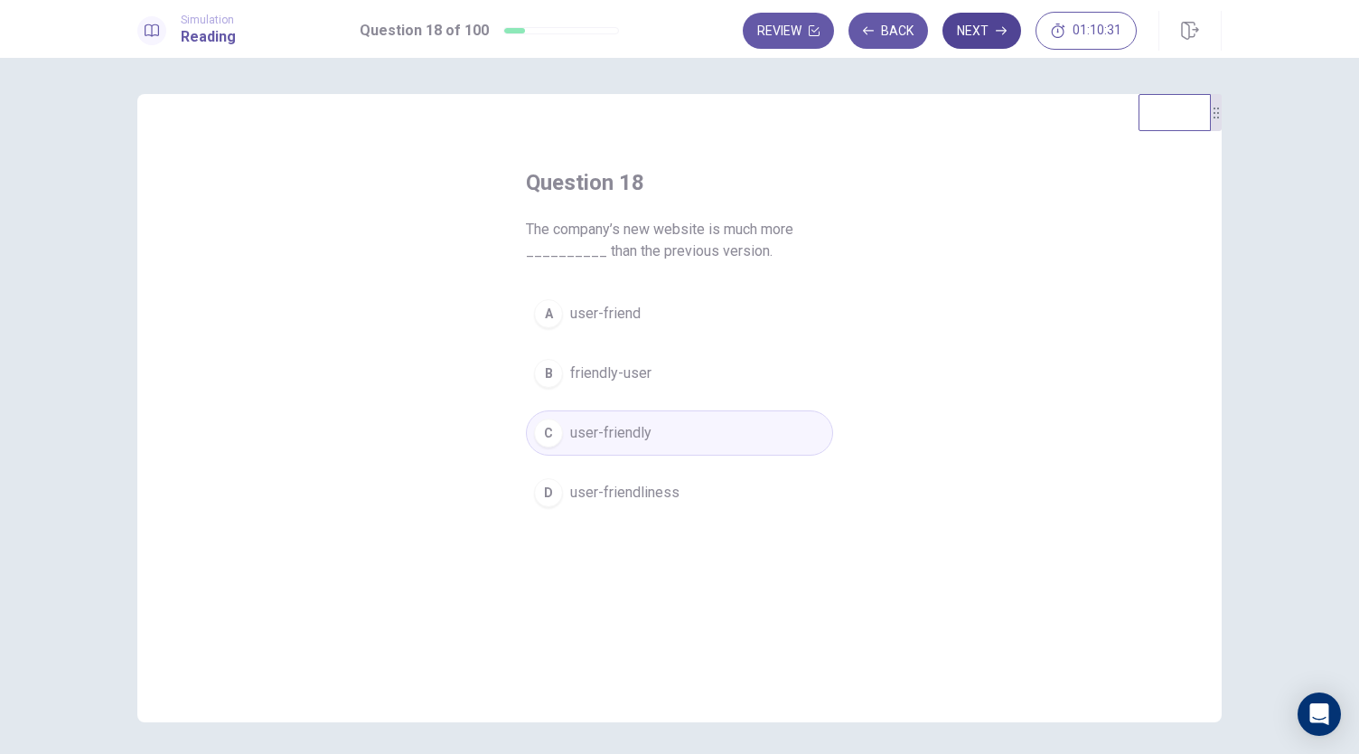
click at [978, 26] on button "Next" at bounding box center [982, 31] width 79 height 36
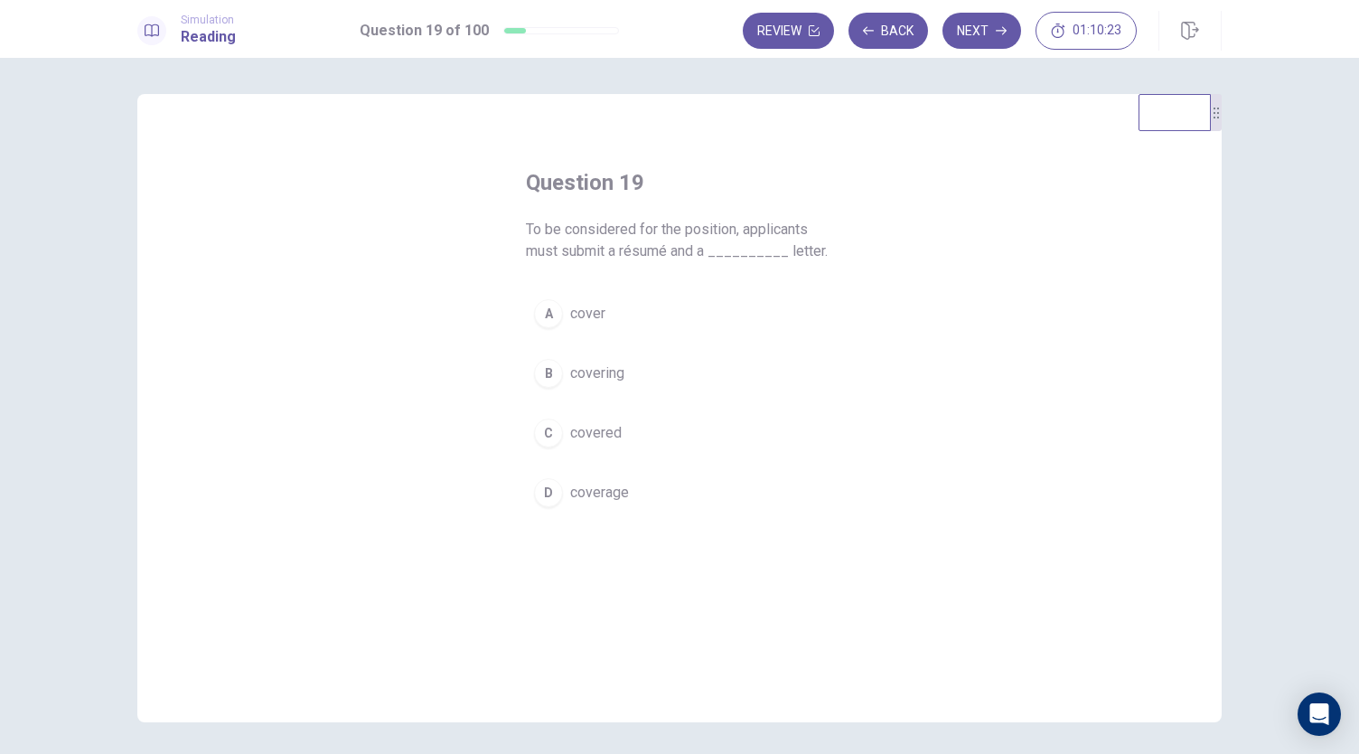
click at [548, 314] on div "A" at bounding box center [548, 313] width 29 height 29
click at [990, 28] on button "Next" at bounding box center [982, 31] width 79 height 36
click at [552, 335] on div "A" at bounding box center [548, 335] width 29 height 29
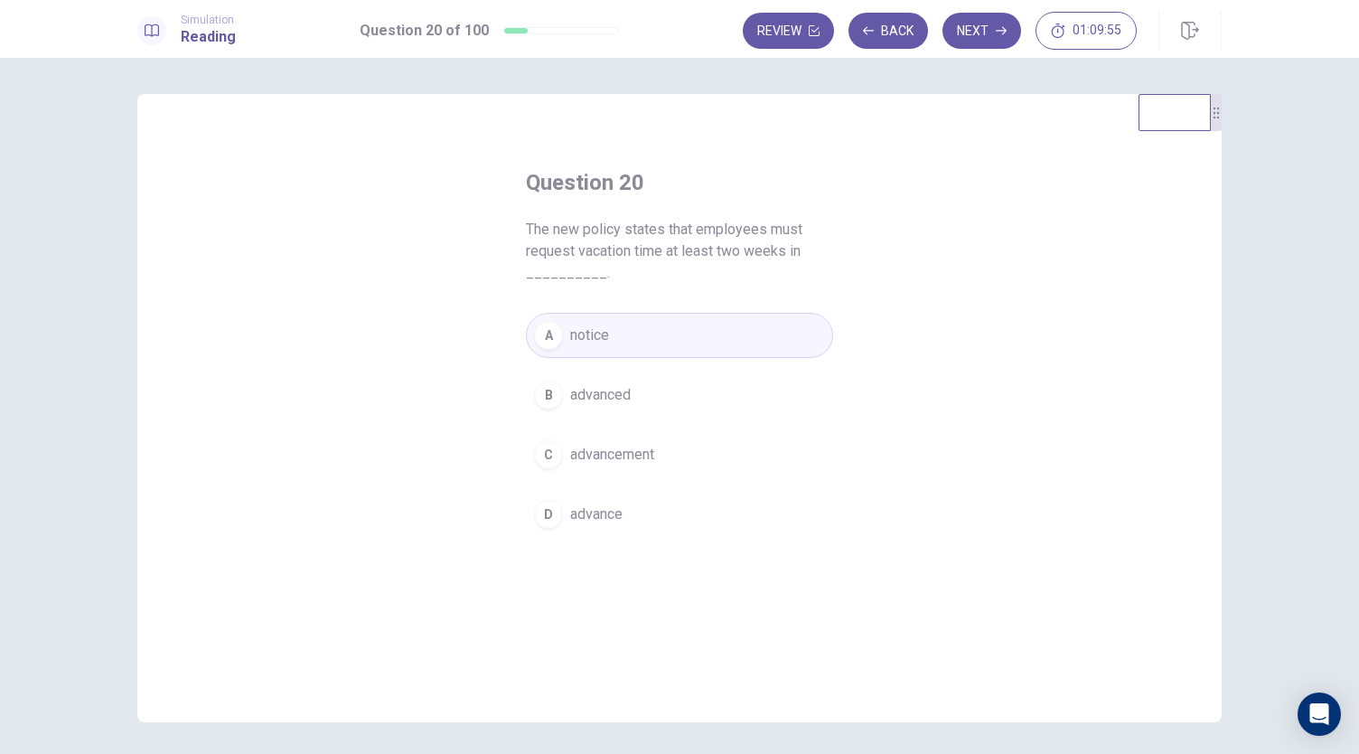
click at [544, 395] on div "B" at bounding box center [548, 394] width 29 height 29
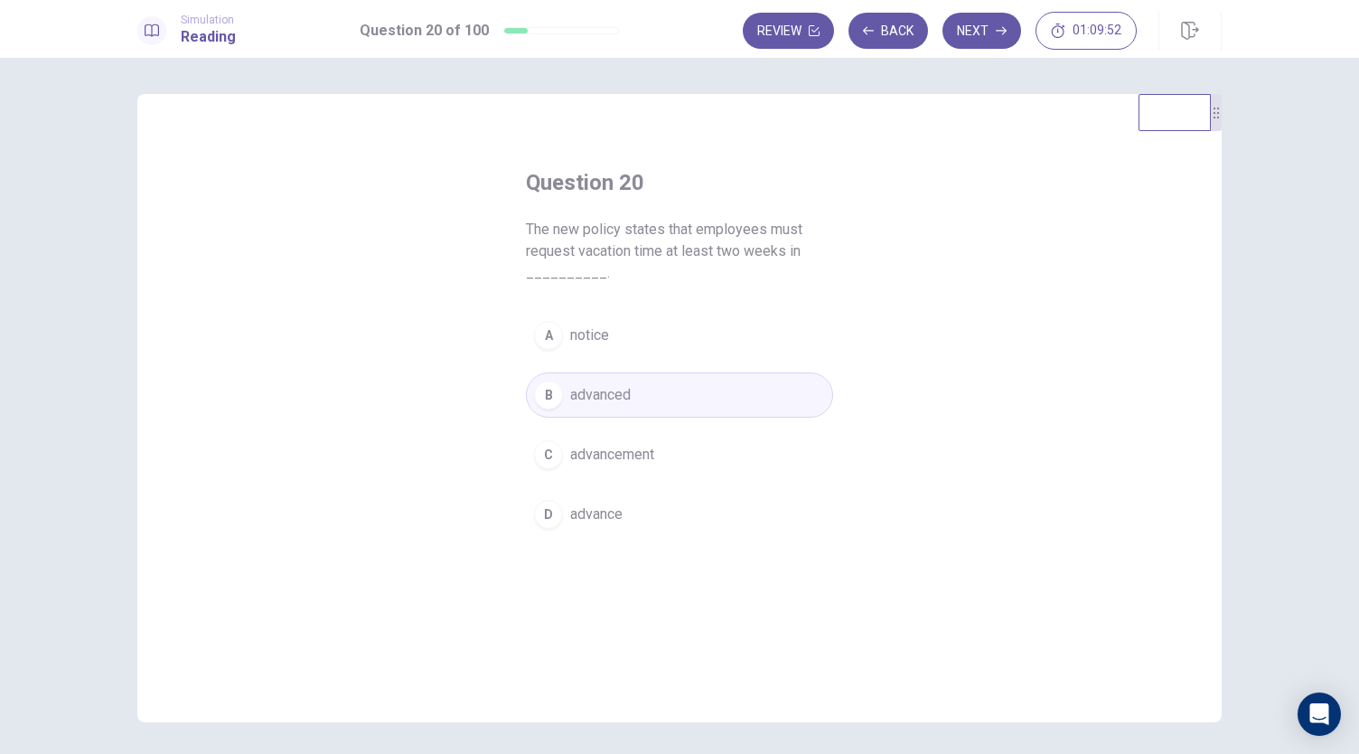
click at [570, 506] on span "advance" at bounding box center [596, 514] width 52 height 22
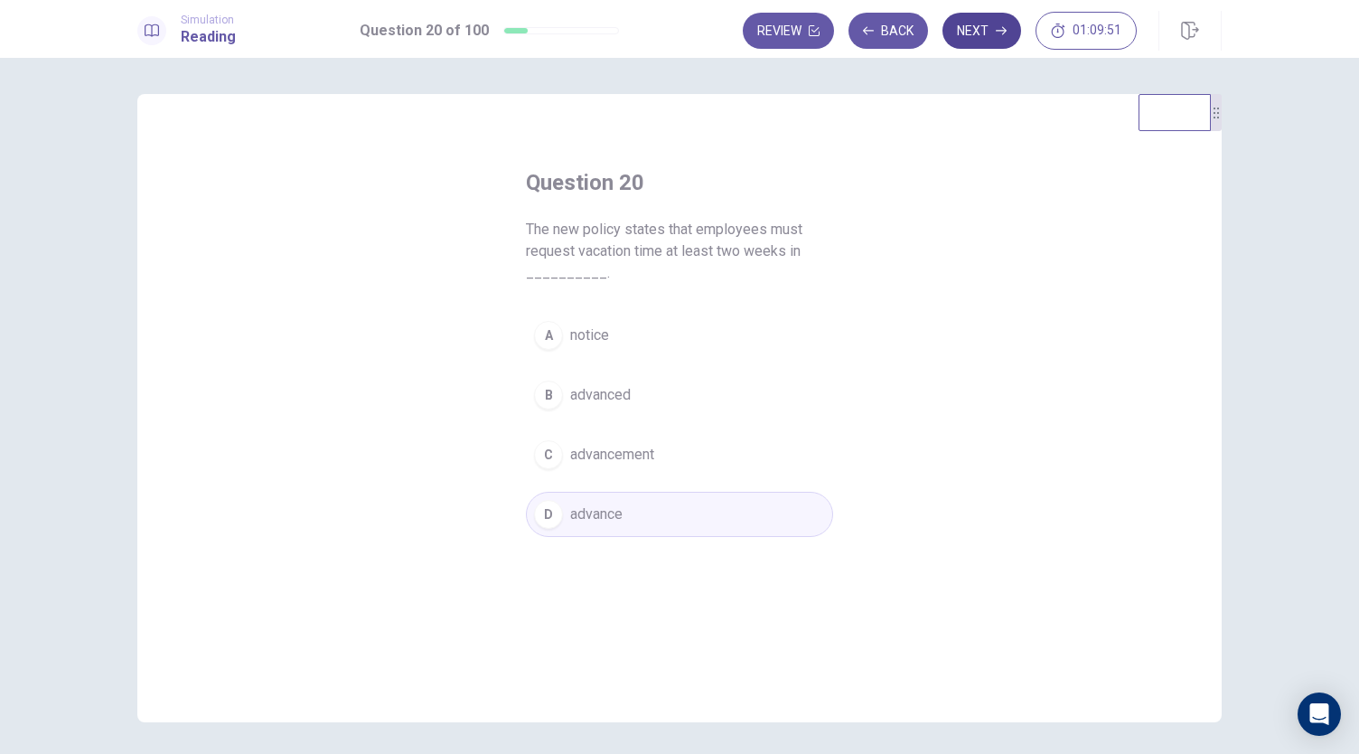
click at [985, 33] on button "Next" at bounding box center [982, 31] width 79 height 36
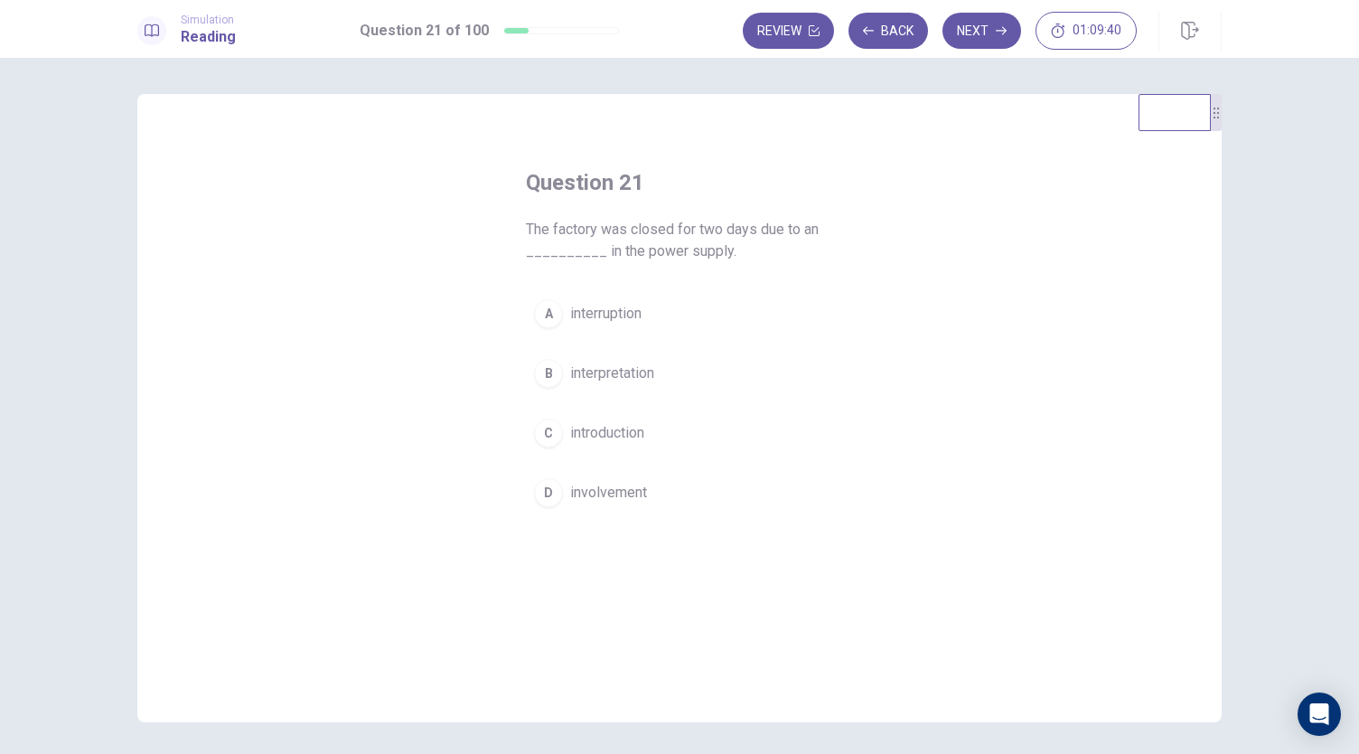
click at [546, 311] on div "A" at bounding box center [548, 313] width 29 height 29
click at [980, 29] on button "Next" at bounding box center [982, 31] width 79 height 36
click at [551, 494] on div "D" at bounding box center [548, 492] width 29 height 29
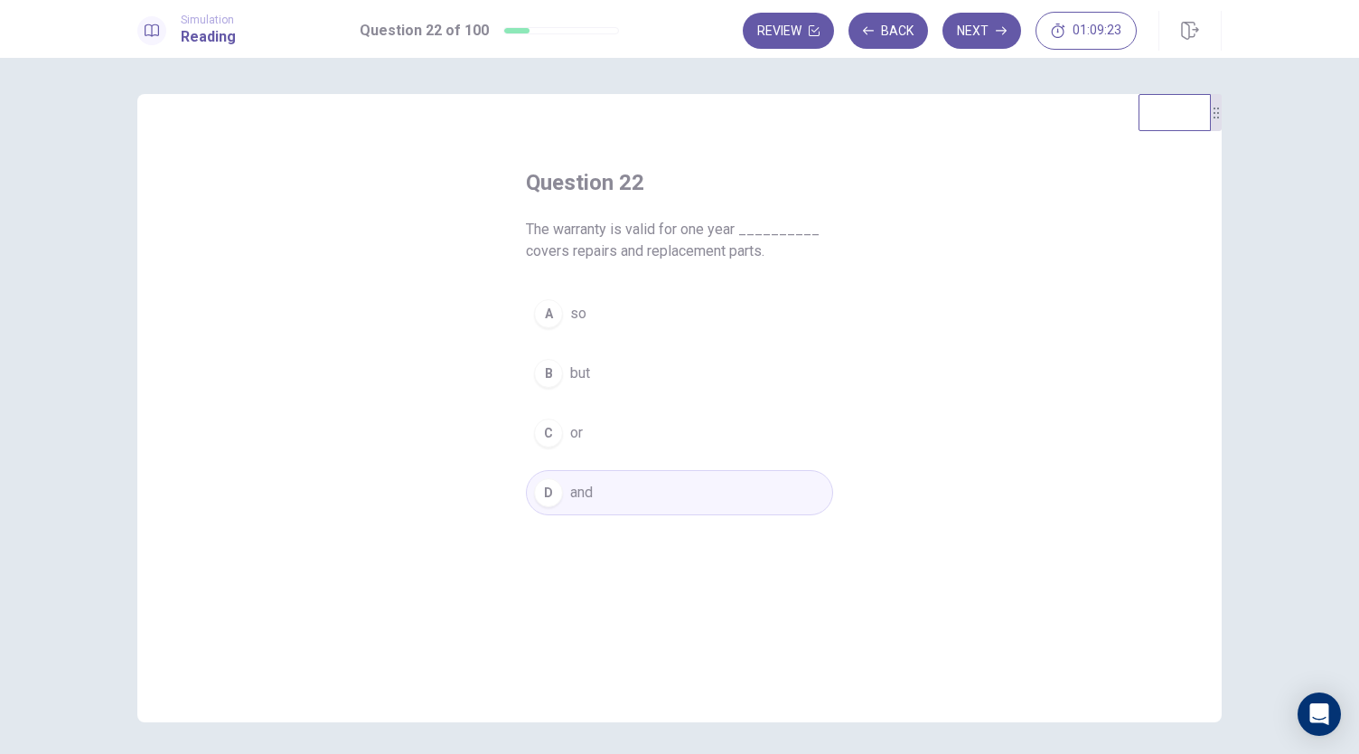
click at [530, 323] on button "A so" at bounding box center [679, 313] width 307 height 45
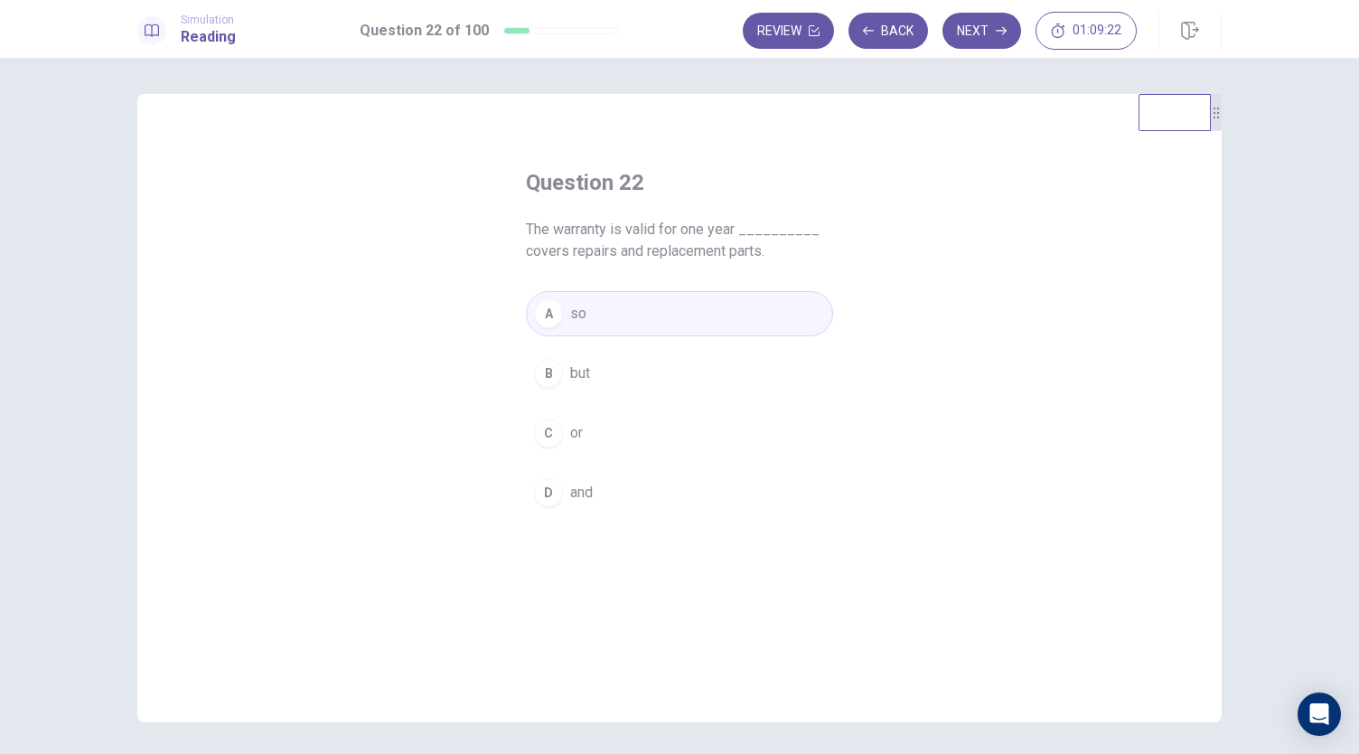
click at [544, 317] on div "A" at bounding box center [548, 313] width 29 height 29
click at [988, 28] on button "Next" at bounding box center [982, 31] width 79 height 36
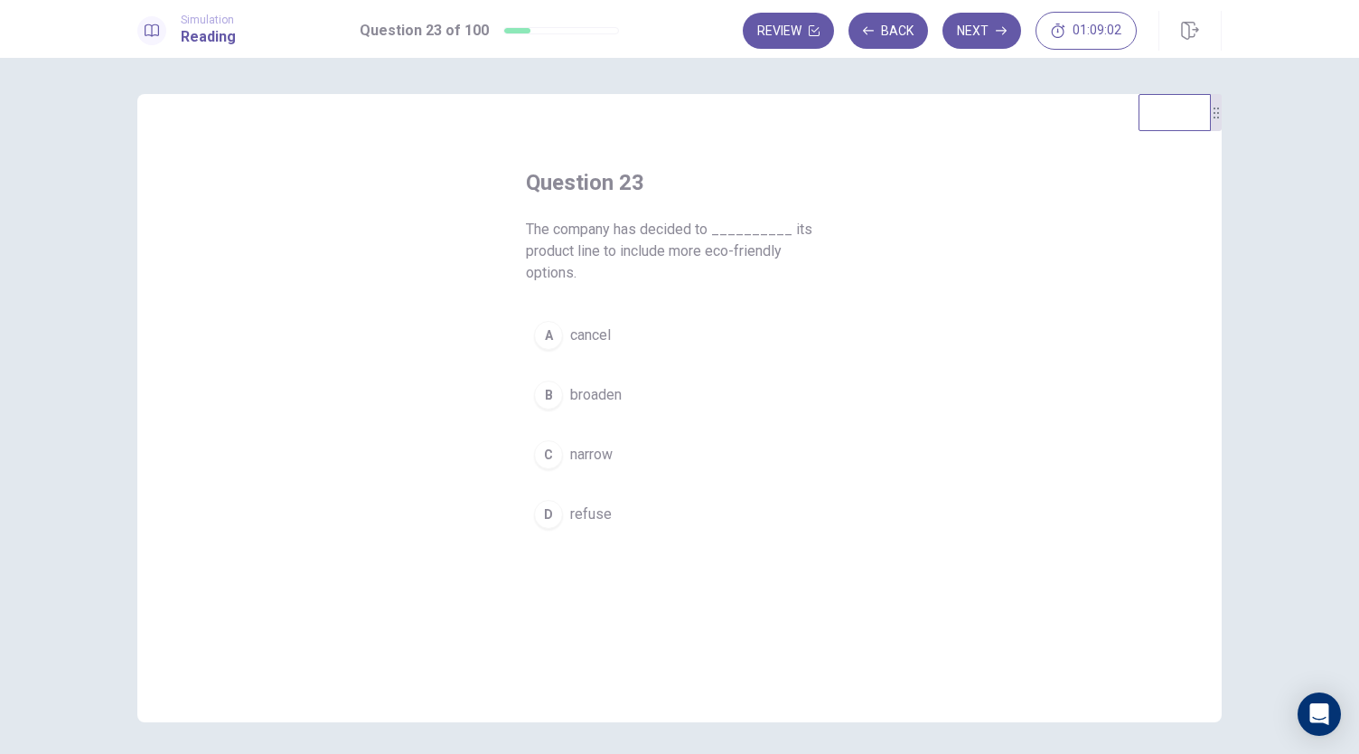
click at [549, 455] on div "C" at bounding box center [548, 454] width 29 height 29
click at [994, 37] on button "Next" at bounding box center [982, 31] width 79 height 36
click at [549, 316] on div "A" at bounding box center [548, 313] width 29 height 29
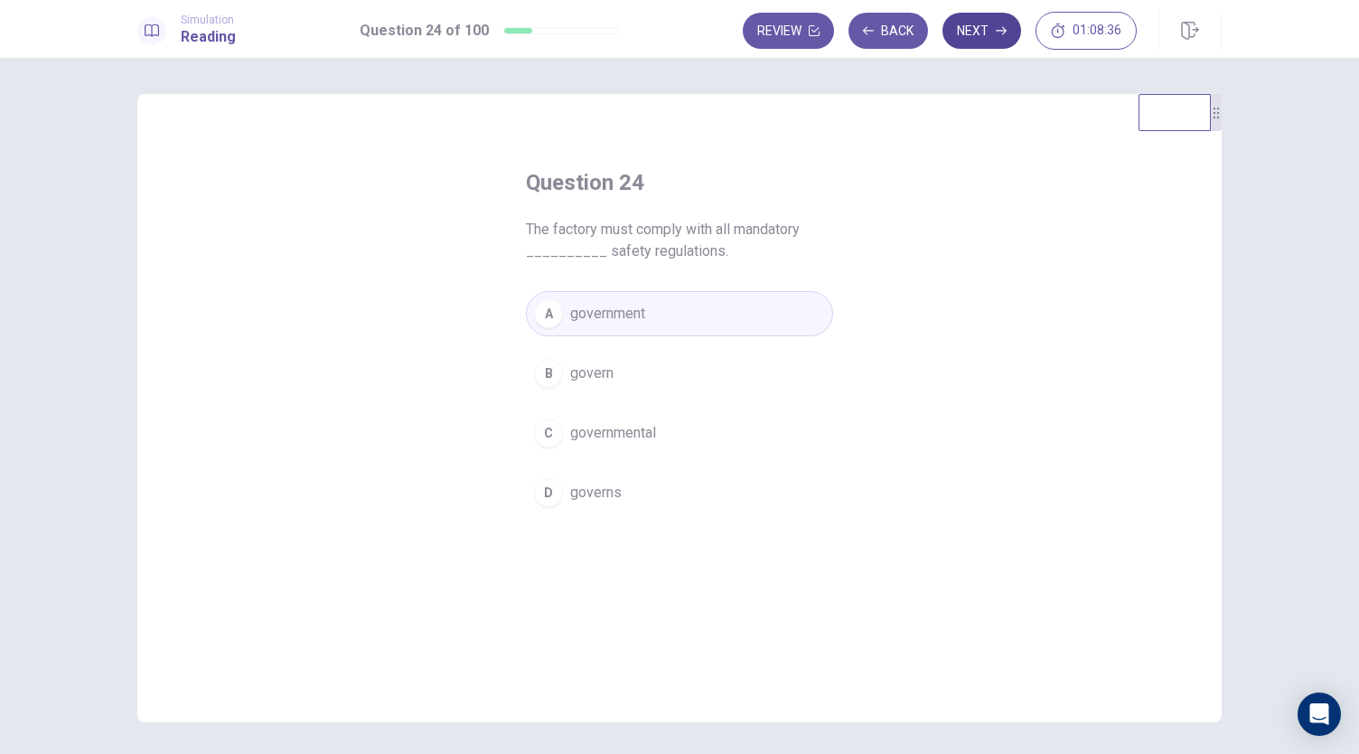
click at [971, 30] on button "Next" at bounding box center [982, 31] width 79 height 36
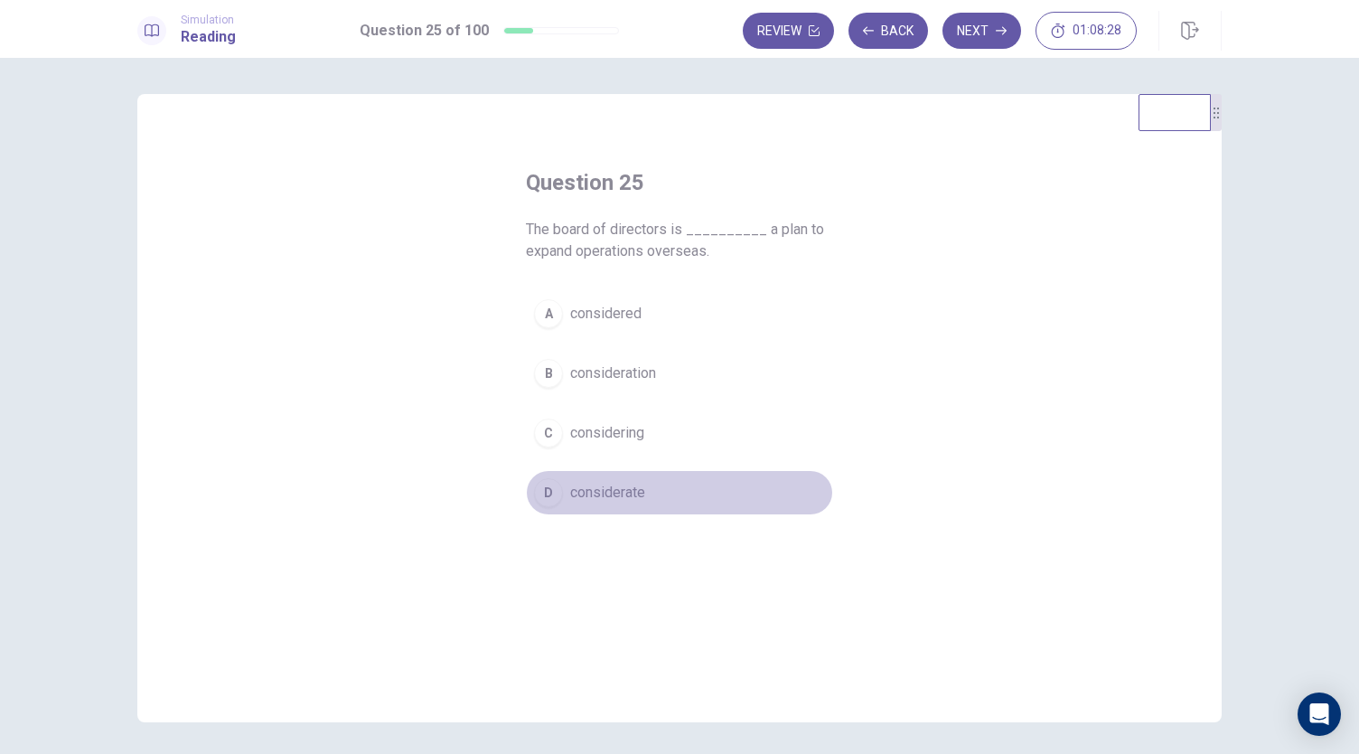
click at [603, 485] on span "considerate" at bounding box center [607, 493] width 75 height 22
click at [578, 428] on span "considering" at bounding box center [607, 433] width 74 height 22
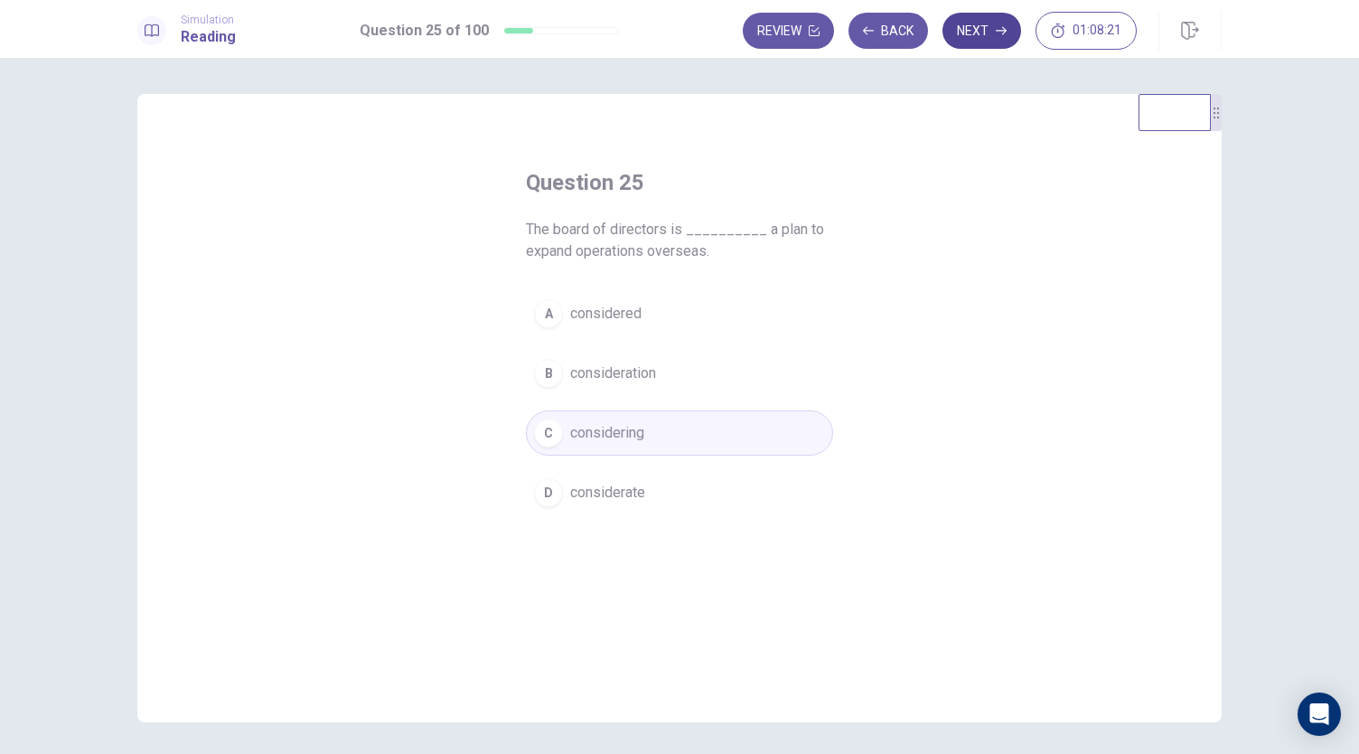
click at [986, 35] on button "Next" at bounding box center [982, 31] width 79 height 36
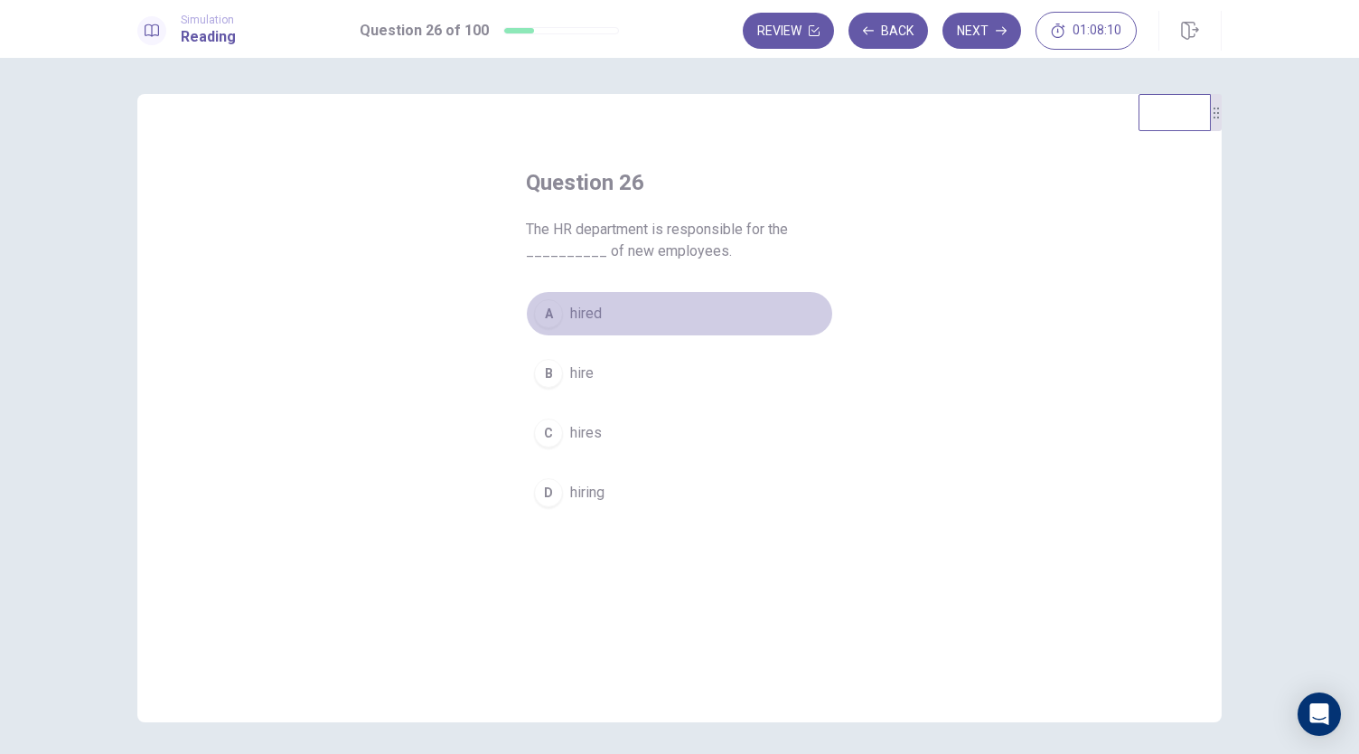
click at [577, 314] on span "hired" at bounding box center [586, 314] width 32 height 22
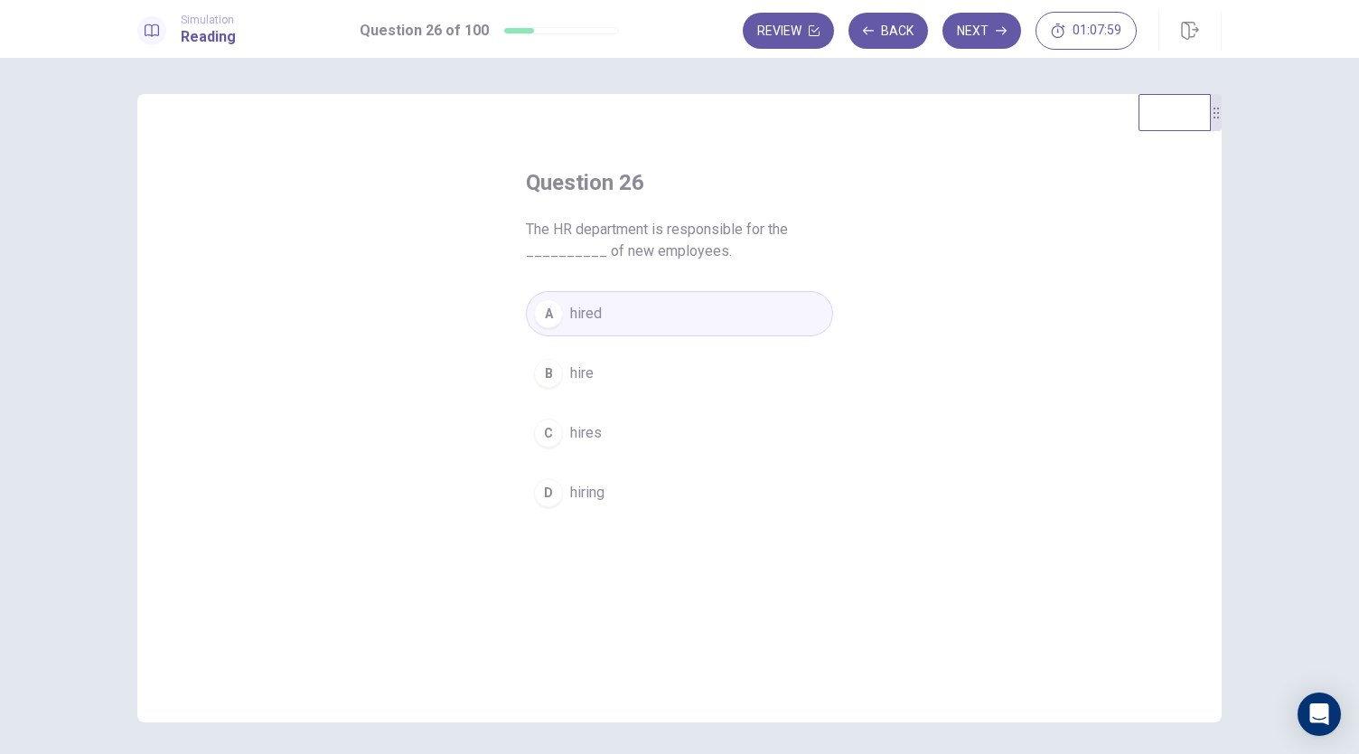
click at [573, 427] on span "hires" at bounding box center [586, 433] width 32 height 22
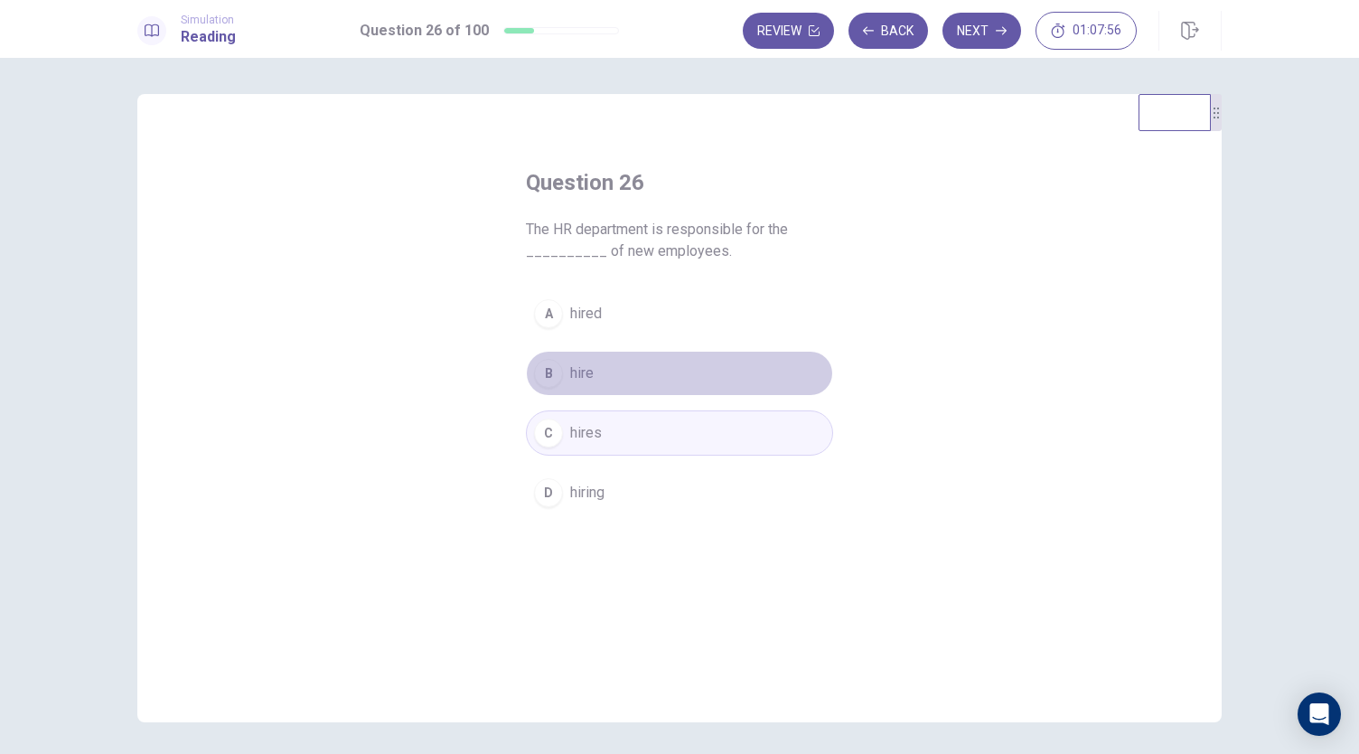
click at [577, 369] on span "hire" at bounding box center [581, 373] width 23 height 22
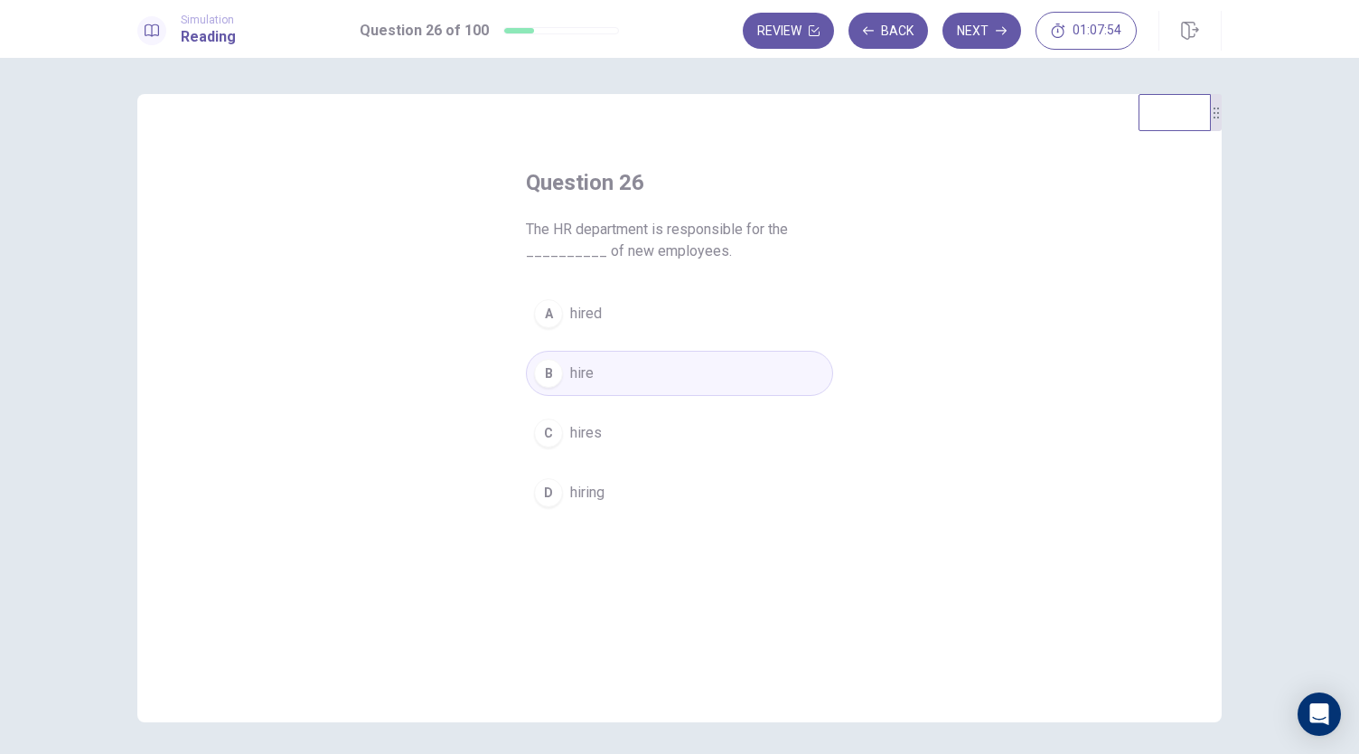
click at [571, 431] on span "hires" at bounding box center [586, 433] width 32 height 22
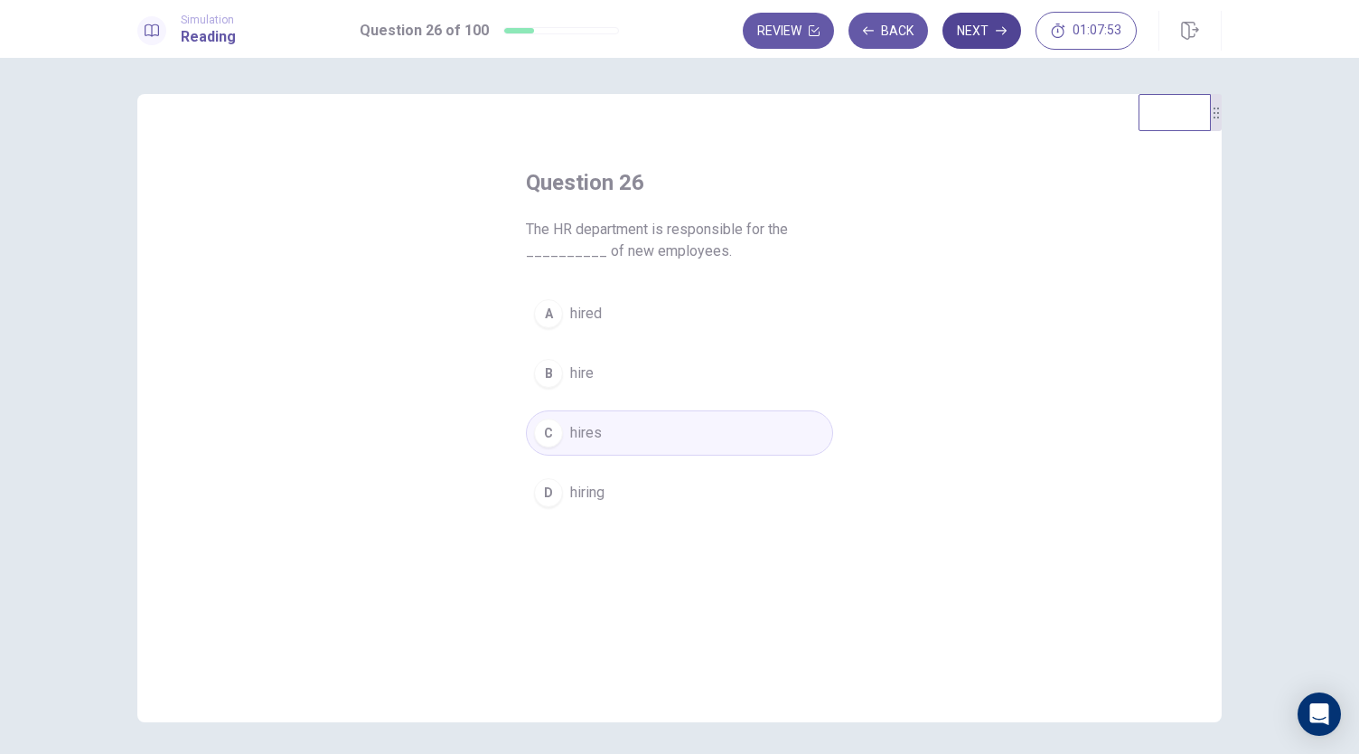
click at [982, 30] on button "Next" at bounding box center [982, 31] width 79 height 36
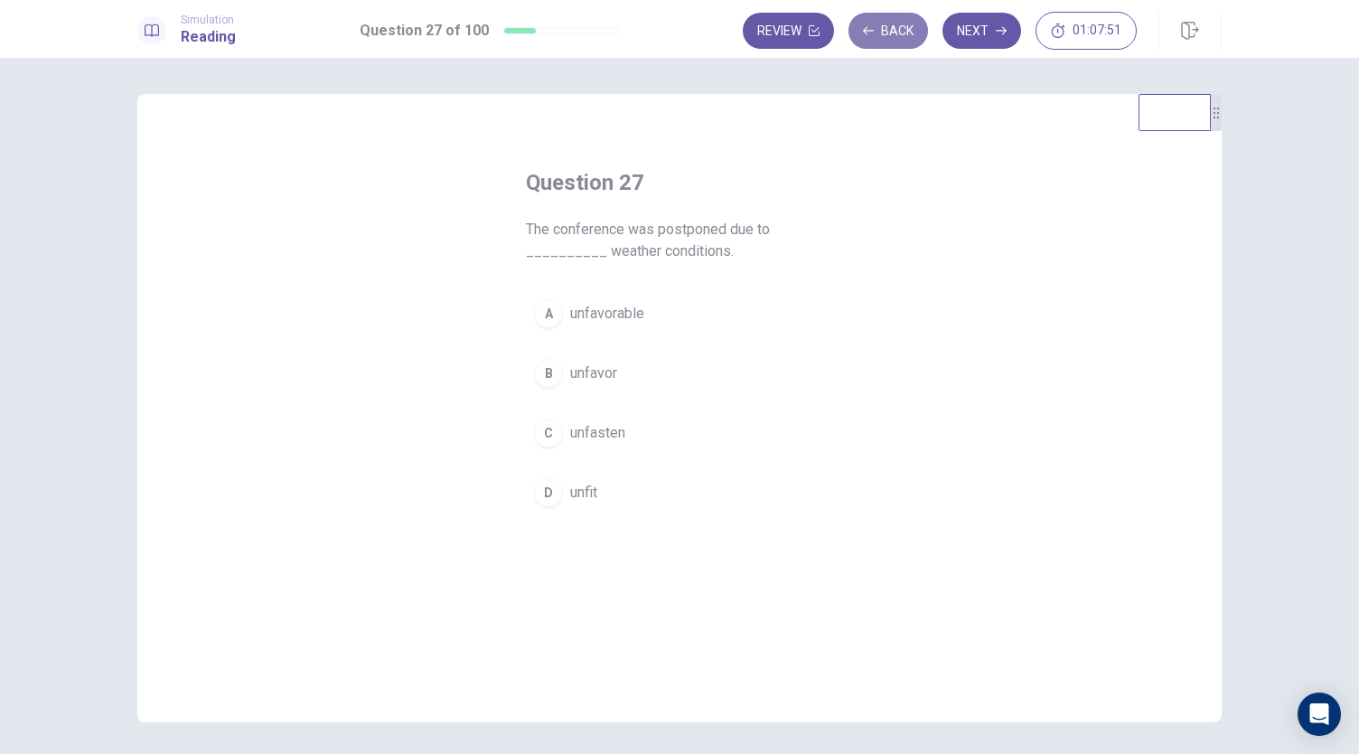
click at [882, 35] on button "Back" at bounding box center [889, 31] width 80 height 36
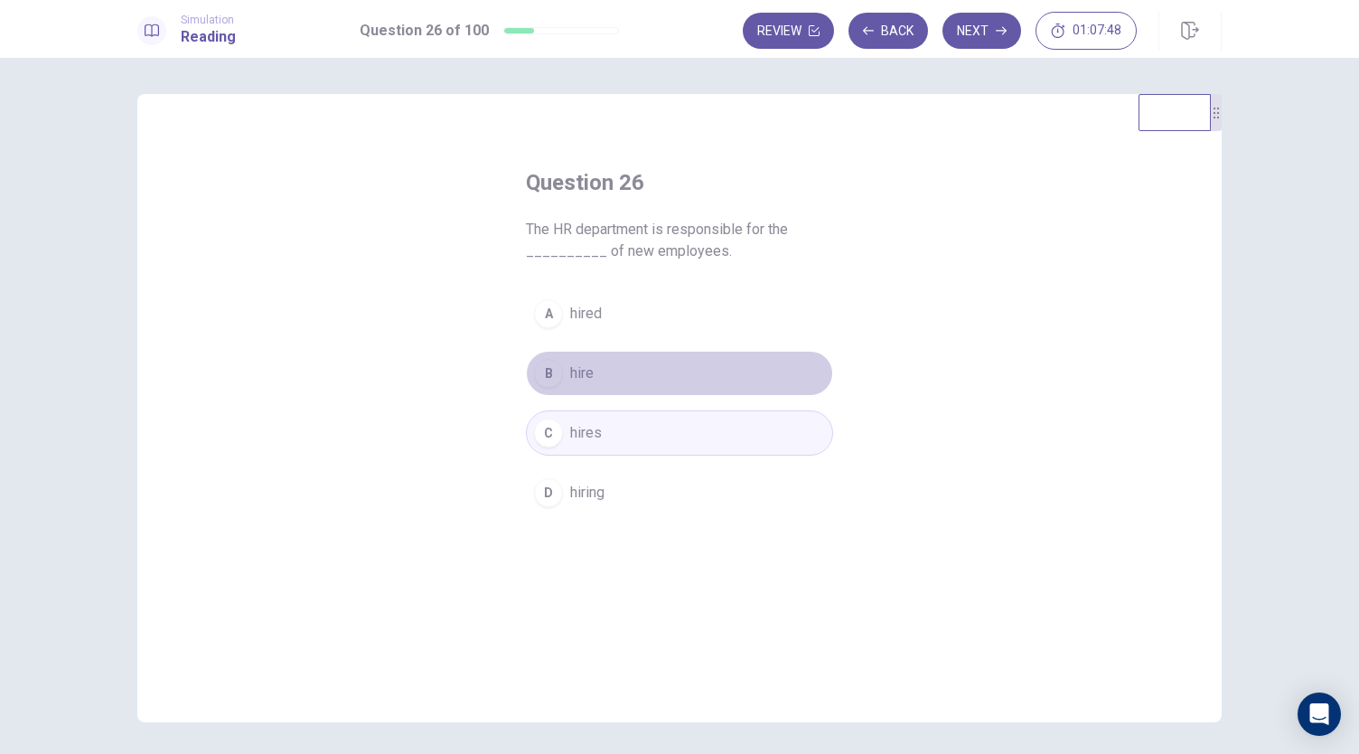
click at [586, 370] on span "hire" at bounding box center [581, 373] width 23 height 22
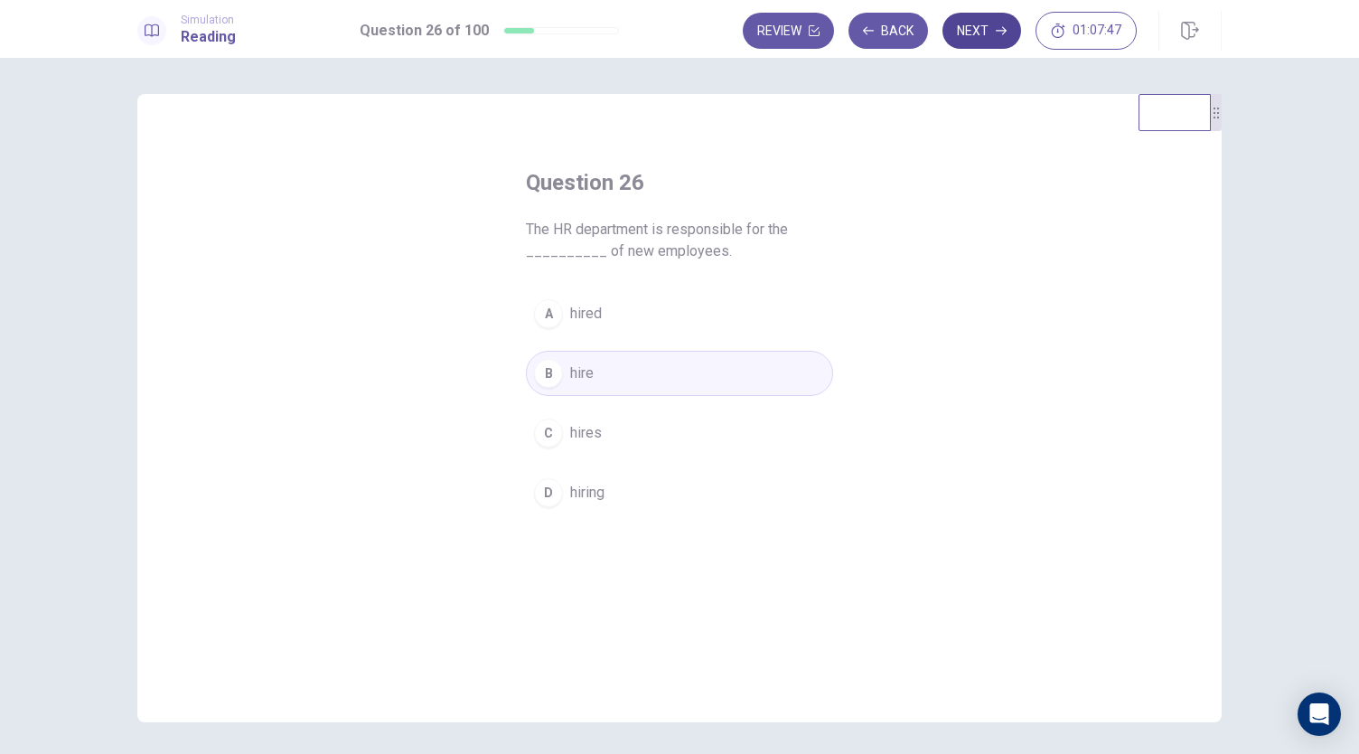
click at [999, 32] on icon "button" at bounding box center [1001, 30] width 11 height 11
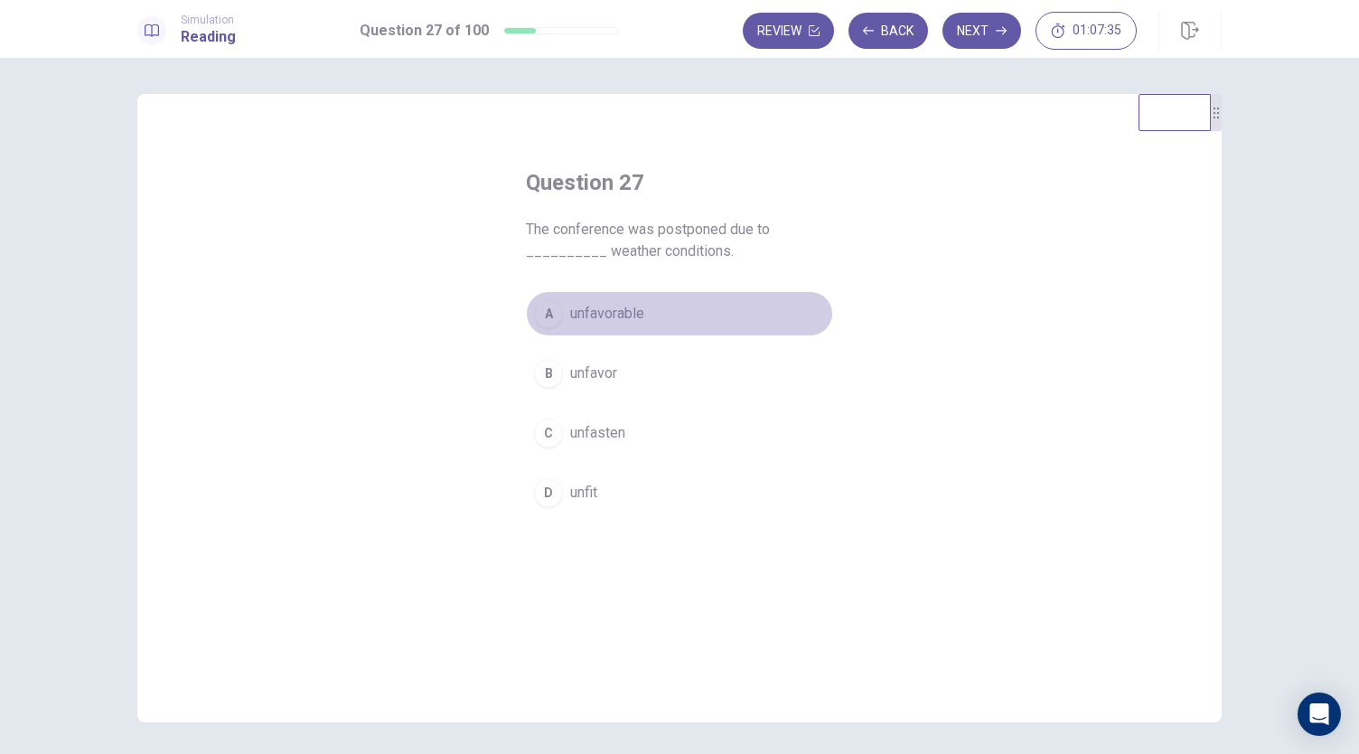
click at [549, 309] on div "A" at bounding box center [548, 313] width 29 height 29
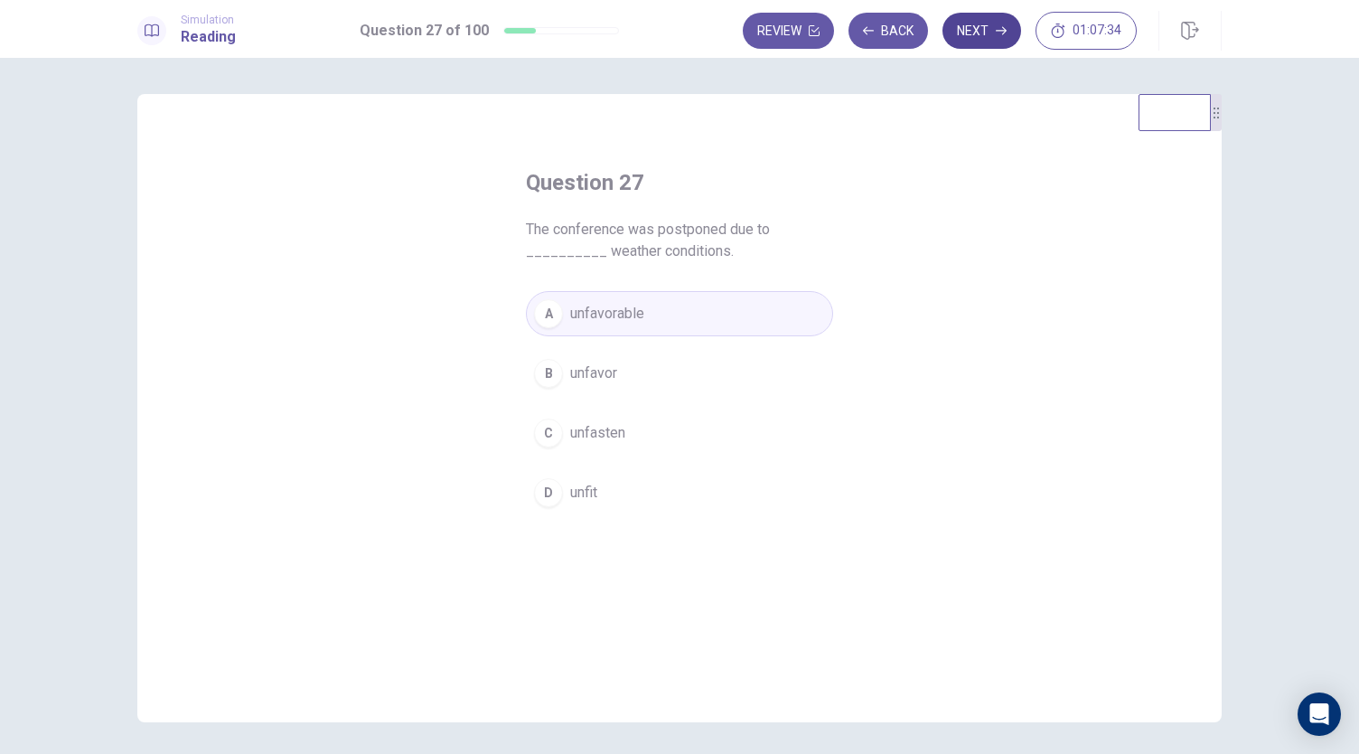
click at [987, 30] on button "Next" at bounding box center [982, 31] width 79 height 36
click at [593, 427] on span "achieve" at bounding box center [594, 433] width 49 height 22
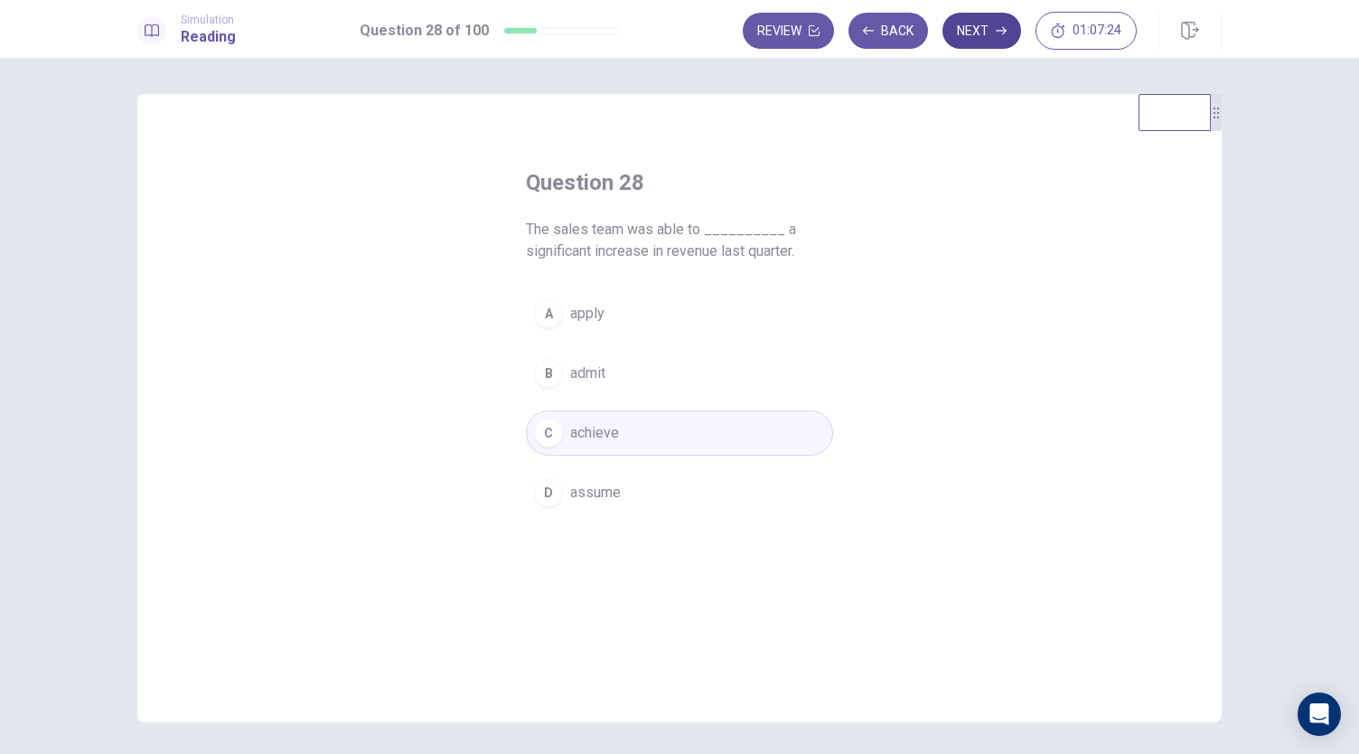
click at [983, 29] on button "Next" at bounding box center [982, 31] width 79 height 36
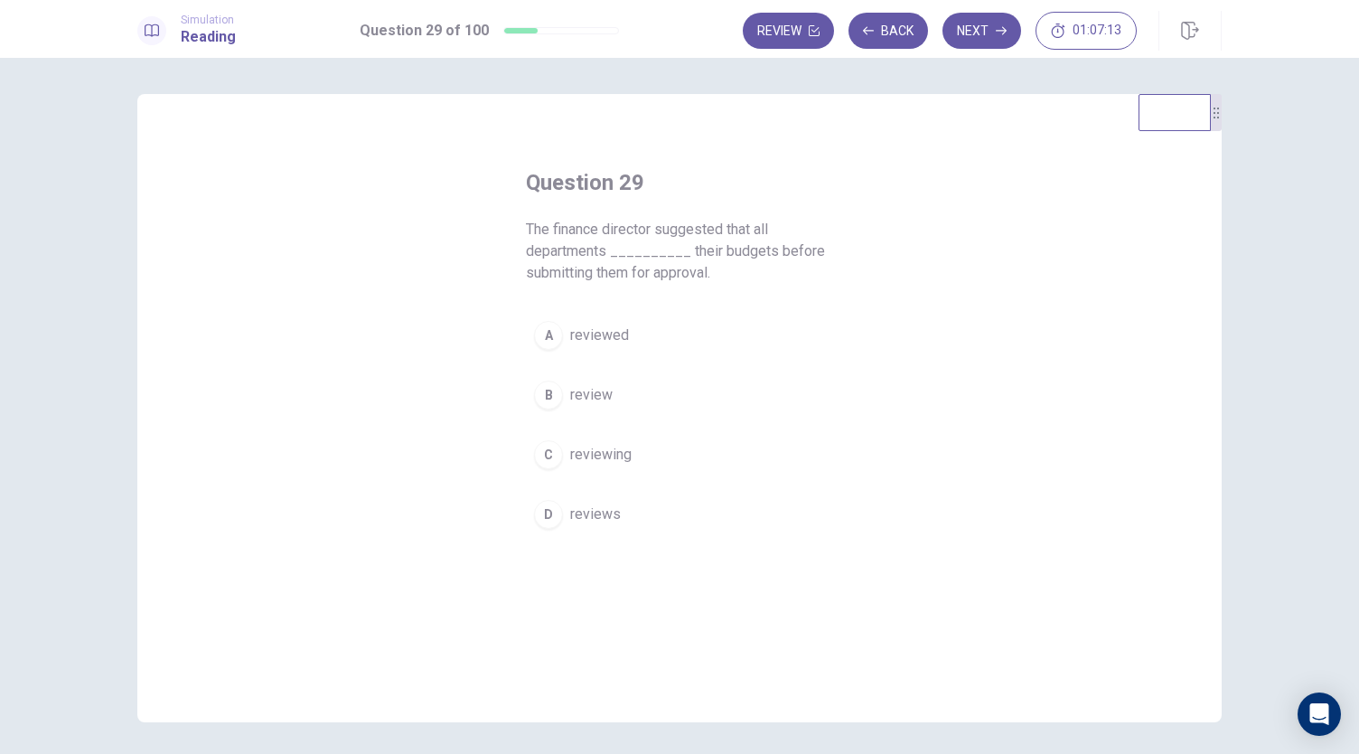
click at [587, 456] on span "reviewing" at bounding box center [600, 455] width 61 height 22
click at [977, 33] on button "Next" at bounding box center [982, 31] width 79 height 36
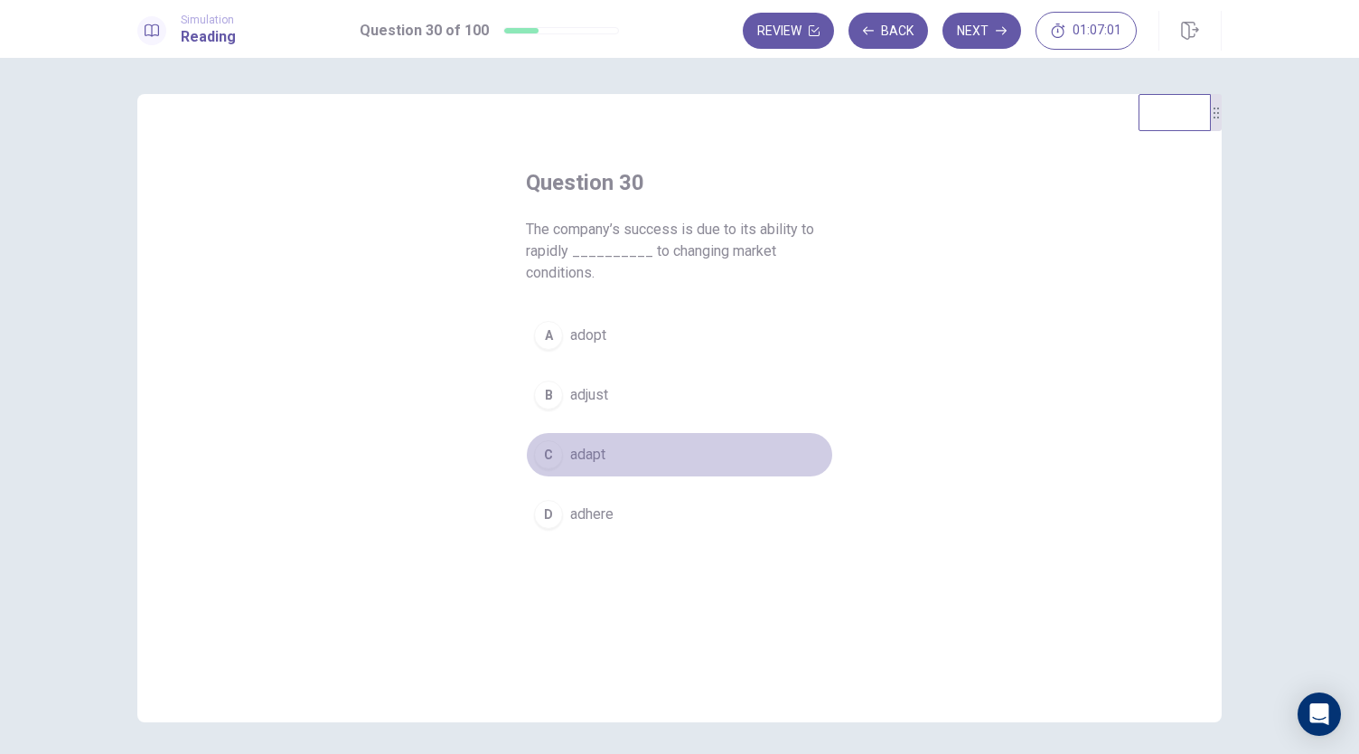
click at [546, 446] on div "C" at bounding box center [548, 454] width 29 height 29
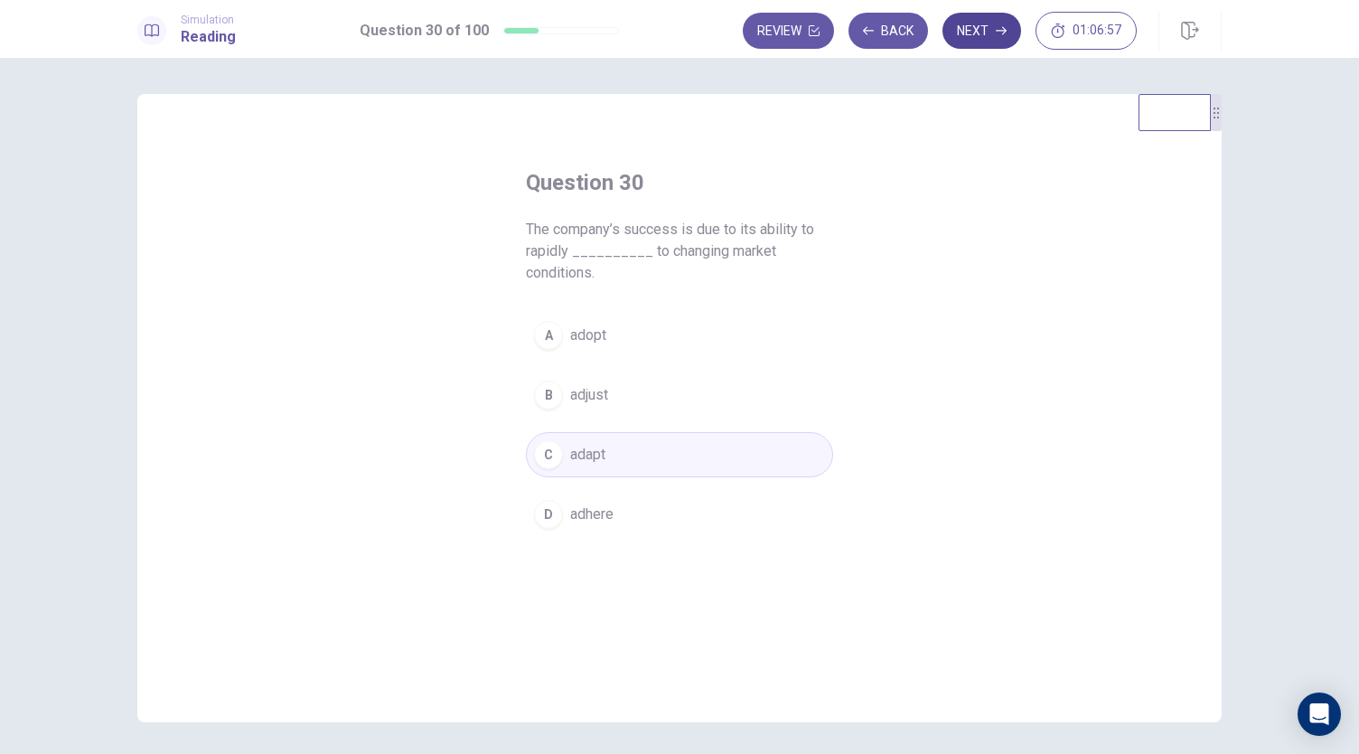
click at [989, 27] on button "Next" at bounding box center [982, 31] width 79 height 36
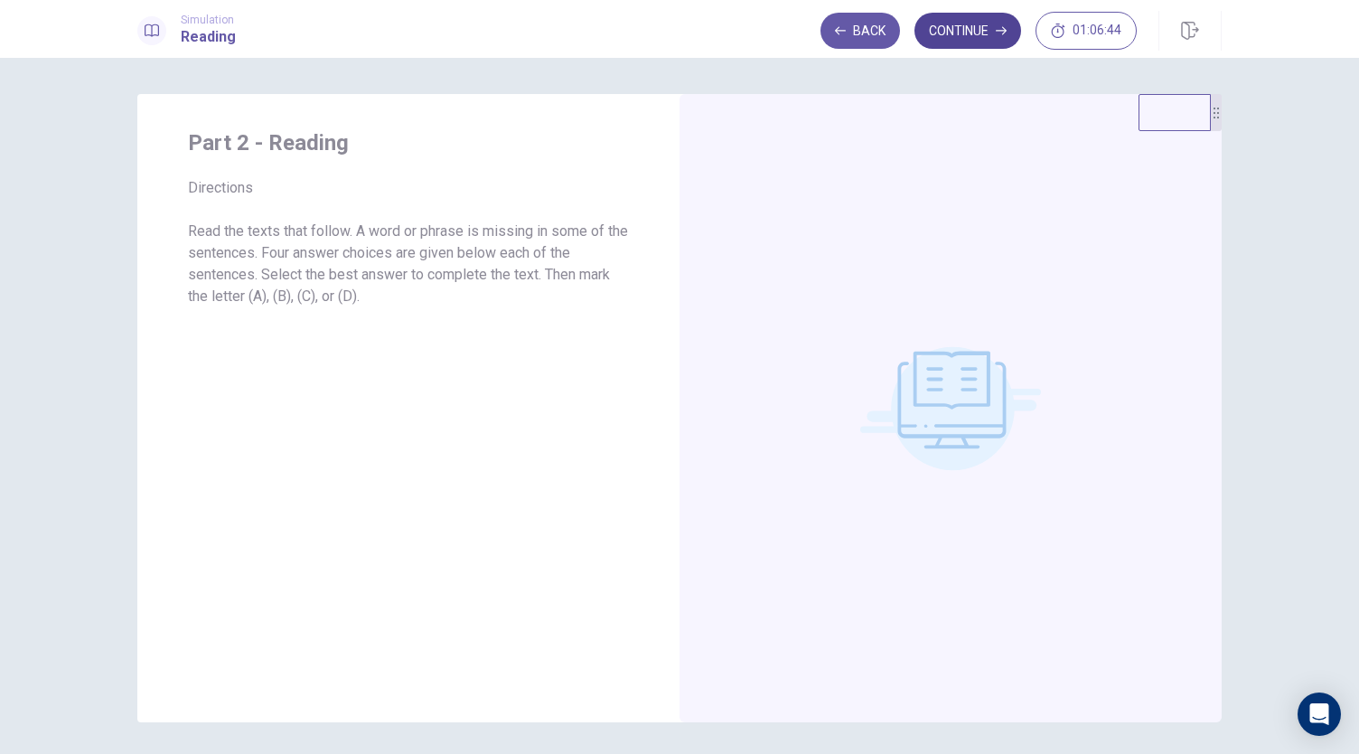
click at [995, 34] on button "Continue" at bounding box center [967, 31] width 107 height 36
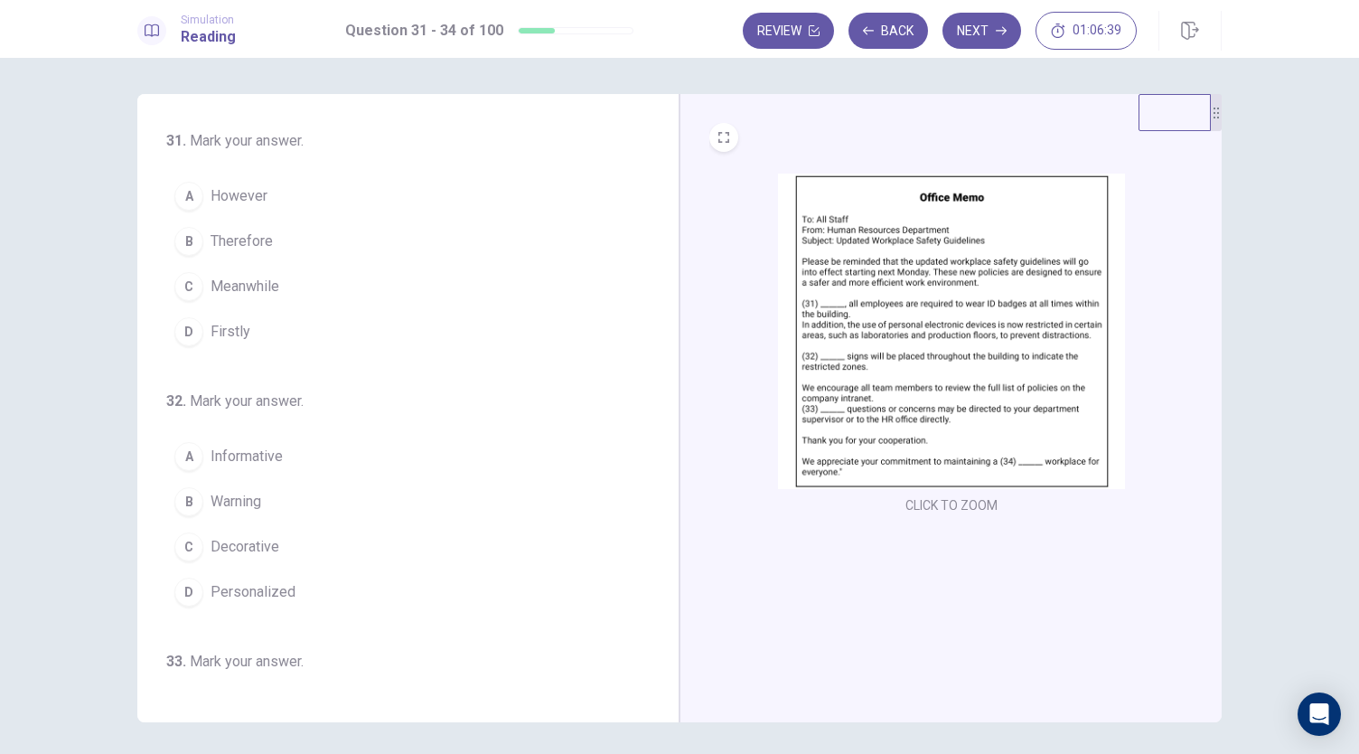
click at [914, 430] on img at bounding box center [951, 331] width 347 height 315
click at [211, 328] on span "Firstly" at bounding box center [231, 332] width 40 height 22
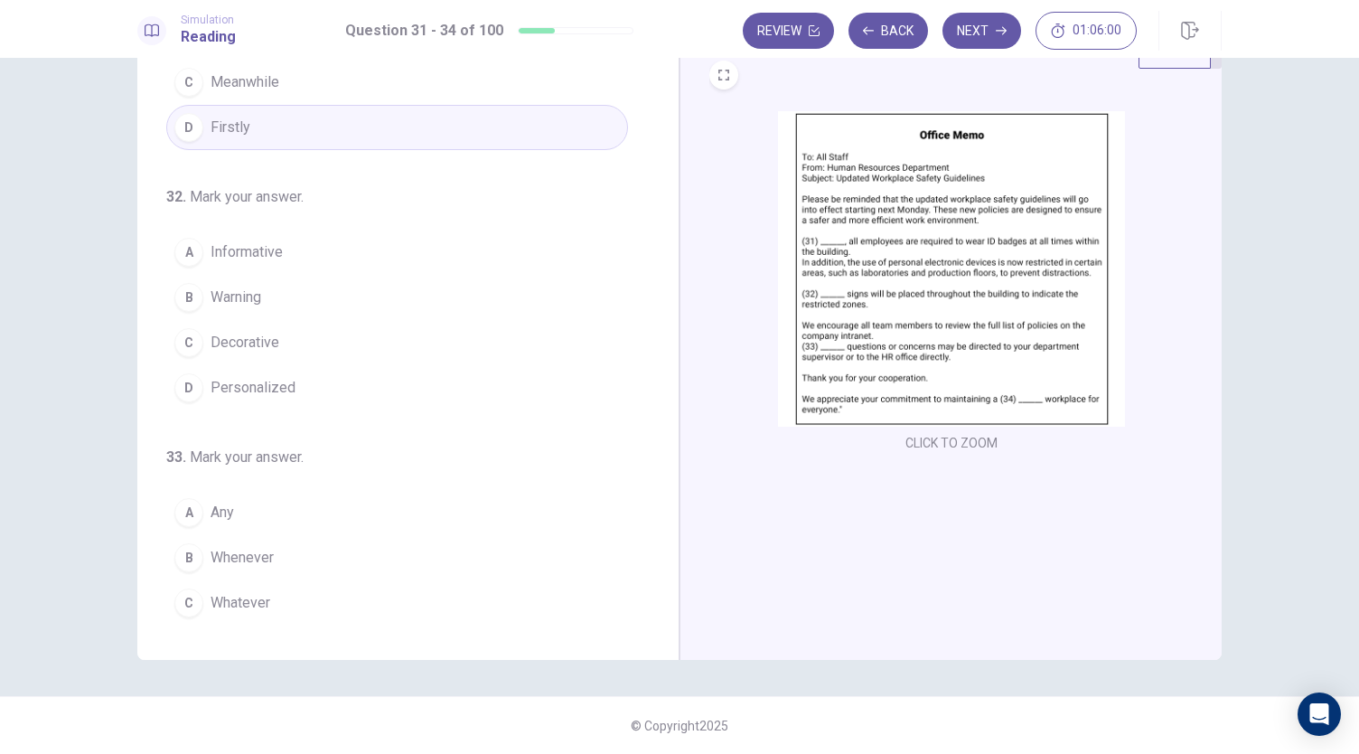
scroll to position [181, 0]
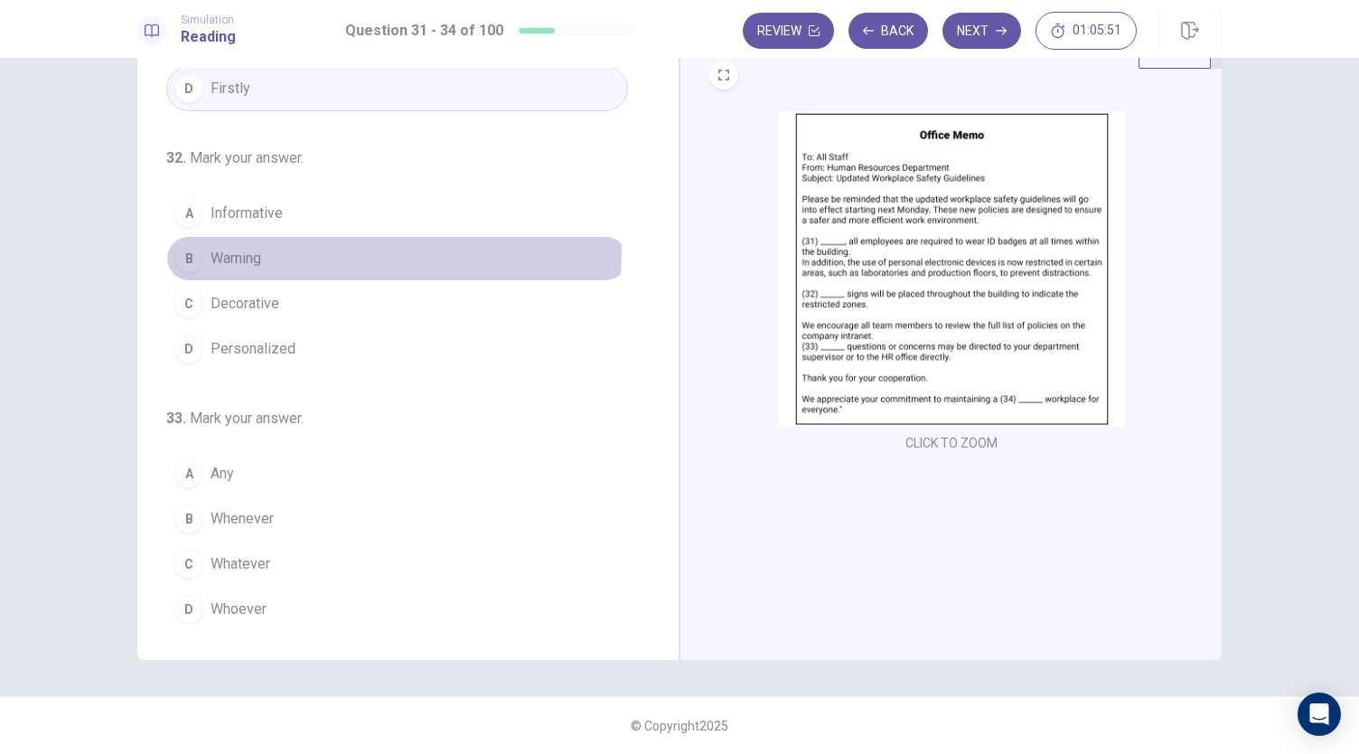
click at [230, 248] on span "Warning" at bounding box center [236, 259] width 51 height 22
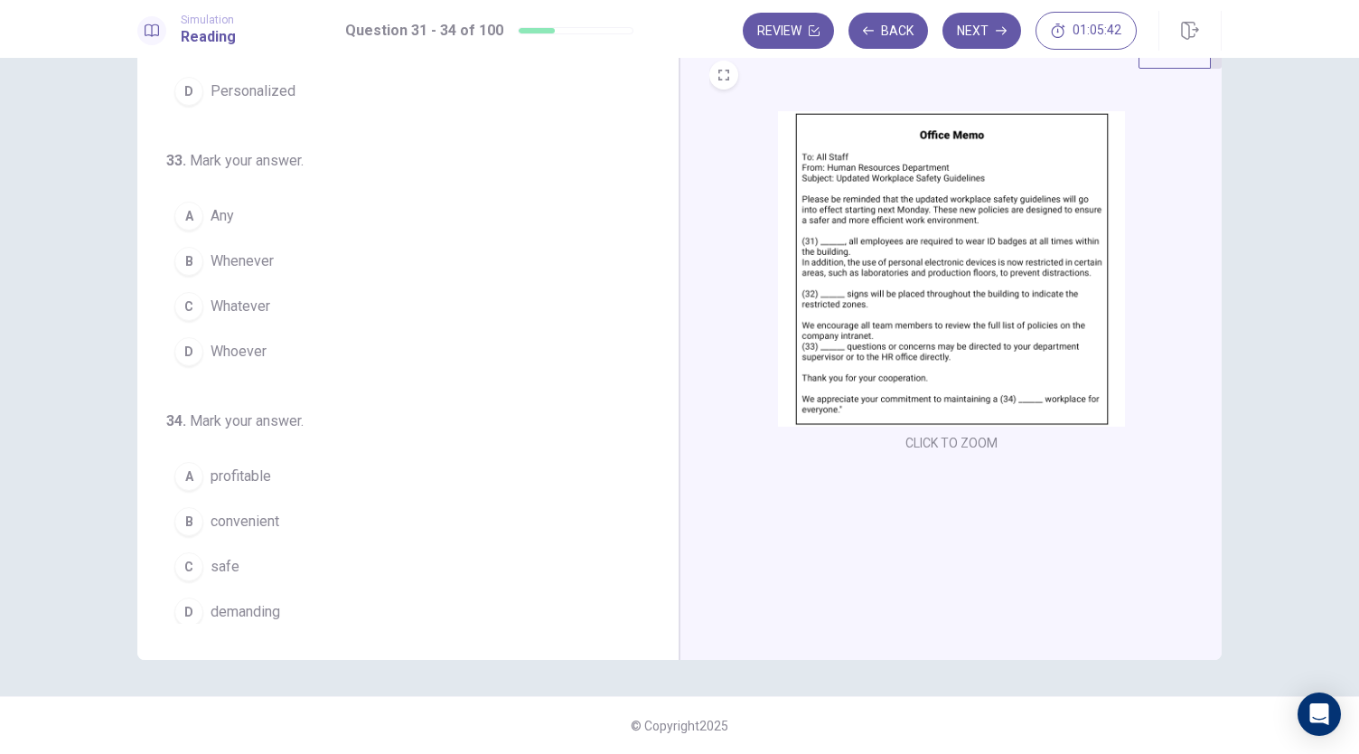
scroll to position [439, 0]
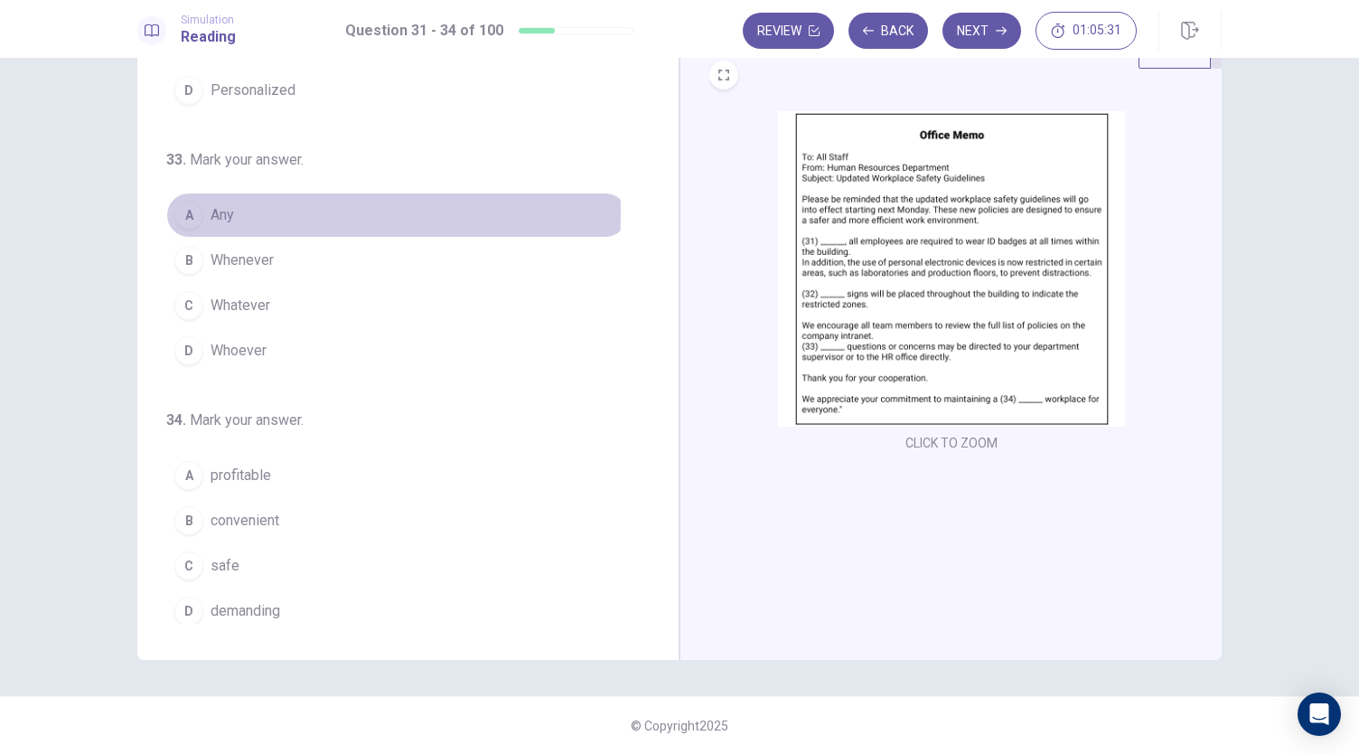
click at [223, 207] on span "Any" at bounding box center [222, 215] width 23 height 22
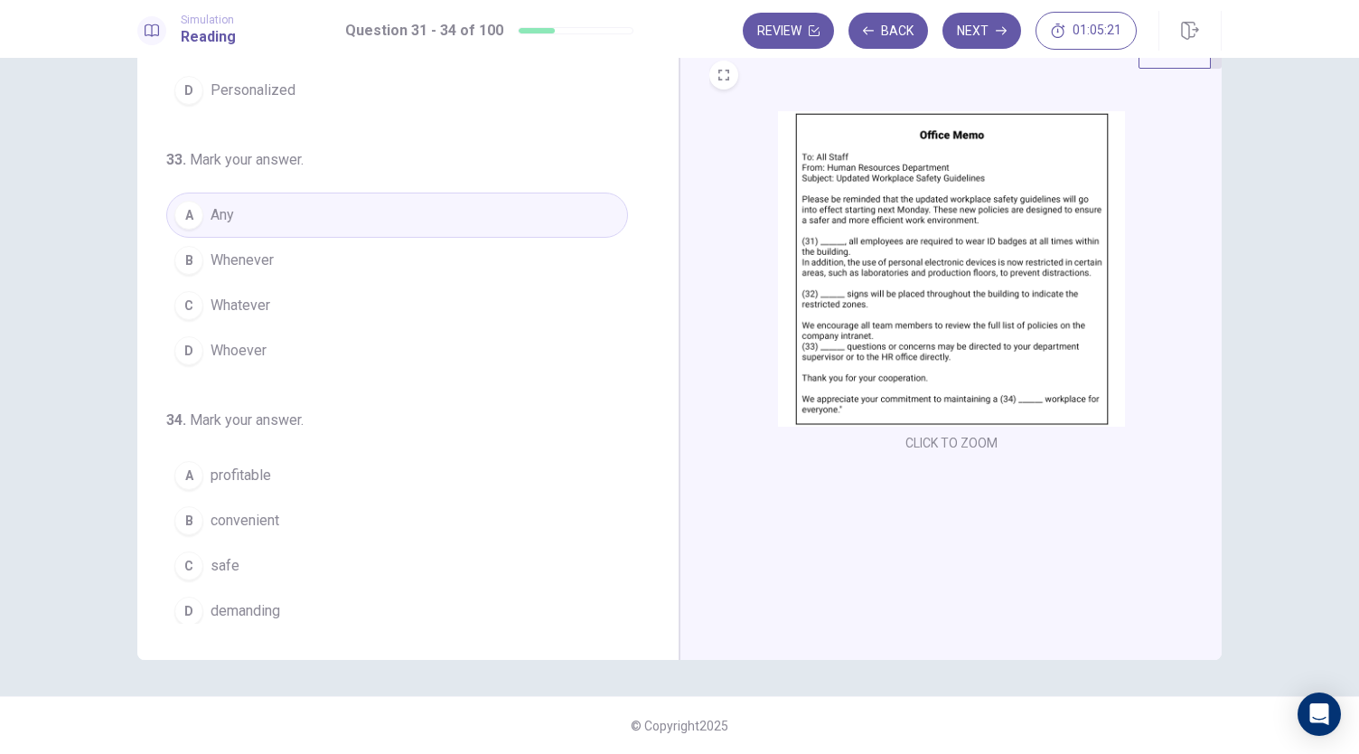
click at [220, 555] on span "safe" at bounding box center [225, 566] width 29 height 22
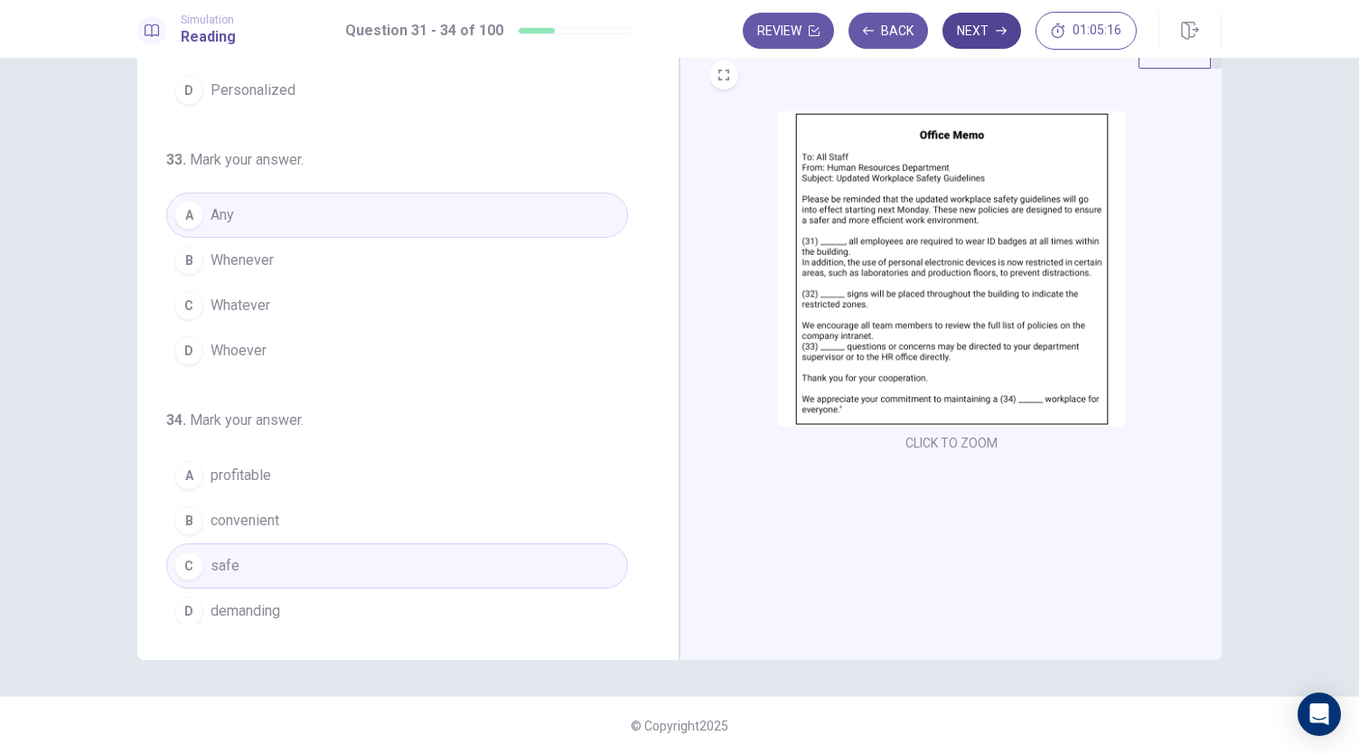
click at [981, 24] on button "Next" at bounding box center [982, 31] width 79 height 36
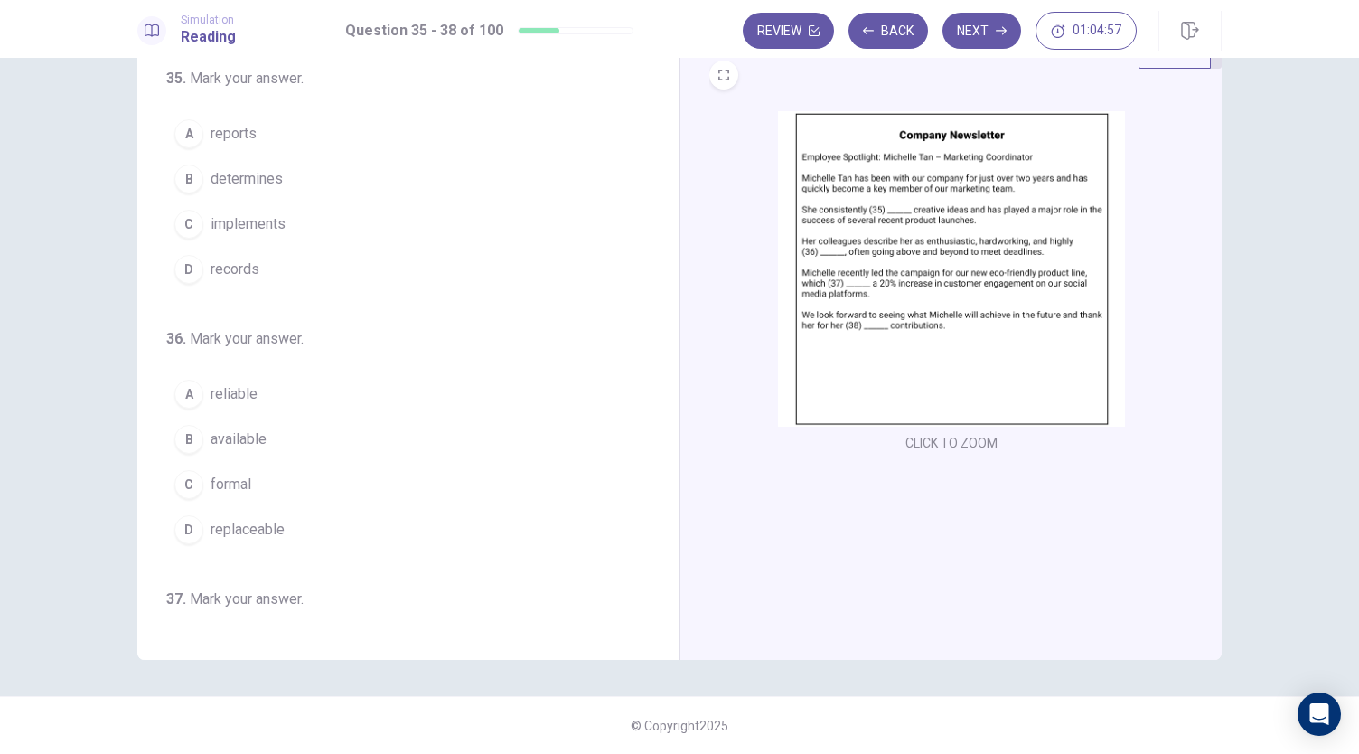
scroll to position [0, 0]
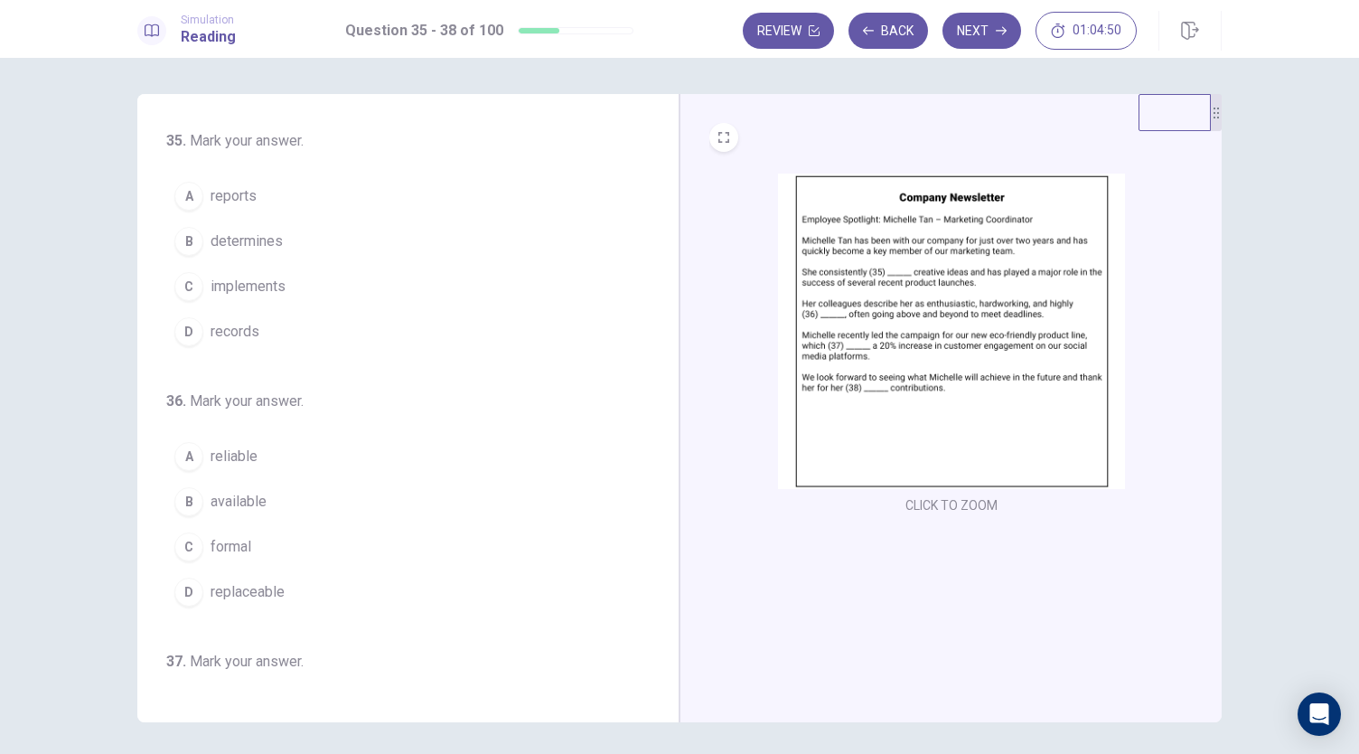
click at [264, 283] on span "implements" at bounding box center [248, 287] width 75 height 22
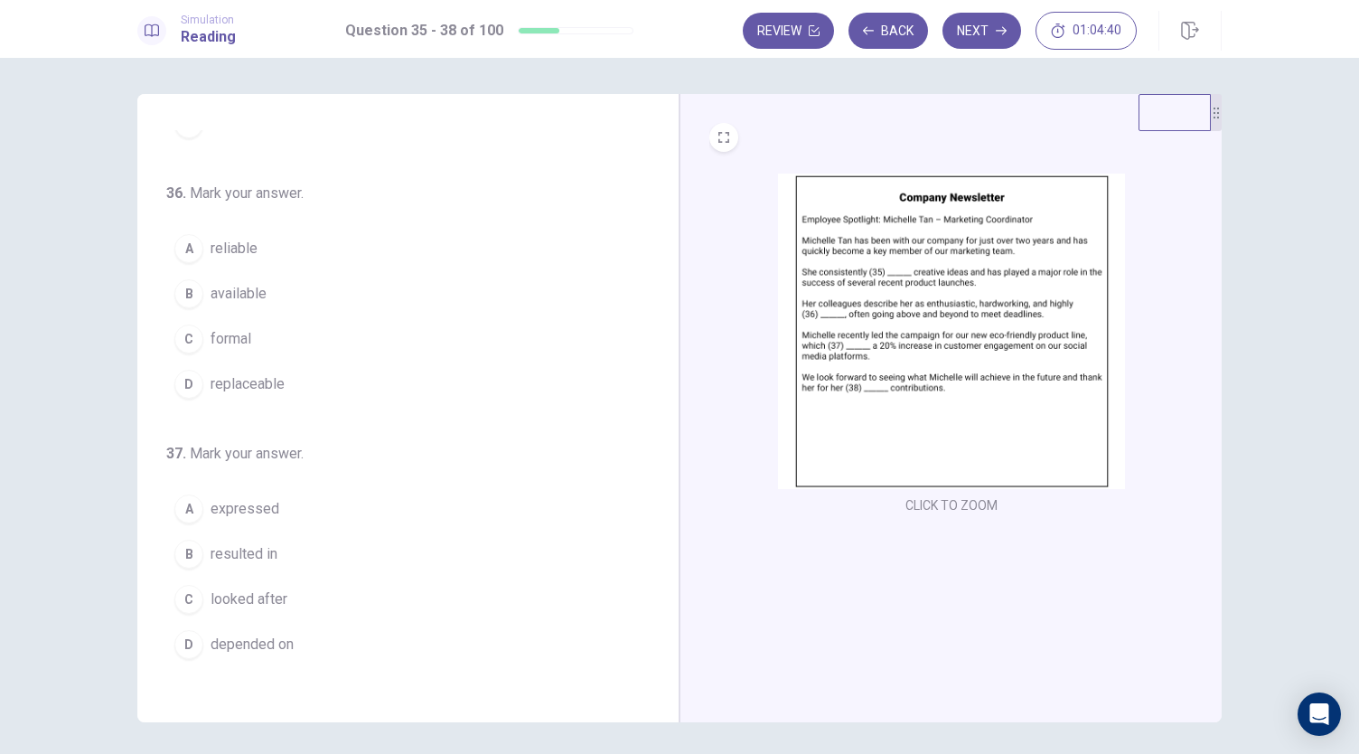
scroll to position [181, 0]
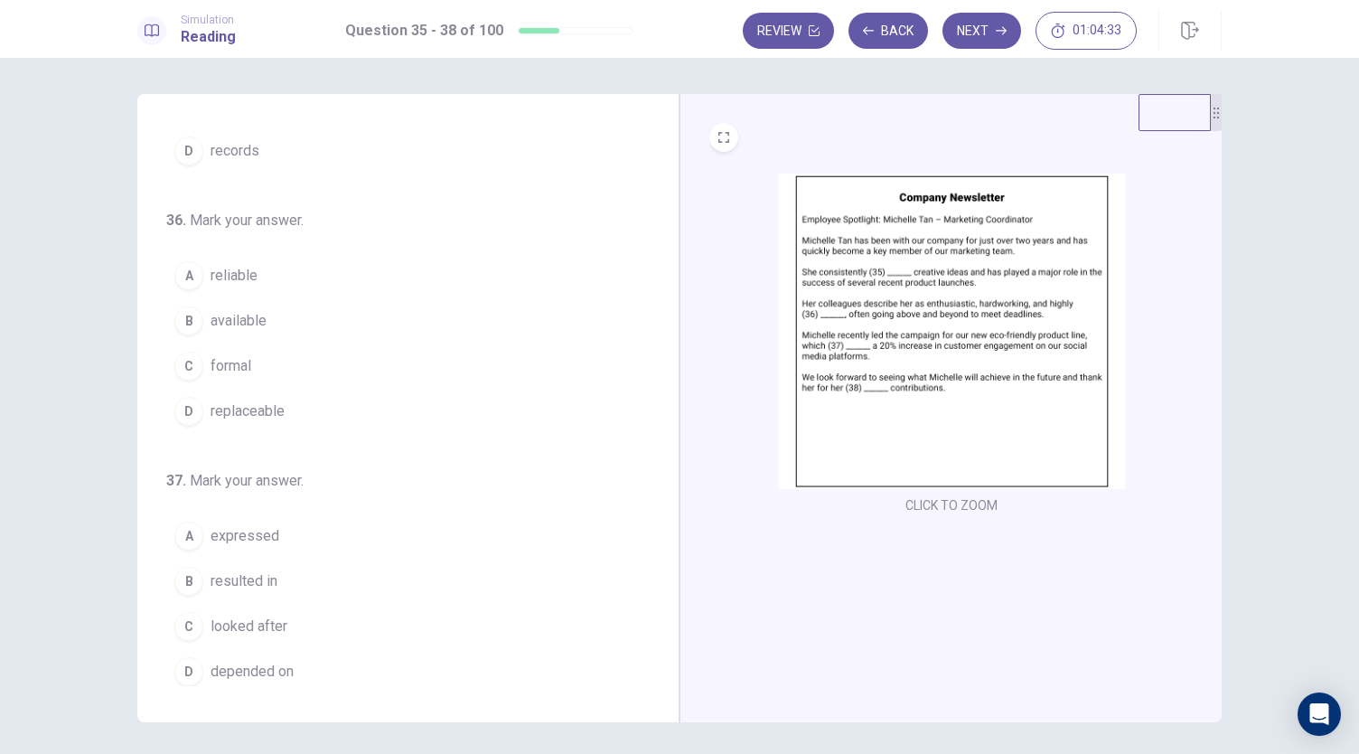
click at [248, 275] on span "reliable" at bounding box center [234, 276] width 47 height 22
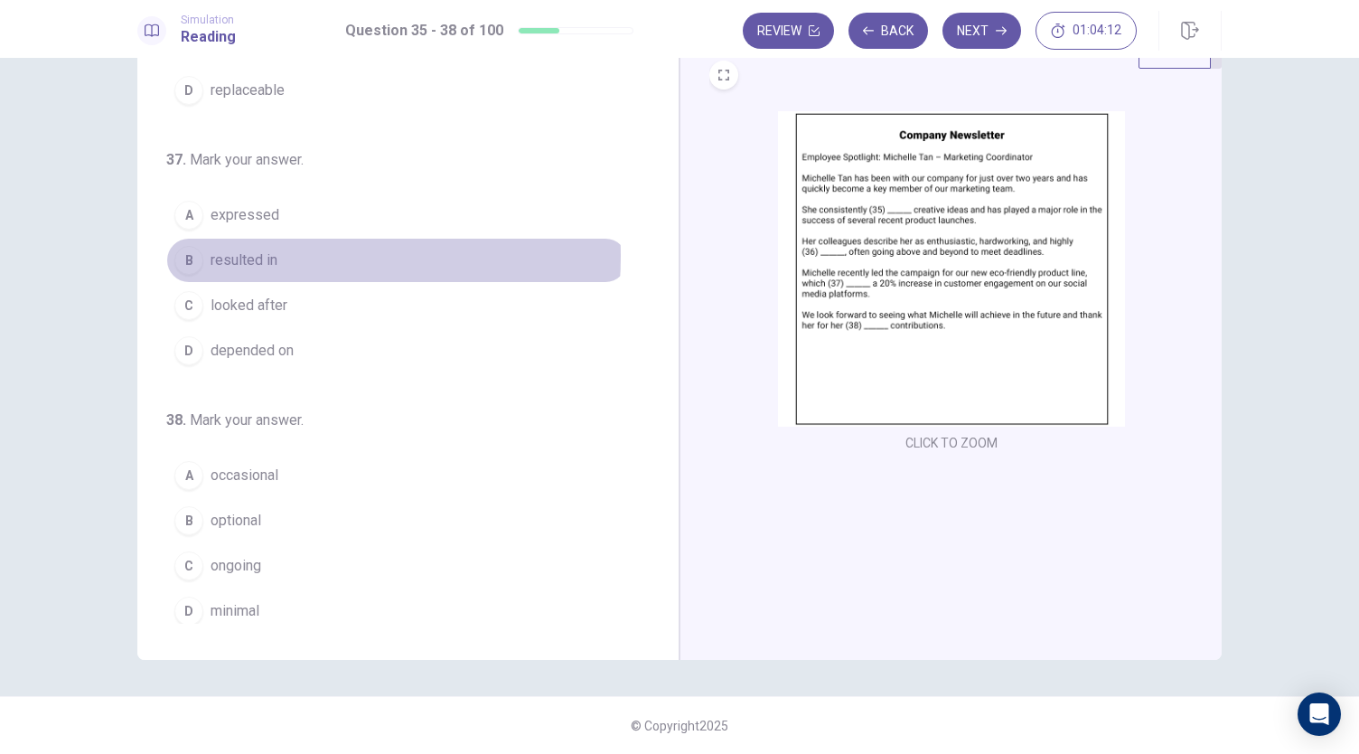
click at [242, 249] on span "resulted in" at bounding box center [244, 260] width 67 height 22
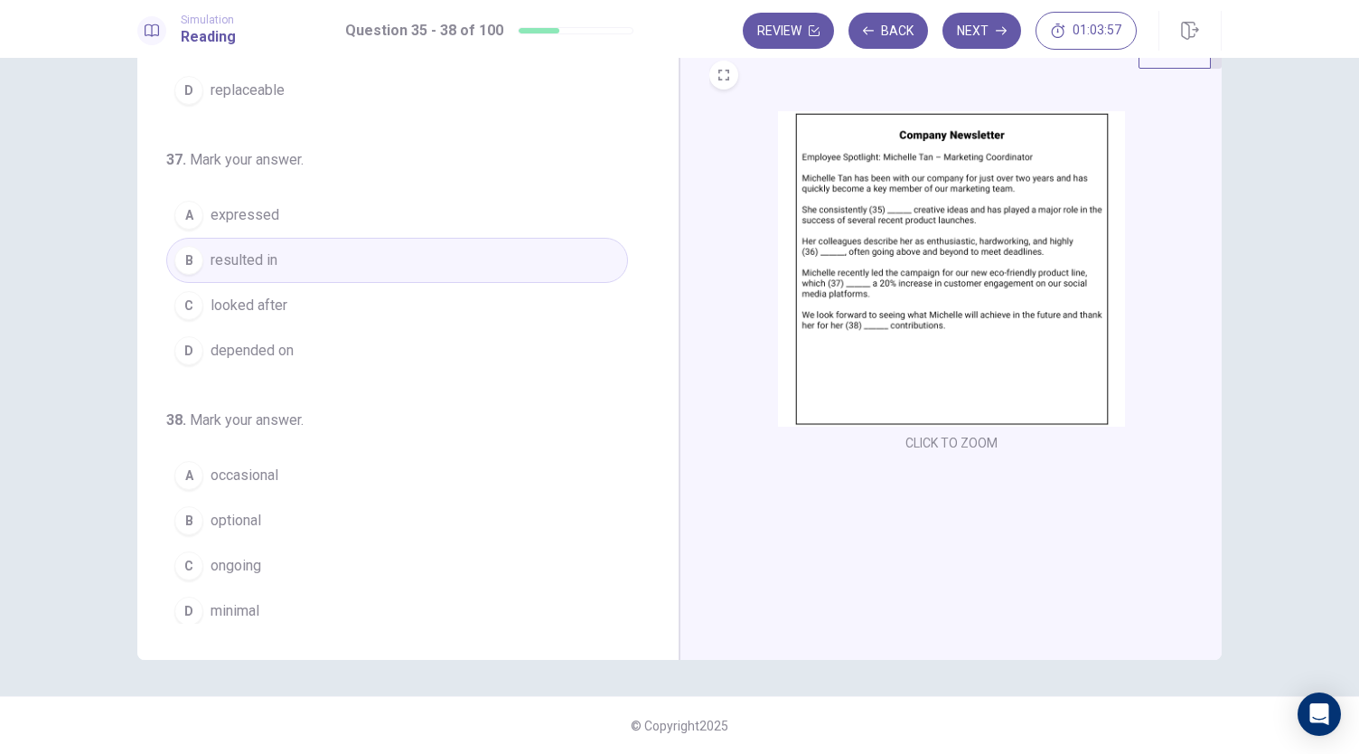
click at [246, 557] on span "ongoing" at bounding box center [236, 566] width 51 height 22
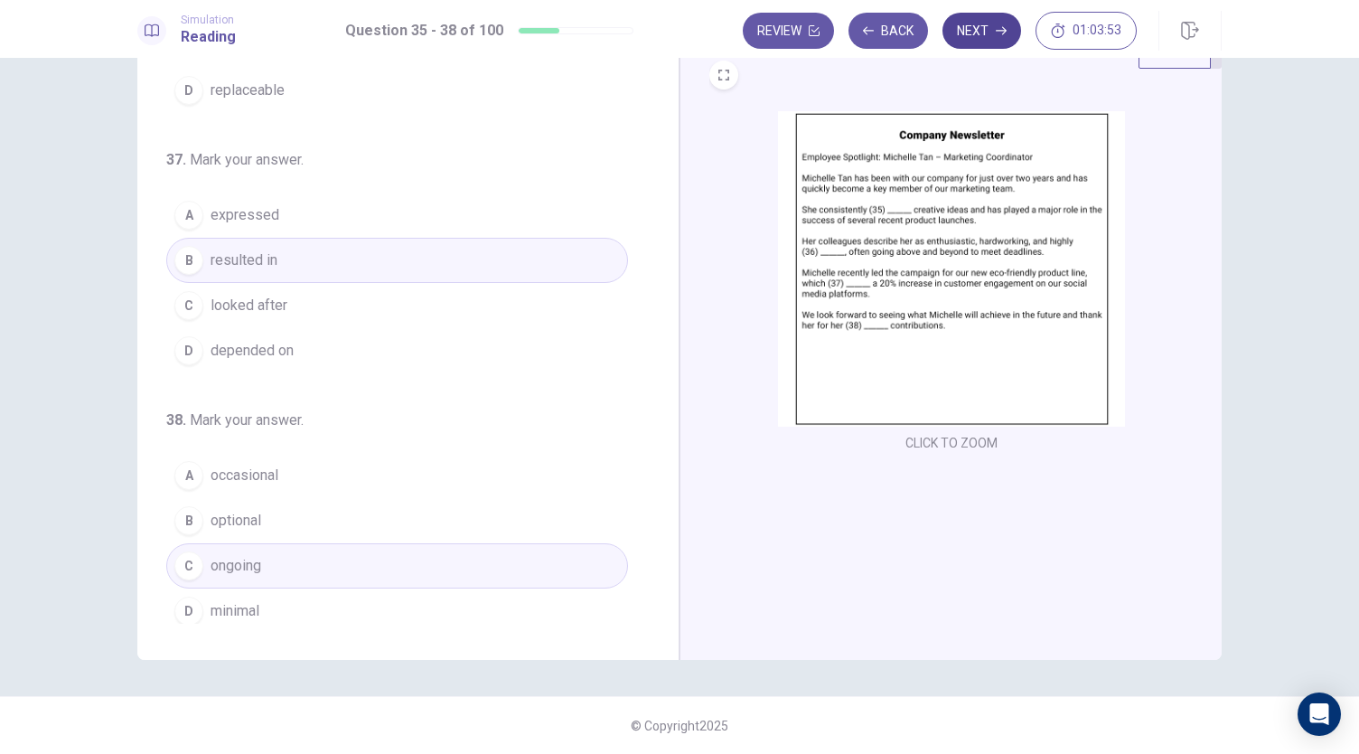
click at [983, 26] on button "Next" at bounding box center [982, 31] width 79 height 36
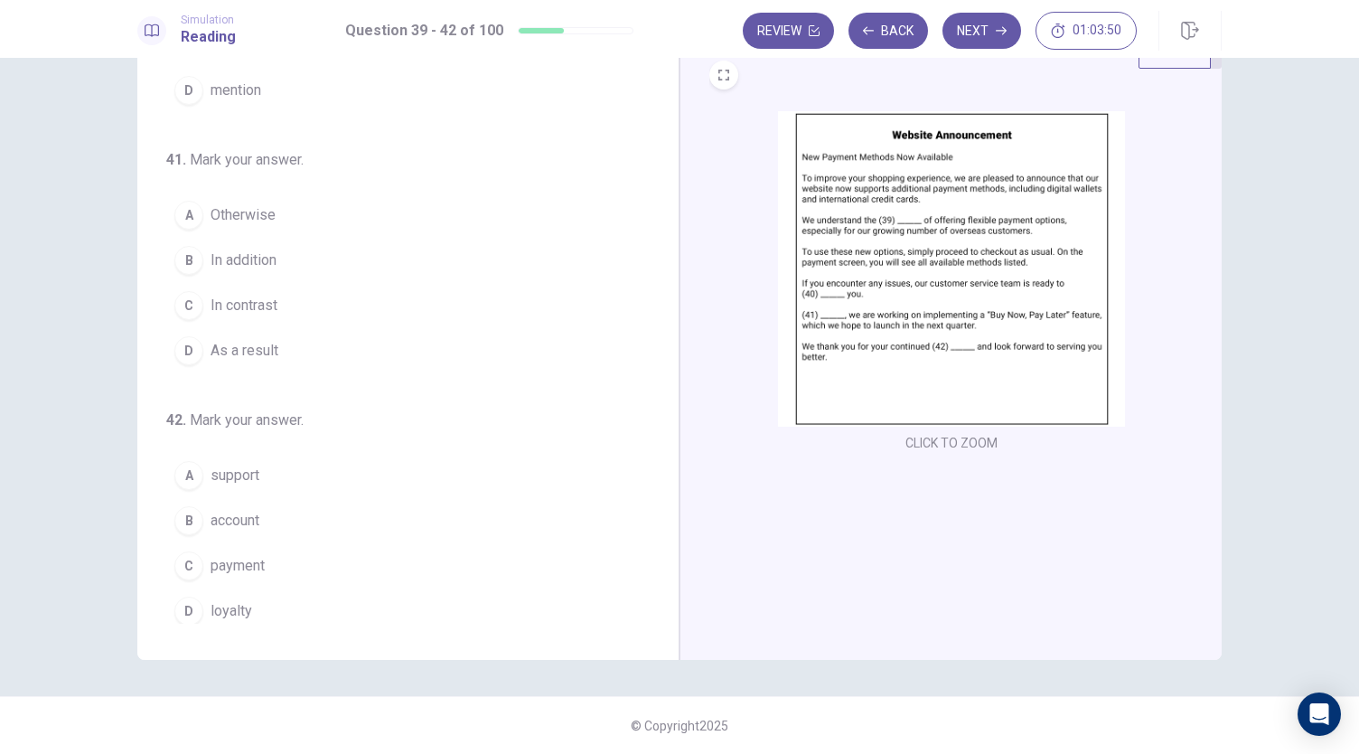
scroll to position [0, 0]
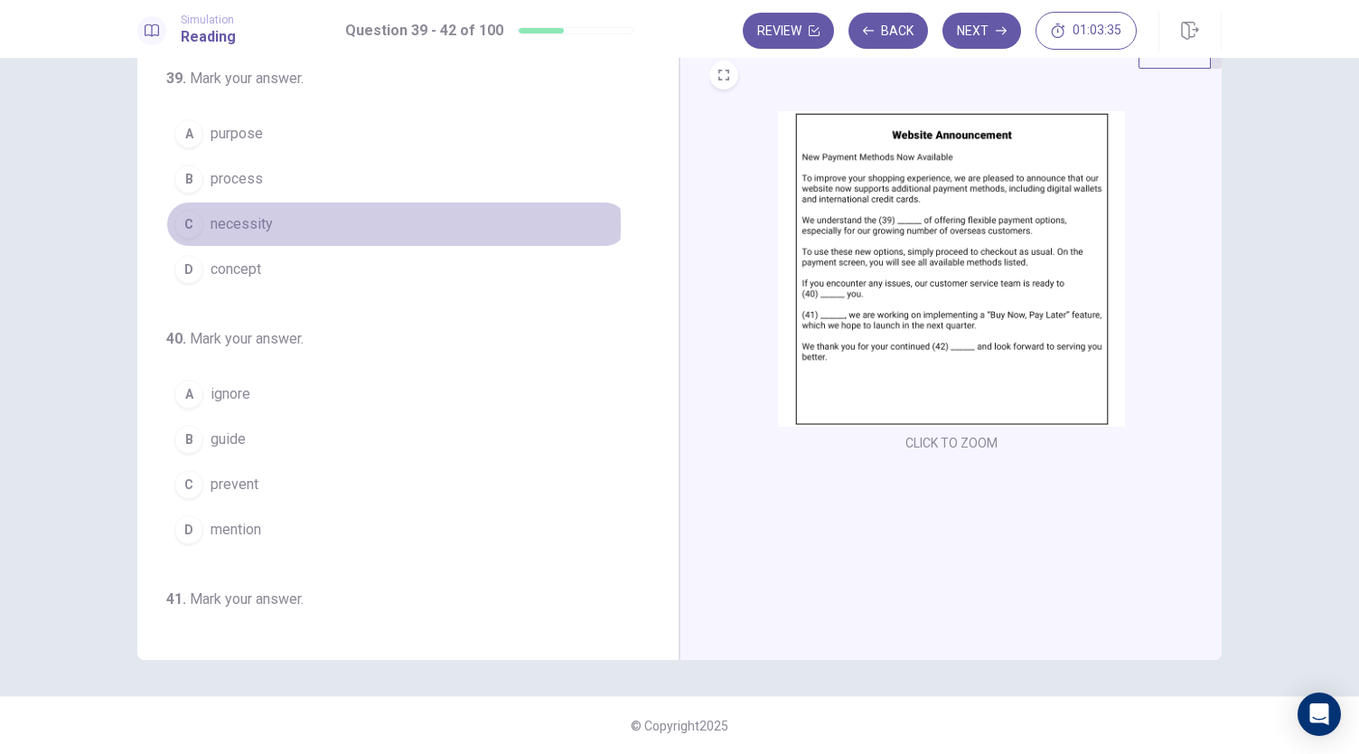
click at [253, 221] on span "necessity" at bounding box center [242, 224] width 62 height 22
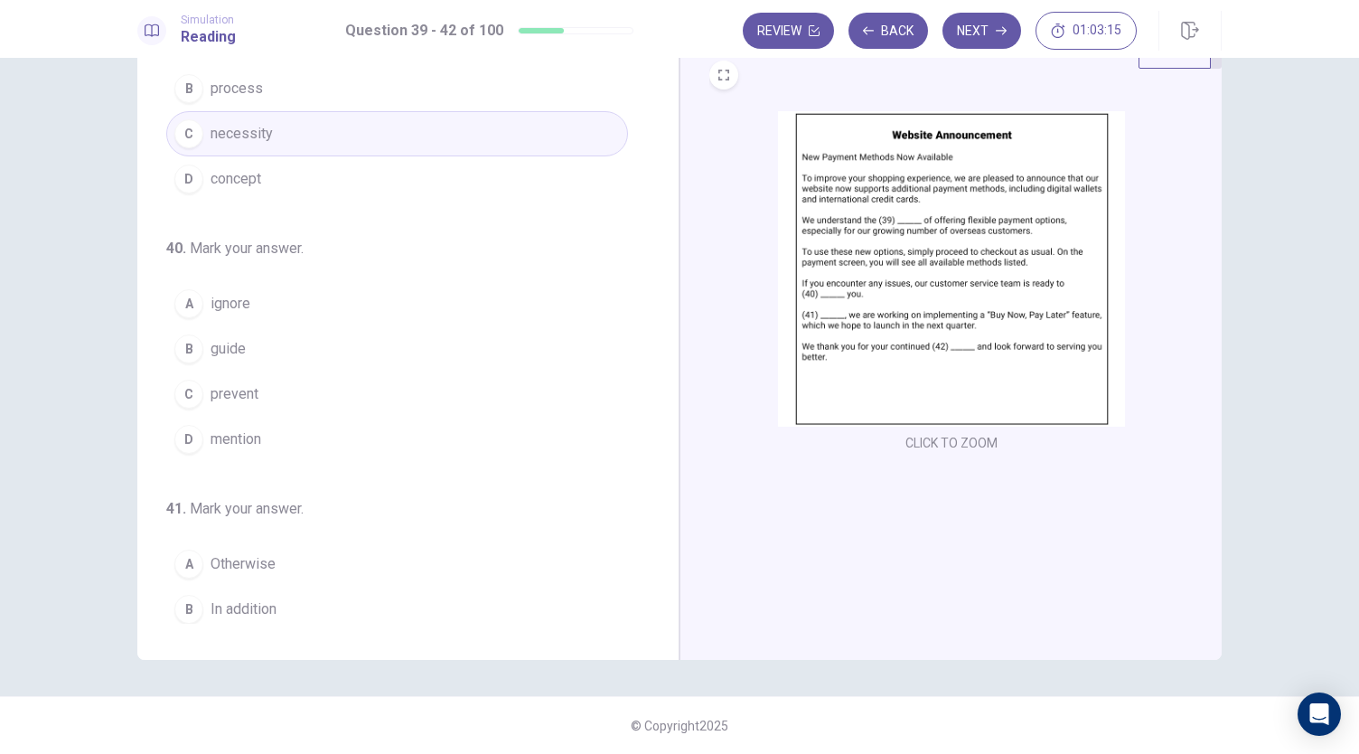
scroll to position [181, 0]
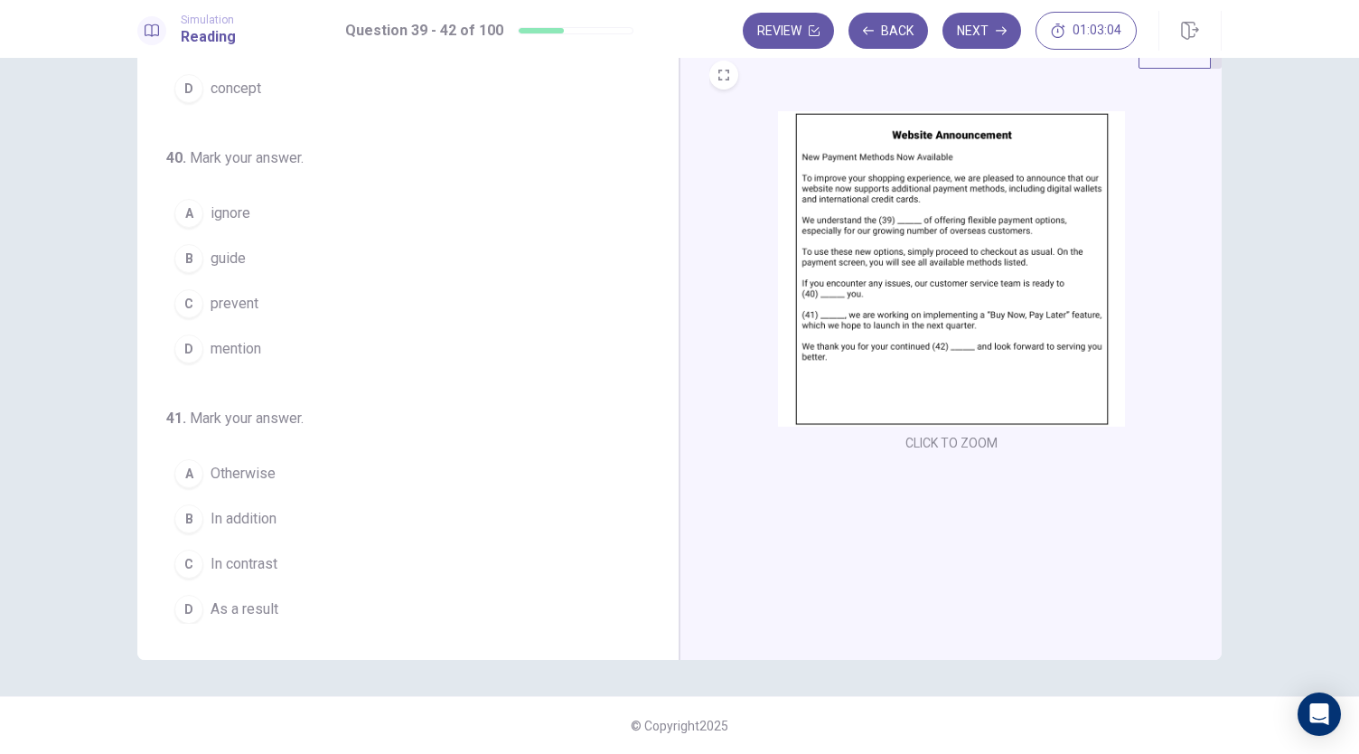
click at [228, 252] on span "guide" at bounding box center [228, 259] width 35 height 22
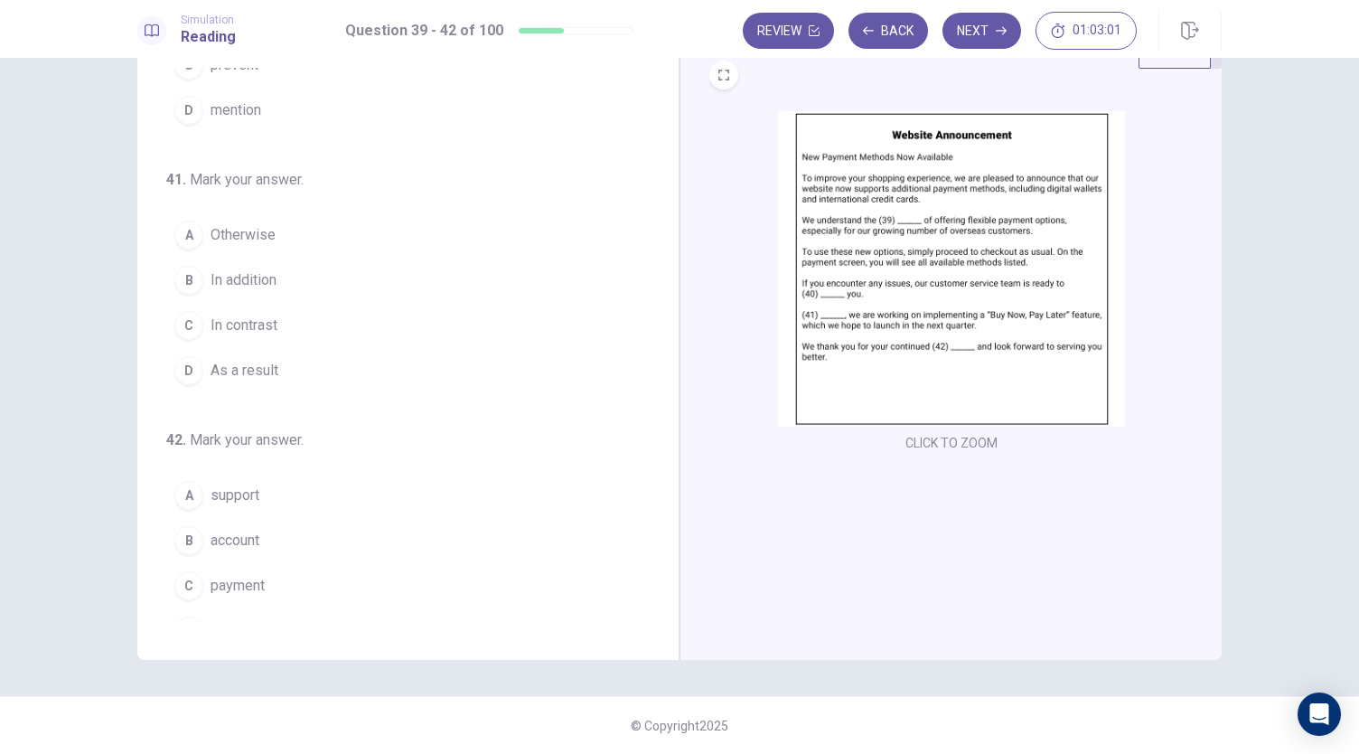
scroll to position [439, 0]
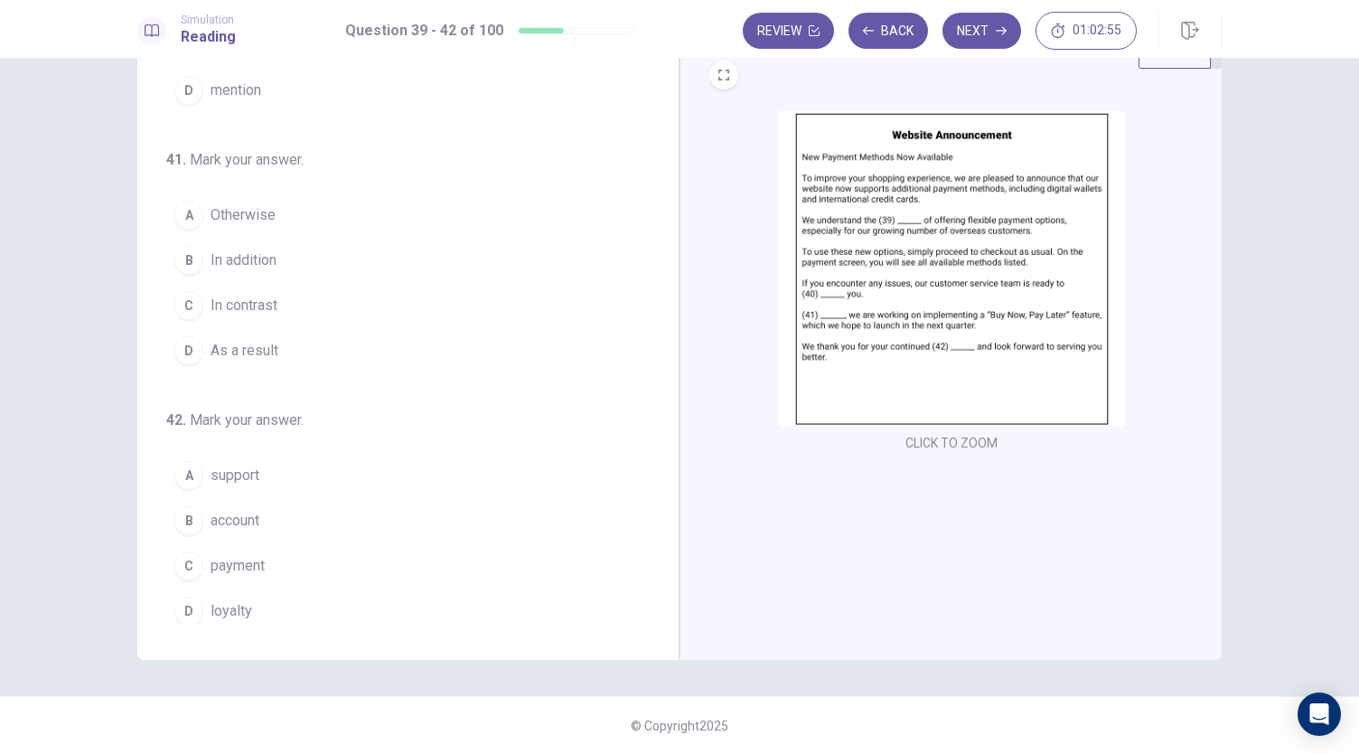
click at [242, 255] on span "In addition" at bounding box center [244, 260] width 66 height 22
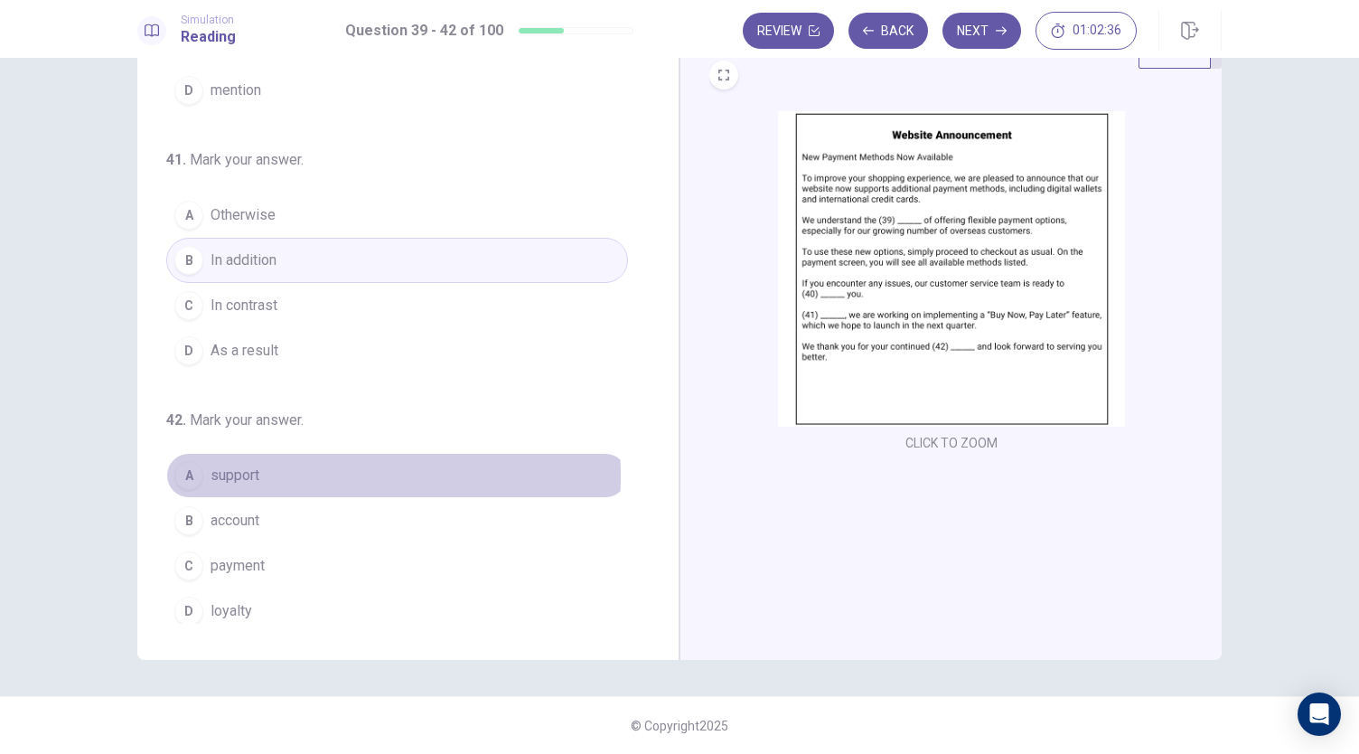
click at [236, 468] on span "support" at bounding box center [235, 475] width 49 height 22
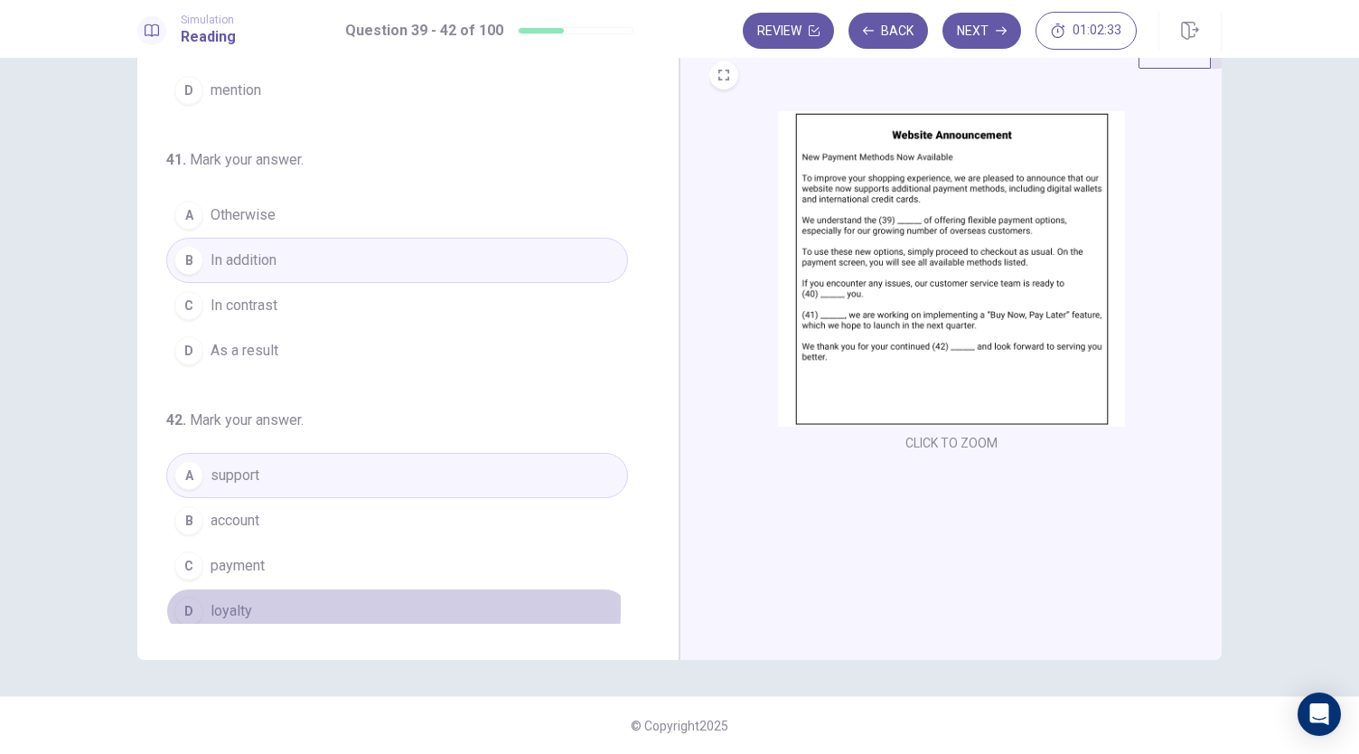
click at [226, 600] on span "loyalty" at bounding box center [232, 611] width 42 height 22
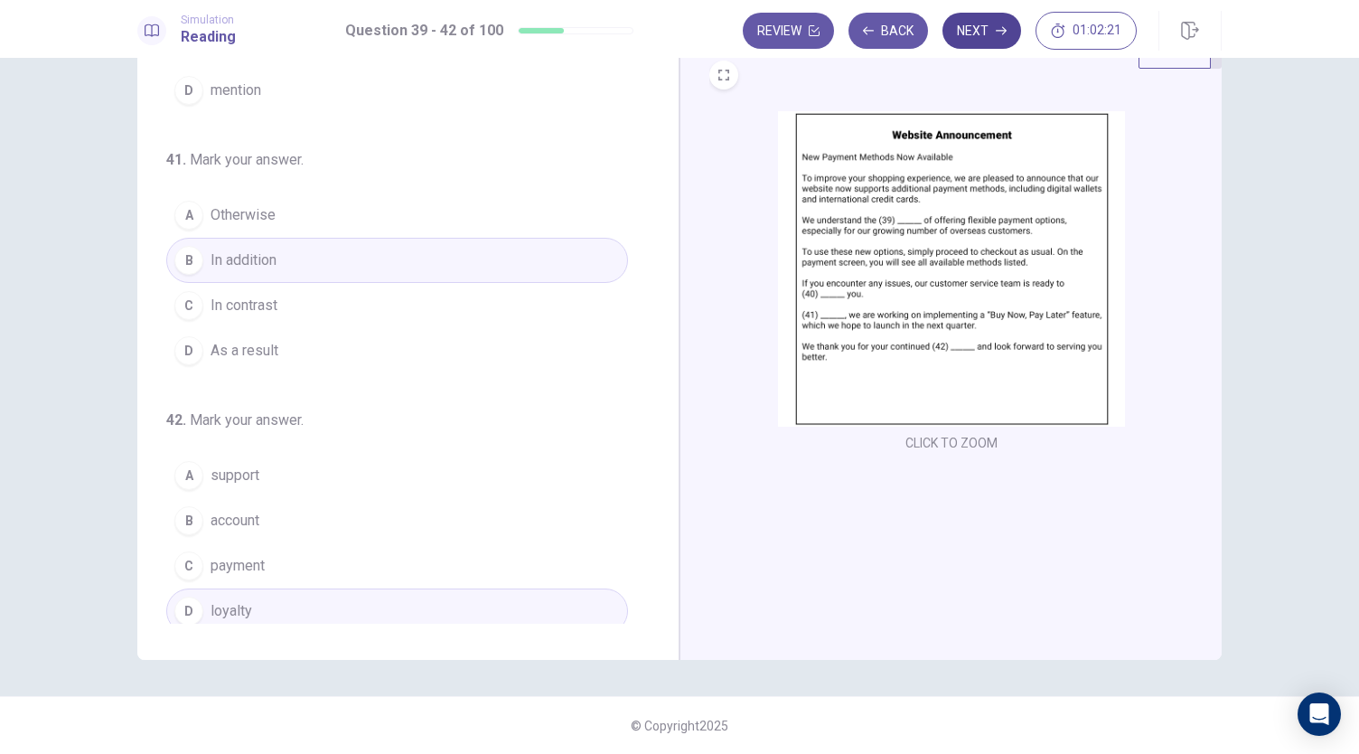
click at [971, 33] on button "Next" at bounding box center [982, 31] width 79 height 36
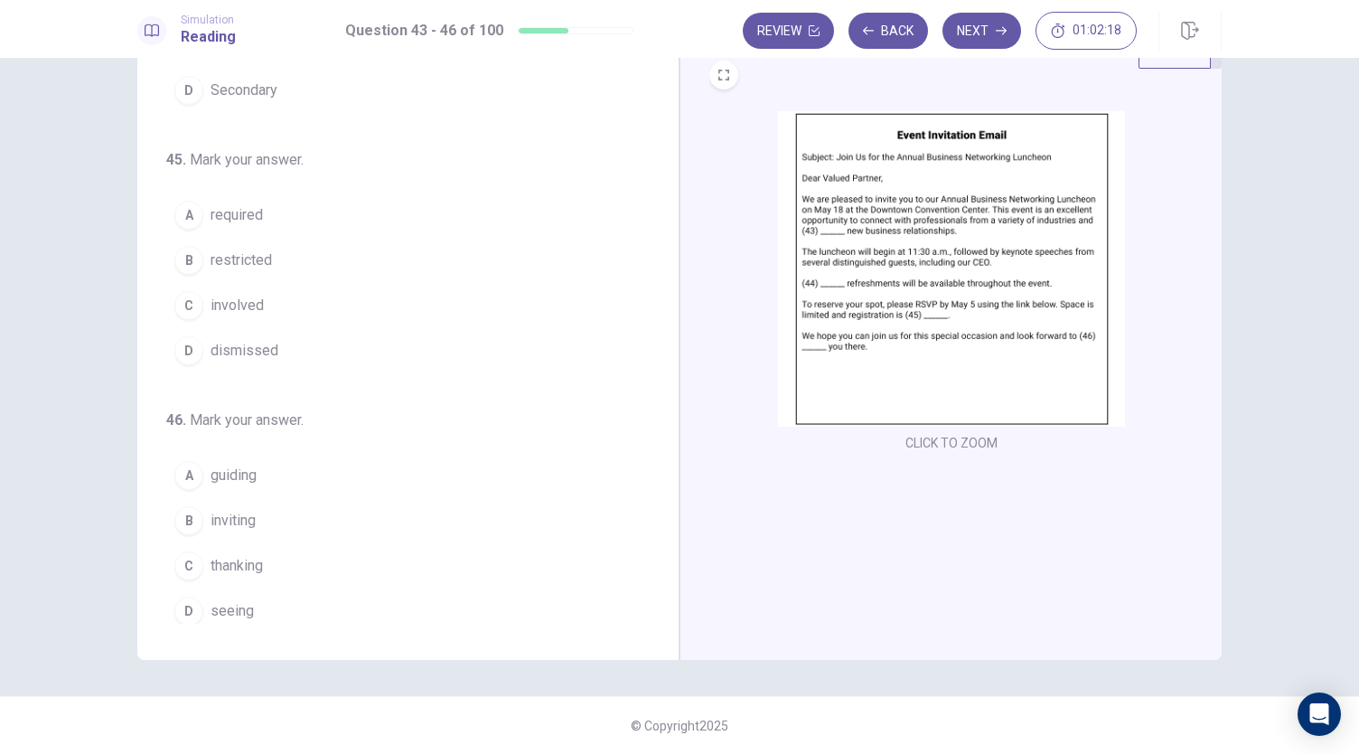
scroll to position [0, 0]
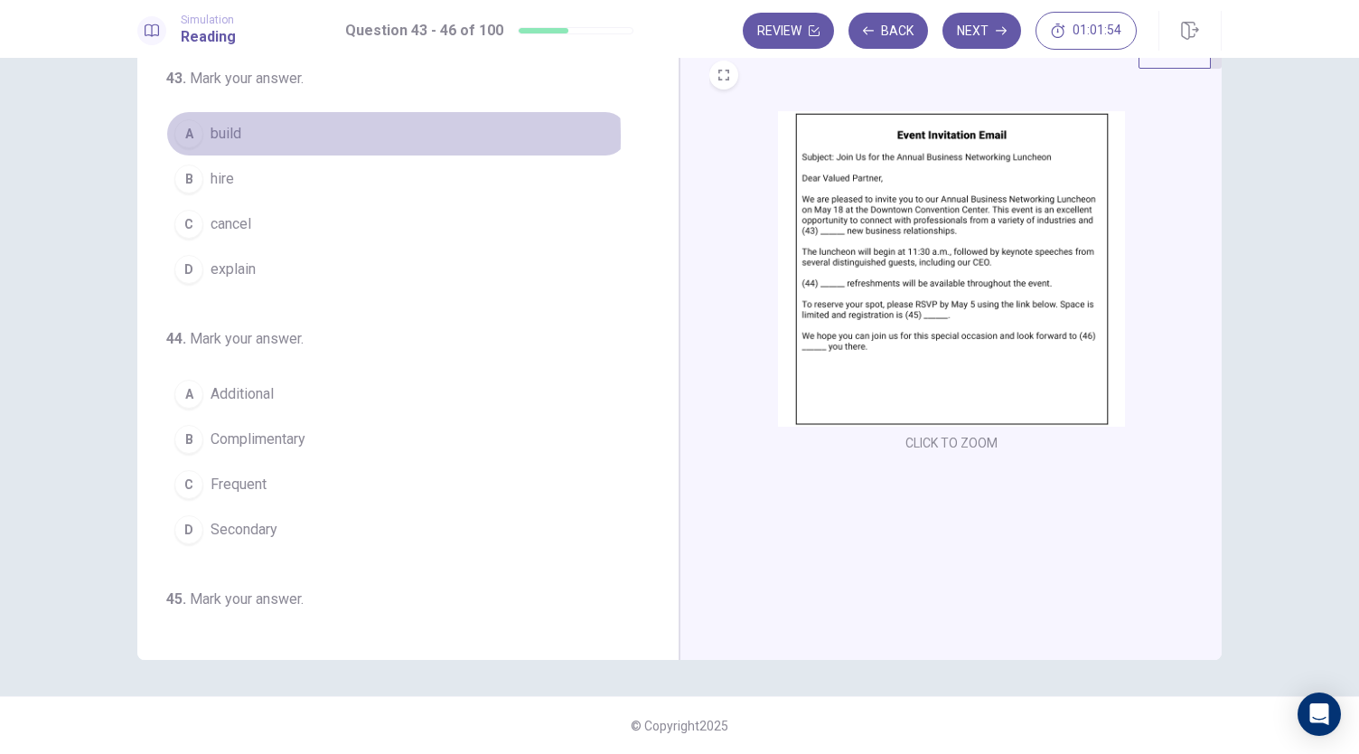
click at [211, 135] on span "build" at bounding box center [226, 134] width 31 height 22
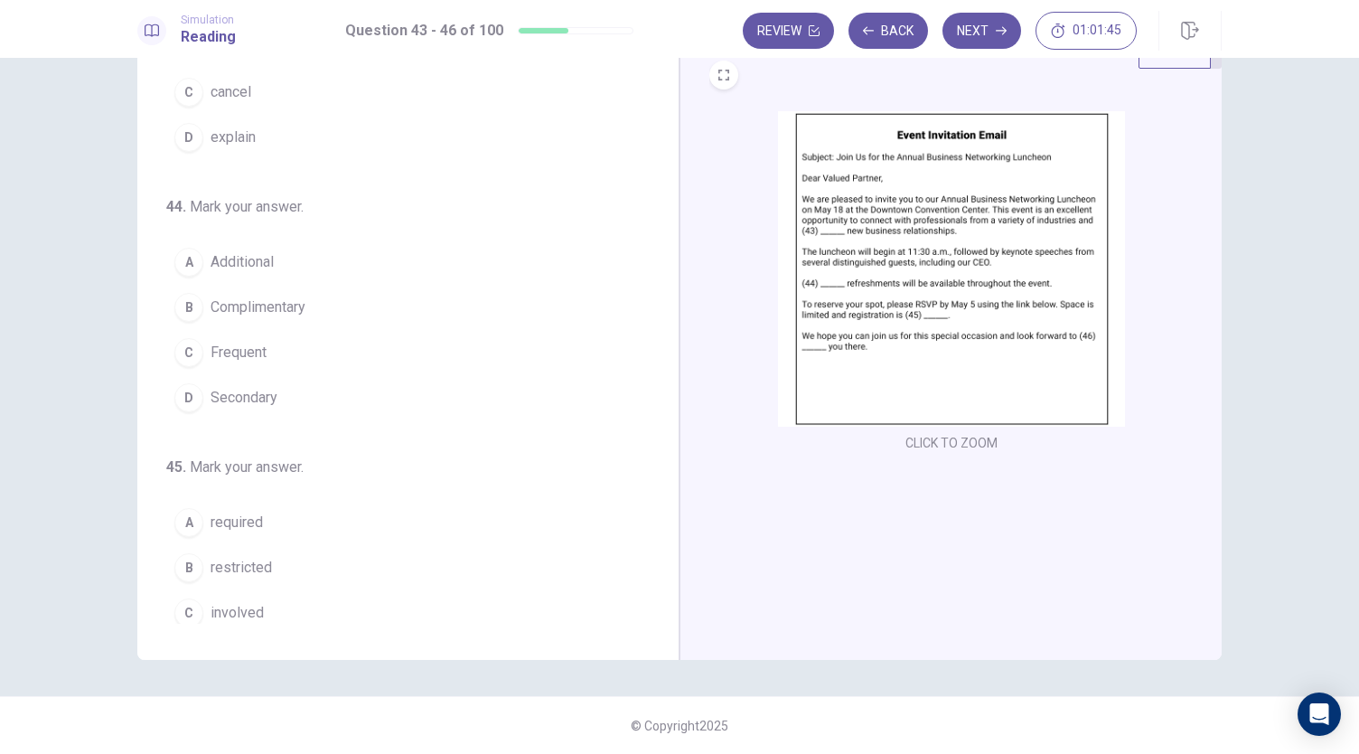
scroll to position [181, 0]
click at [275, 249] on span "Complimentary" at bounding box center [258, 259] width 95 height 22
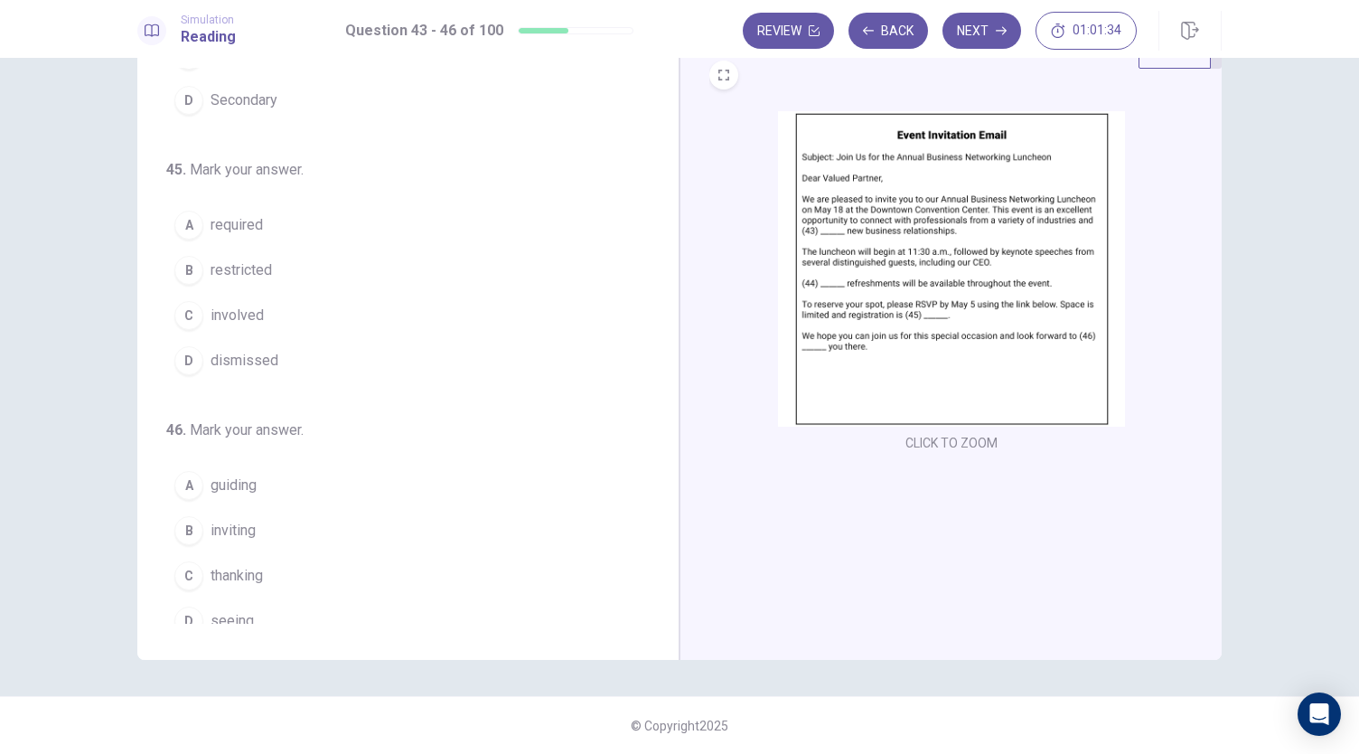
scroll to position [439, 0]
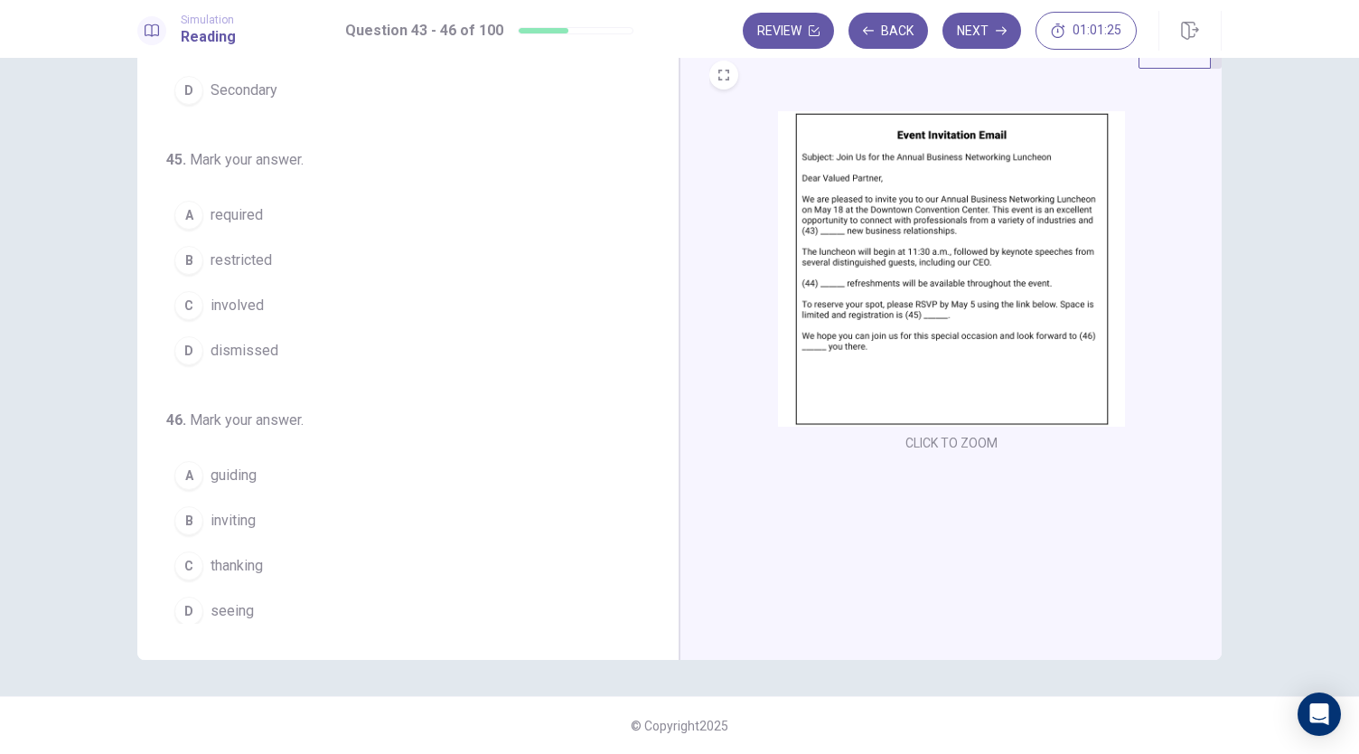
click at [231, 205] on span "required" at bounding box center [237, 215] width 52 height 22
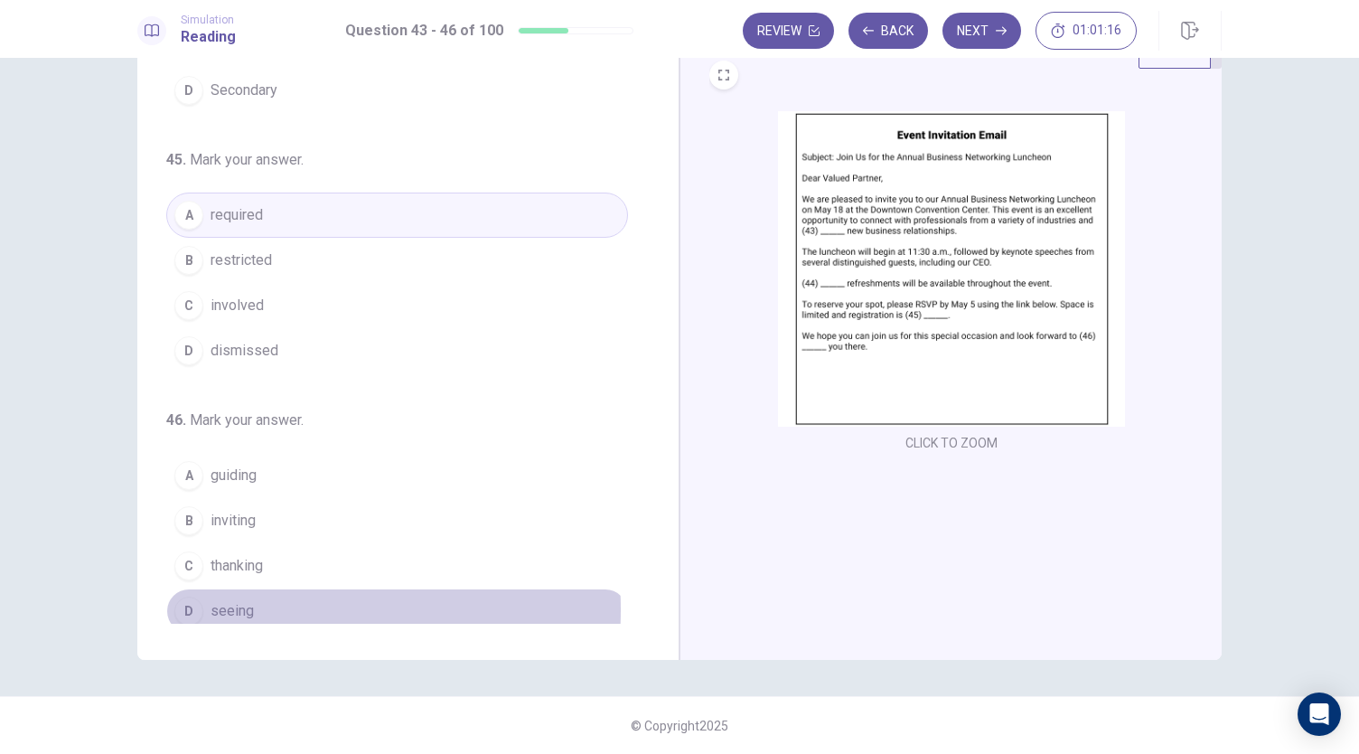
click at [224, 600] on span "seeing" at bounding box center [232, 611] width 43 height 22
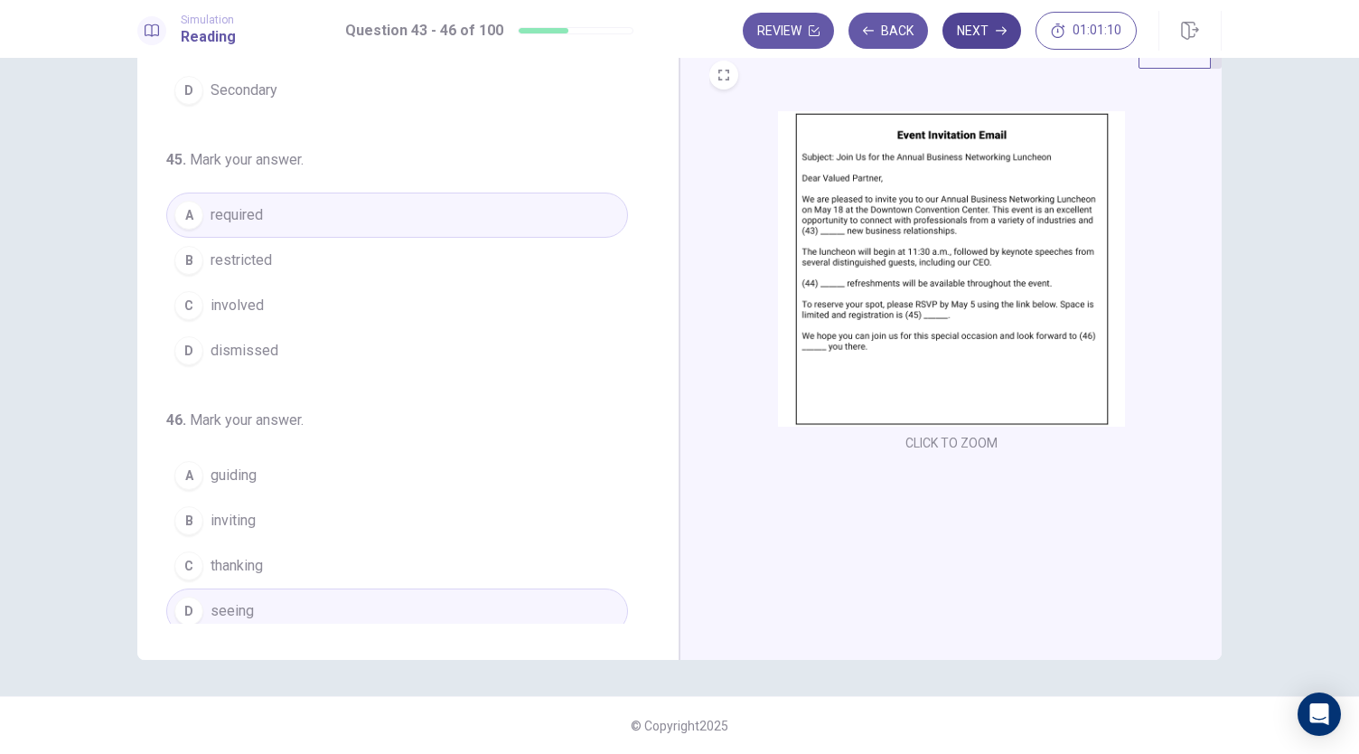
click at [977, 32] on button "Next" at bounding box center [982, 31] width 79 height 36
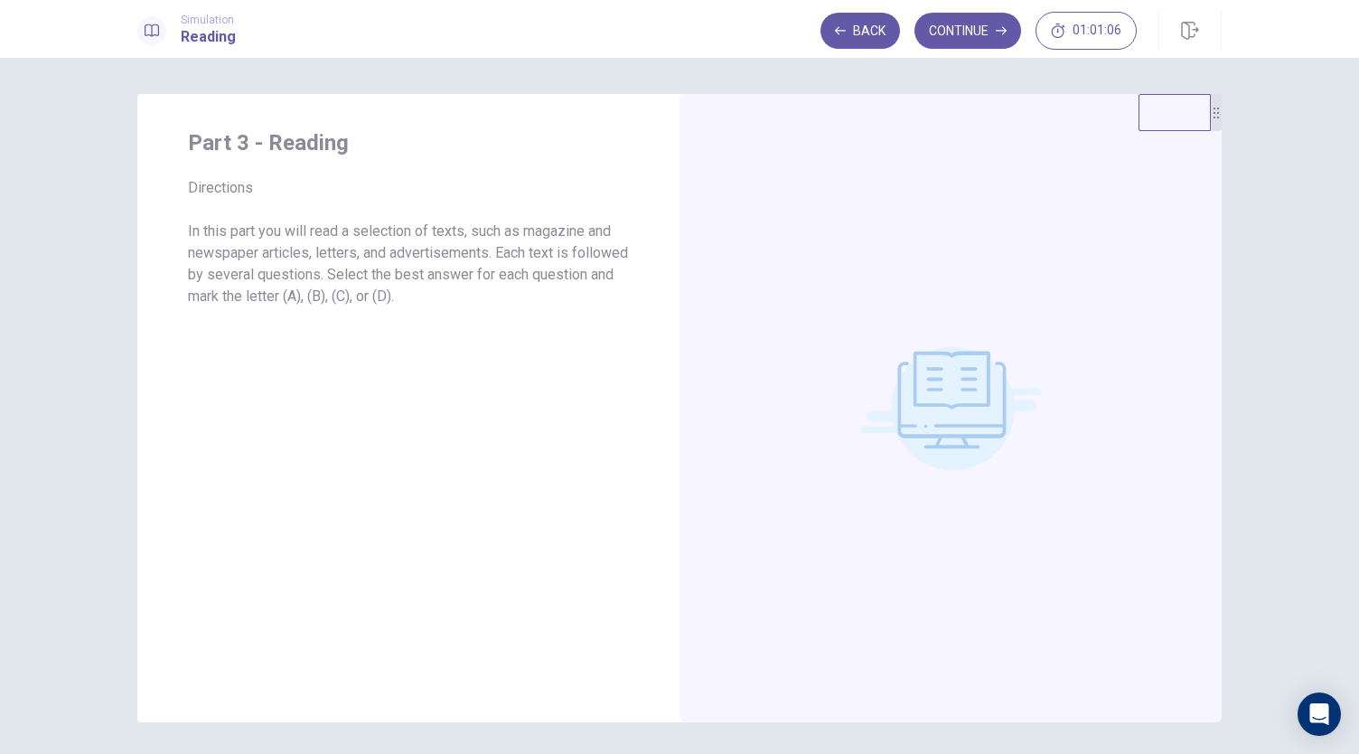
scroll to position [0, 0]
click at [971, 33] on button "Continue" at bounding box center [967, 31] width 107 height 36
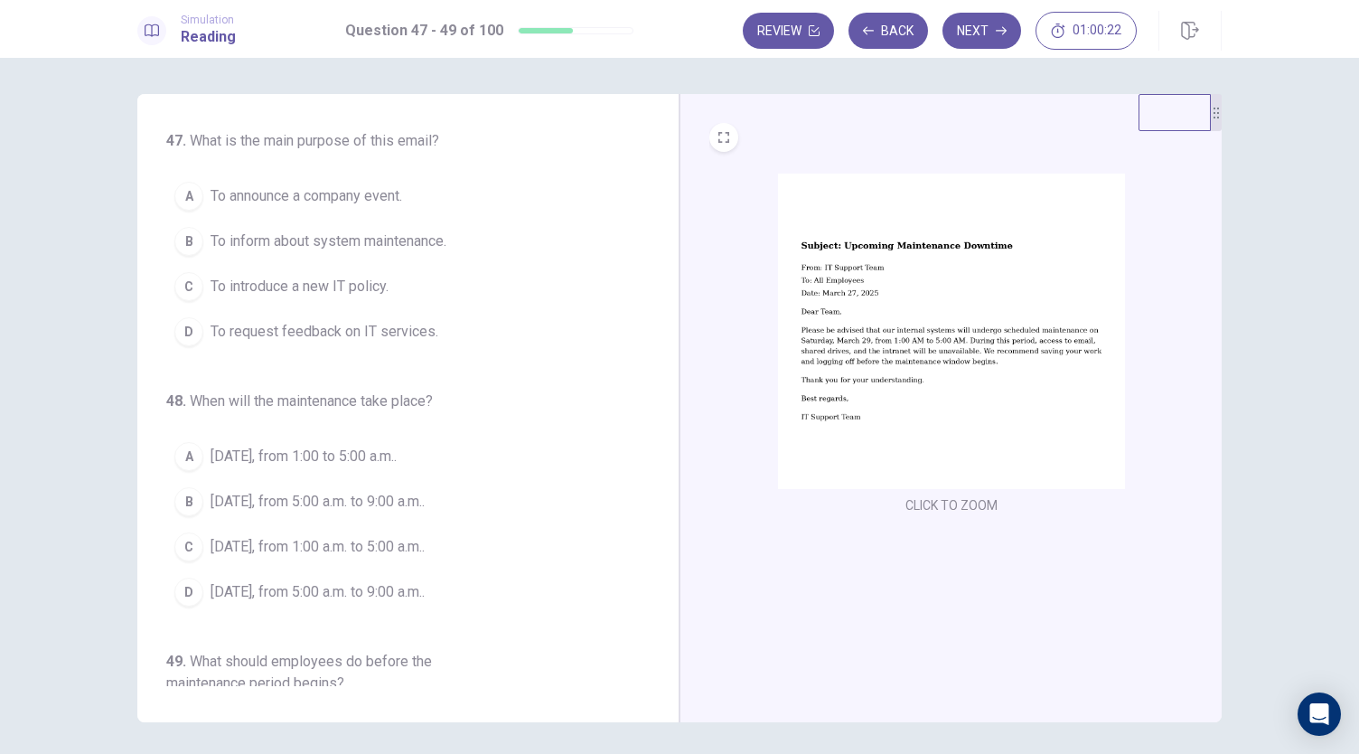
click at [387, 237] on span "To inform about system maintenance." at bounding box center [329, 241] width 236 height 22
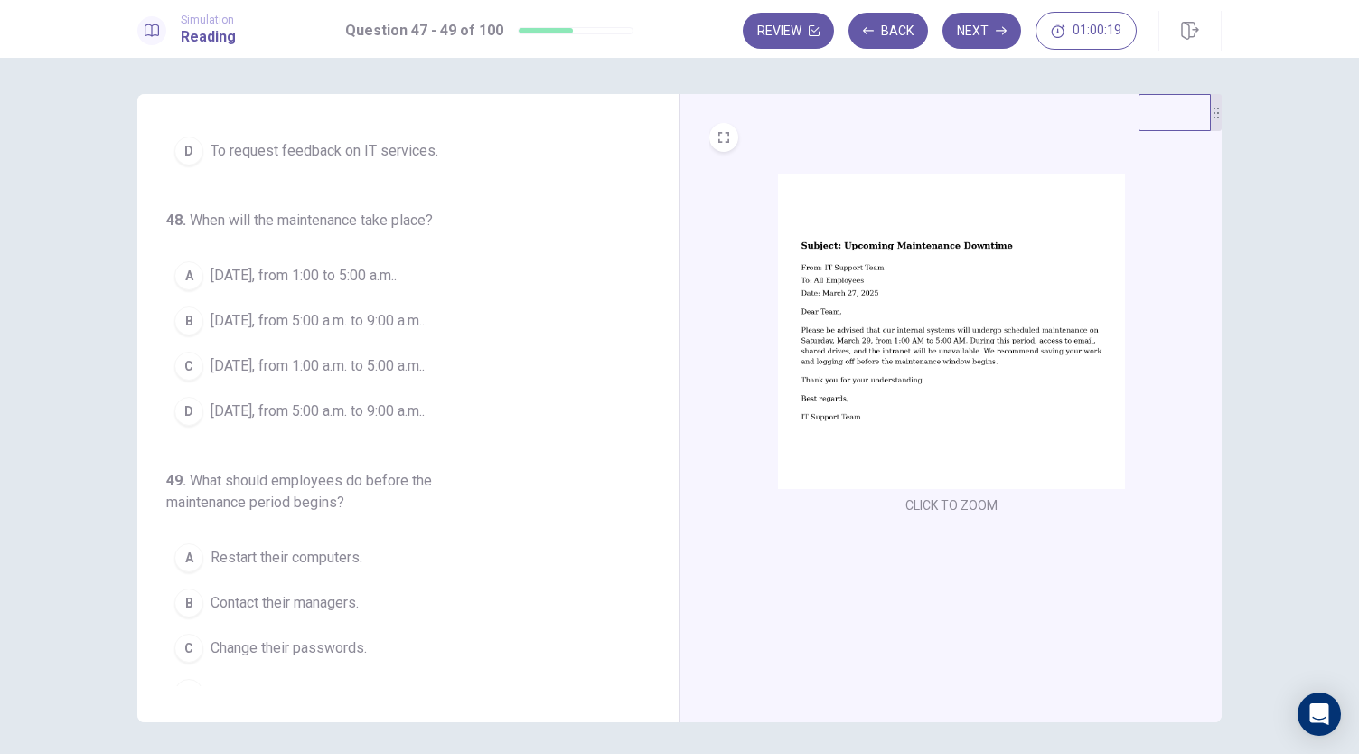
scroll to position [202, 0]
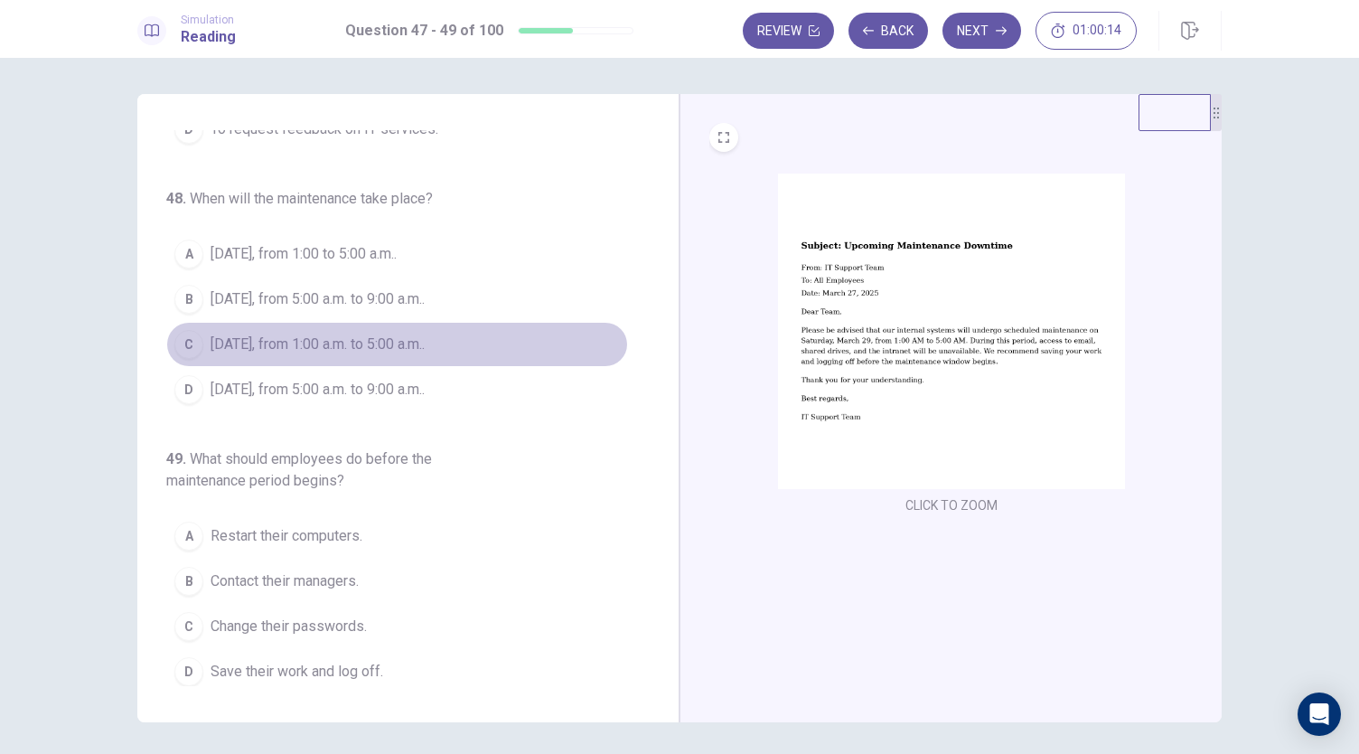
click at [420, 335] on span "[DATE], from 1:00 a.m. to 5:00 a.m.." at bounding box center [318, 344] width 214 height 22
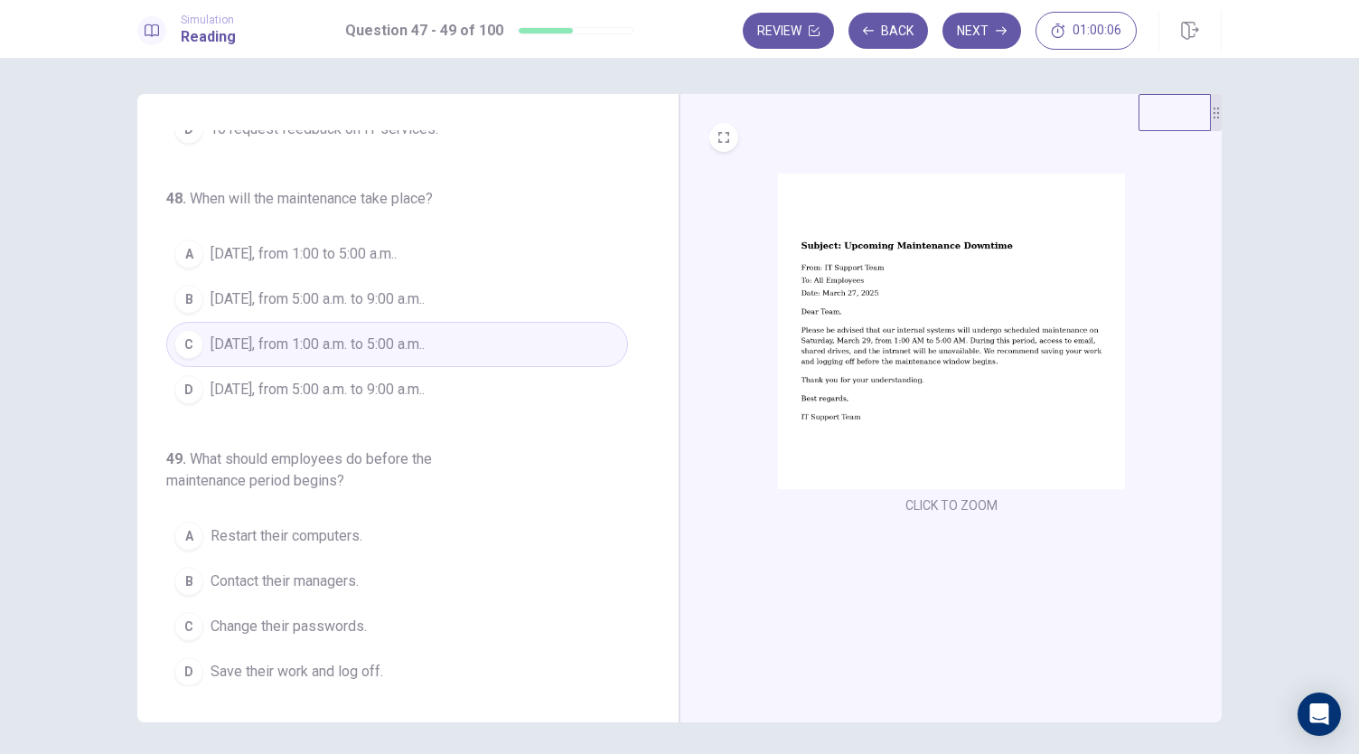
scroll to position [62, 0]
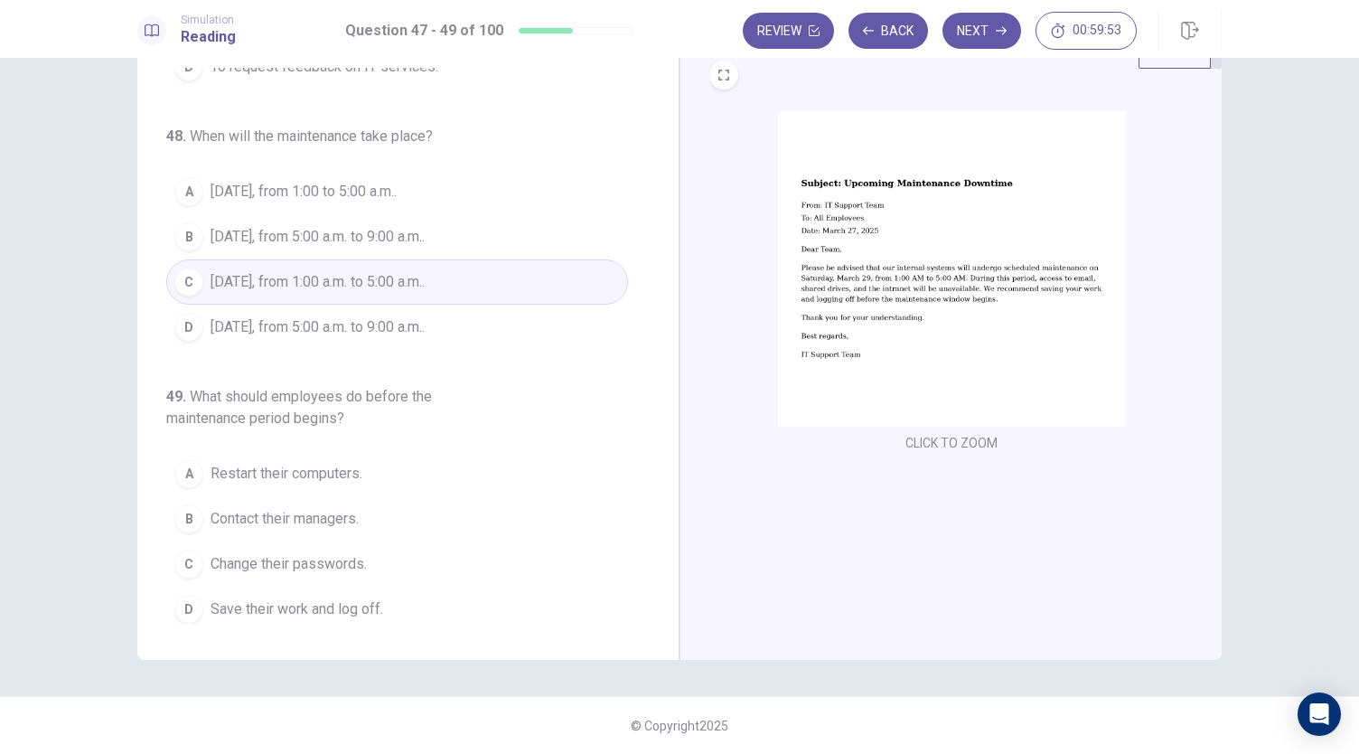
click at [329, 599] on span "Save their work and log off." at bounding box center [297, 609] width 173 height 22
click at [976, 30] on button "Next" at bounding box center [982, 31] width 79 height 36
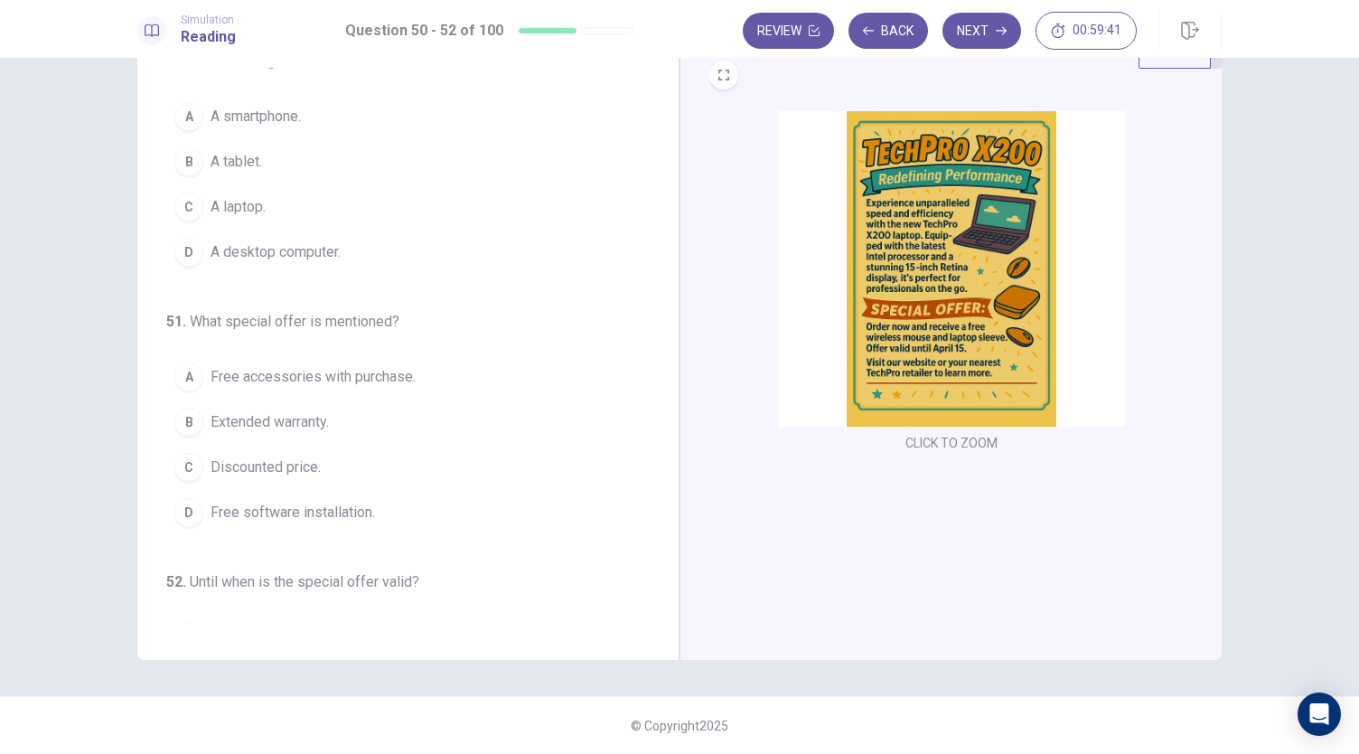
scroll to position [0, 0]
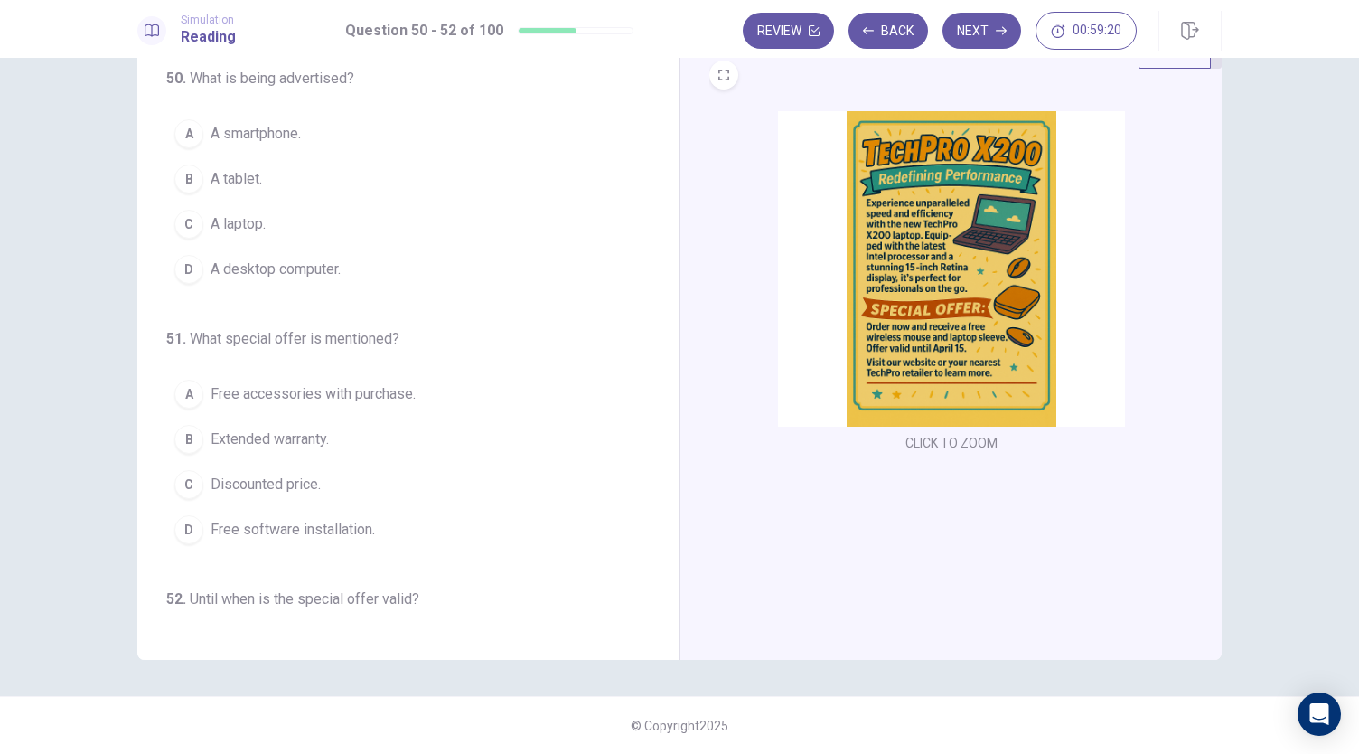
click at [211, 218] on span "A laptop." at bounding box center [238, 224] width 55 height 22
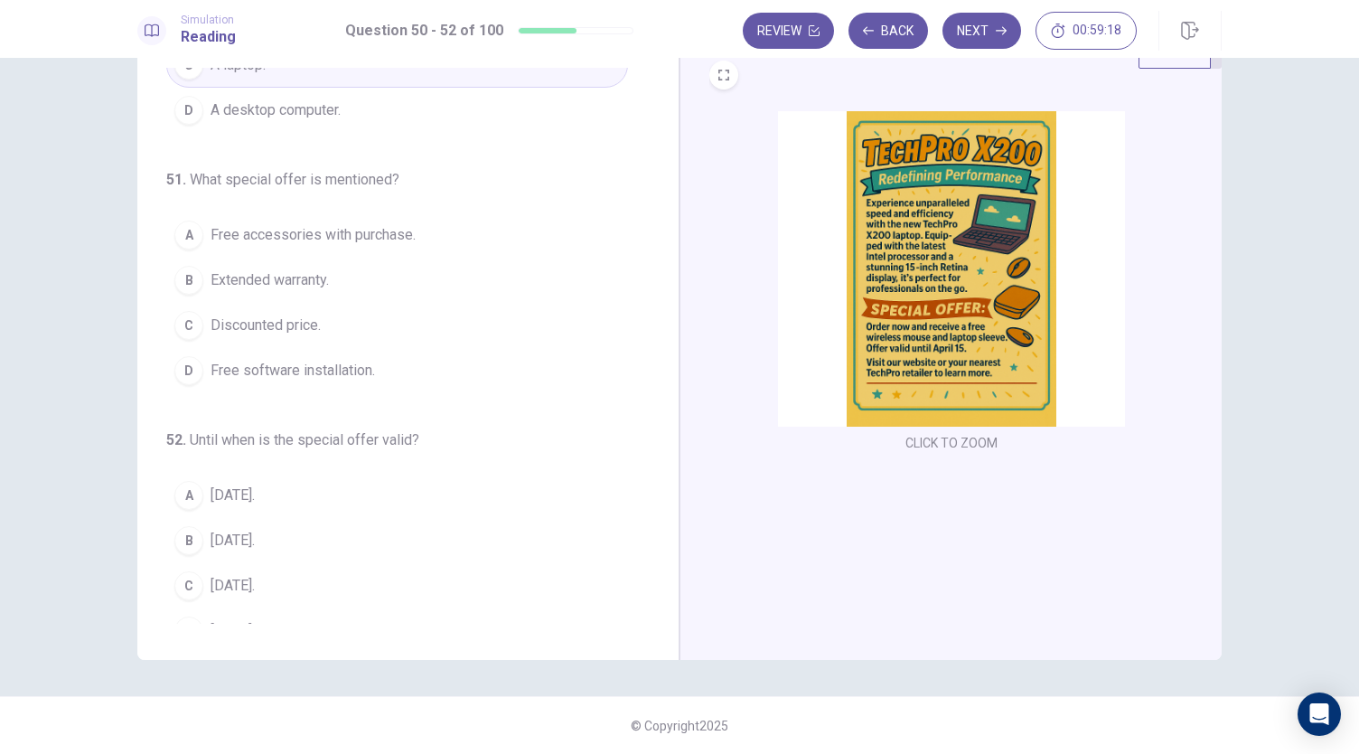
scroll to position [181, 0]
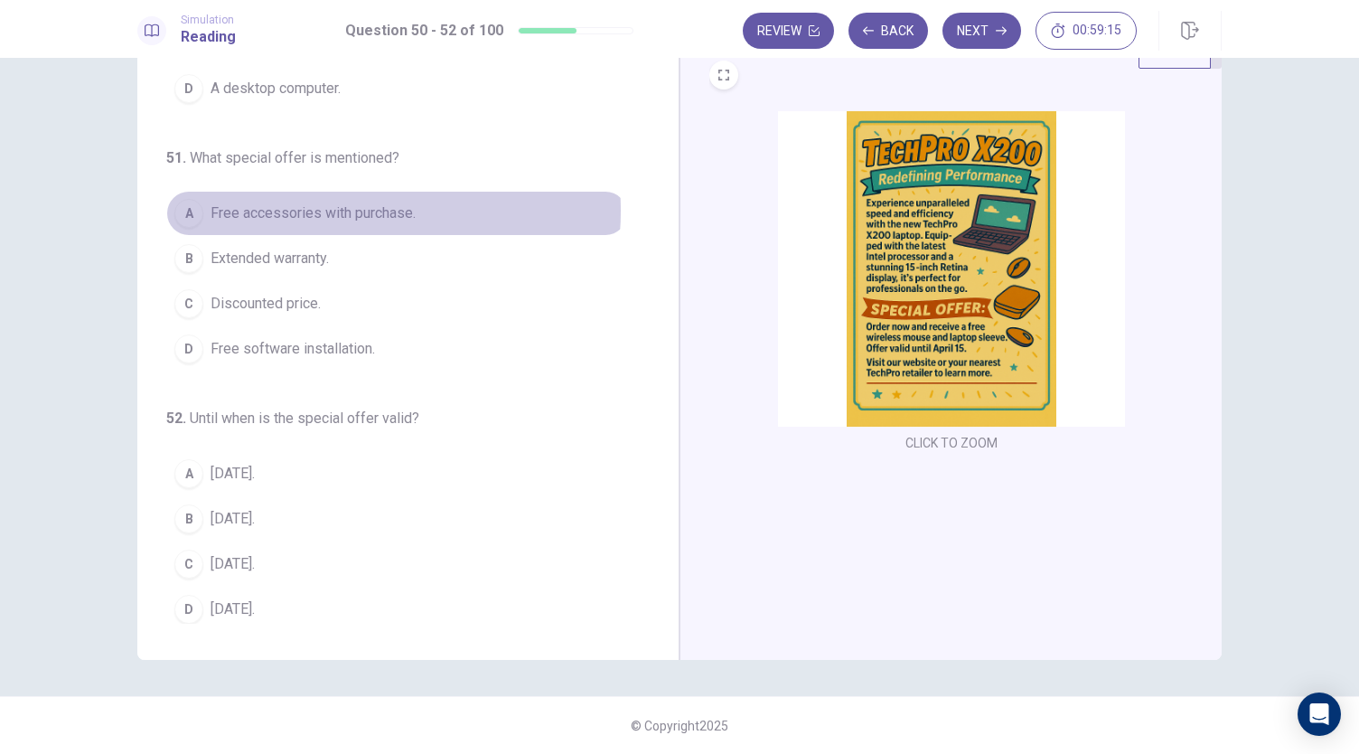
click at [320, 208] on span "Free accessories with purchase." at bounding box center [313, 213] width 205 height 22
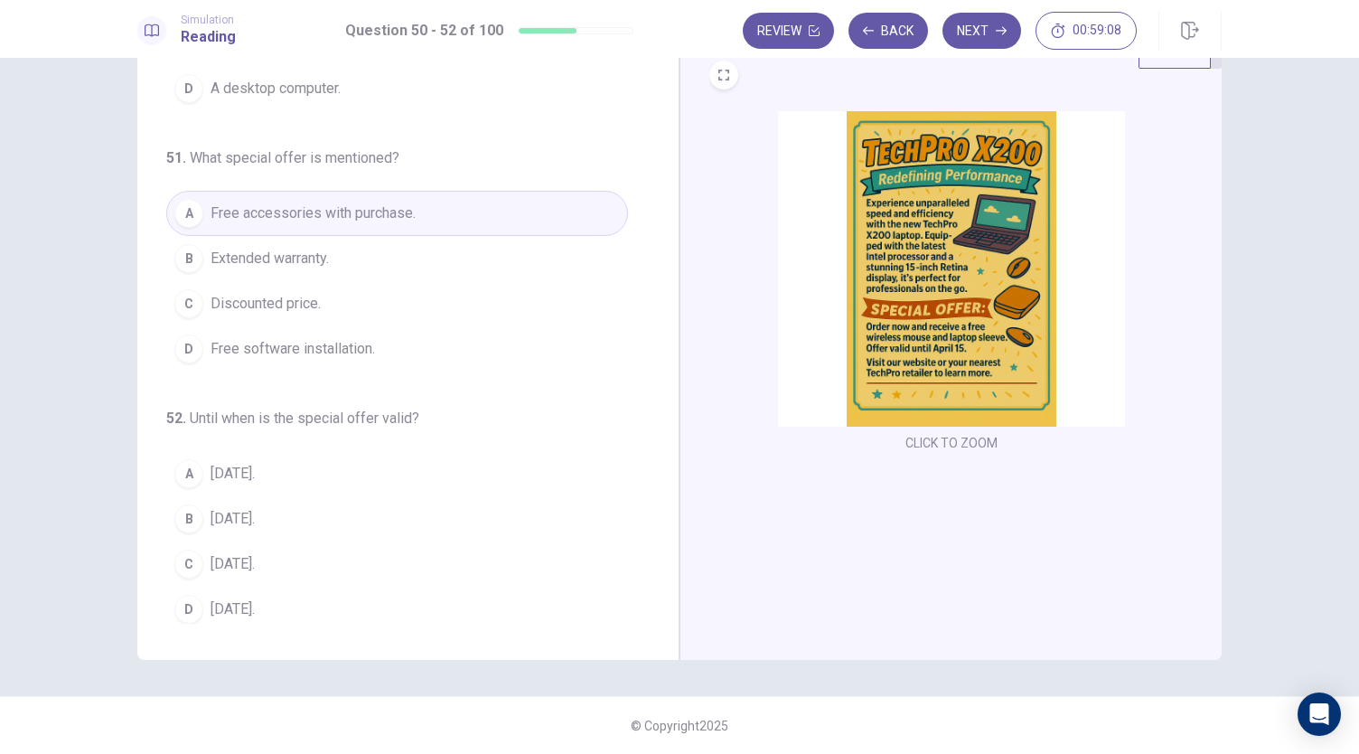
click at [221, 553] on span "[DATE]." at bounding box center [233, 564] width 44 height 22
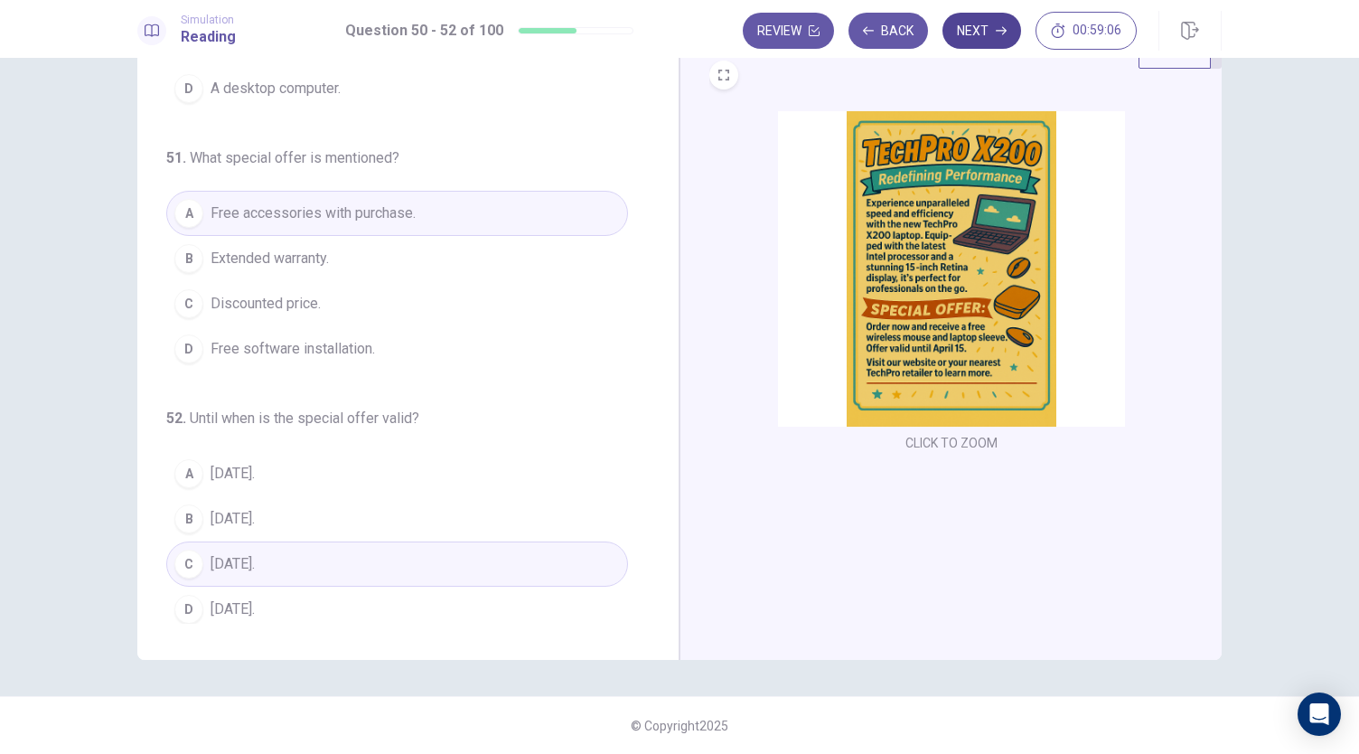
click at [963, 34] on button "Next" at bounding box center [982, 31] width 79 height 36
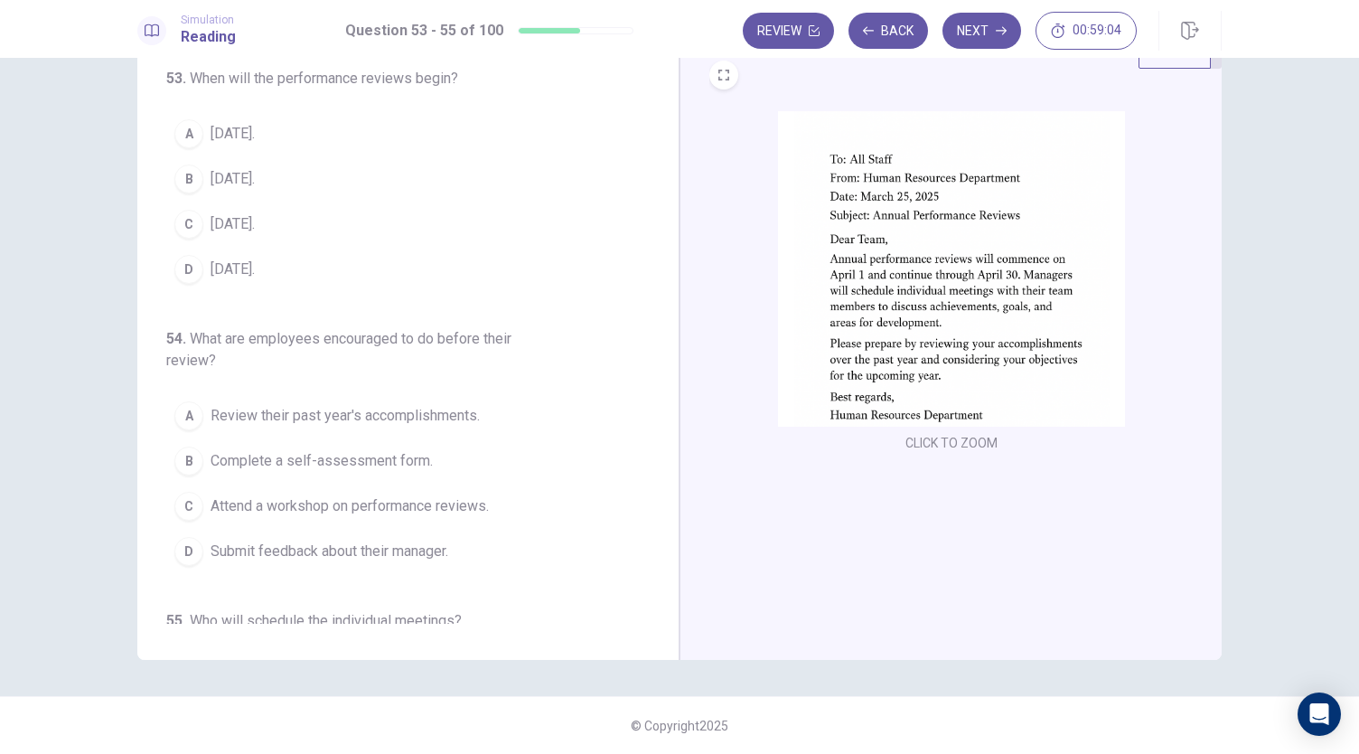
scroll to position [0, 0]
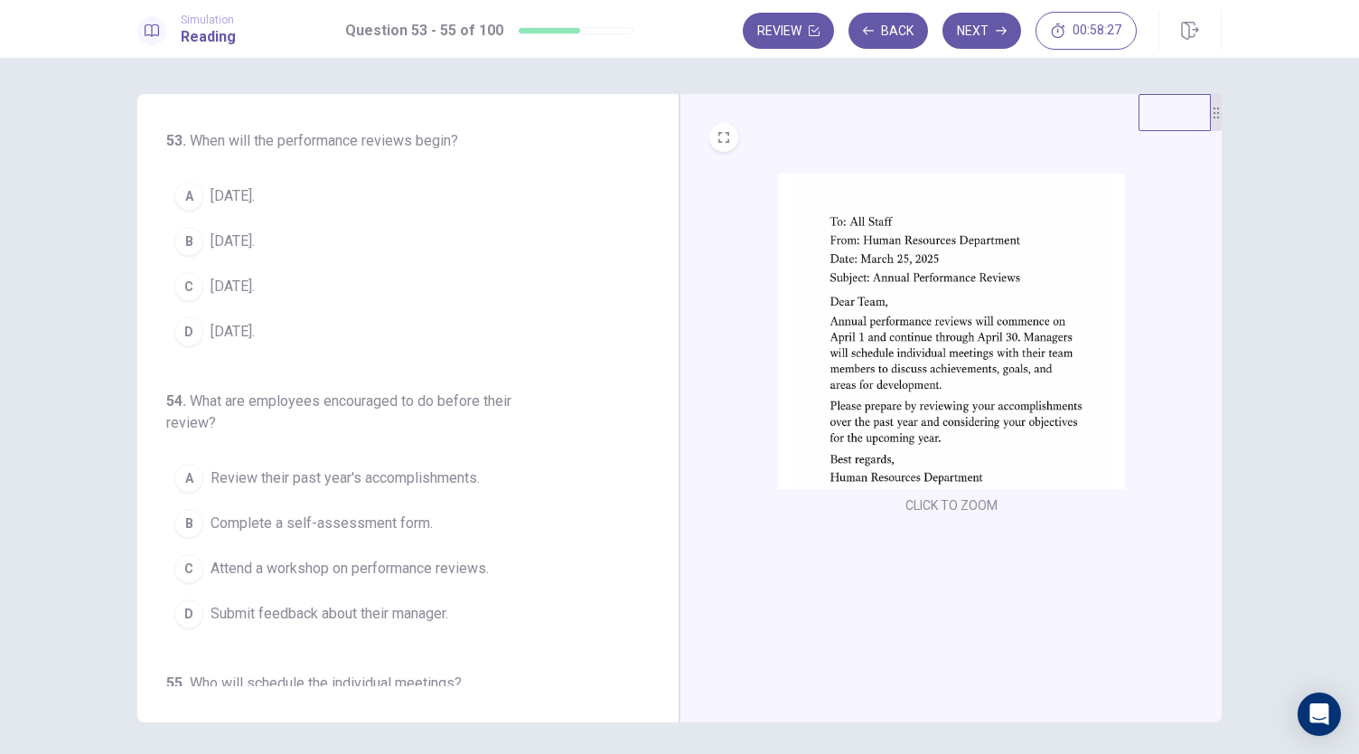
click at [244, 189] on span "[DATE]." at bounding box center [233, 196] width 44 height 22
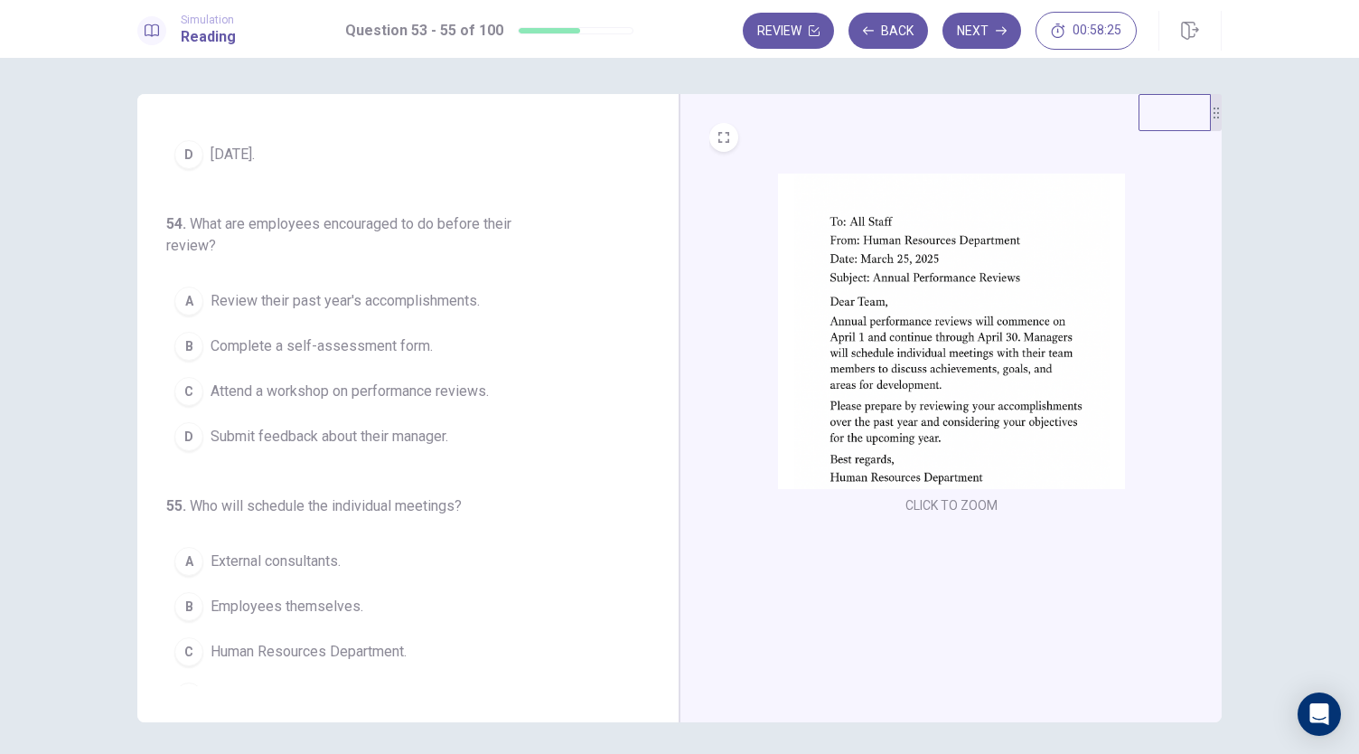
scroll to position [202, 0]
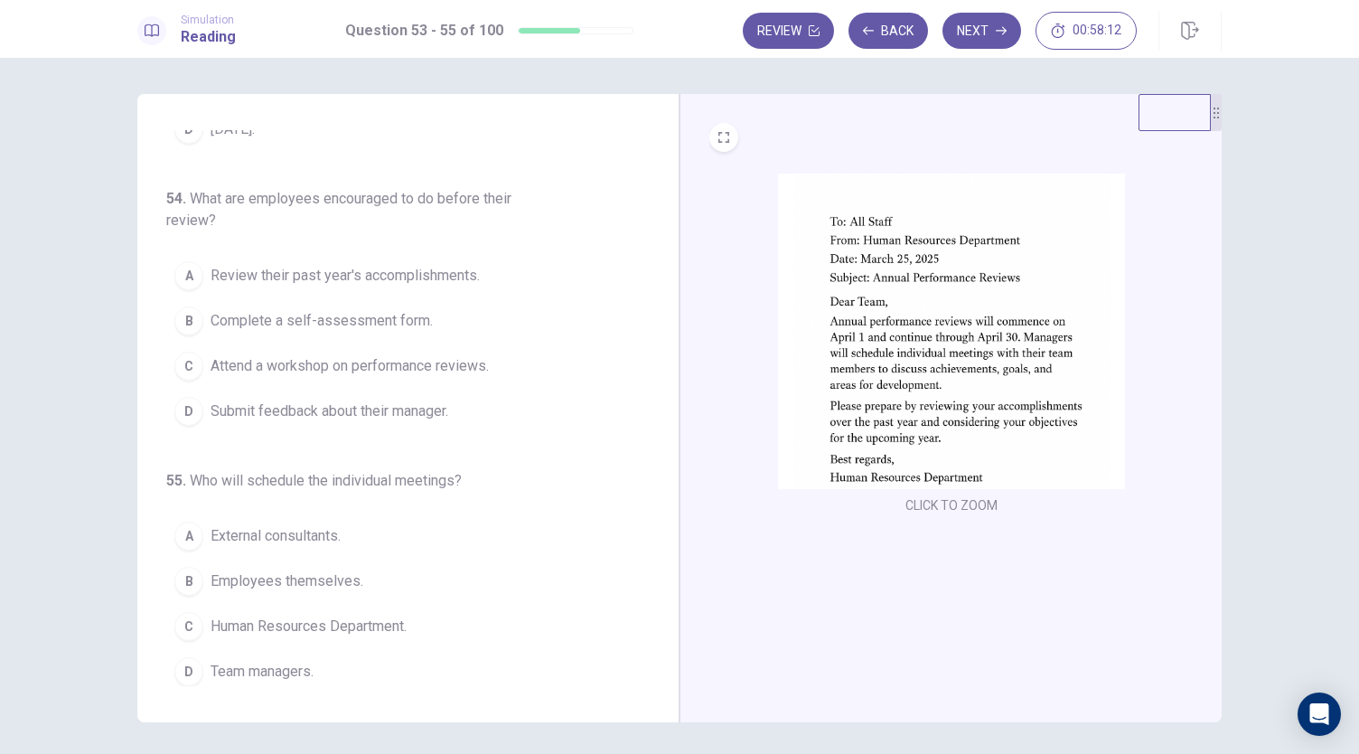
click at [361, 274] on span "Review their past year's accomplishments." at bounding box center [345, 276] width 269 height 22
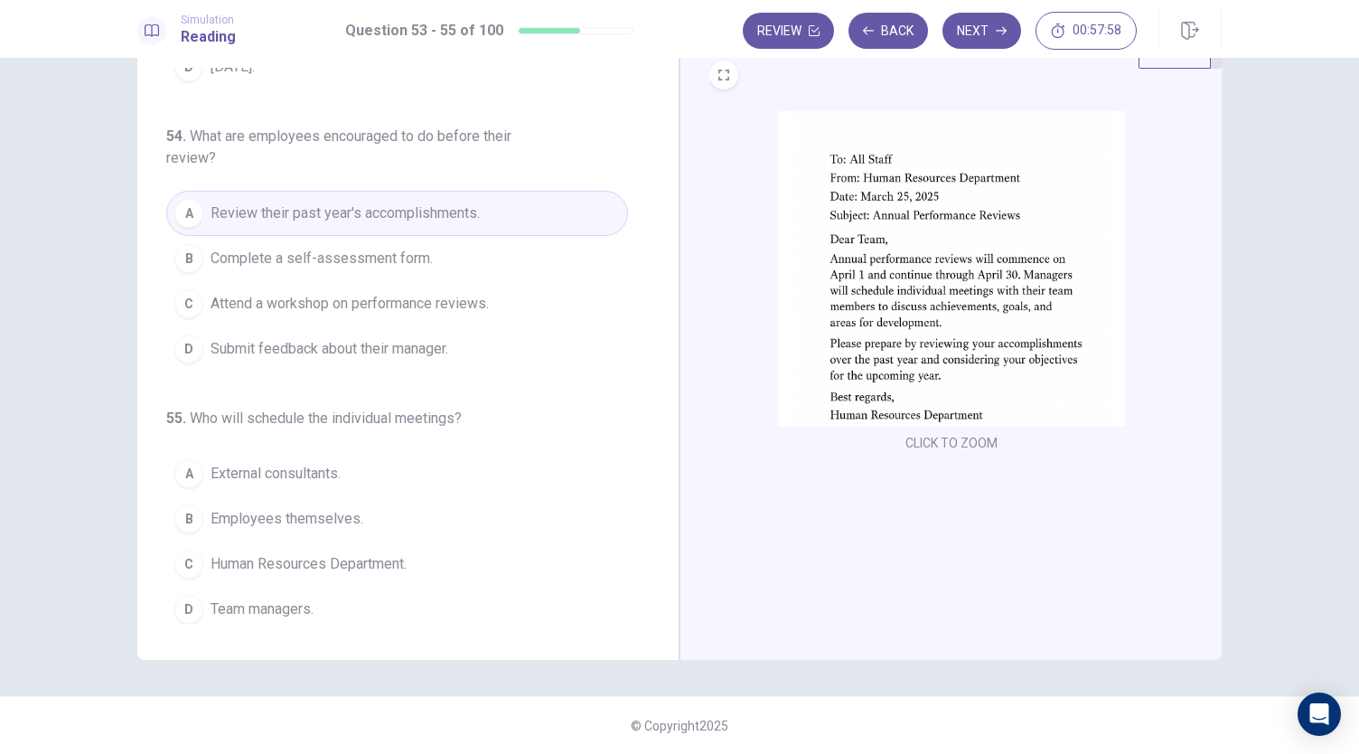
click at [288, 555] on span "Human Resources Department." at bounding box center [309, 564] width 196 height 22
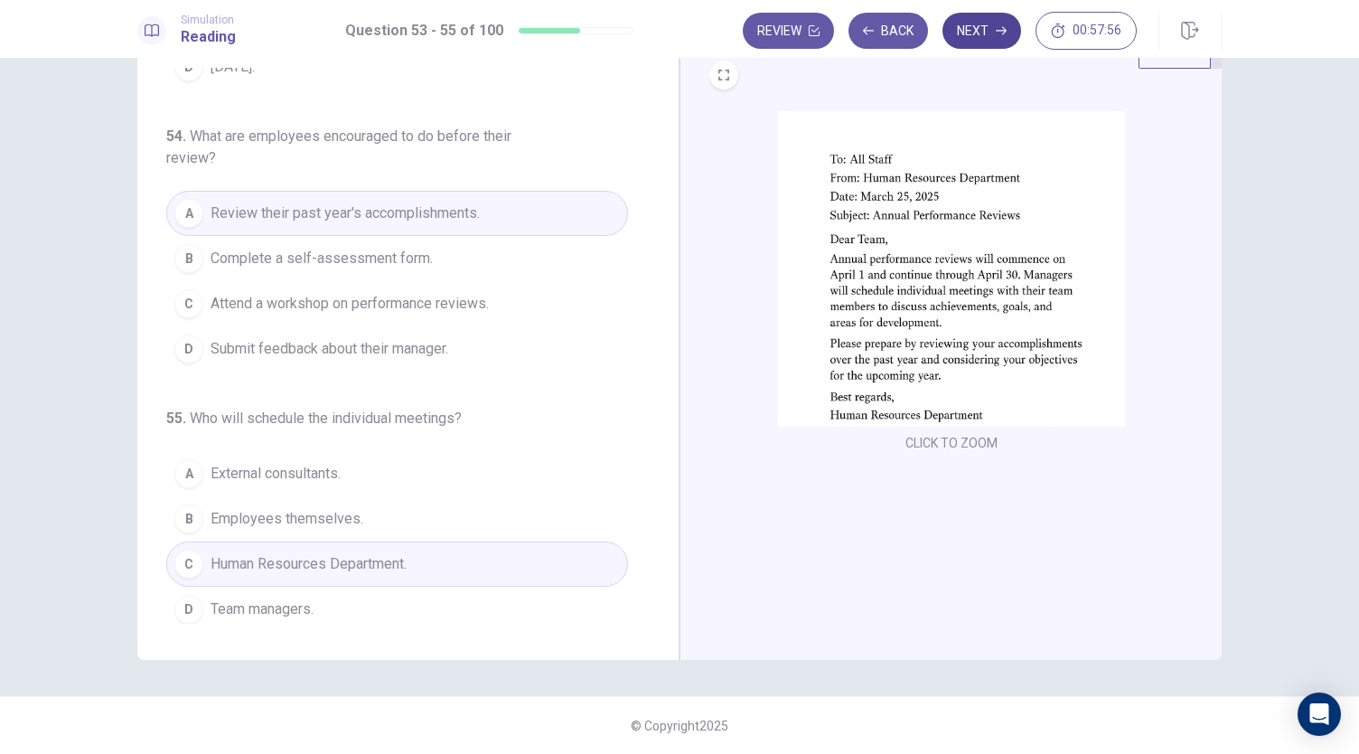
click at [971, 29] on button "Next" at bounding box center [982, 31] width 79 height 36
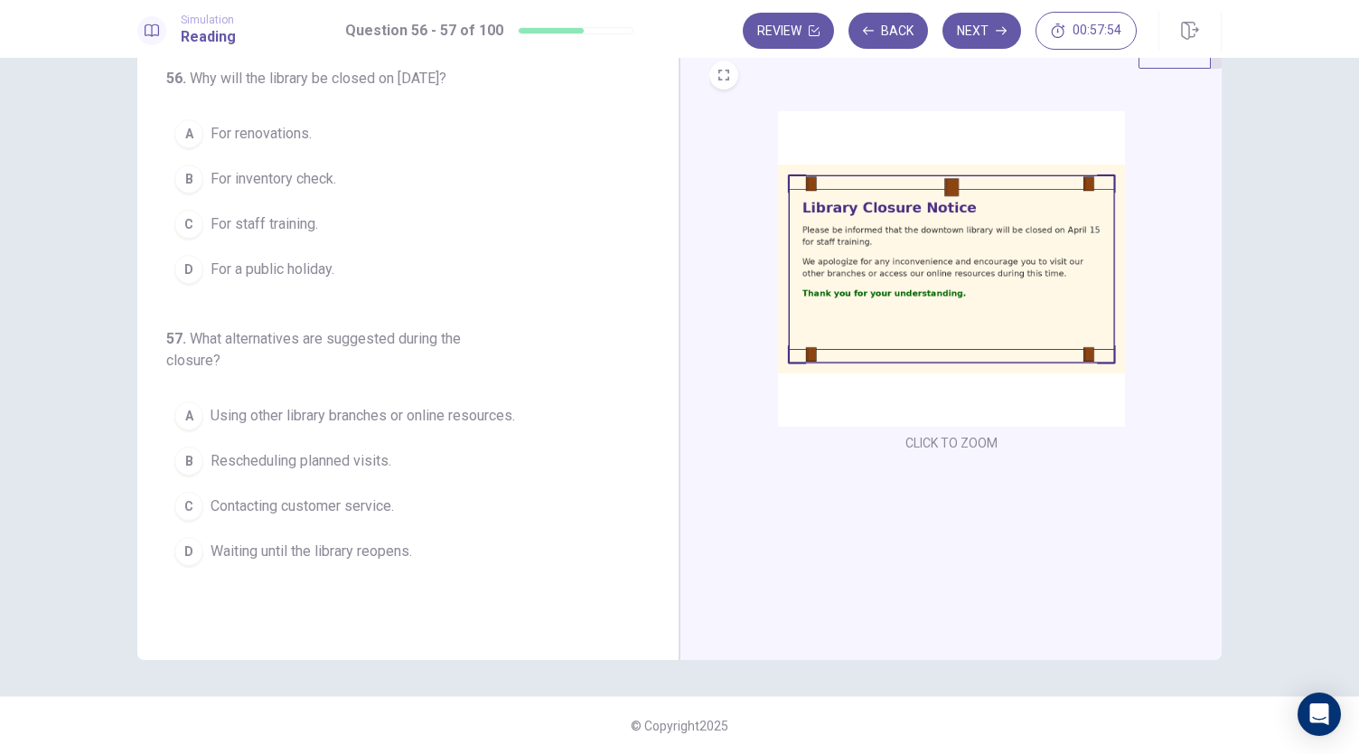
scroll to position [0, 0]
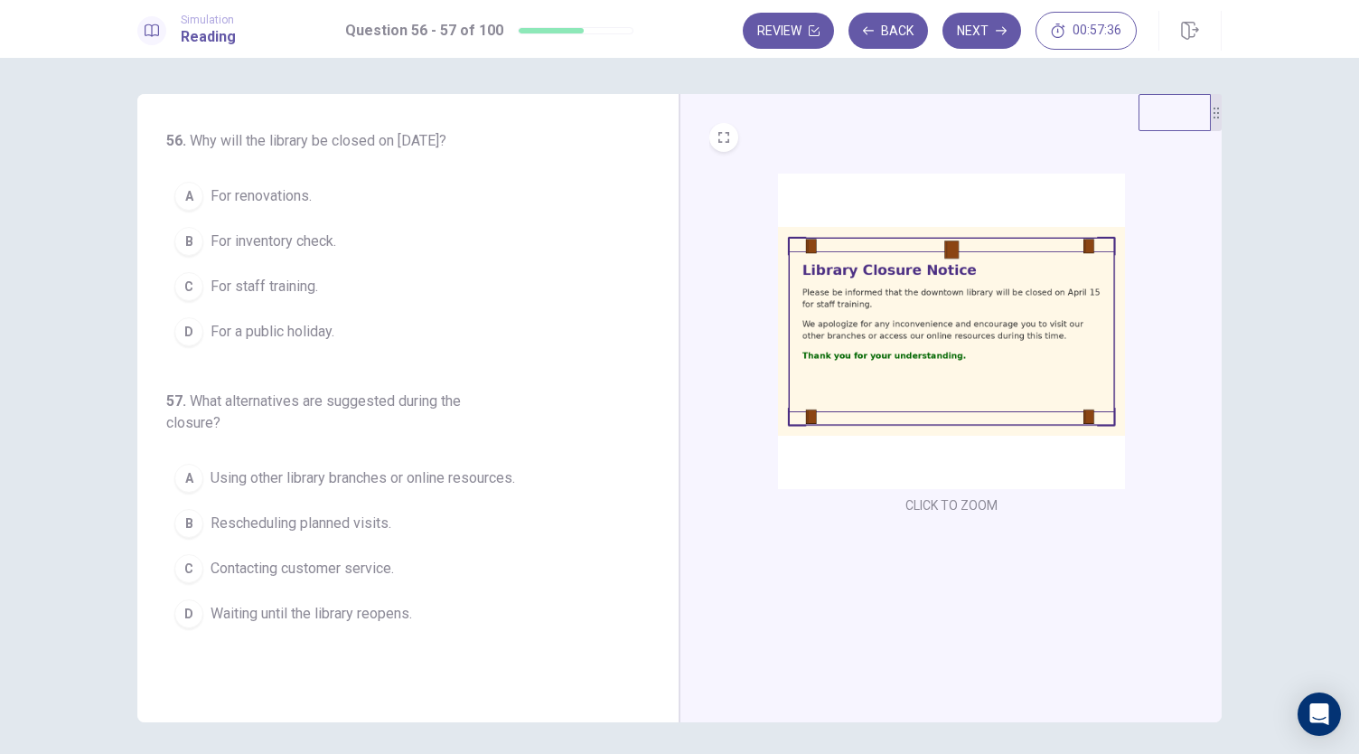
click at [291, 286] on span "For staff training." at bounding box center [265, 287] width 108 height 22
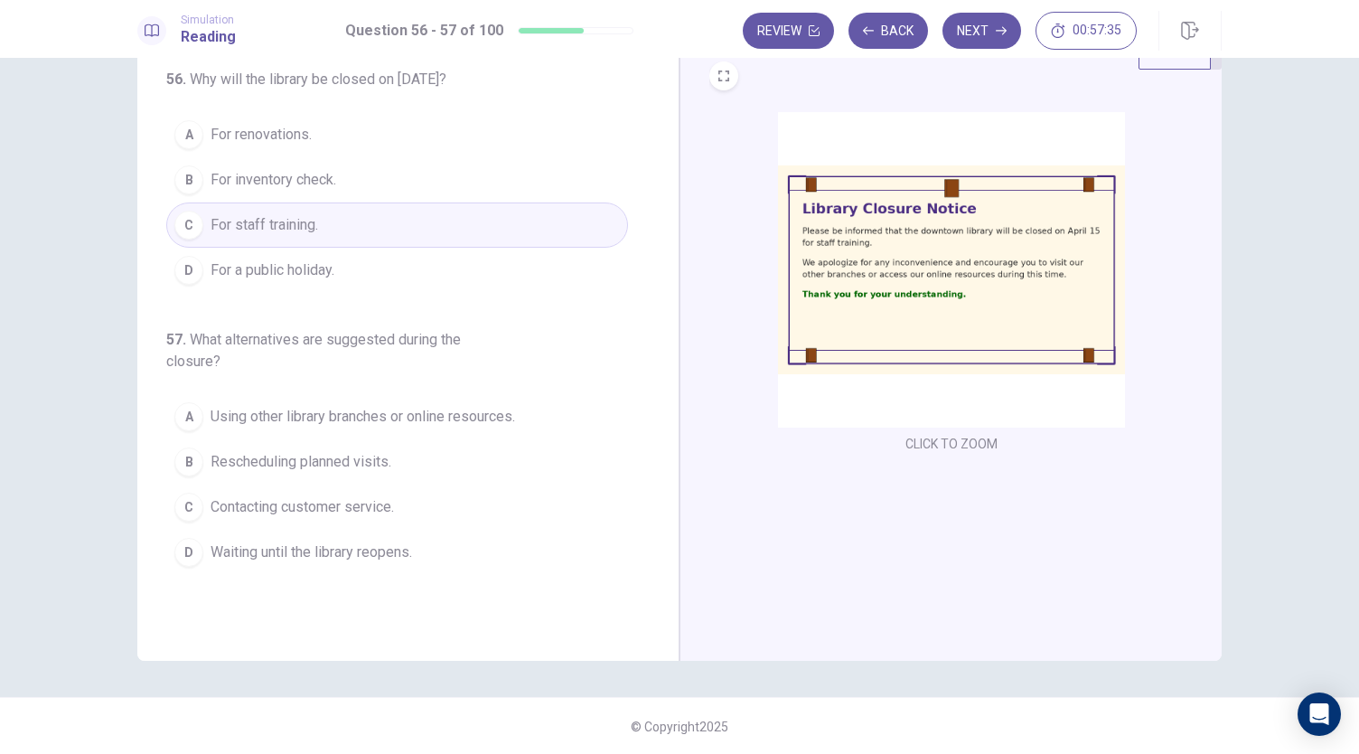
scroll to position [62, 0]
click at [399, 408] on span "Using other library branches or online resources." at bounding box center [363, 416] width 305 height 22
click at [961, 31] on button "Next" at bounding box center [982, 31] width 79 height 36
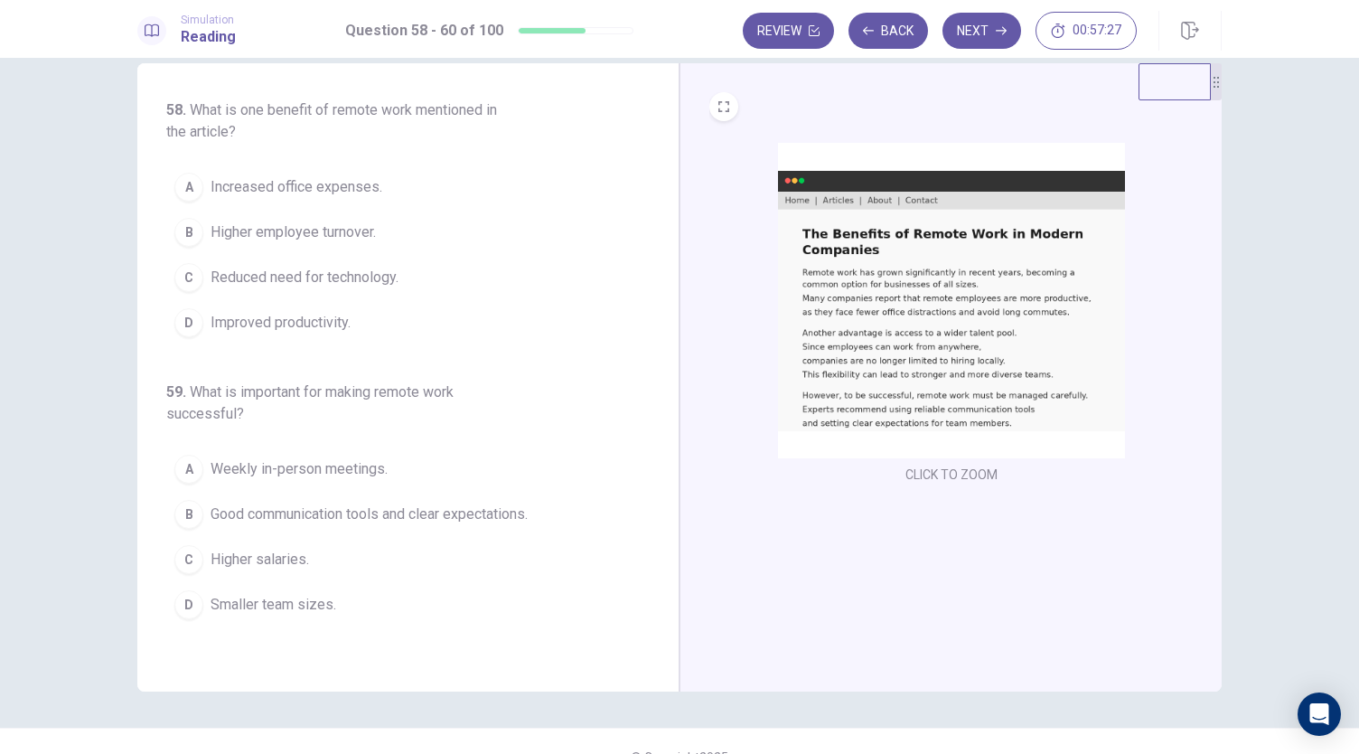
scroll to position [0, 0]
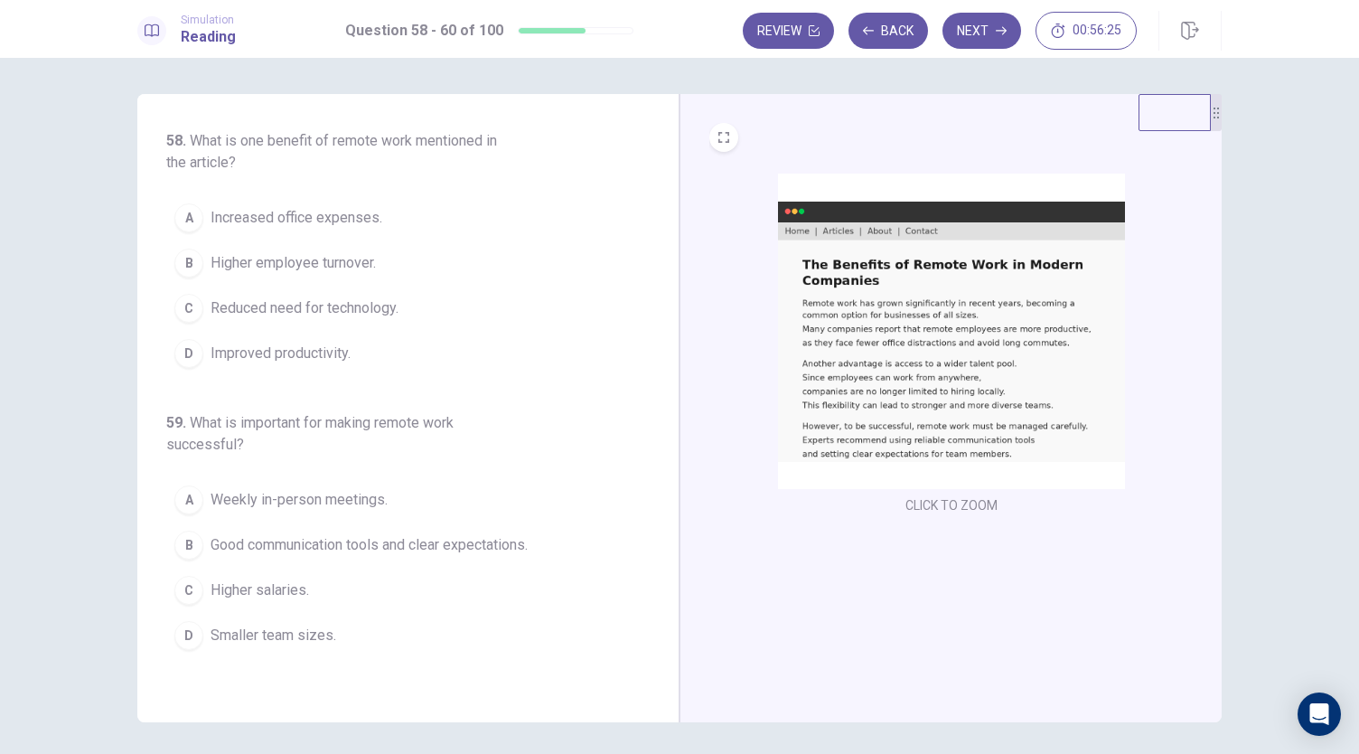
click at [307, 354] on span "Improved productivity." at bounding box center [281, 353] width 140 height 22
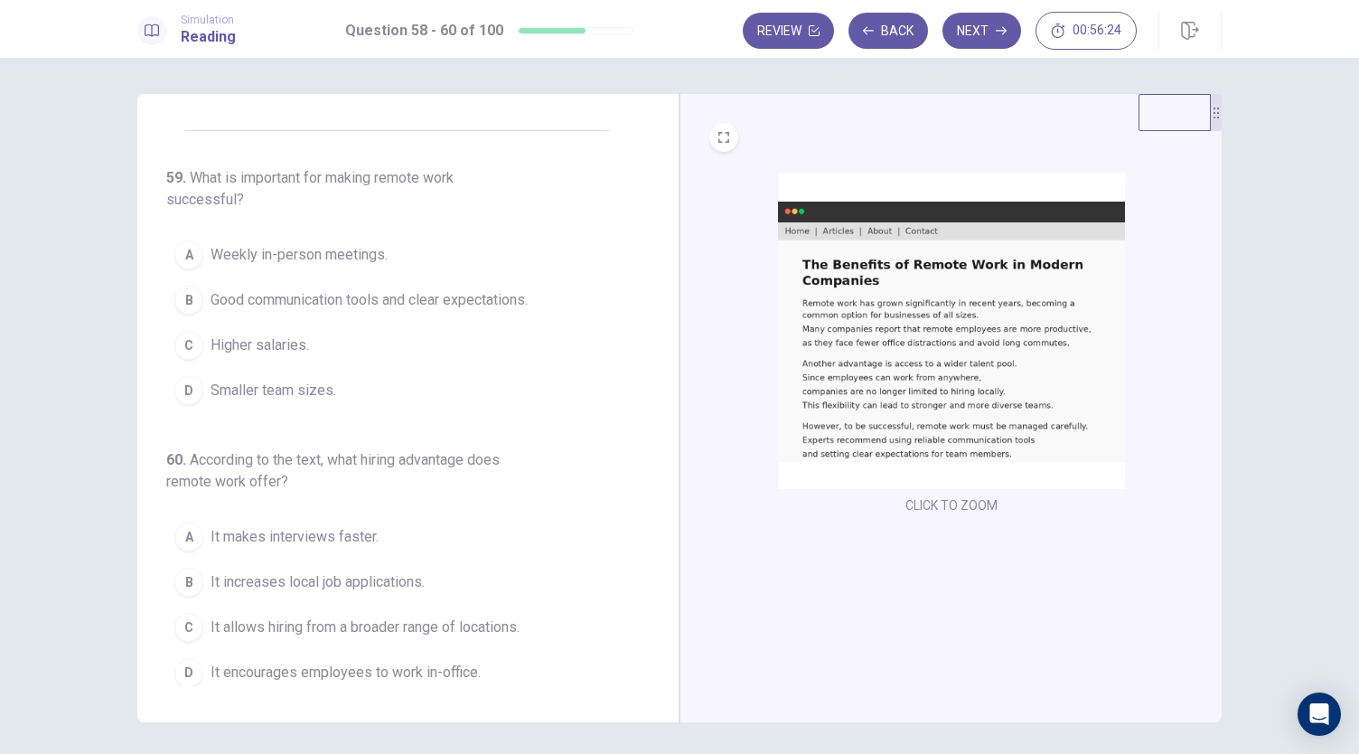
scroll to position [246, 0]
click at [364, 294] on span "Good communication tools and clear expectations." at bounding box center [369, 299] width 317 height 22
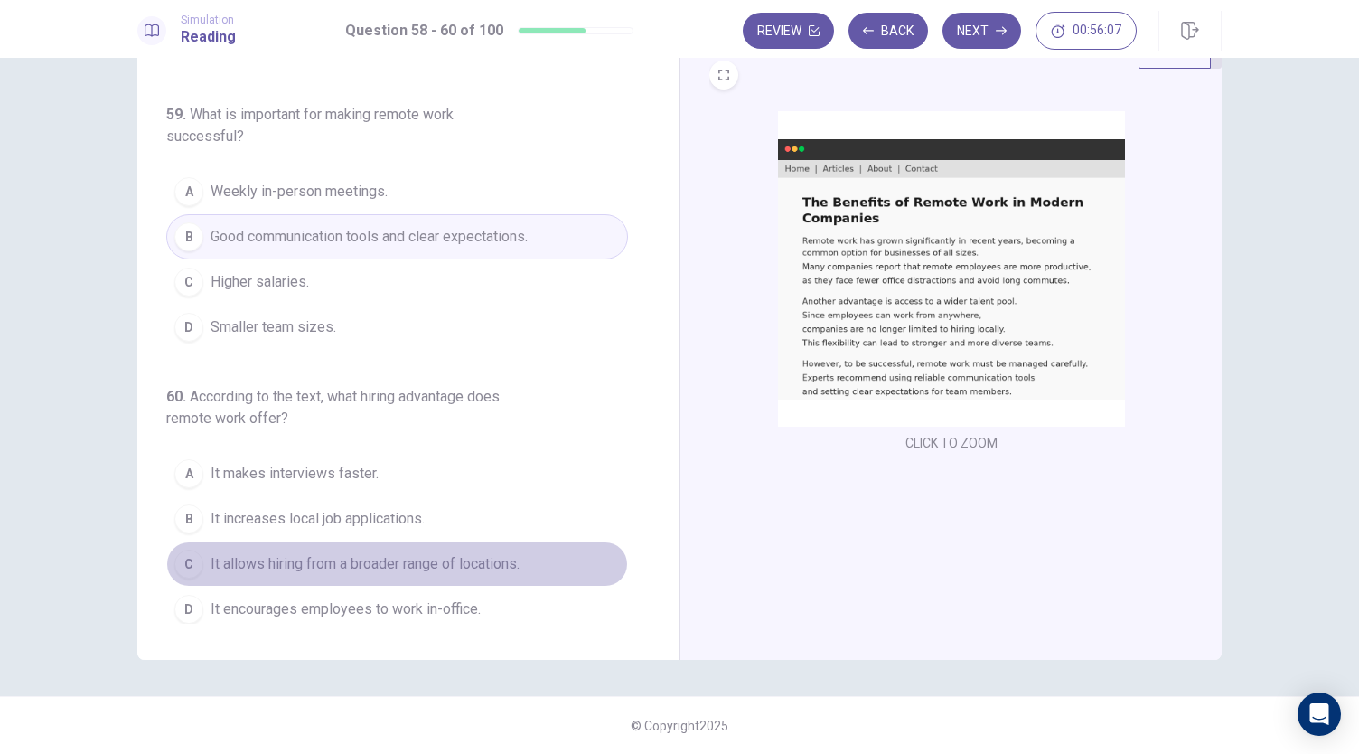
click at [414, 561] on span "It allows hiring from a broader range of locations." at bounding box center [365, 564] width 309 height 22
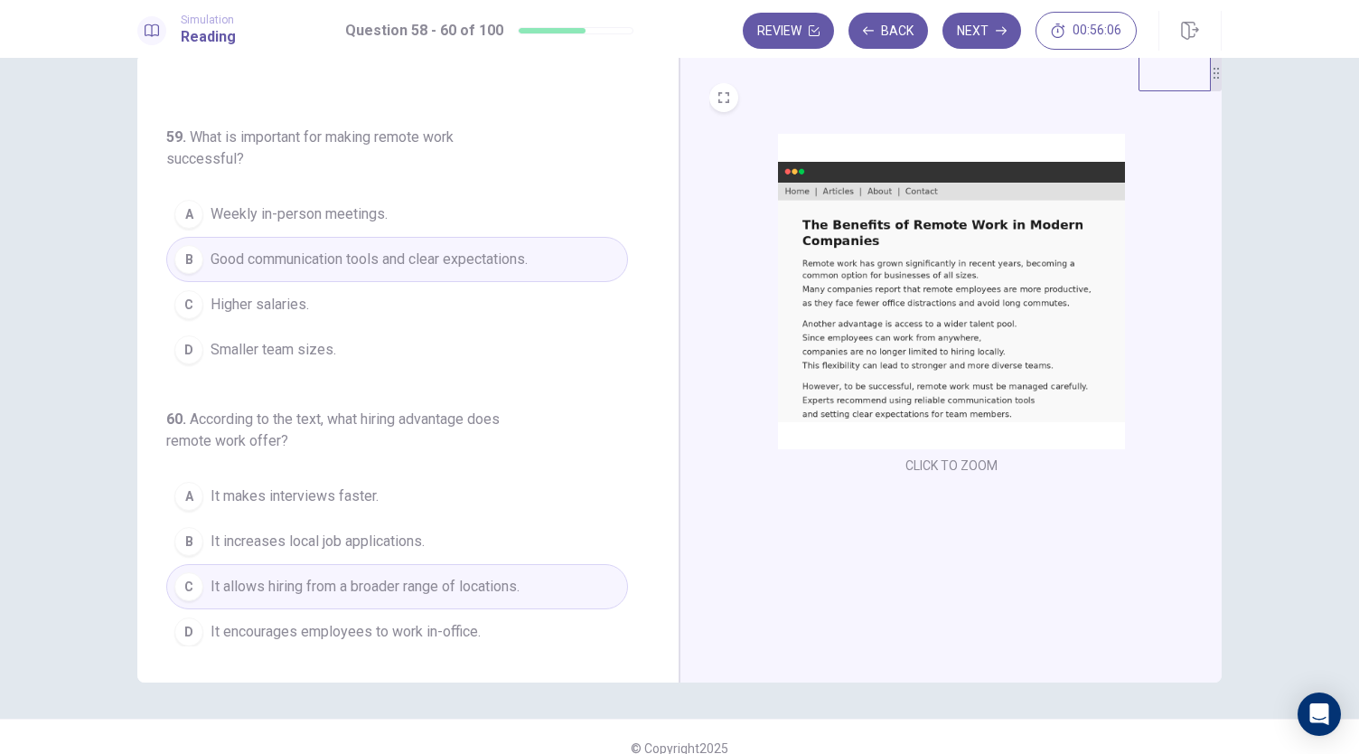
scroll to position [0, 0]
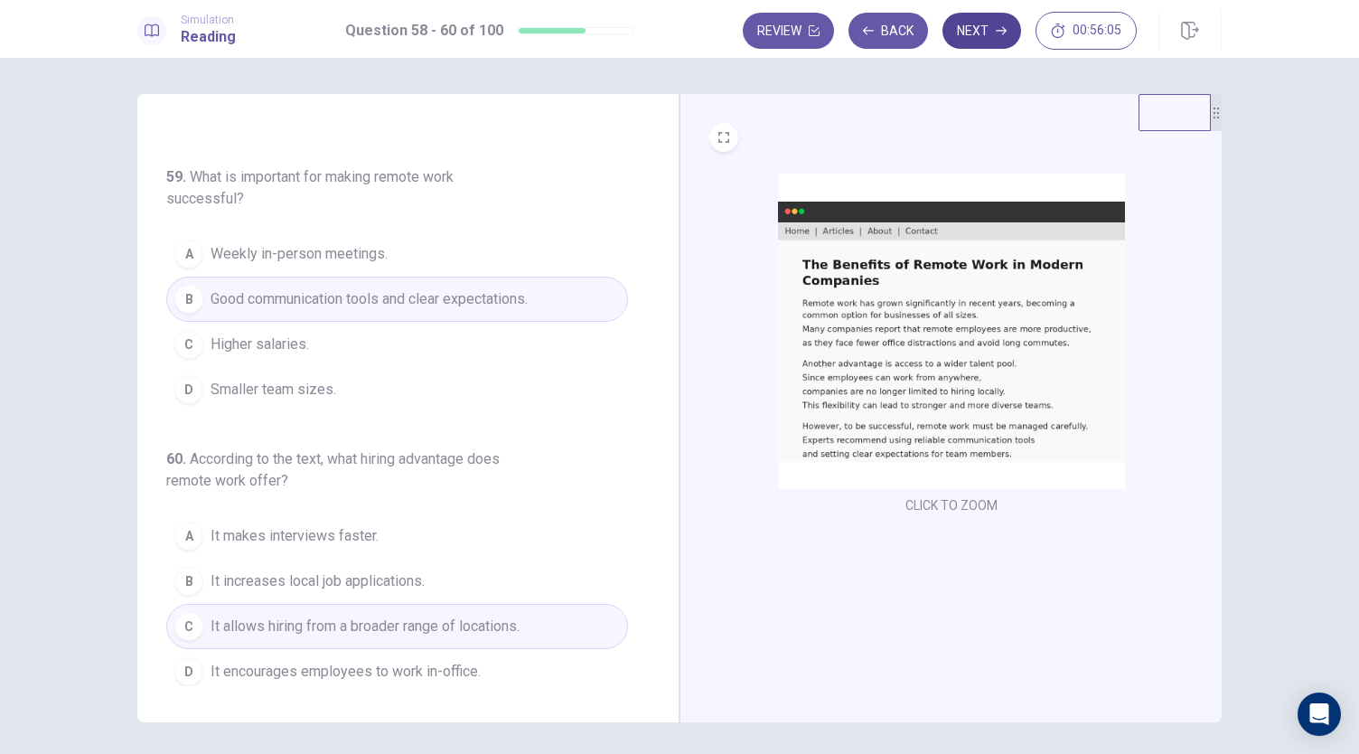
click at [984, 35] on button "Next" at bounding box center [982, 31] width 79 height 36
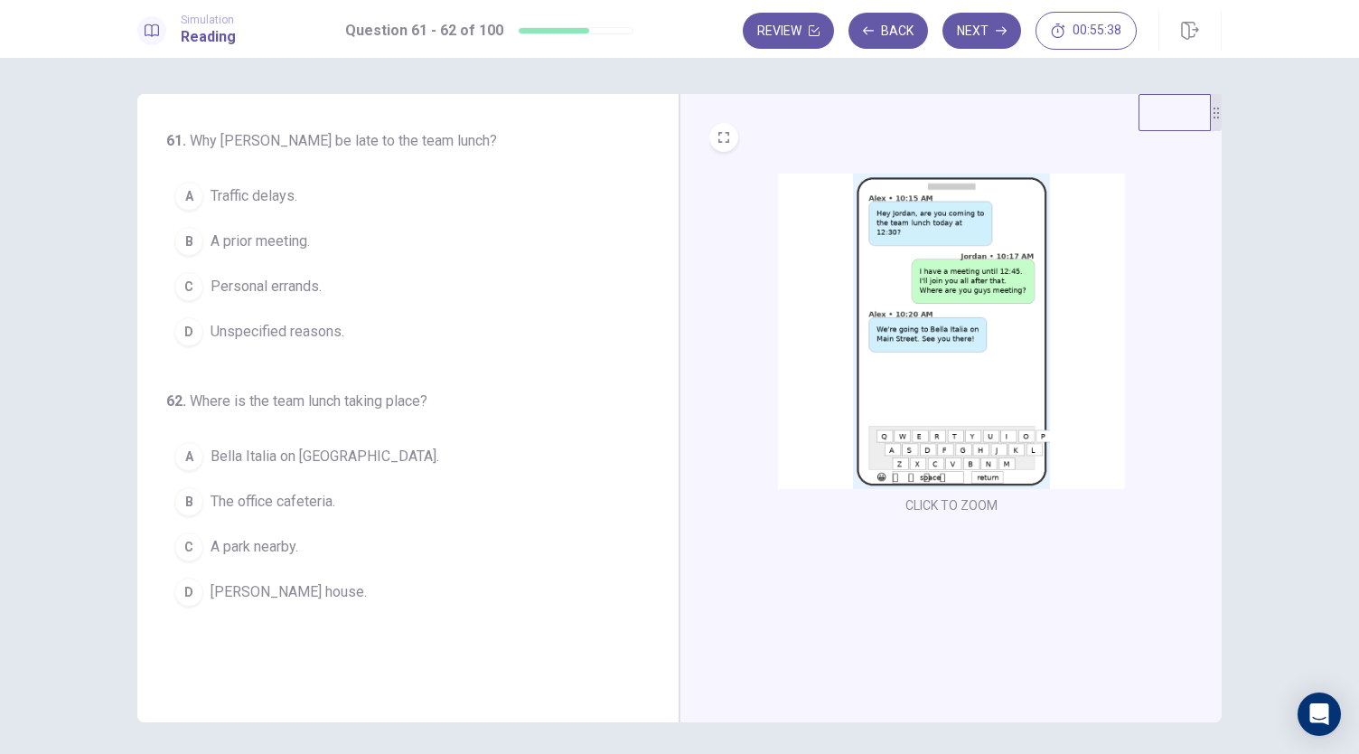
click at [186, 238] on div "B" at bounding box center [188, 241] width 29 height 29
click at [184, 459] on div "A" at bounding box center [188, 456] width 29 height 29
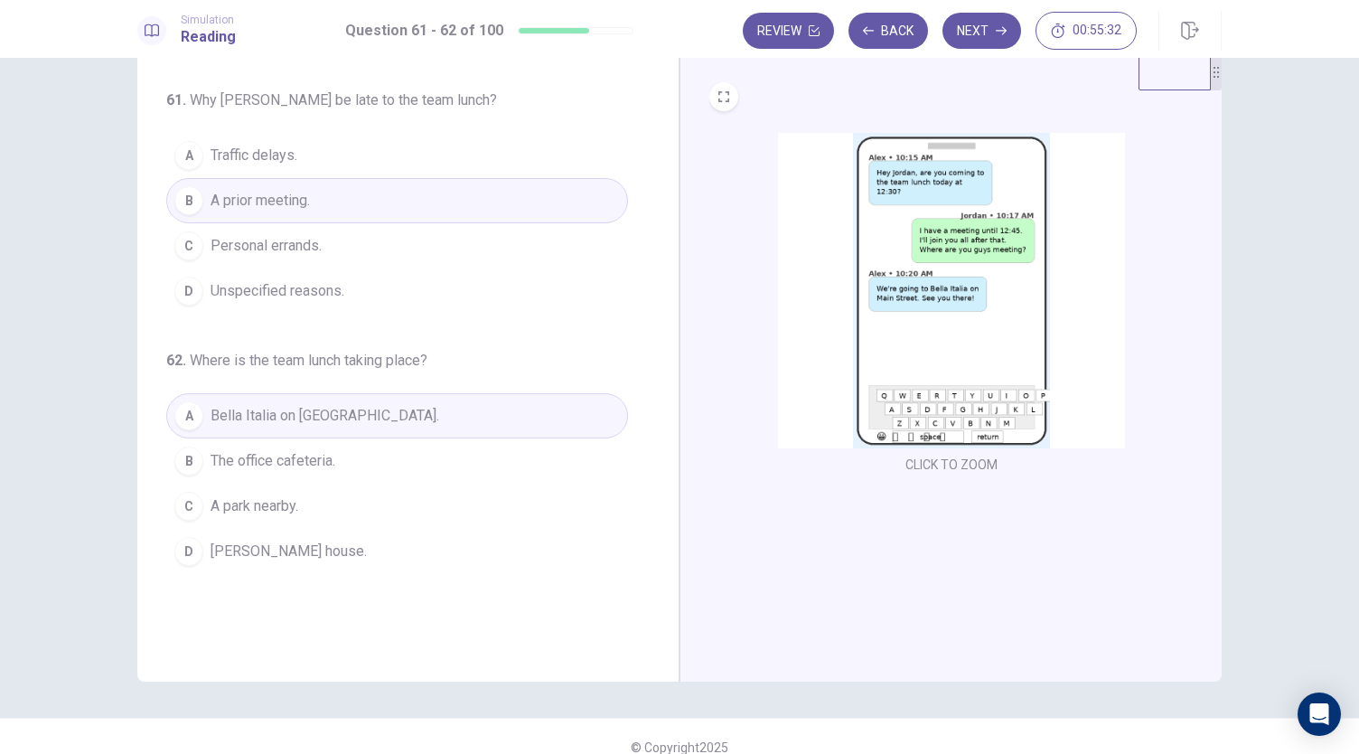
scroll to position [62, 0]
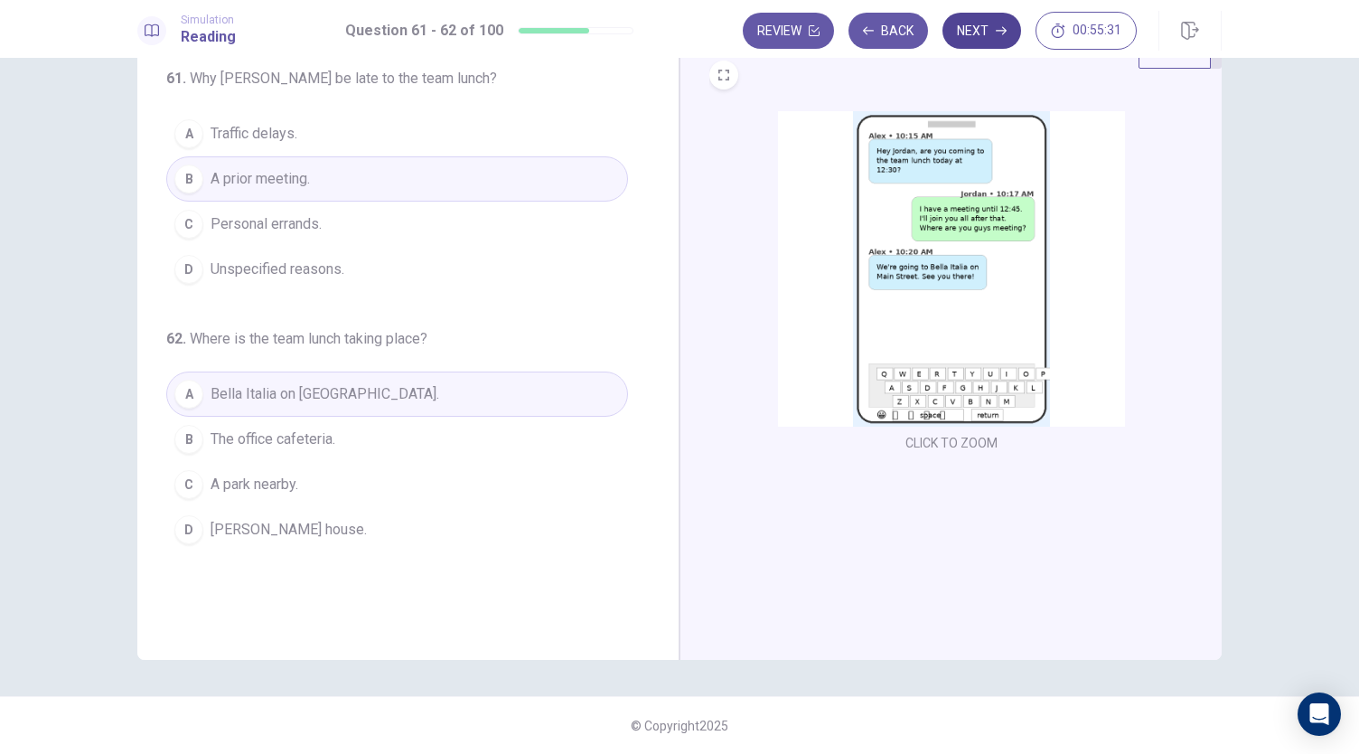
click at [971, 28] on button "Next" at bounding box center [982, 31] width 79 height 36
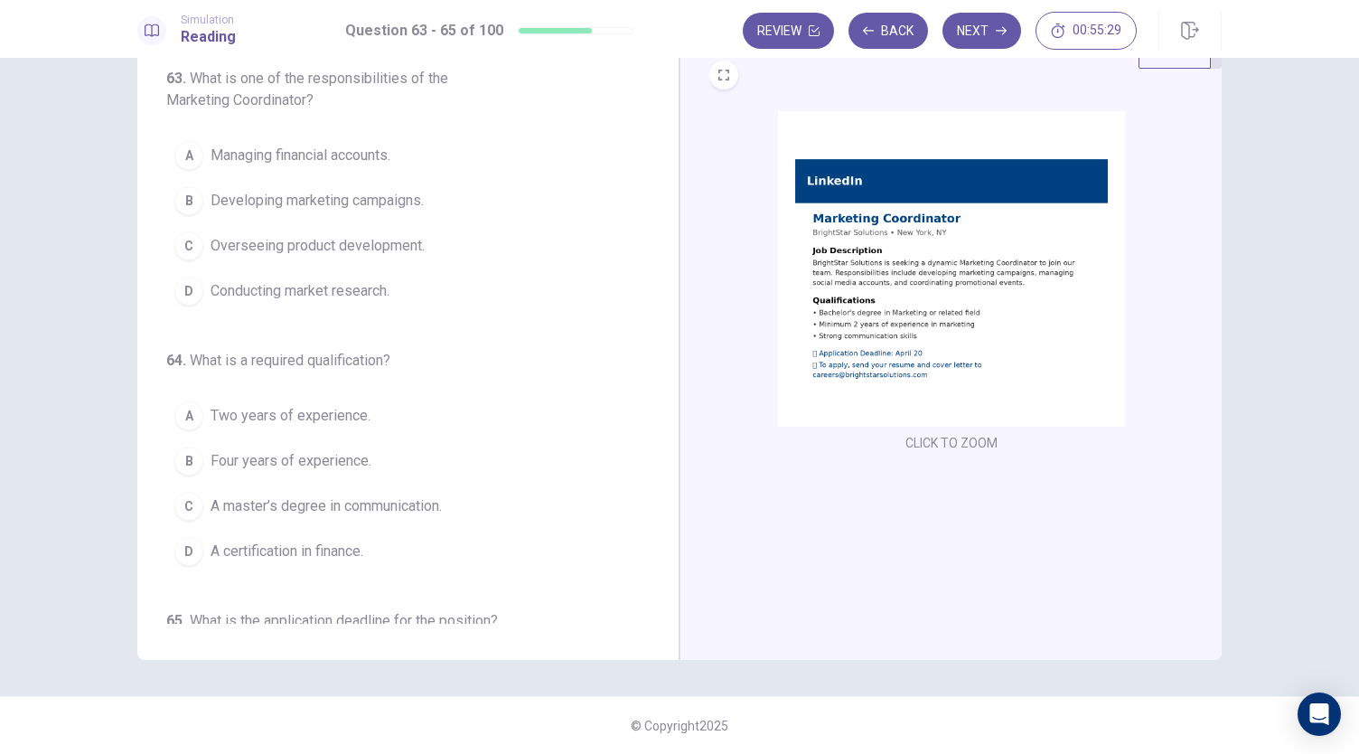
scroll to position [0, 0]
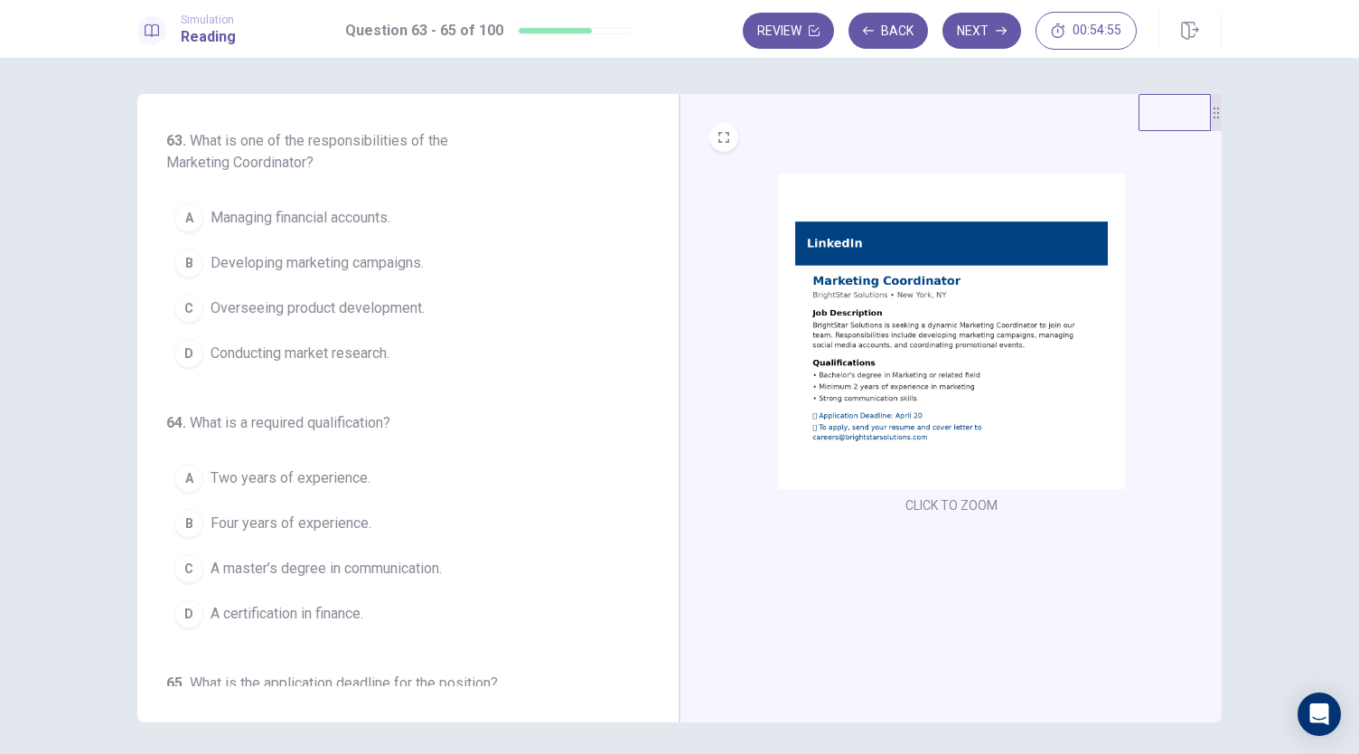
click at [383, 258] on span "Developing marketing campaigns." at bounding box center [317, 263] width 213 height 22
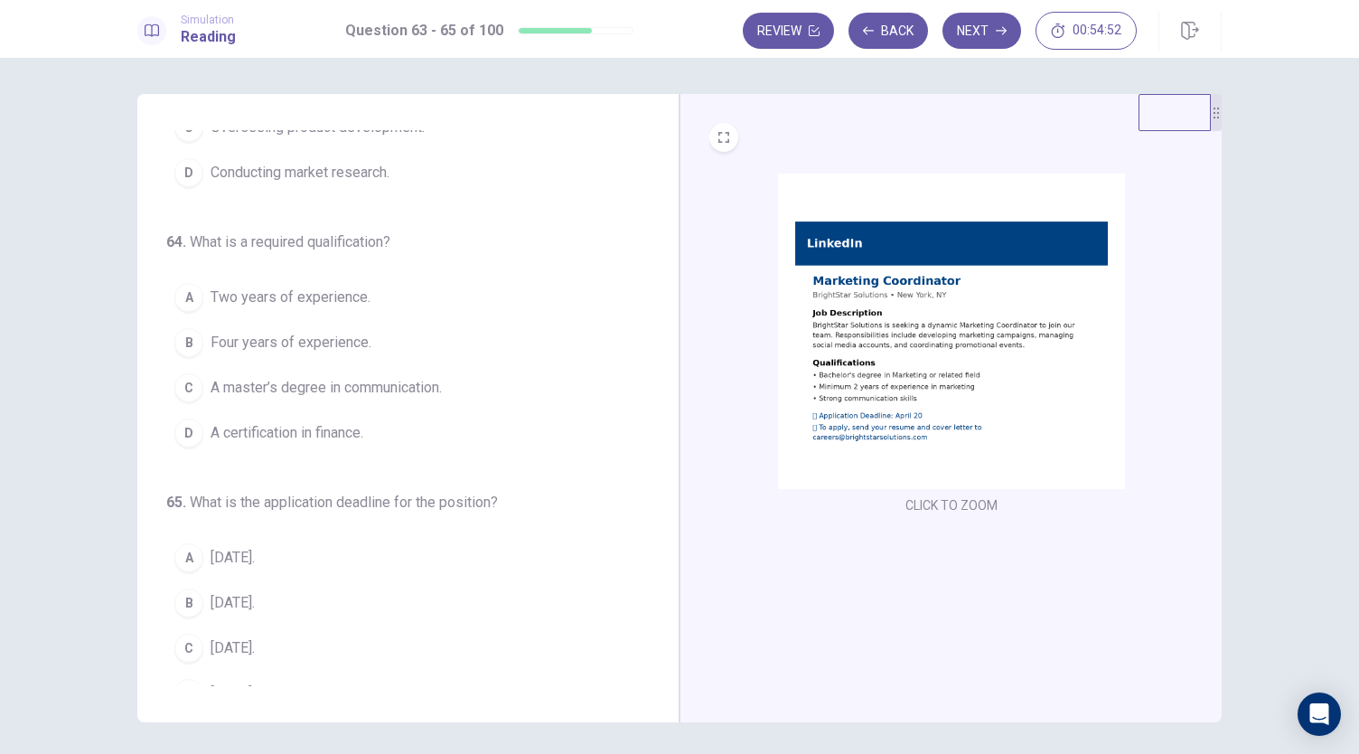
scroll to position [202, 0]
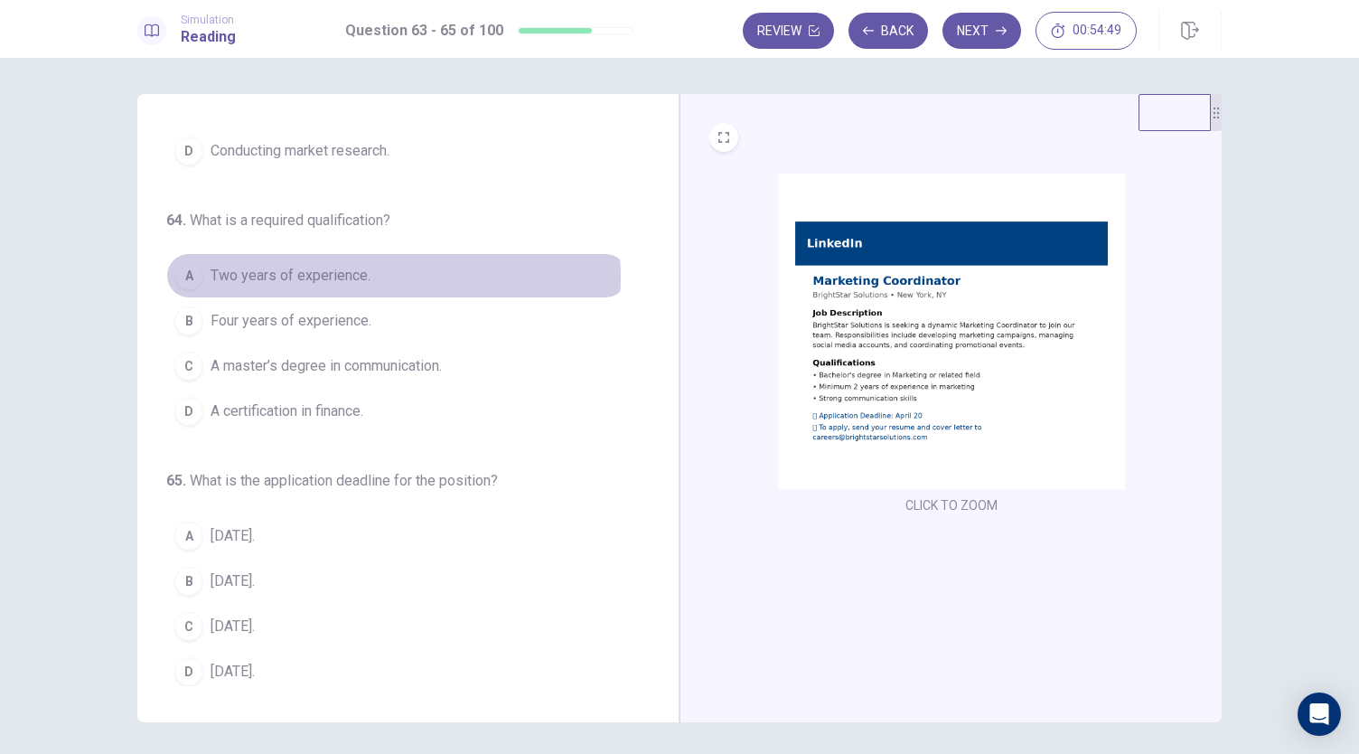
click at [349, 274] on span "Two years of experience." at bounding box center [291, 276] width 160 height 22
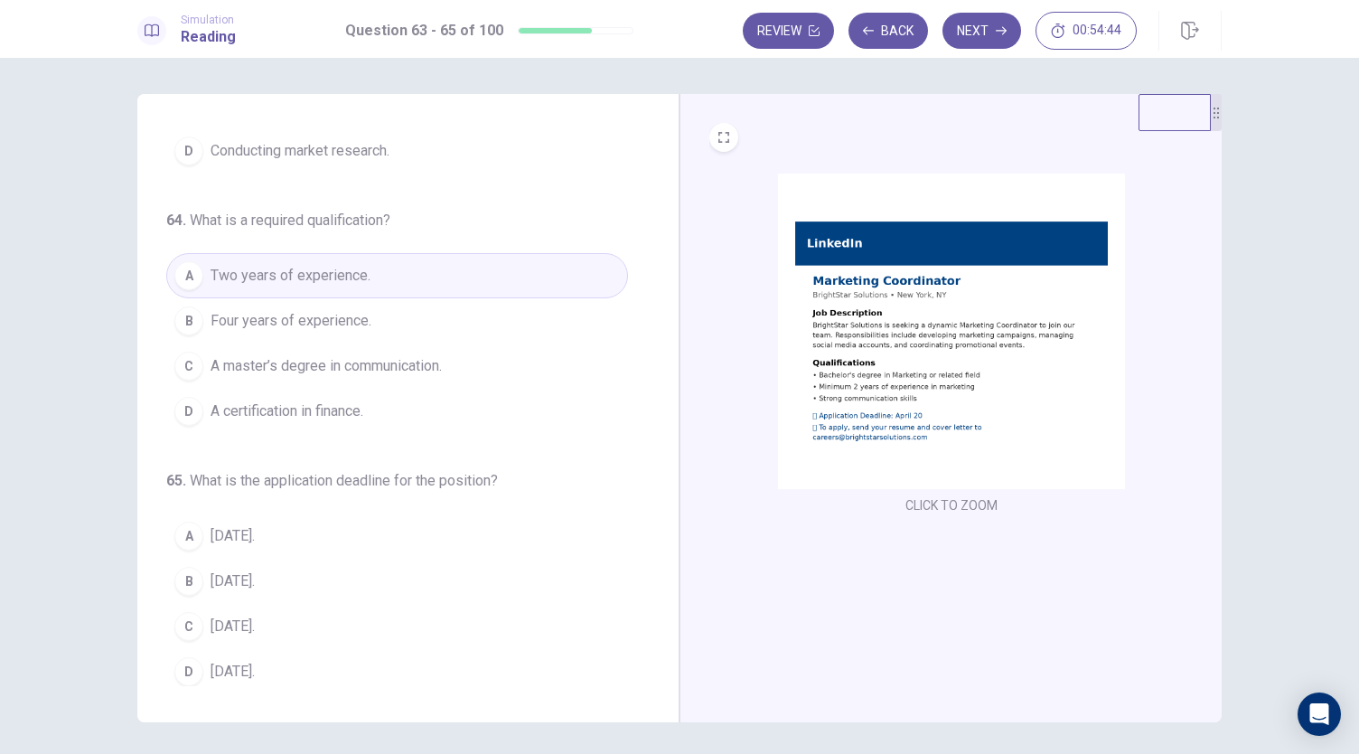
scroll to position [62, 0]
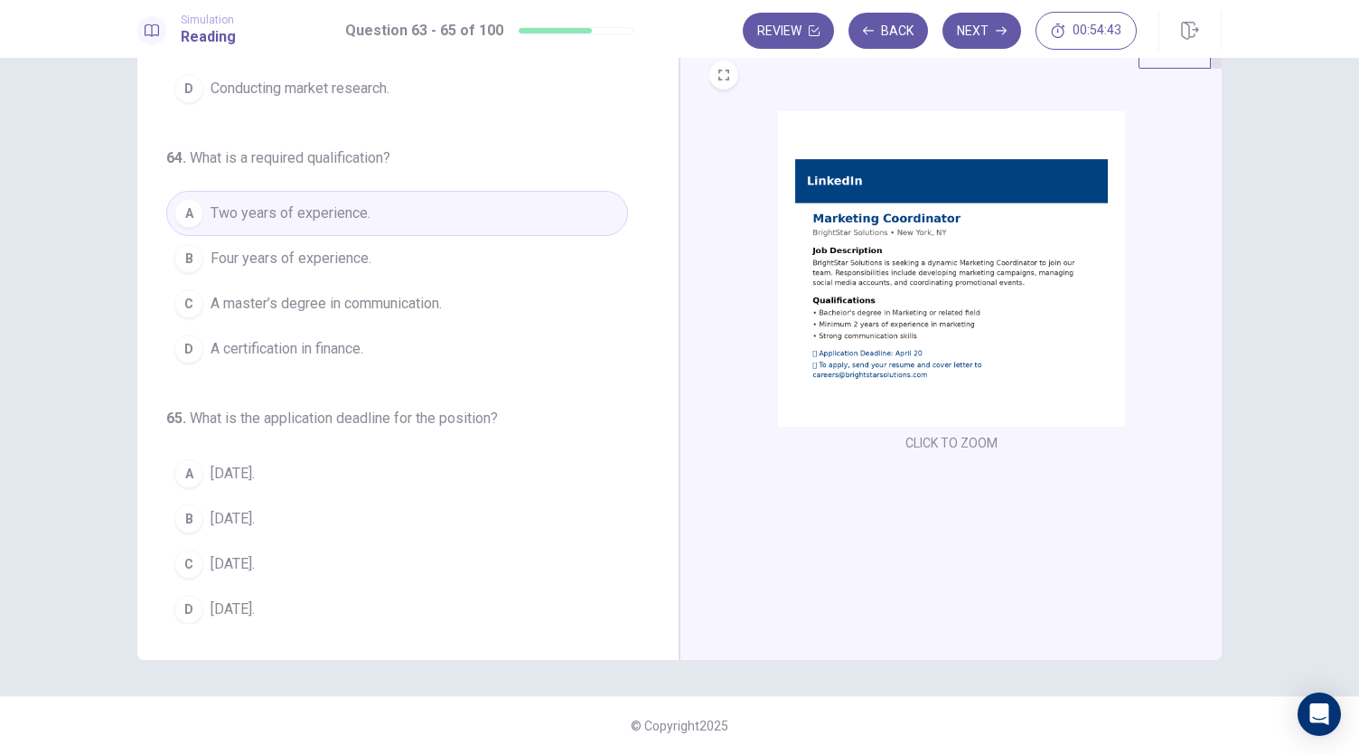
click at [227, 554] on span "[DATE]." at bounding box center [233, 564] width 44 height 22
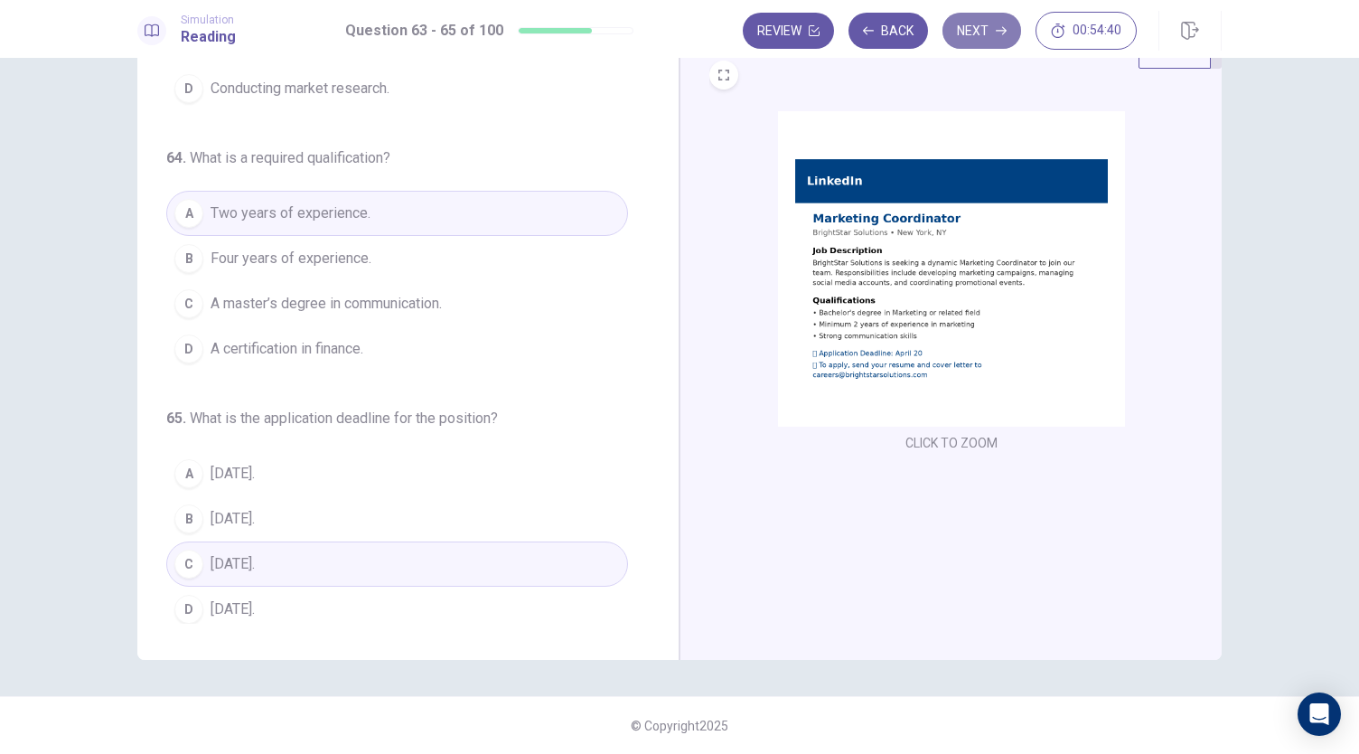
click at [980, 29] on button "Next" at bounding box center [982, 31] width 79 height 36
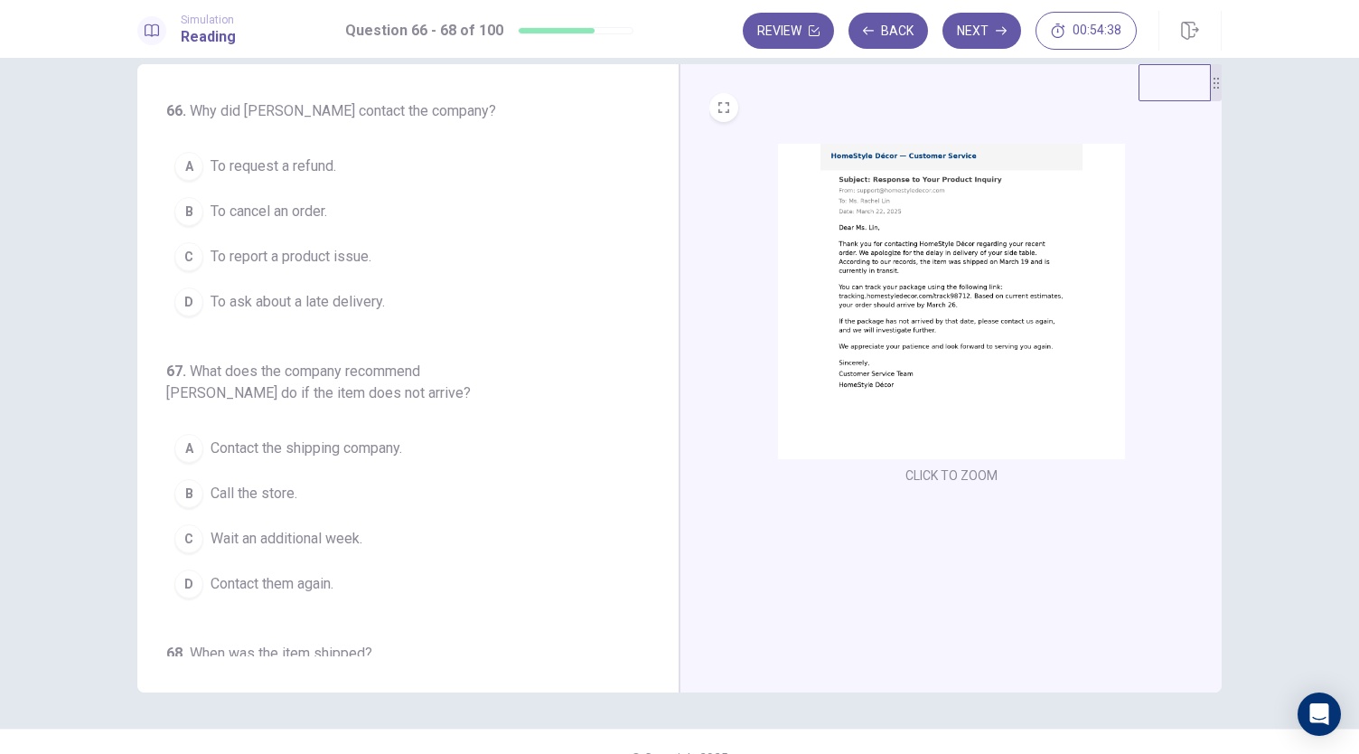
scroll to position [0, 0]
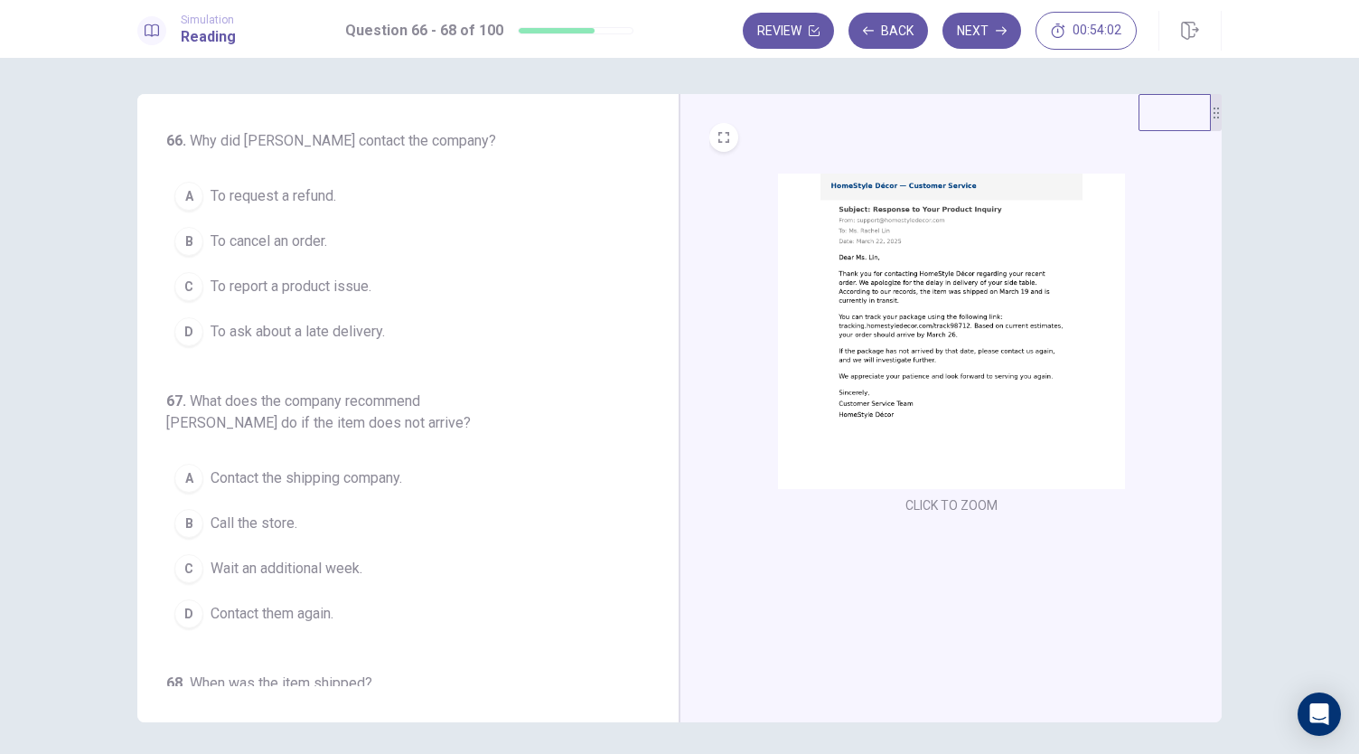
click at [293, 330] on span "To ask about a late delivery." at bounding box center [298, 332] width 174 height 22
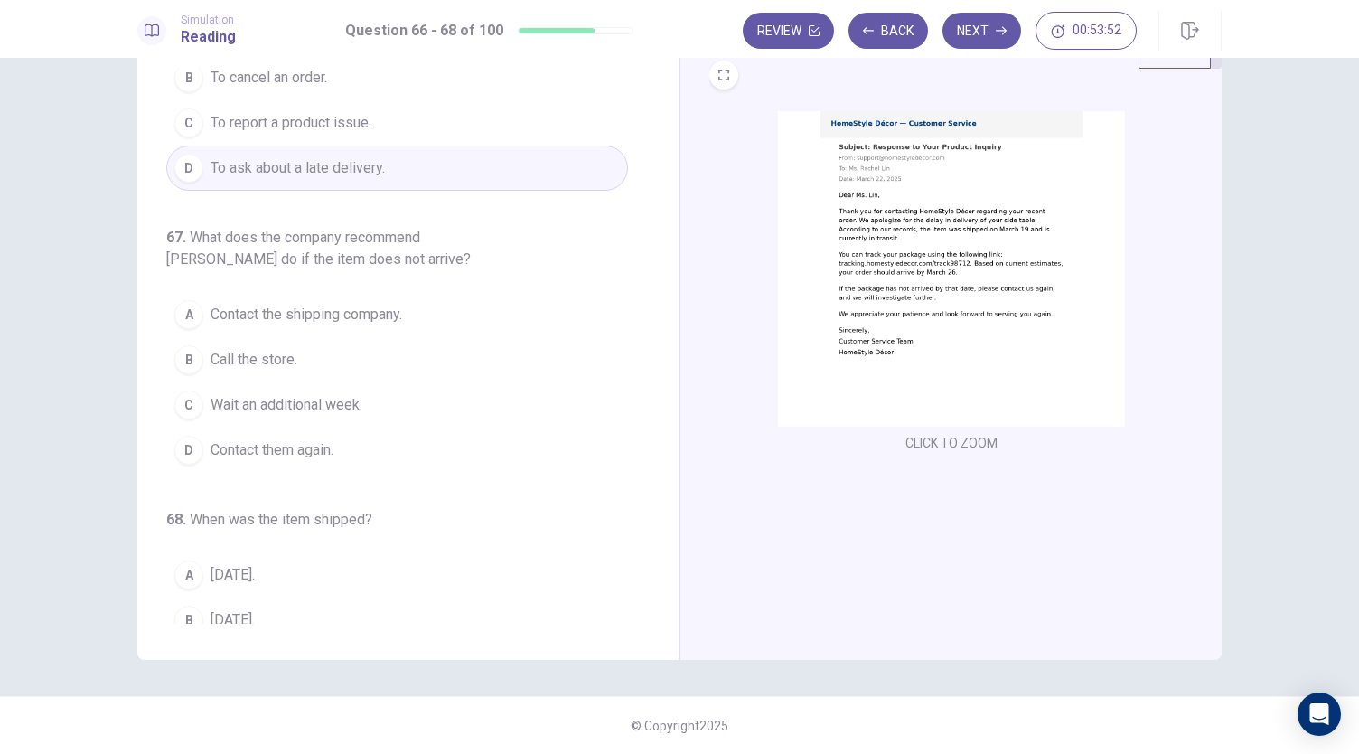
scroll to position [202, 0]
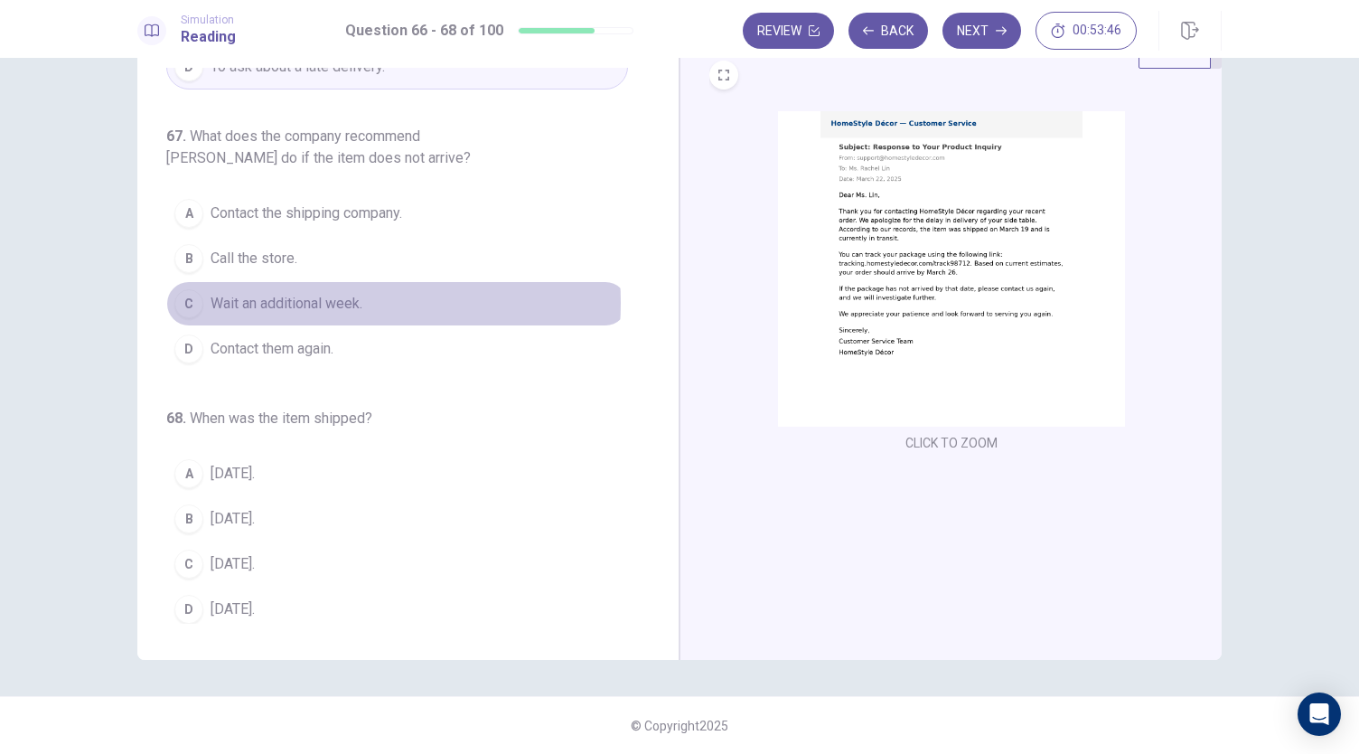
click at [299, 298] on span "Wait an additional week." at bounding box center [287, 304] width 152 height 22
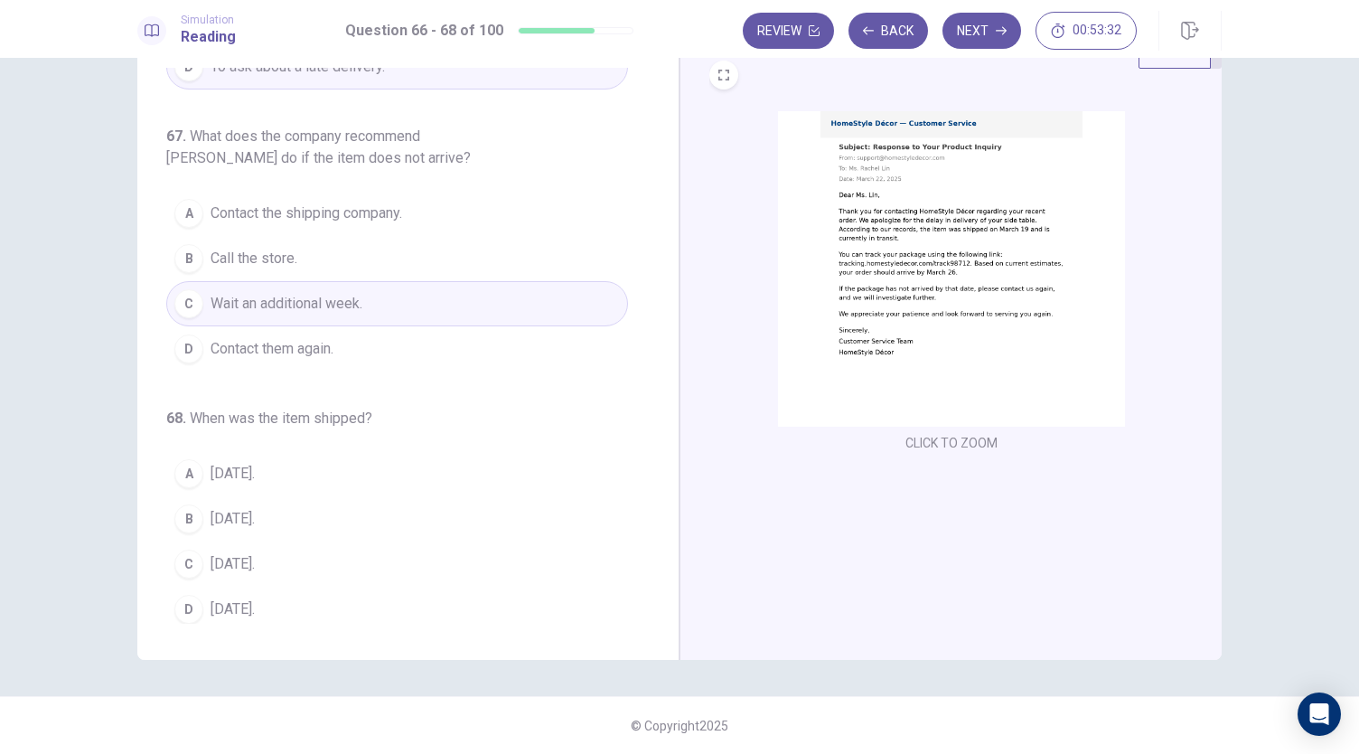
click at [239, 509] on span "[DATE]." at bounding box center [233, 519] width 44 height 22
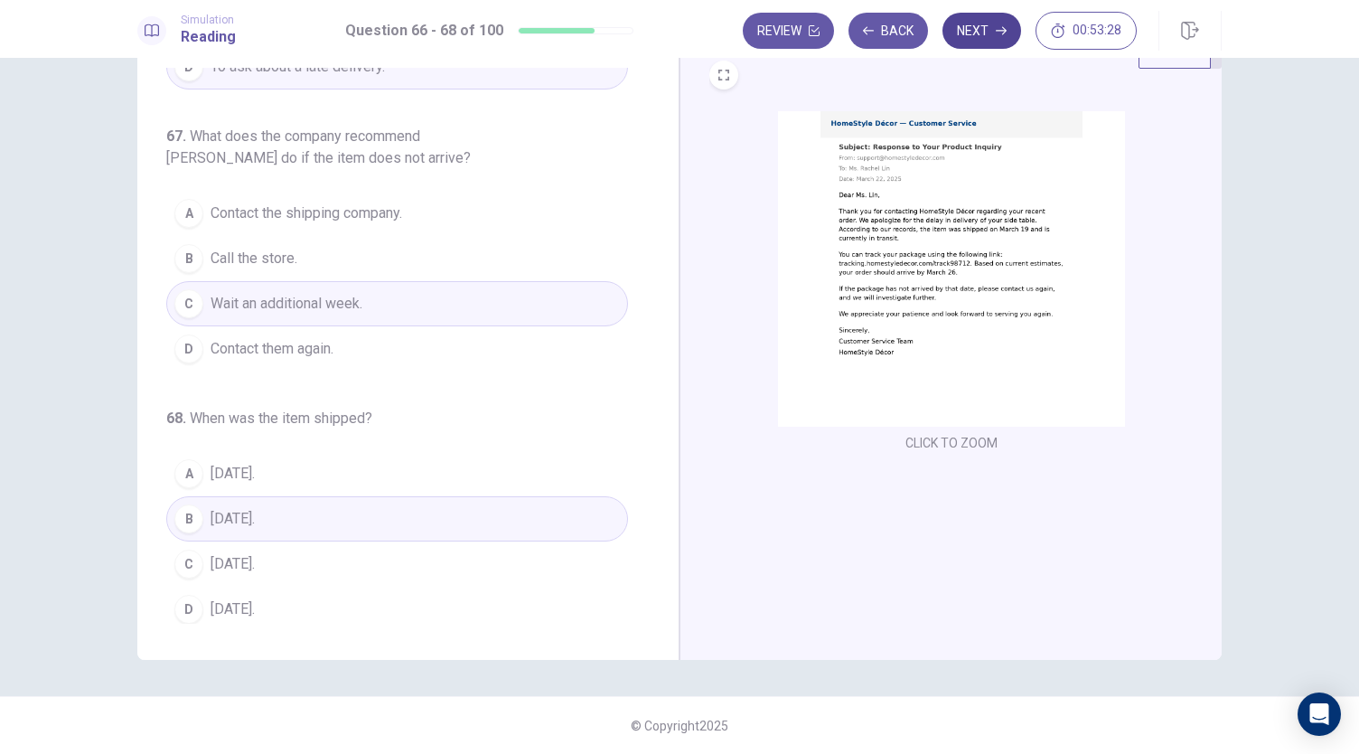
click at [967, 38] on button "Next" at bounding box center [982, 31] width 79 height 36
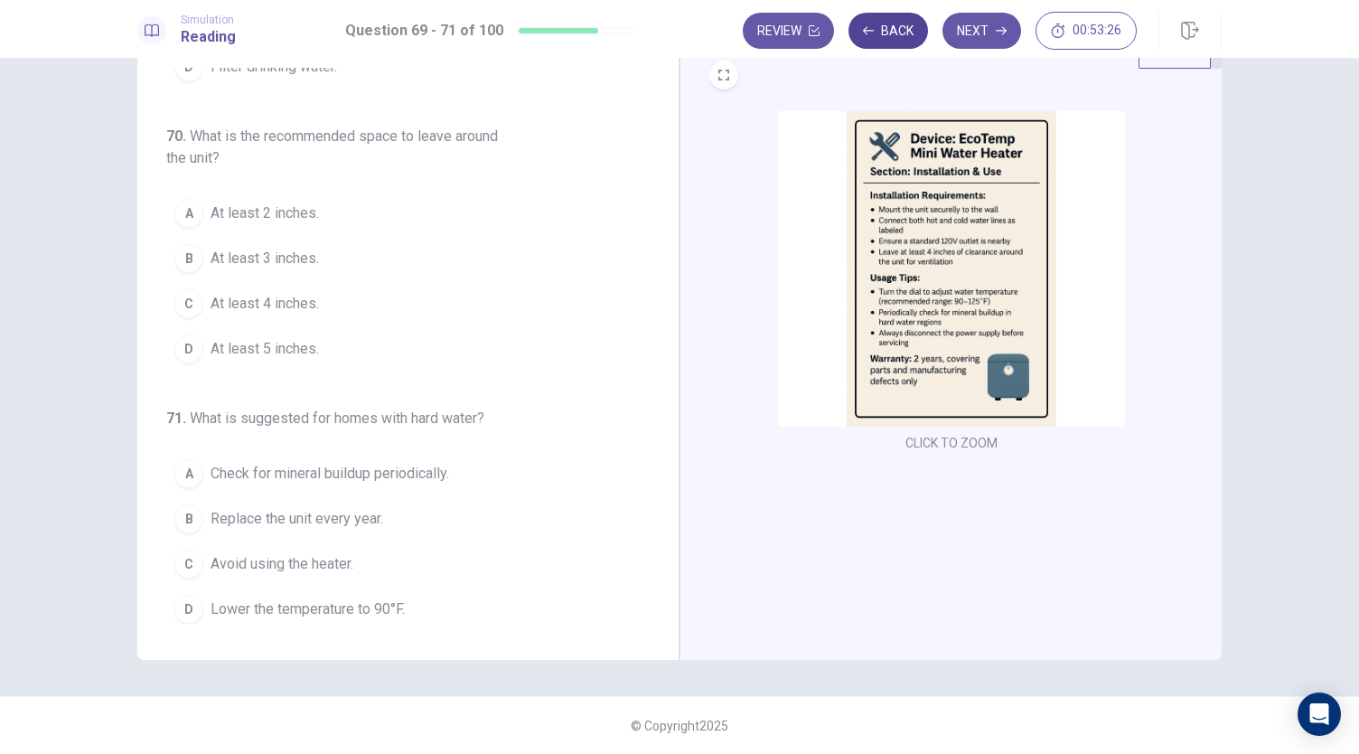
click at [896, 37] on button "Back" at bounding box center [889, 31] width 80 height 36
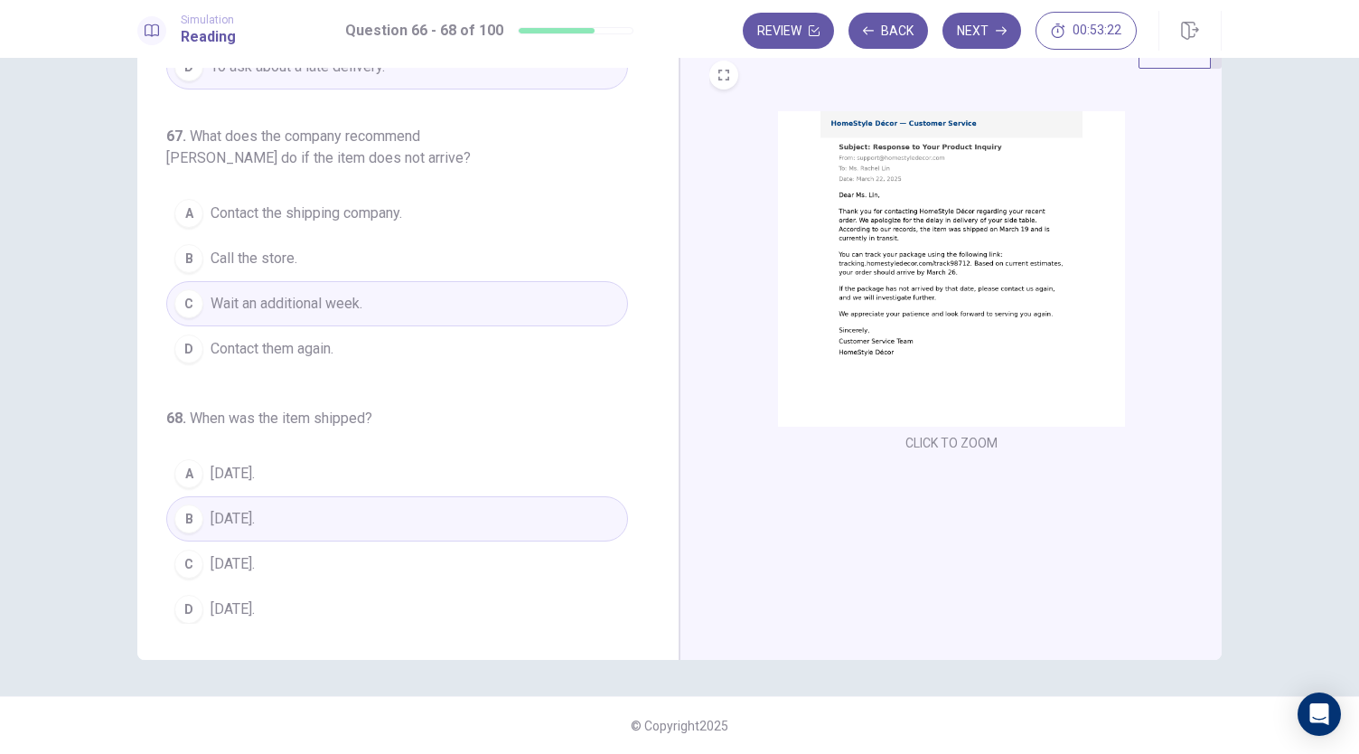
click at [312, 341] on span "Contact them again." at bounding box center [272, 349] width 123 height 22
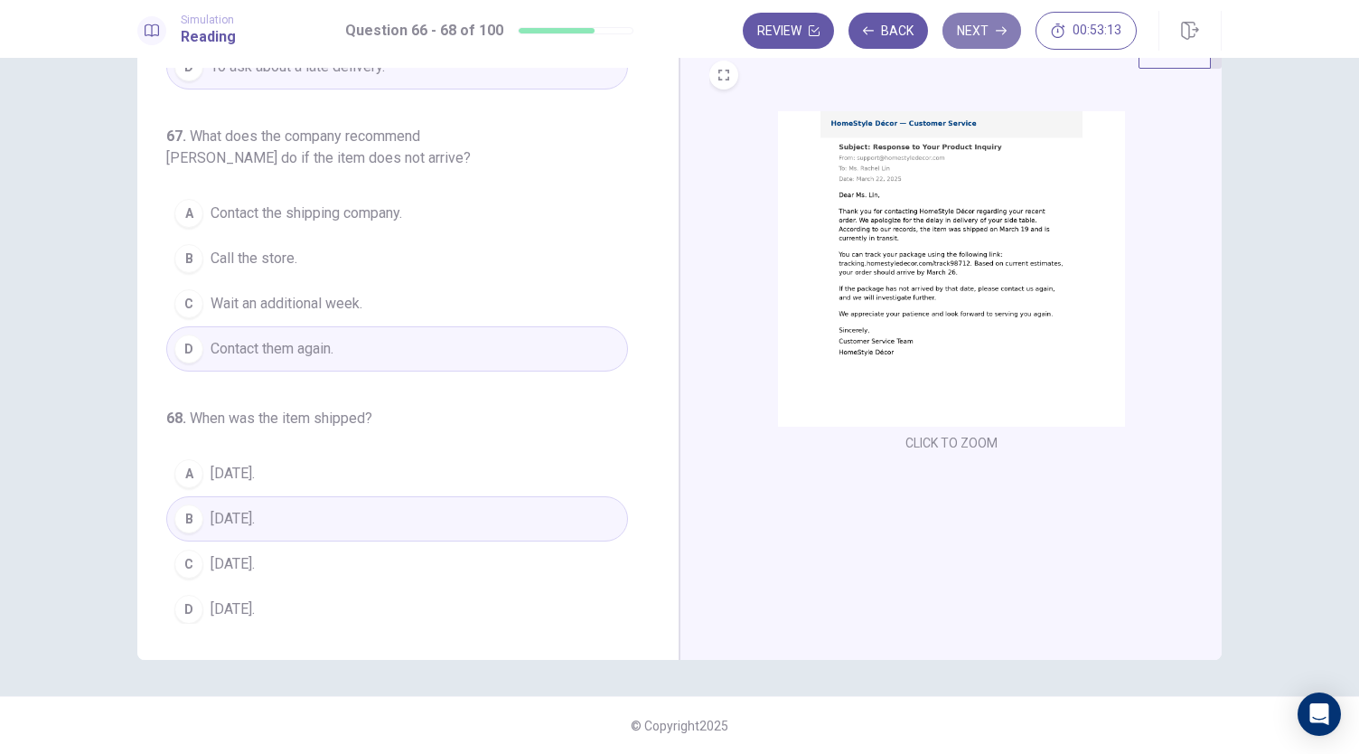
click at [963, 32] on button "Next" at bounding box center [982, 31] width 79 height 36
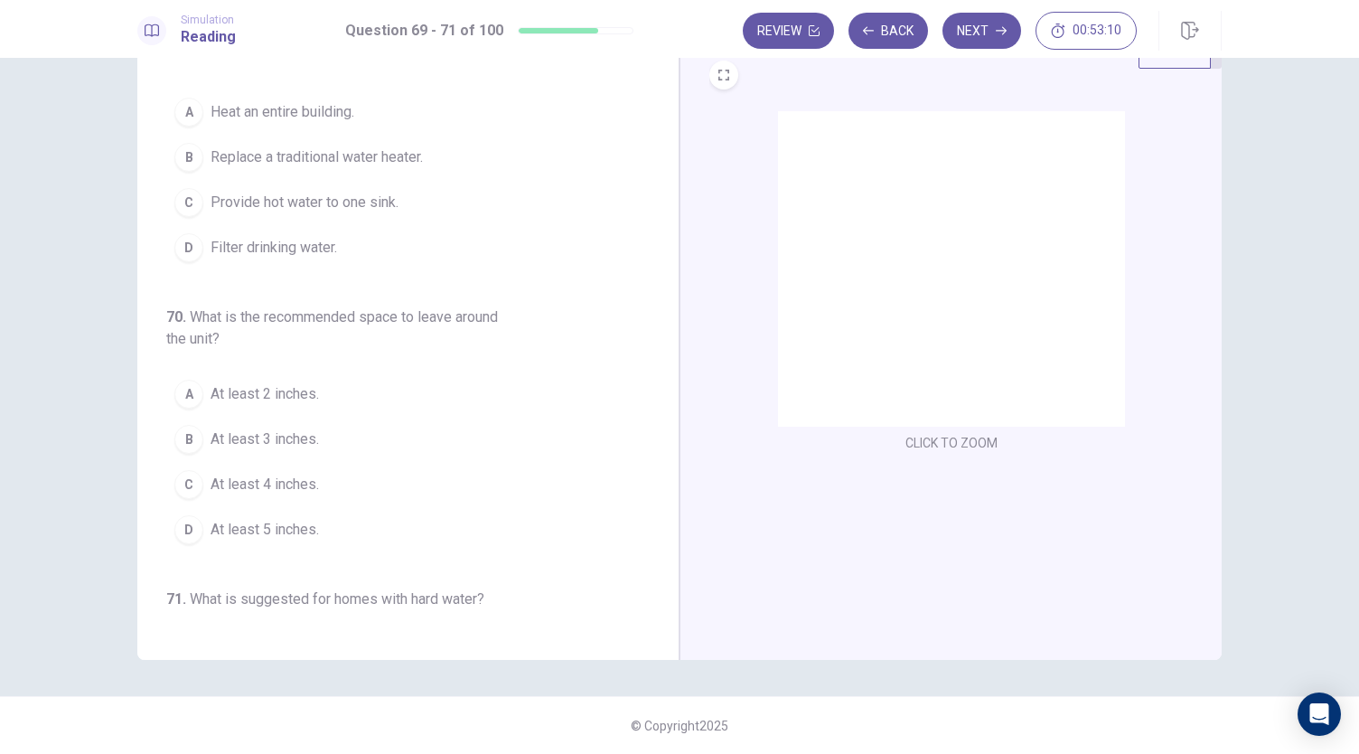
scroll to position [0, 0]
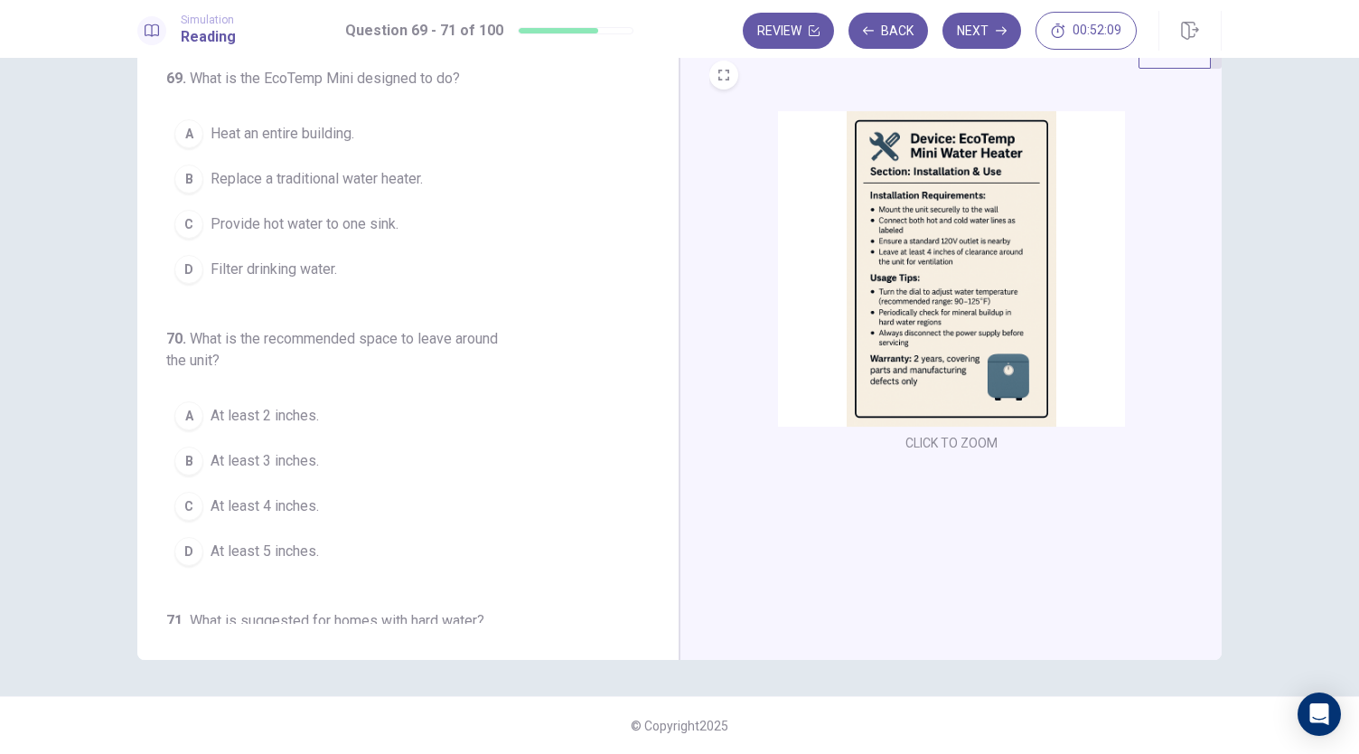
click at [311, 267] on span "Filter drinking water." at bounding box center [274, 269] width 127 height 22
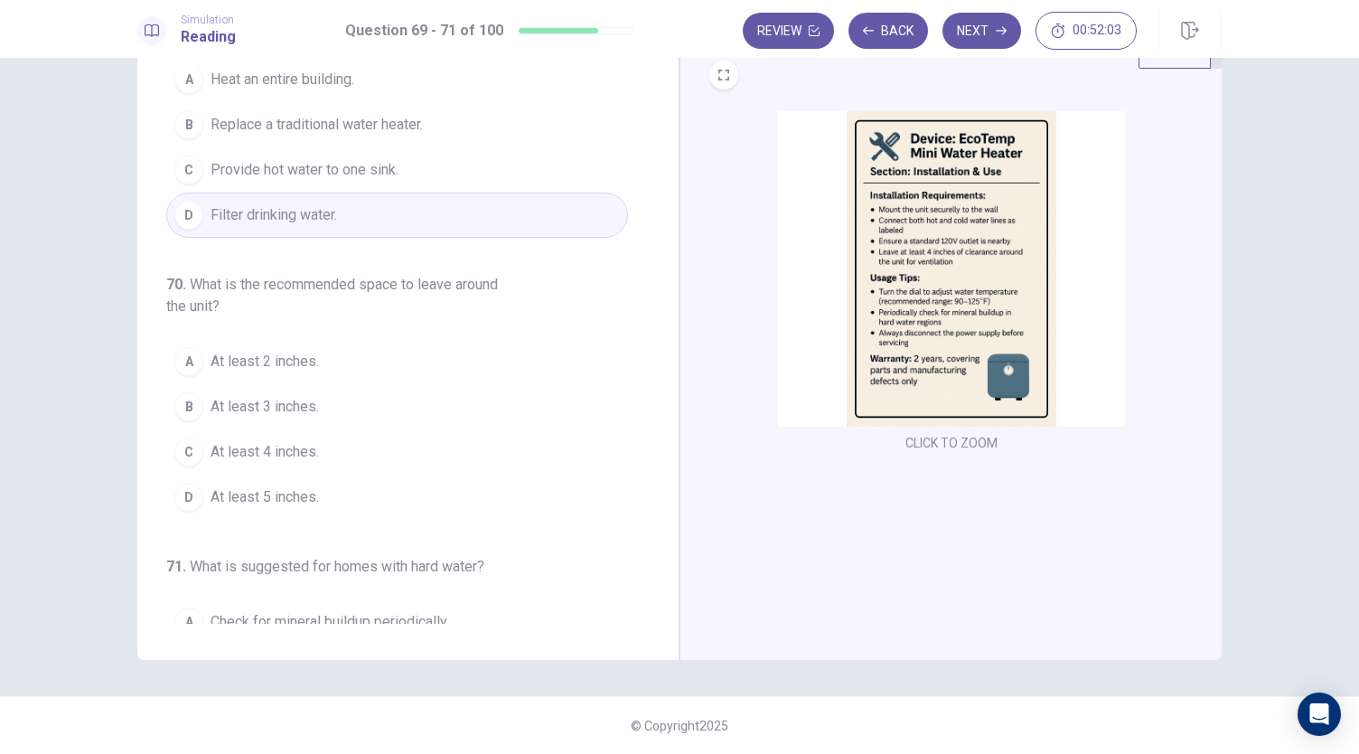
scroll to position [90, 0]
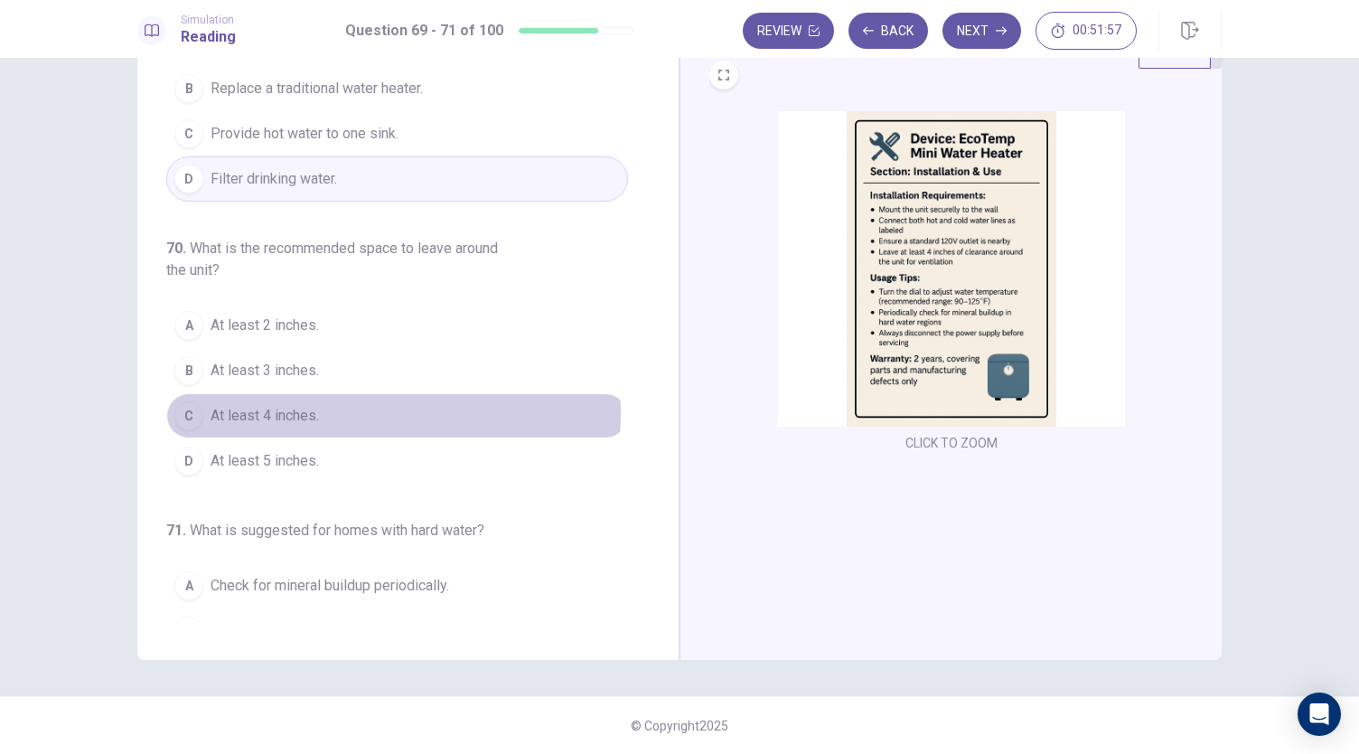
click at [277, 408] on span "At least 4 inches." at bounding box center [265, 416] width 108 height 22
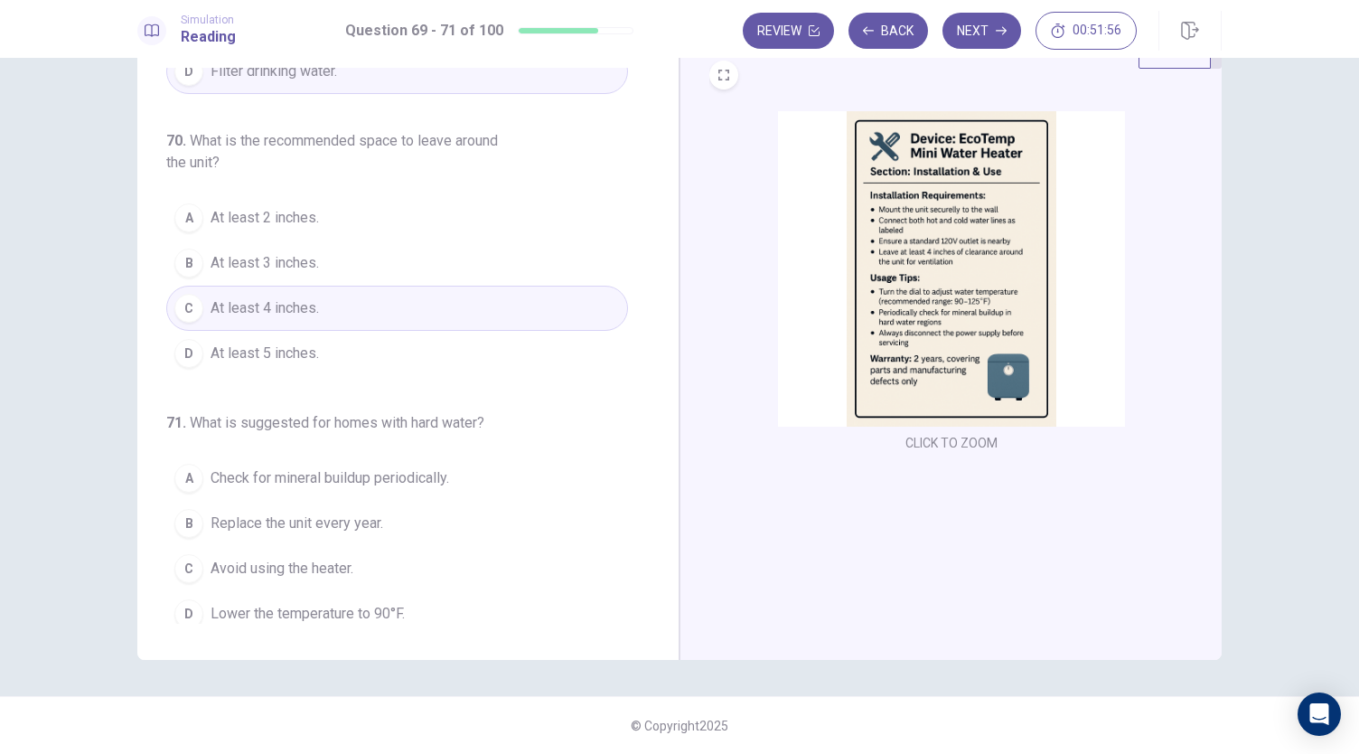
scroll to position [202, 0]
click at [335, 466] on span "Check for mineral buildup periodically." at bounding box center [330, 474] width 239 height 22
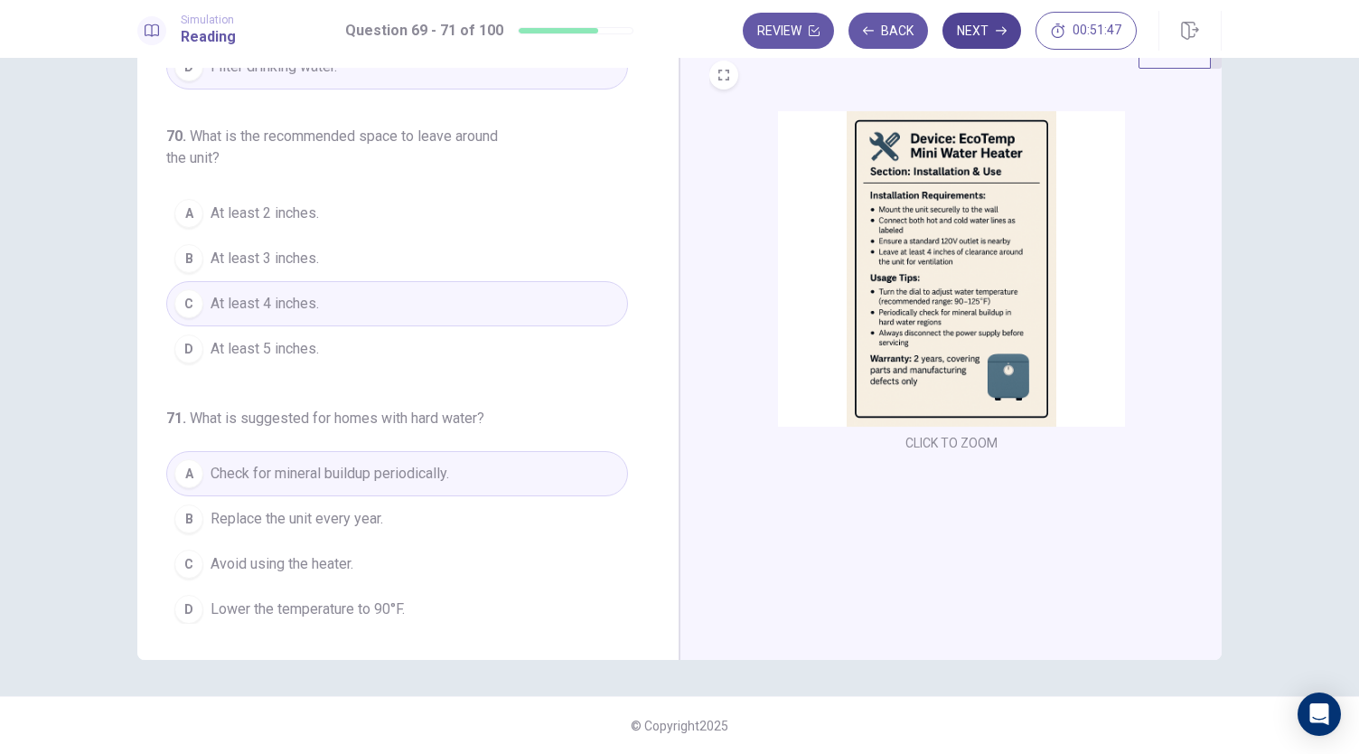
click at [976, 24] on button "Next" at bounding box center [982, 31] width 79 height 36
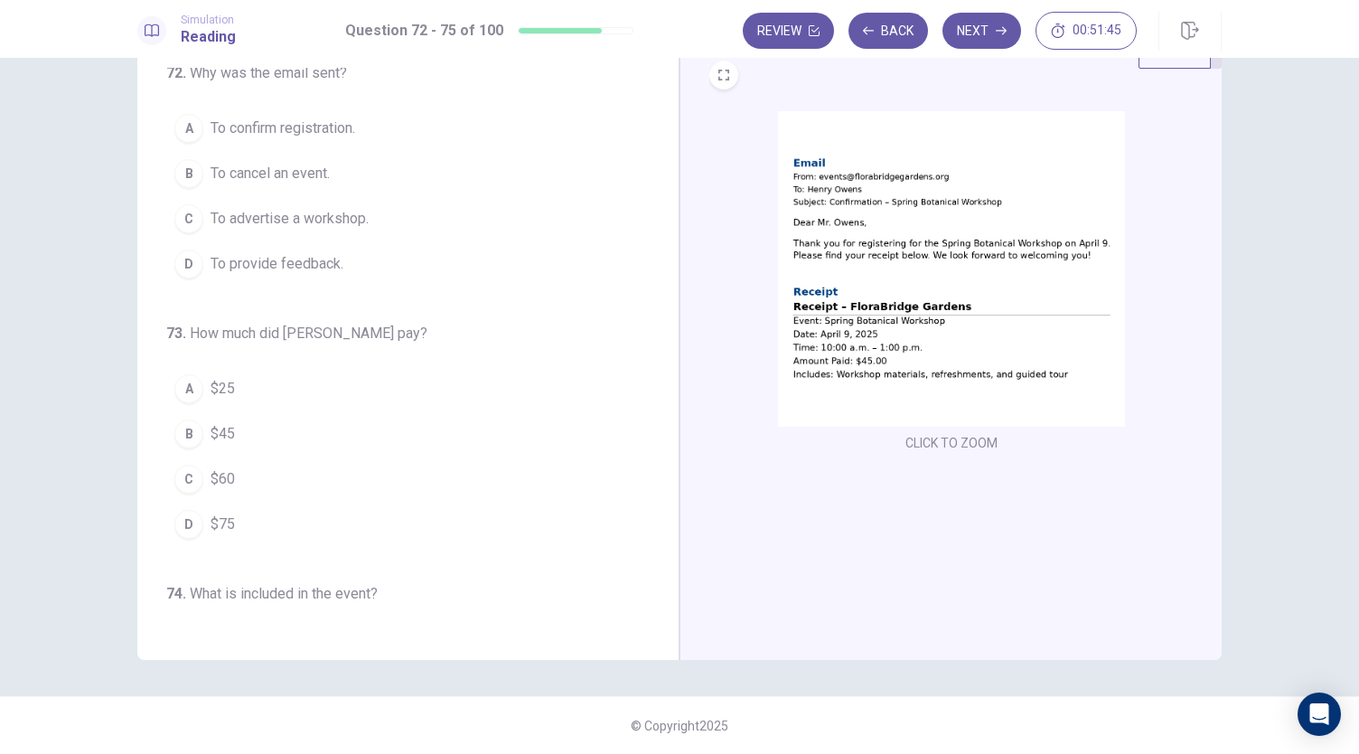
scroll to position [0, 0]
click at [295, 133] on span "To confirm registration." at bounding box center [283, 134] width 145 height 22
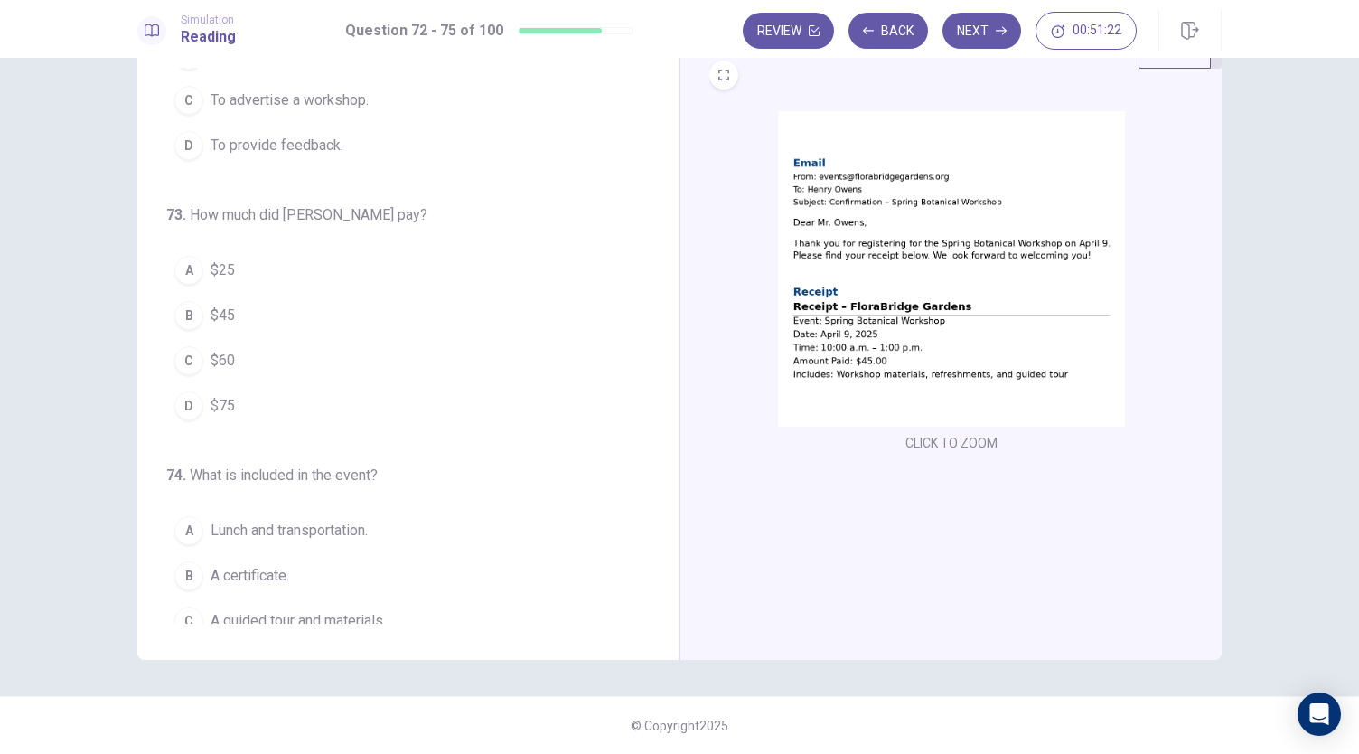
scroll to position [181, 0]
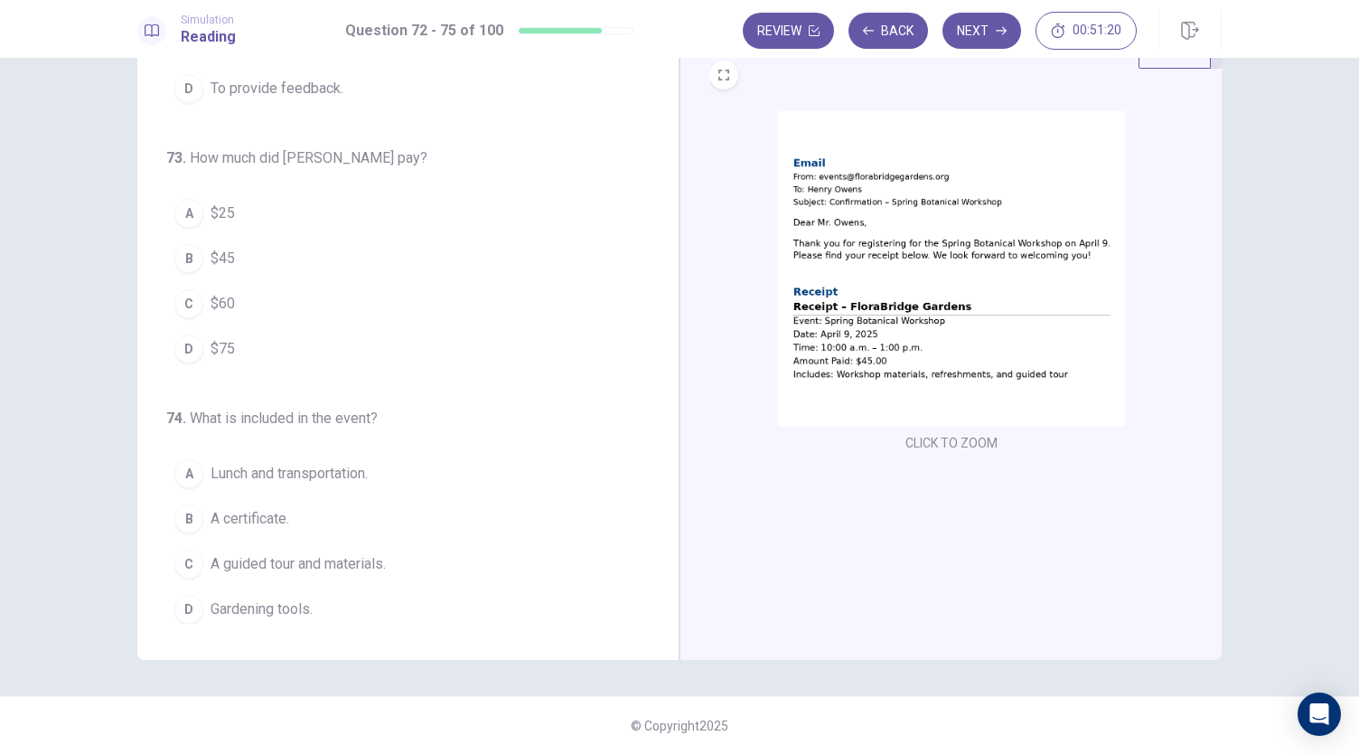
click at [187, 252] on div "B" at bounding box center [188, 258] width 29 height 29
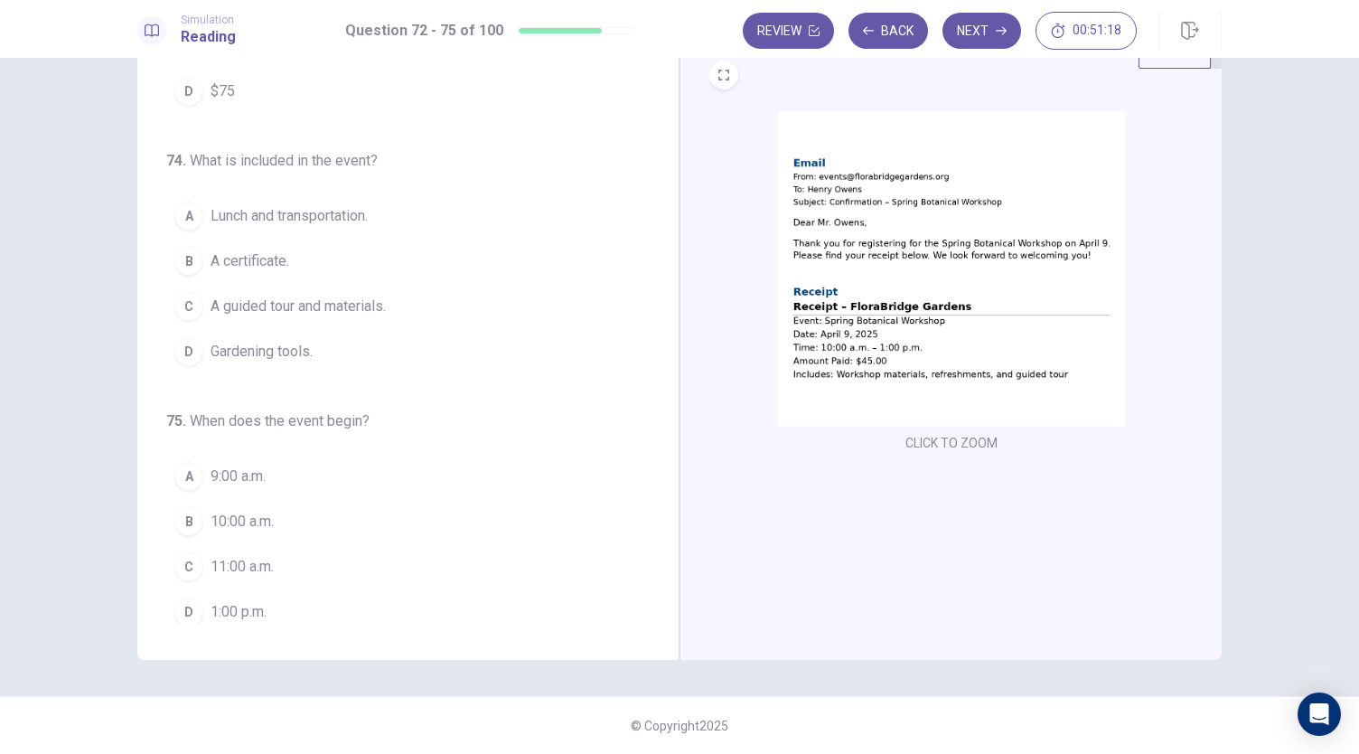
scroll to position [439, 0]
click at [284, 299] on span "A guided tour and materials." at bounding box center [298, 306] width 175 height 22
click at [214, 511] on span "10:00 a.m." at bounding box center [242, 521] width 63 height 22
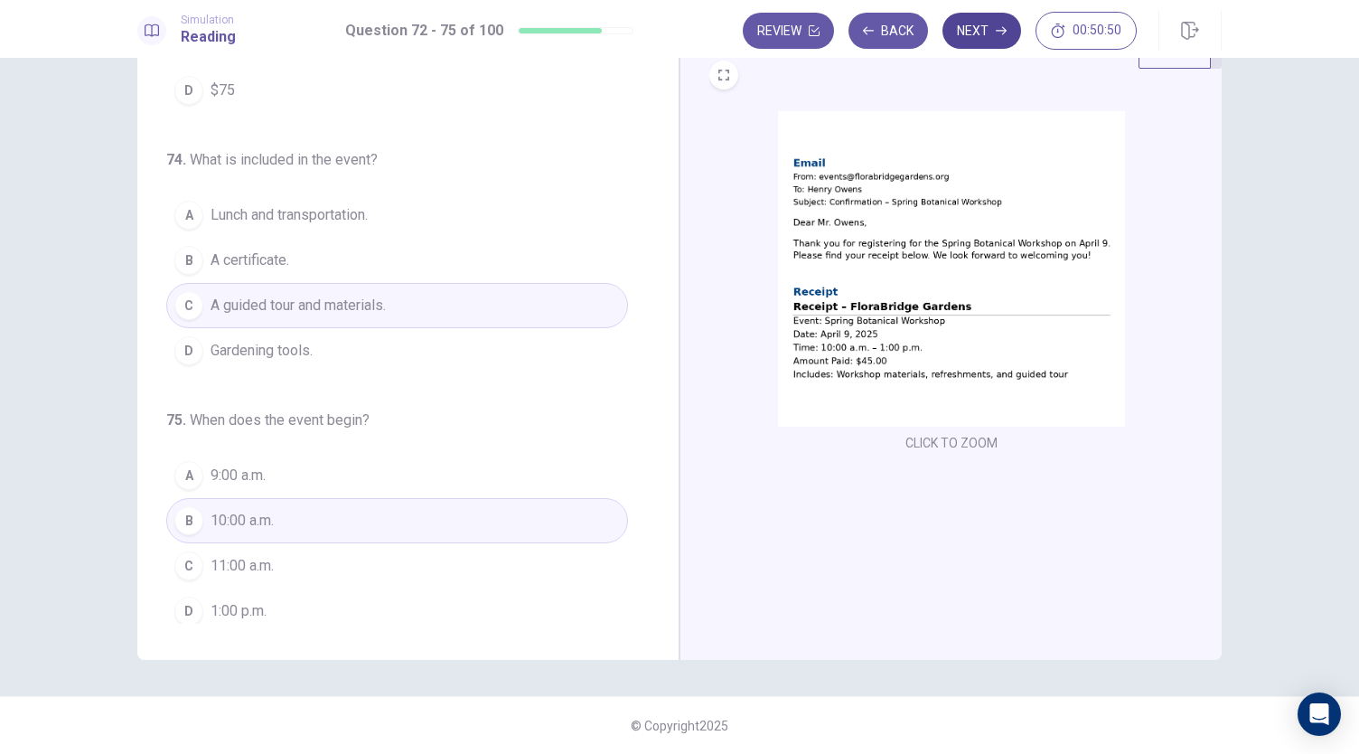
click at [996, 26] on icon "button" at bounding box center [1001, 30] width 11 height 11
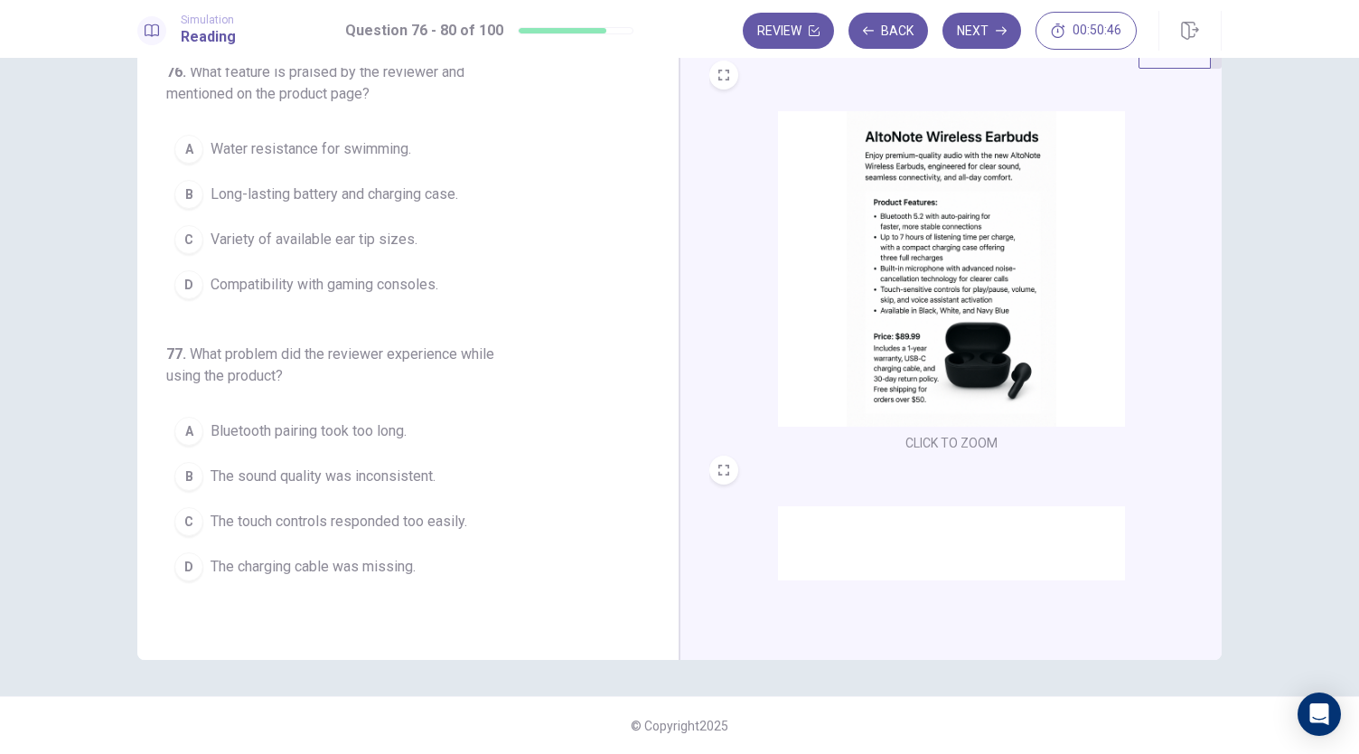
scroll to position [0, 0]
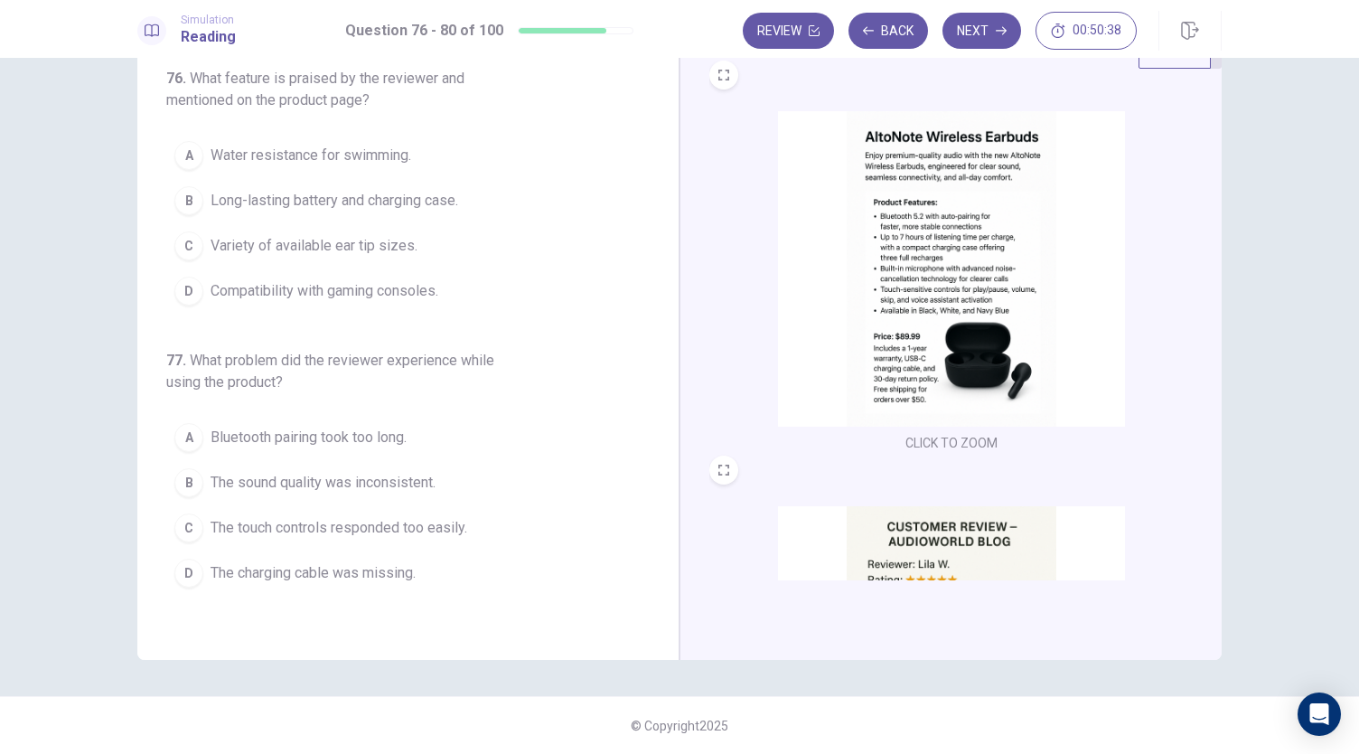
click at [976, 325] on img at bounding box center [951, 268] width 347 height 315
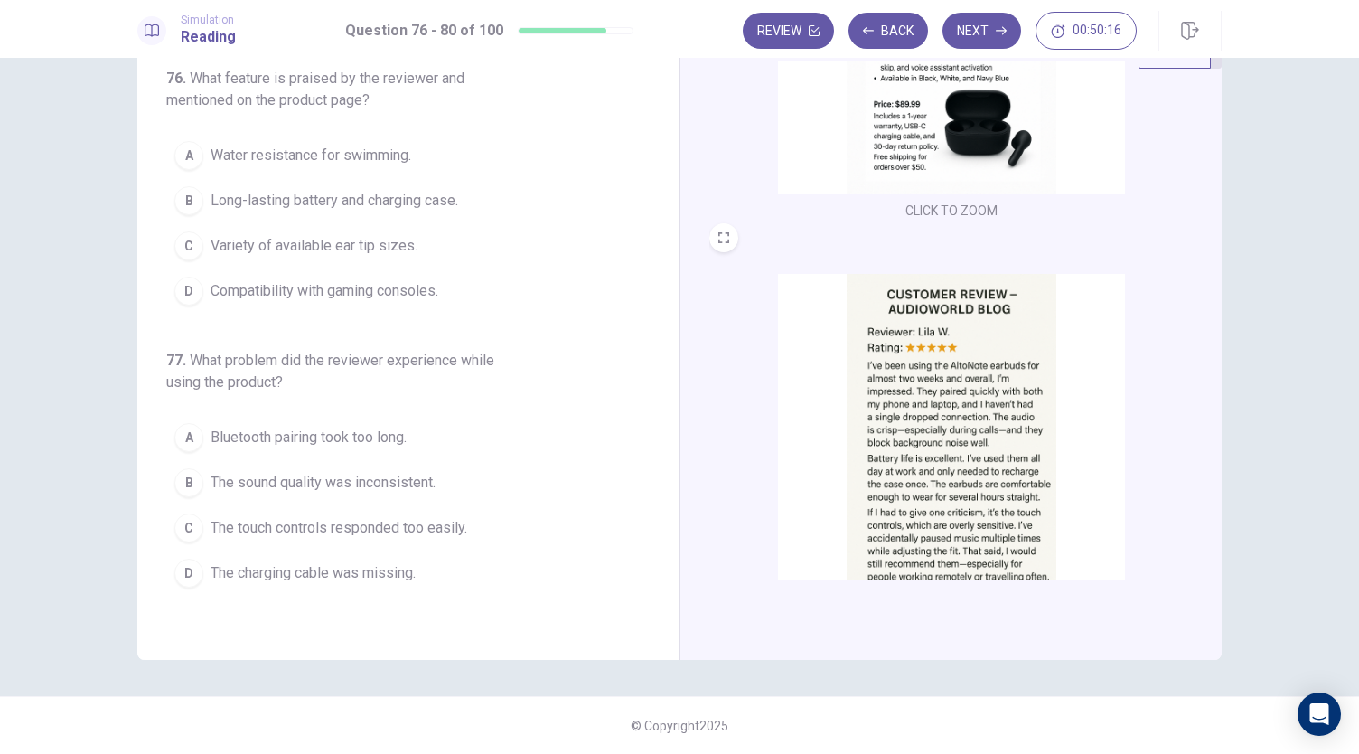
scroll to position [269, 0]
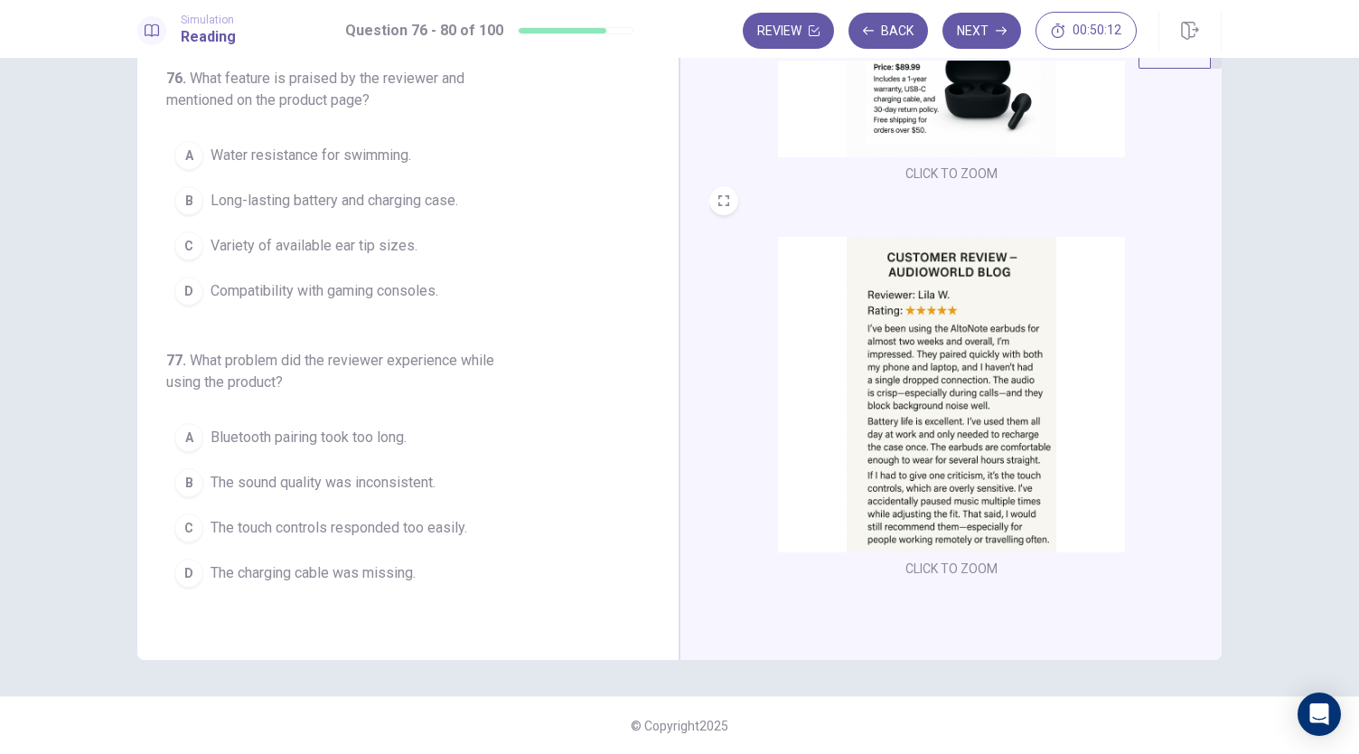
click at [970, 436] on img at bounding box center [951, 394] width 347 height 315
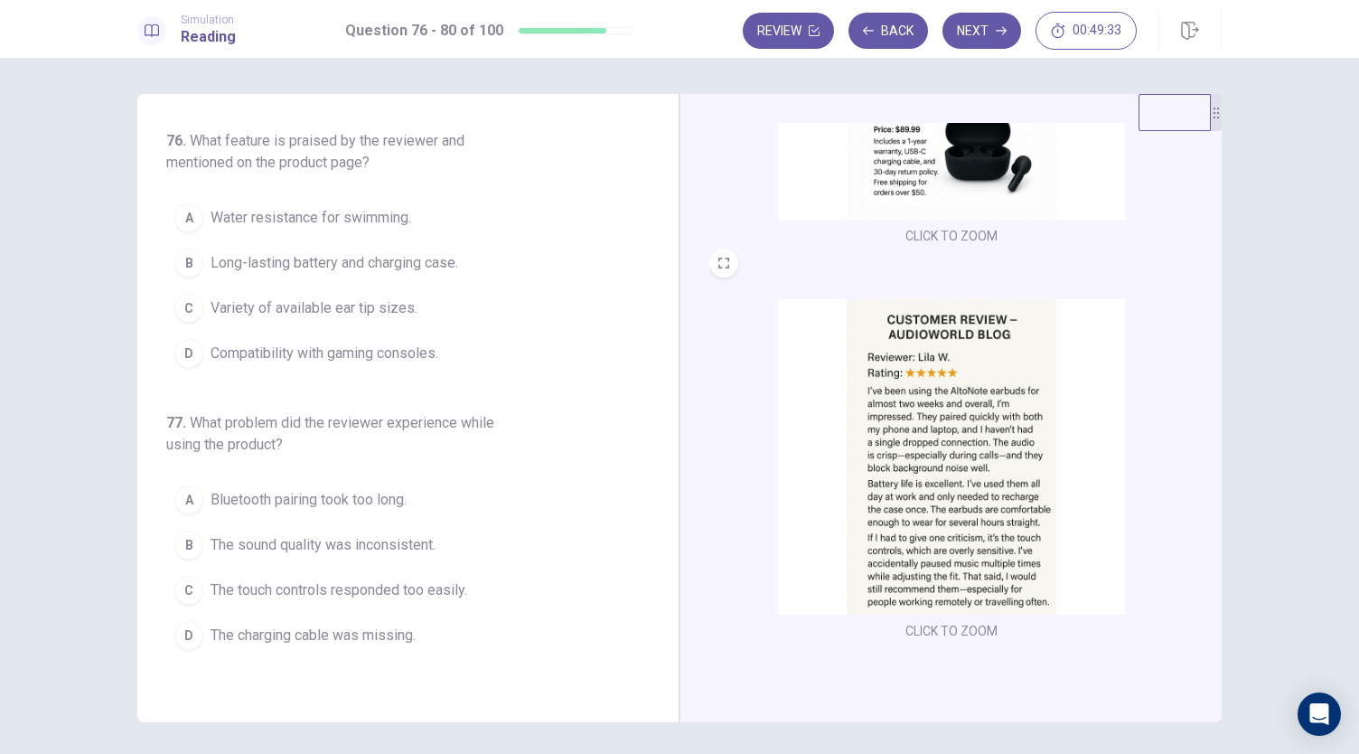
click at [396, 259] on span "Long-lasting battery and charging case." at bounding box center [335, 263] width 248 height 22
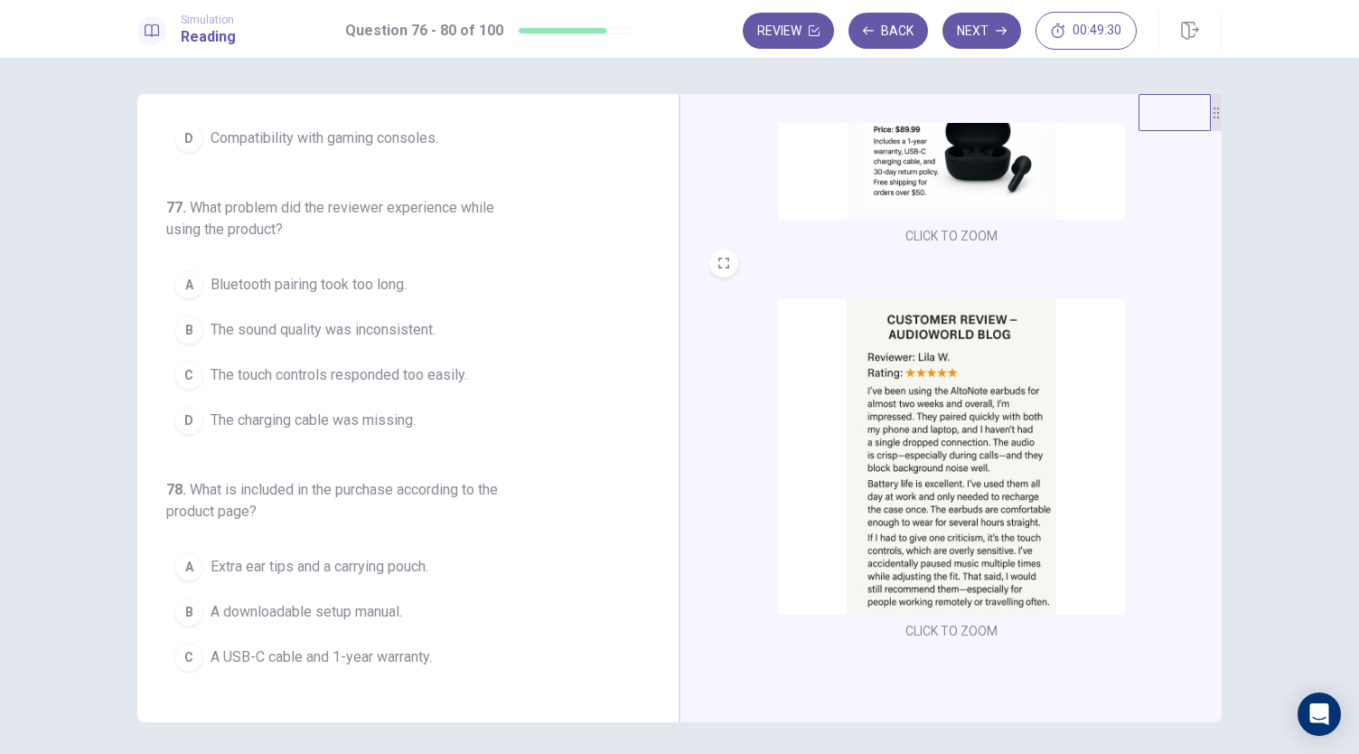
scroll to position [271, 0]
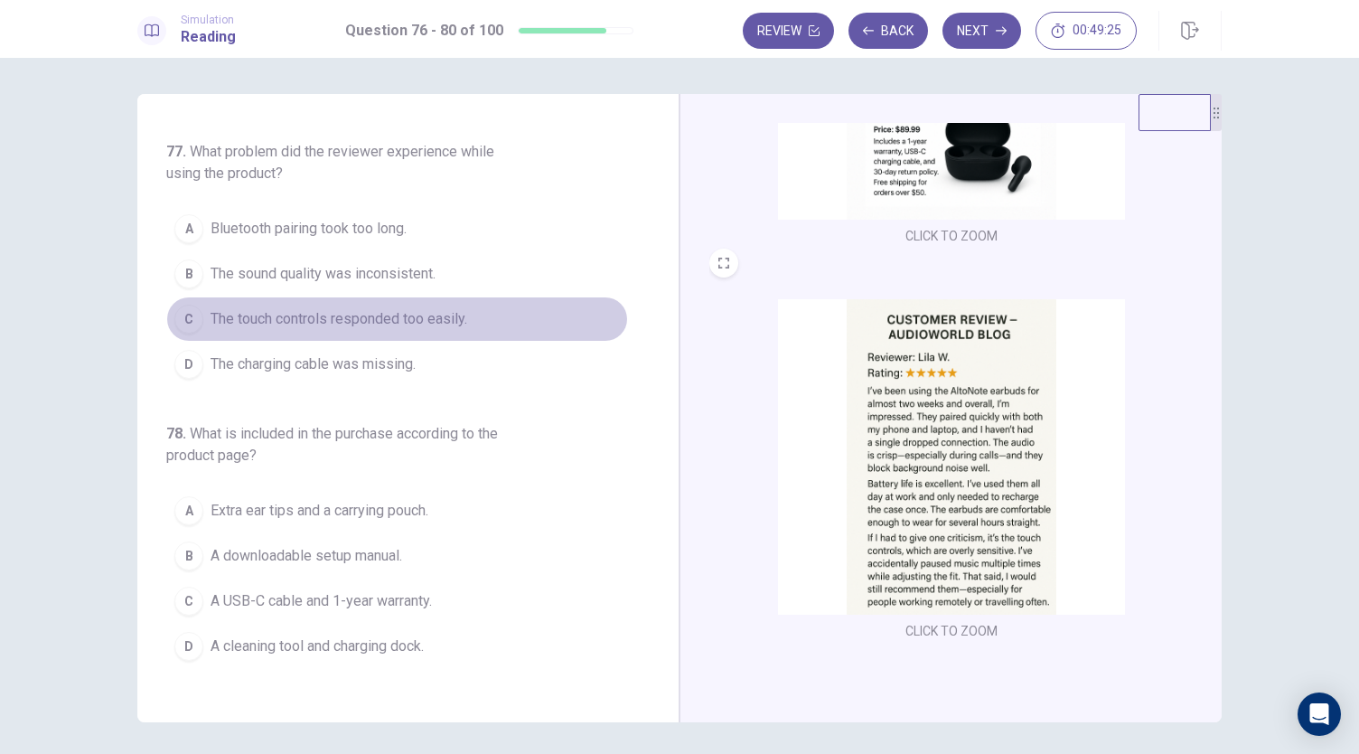
click at [407, 319] on span "The touch controls responded too easily." at bounding box center [339, 319] width 257 height 22
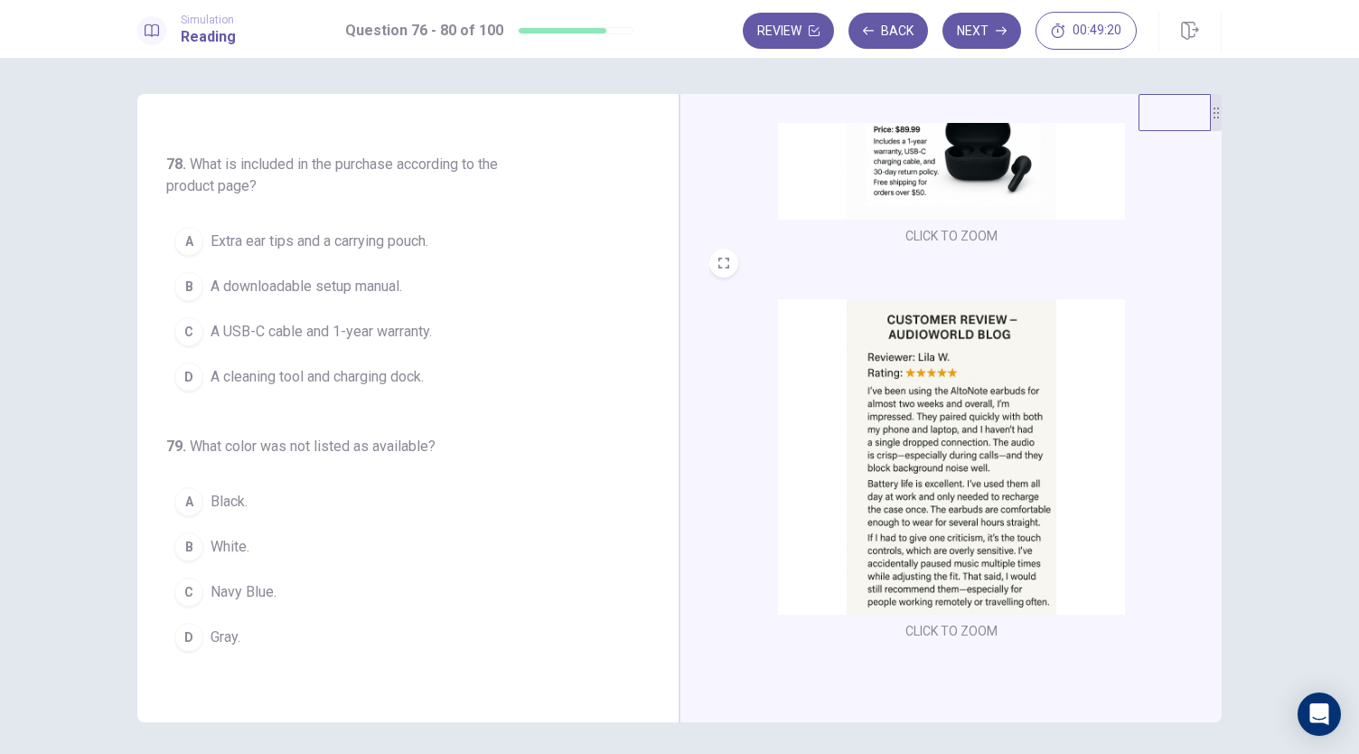
scroll to position [542, 0]
click at [358, 319] on span "A USB-C cable and 1-year warranty." at bounding box center [321, 330] width 221 height 22
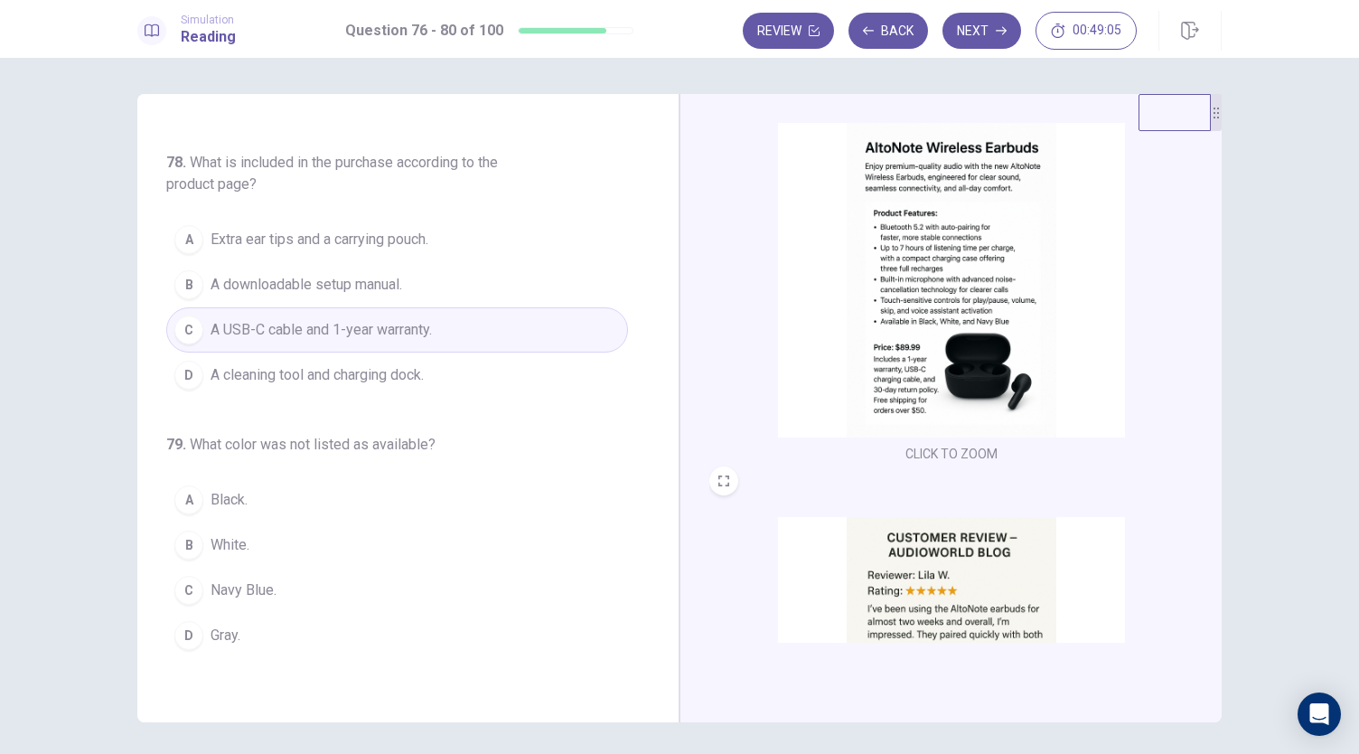
scroll to position [0, 0]
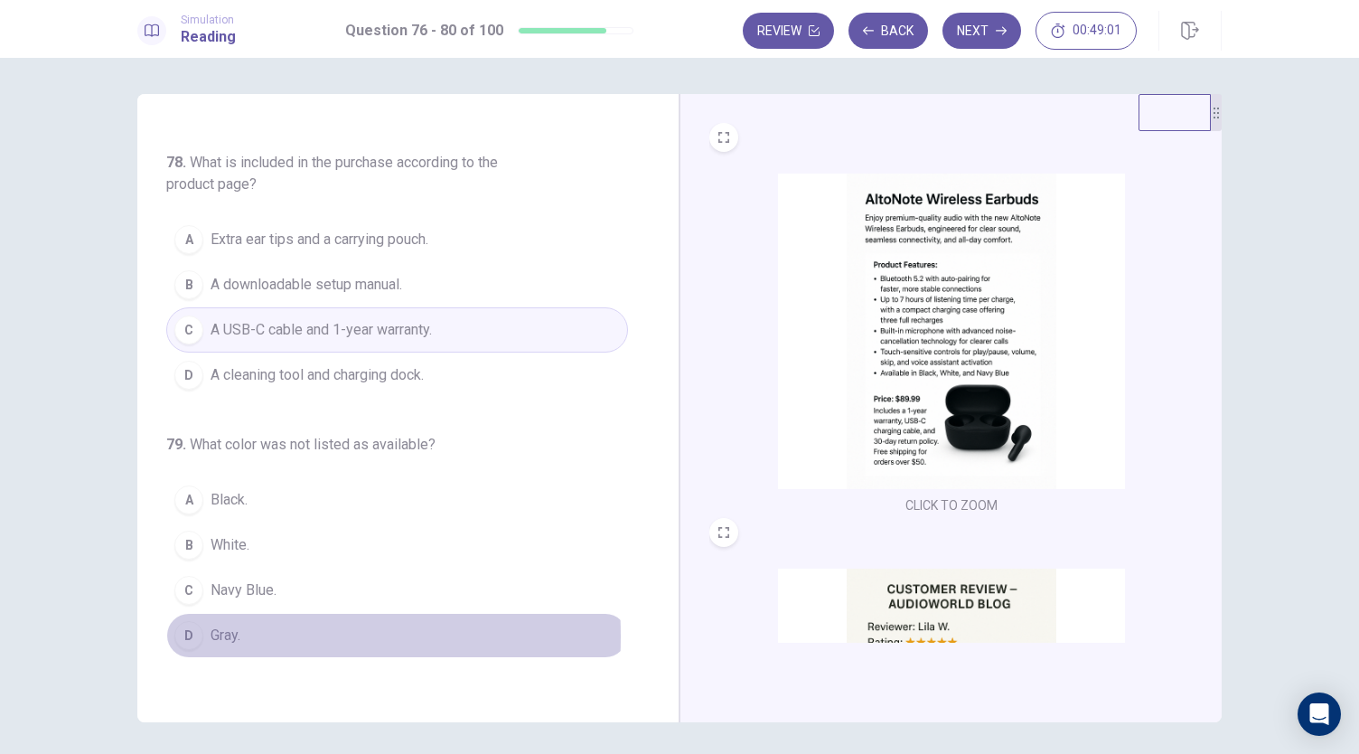
click at [191, 627] on div "D" at bounding box center [188, 635] width 29 height 29
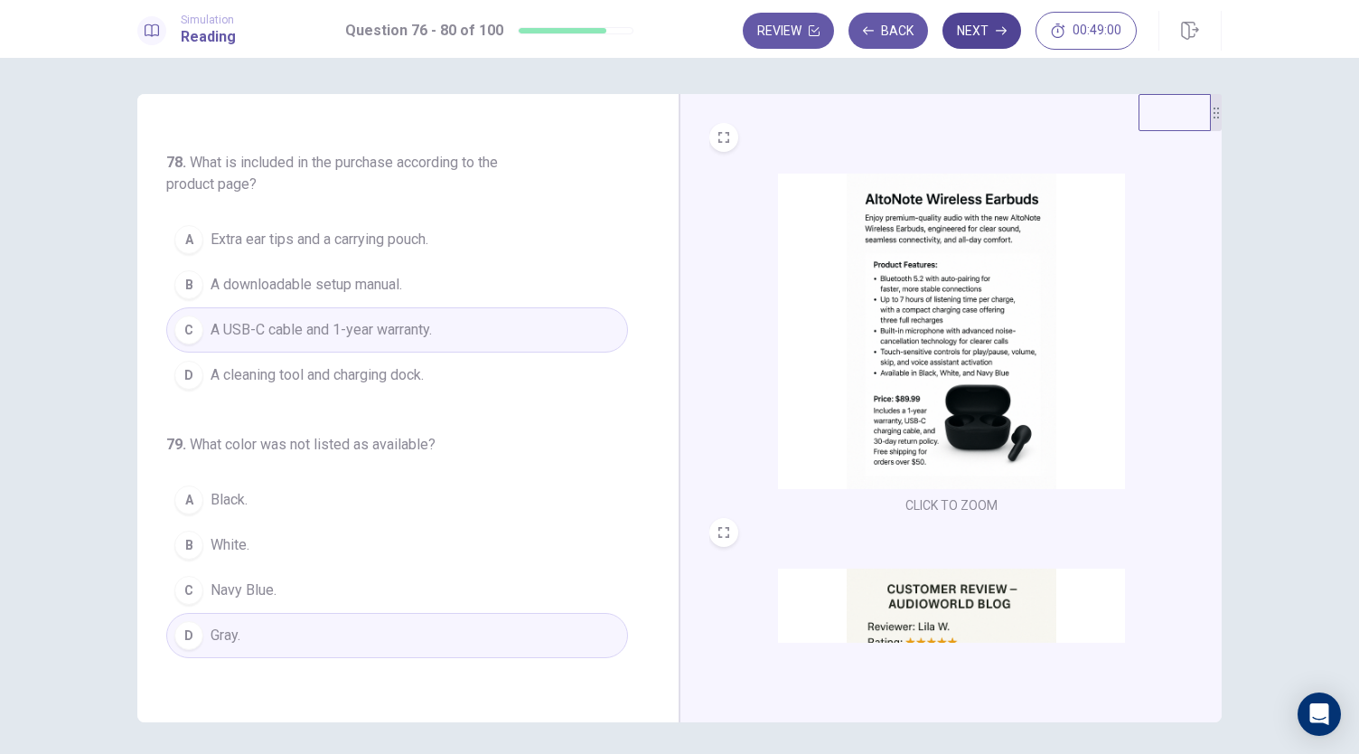
click at [981, 26] on button "Next" at bounding box center [982, 31] width 79 height 36
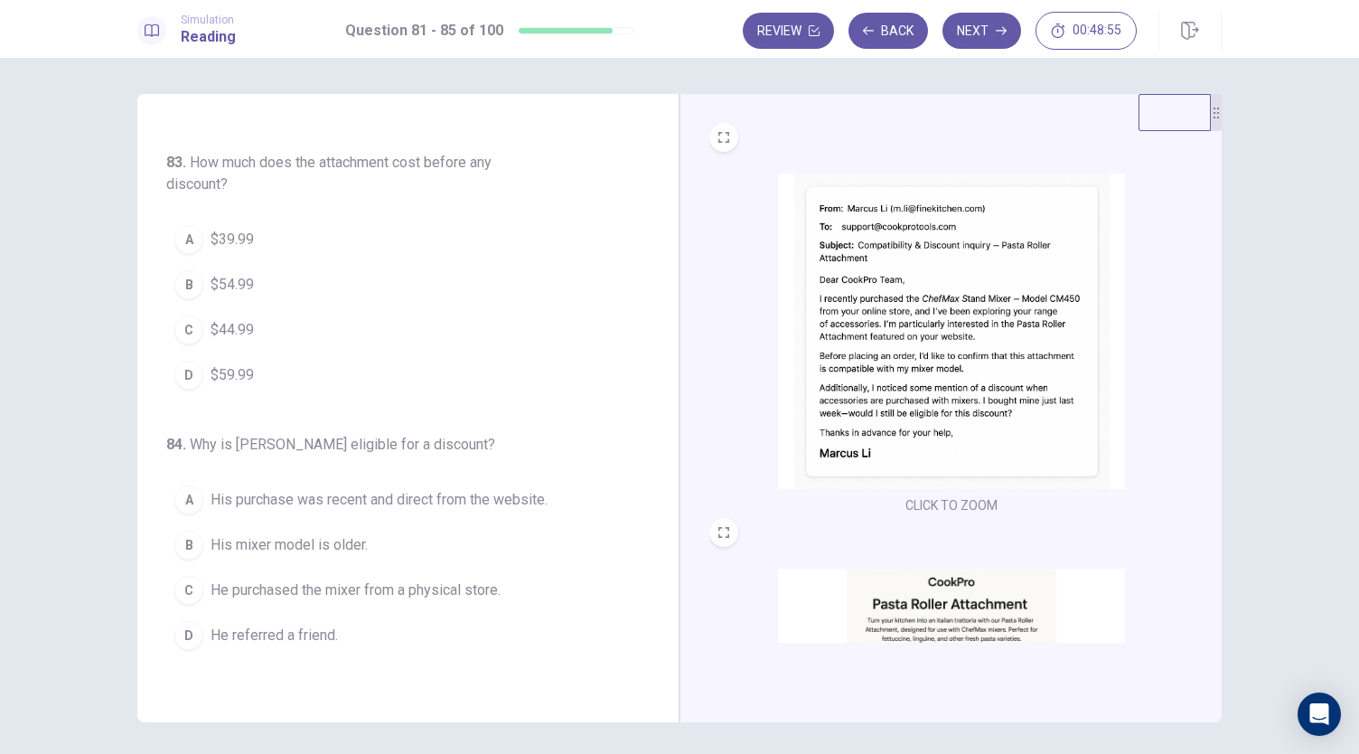
click at [989, 380] on img at bounding box center [951, 331] width 347 height 315
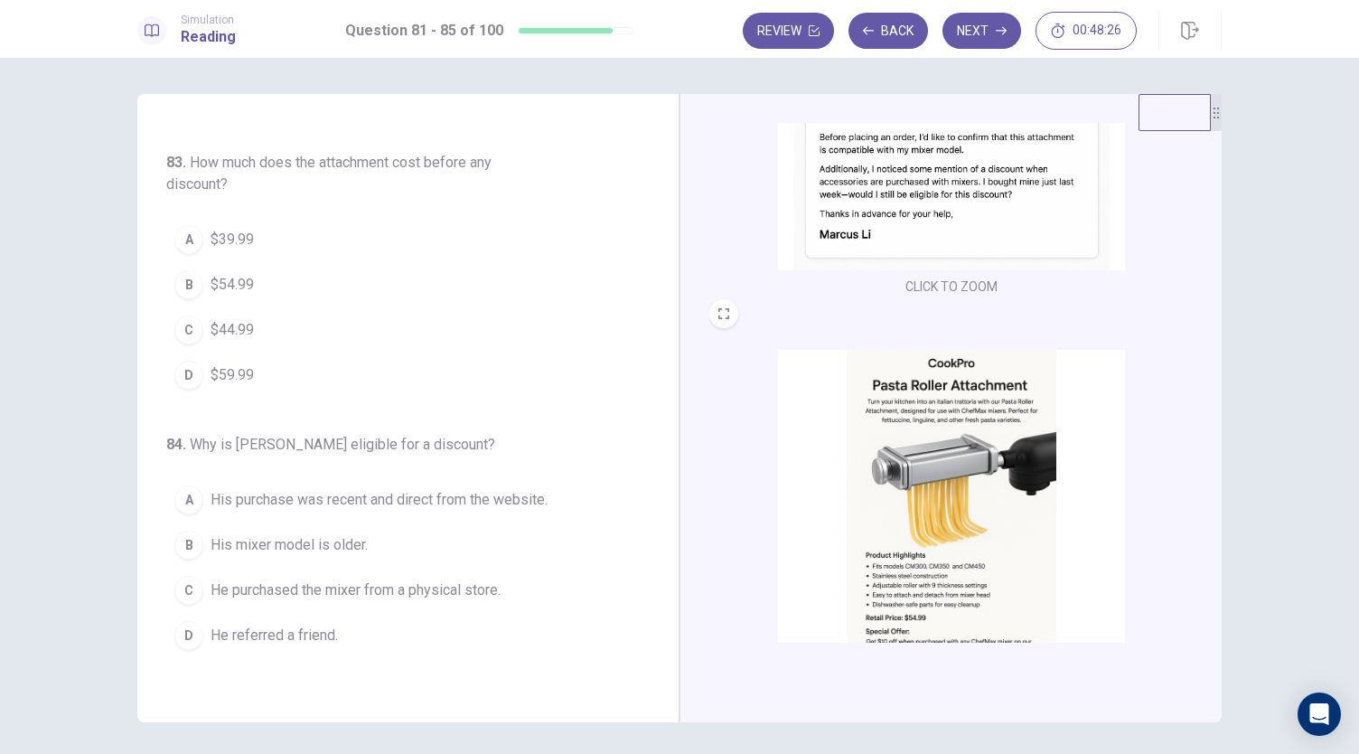
scroll to position [269, 0]
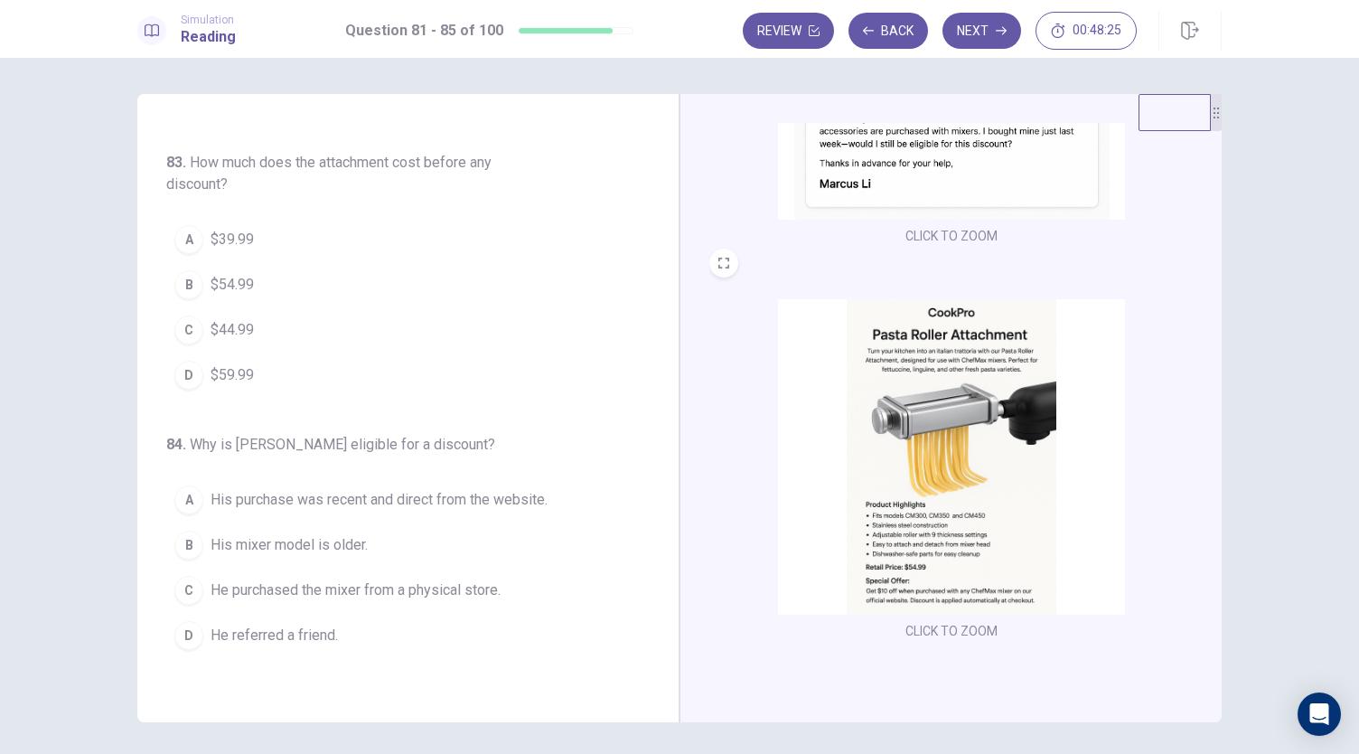
click at [944, 444] on img at bounding box center [951, 456] width 347 height 315
click at [181, 276] on div "B" at bounding box center [188, 284] width 29 height 29
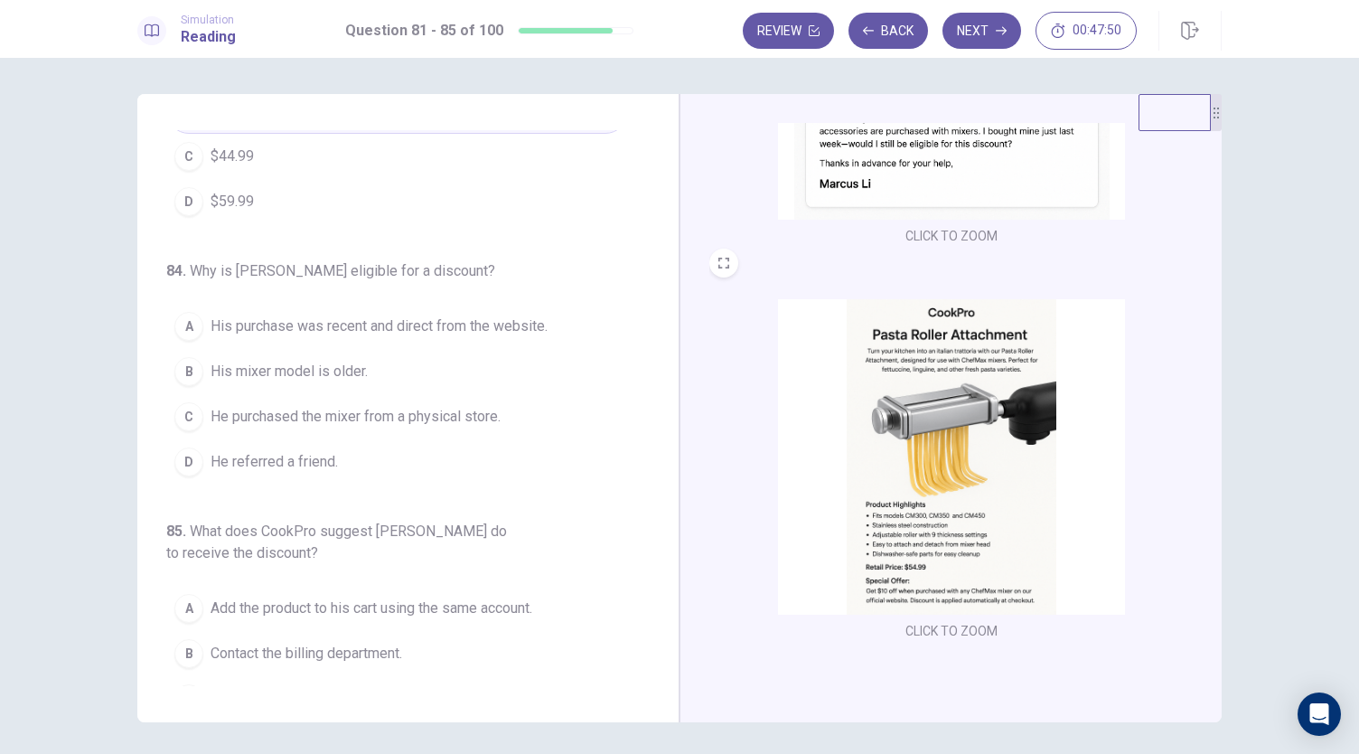
scroll to position [723, 0]
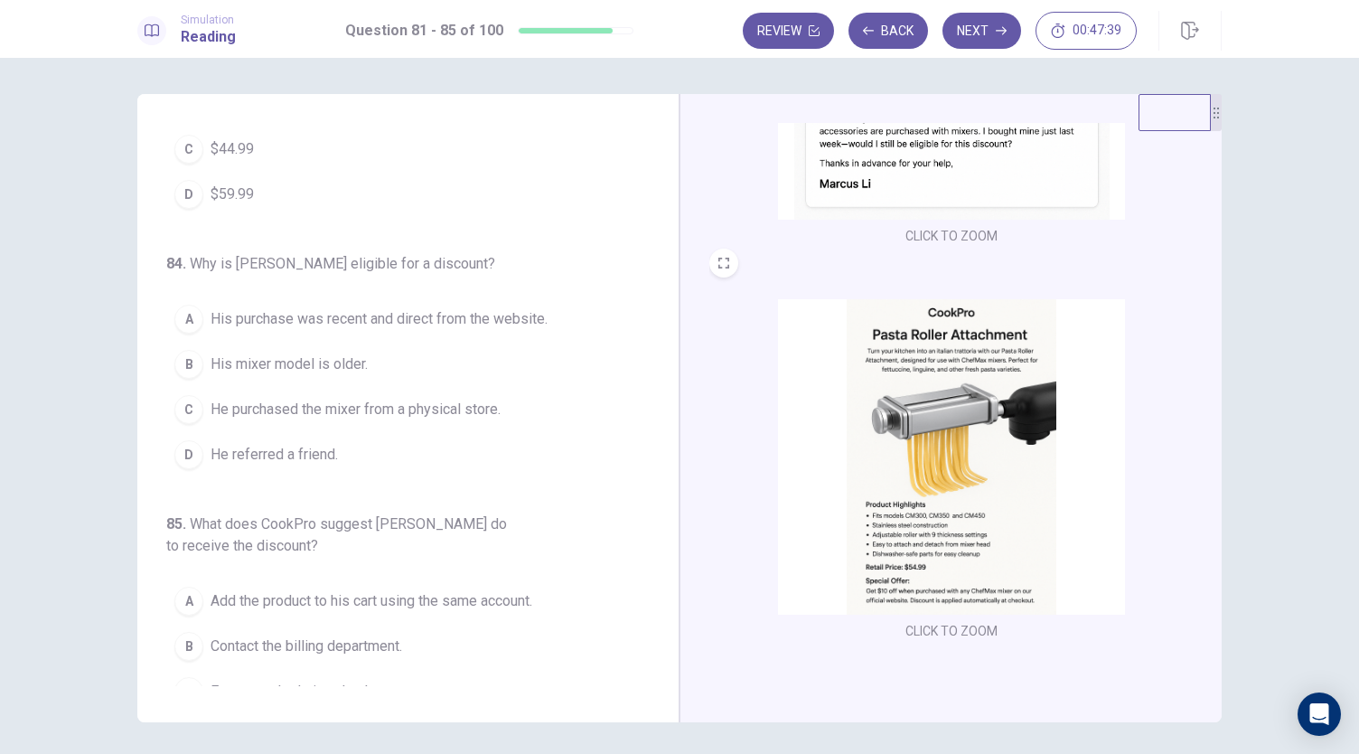
click at [333, 308] on span "His purchase was recent and direct from the website." at bounding box center [379, 319] width 337 height 22
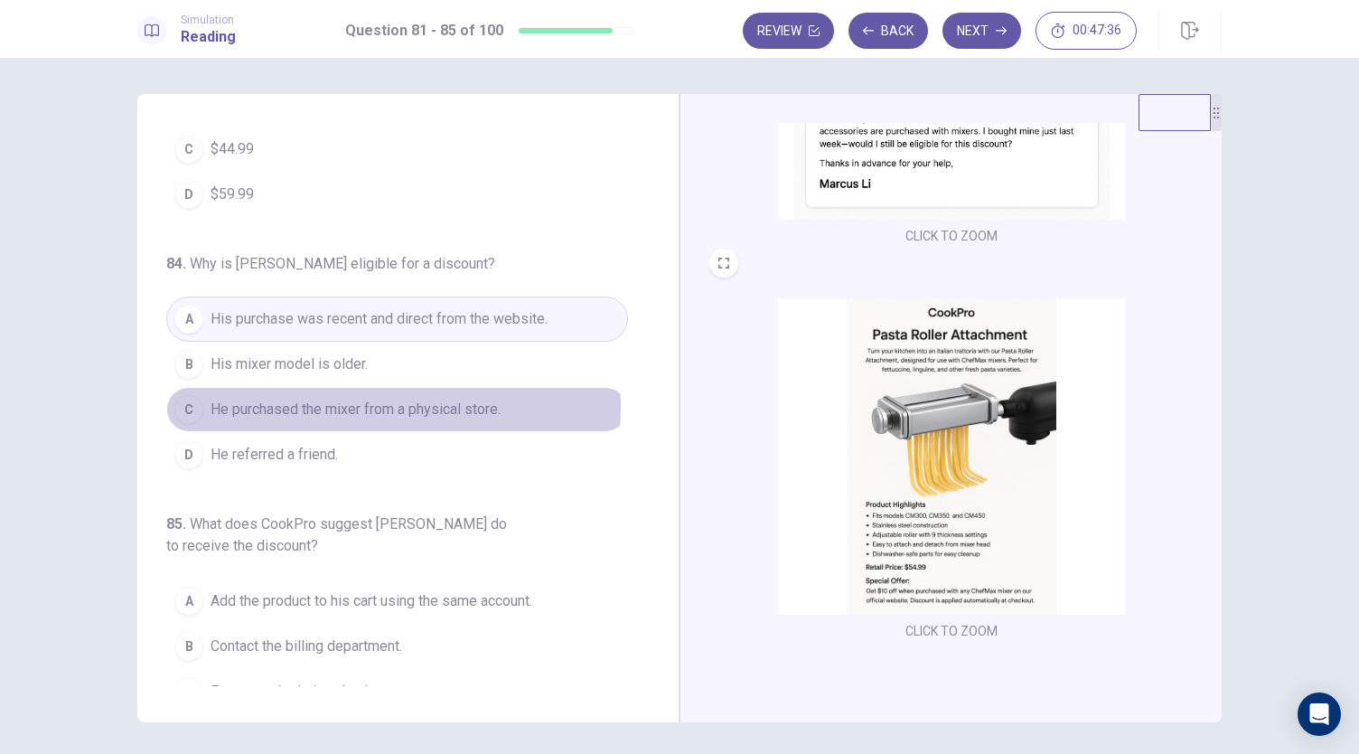
click at [317, 399] on span "He purchased the mixer from a physical store." at bounding box center [356, 410] width 290 height 22
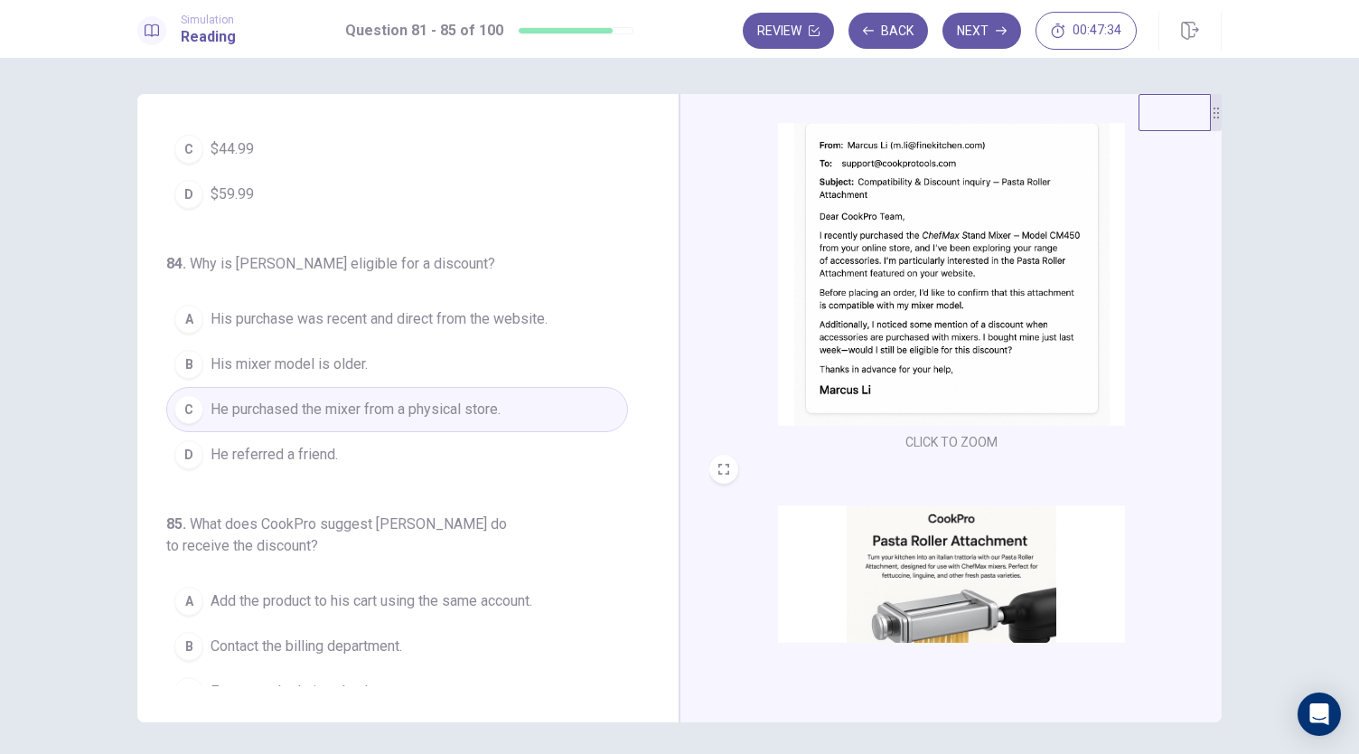
scroll to position [0, 0]
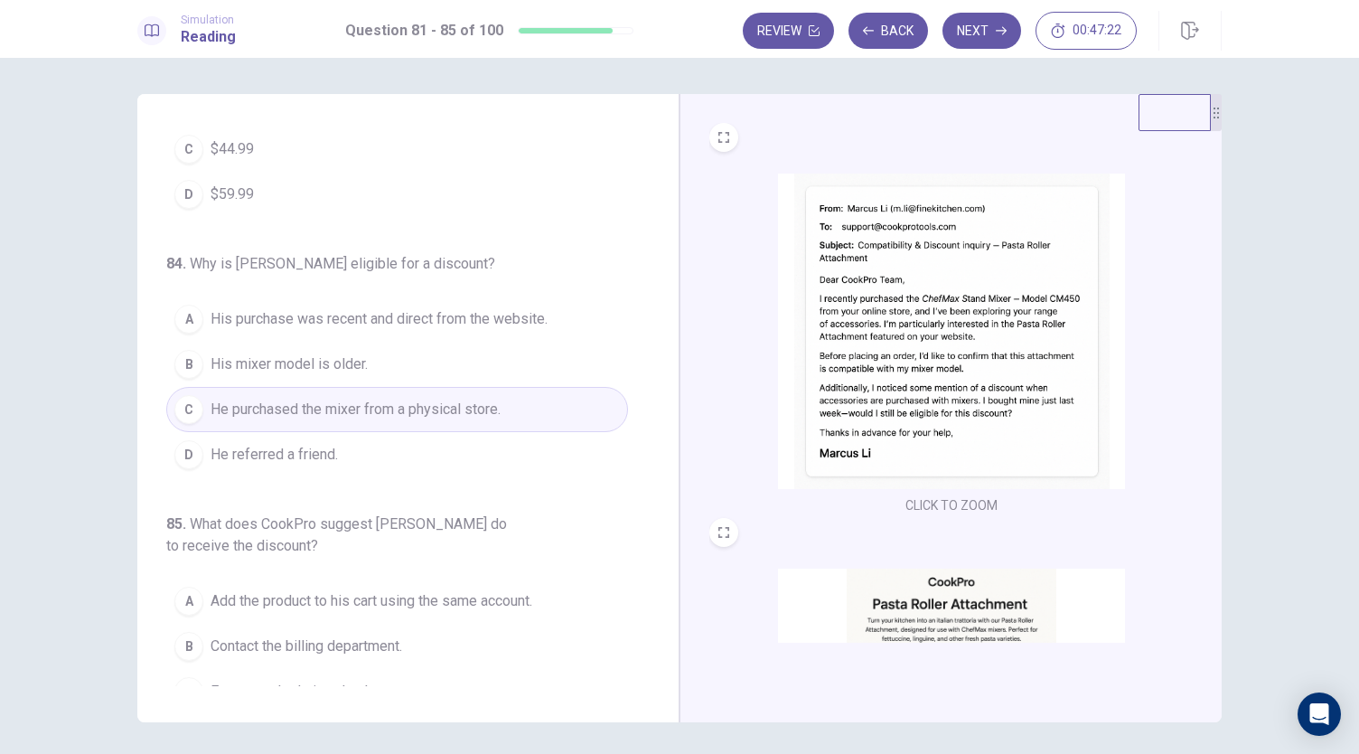
click at [431, 309] on span "His purchase was recent and direct from the website." at bounding box center [379, 319] width 337 height 22
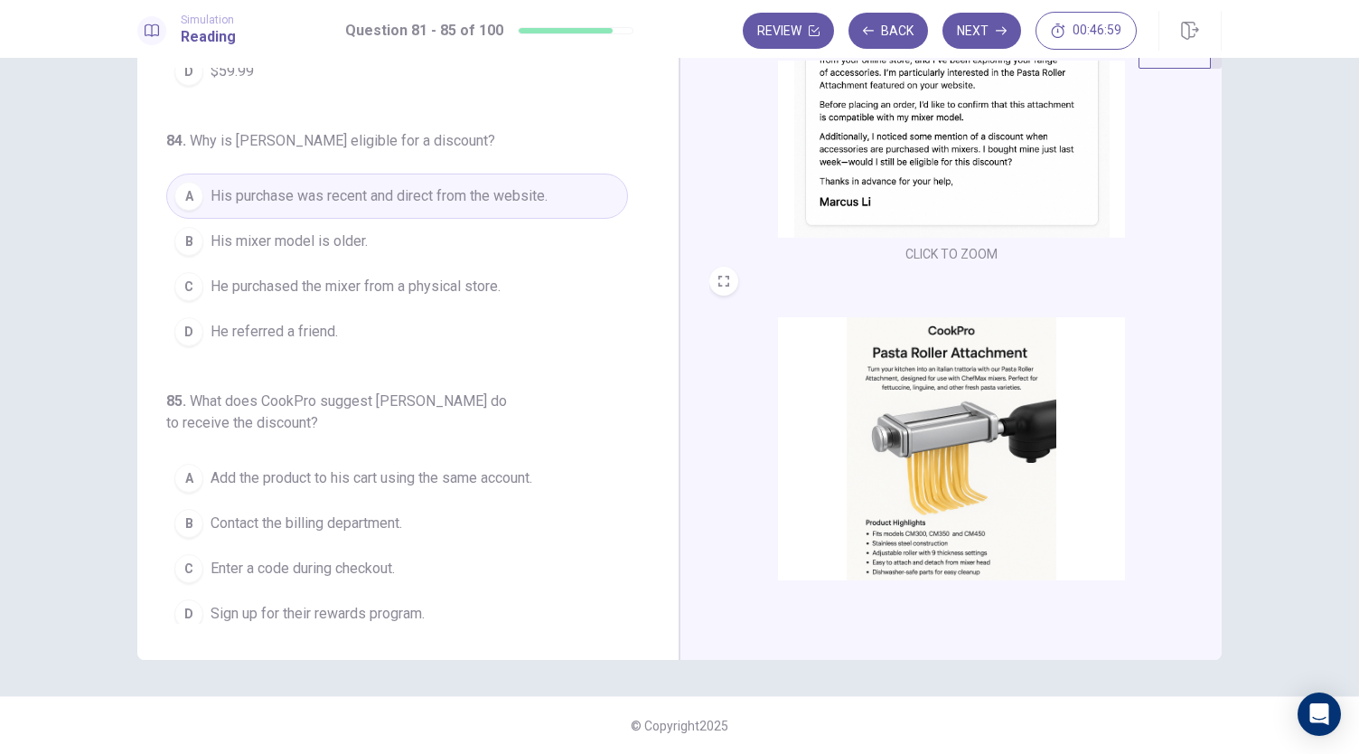
scroll to position [269, 0]
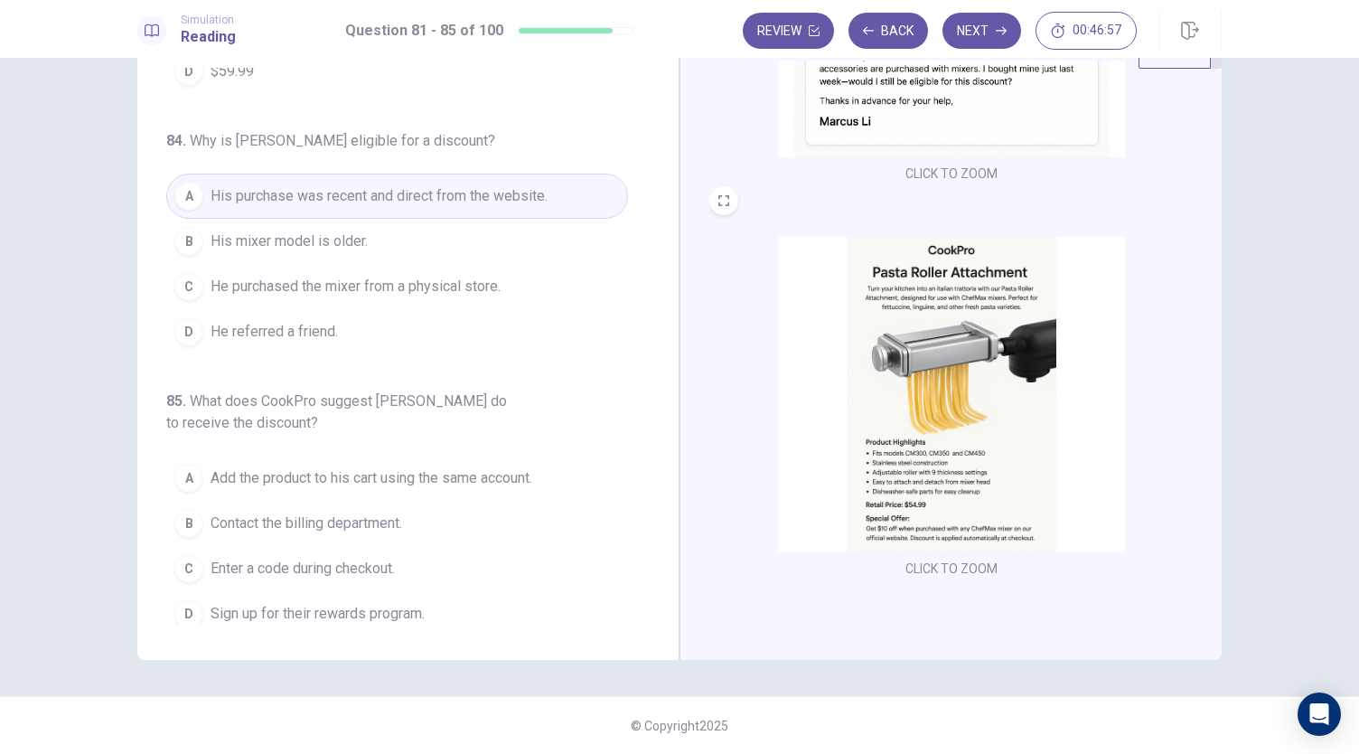
click at [954, 515] on img at bounding box center [951, 394] width 347 height 315
click at [283, 467] on span "Add the product to his cart using the same account." at bounding box center [372, 478] width 322 height 22
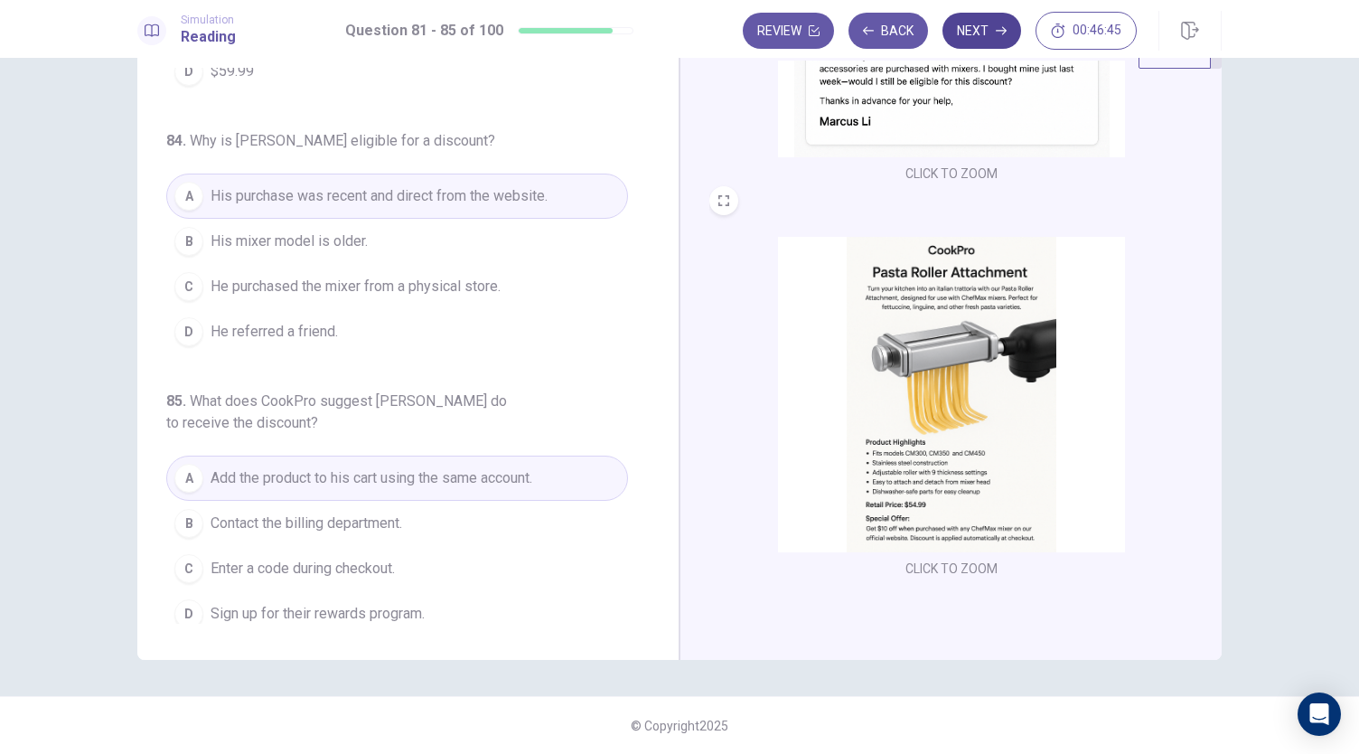
click at [989, 39] on button "Next" at bounding box center [982, 31] width 79 height 36
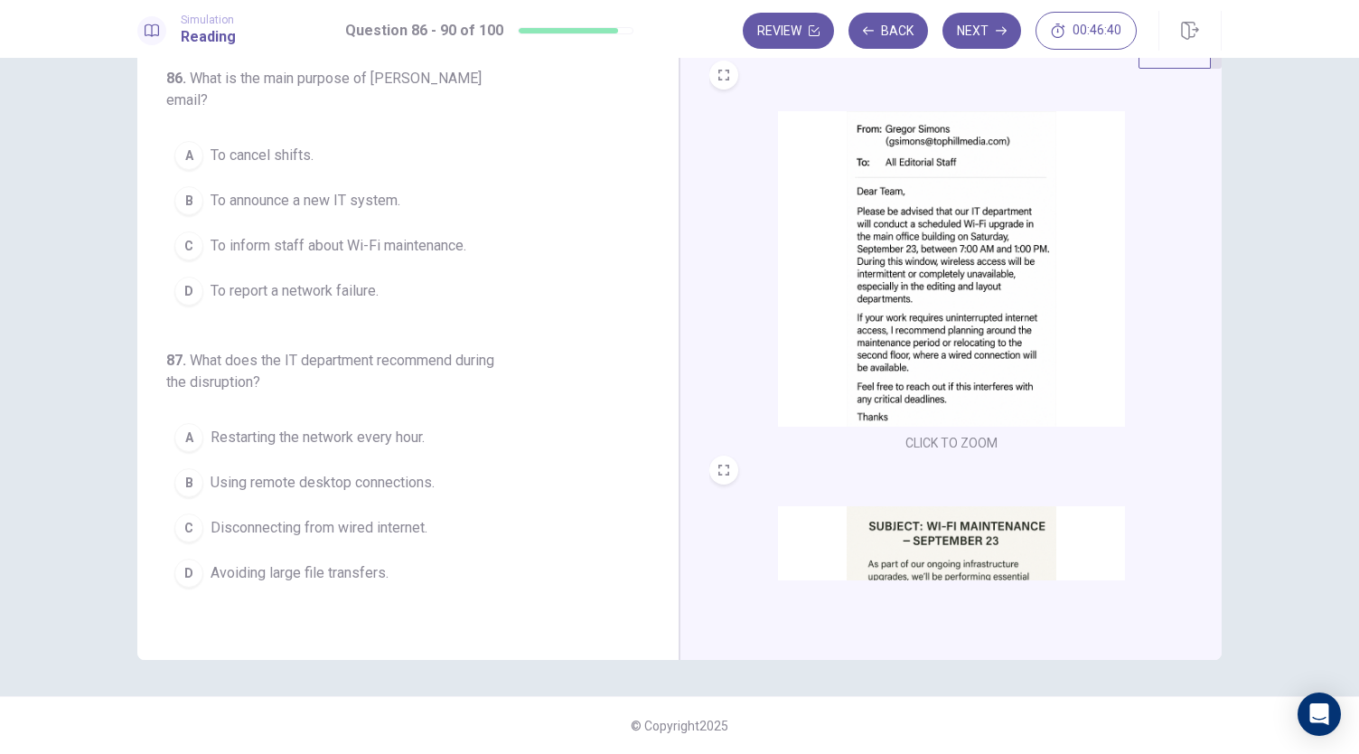
scroll to position [0, 0]
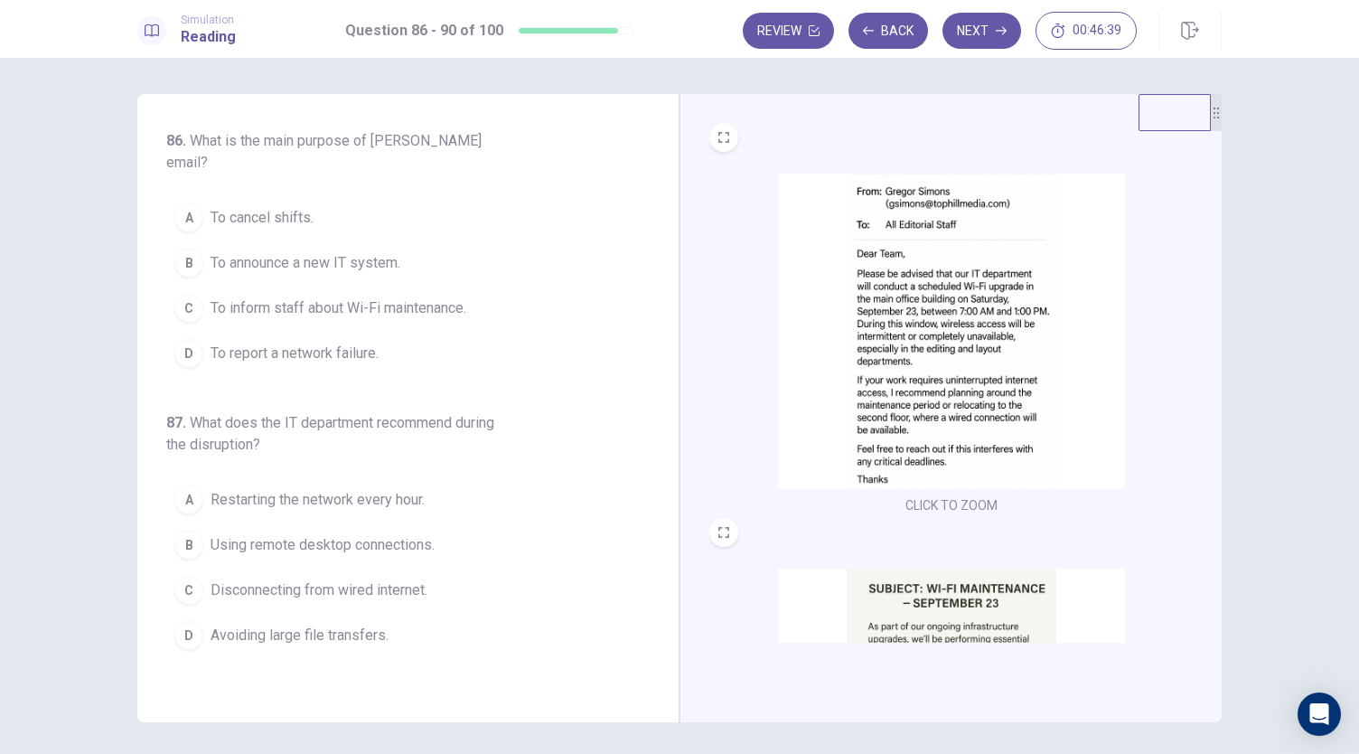
click at [865, 297] on img at bounding box center [951, 331] width 347 height 315
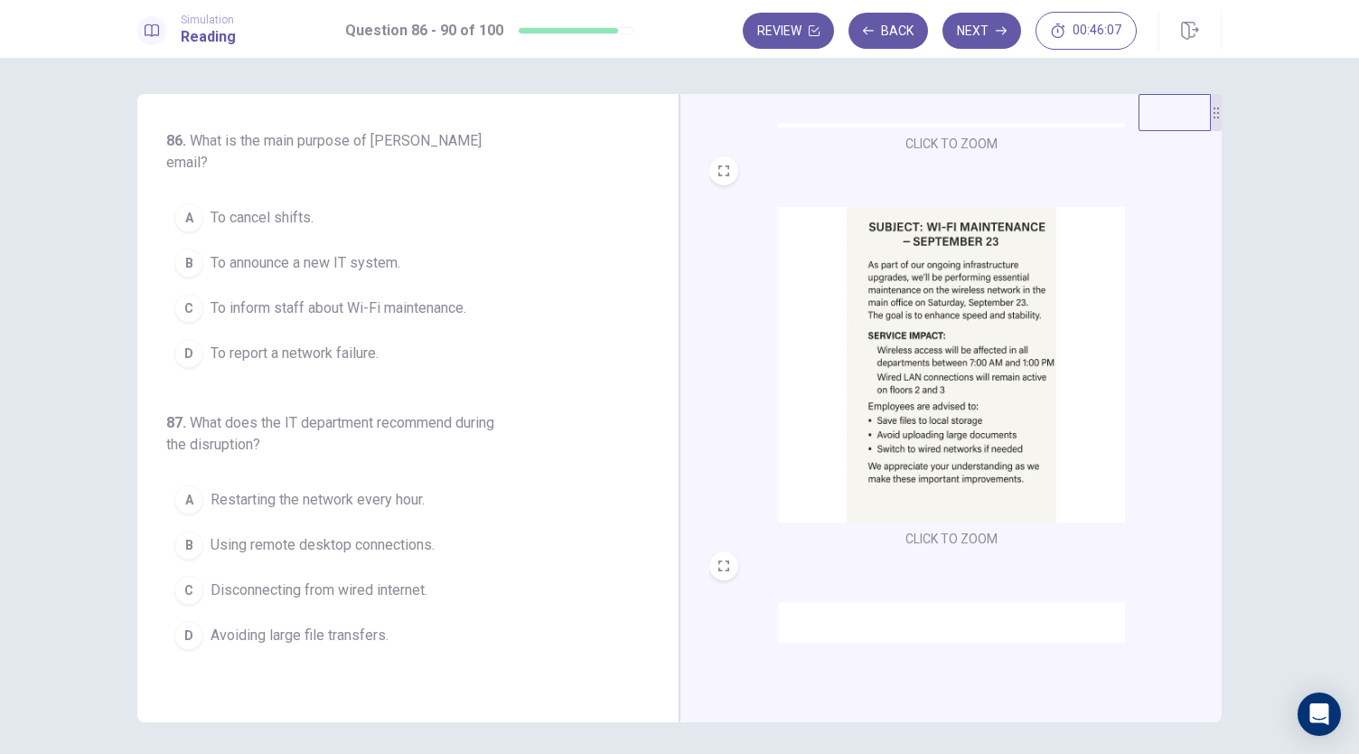
scroll to position [452, 0]
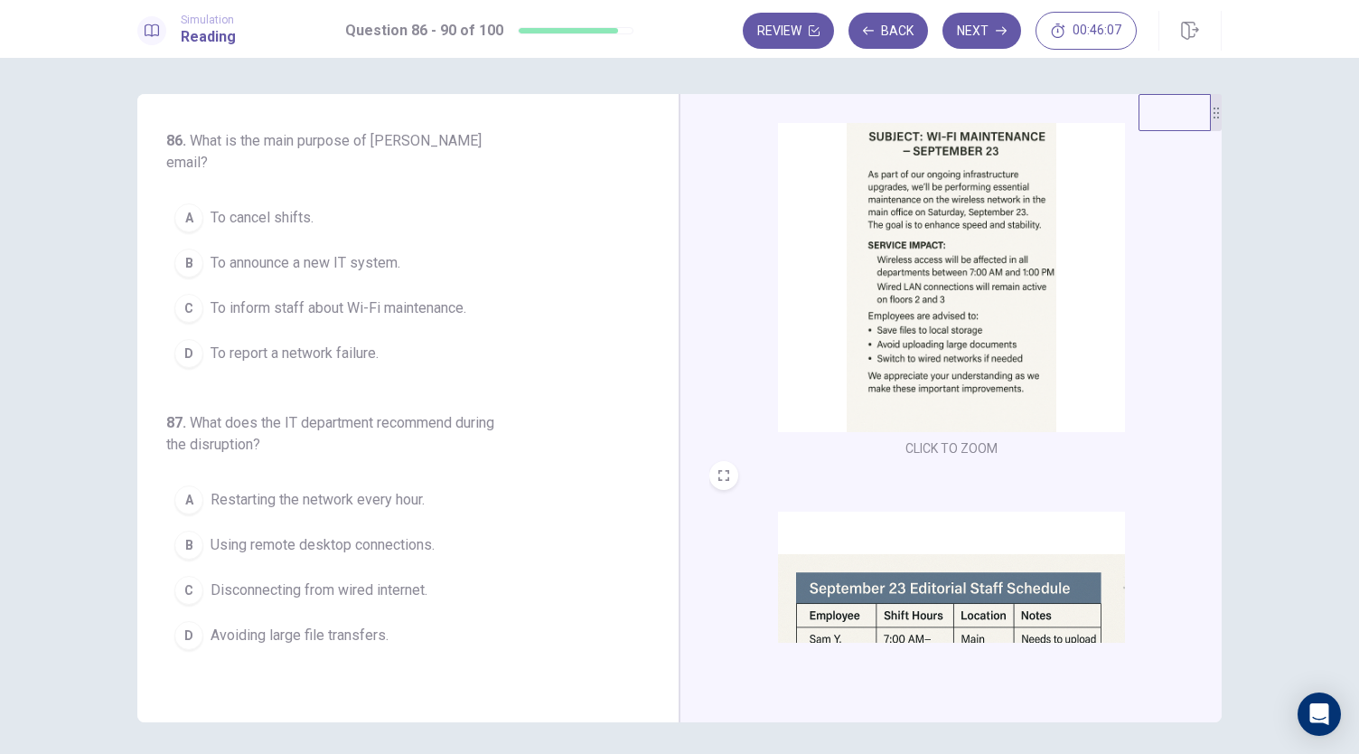
click at [908, 346] on img at bounding box center [951, 274] width 347 height 315
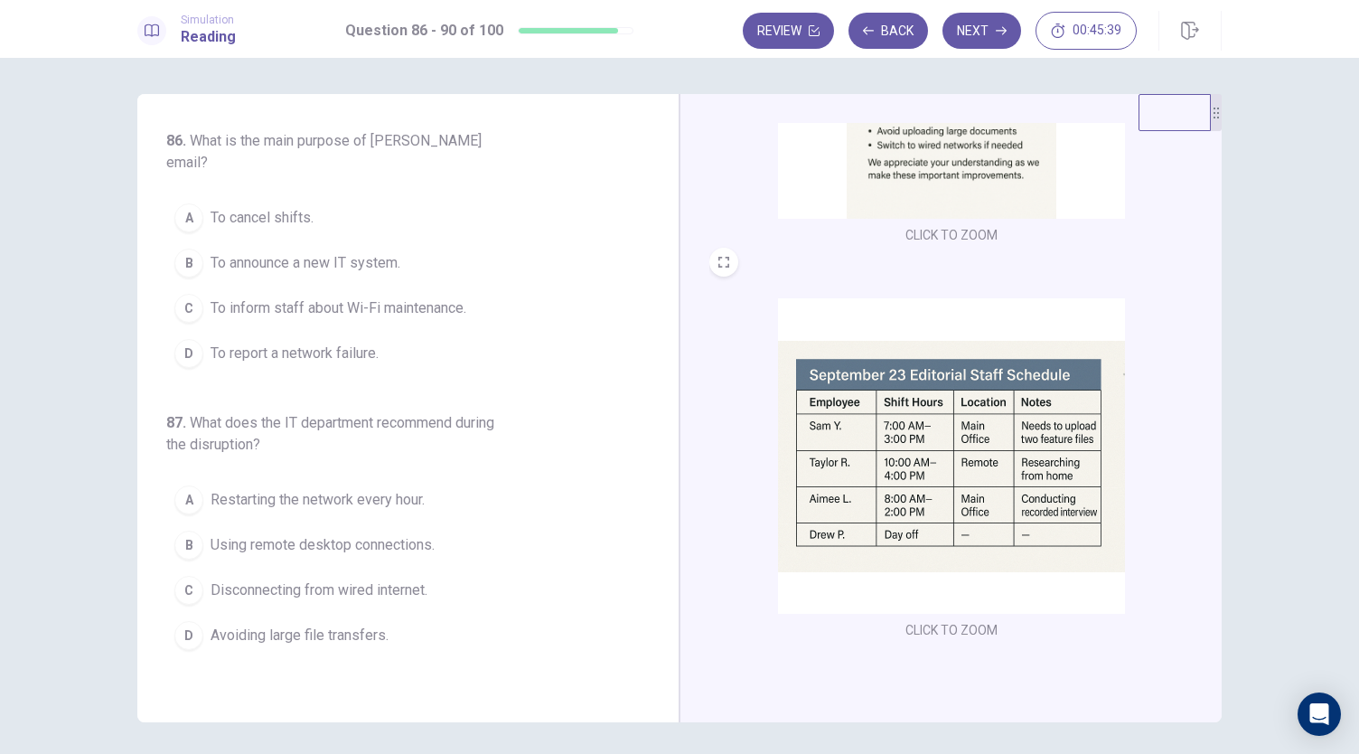
click at [933, 408] on img at bounding box center [951, 455] width 347 height 315
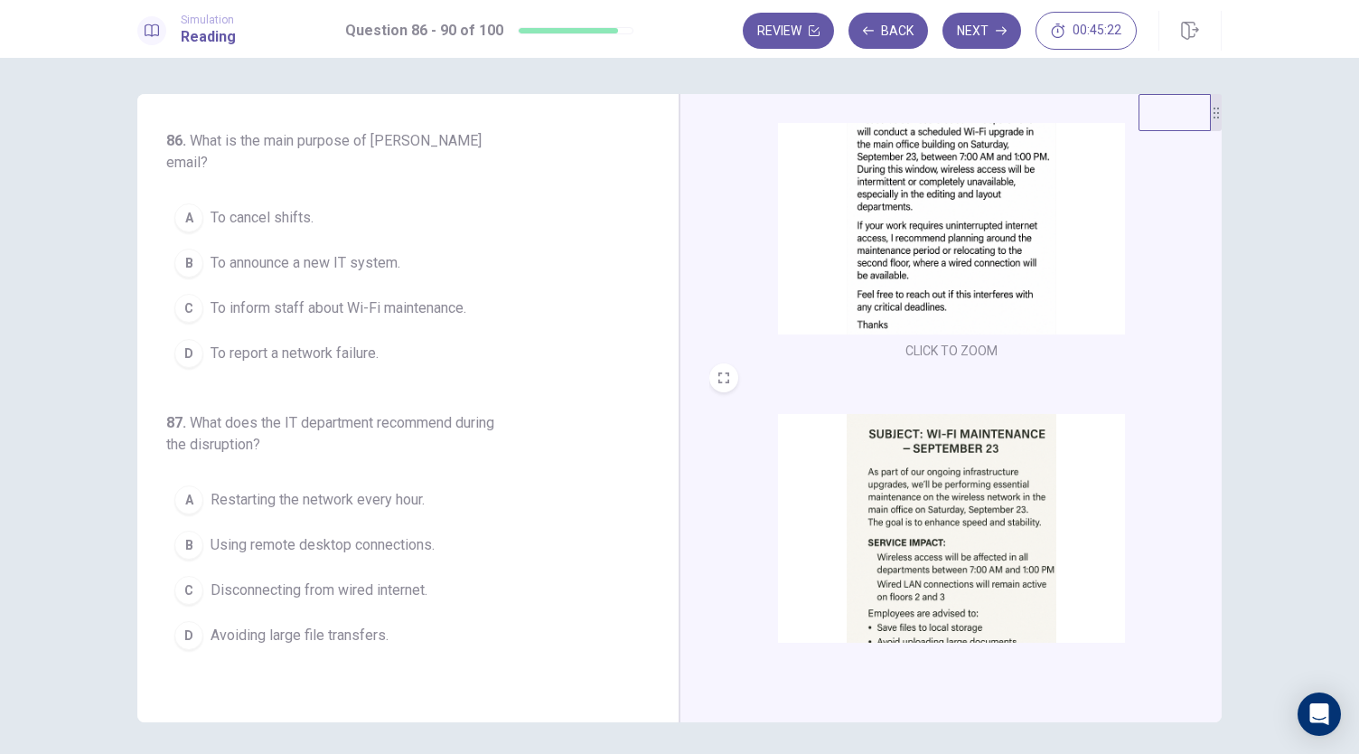
scroll to position [0, 0]
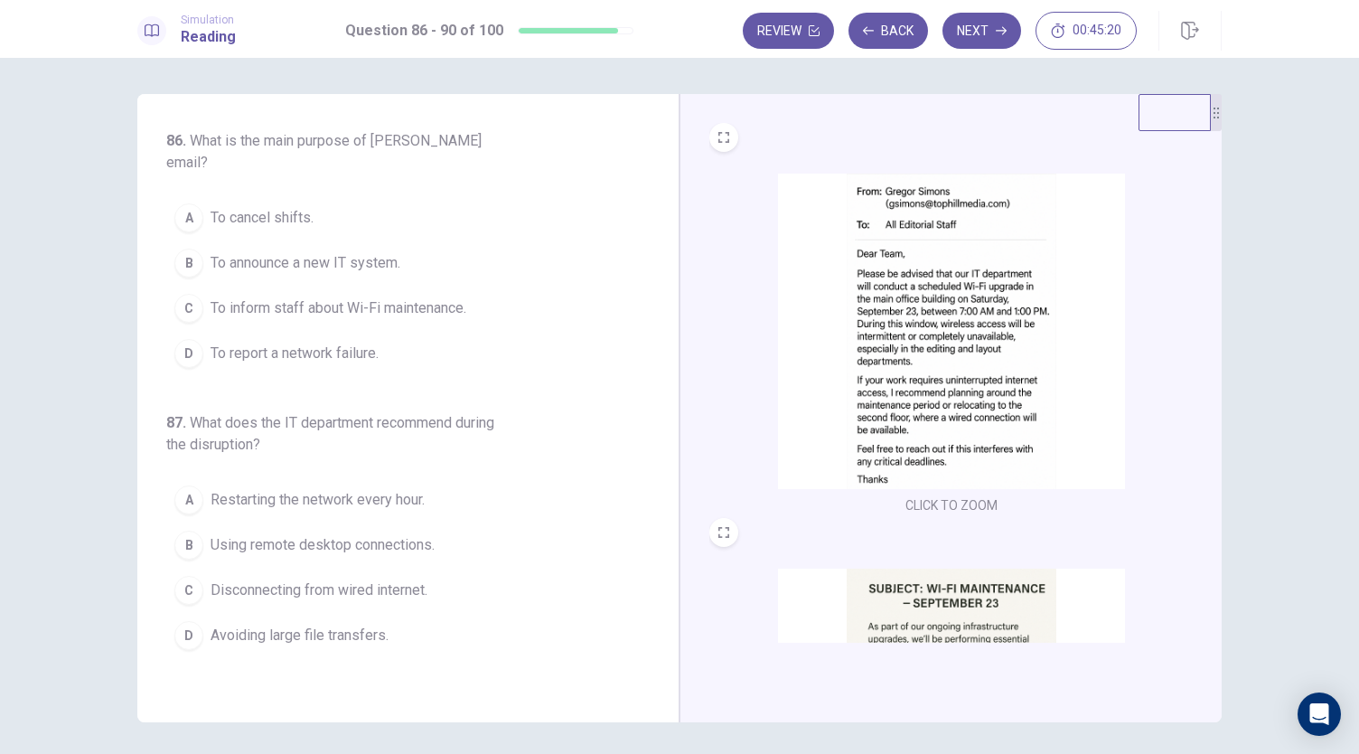
click at [341, 297] on span "To inform staff about Wi-Fi maintenance." at bounding box center [339, 308] width 256 height 22
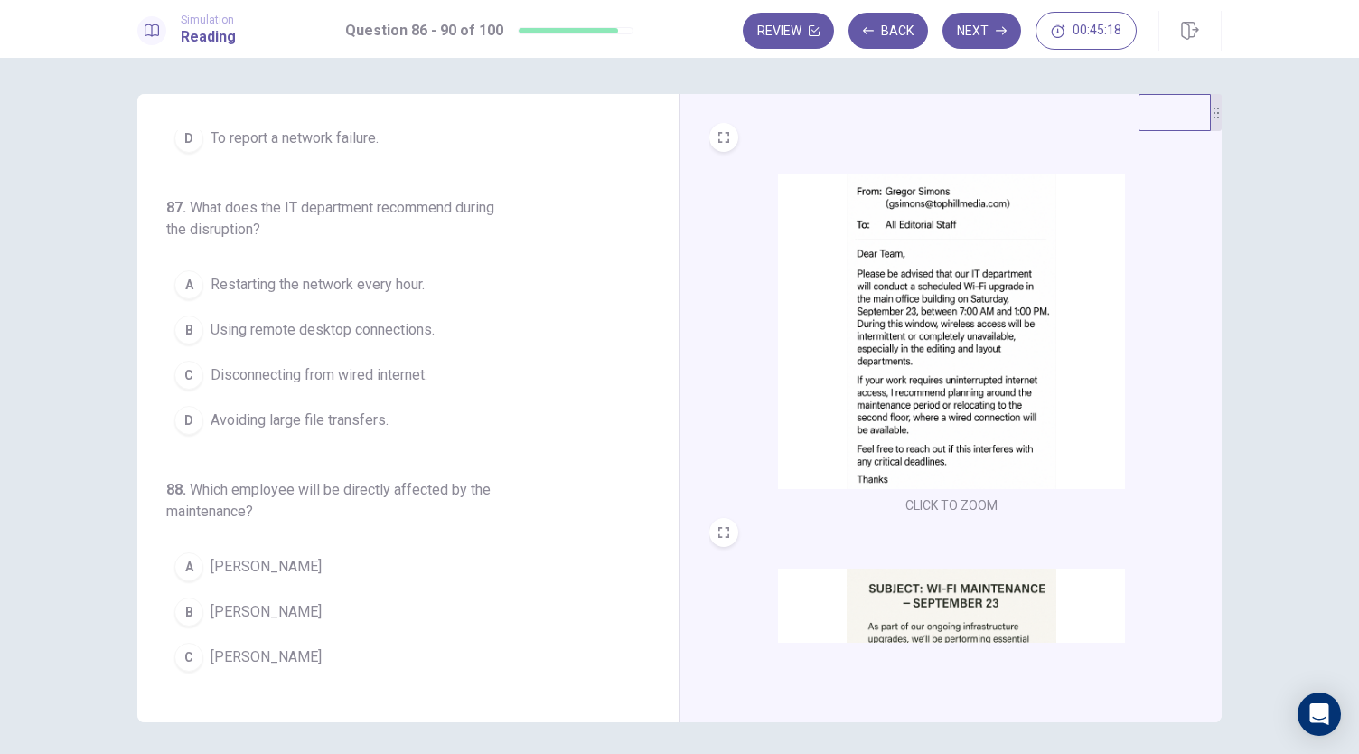
scroll to position [181, 0]
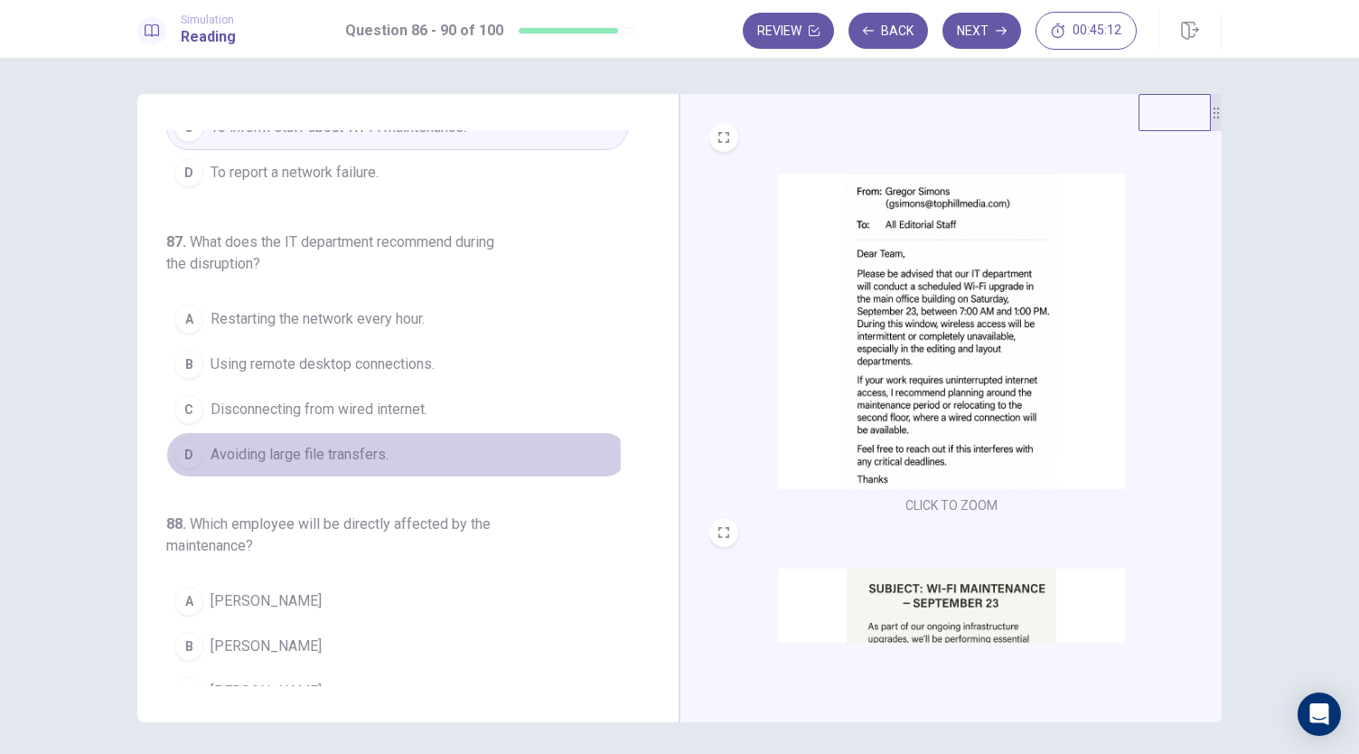
click at [274, 444] on span "Avoiding large file transfers." at bounding box center [300, 455] width 178 height 22
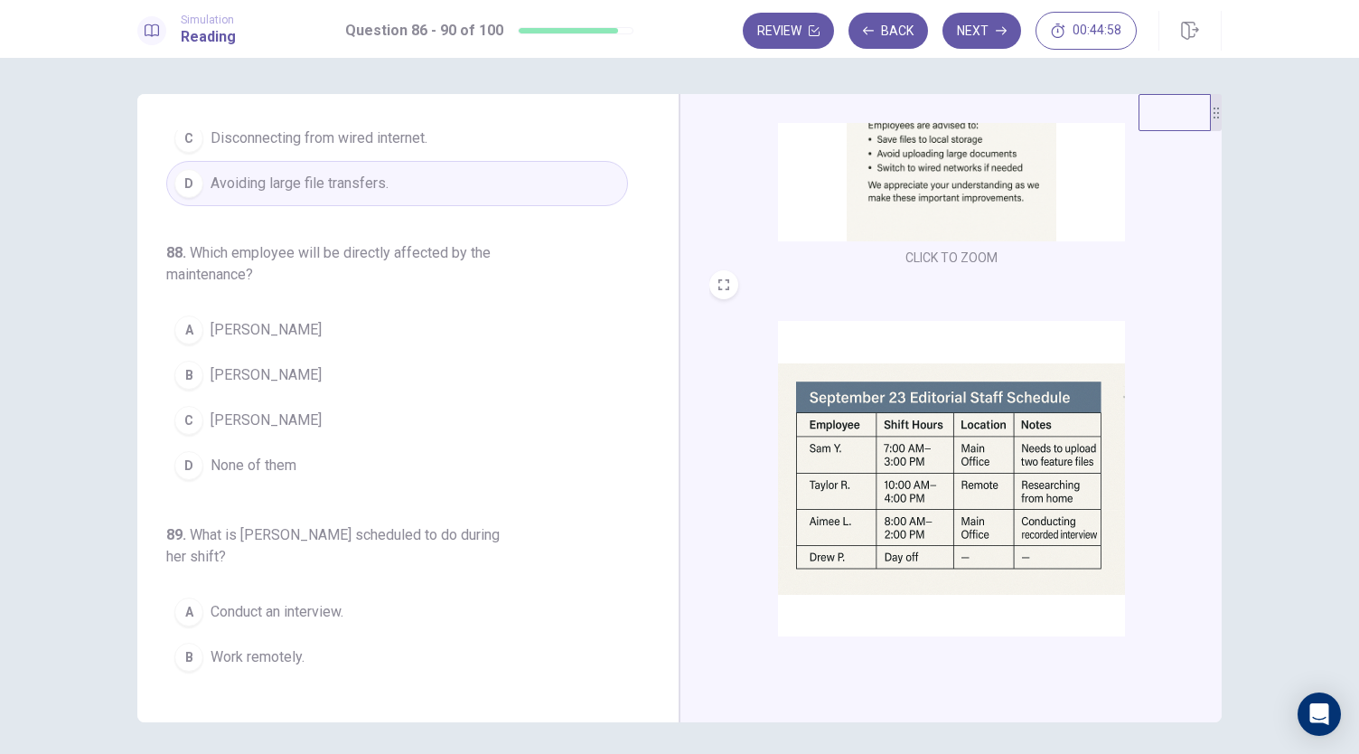
scroll to position [665, 0]
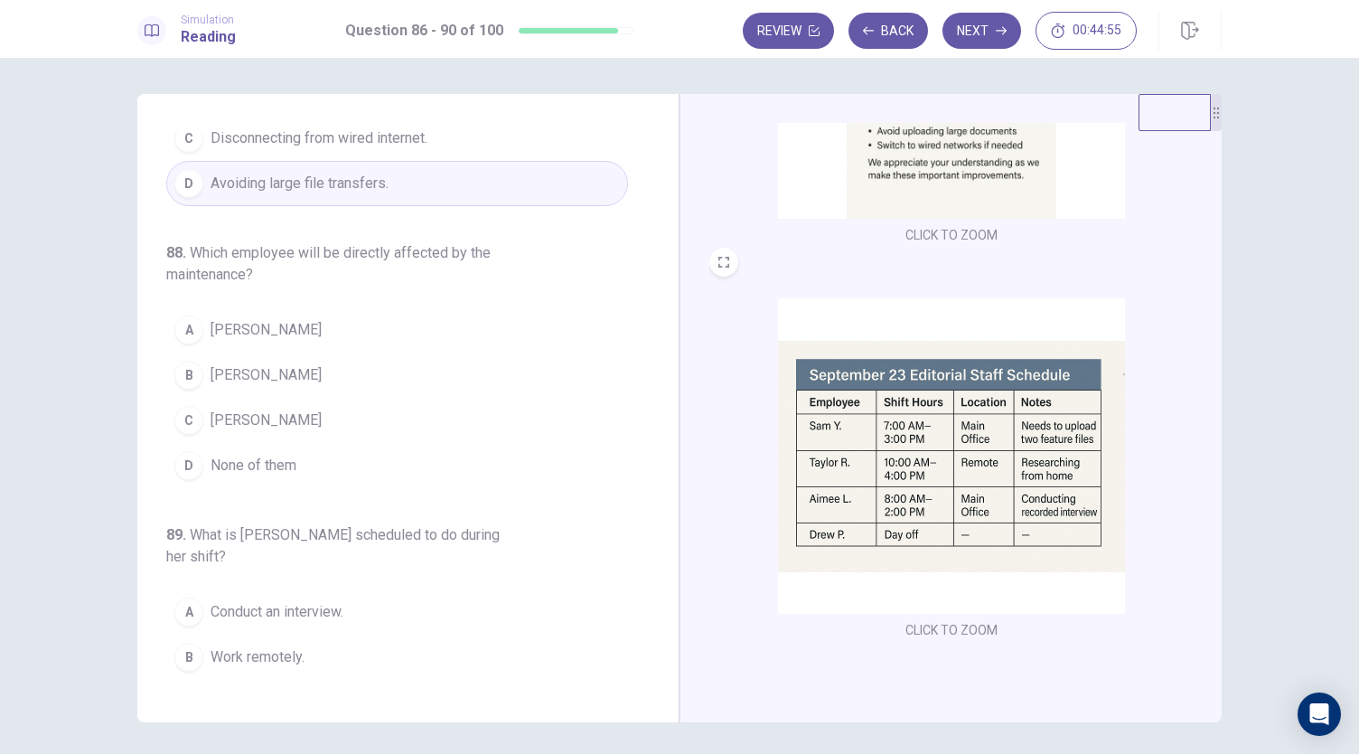
click at [227, 409] on span "[PERSON_NAME]" at bounding box center [266, 420] width 111 height 22
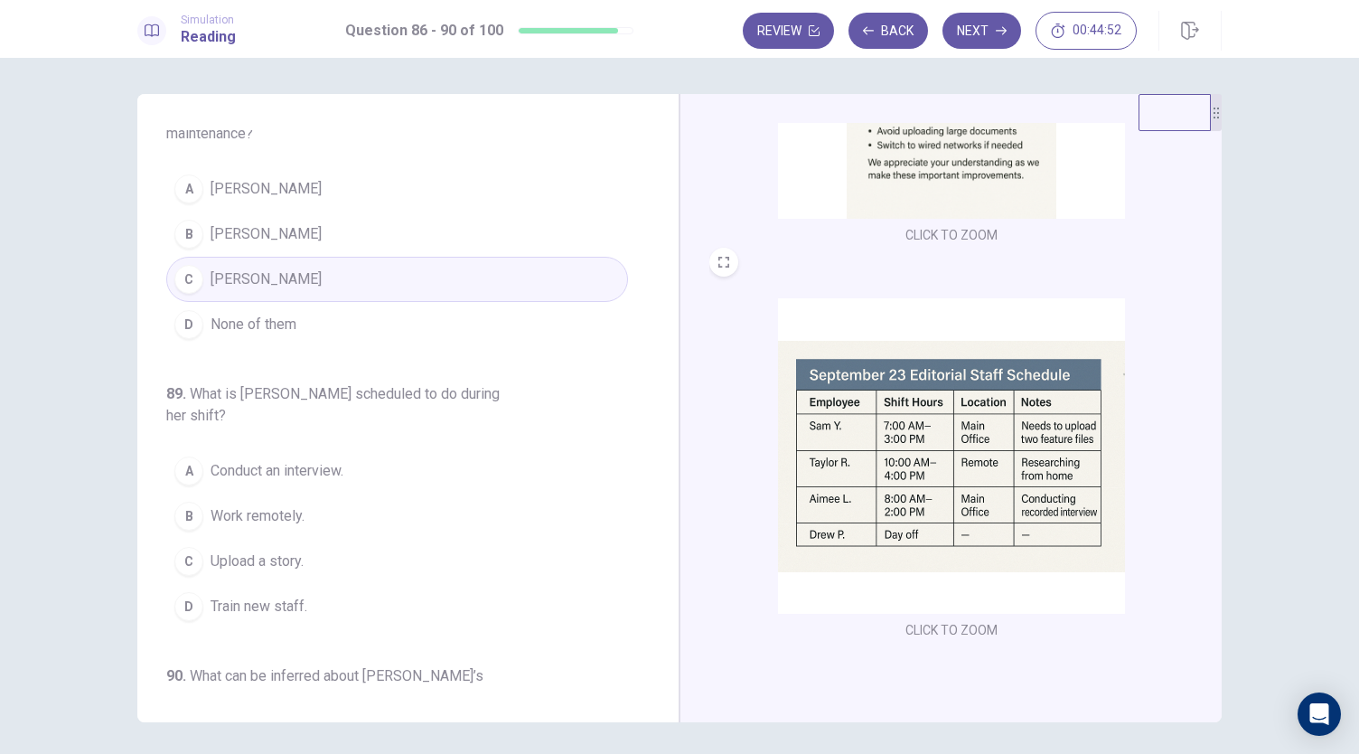
scroll to position [723, 0]
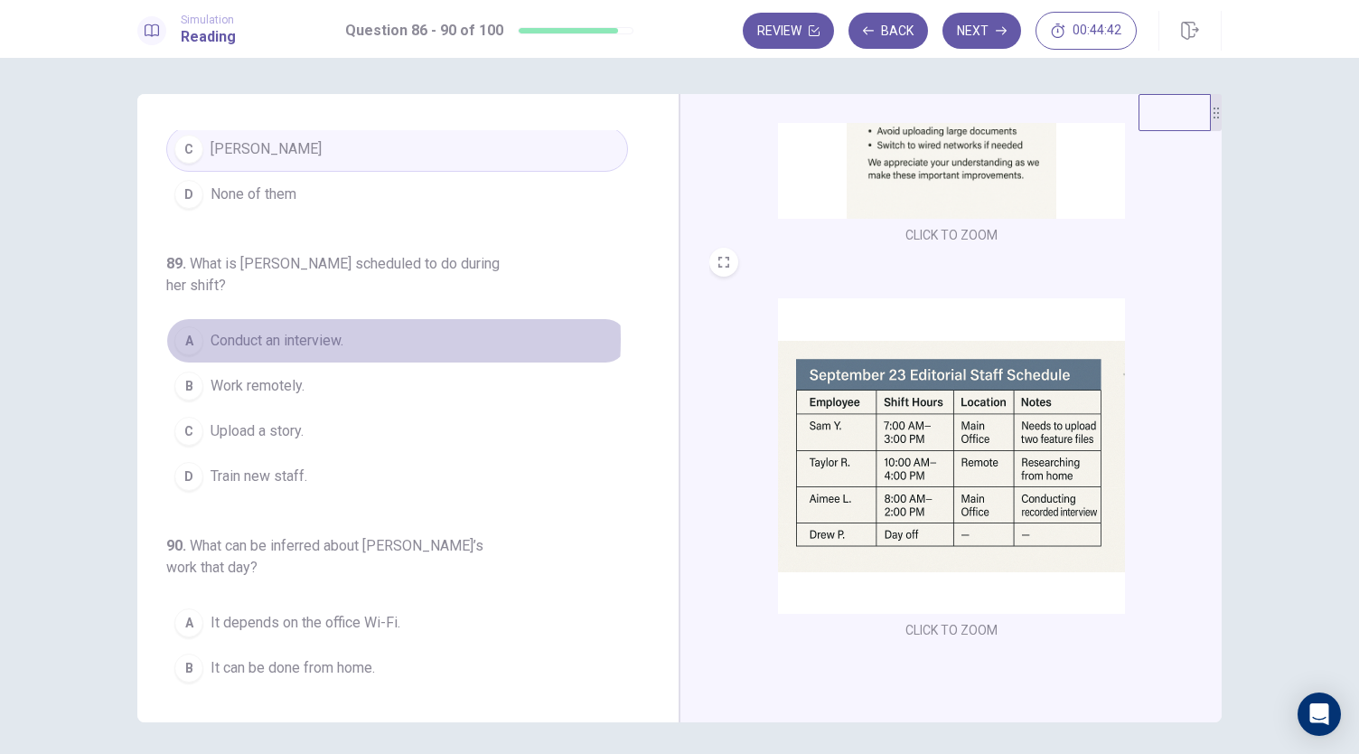
click at [298, 330] on span "Conduct an interview." at bounding box center [277, 341] width 133 height 22
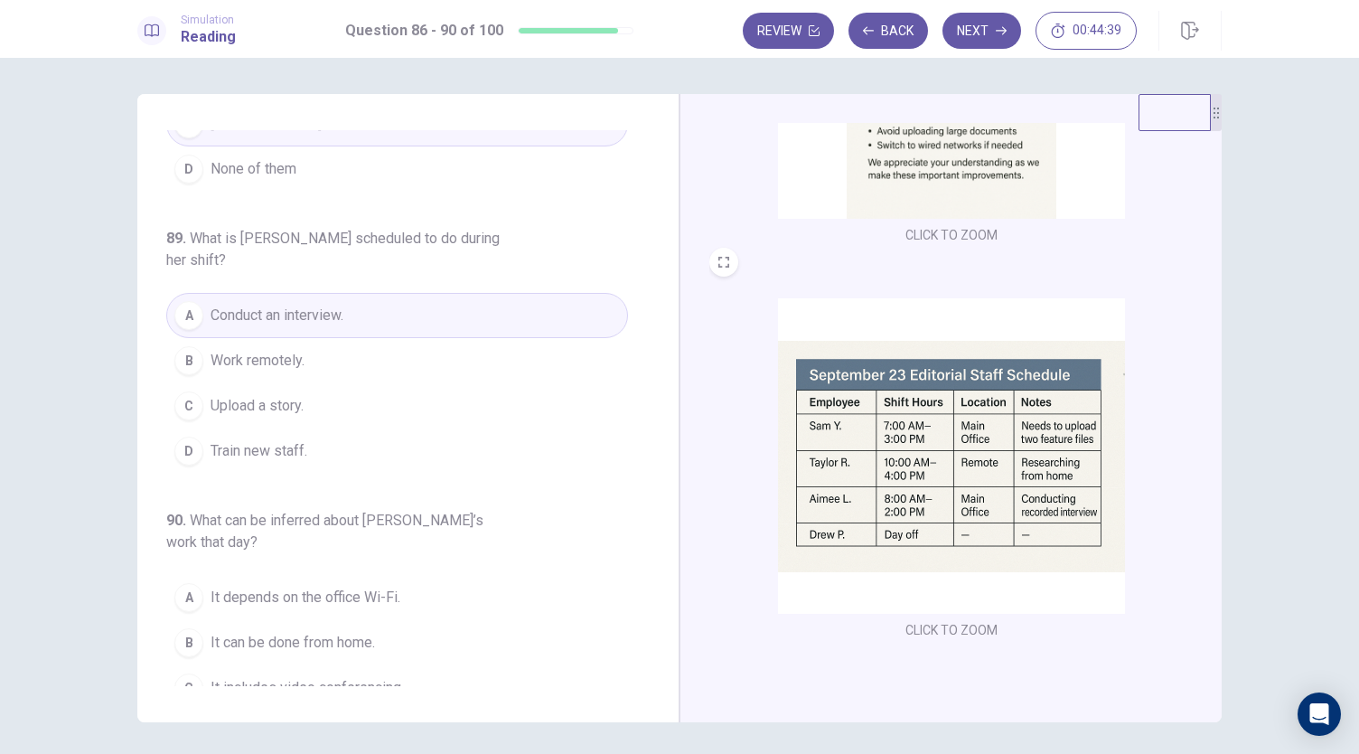
scroll to position [762, 0]
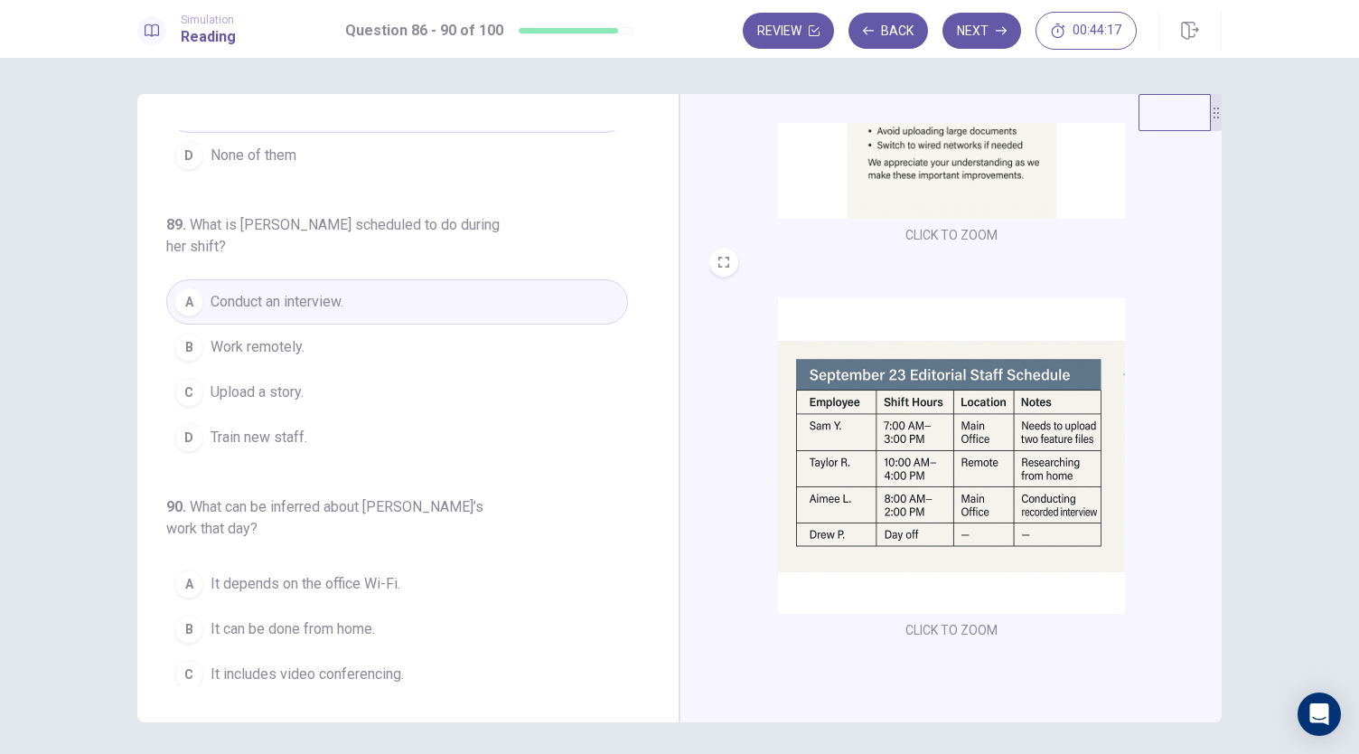
click at [314, 618] on span "It can be done from home." at bounding box center [293, 629] width 164 height 22
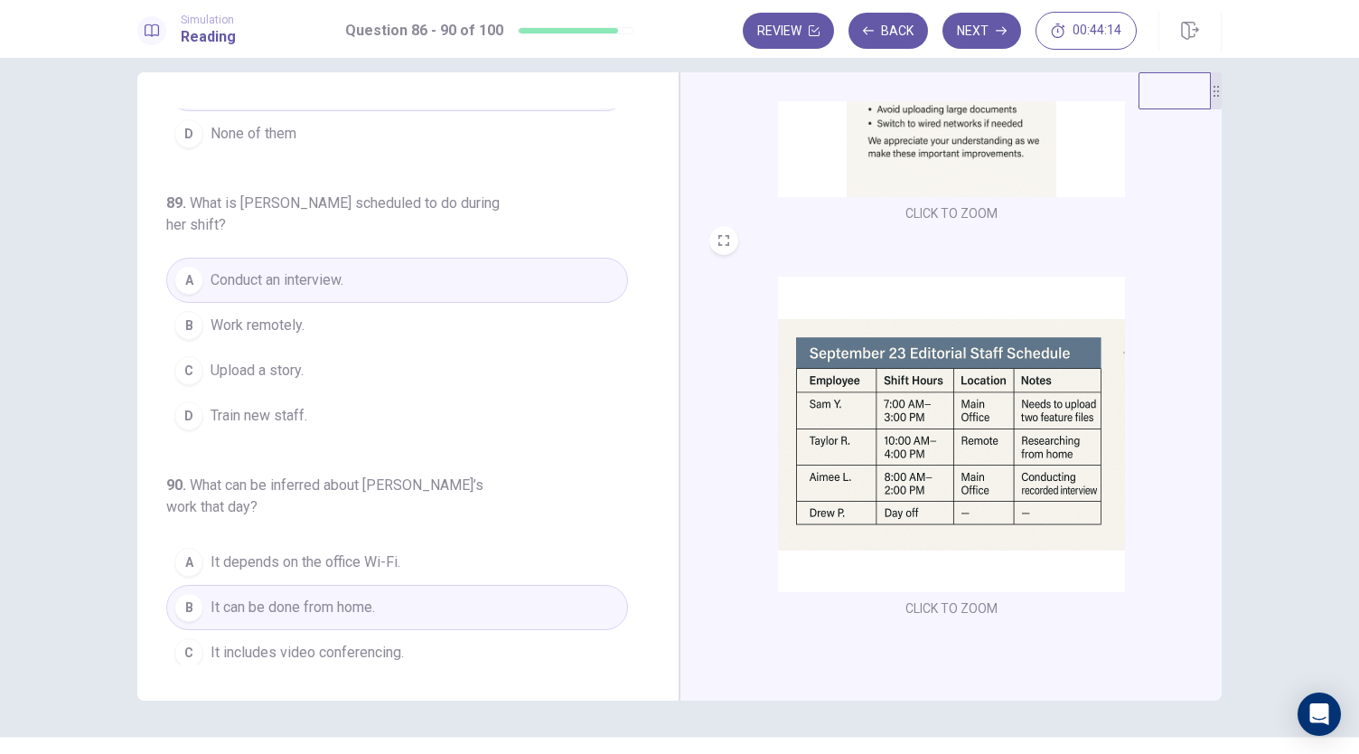
scroll to position [0, 0]
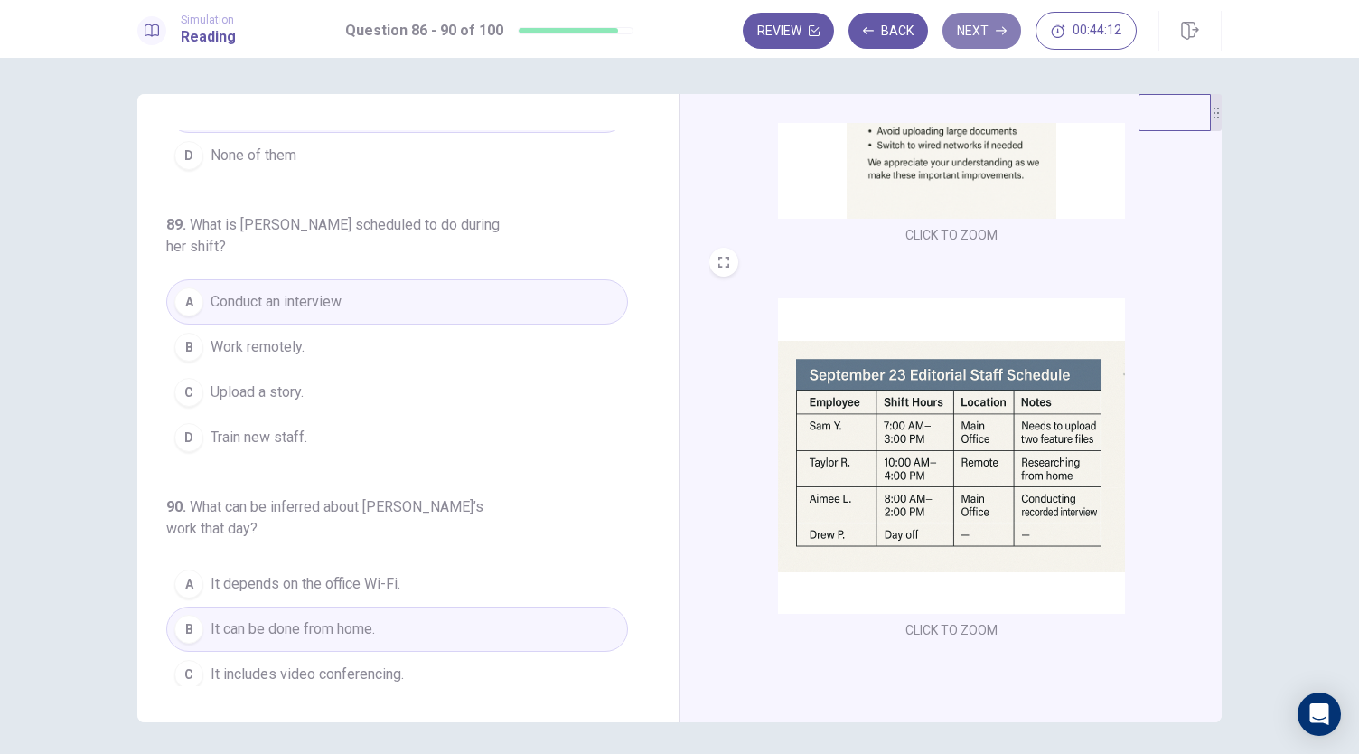
click at [987, 23] on button "Next" at bounding box center [982, 31] width 79 height 36
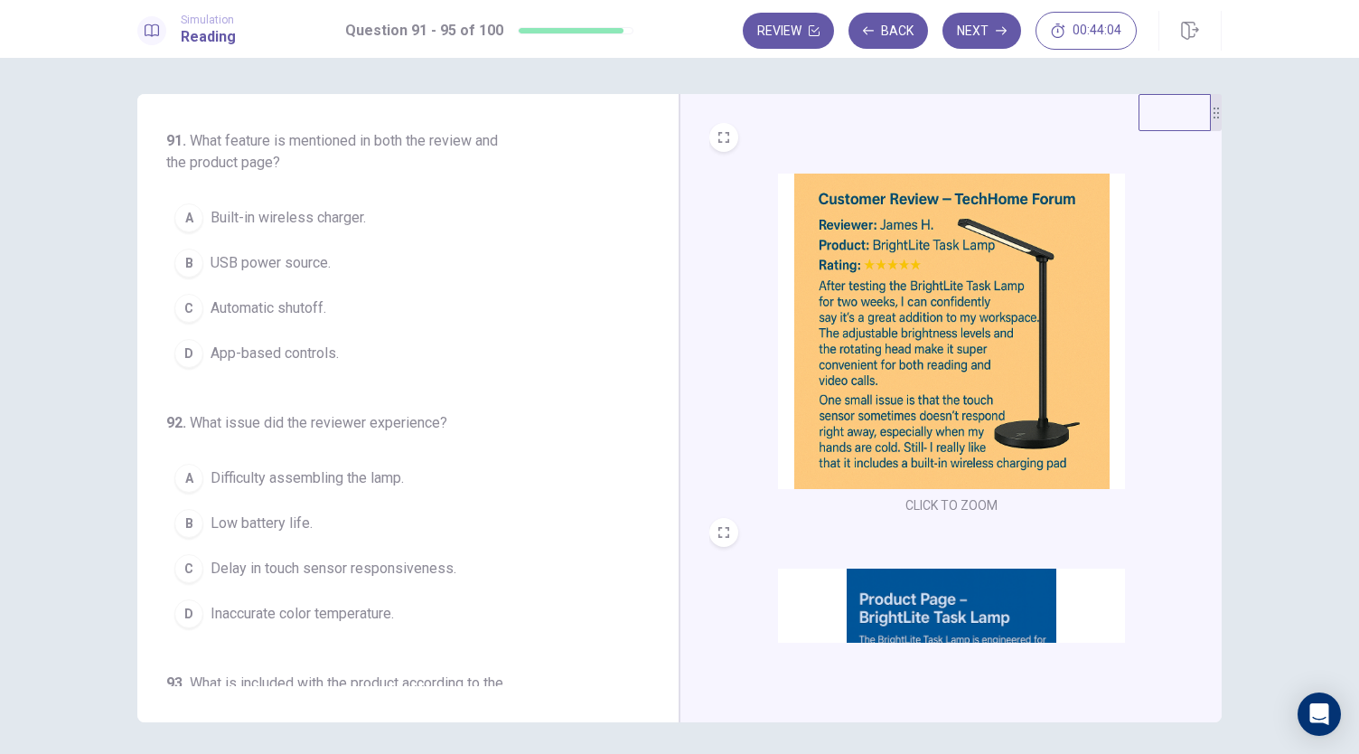
click at [936, 345] on img at bounding box center [951, 331] width 347 height 315
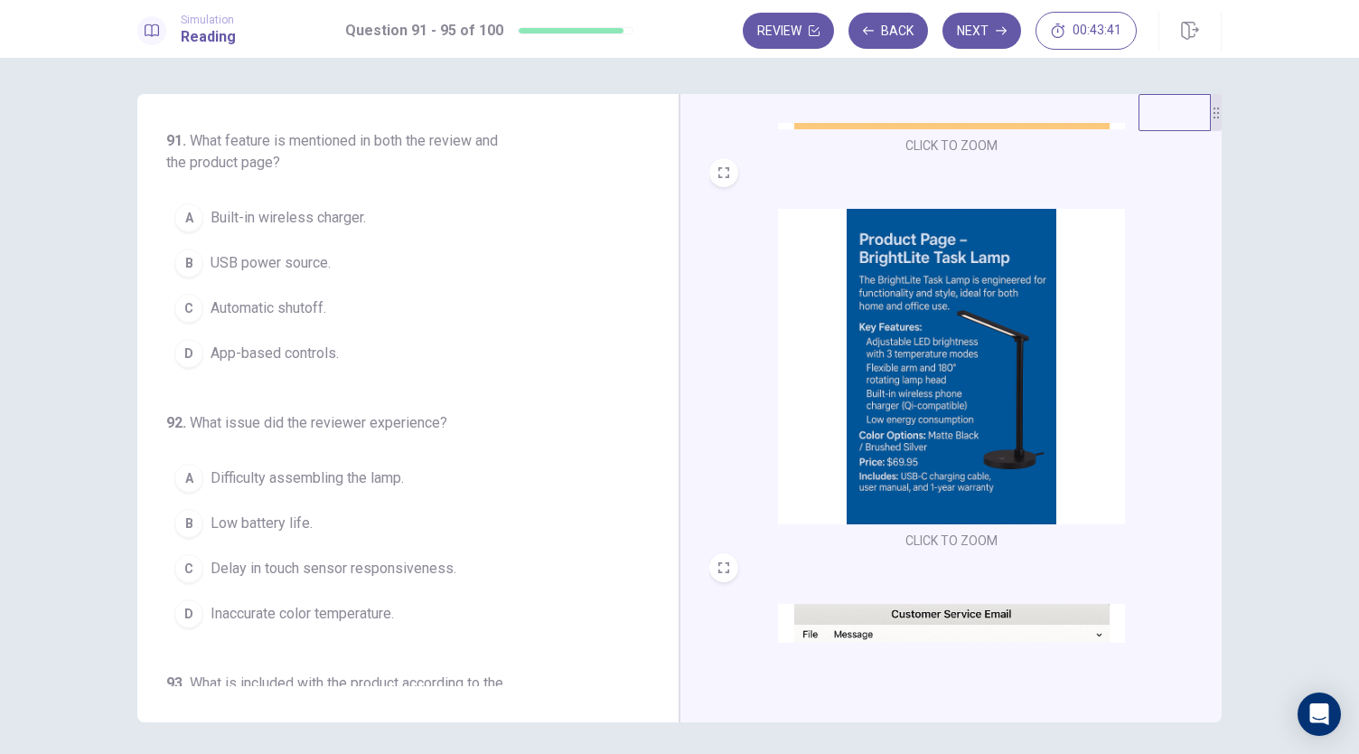
scroll to position [361, 0]
click at [959, 430] on img at bounding box center [951, 364] width 347 height 315
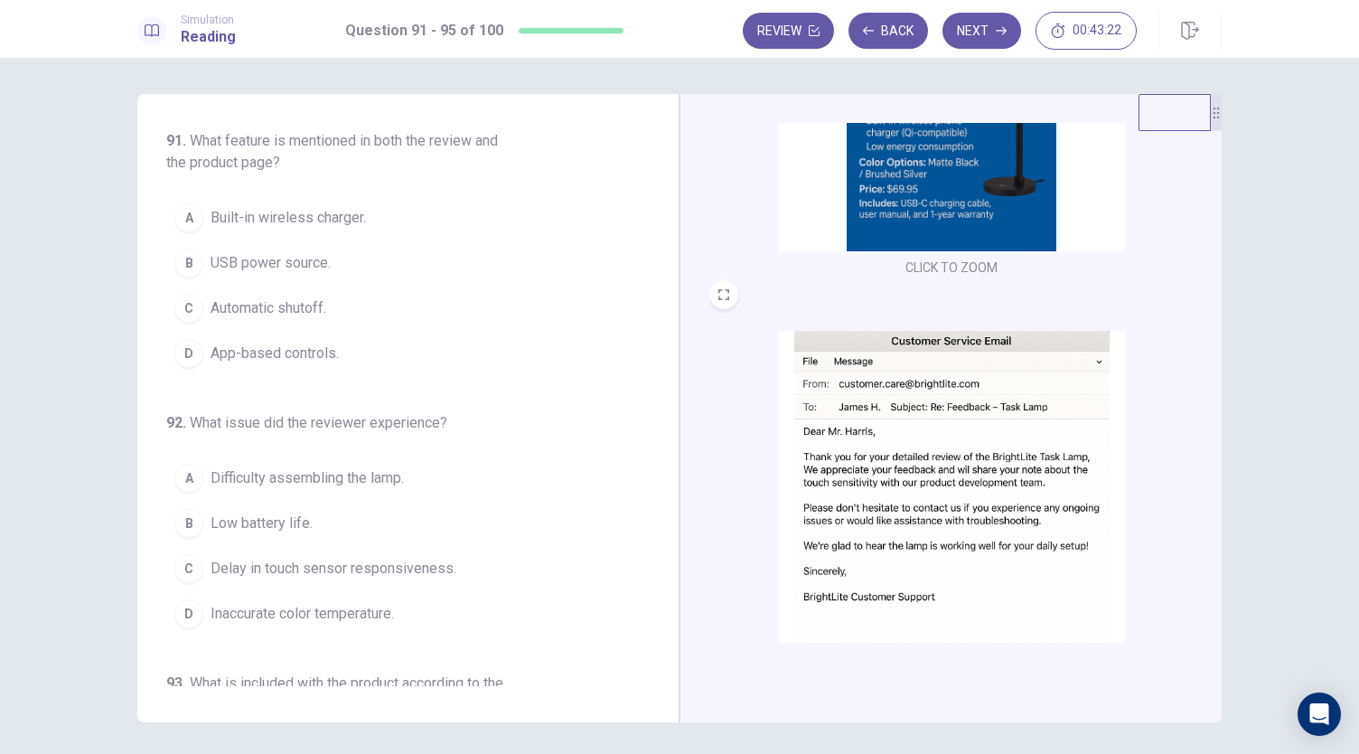
scroll to position [665, 0]
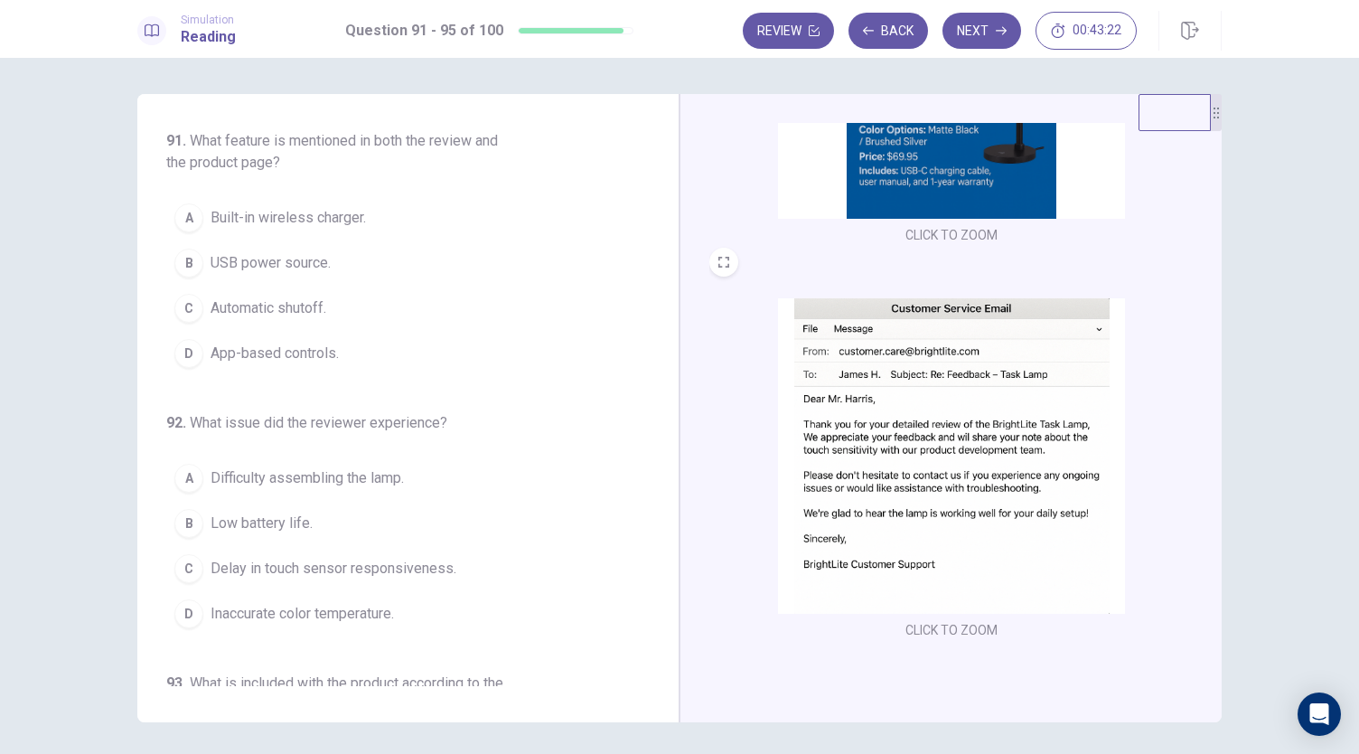
click at [959, 430] on img at bounding box center [951, 455] width 347 height 315
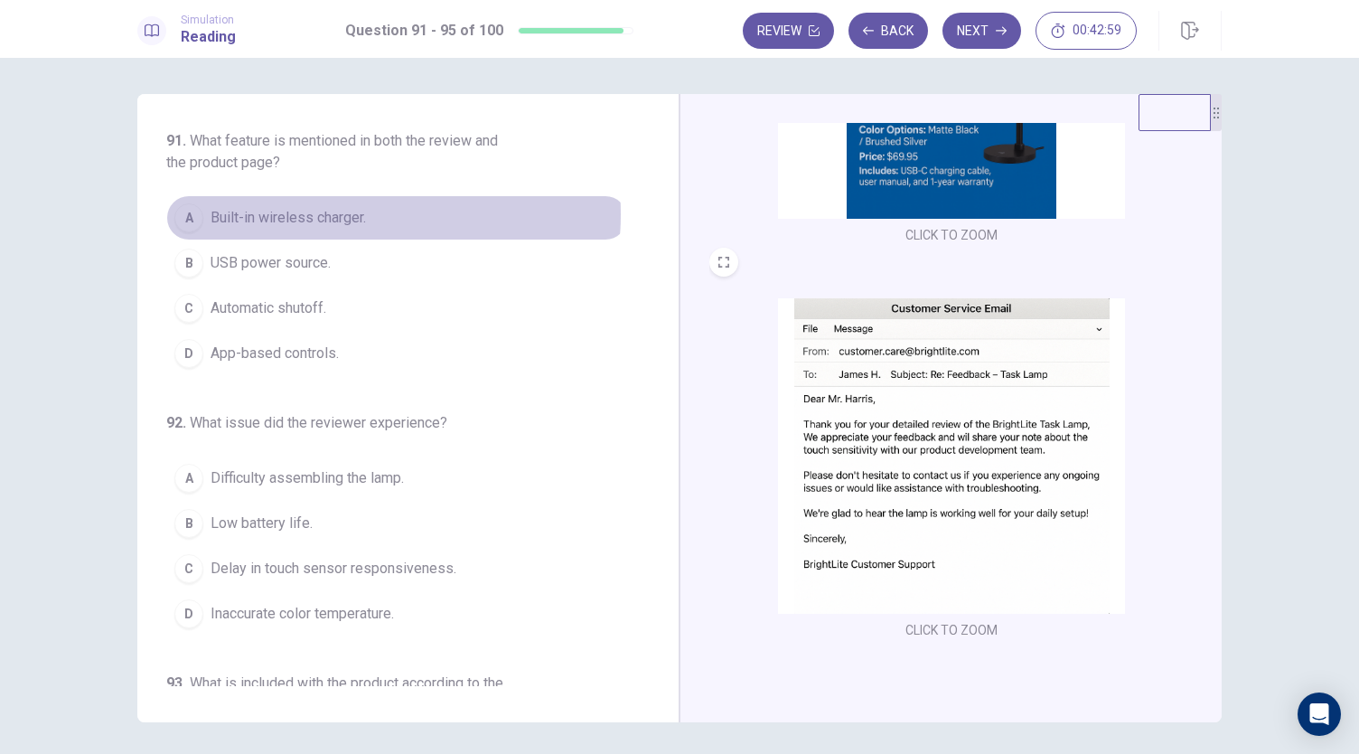
click at [336, 214] on span "Built-in wireless charger." at bounding box center [288, 218] width 155 height 22
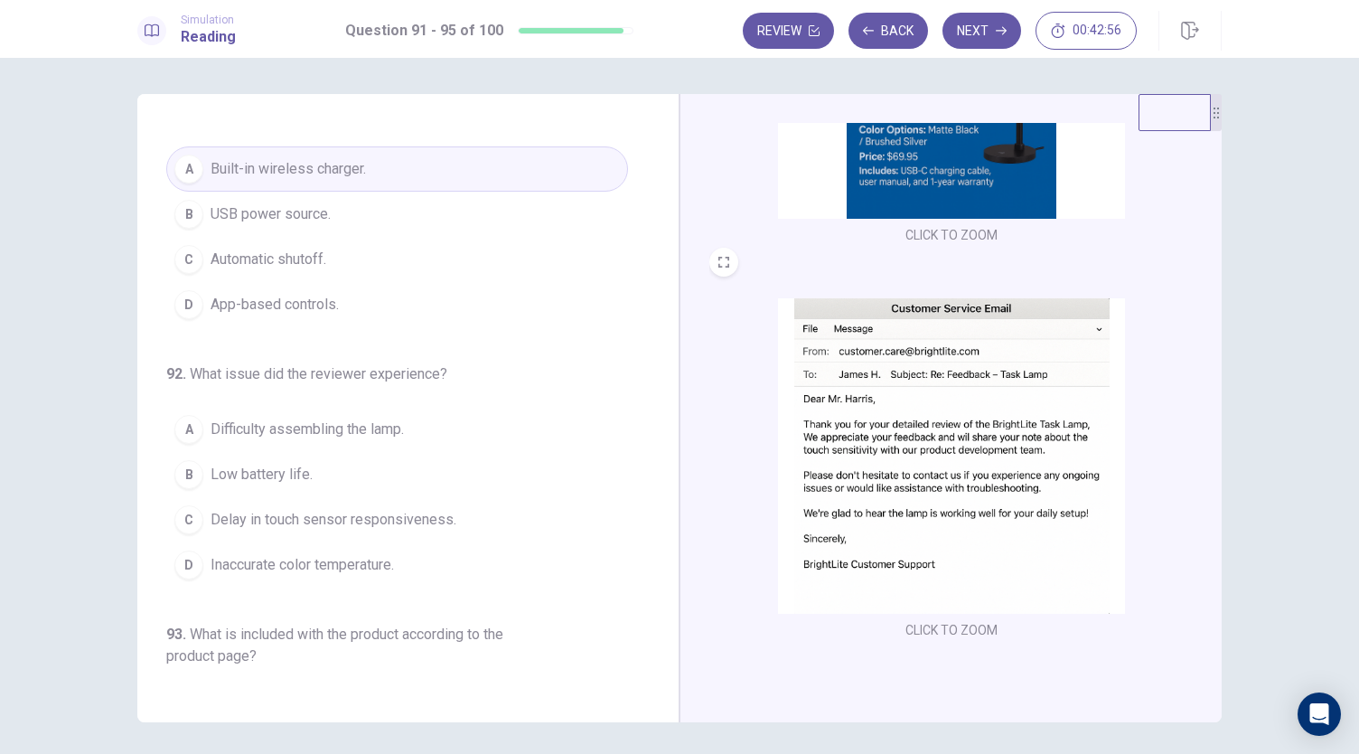
scroll to position [181, 0]
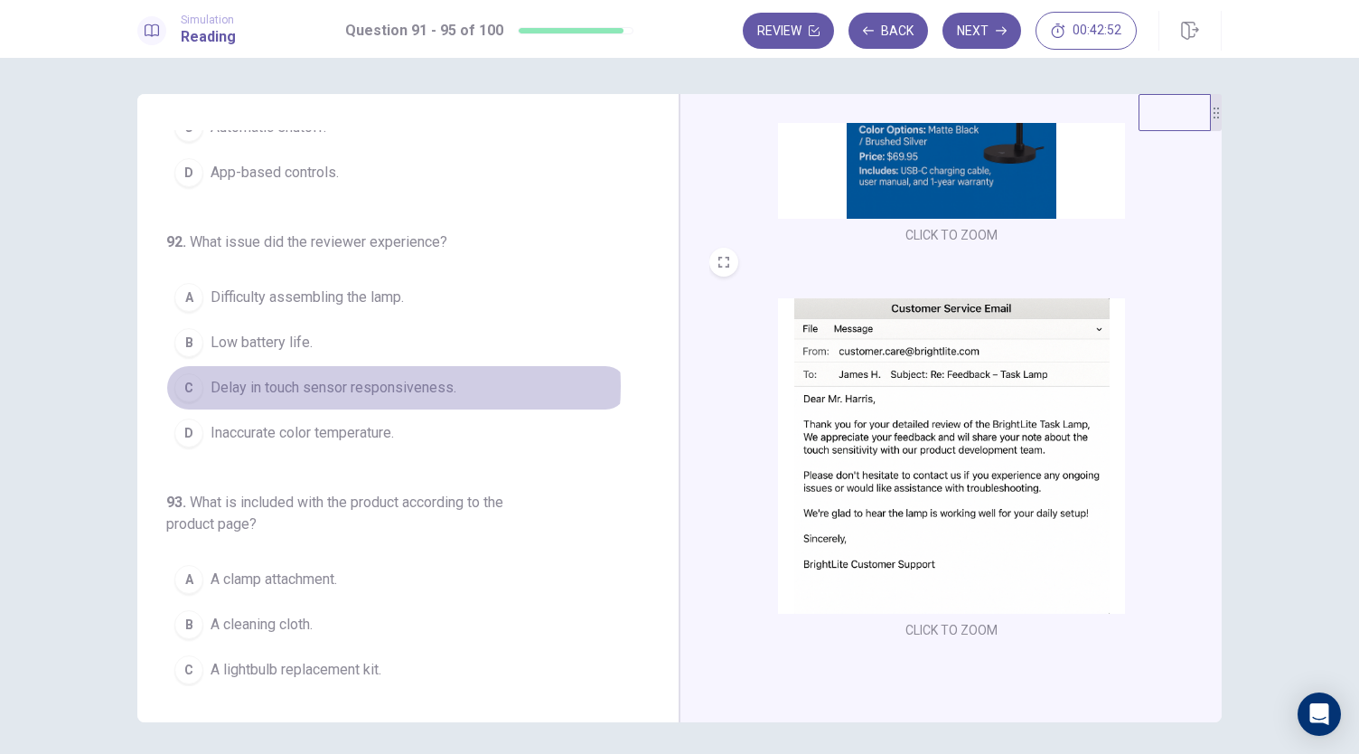
click at [370, 382] on span "Delay in touch sensor responsiveness." at bounding box center [334, 388] width 246 height 22
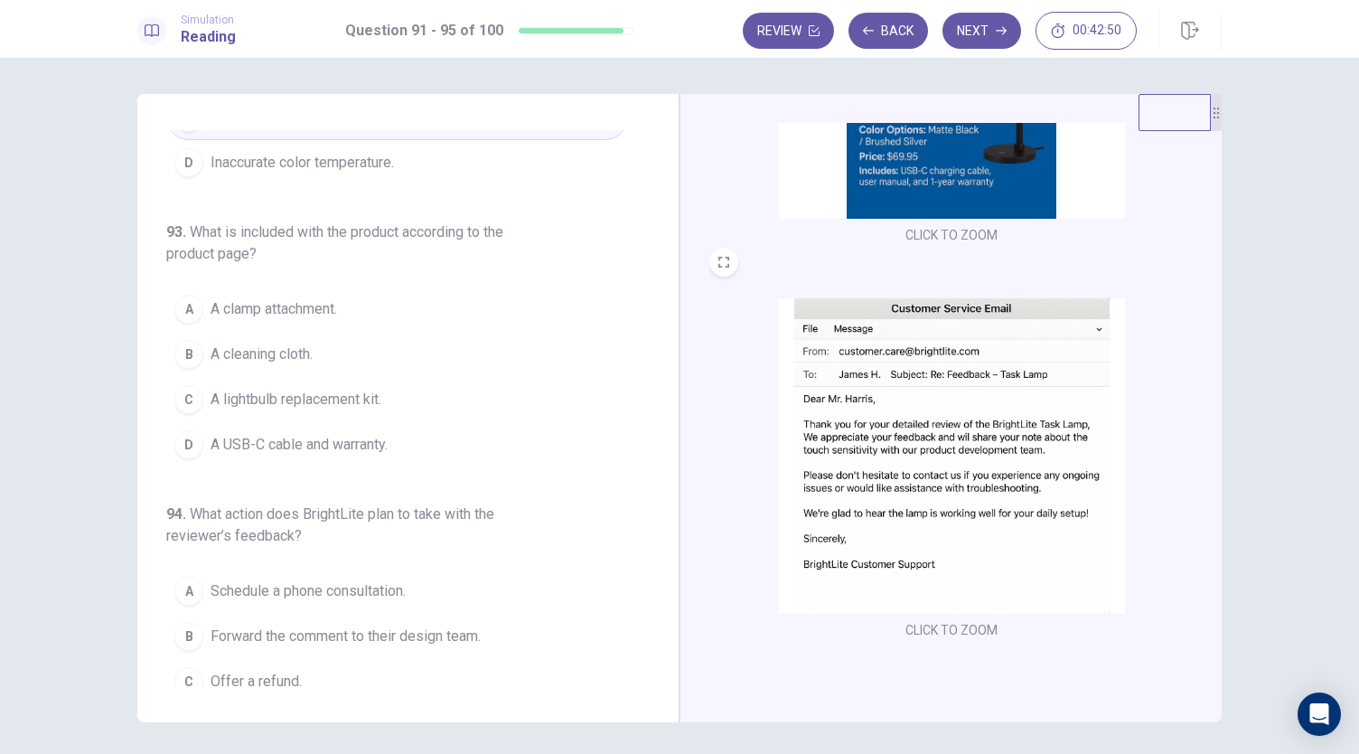
scroll to position [452, 0]
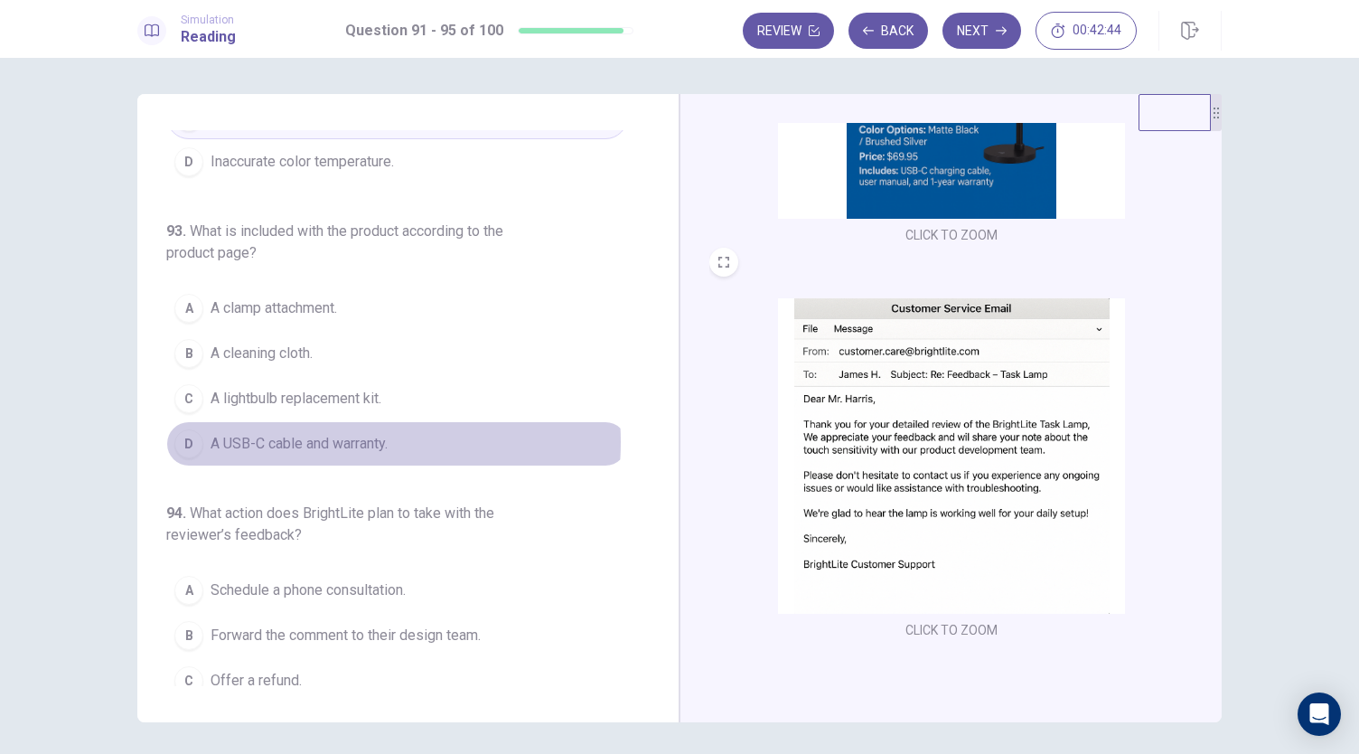
click at [325, 435] on span "A USB-C cable and warranty." at bounding box center [299, 444] width 177 height 22
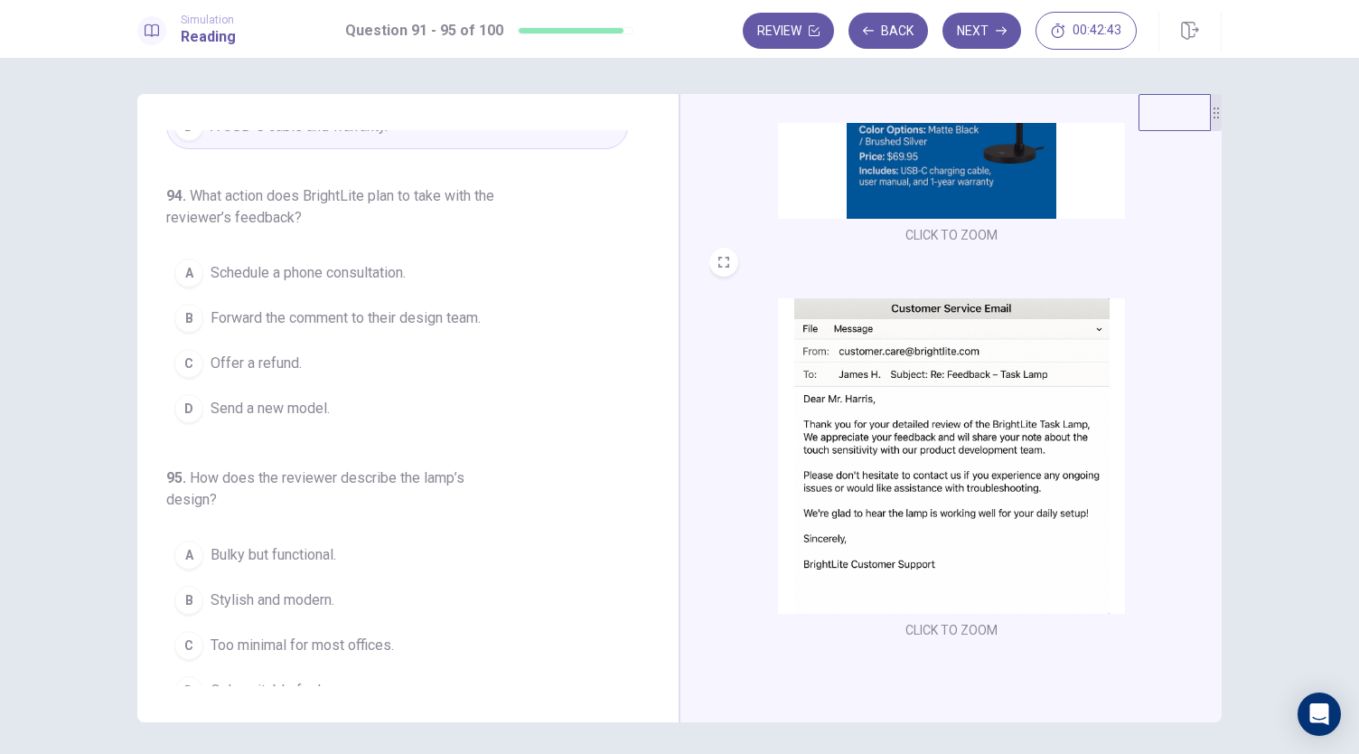
scroll to position [783, 0]
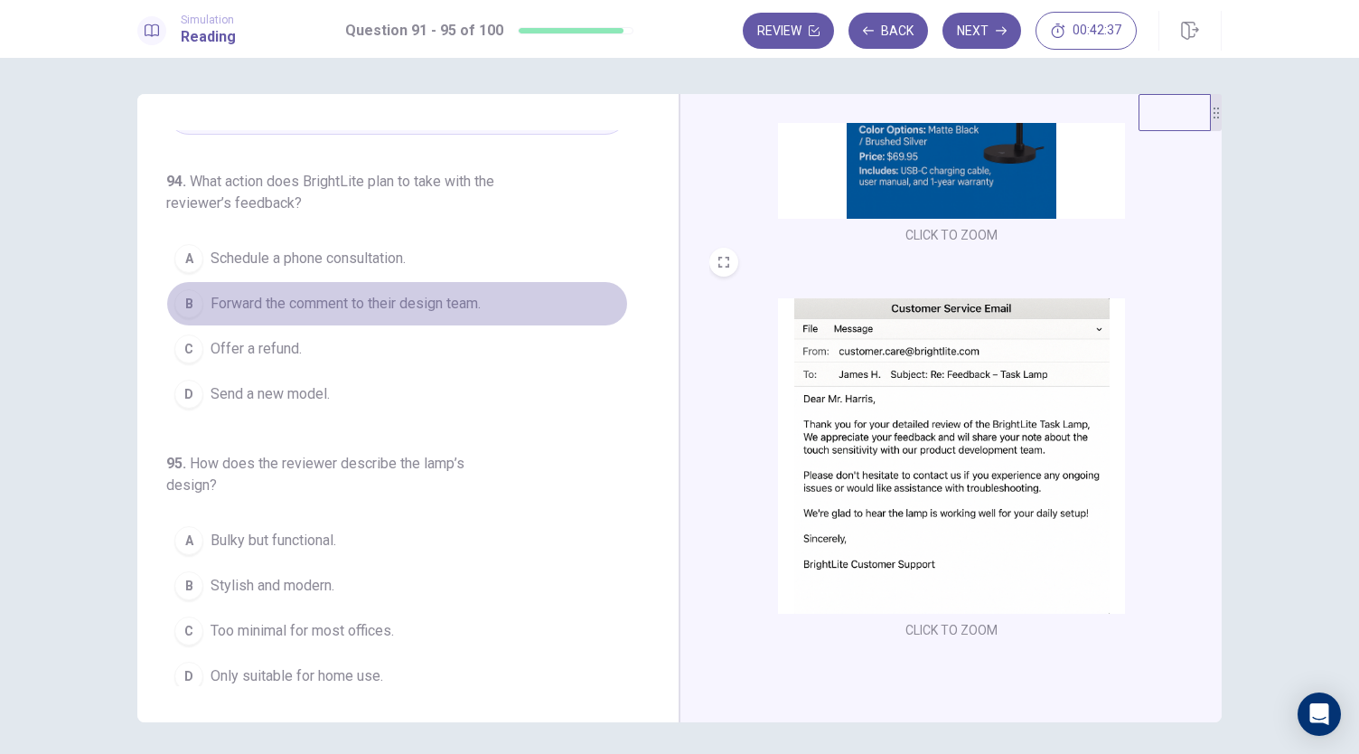
click at [436, 294] on span "Forward the comment to their design team." at bounding box center [346, 304] width 270 height 22
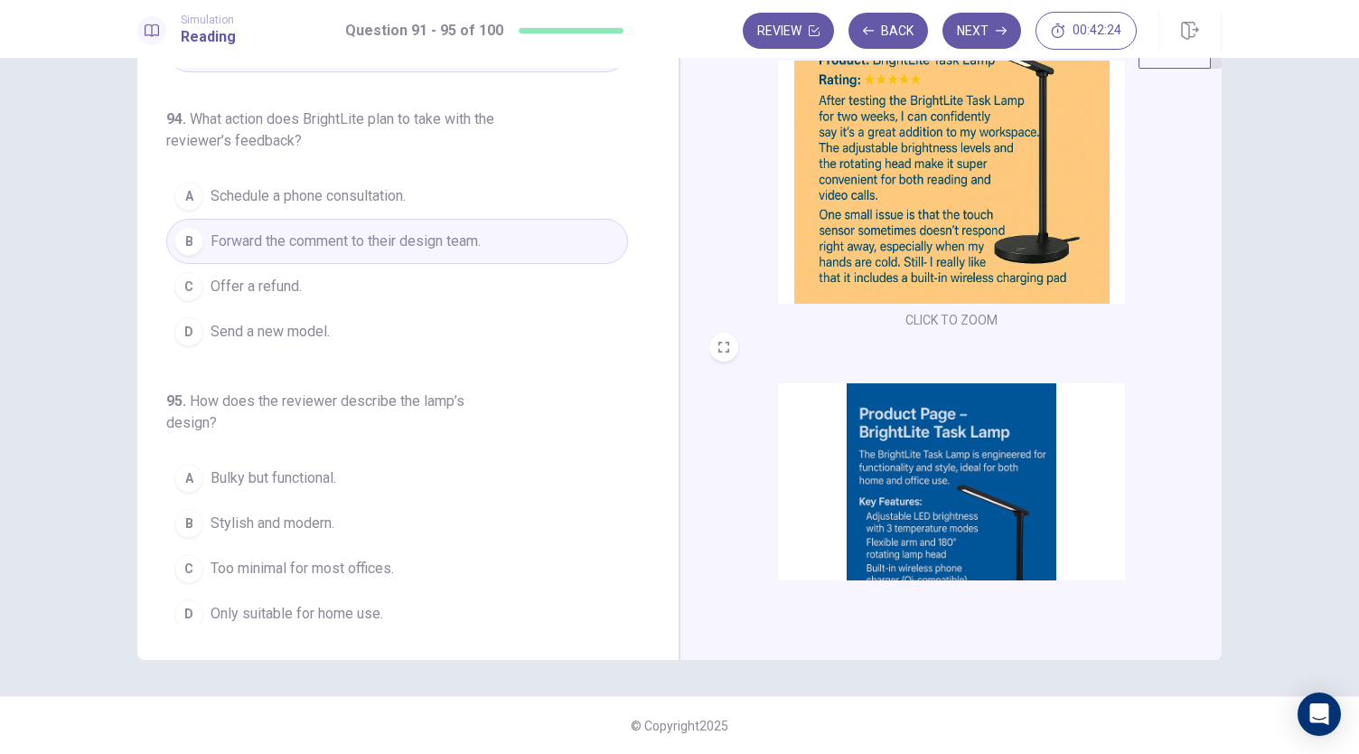
scroll to position [0, 0]
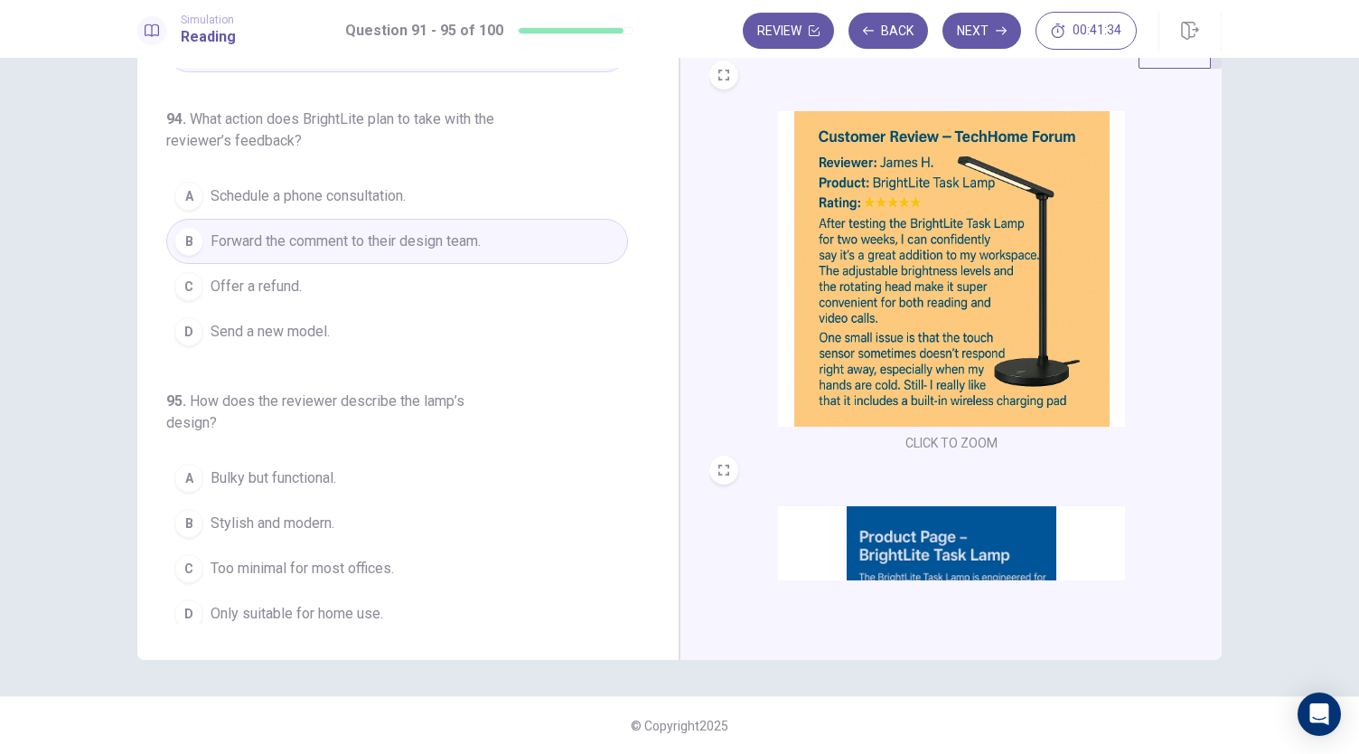
click at [263, 512] on span "Stylish and modern." at bounding box center [273, 523] width 124 height 22
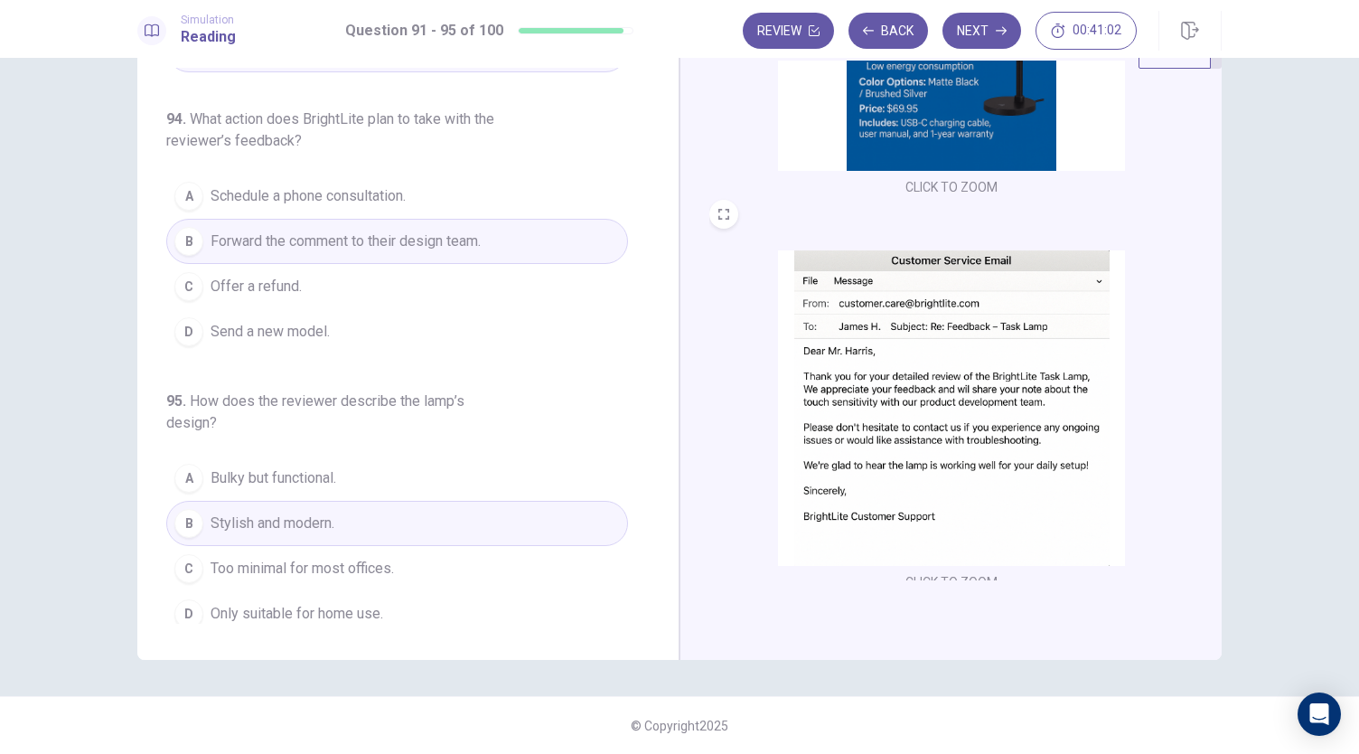
scroll to position [665, 0]
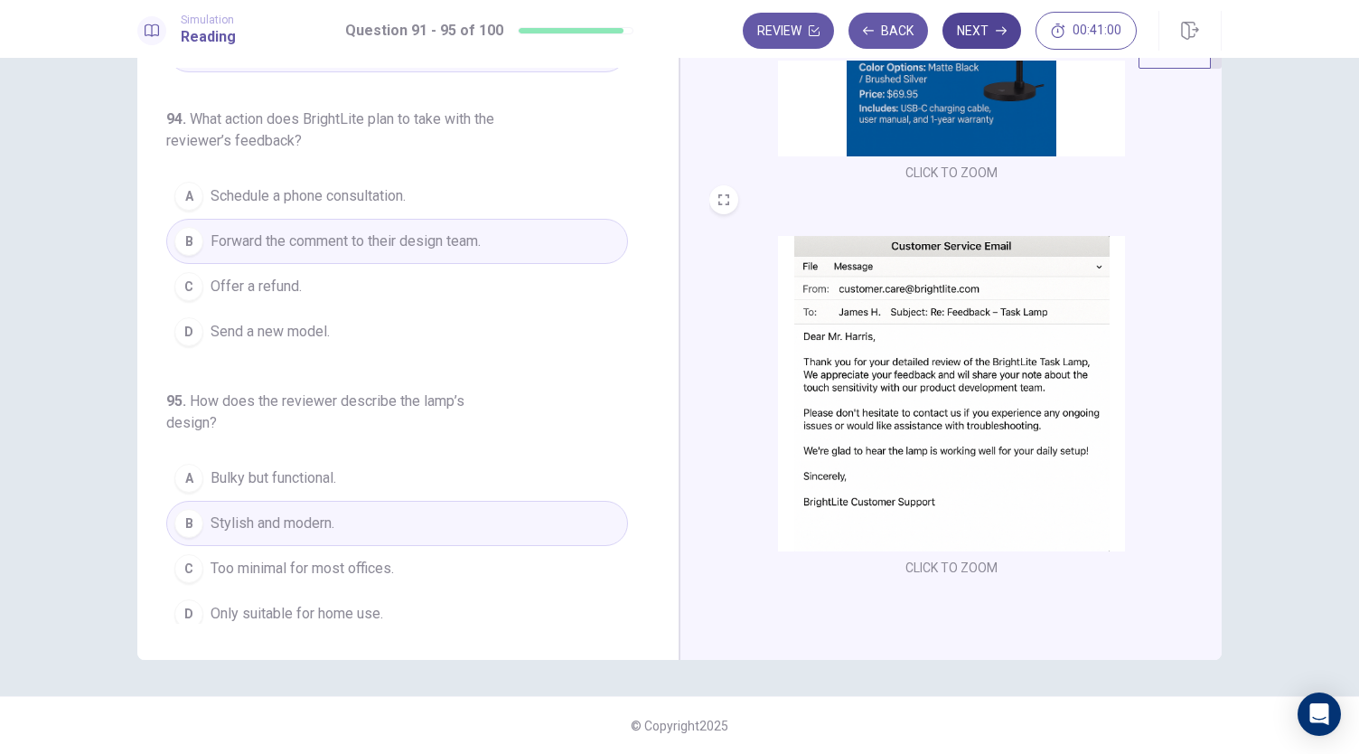
click at [975, 26] on button "Next" at bounding box center [982, 31] width 79 height 36
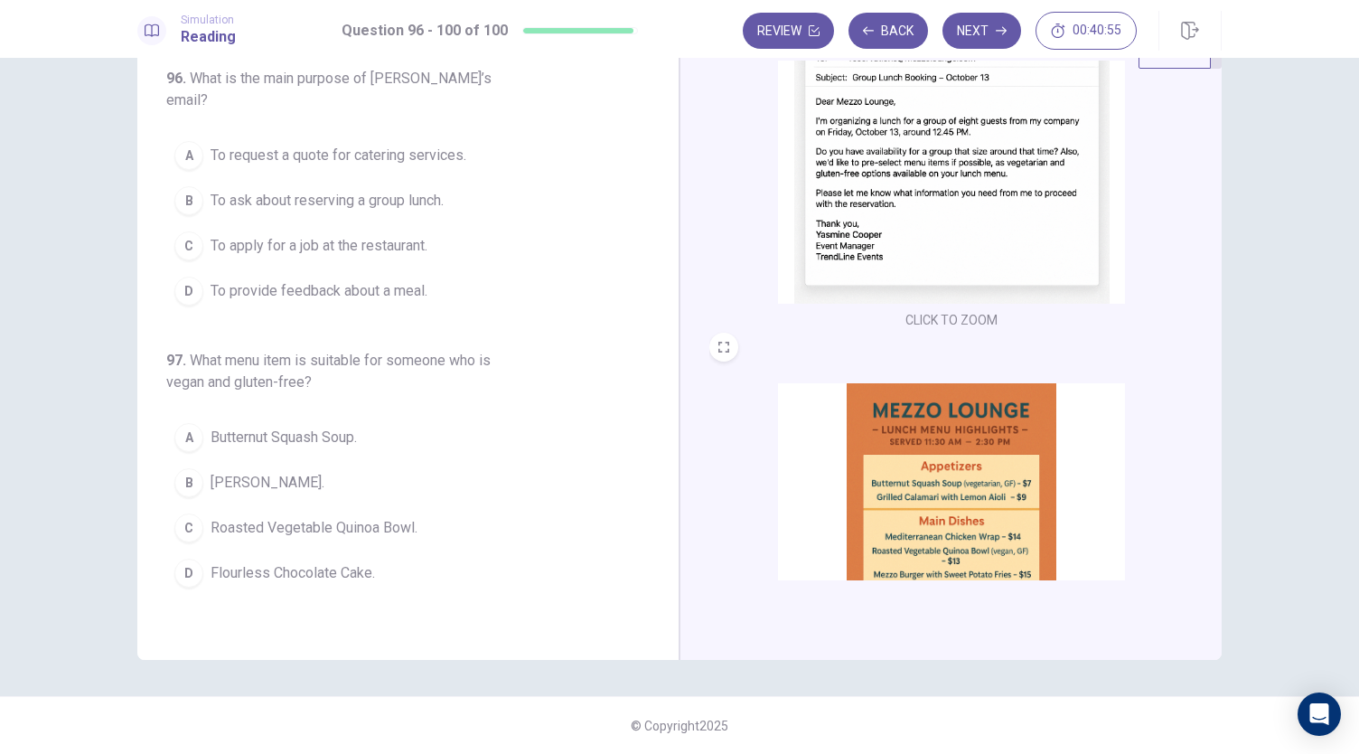
scroll to position [0, 0]
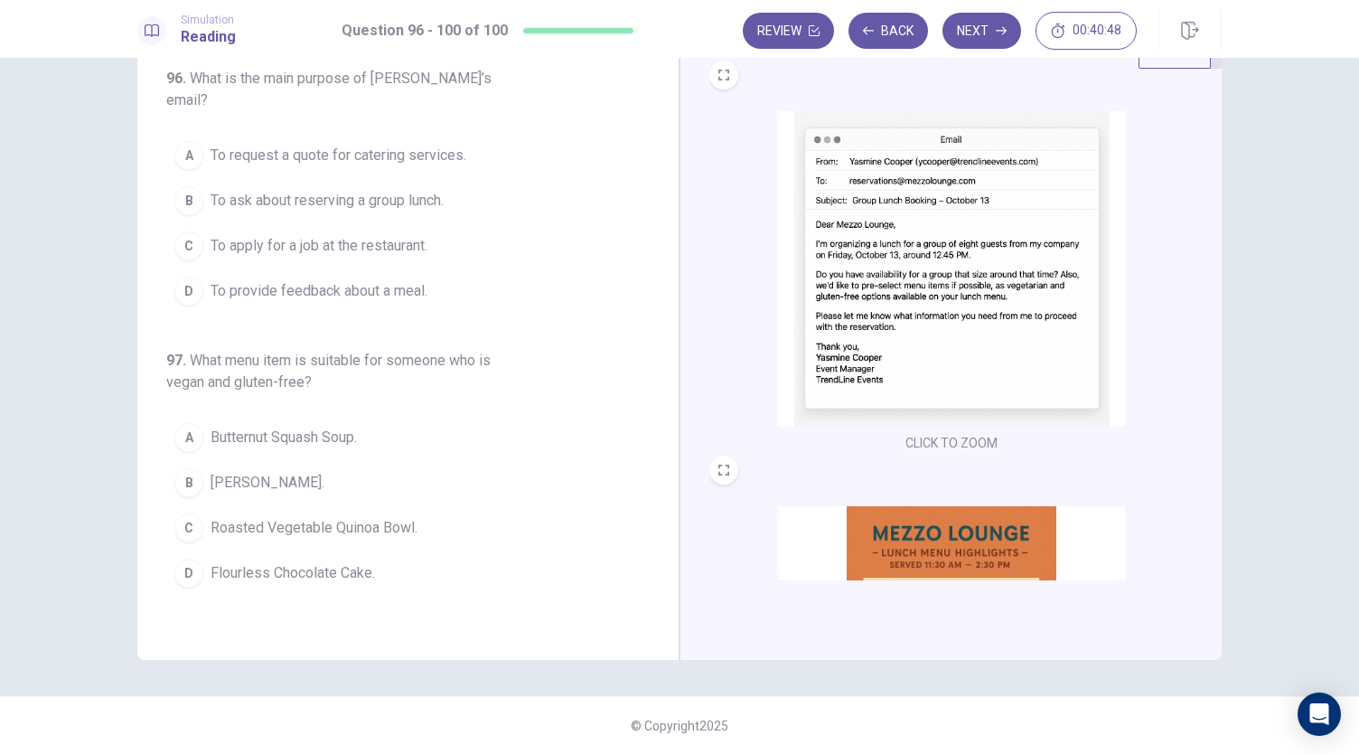
click at [828, 269] on img at bounding box center [951, 268] width 347 height 315
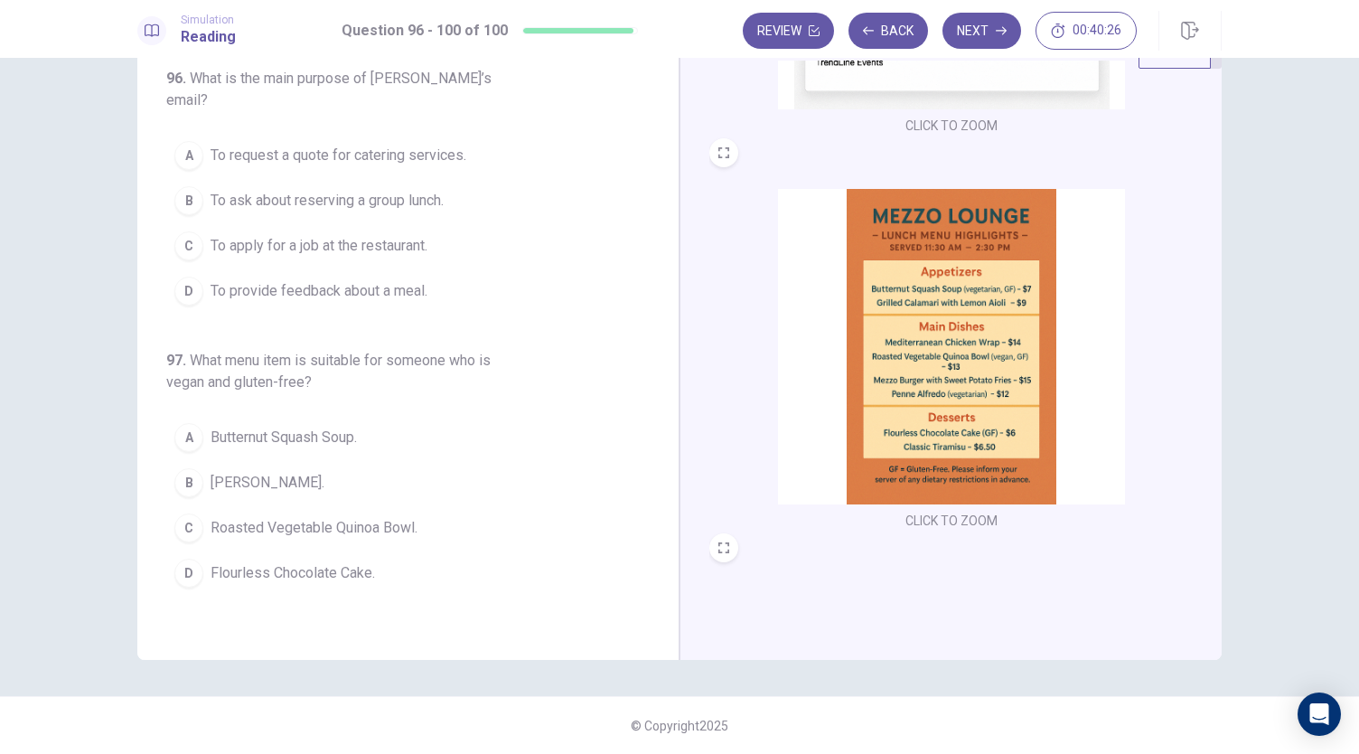
scroll to position [271, 0]
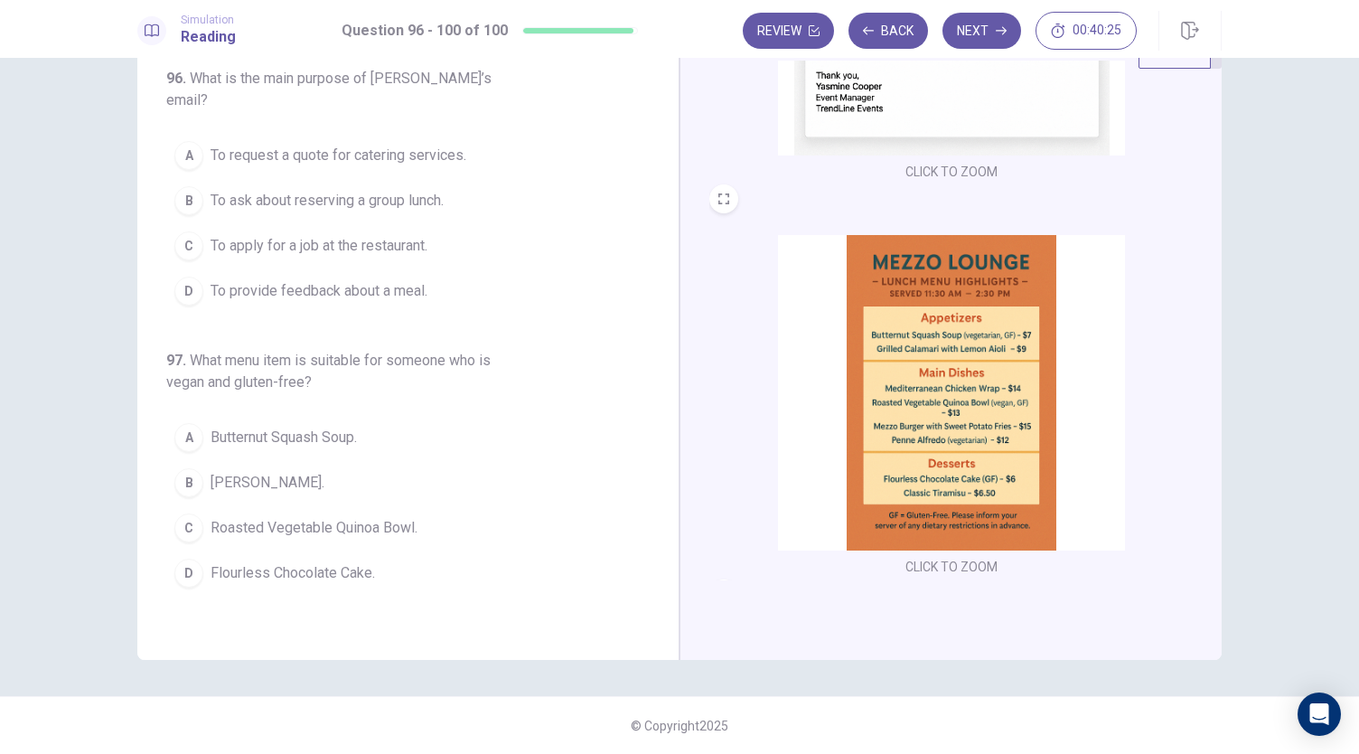
click at [956, 370] on img at bounding box center [951, 392] width 347 height 315
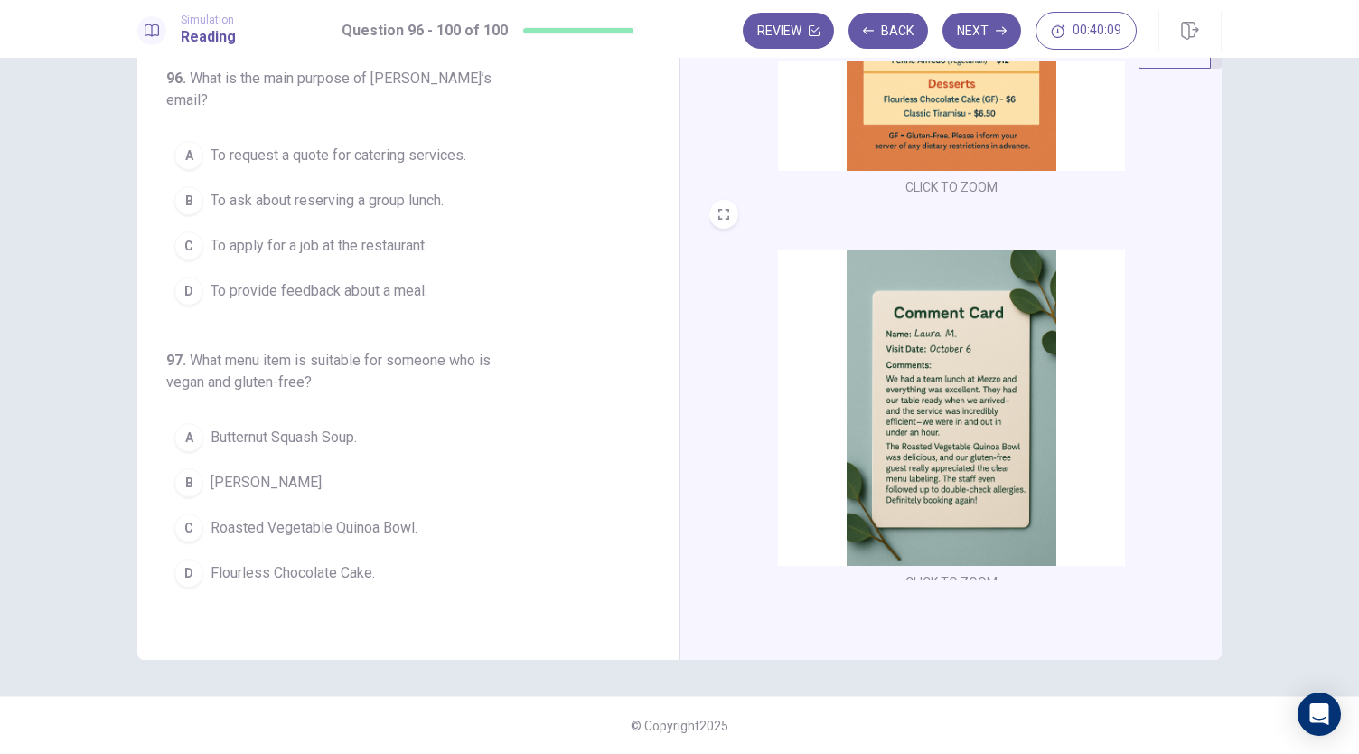
scroll to position [665, 0]
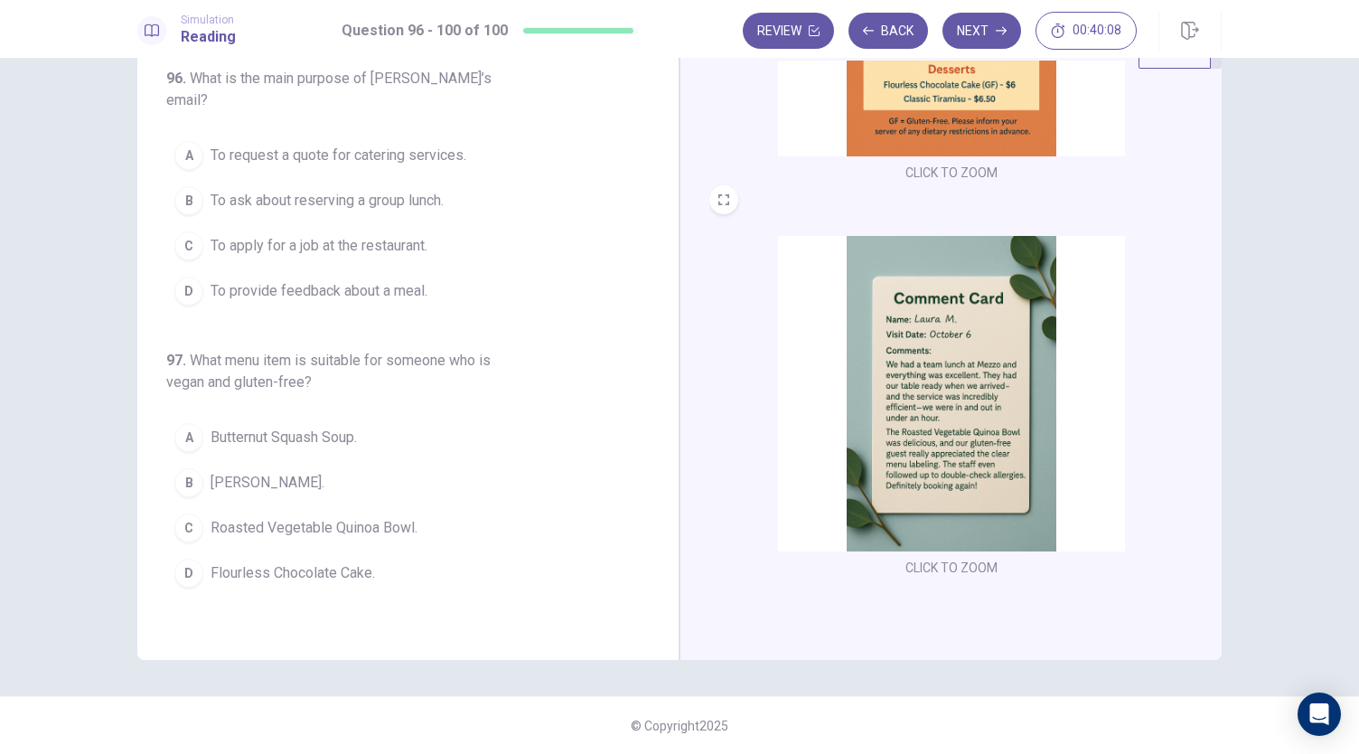
click at [949, 356] on img at bounding box center [951, 393] width 347 height 315
click at [949, 320] on img at bounding box center [951, 393] width 347 height 315
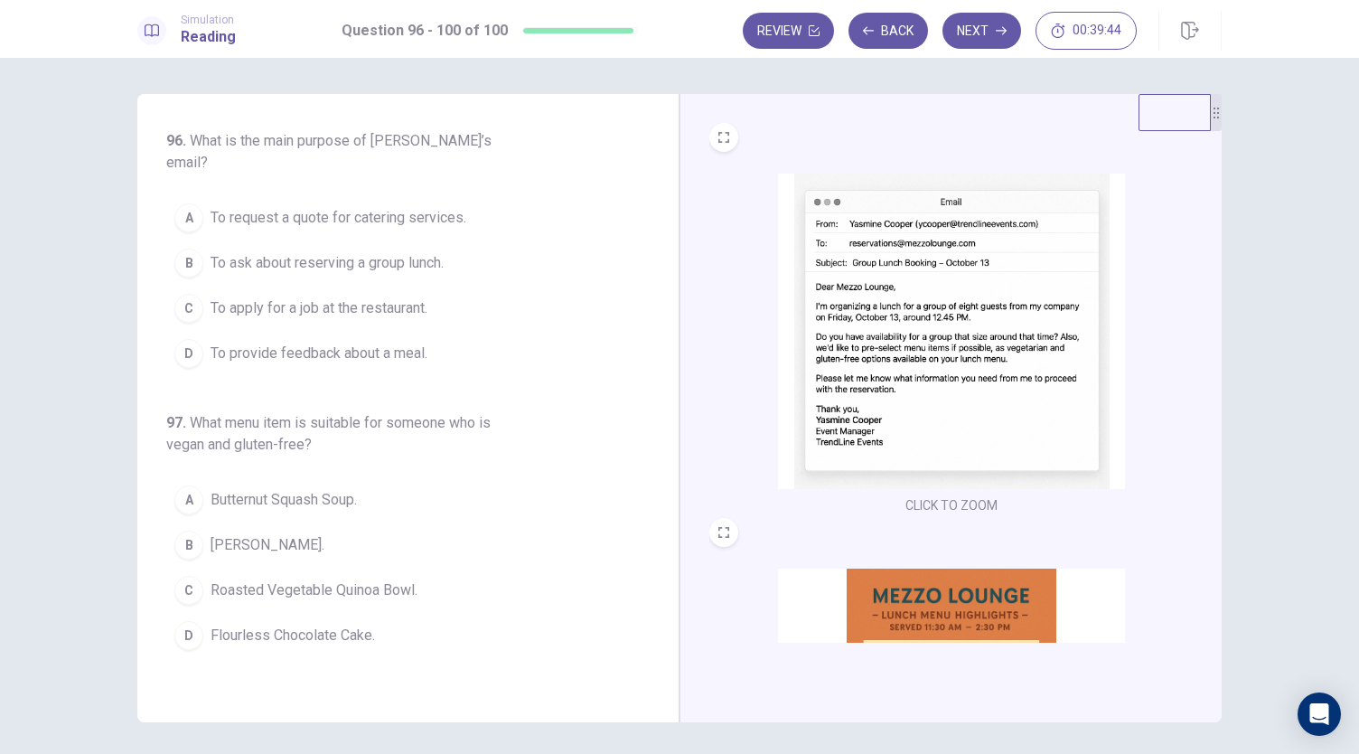
scroll to position [0, 0]
click at [320, 252] on span "To ask about reserving a group lunch." at bounding box center [327, 263] width 233 height 22
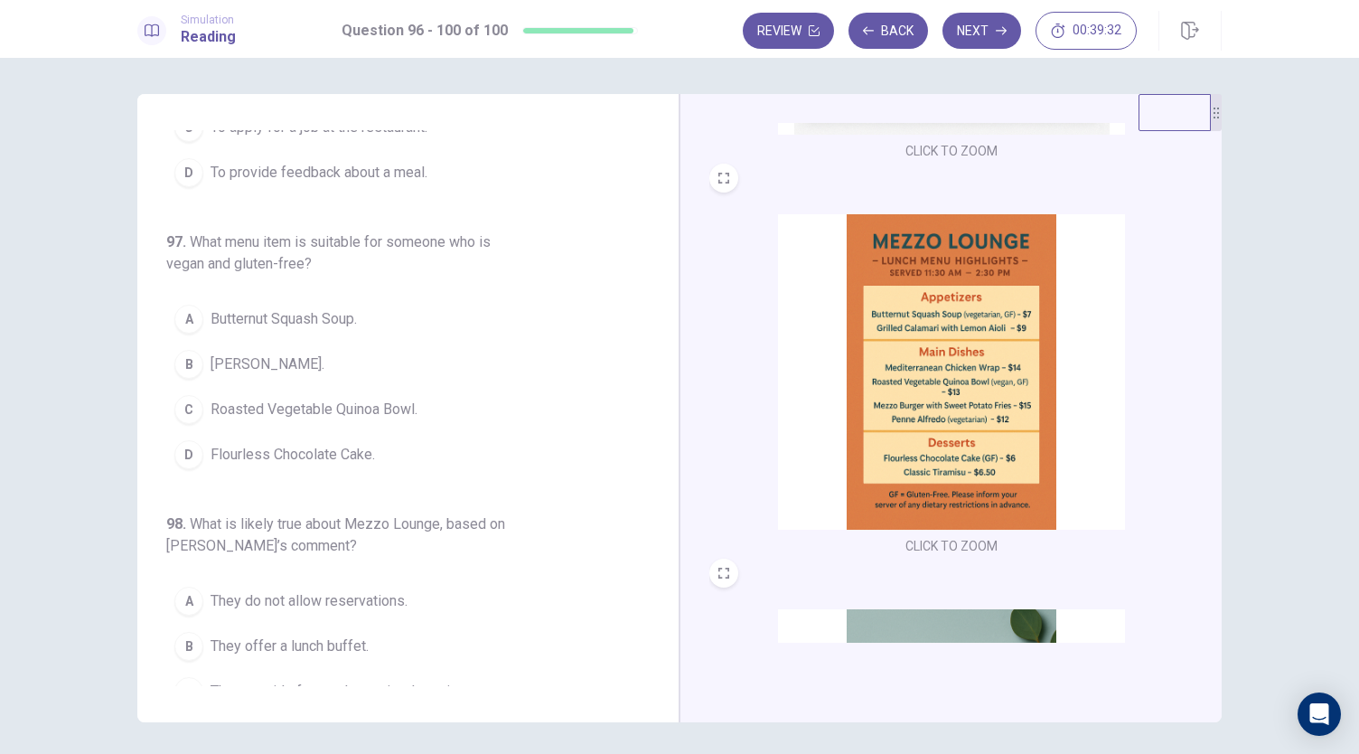
scroll to position [361, 0]
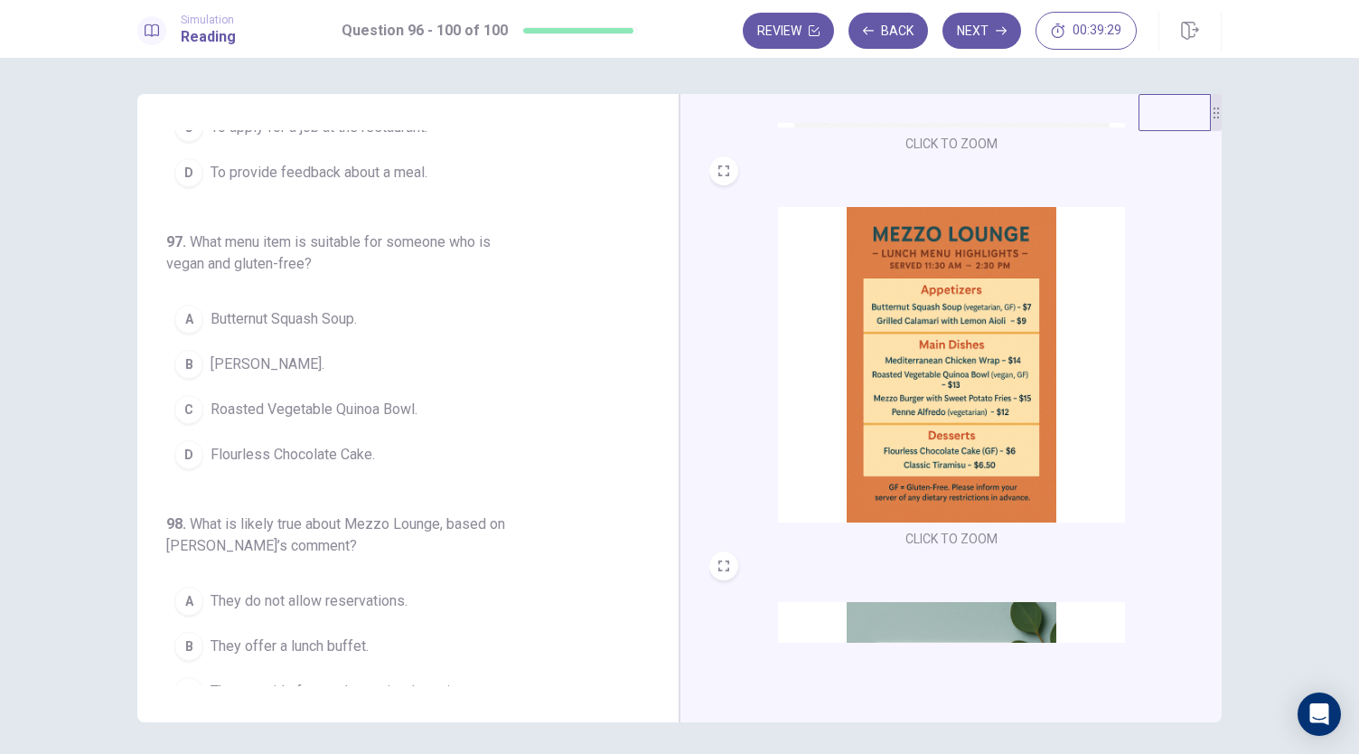
click at [261, 308] on span "Butternut Squash Soup." at bounding box center [284, 319] width 146 height 22
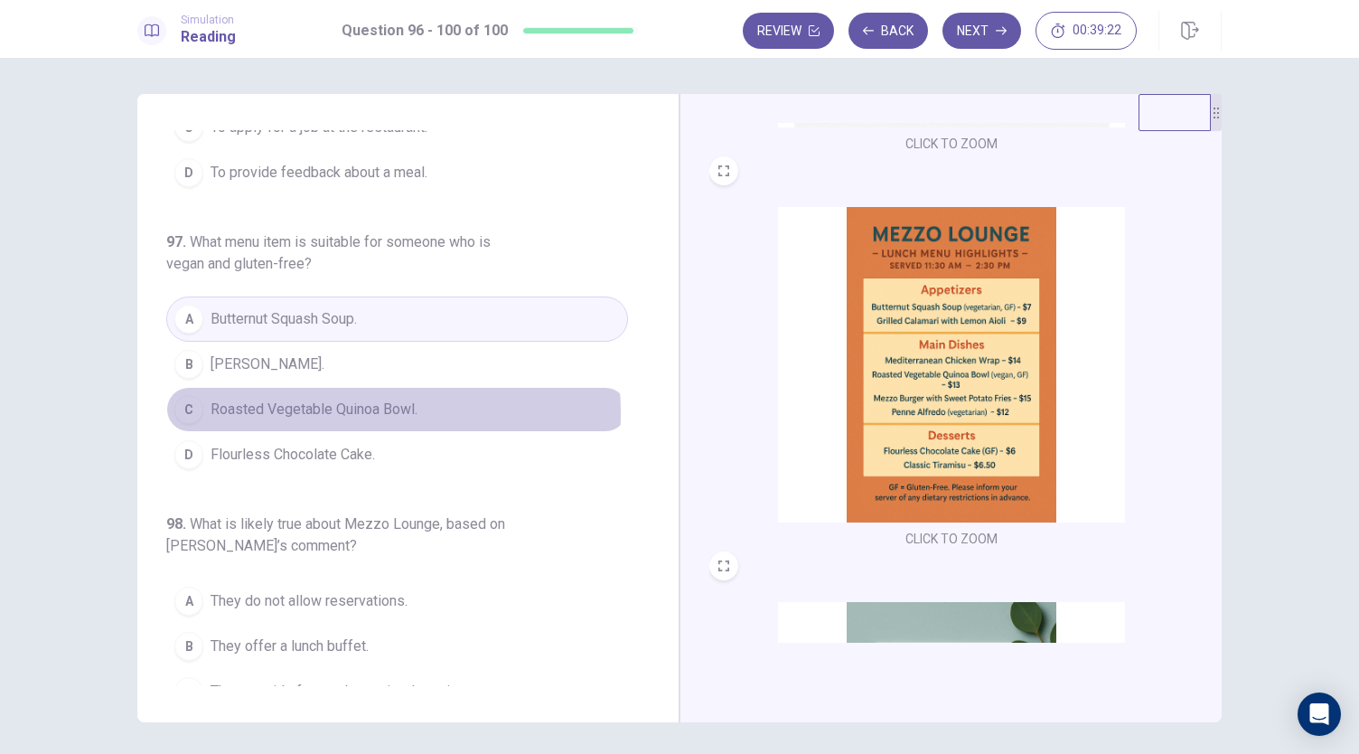
click at [320, 399] on span "Roasted Vegetable Quinoa Bowl." at bounding box center [314, 410] width 207 height 22
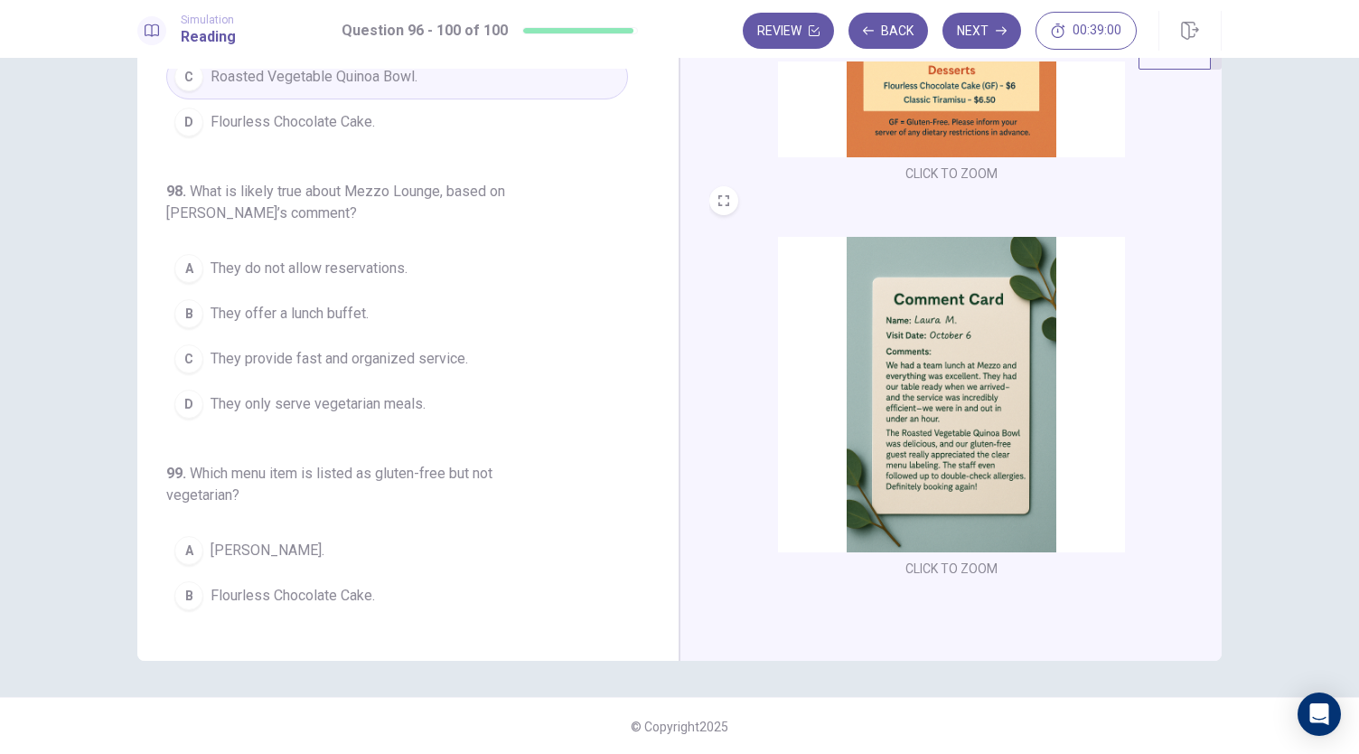
scroll to position [62, 0]
click at [305, 347] on span "They provide fast and organized service." at bounding box center [340, 358] width 258 height 22
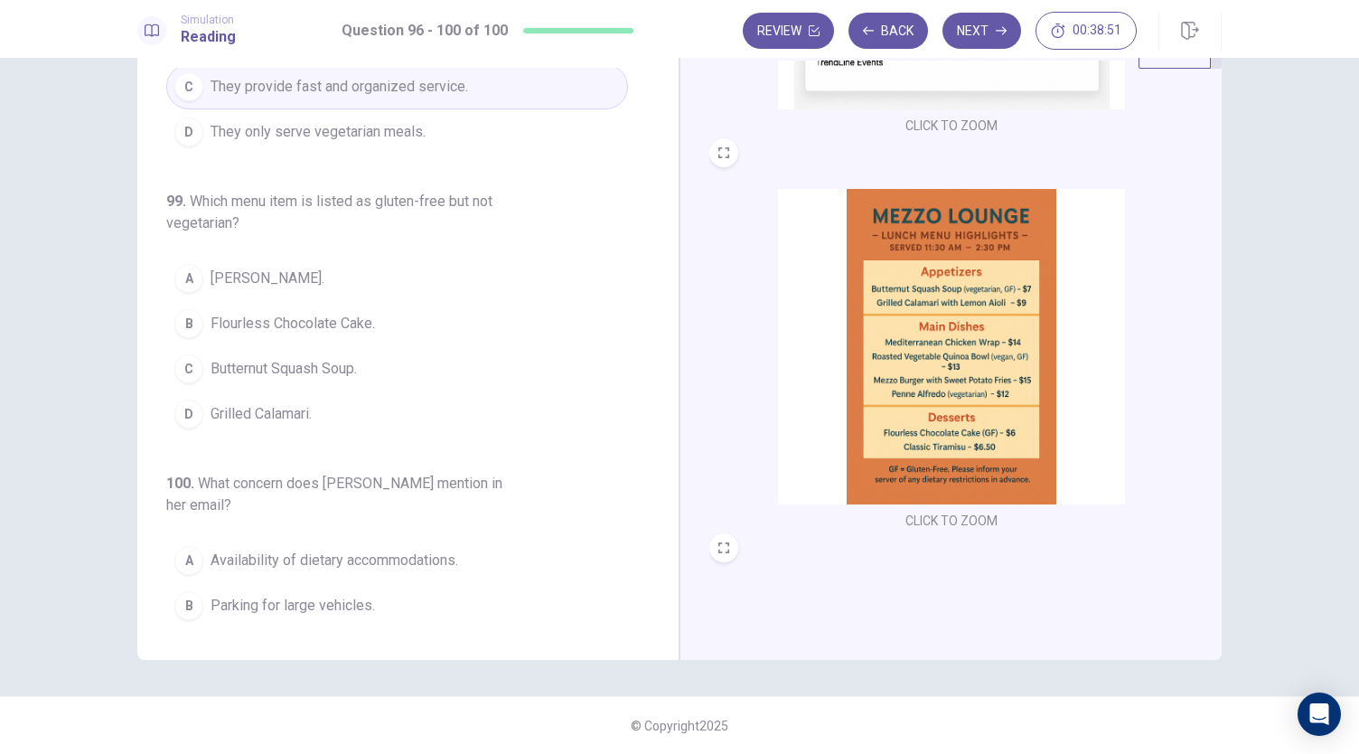
scroll to position [304, 0]
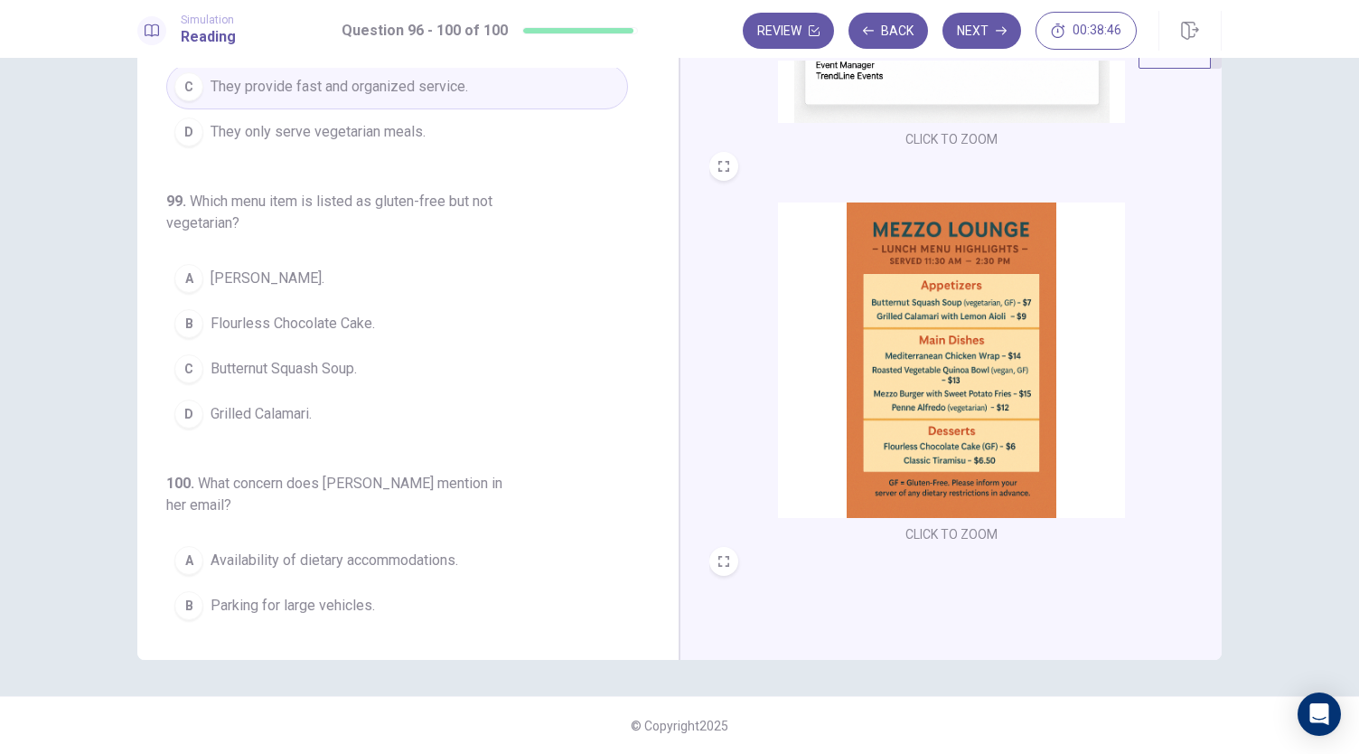
click at [286, 313] on span "Flourless Chocolate Cake." at bounding box center [293, 324] width 164 height 22
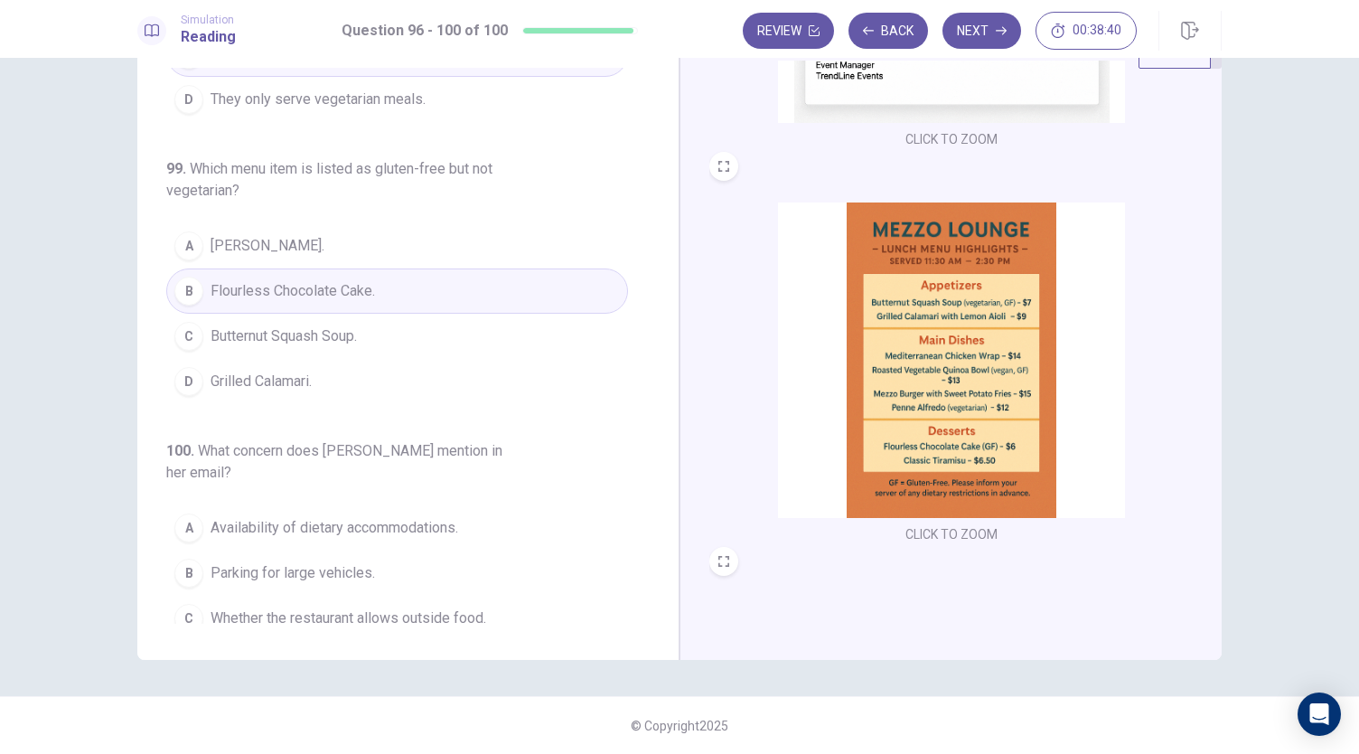
scroll to position [783, 0]
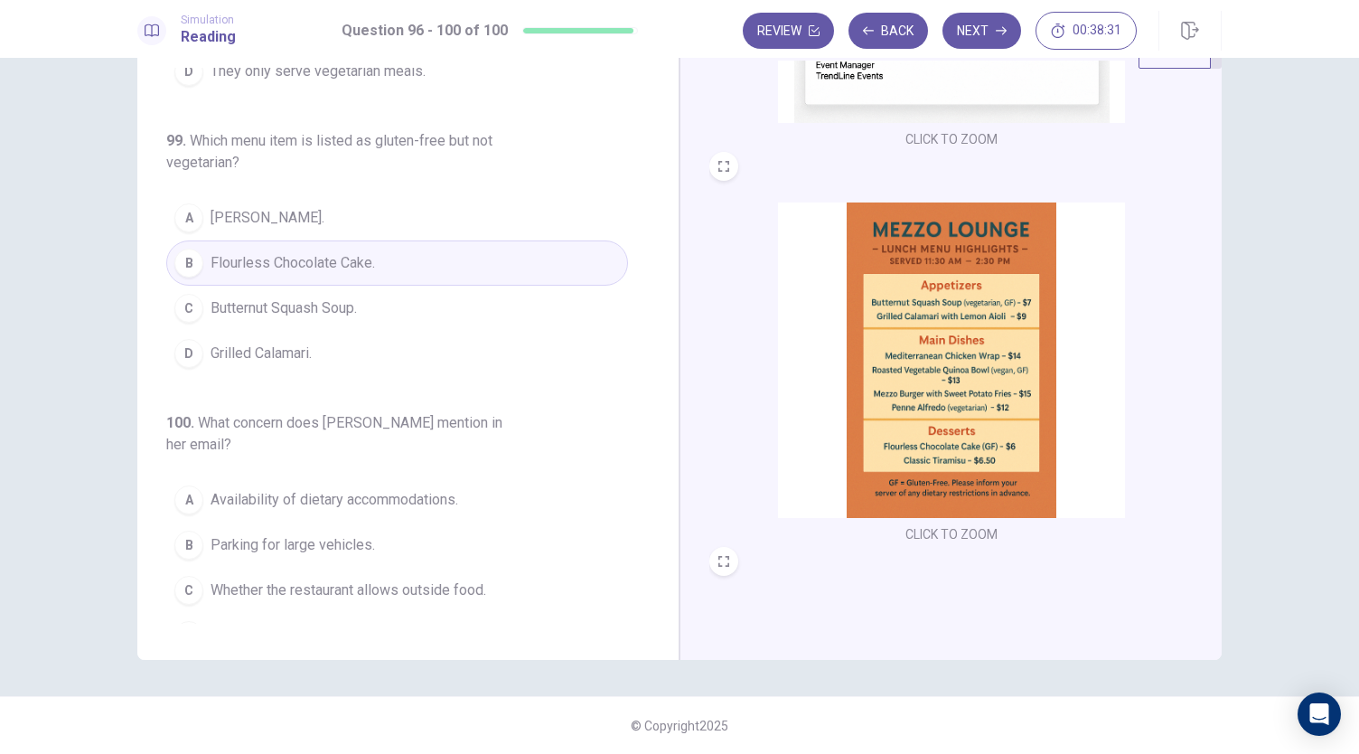
click at [296, 489] on span "Availability of dietary accommodations." at bounding box center [335, 500] width 248 height 22
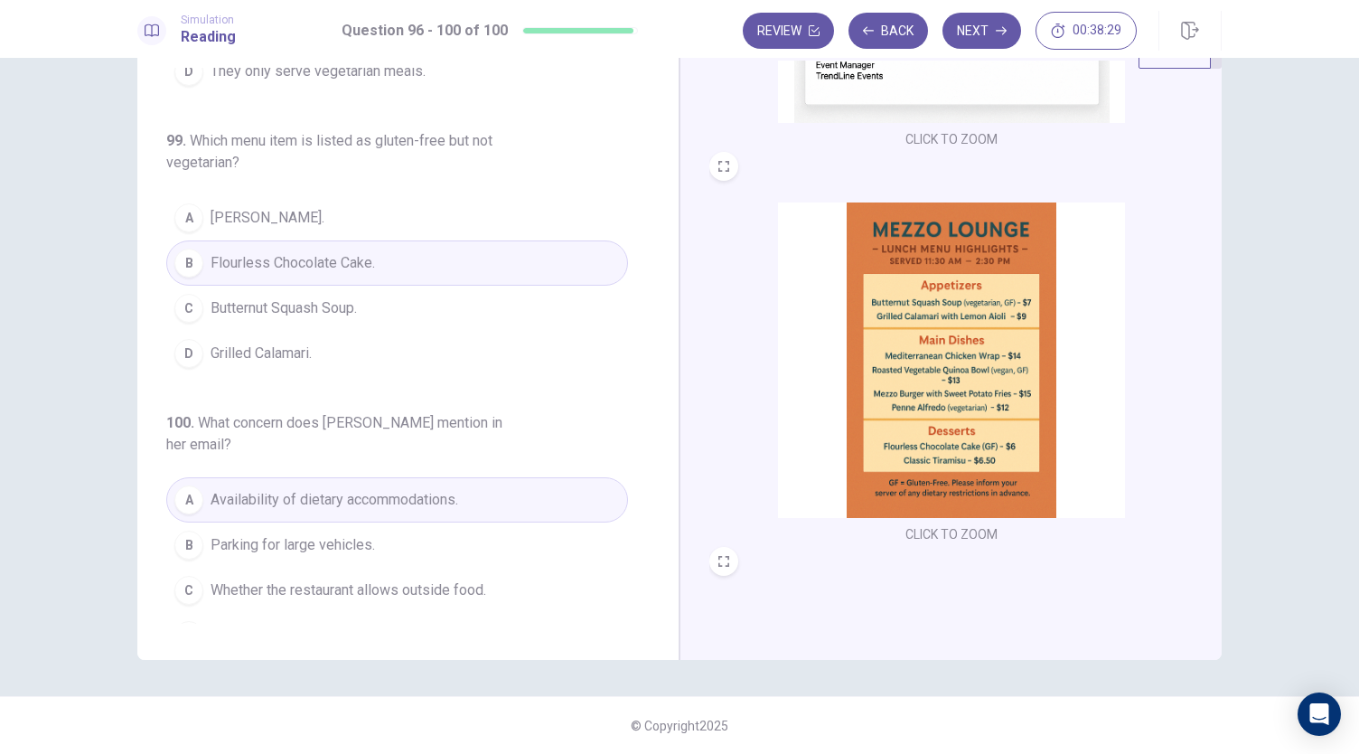
scroll to position [0, 0]
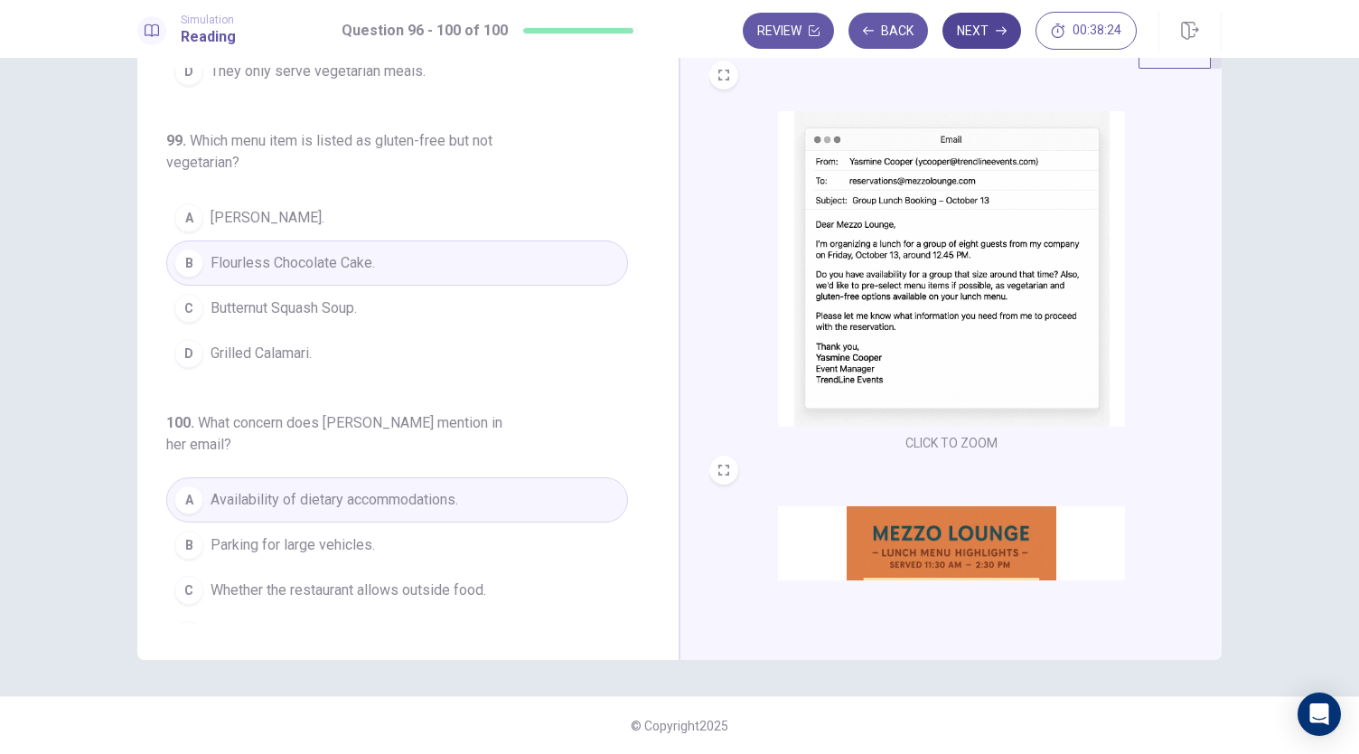
click at [973, 30] on button "Next" at bounding box center [982, 31] width 79 height 36
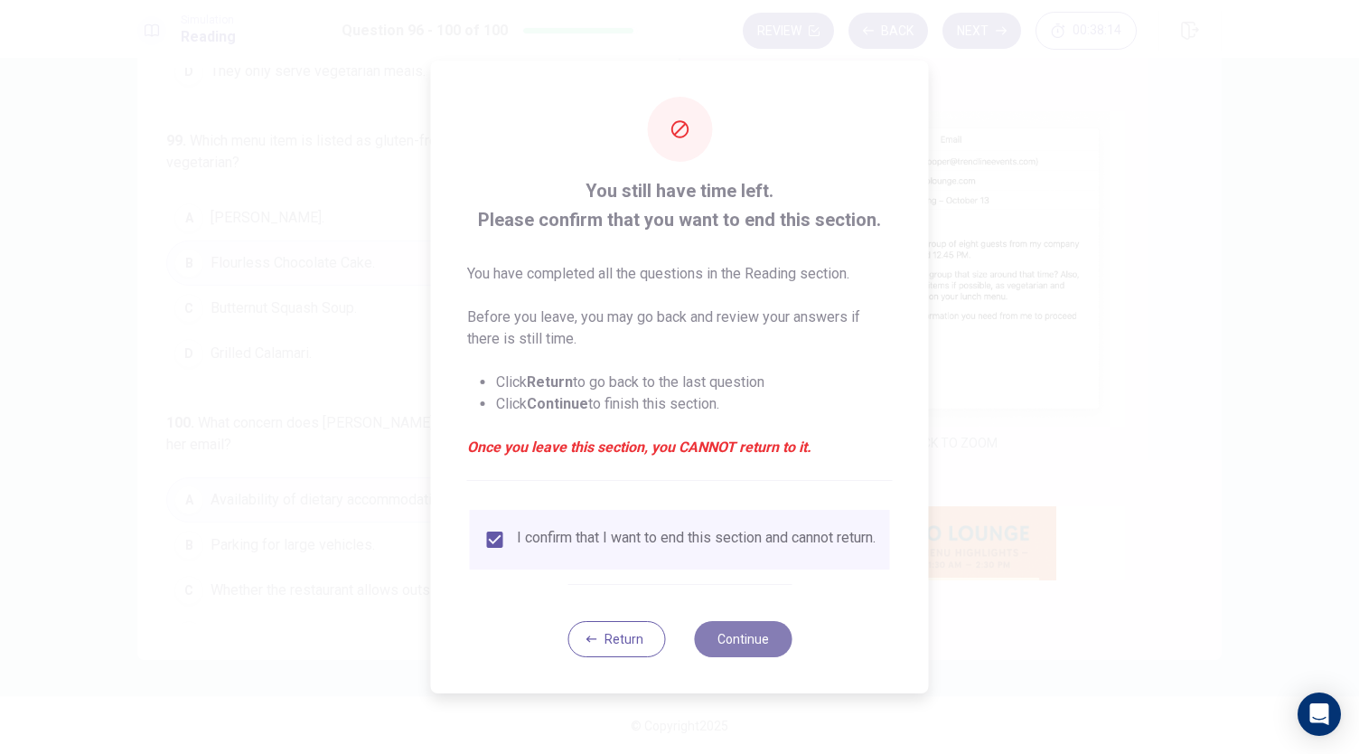
click at [750, 641] on button "Continue" at bounding box center [743, 639] width 98 height 36
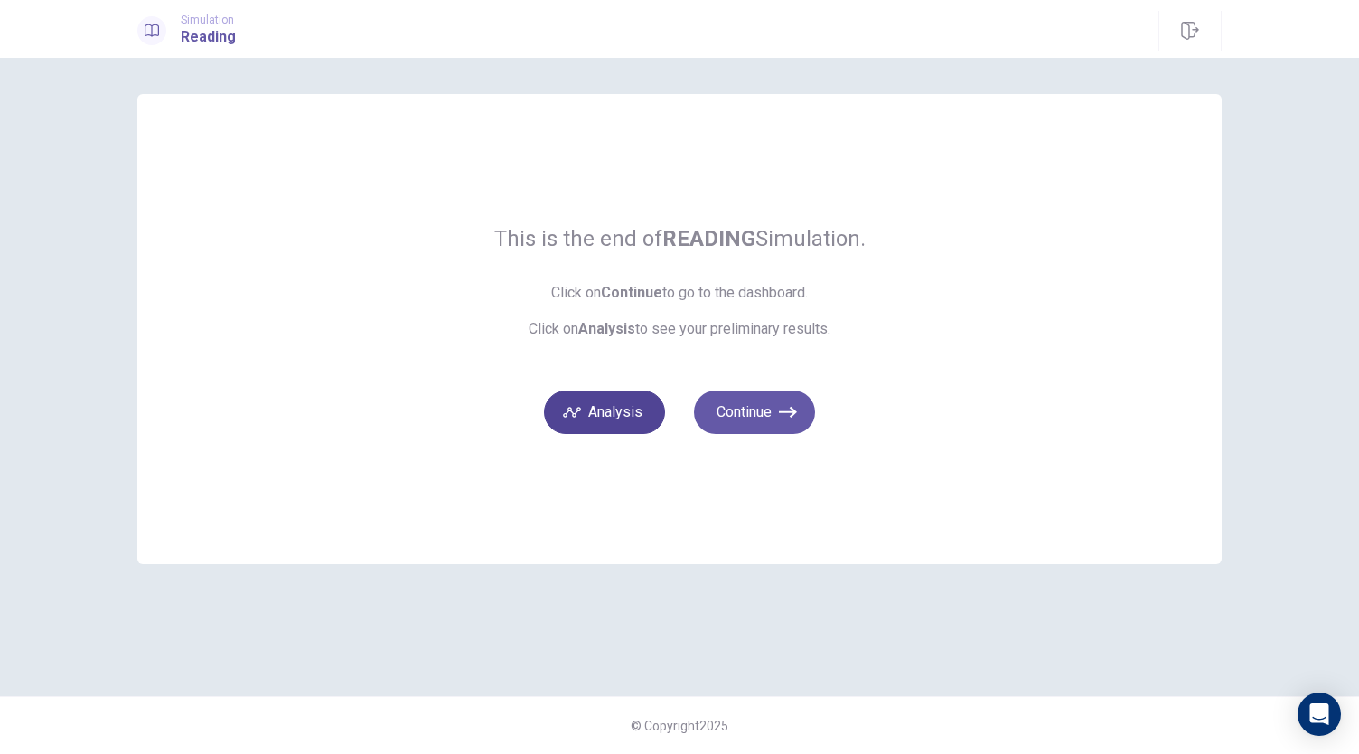
click at [632, 416] on button "Analysis" at bounding box center [604, 411] width 121 height 43
